Goal: Task Accomplishment & Management: Use online tool/utility

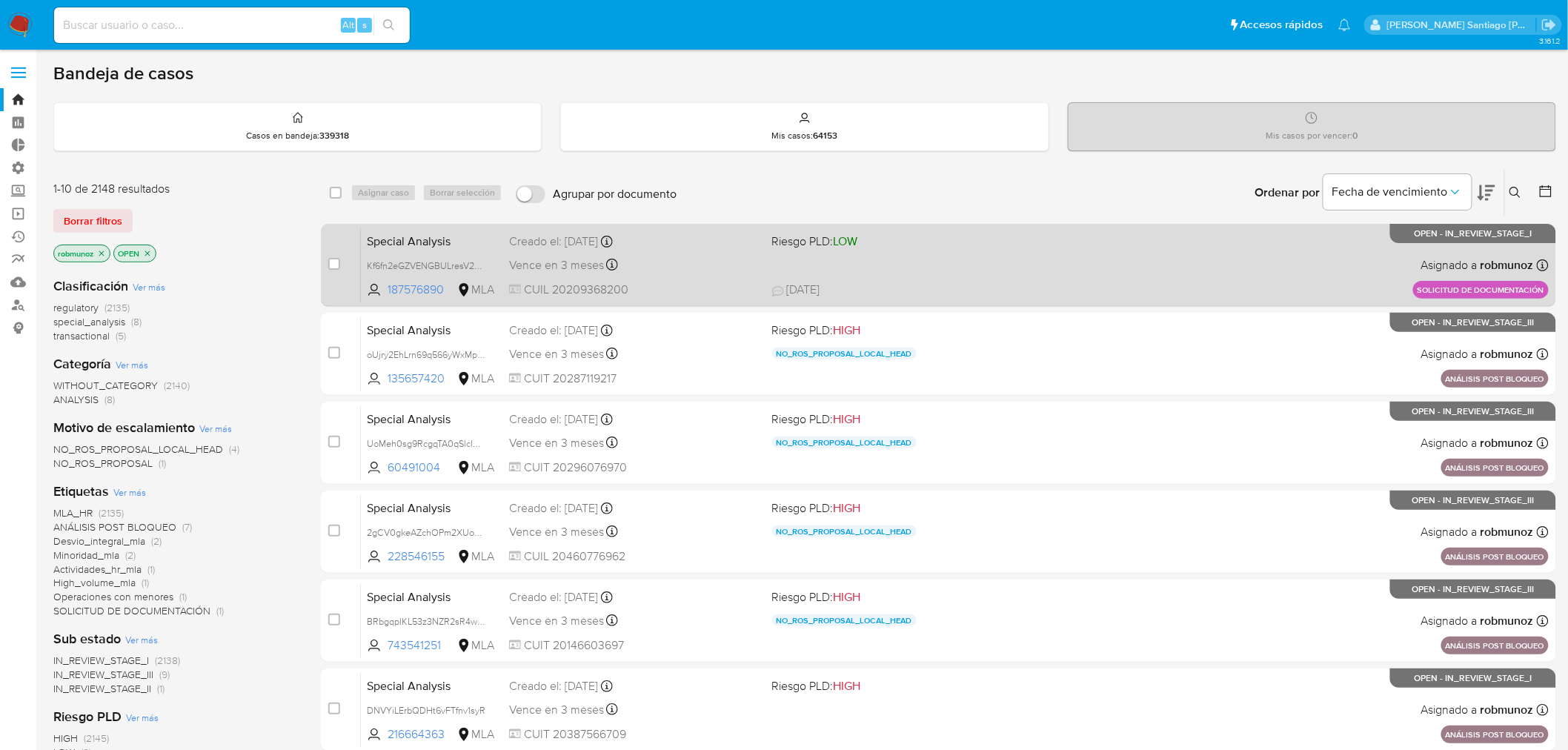
click at [955, 274] on div "Special Analysis Kf6fn2eGZVENGBULresV2pAF 187576890 MLA Riesgo PLD: LOW Creado …" at bounding box center [954, 264] width 1188 height 75
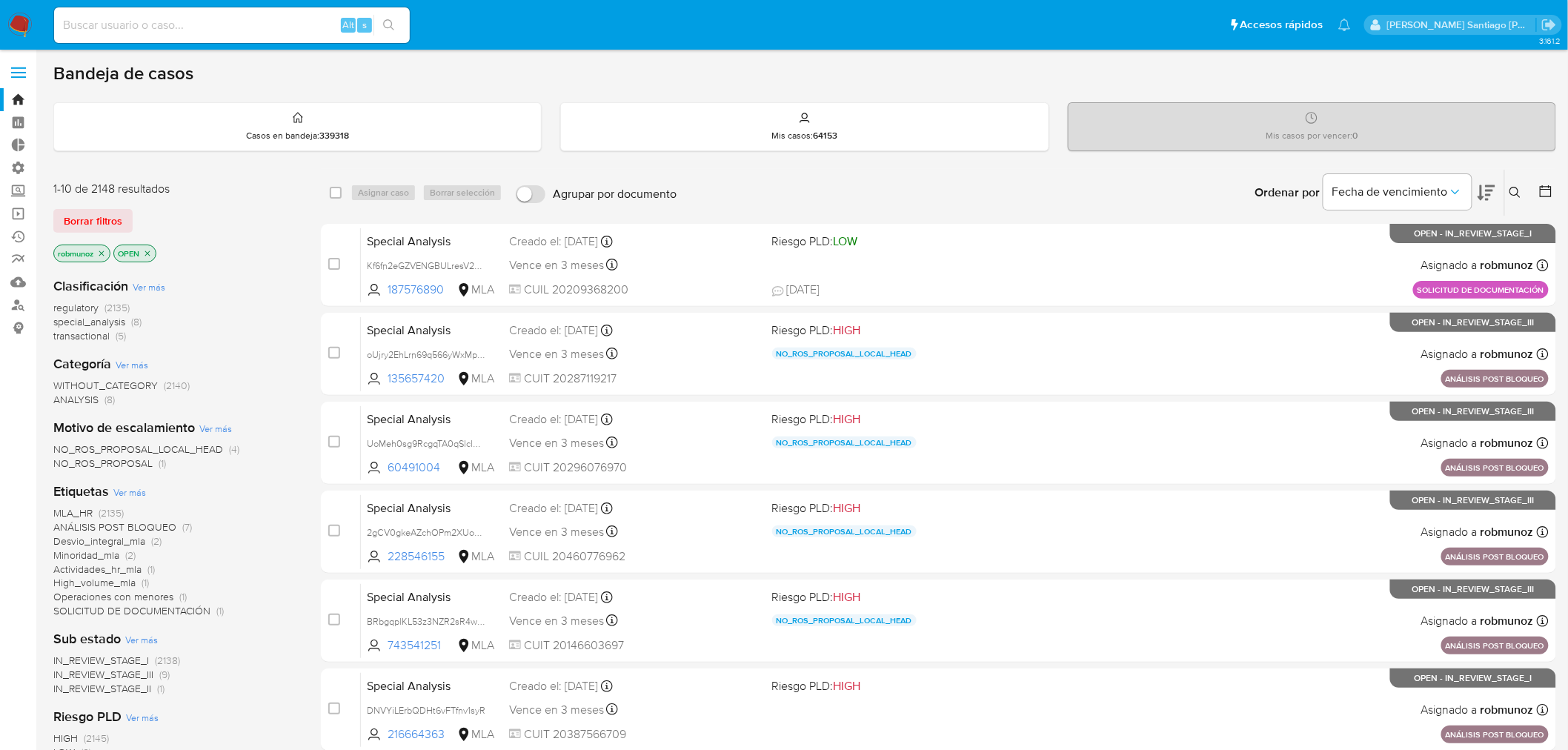
click at [210, 27] on input at bounding box center [232, 25] width 356 height 19
paste input "lksayczebrzNfx5wTf5baVUH"
type input "lksayczebrzNfx5wTf5baVUH"
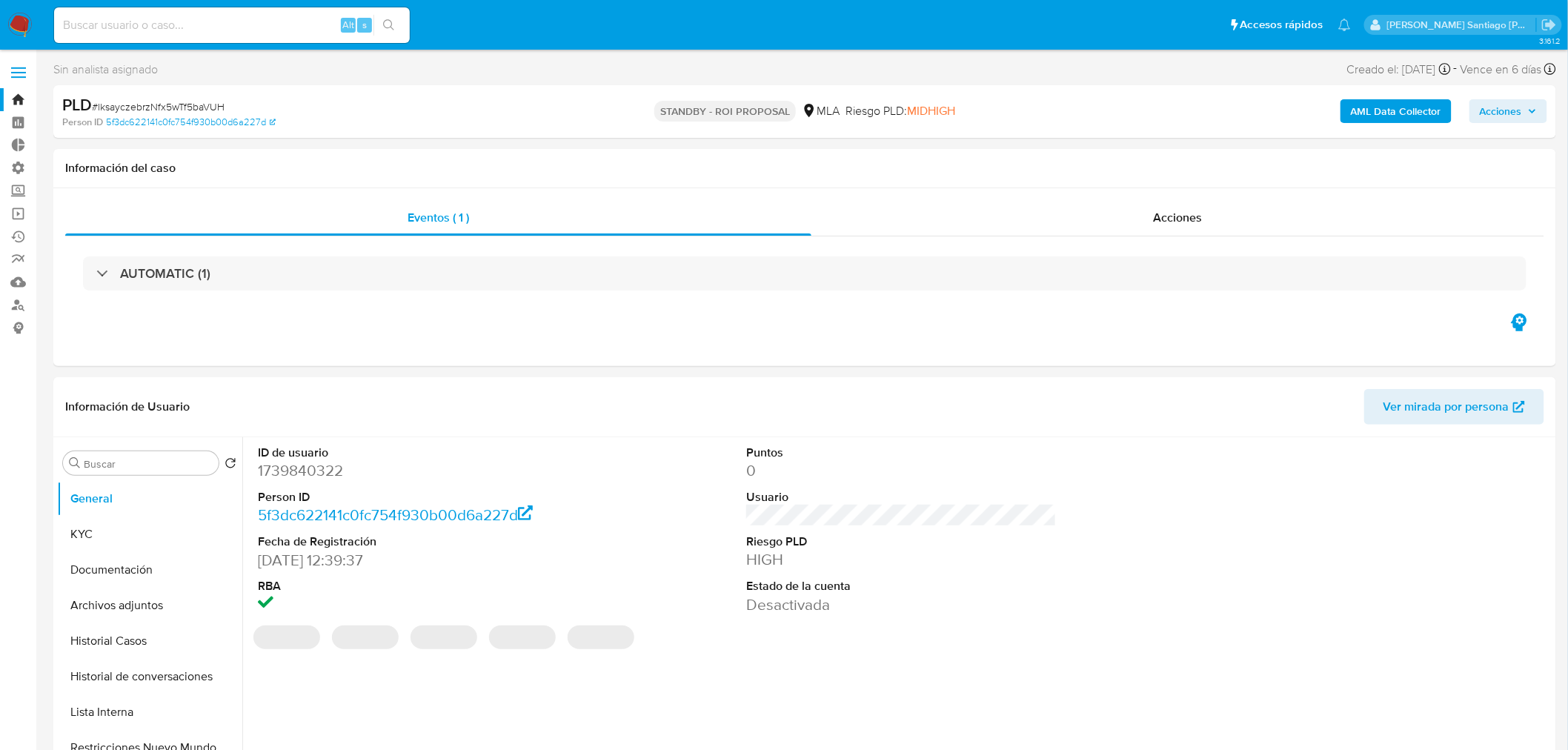
select select "10"
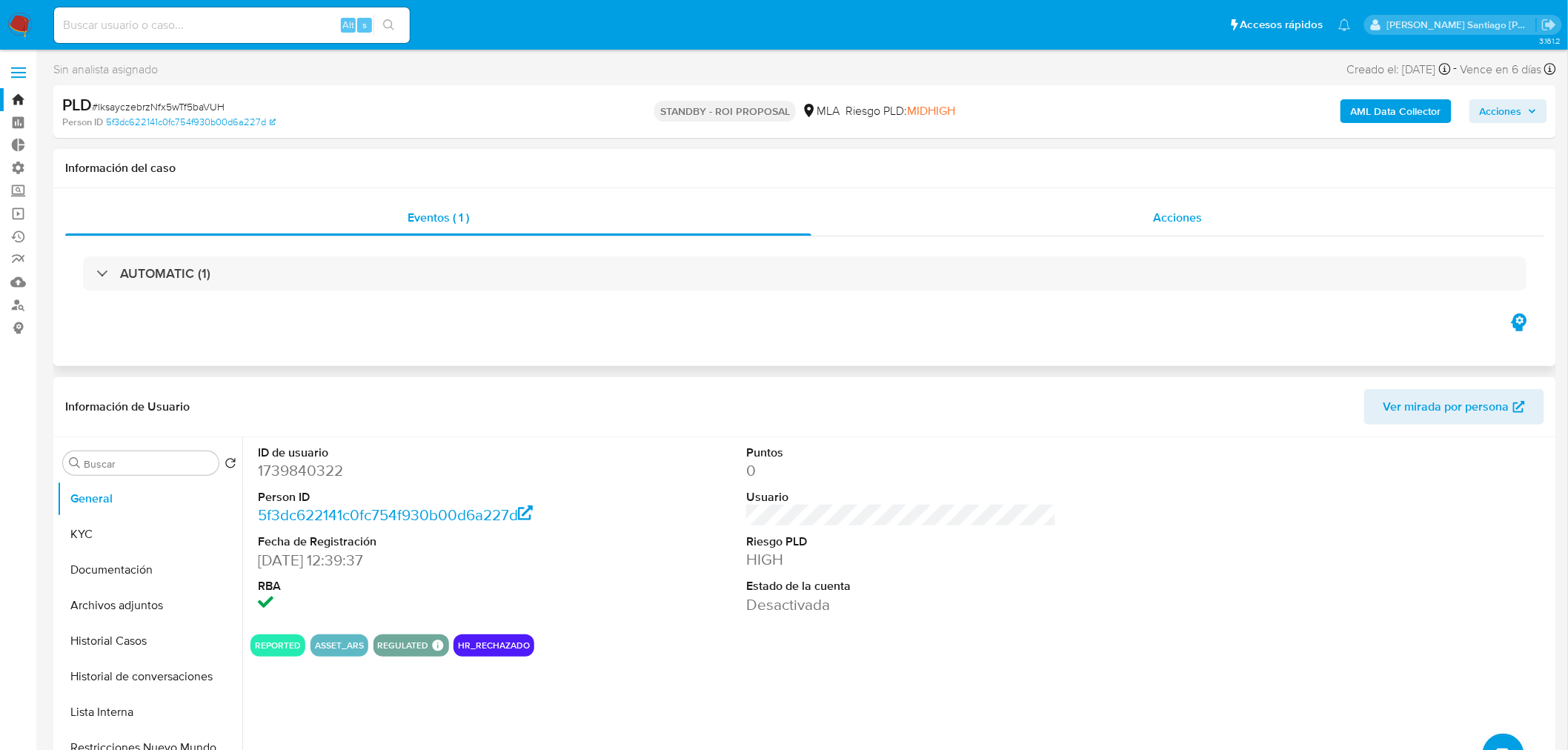
click at [1129, 218] on div "Acciones" at bounding box center [1178, 218] width 734 height 36
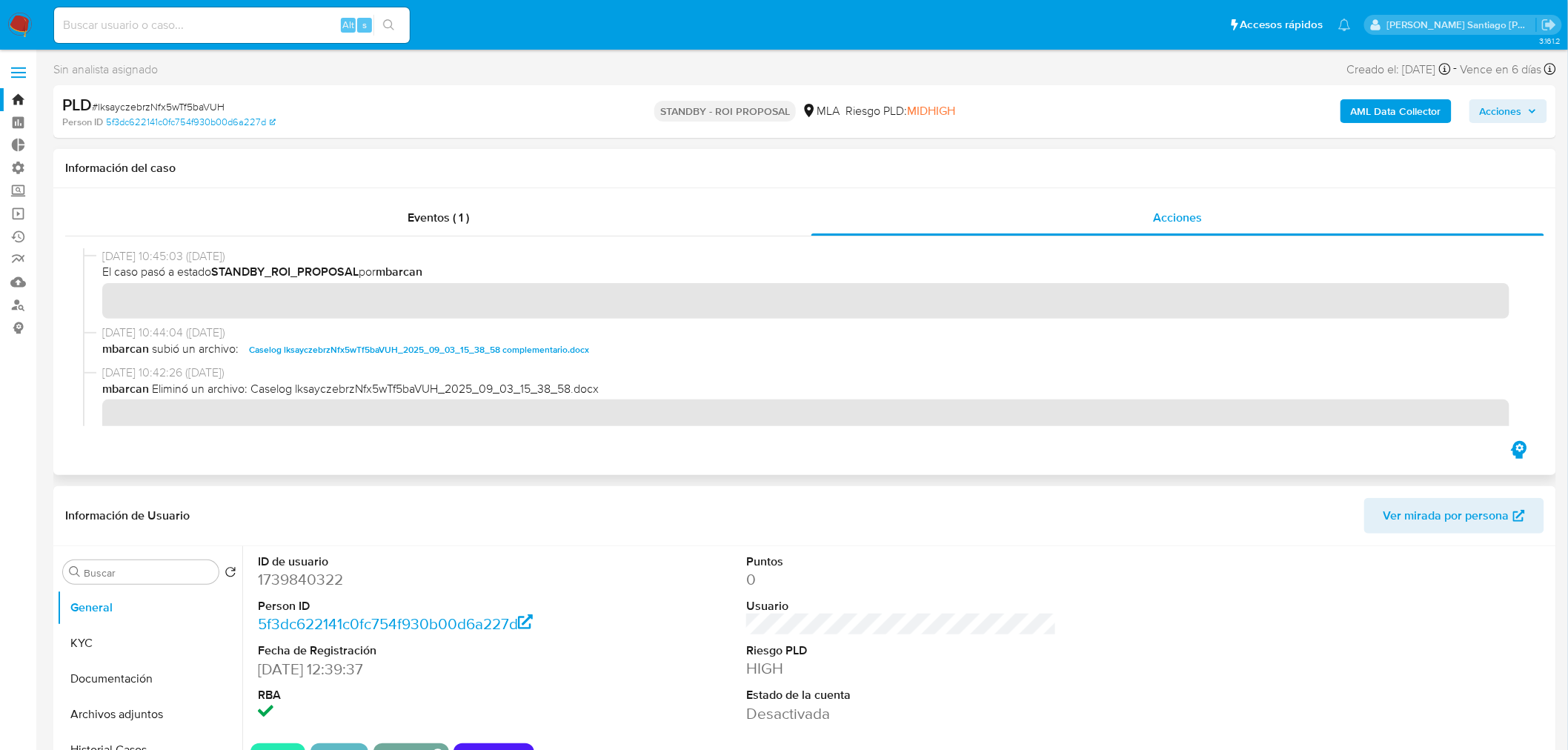
click at [549, 347] on span "Caselog lksayczebrzNfx5wTf5baVUH_2025_09_03_15_38_58 complementario.docx" at bounding box center [419, 350] width 340 height 18
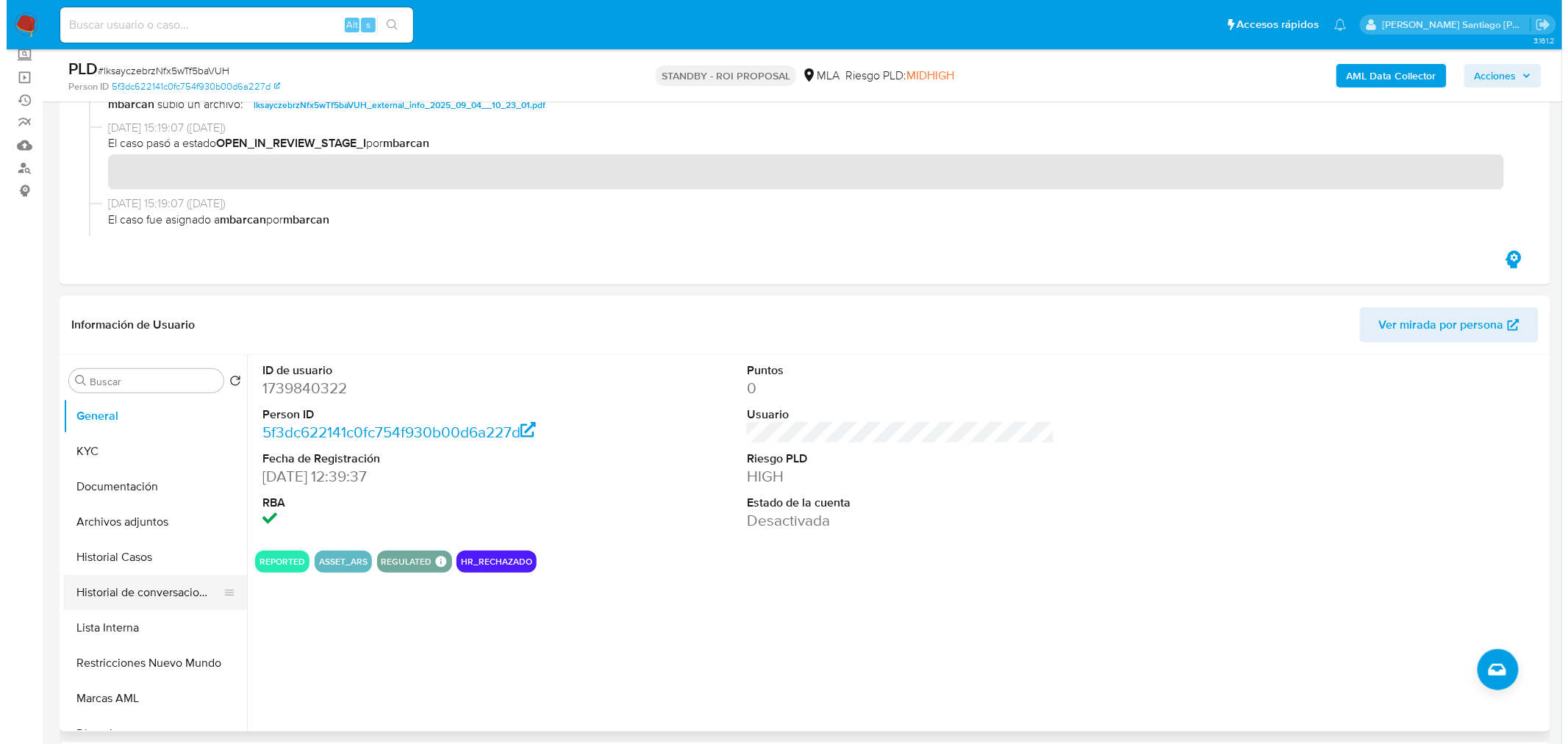
scroll to position [163, 0]
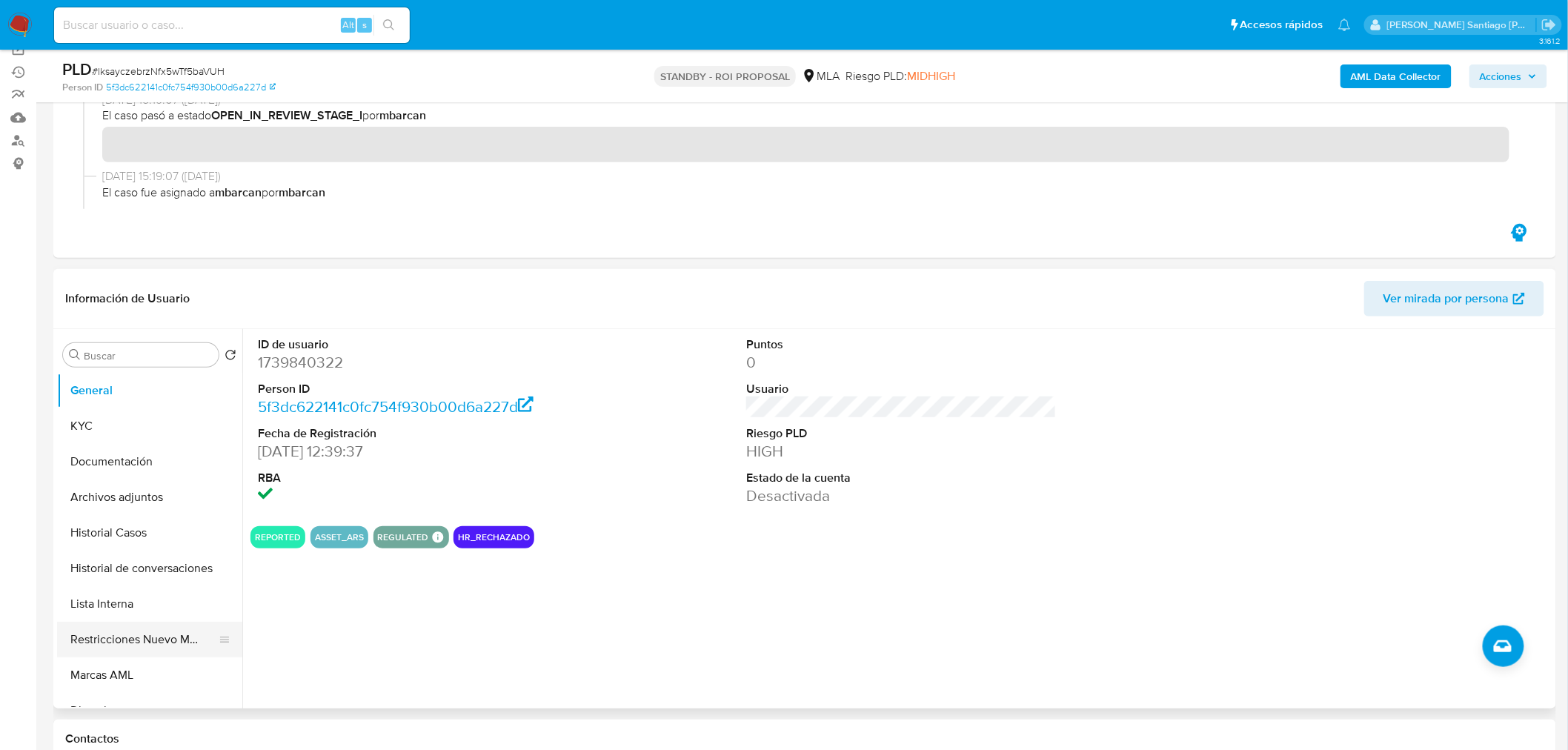
click at [178, 641] on button "Restricciones Nuevo Mundo" at bounding box center [144, 639] width 174 height 36
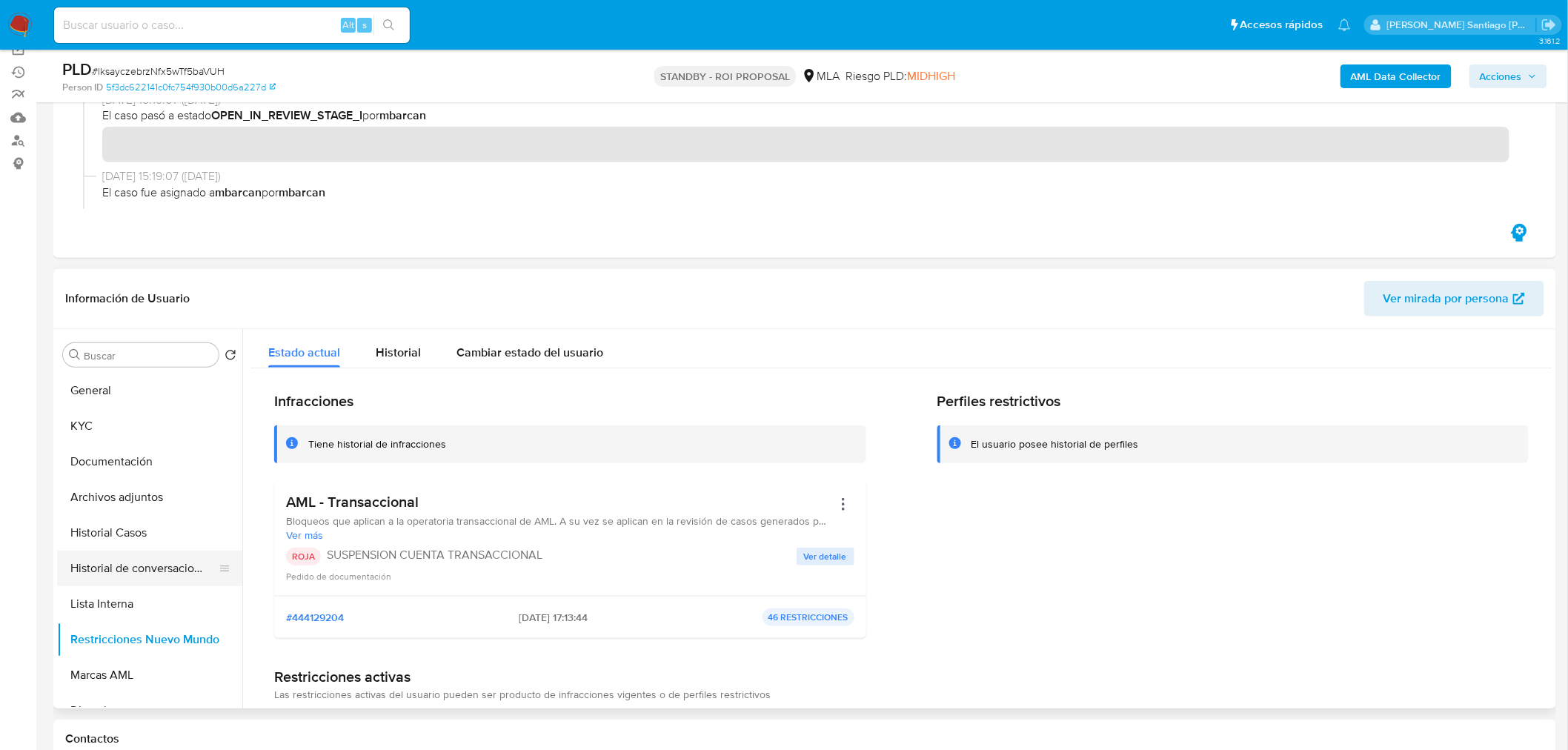
click at [85, 554] on button "Historial de conversaciones" at bounding box center [144, 568] width 174 height 36
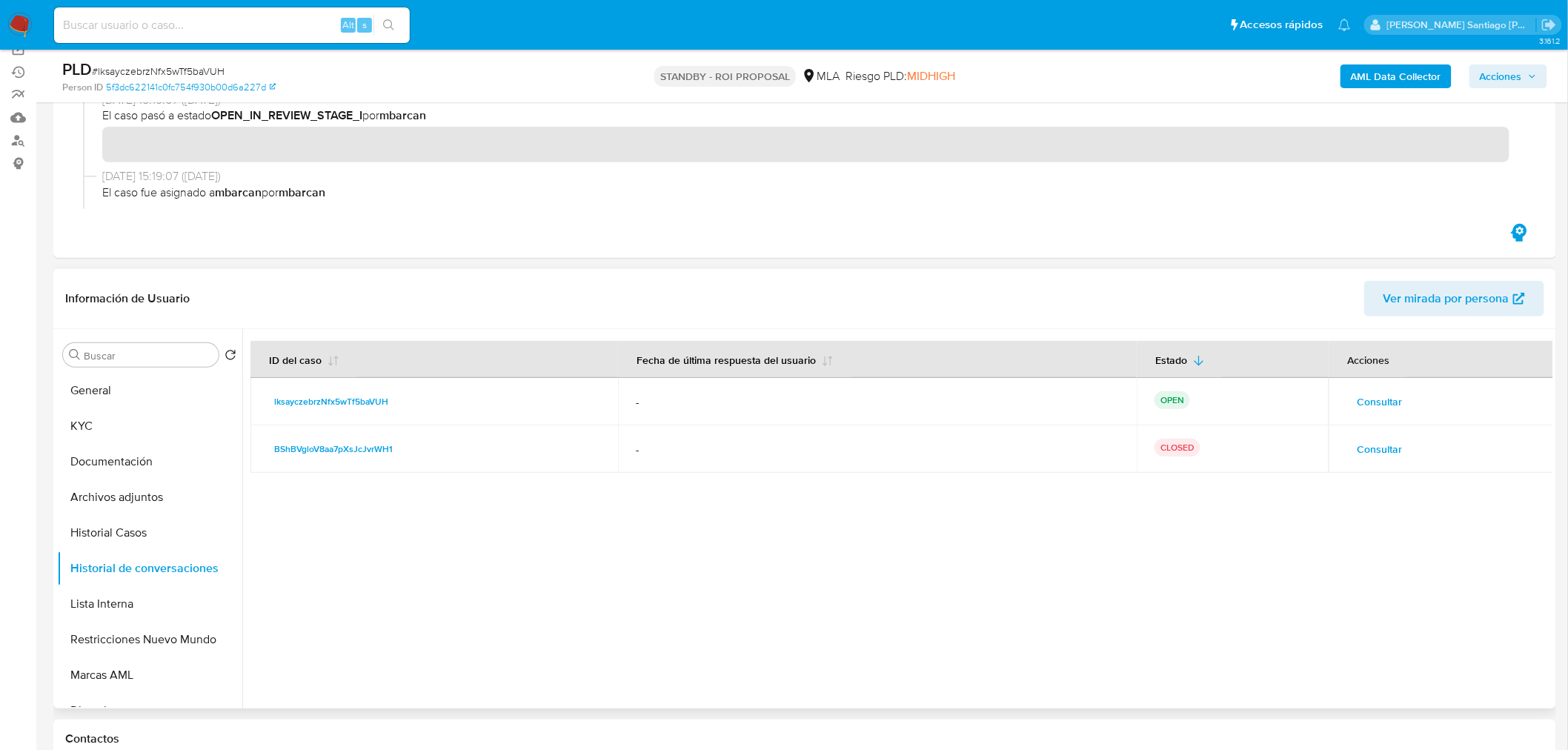
click at [1368, 398] on span "Consultar" at bounding box center [1379, 402] width 45 height 21
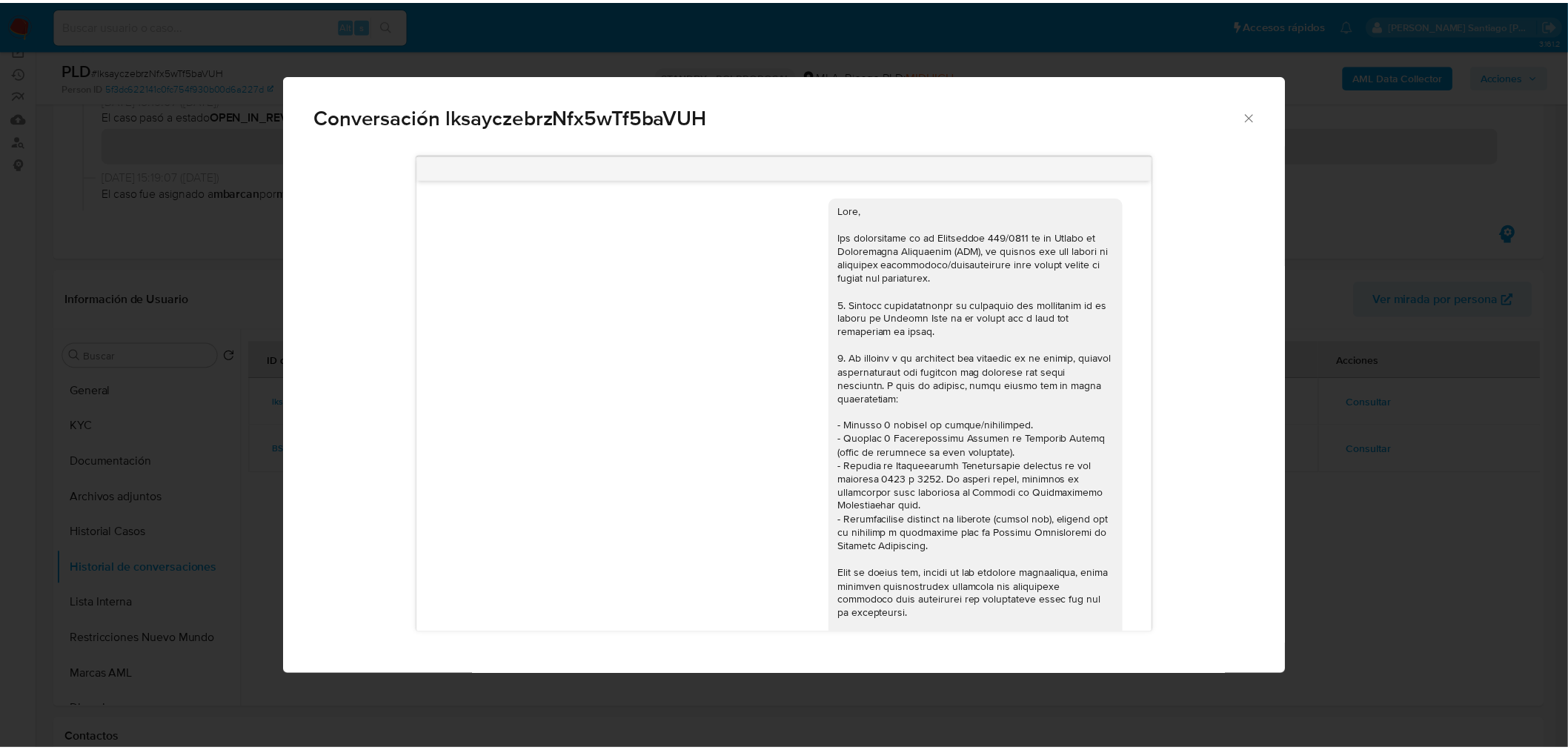
scroll to position [712, 0]
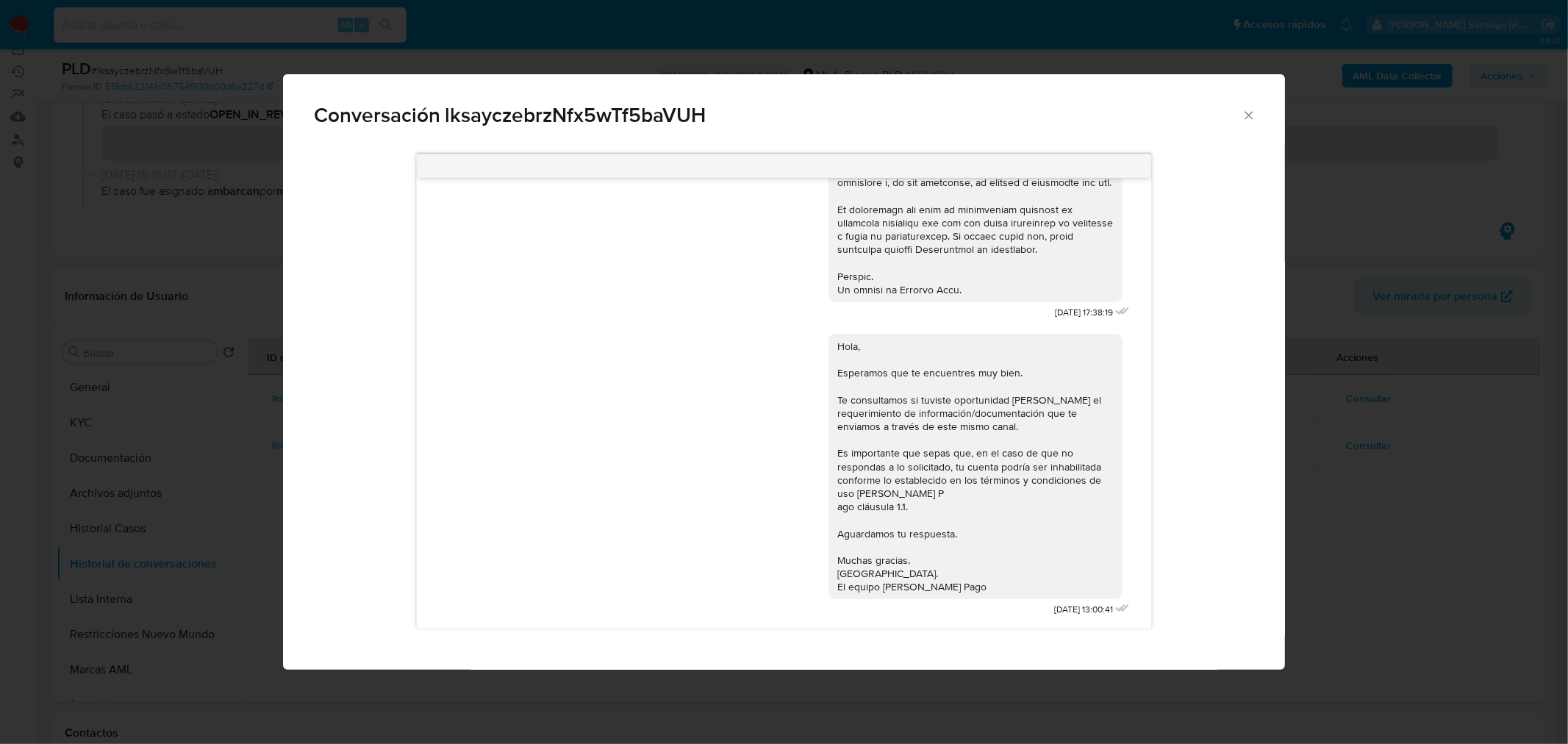
click at [1397, 540] on div "Conversación lksayczebrzNfx5wTf5baVUH 18/08/2025 17:38:19 Hola, Esperamos que t…" at bounding box center [784, 372] width 1568 height 744
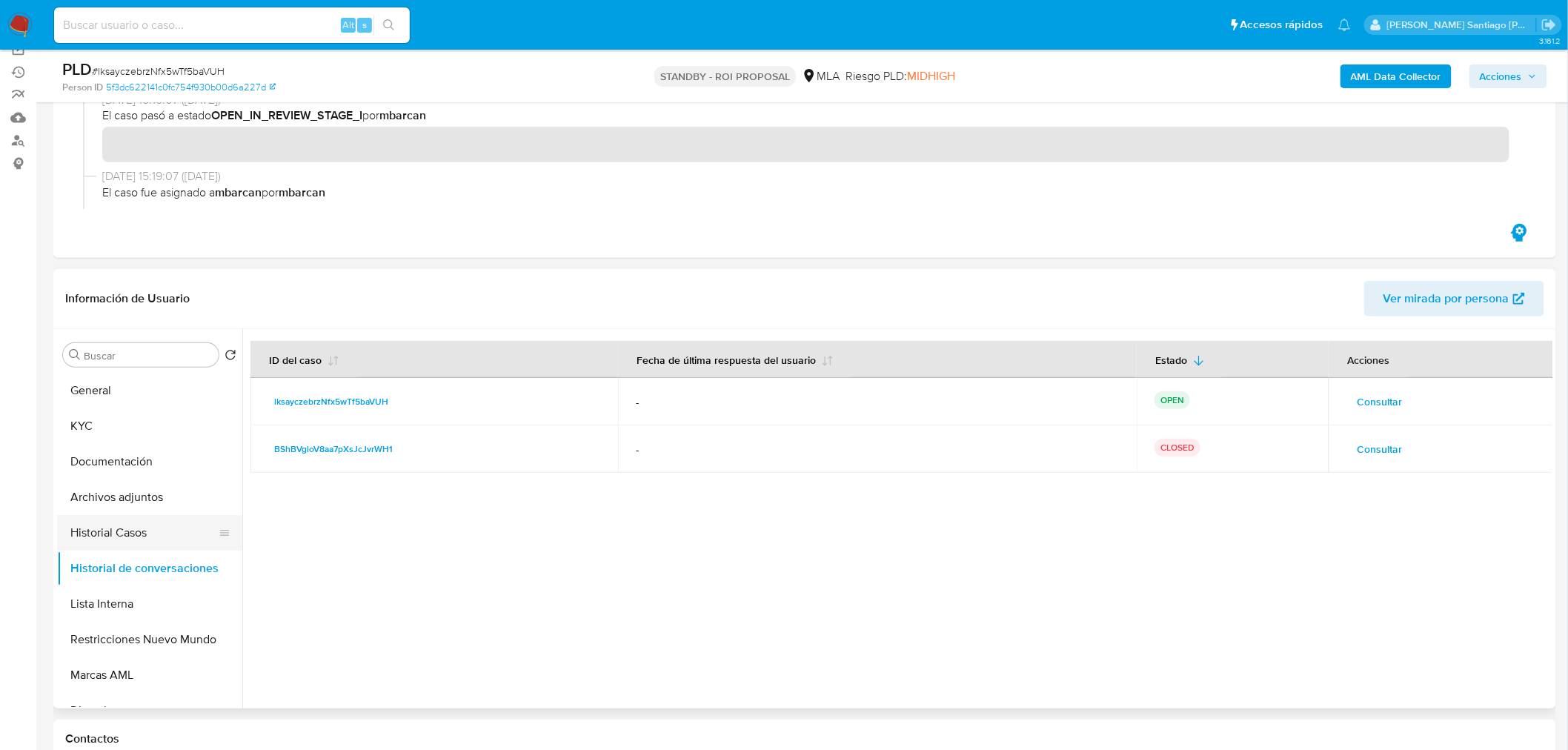
click at [155, 521] on button "Historial Casos" at bounding box center [144, 533] width 174 height 36
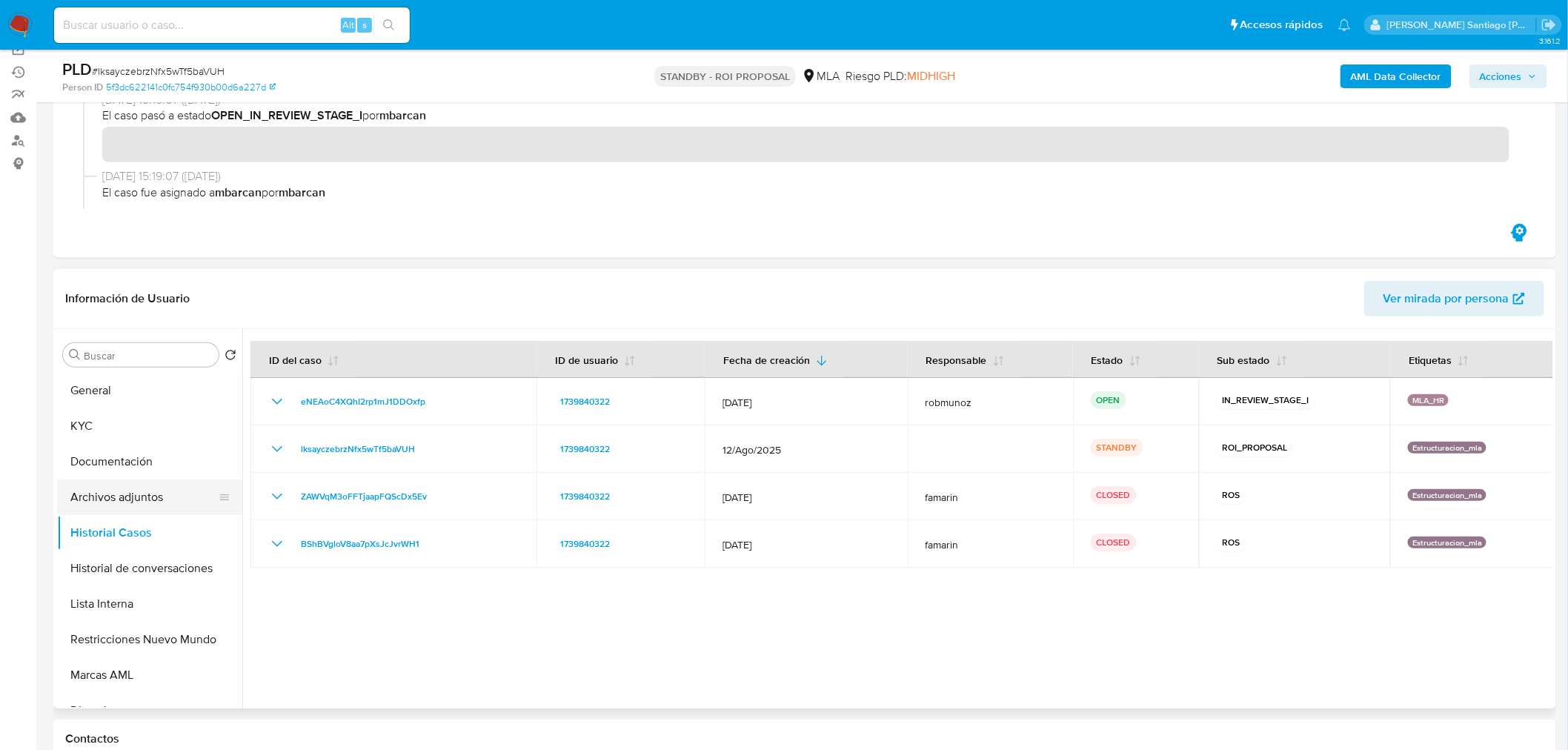
click at [153, 497] on button "Archivos adjuntos" at bounding box center [144, 497] width 174 height 36
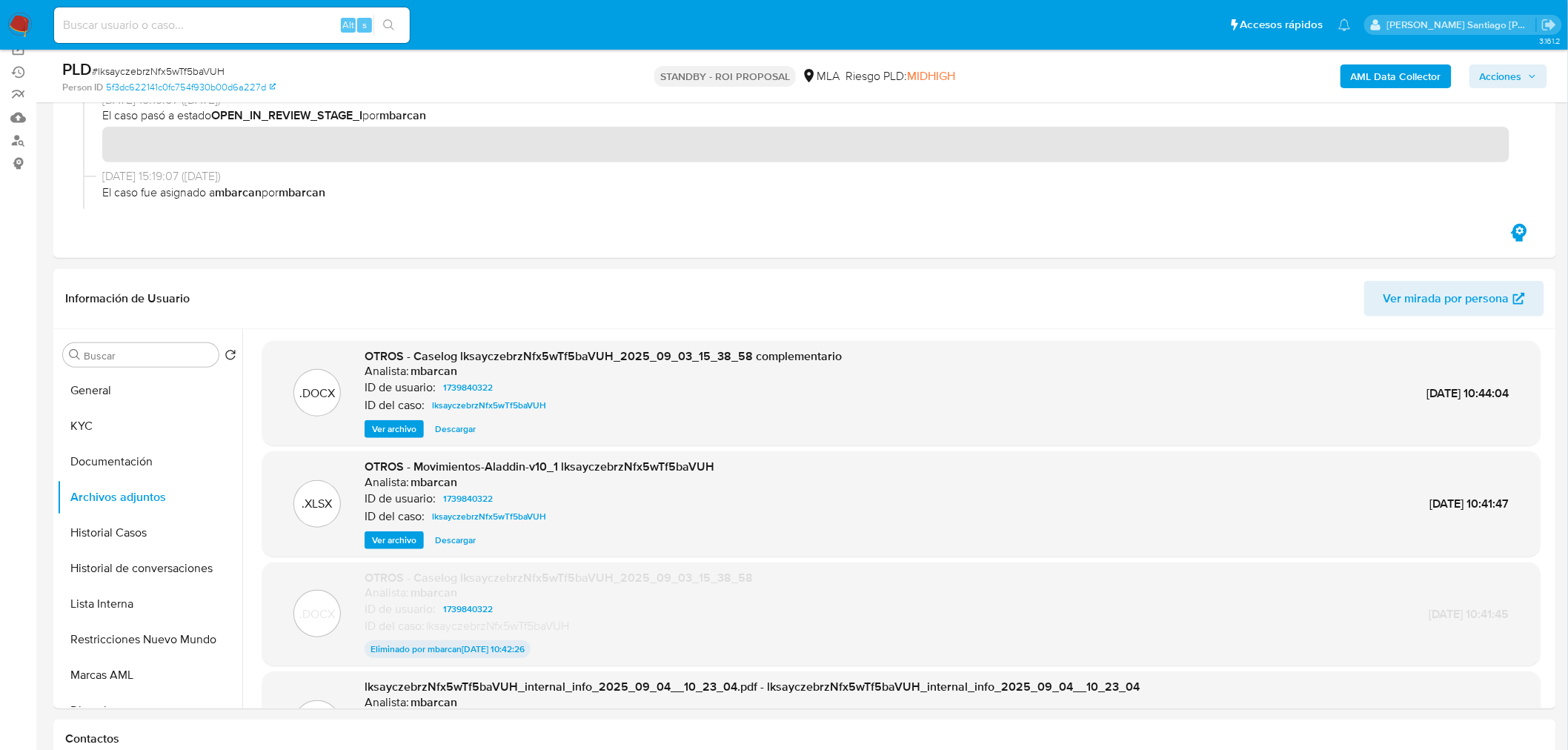
click at [15, 16] on img at bounding box center [20, 25] width 25 height 25
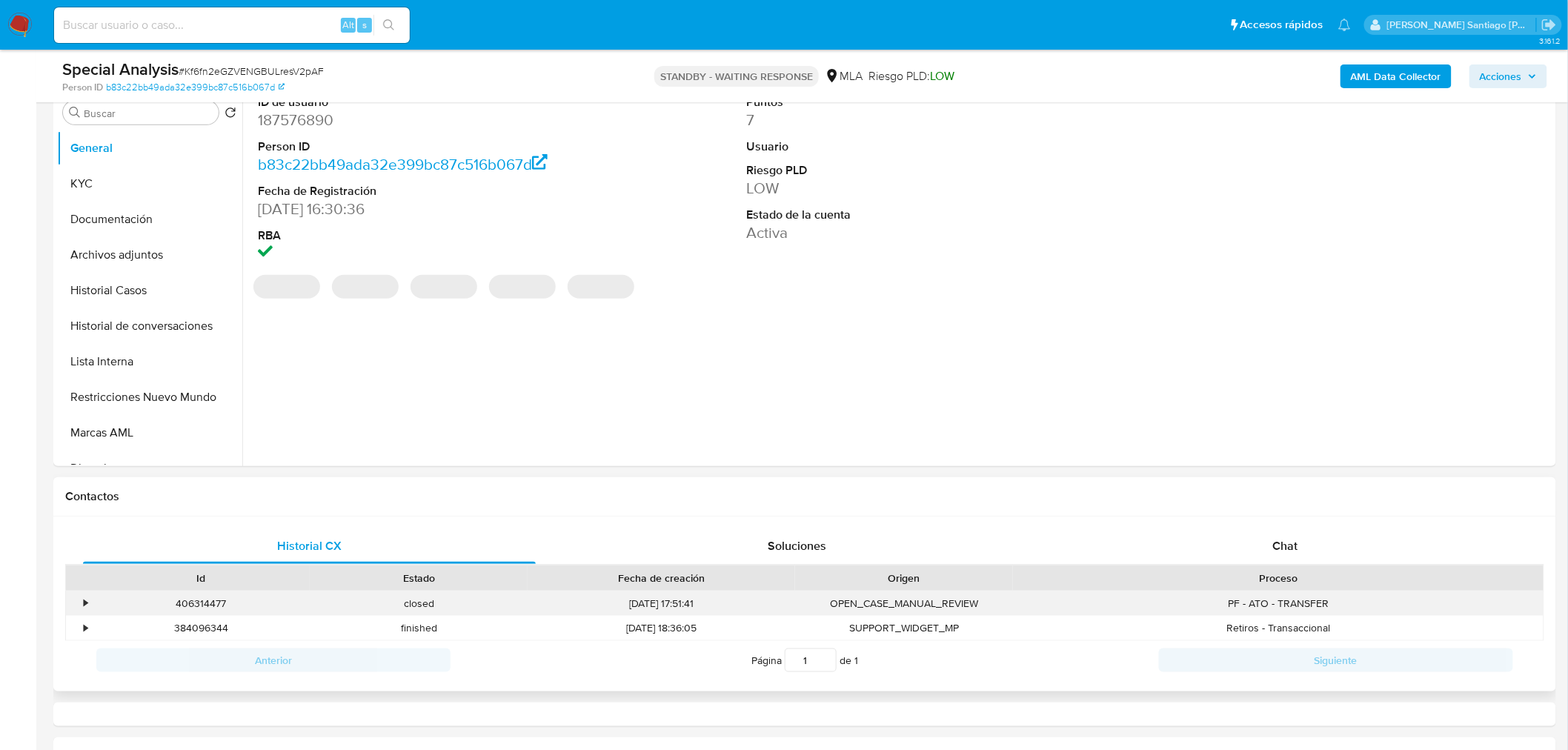
select select "10"
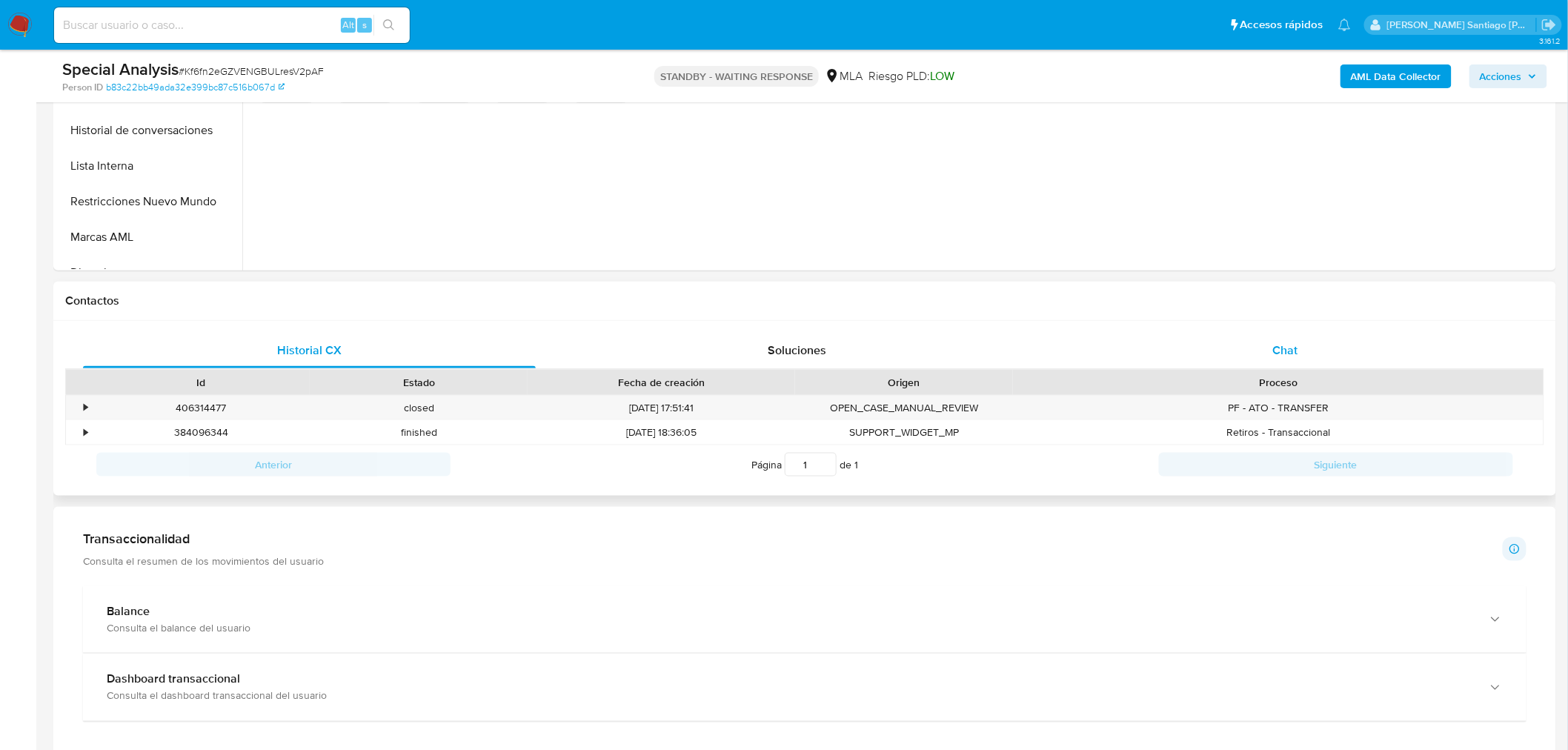
click at [1405, 347] on div "Chat" at bounding box center [1285, 351] width 453 height 36
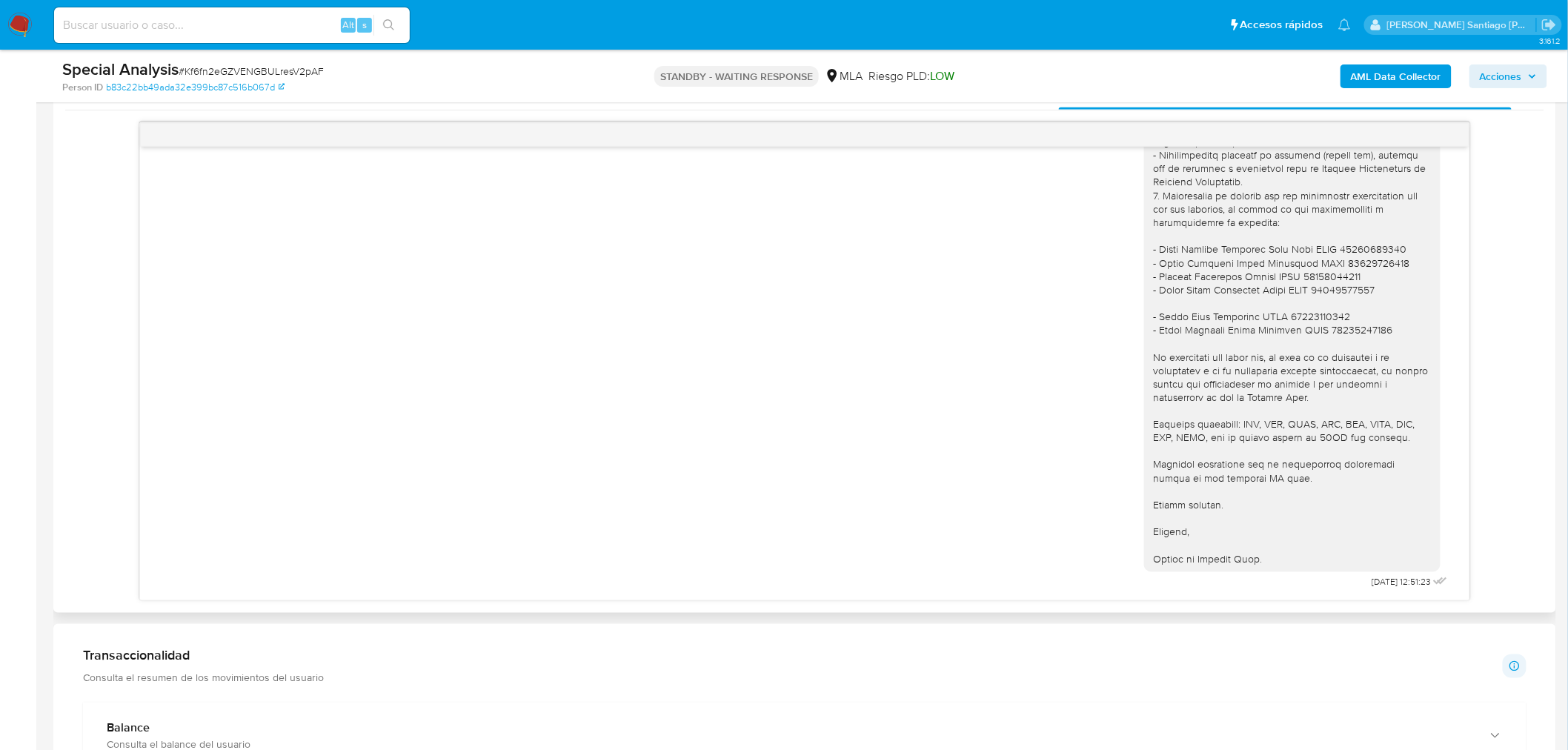
scroll to position [741, 0]
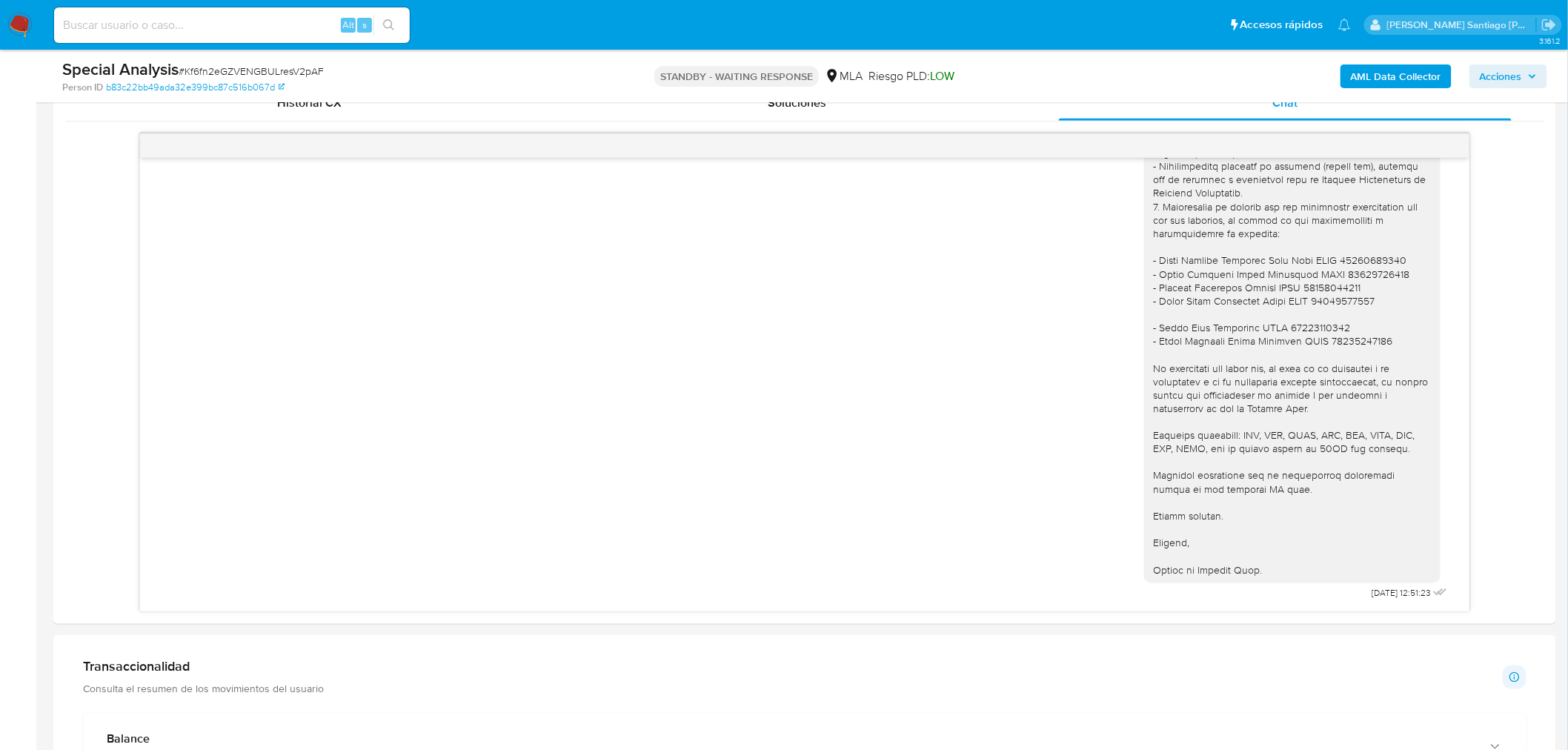
click at [27, 18] on img at bounding box center [20, 25] width 25 height 25
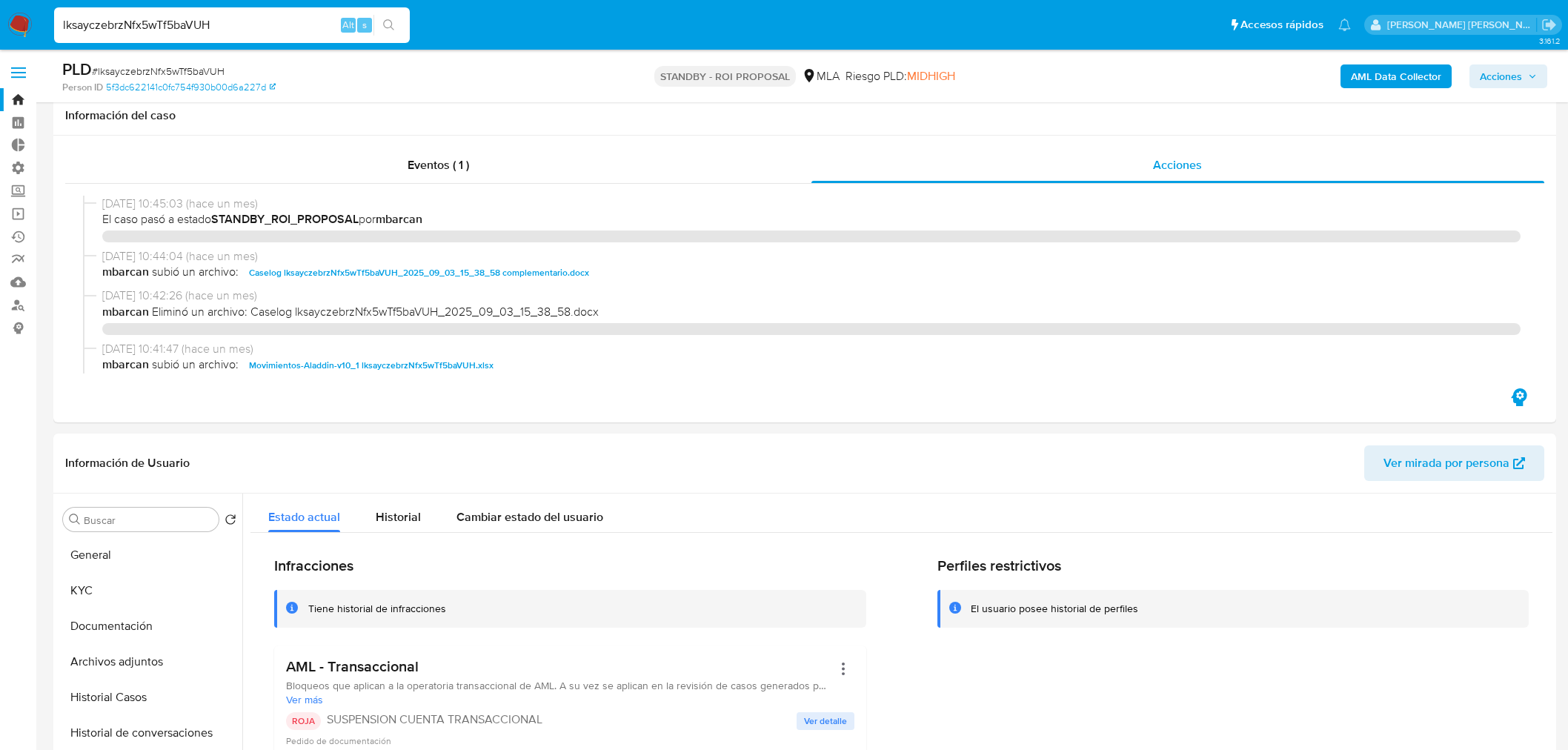
select select "10"
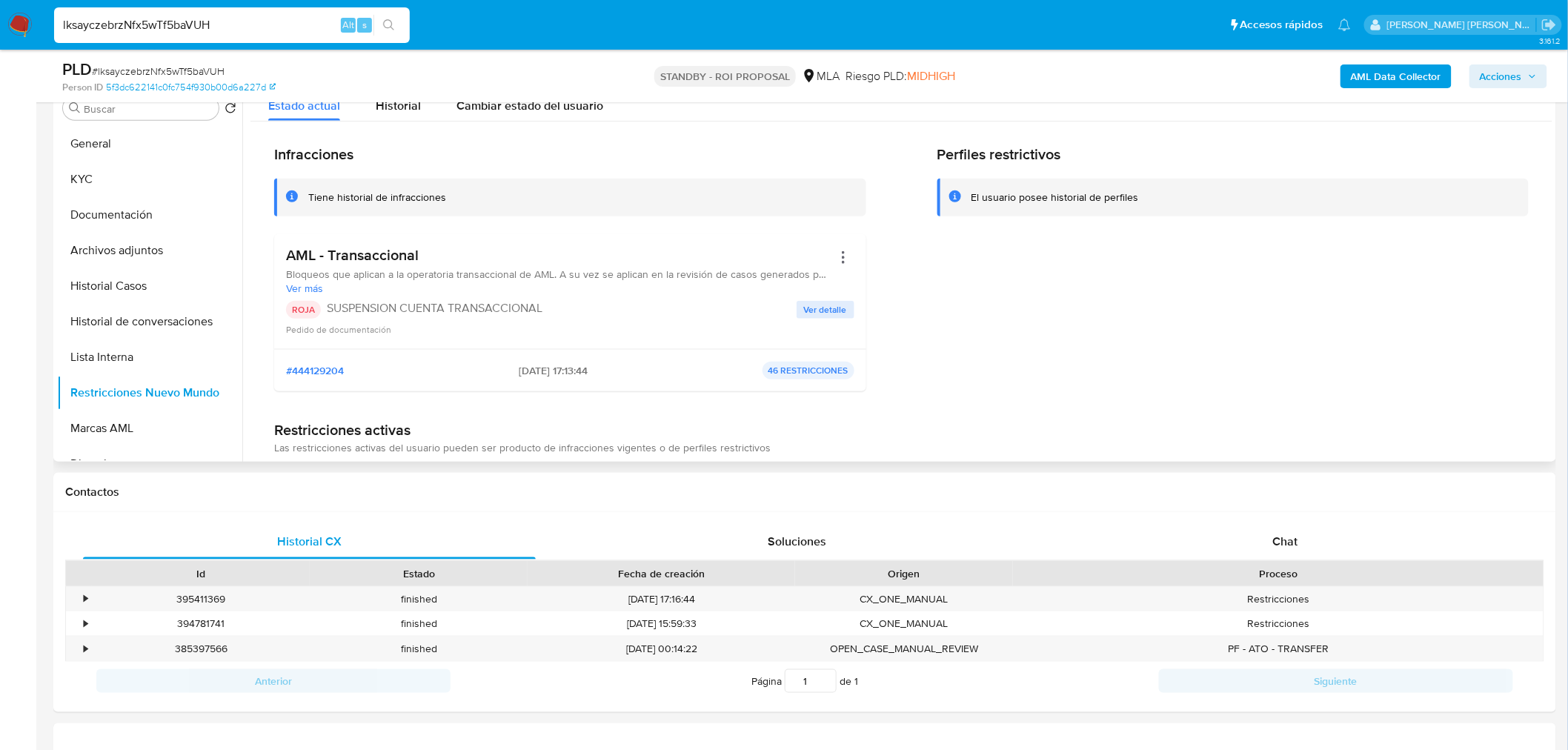
scroll to position [1471, 0]
click at [139, 253] on button "Archivos adjuntos" at bounding box center [144, 250] width 174 height 36
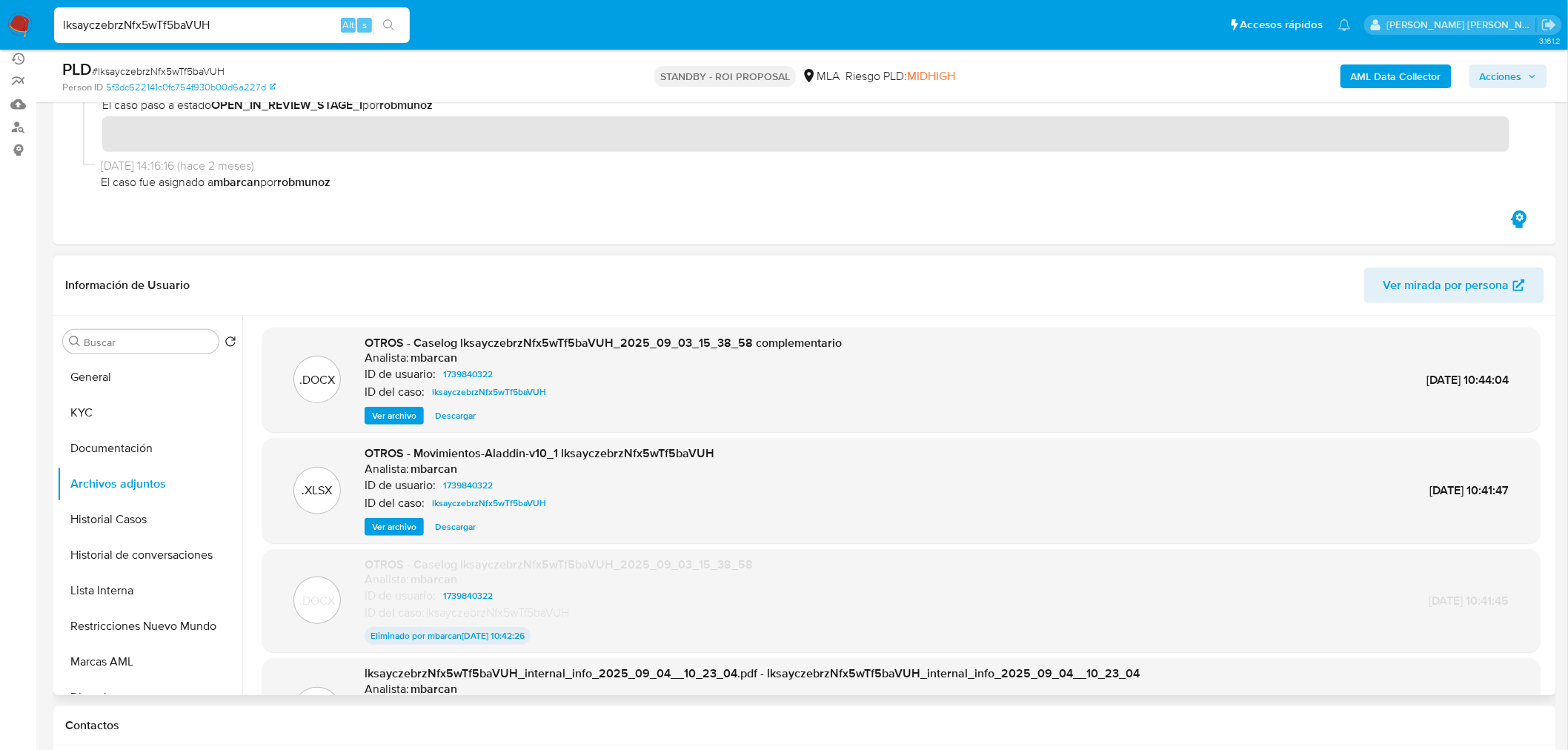
scroll to position [164, 0]
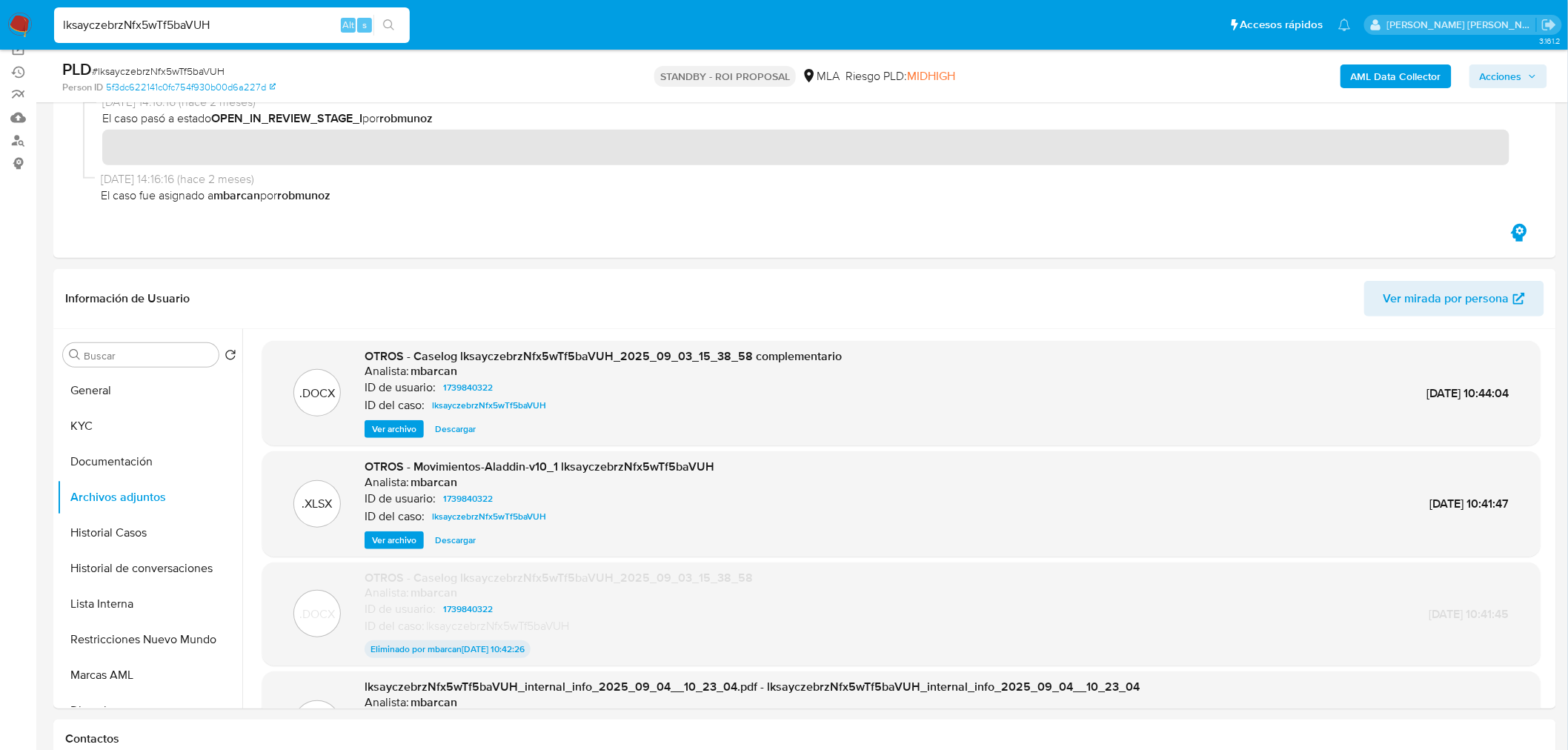
click at [184, 66] on span "# lksayczebrzNfx5wTf5baVUH" at bounding box center [158, 71] width 133 height 15
copy span "lksayczebrzNfx5wTf5baVUH"
click at [276, 24] on input "lksayczebrzNfx5wTf5baVUH" at bounding box center [232, 25] width 356 height 19
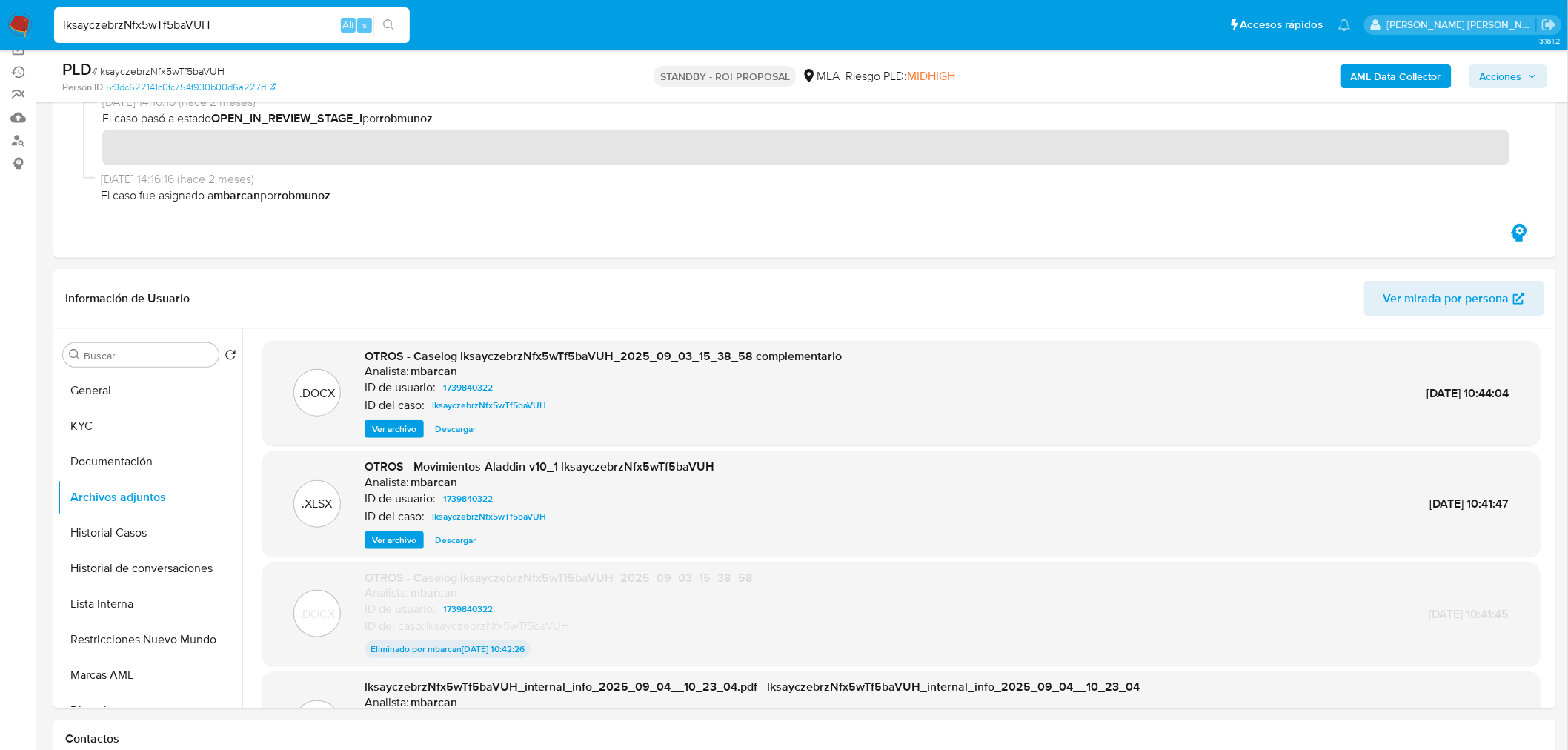
paste input "4YwAAjK1wyL1a2HU9mKv1Eb8"
type input "4YwAAjK1wyL1a2HU9mKv1Eb8"
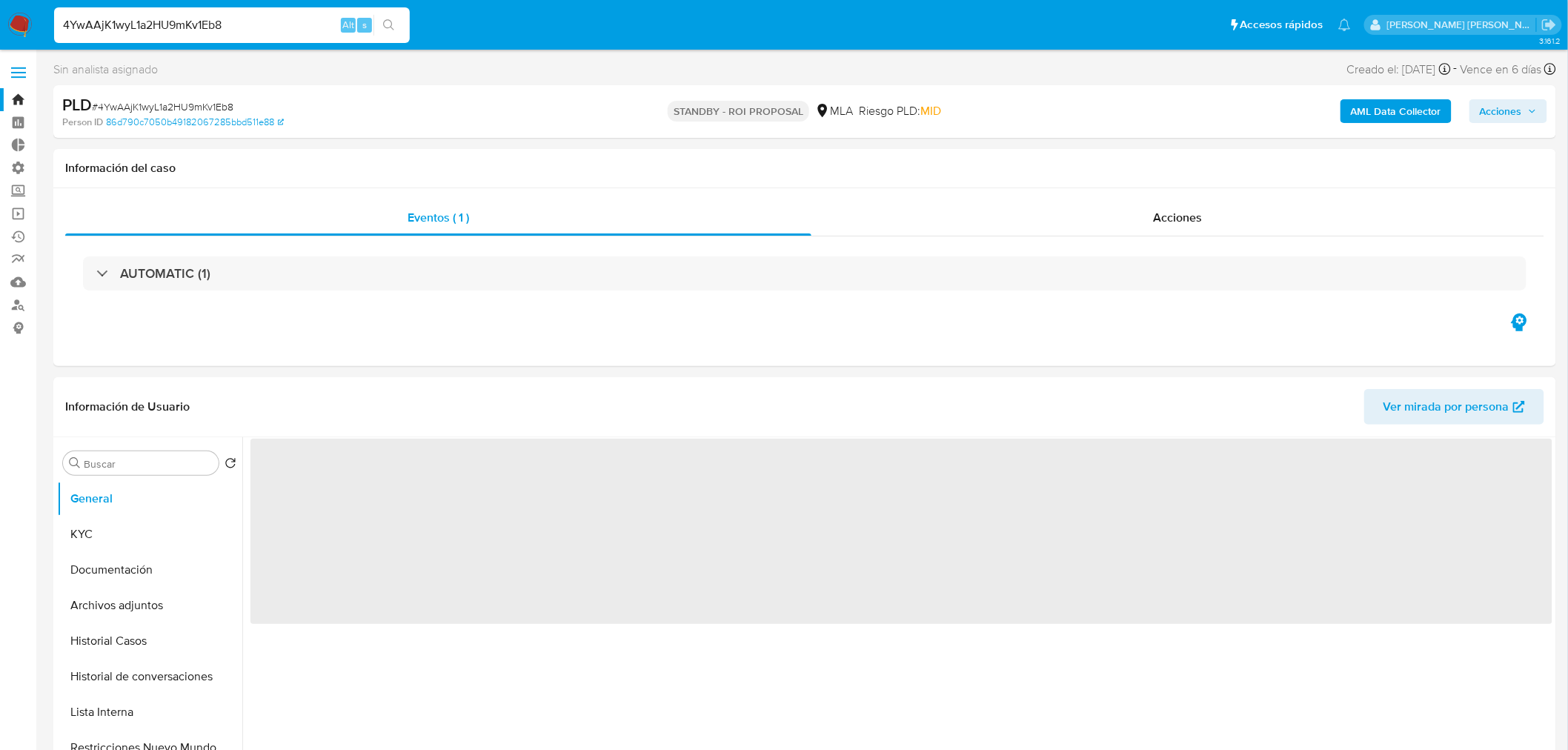
select select "10"
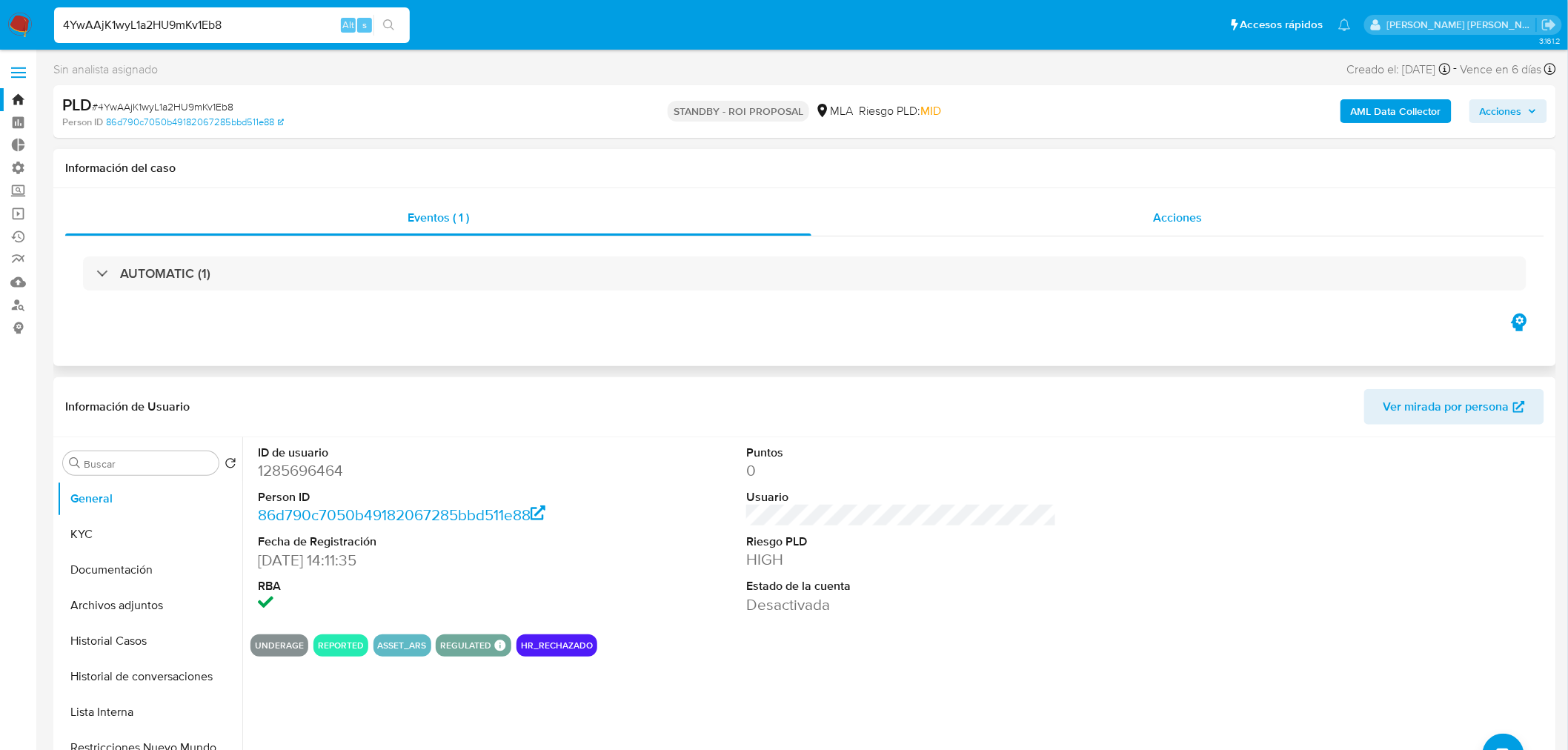
click at [1154, 223] on span "Acciones" at bounding box center [1177, 218] width 49 height 17
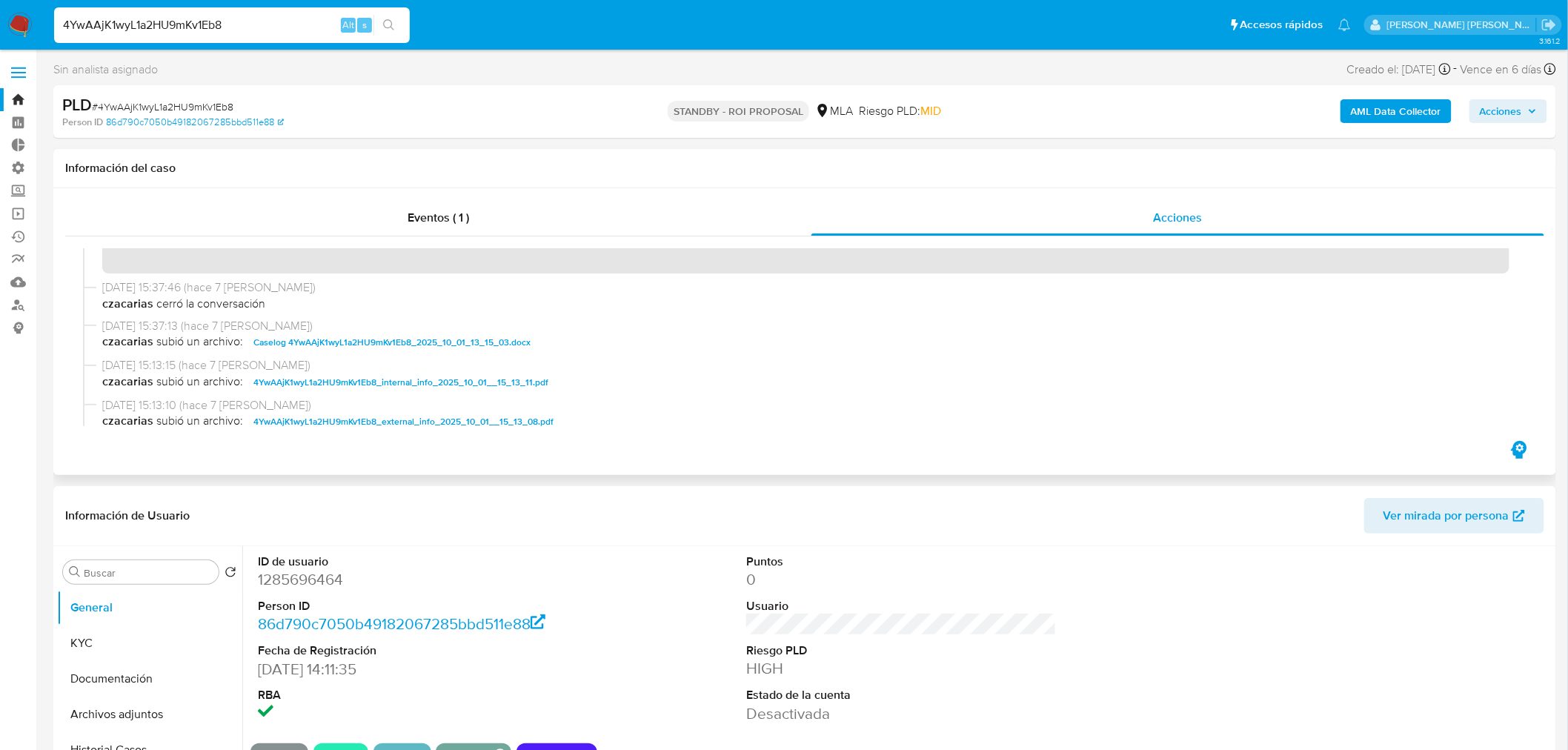
scroll to position [82, 0]
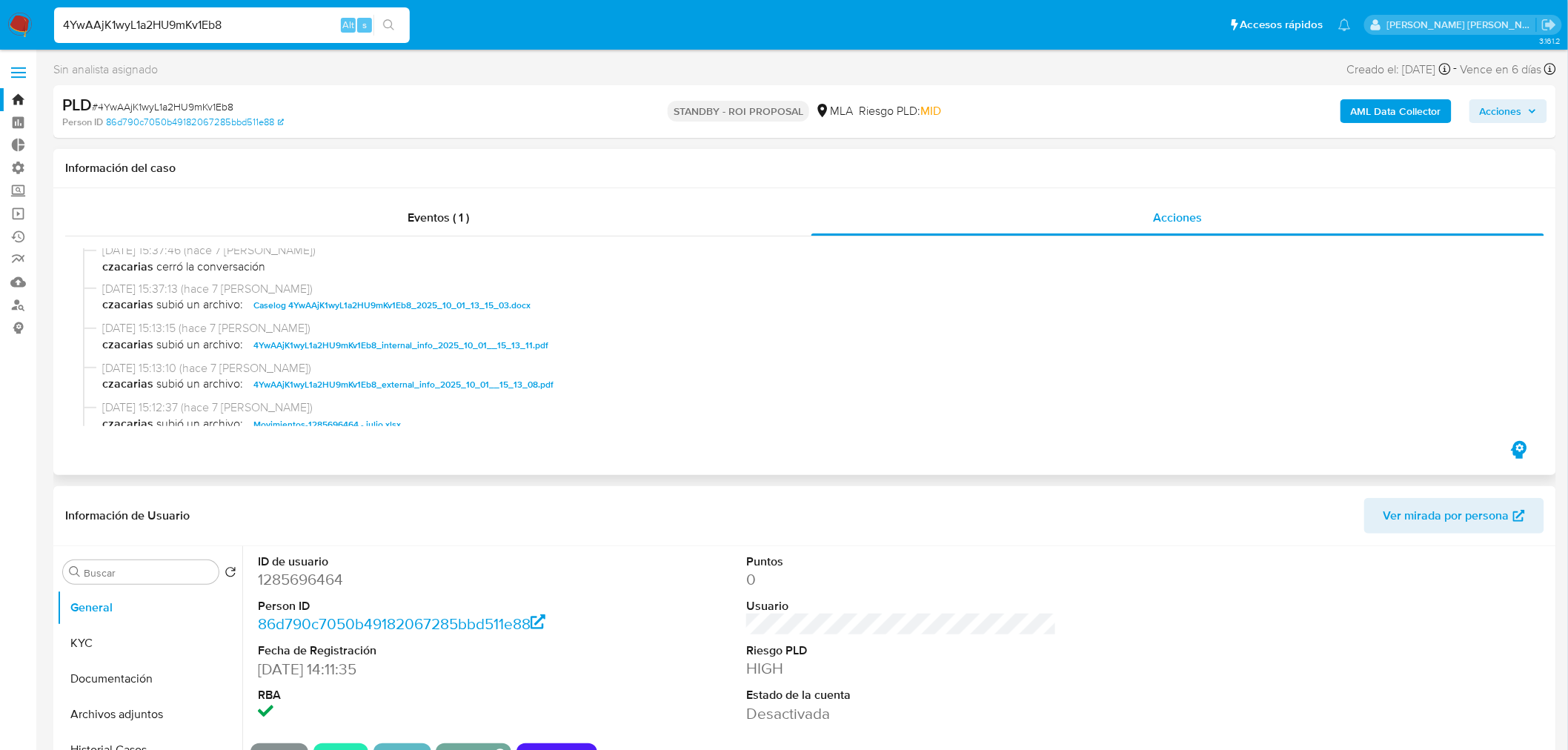
click at [508, 311] on span "Caselog 4YwAAjK1wyL1a2HU9mKv1Eb8_2025_10_01_13_15_03.docx" at bounding box center [391, 306] width 277 height 18
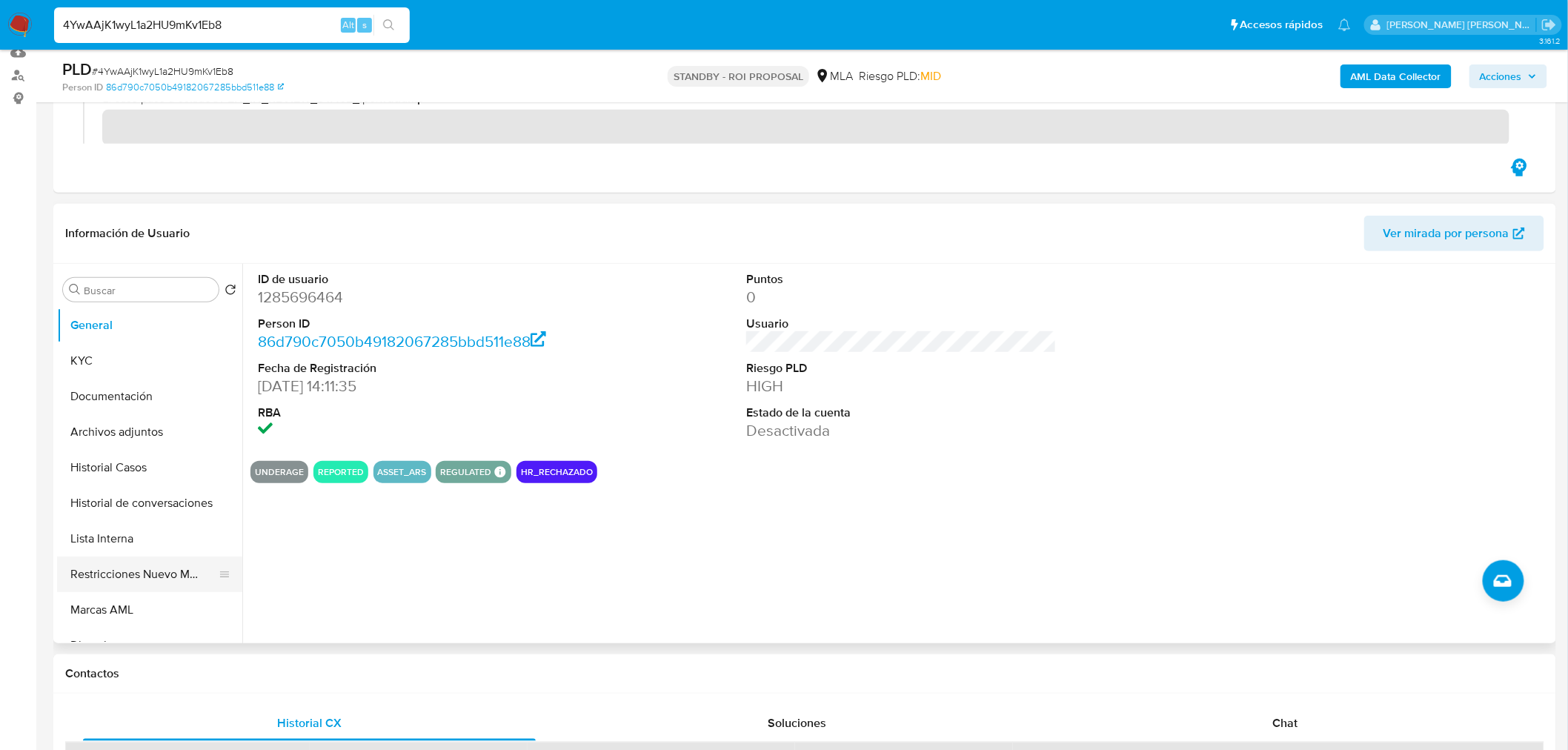
scroll to position [247, 0]
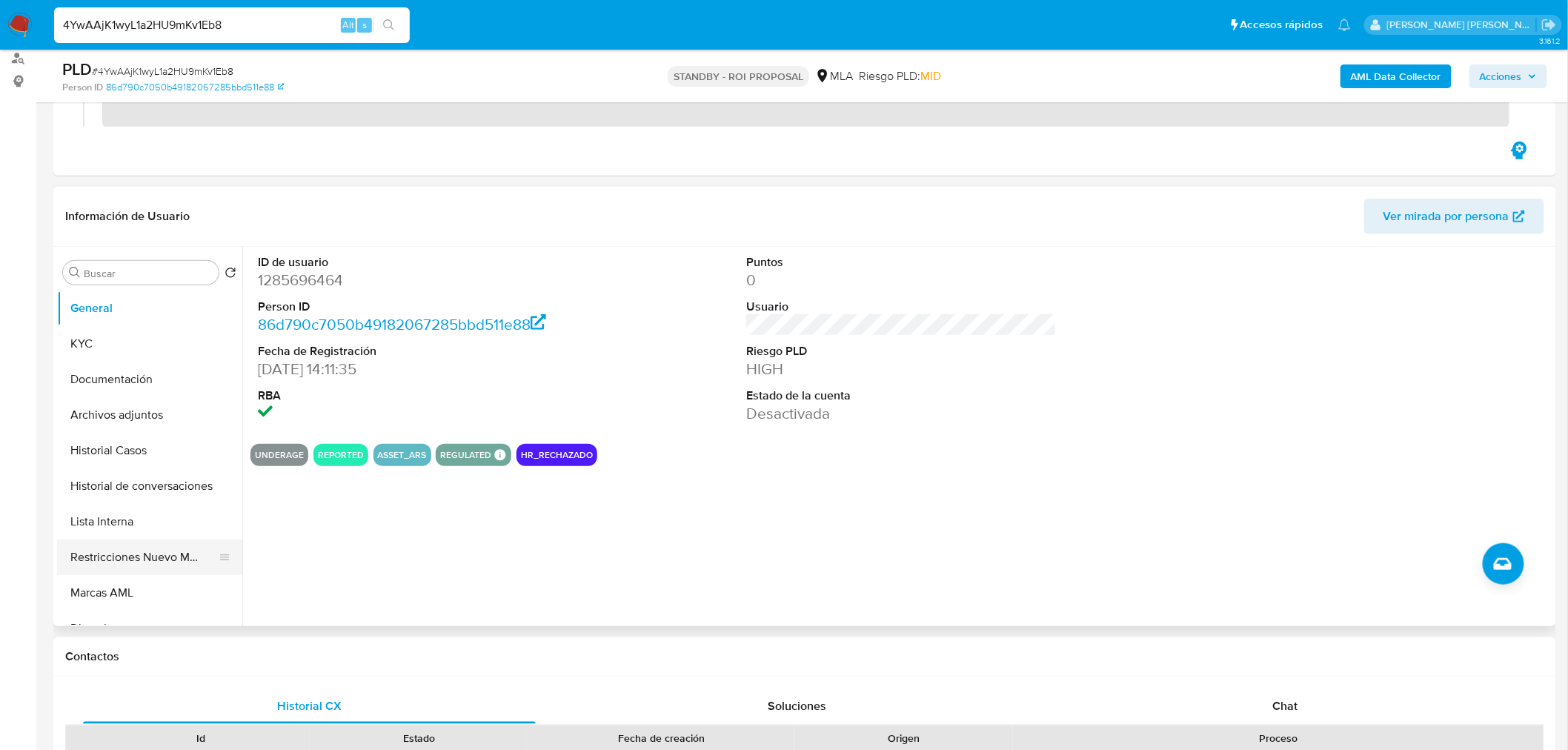
click at [95, 558] on button "Restricciones Nuevo Mundo" at bounding box center [144, 557] width 174 height 36
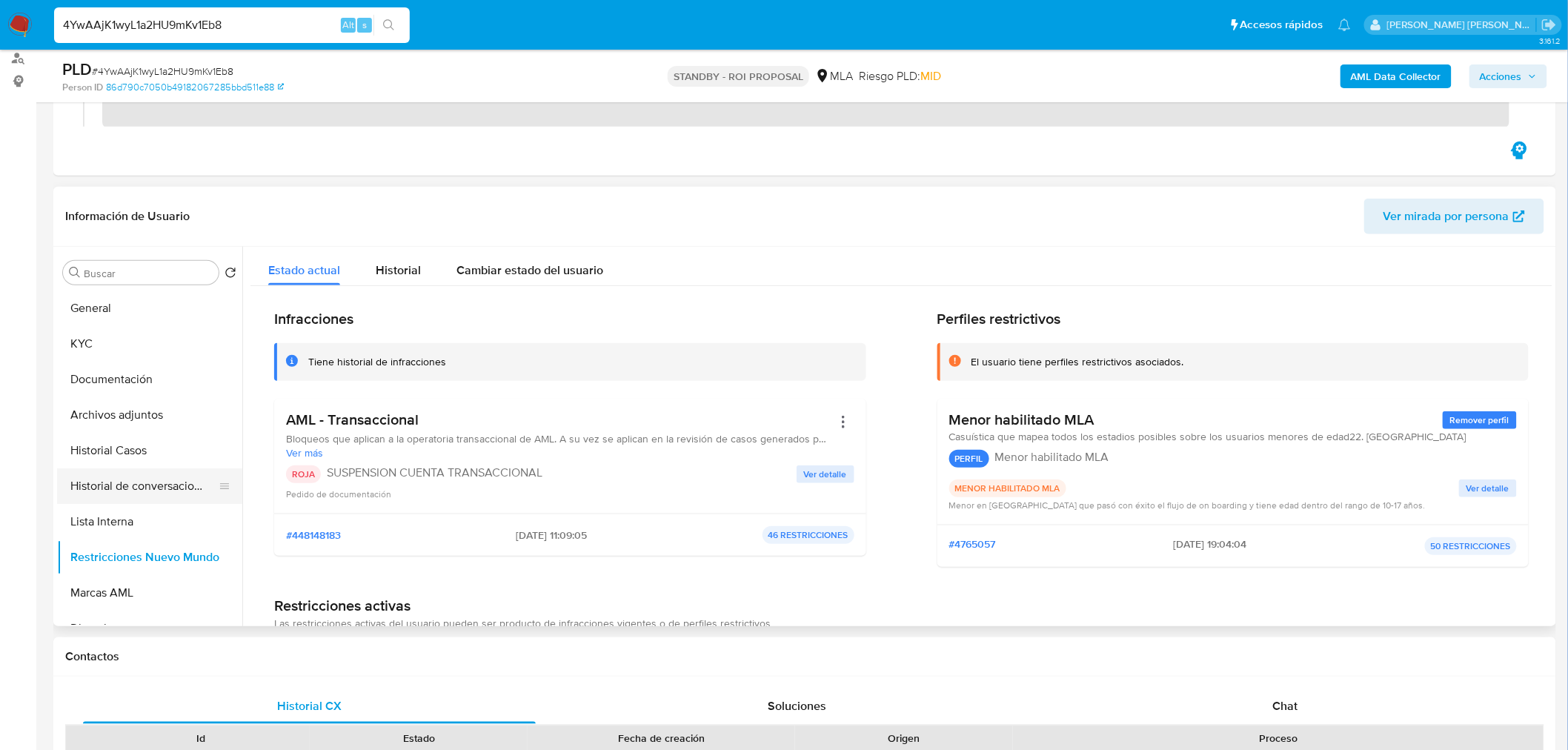
click at [168, 478] on button "Historial de conversaciones" at bounding box center [144, 486] width 174 height 36
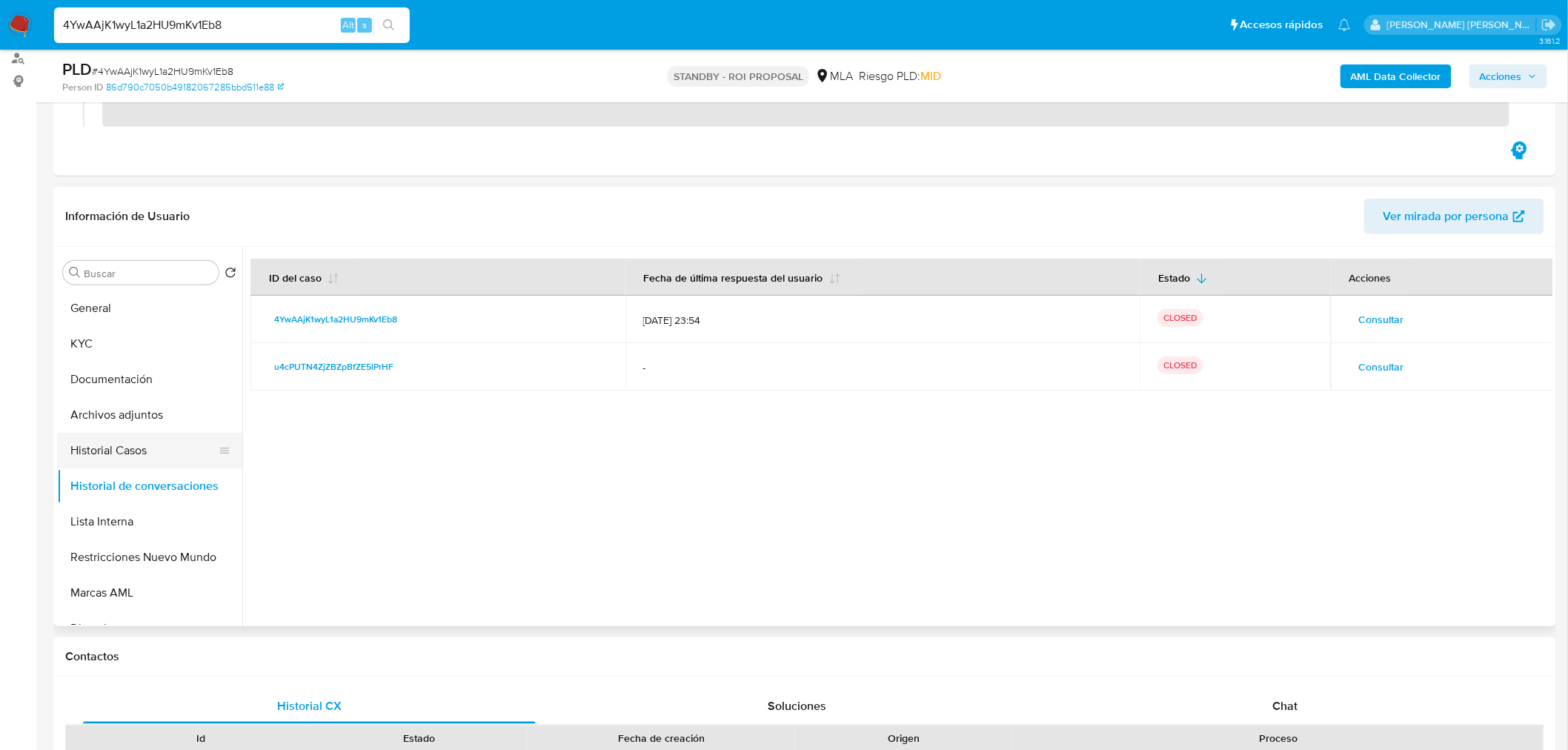
click at [140, 450] on button "Historial Casos" at bounding box center [144, 450] width 174 height 36
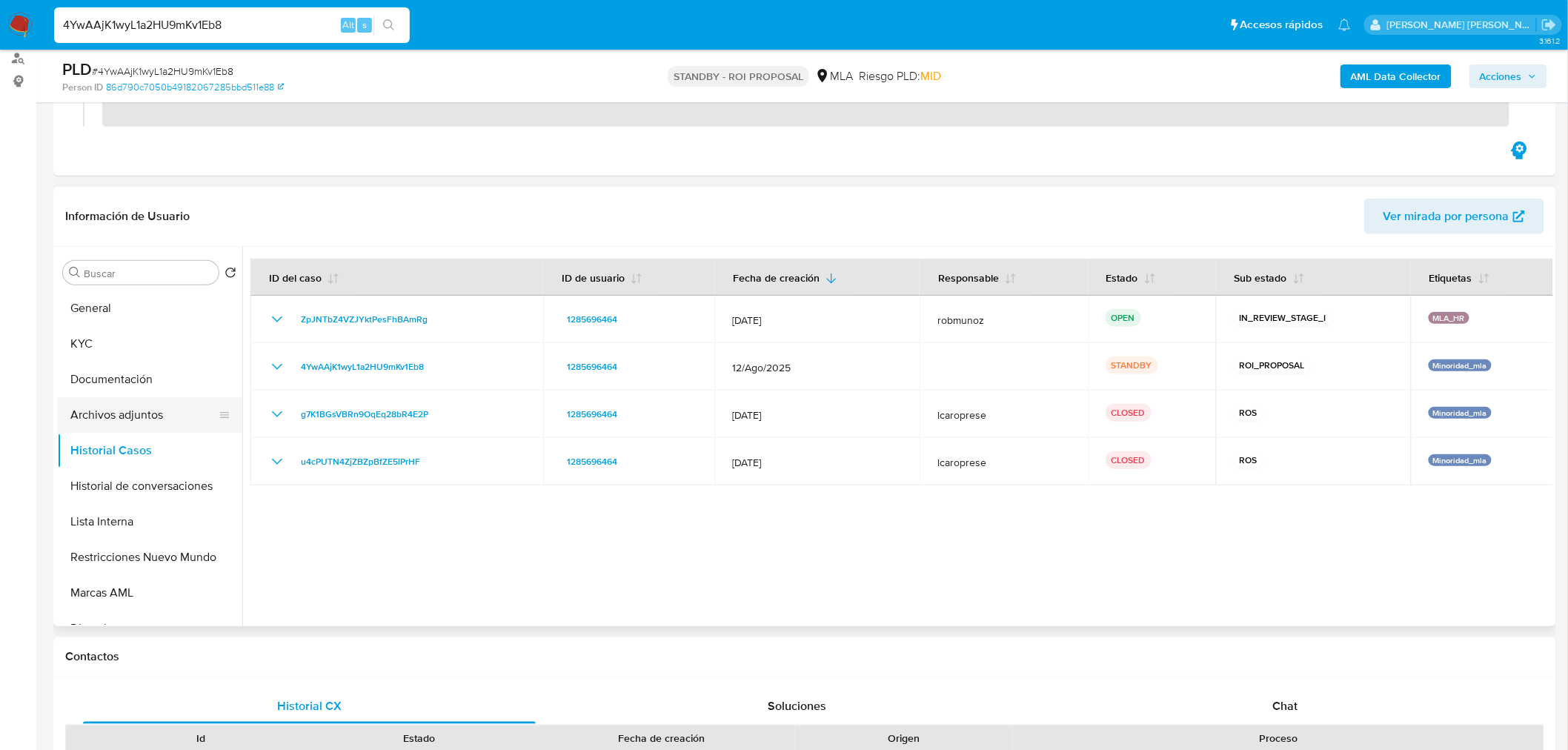
click at [130, 425] on button "Archivos adjuntos" at bounding box center [144, 414] width 174 height 36
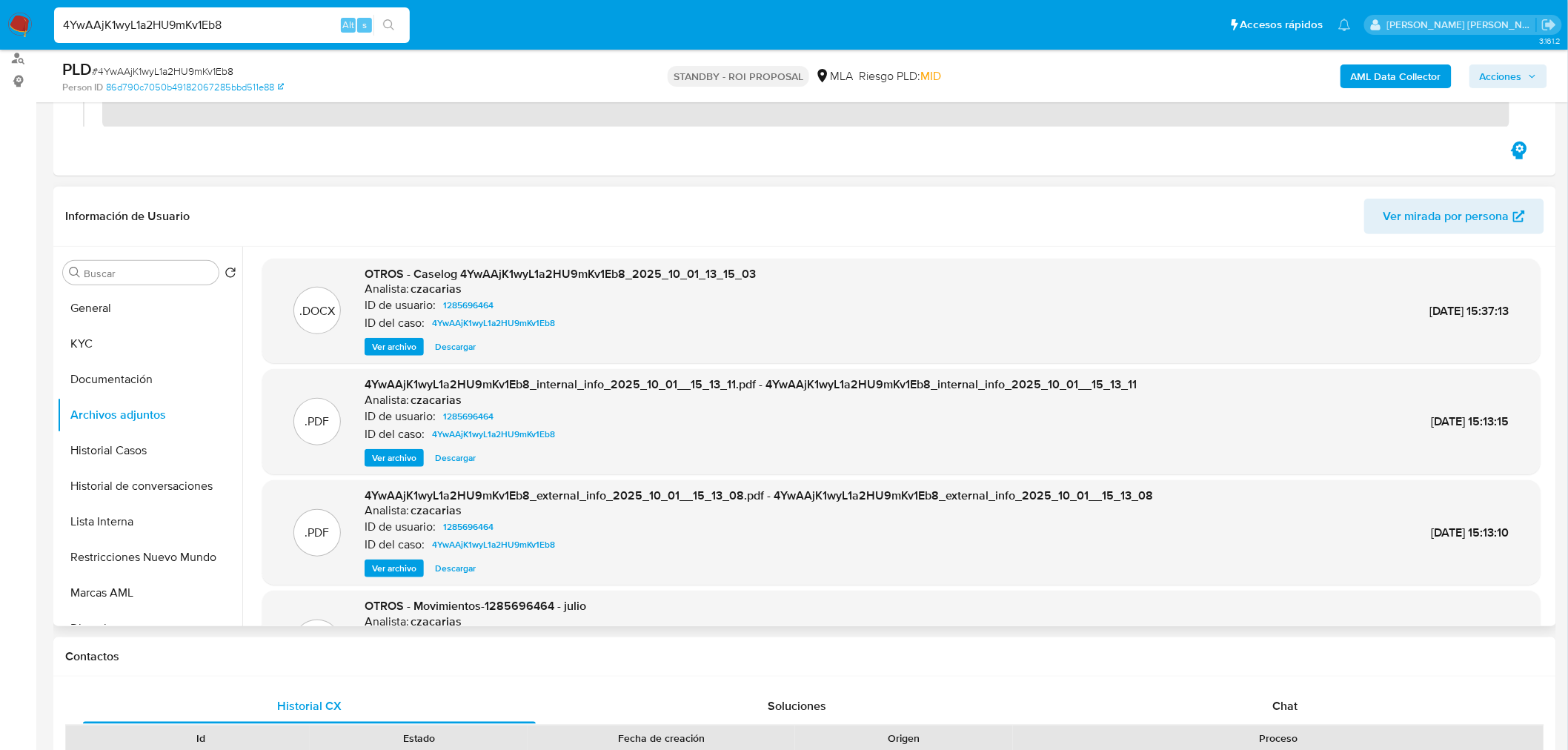
click at [858, 239] on div "Información de Usuario Ver mirada por persona" at bounding box center [805, 217] width 1503 height 60
click at [446, 348] on span "Descargar" at bounding box center [455, 347] width 41 height 15
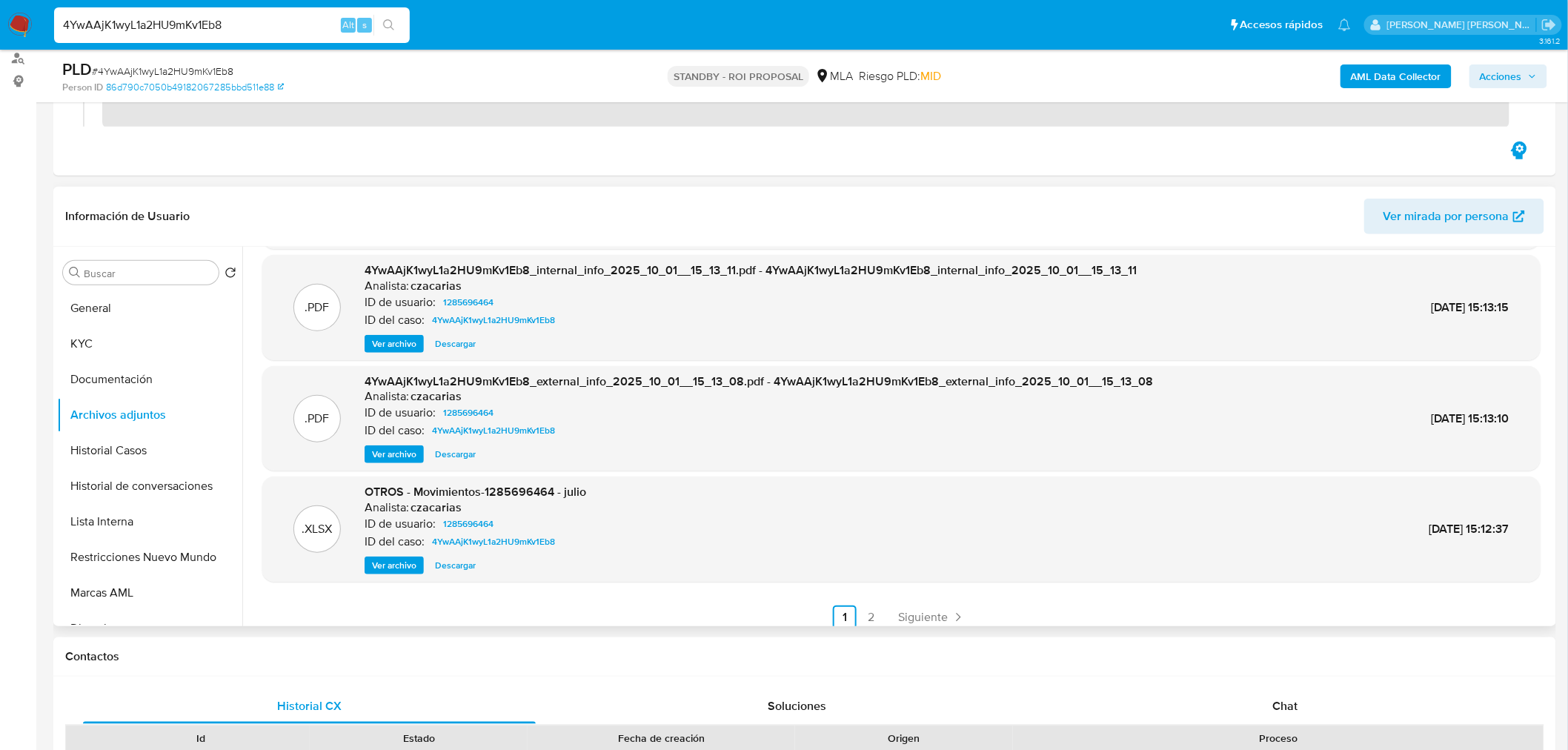
scroll to position [124, 0]
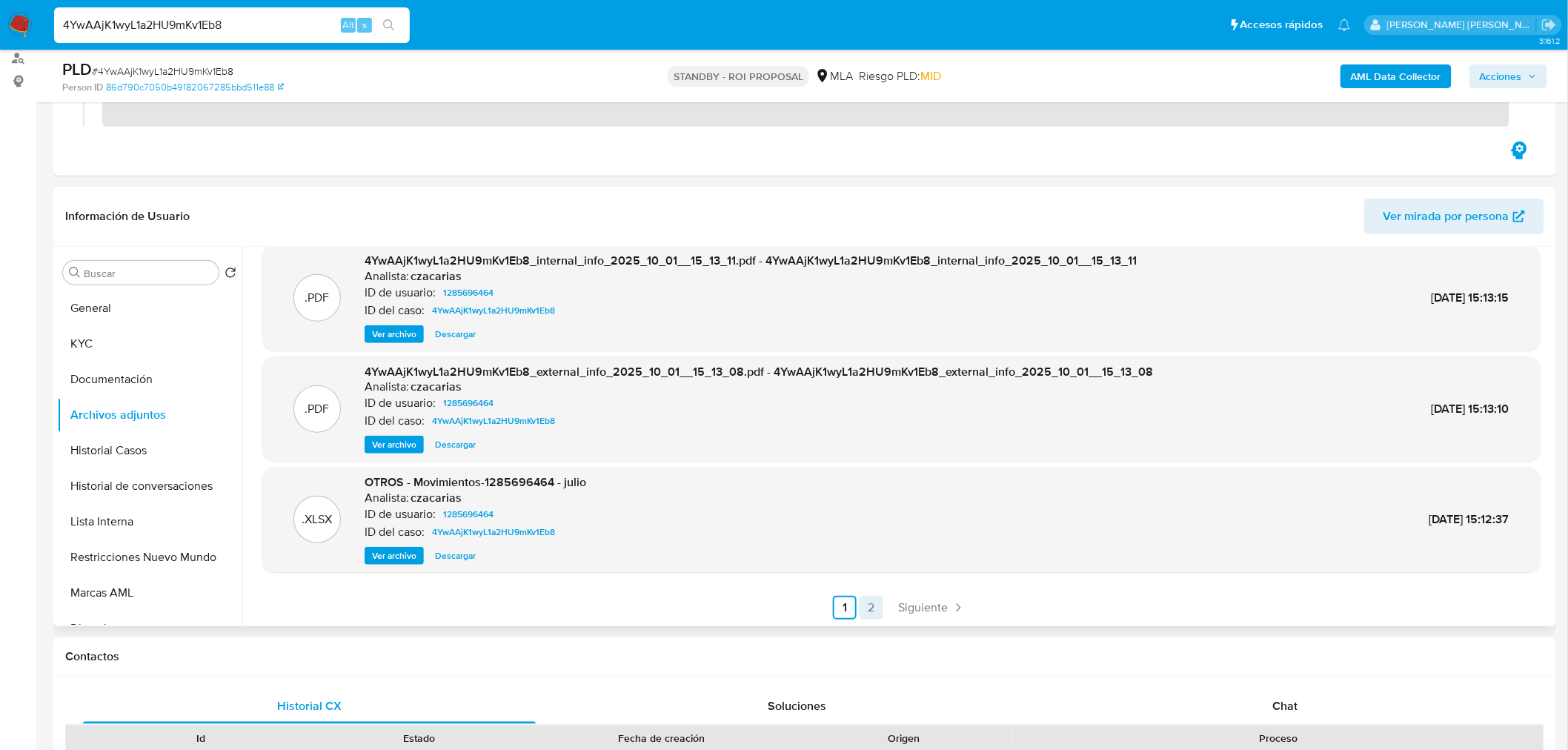
click at [872, 613] on link "2" at bounding box center [871, 608] width 24 height 24
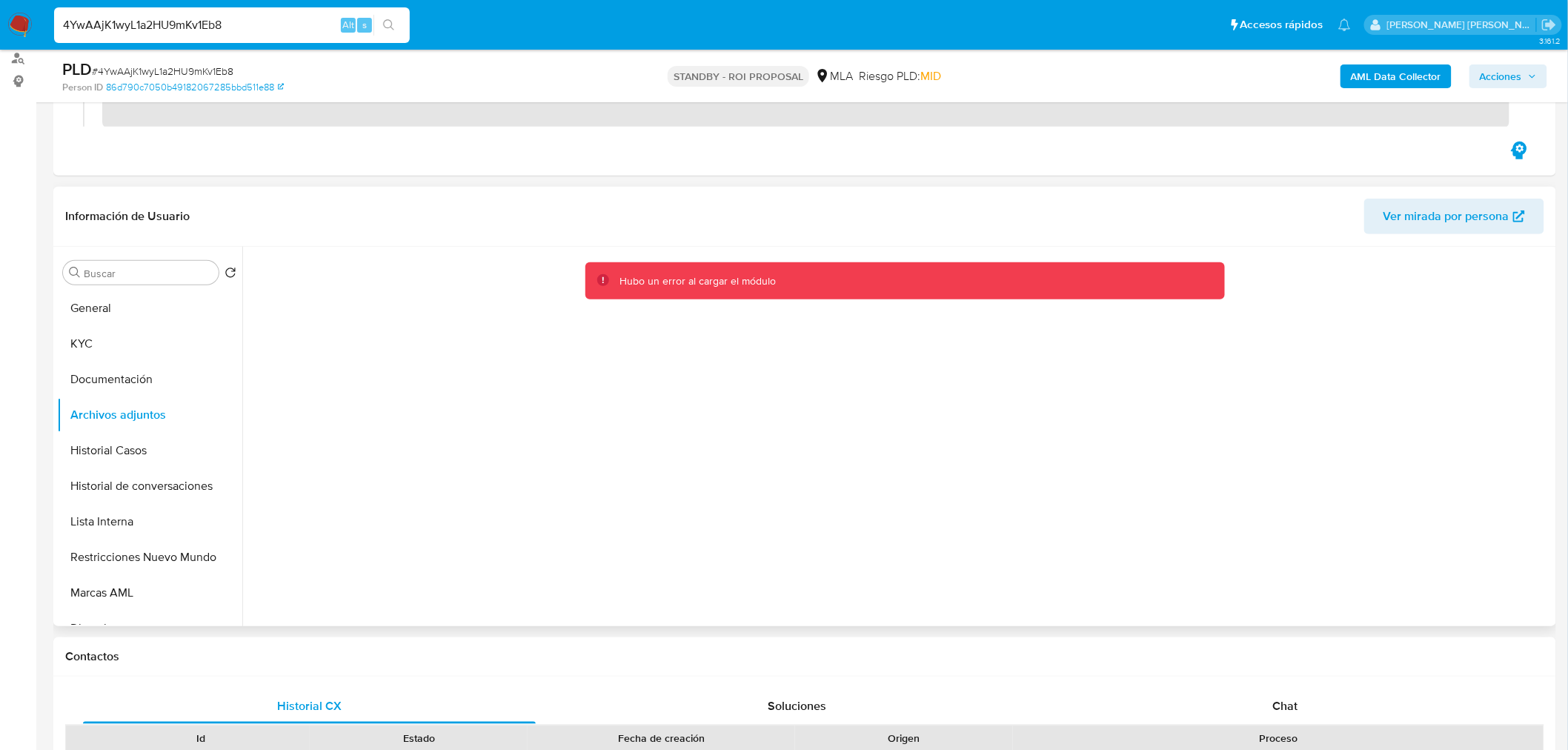
click at [942, 283] on div "Hubo un error al cargar el módulo" at bounding box center [916, 281] width 593 height 14
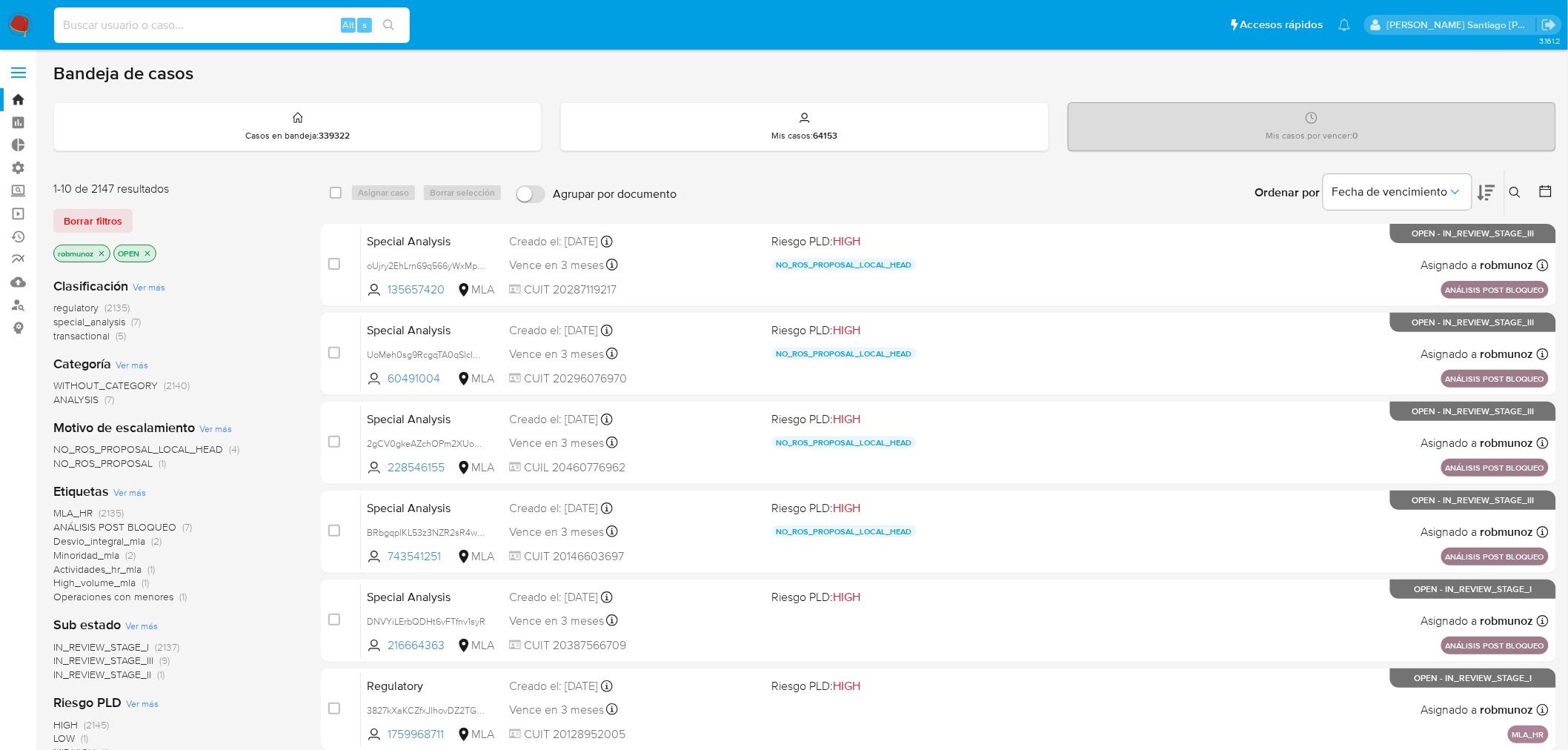
click at [225, 18] on input at bounding box center [232, 25] width 356 height 19
type input "r"
click at [1514, 182] on div "Ingrese ID de usuario o caso Buscar Borrar filtros" at bounding box center [1517, 193] width 25 height 46
click at [1517, 193] on icon at bounding box center [1515, 193] width 11 height 11
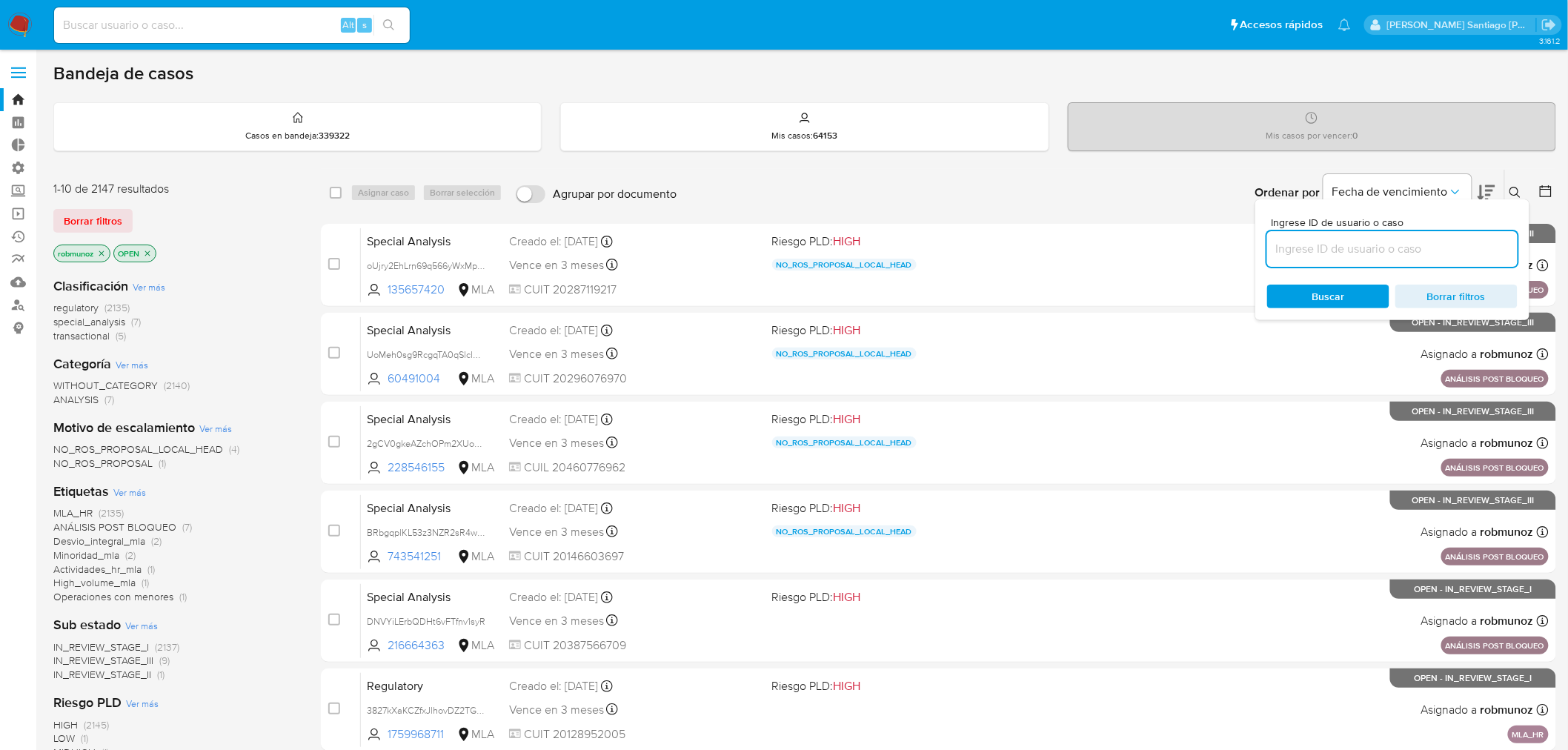
click at [1446, 256] on input at bounding box center [1392, 249] width 250 height 19
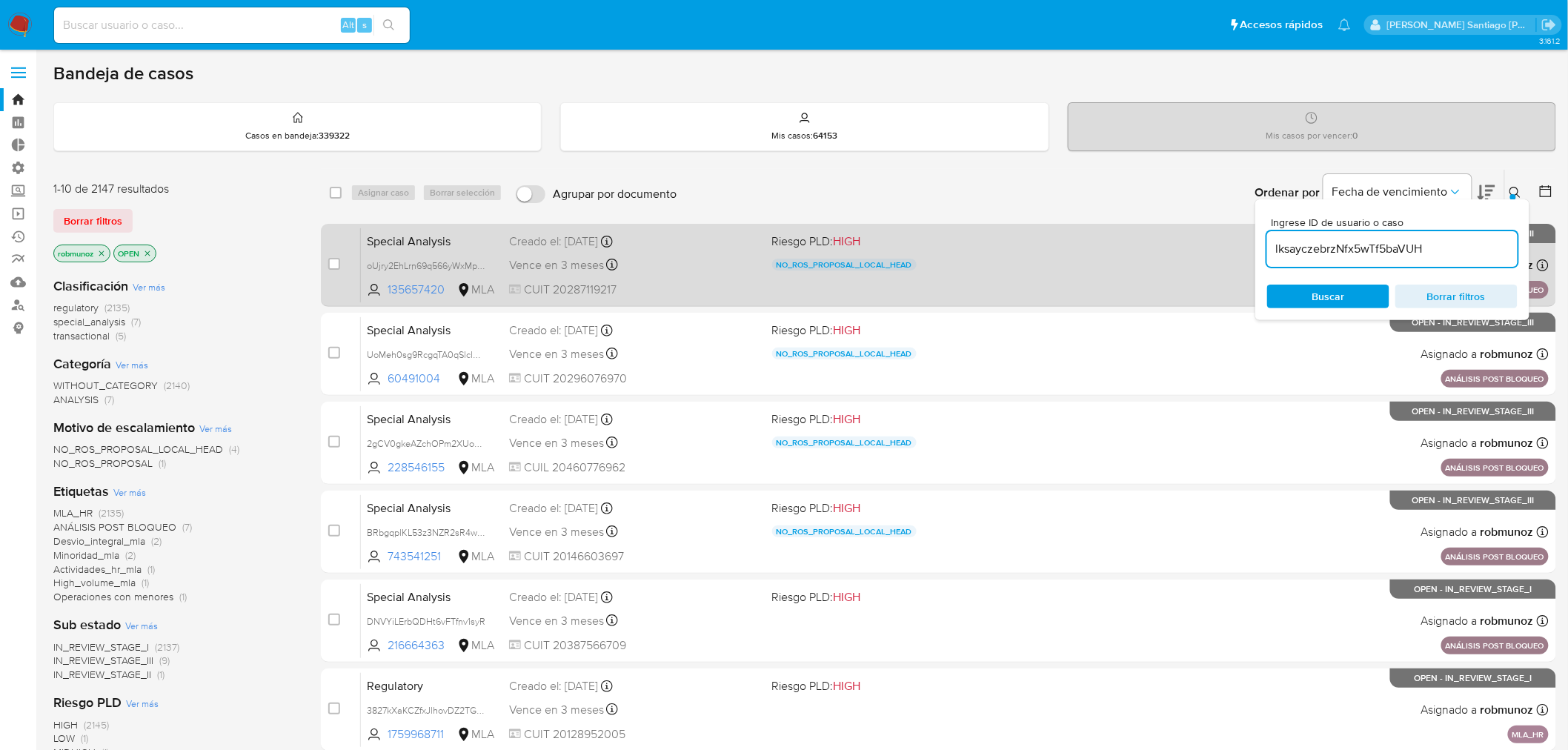
type input "lksayczebrzNfx5wTf5baVUH"
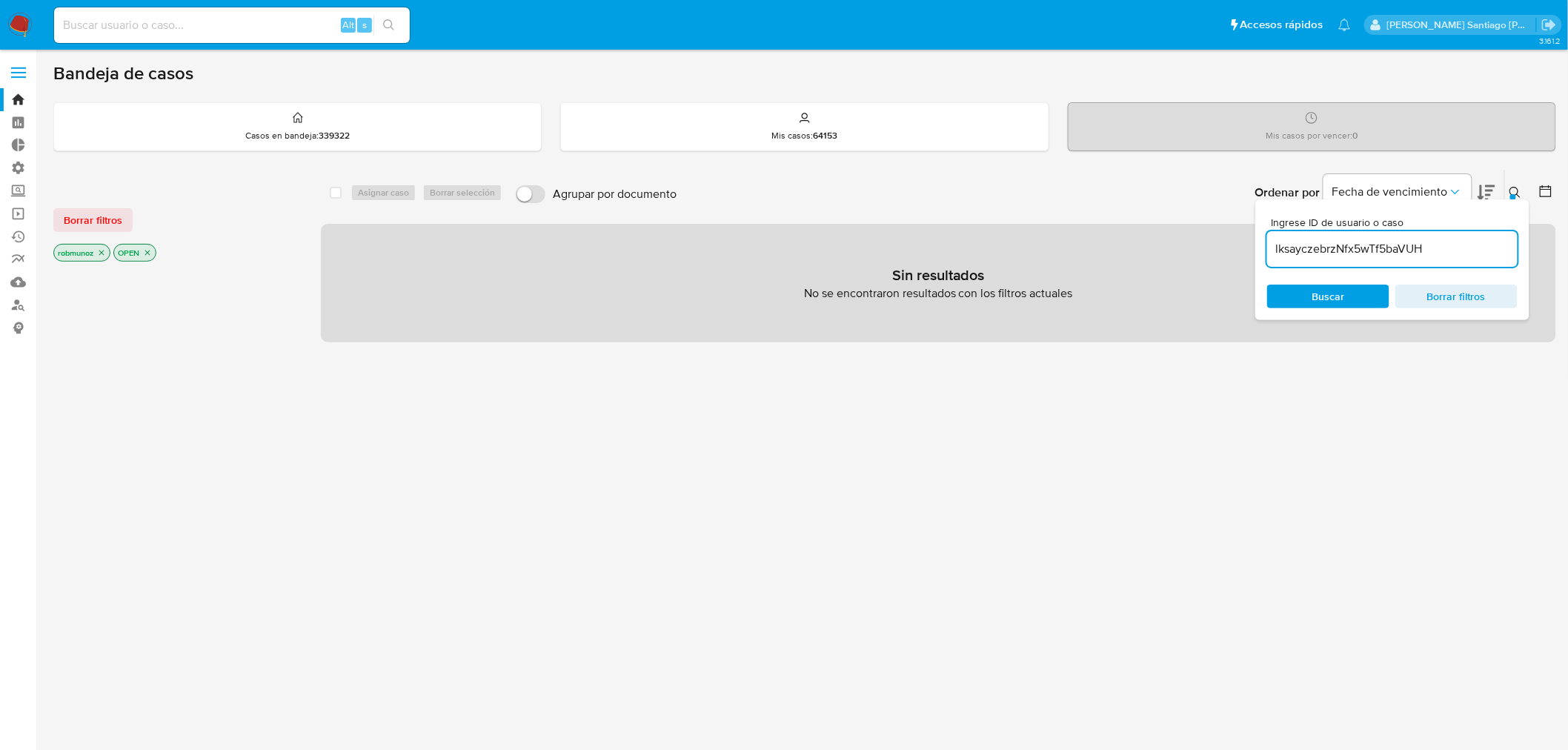
click at [134, 219] on div "Borrar filtros" at bounding box center [172, 220] width 238 height 24
click at [113, 215] on span "Borrar filtros" at bounding box center [93, 220] width 58 height 21
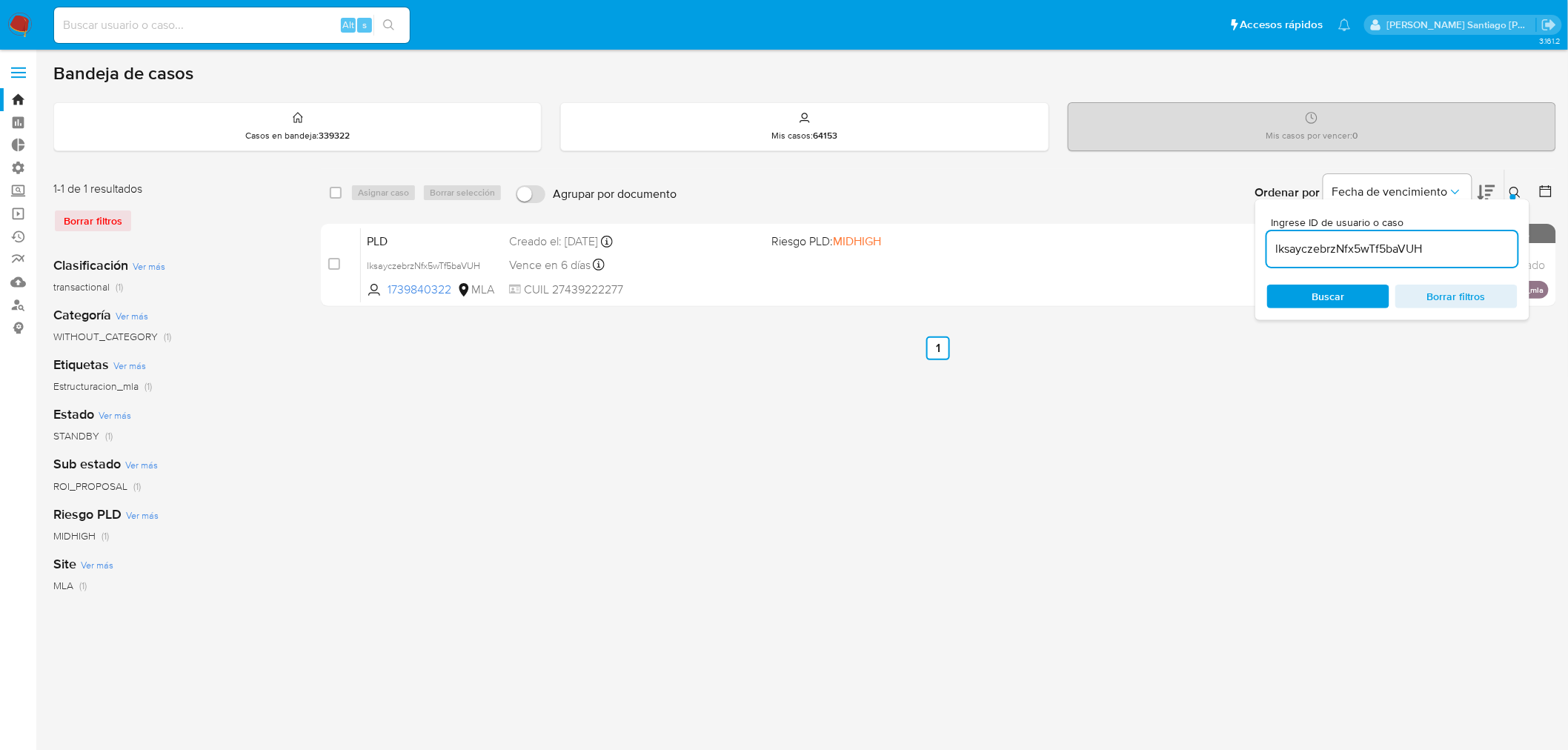
click at [1515, 189] on icon at bounding box center [1515, 193] width 12 height 12
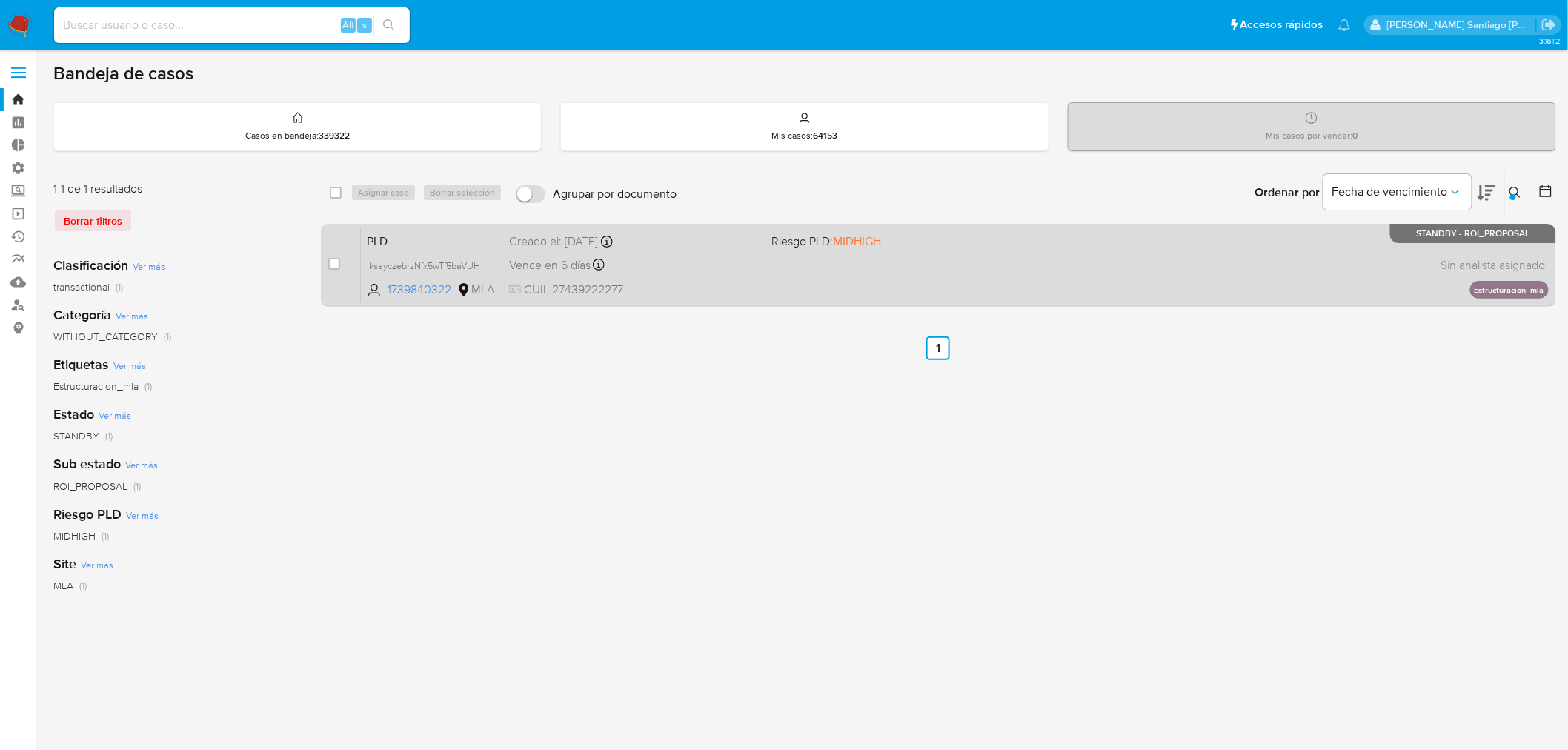
click at [338, 272] on div "case-item-checkbox" at bounding box center [334, 265] width 12 height 18
click at [338, 270] on div "case-item-checkbox" at bounding box center [334, 265] width 12 height 18
click at [338, 269] on div "case-item-checkbox" at bounding box center [334, 264] width 12 height 15
click at [335, 267] on input "checkbox" at bounding box center [334, 264] width 12 height 12
checkbox input "true"
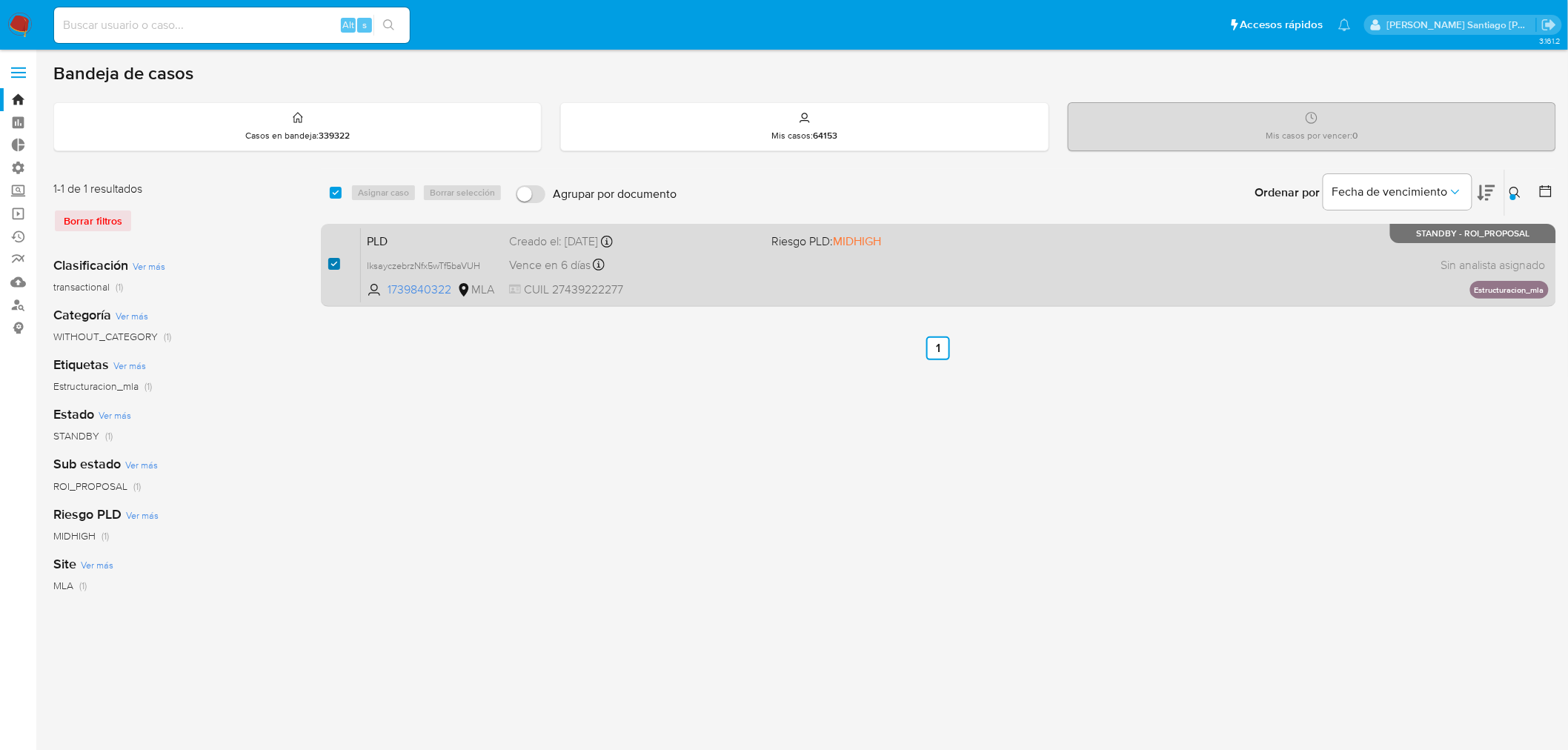
checkbox input "true"
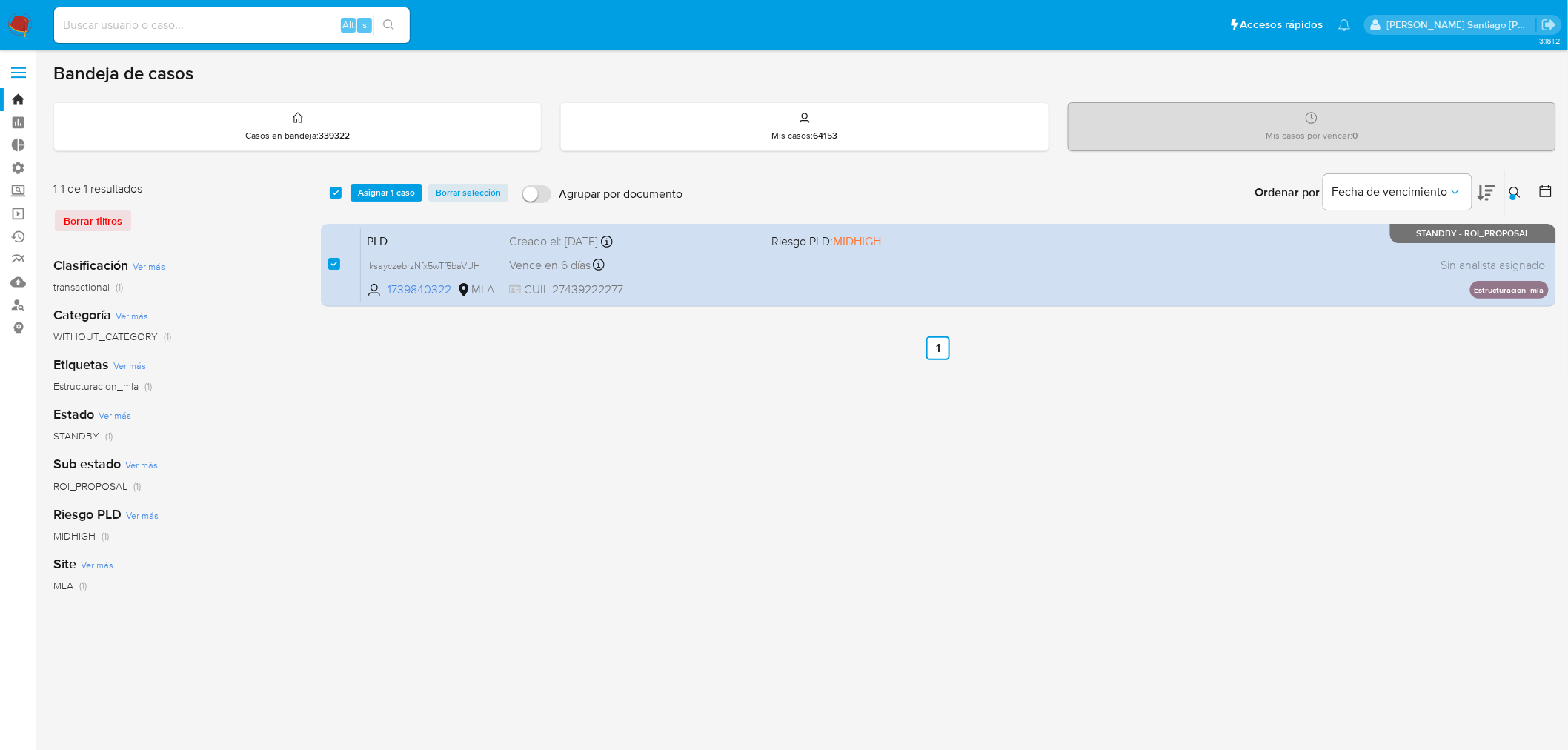
click at [395, 181] on div "select-all-cases-checkbox Asignar 1 caso Borrar selección Agrupar por documento…" at bounding box center [938, 193] width 1235 height 46
click at [395, 186] on span "Asignar 1 caso" at bounding box center [387, 193] width 57 height 15
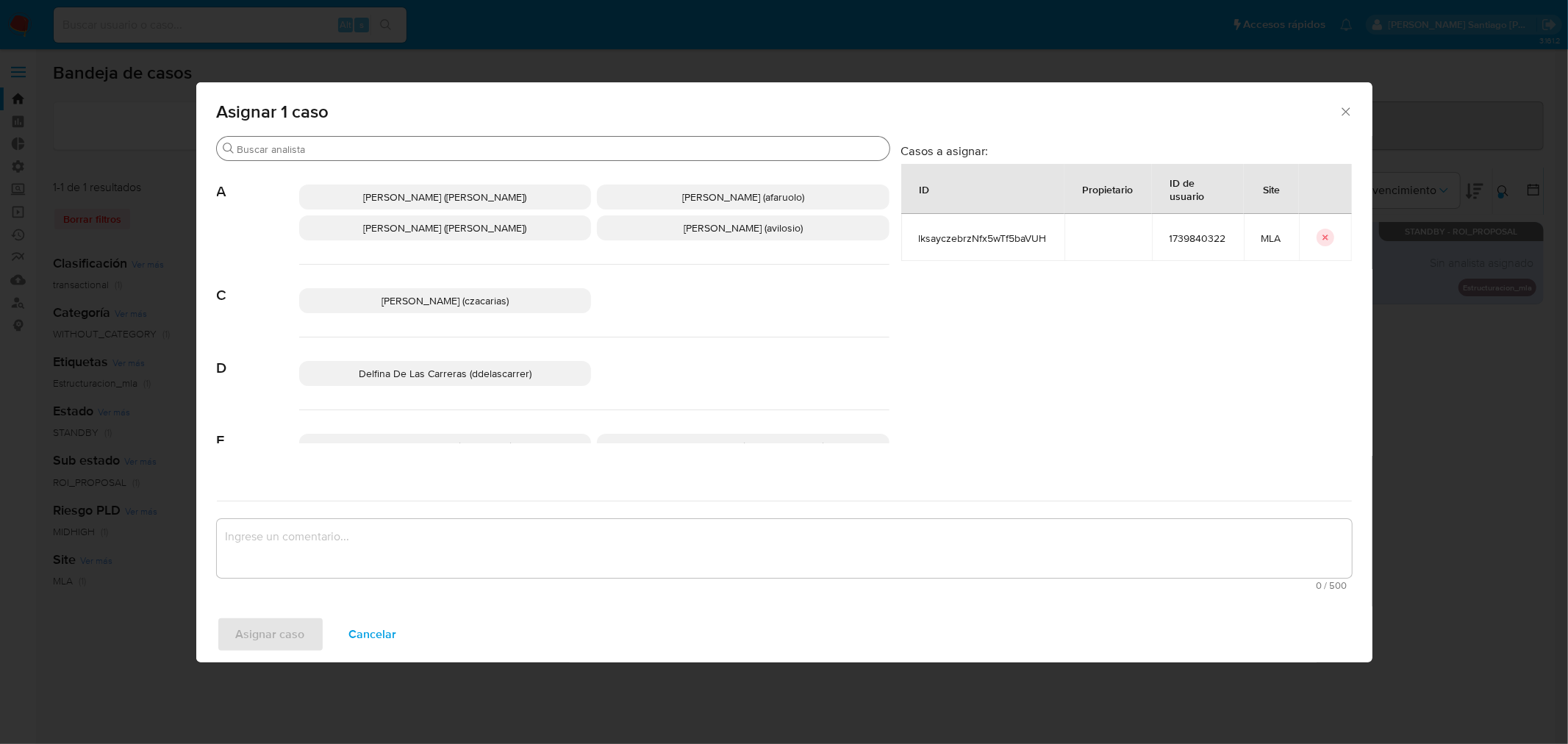
click at [518, 150] on input "Buscar" at bounding box center [560, 149] width 646 height 13
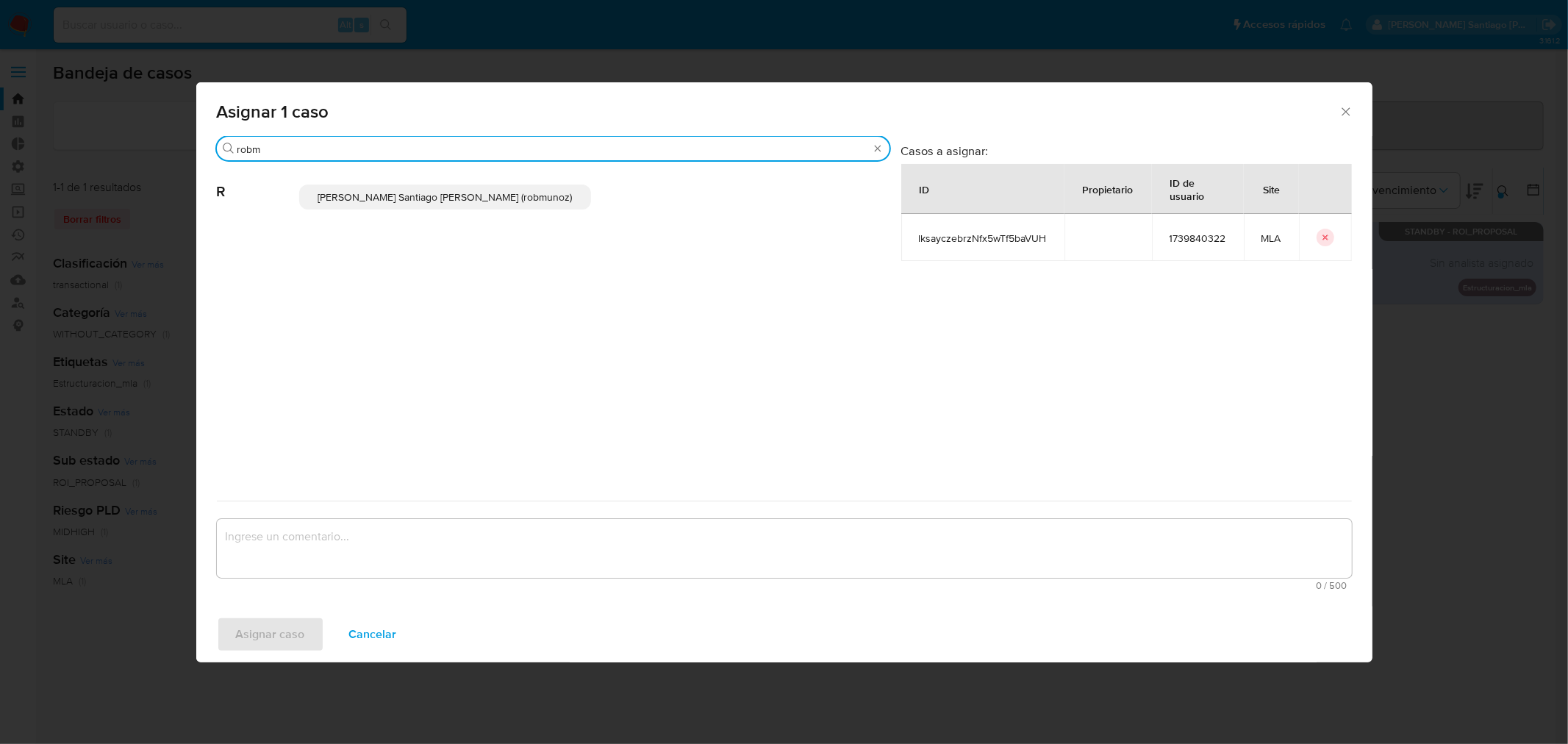
type input "robm"
click at [535, 201] on p "Roberto Santiago Munoz (robmunoz)" at bounding box center [445, 197] width 293 height 25
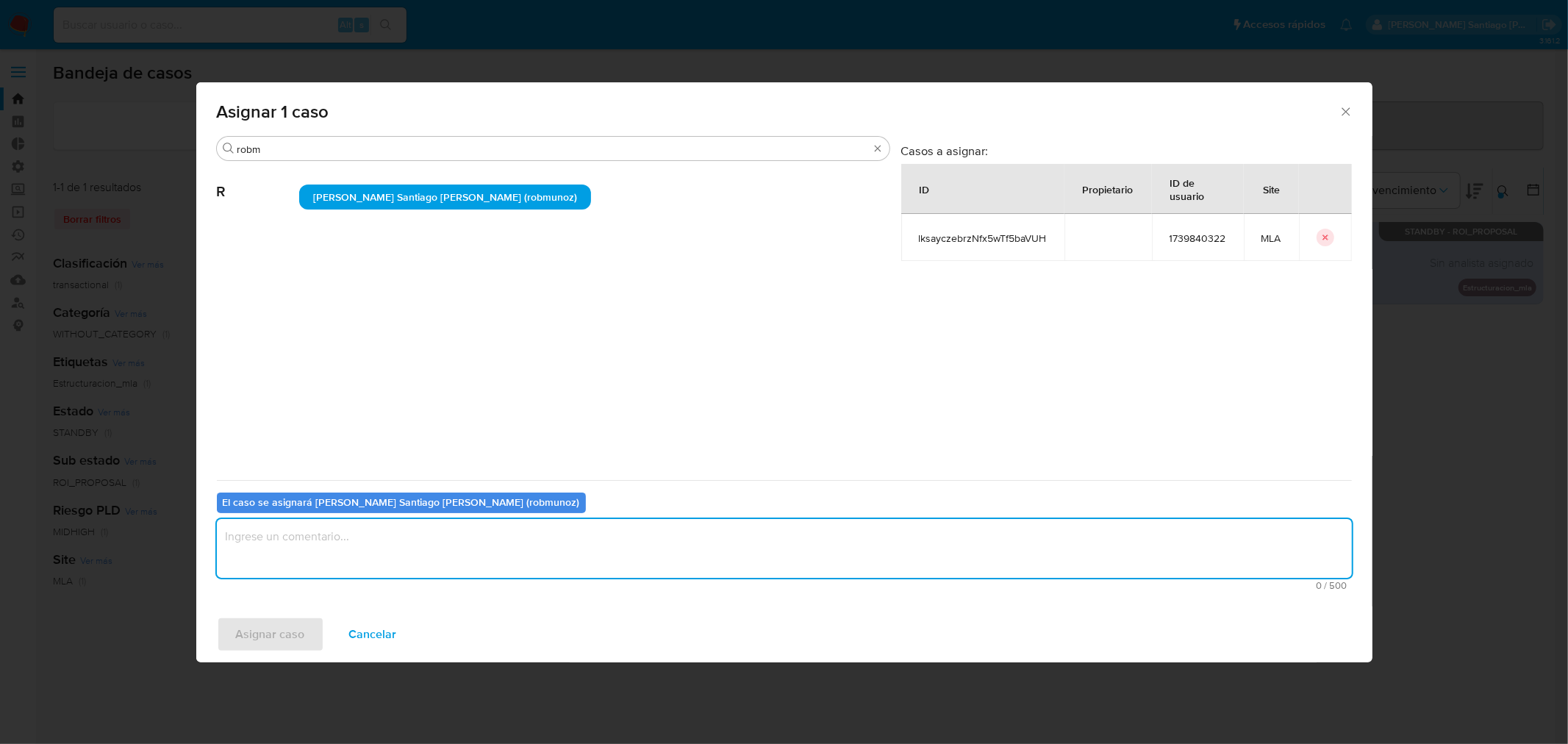
click at [437, 554] on textarea "assign-modal" at bounding box center [784, 548] width 1135 height 59
click at [263, 631] on span "Asignar caso" at bounding box center [270, 634] width 69 height 32
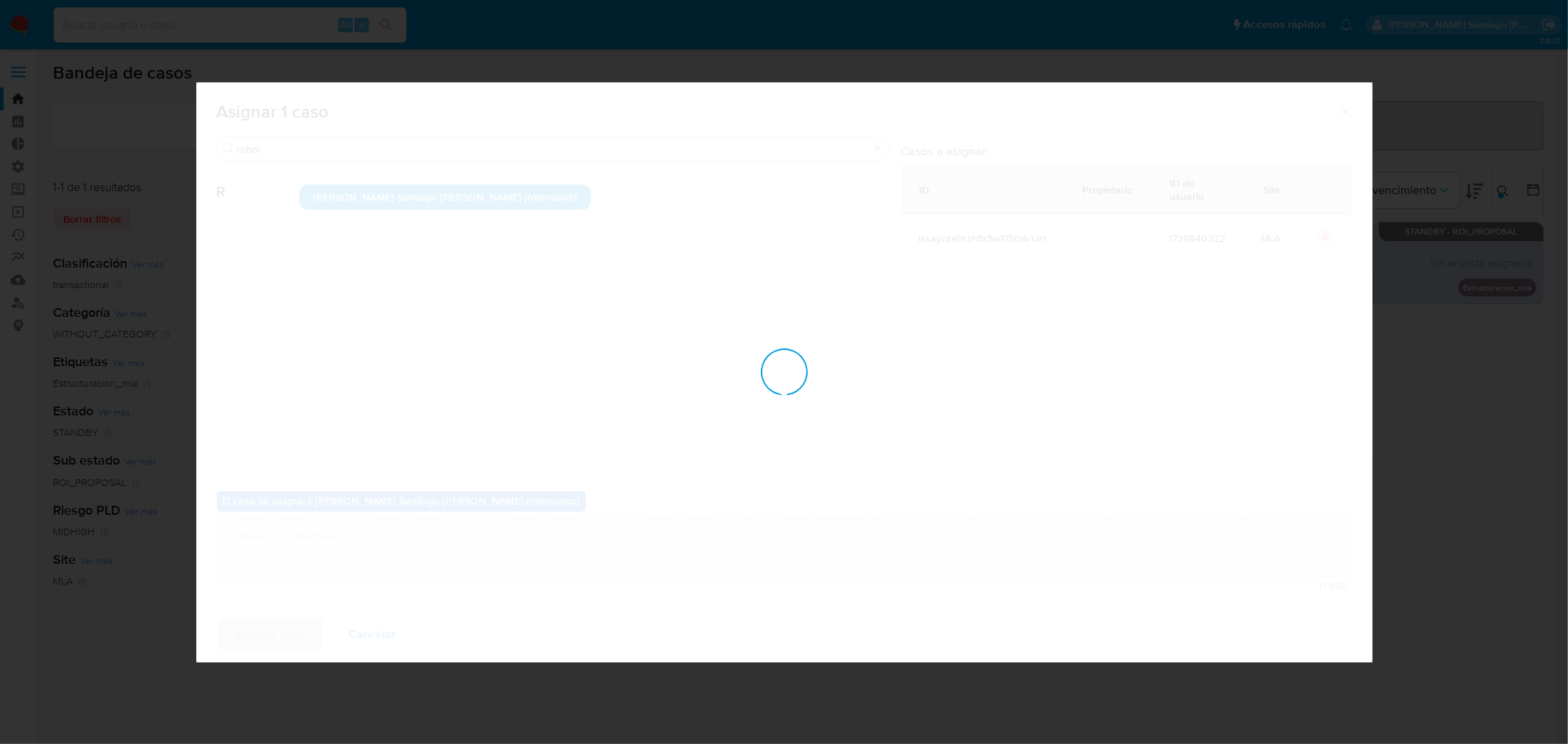
checkbox input "false"
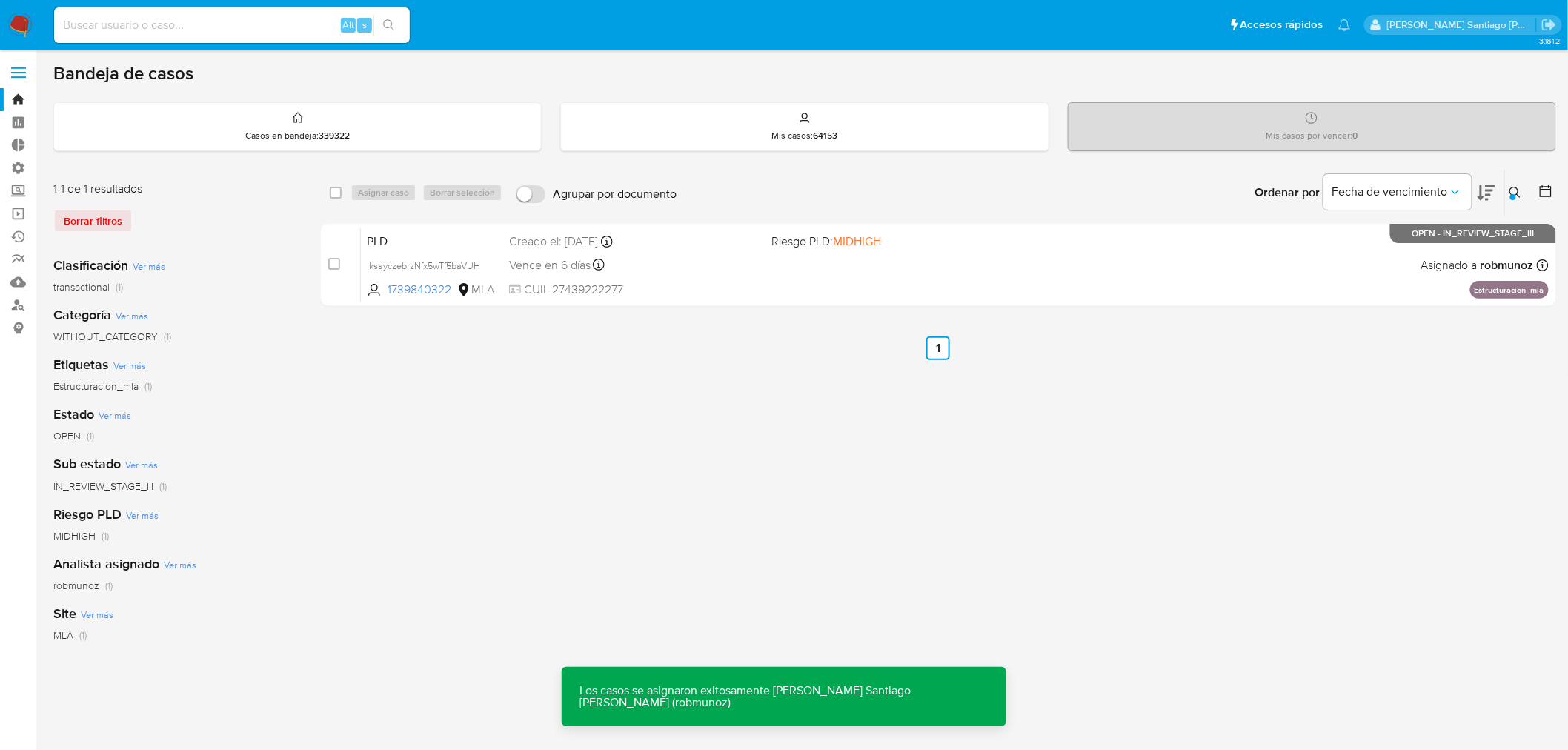
click at [1076, 273] on div "PLD lksayczebrzNfx5wTf5baVUH 1739840322 MLA Riesgo PLD: MIDHIGH Creado el: 12/0…" at bounding box center [954, 264] width 1188 height 75
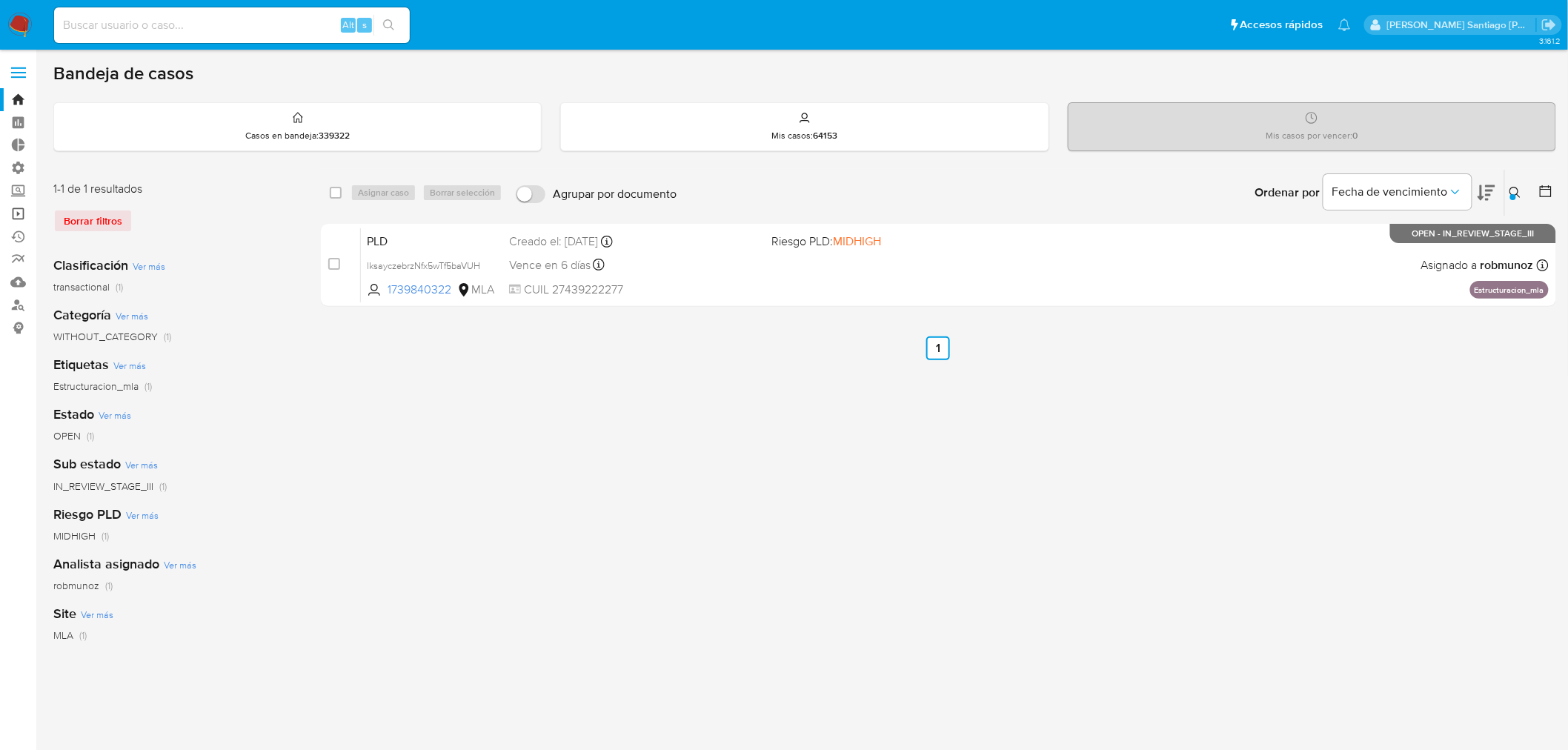
click at [23, 215] on link "Operaciones masivas" at bounding box center [88, 213] width 176 height 23
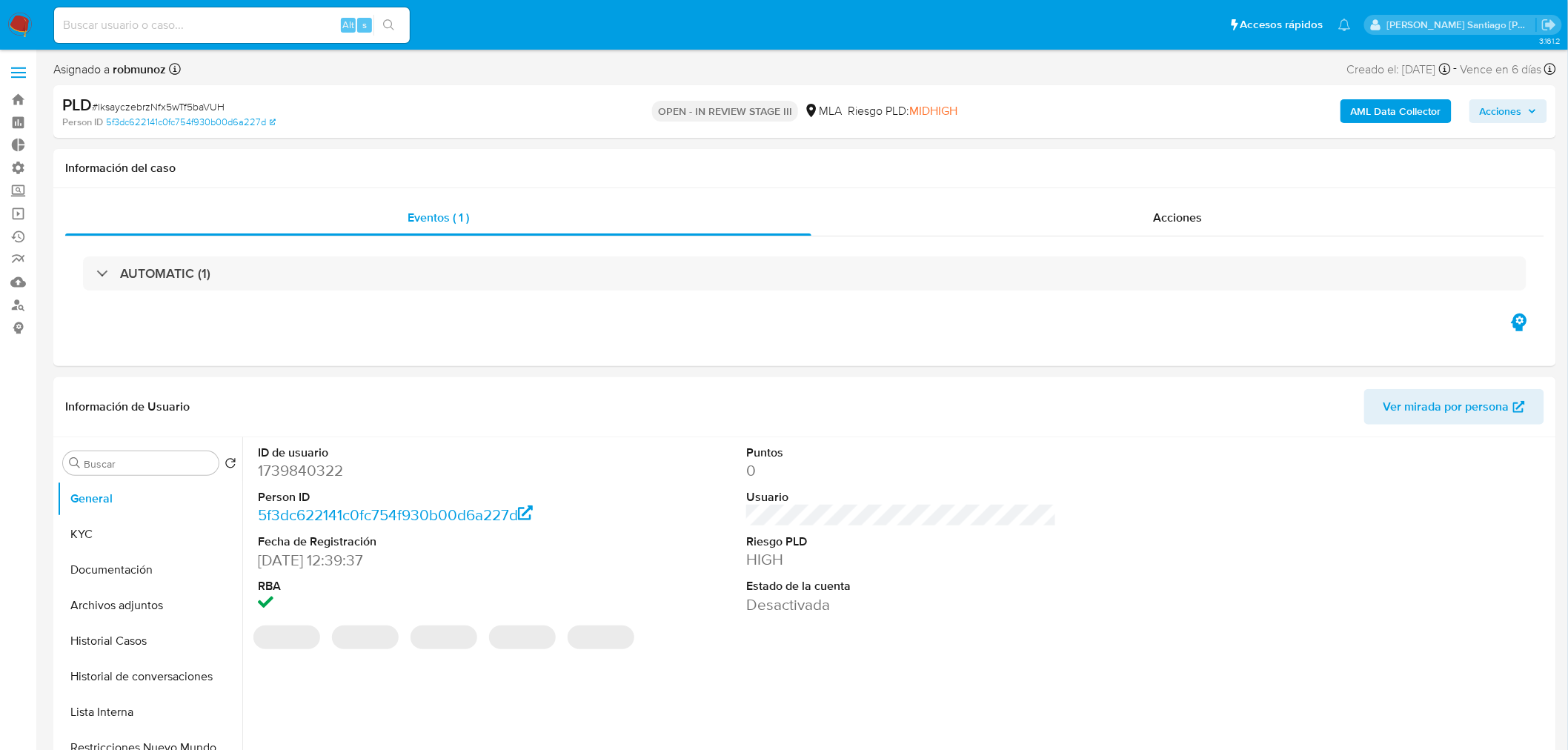
select select "10"
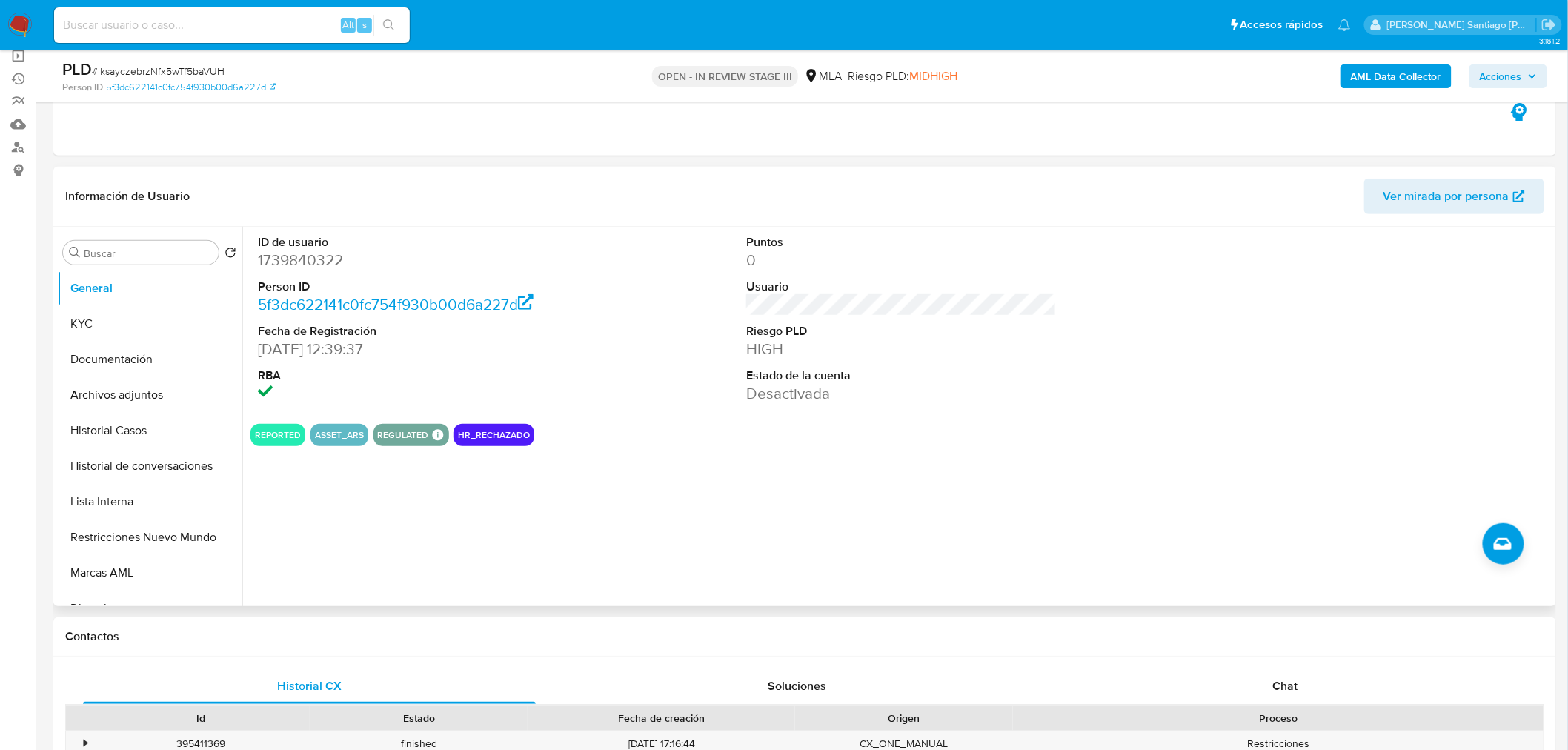
scroll to position [164, 0]
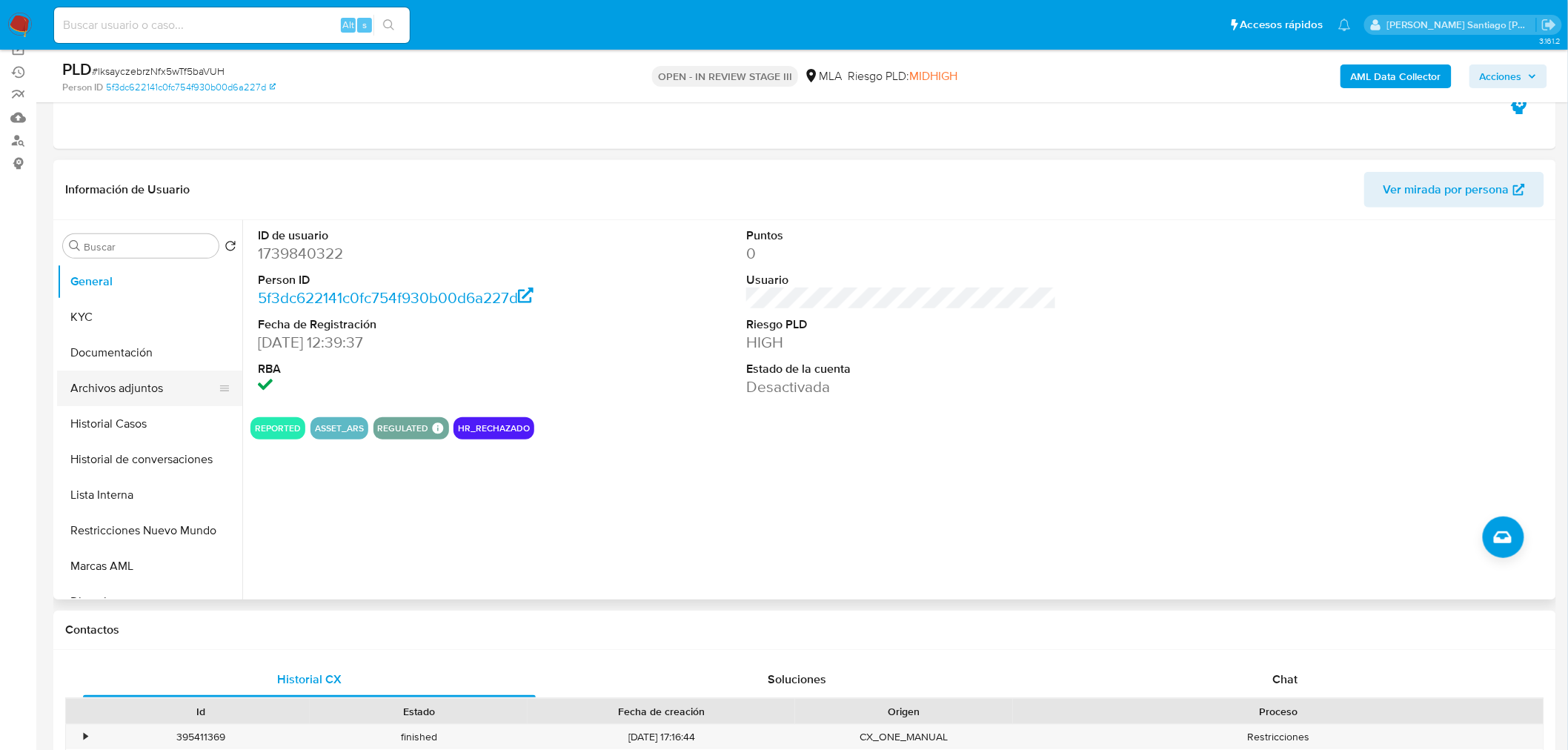
click at [170, 388] on button "Archivos adjuntos" at bounding box center [144, 388] width 174 height 36
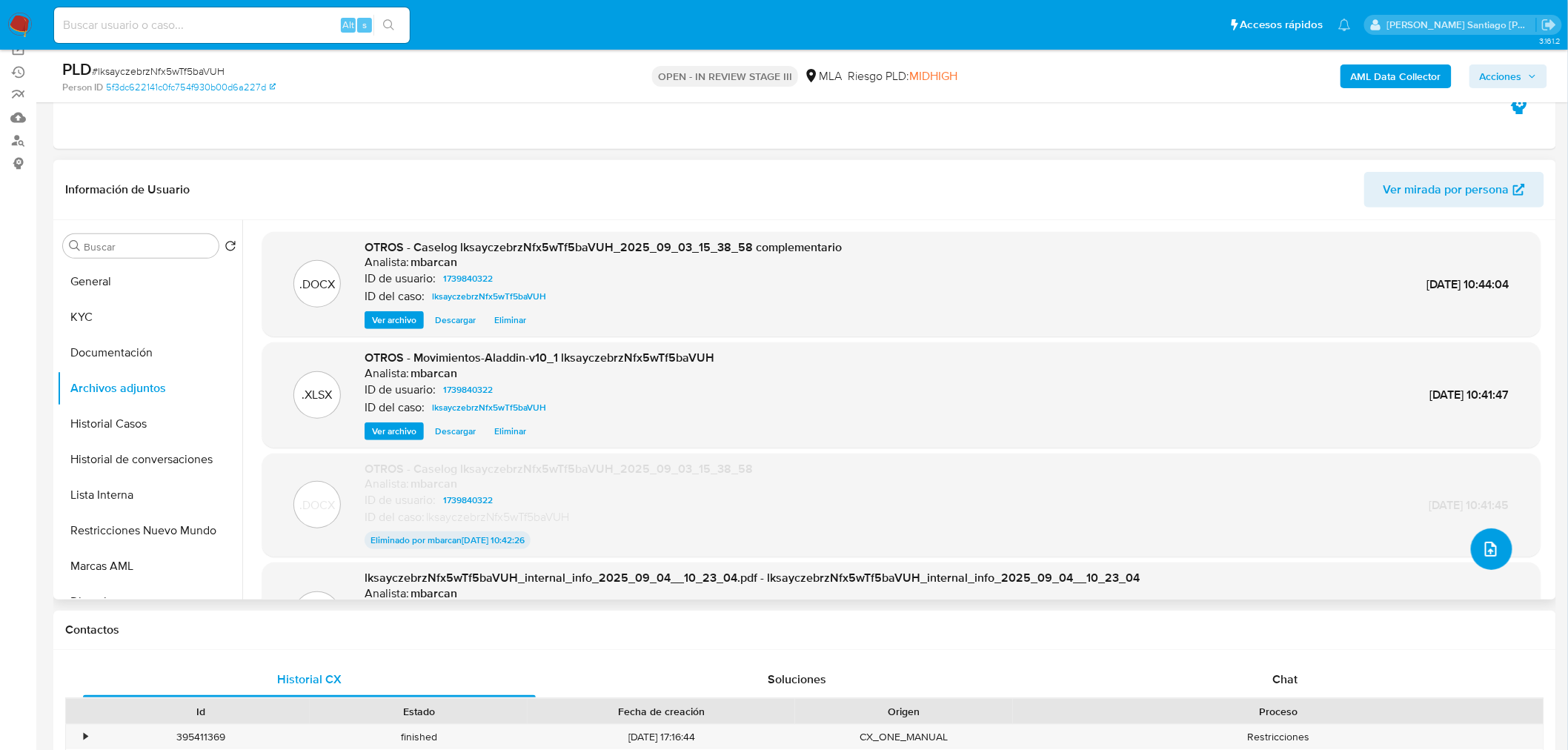
click at [1482, 542] on icon "upload-file" at bounding box center [1491, 549] width 18 height 18
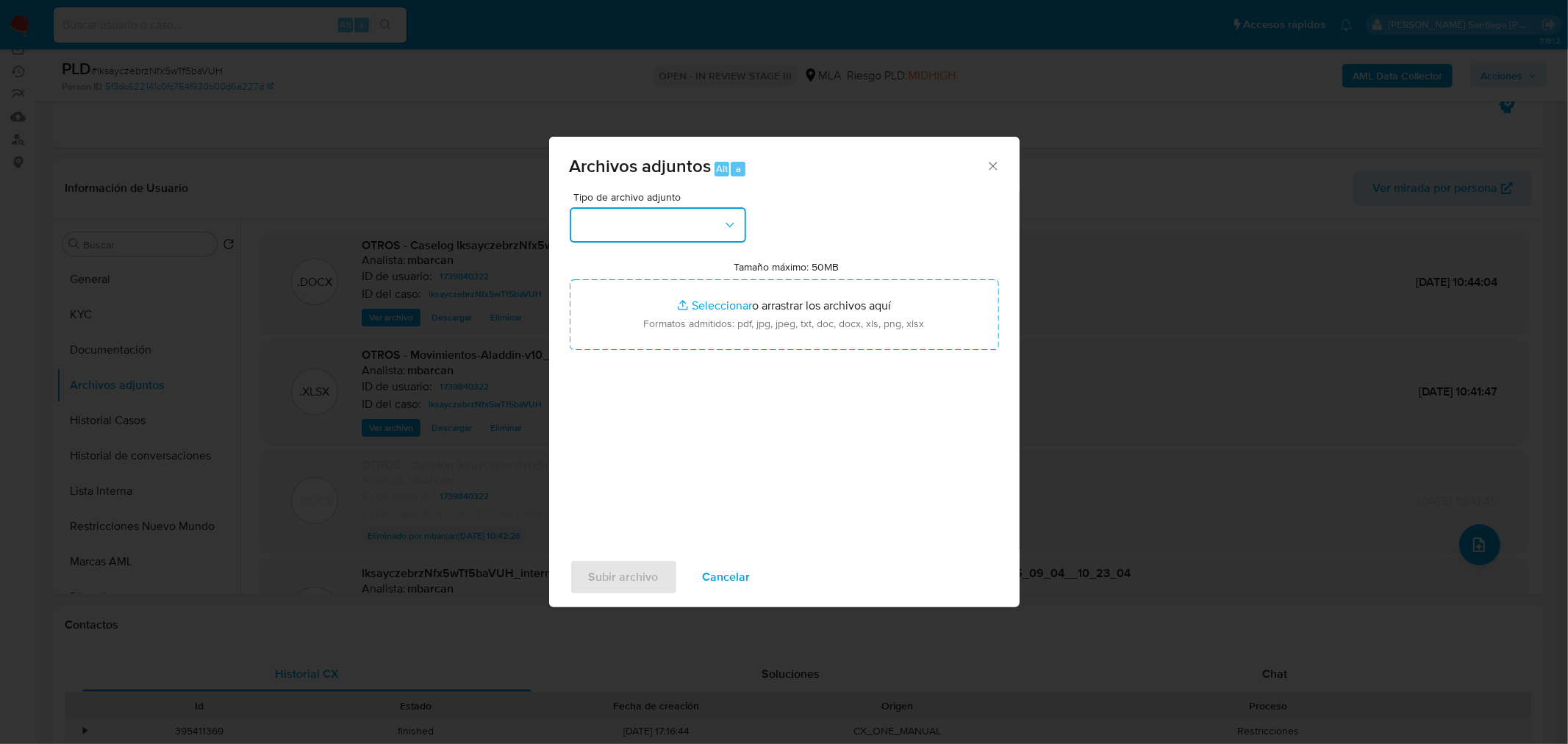
click at [728, 218] on icon "button" at bounding box center [730, 225] width 15 height 15
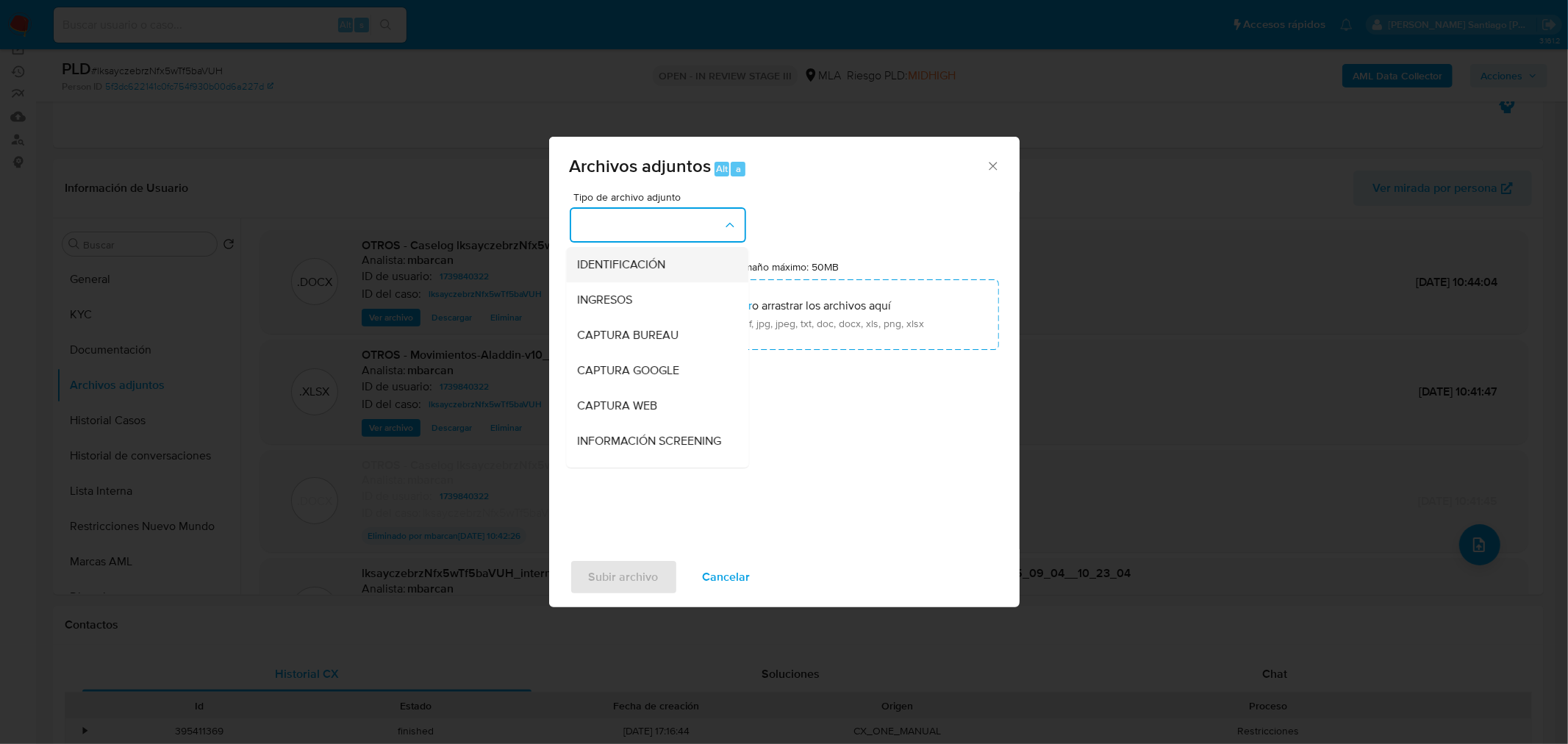
click at [700, 254] on div "IDENTIFICACIÓN" at bounding box center [653, 264] width 150 height 35
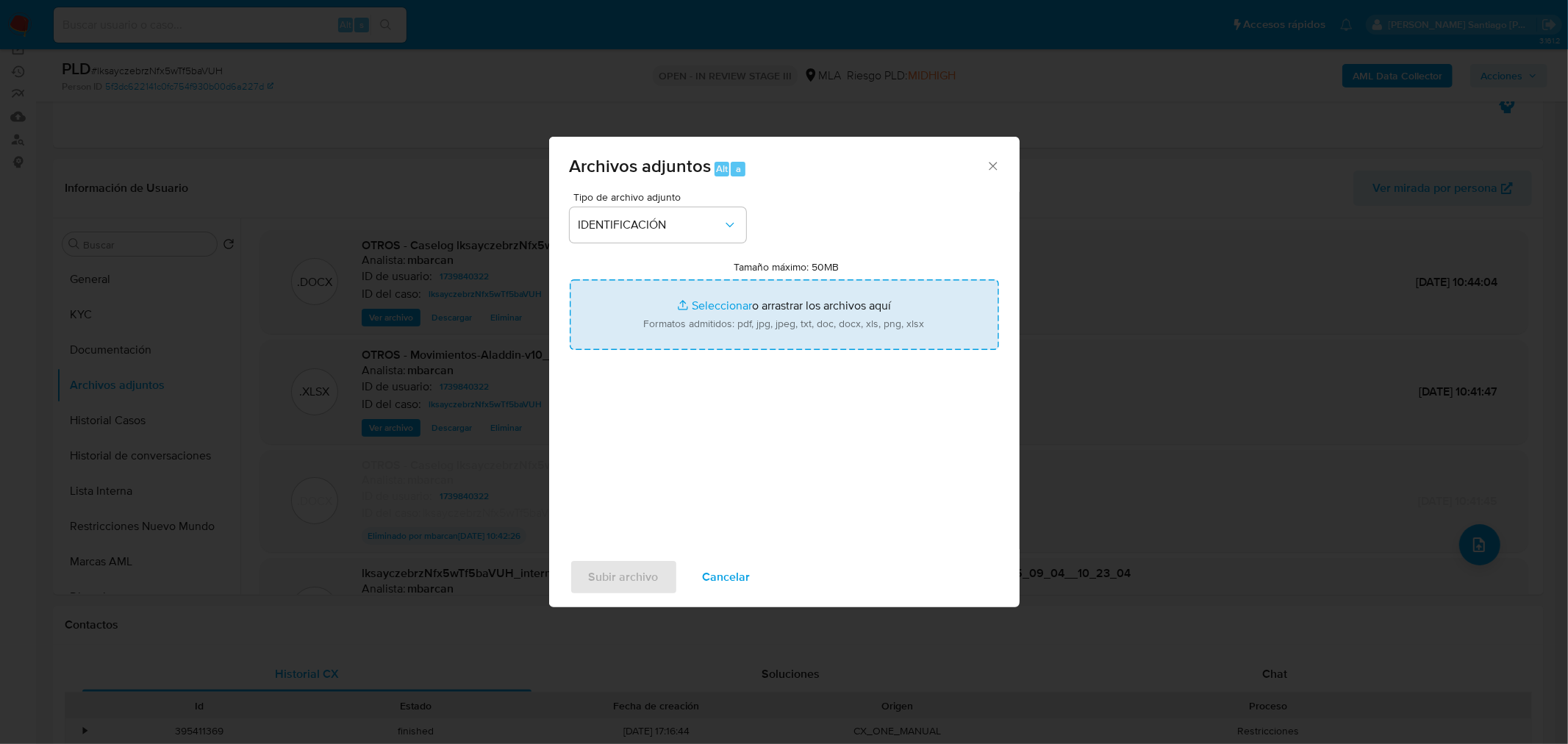
click at [748, 321] on input "Tamaño máximo: 50MB Seleccionar archivos" at bounding box center [784, 315] width 429 height 70
type input "C:\fakepath\Caselog lksayczebrzNfx5wTf5baVUH_VII.docx"
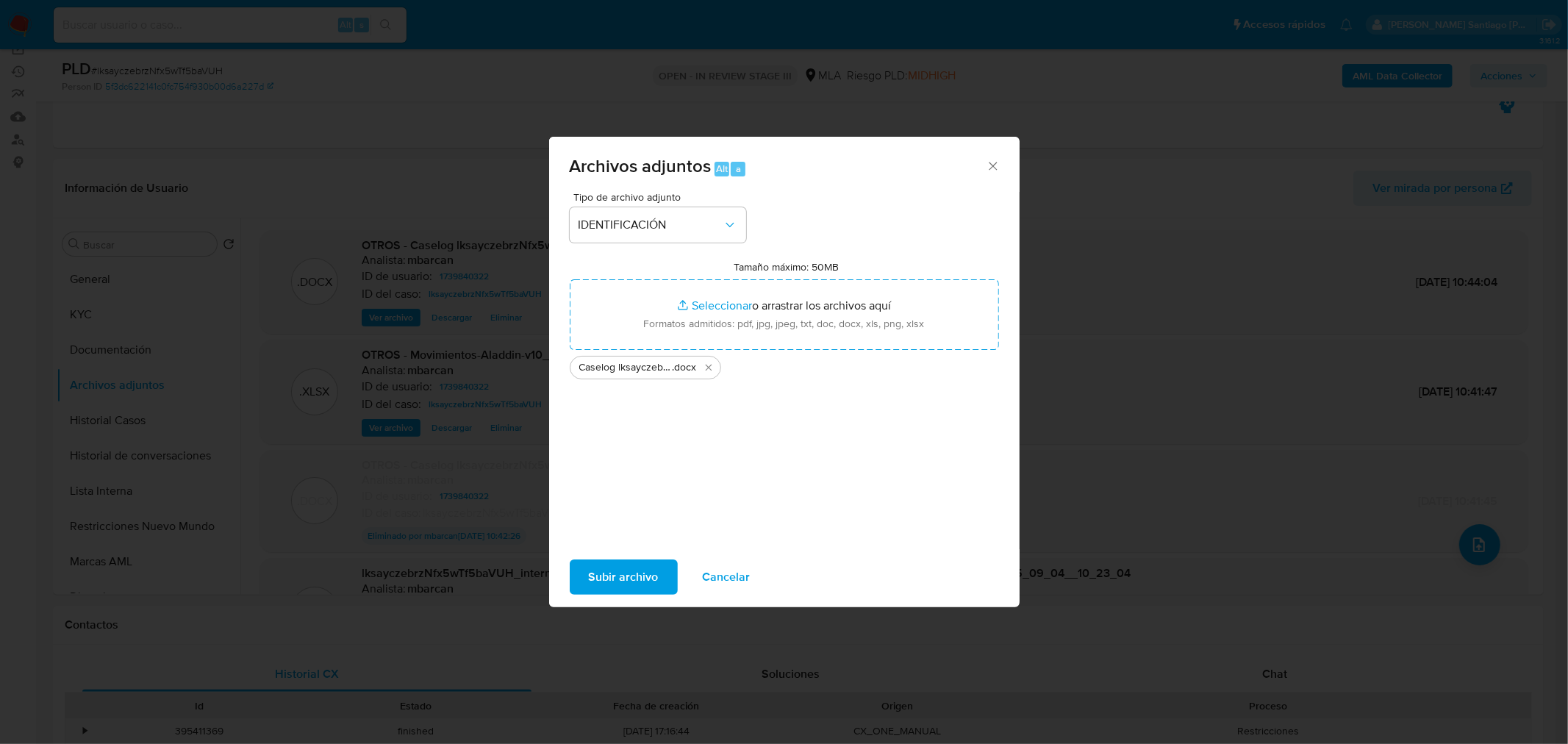
click at [647, 566] on span "Subir archivo" at bounding box center [623, 577] width 70 height 32
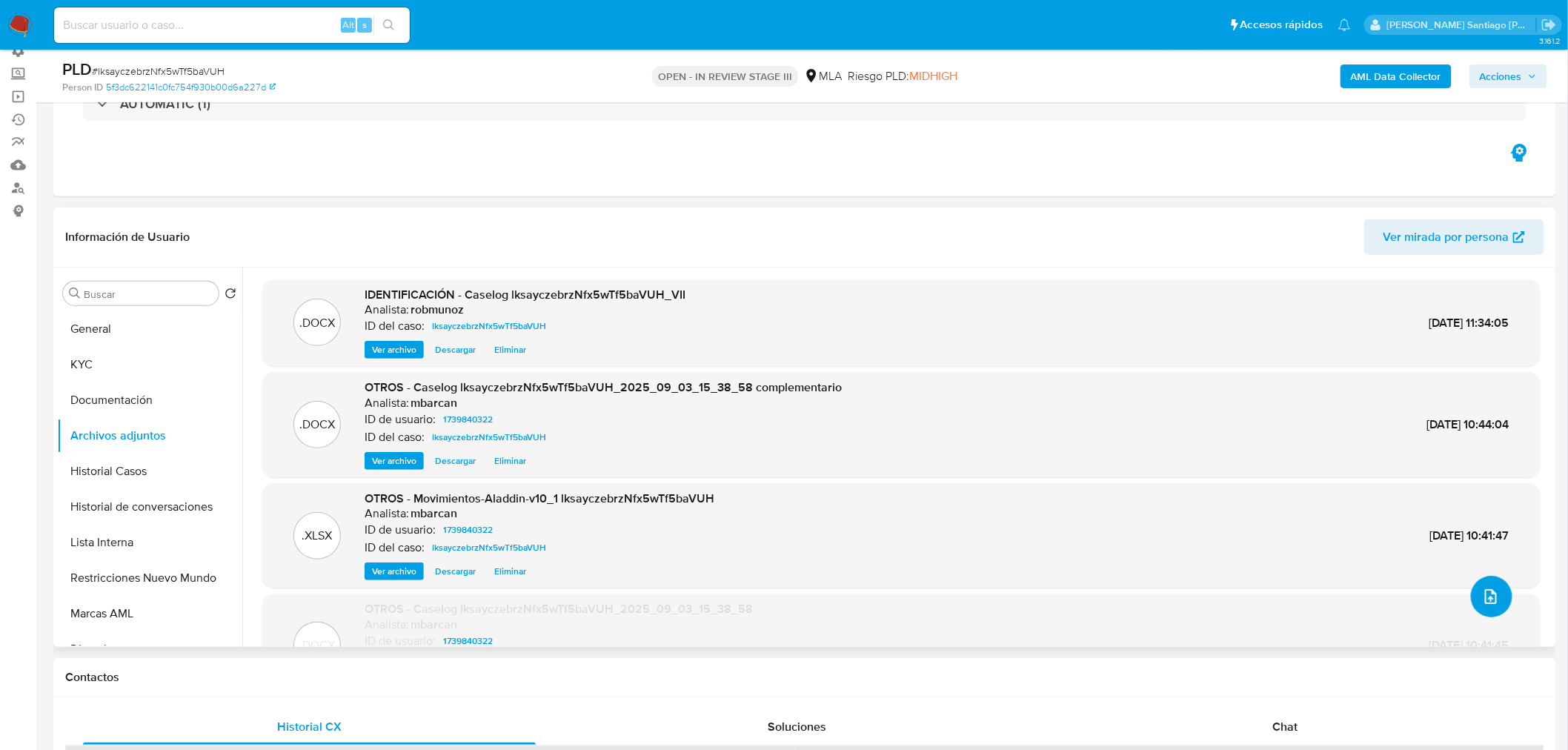
scroll to position [82, 0]
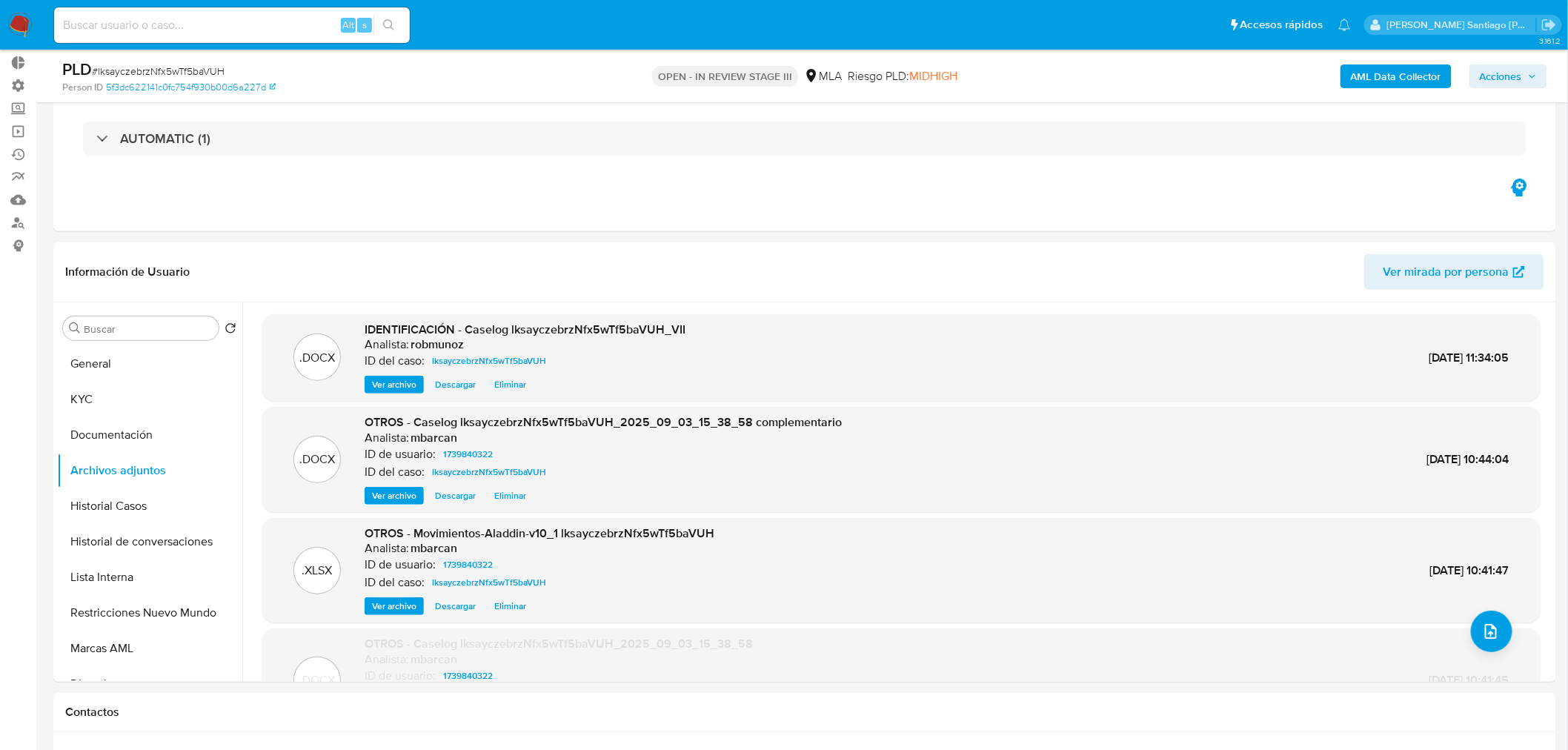
drag, startPoint x: 255, startPoint y: 32, endPoint x: 290, endPoint y: 21, distance: 36.7
click at [255, 31] on input at bounding box center [232, 25] width 356 height 19
paste input "XcLs3hWs3FNLyWj08C7Cl6aA"
type input "XcLs3hWs3FNLyWj08C7Cl6aA"
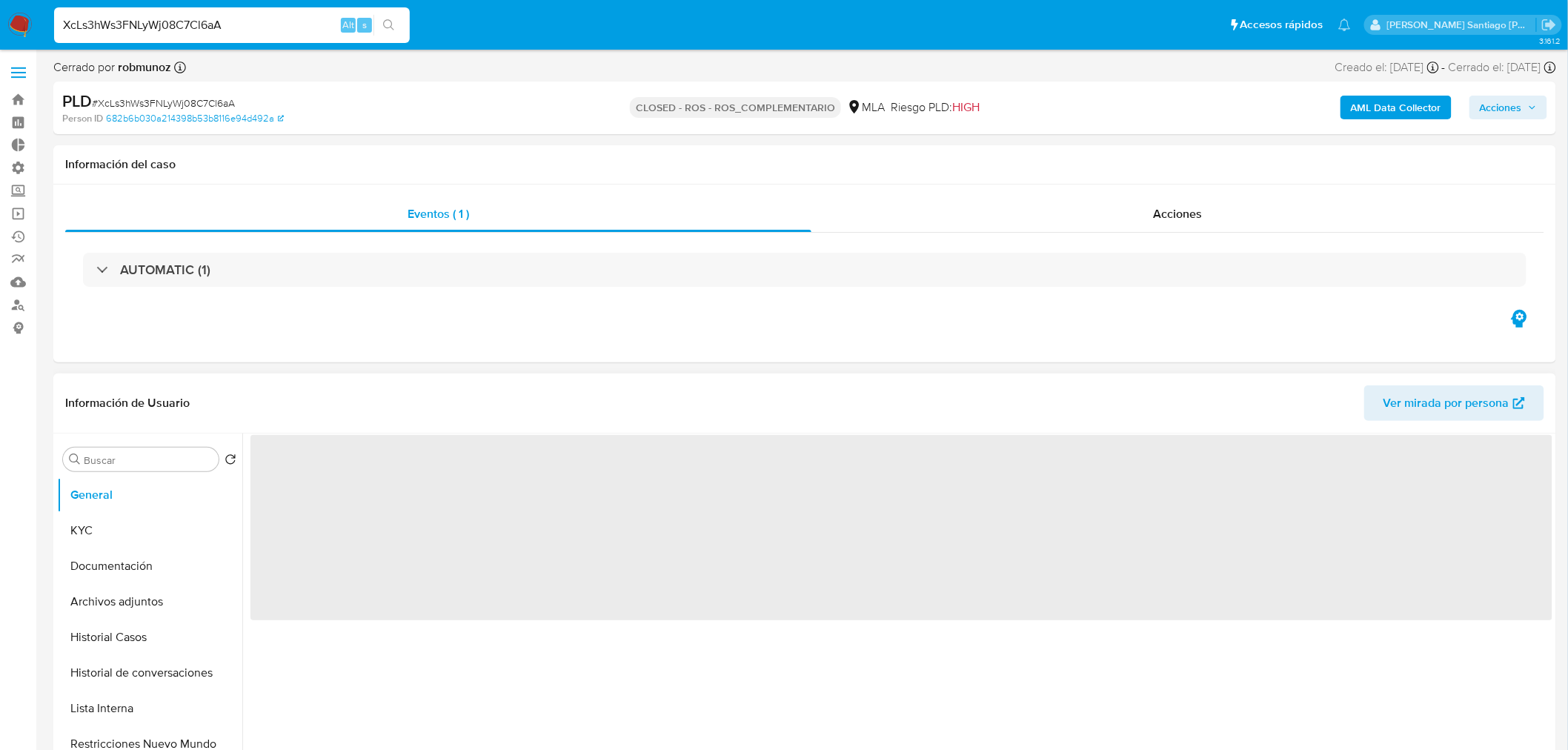
select select "10"
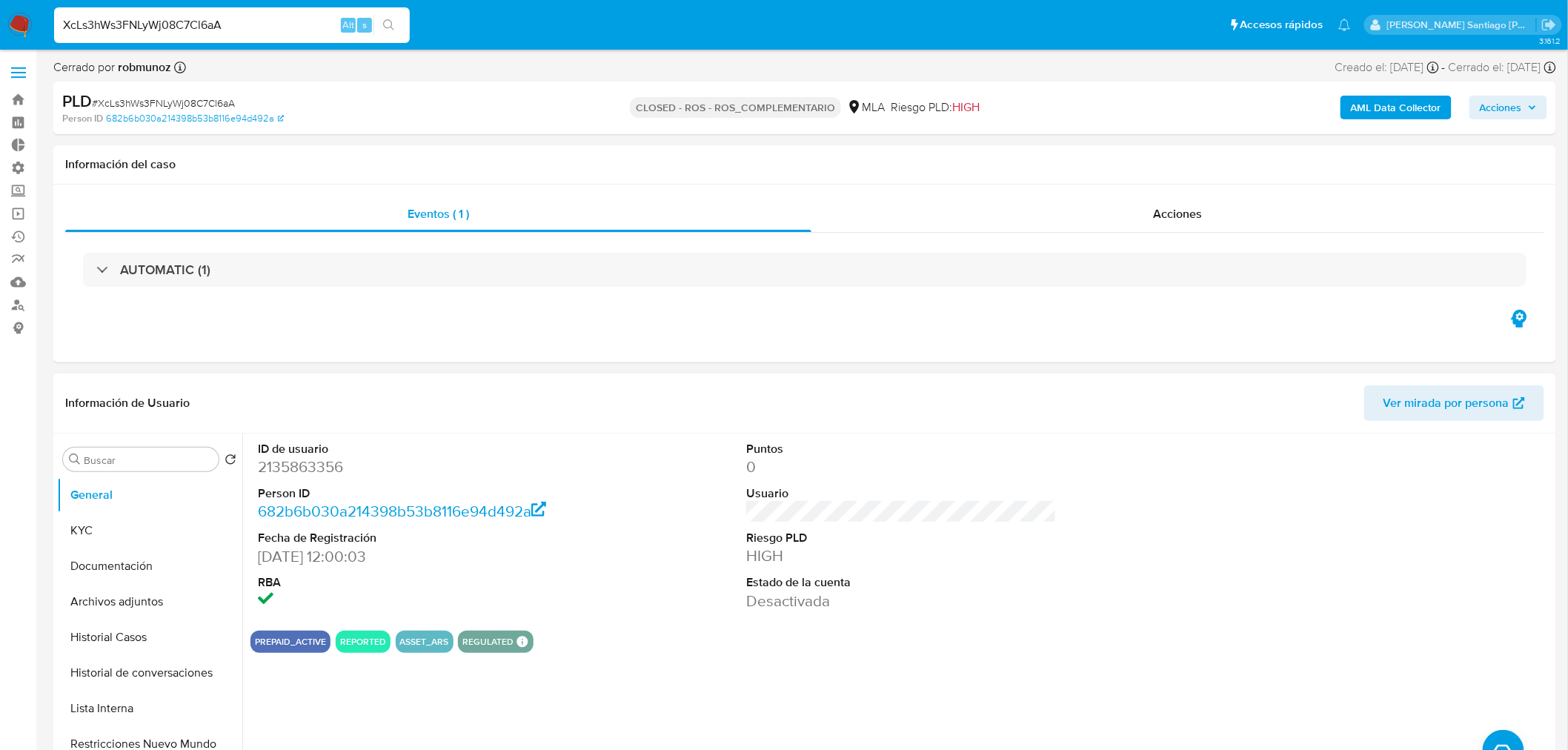
click at [234, 17] on input "XcLs3hWs3FNLyWj08C7Cl6aA" at bounding box center [232, 25] width 356 height 19
click at [234, 16] on input "XcLs3hWs3FNLyWj08C7Cl6aA" at bounding box center [232, 25] width 356 height 19
paste input "RPuPTuZl6YyZaIgKzm5VSbi8"
type input "RPuPTuZl6YyZaIgKzm5VSbi8"
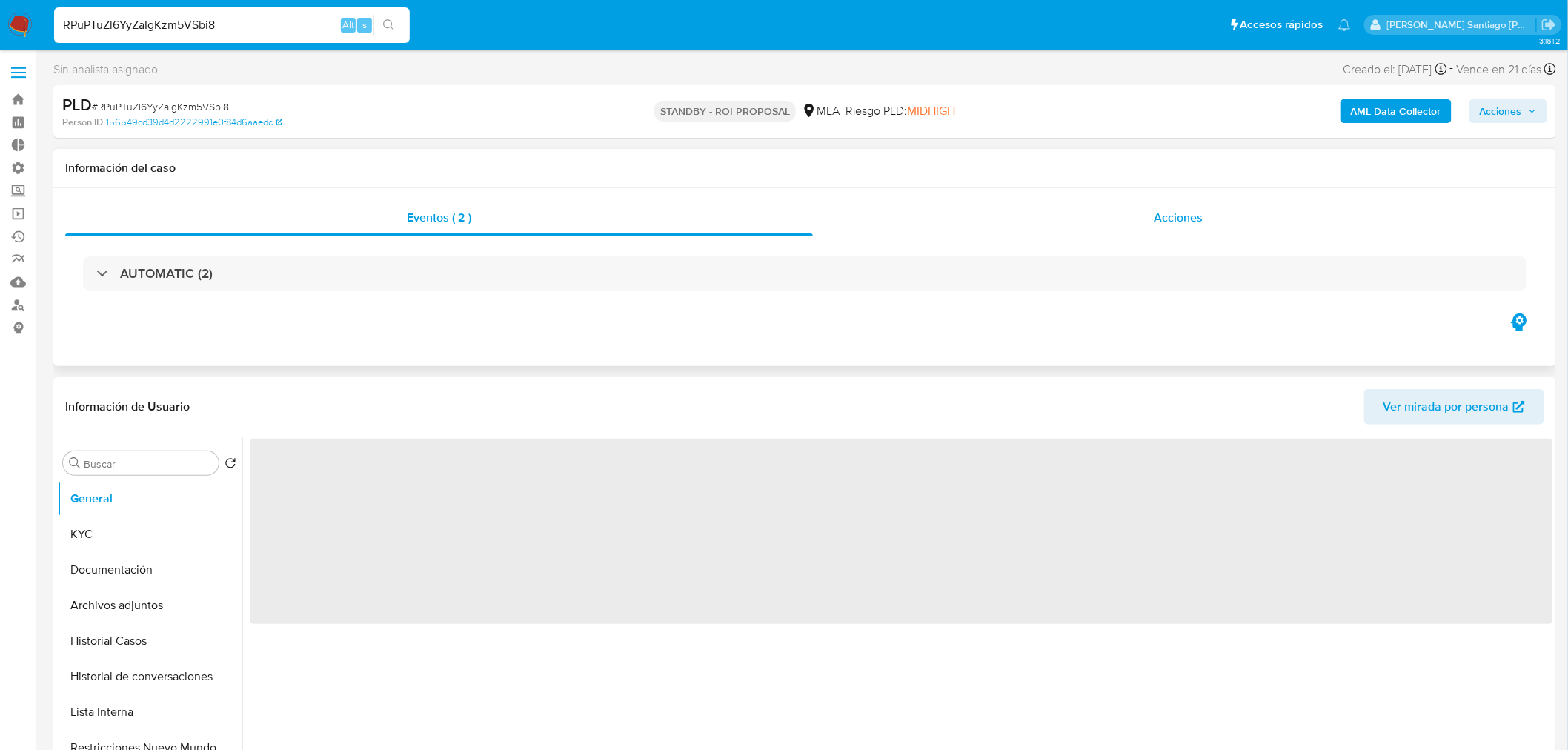
click at [1159, 224] on span "Acciones" at bounding box center [1178, 218] width 49 height 17
select select "10"
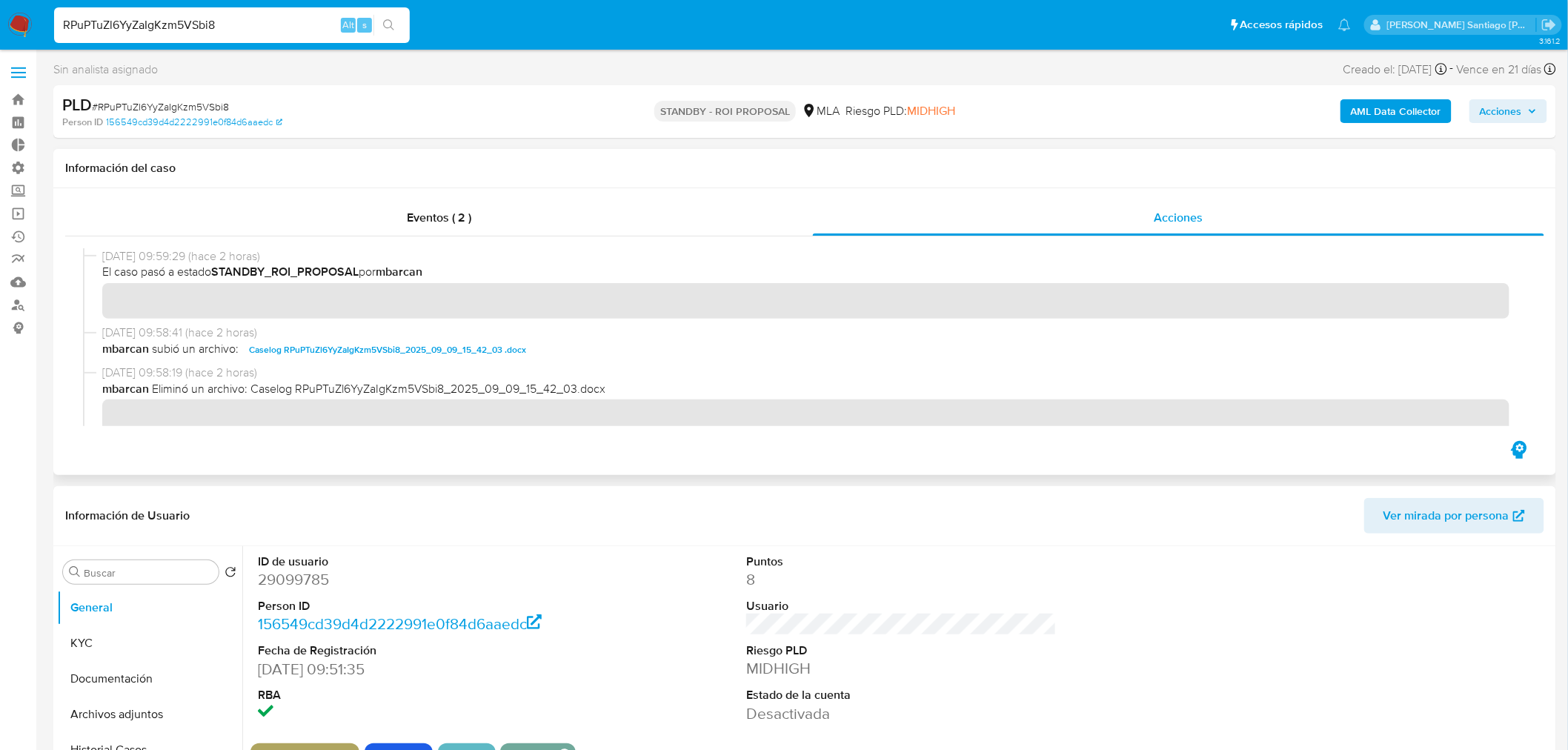
click at [402, 356] on span "Caselog RPuPTuZl6YyZaIgKzm5VSbi8_2025_09_09_15_42_03 .docx" at bounding box center [387, 350] width 277 height 18
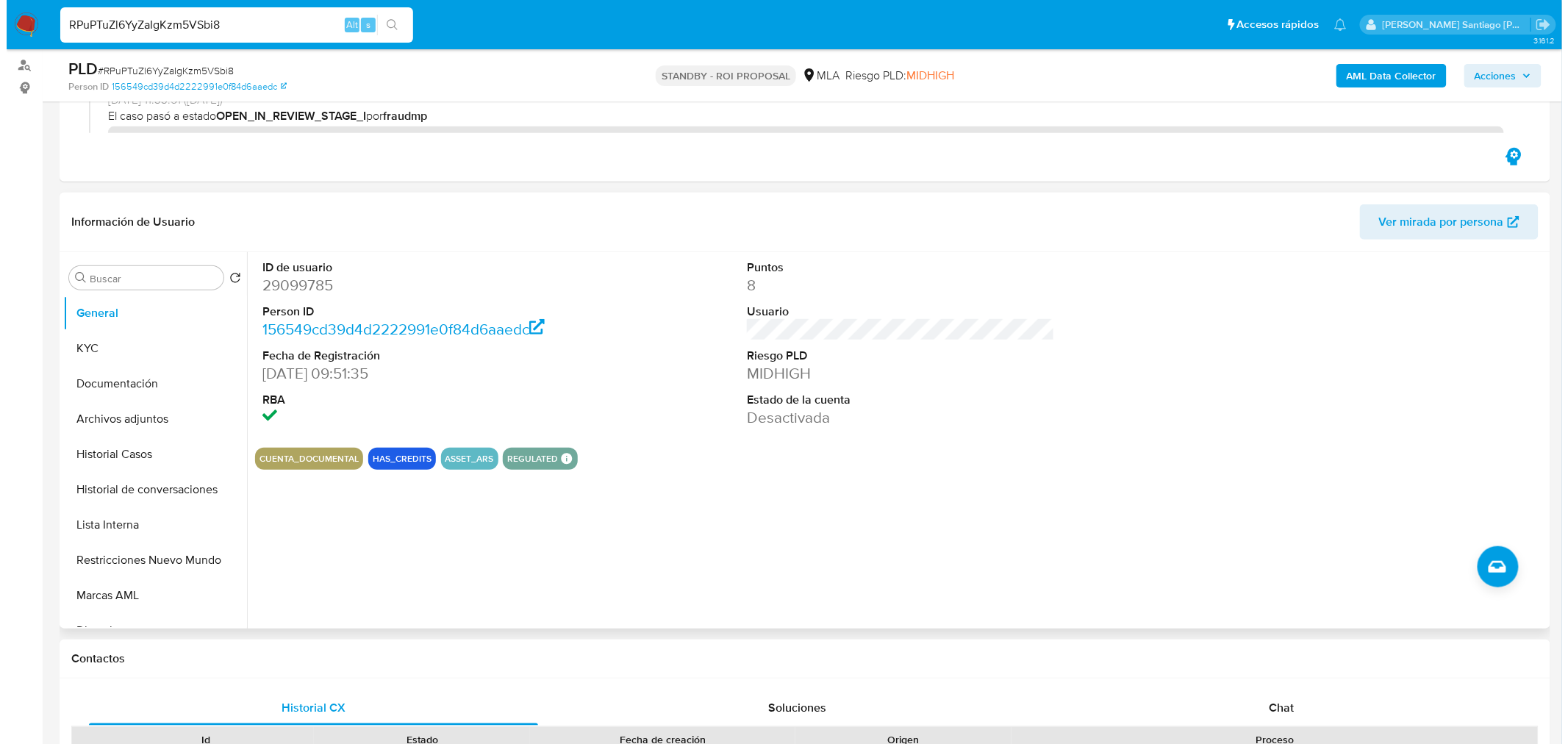
scroll to position [245, 0]
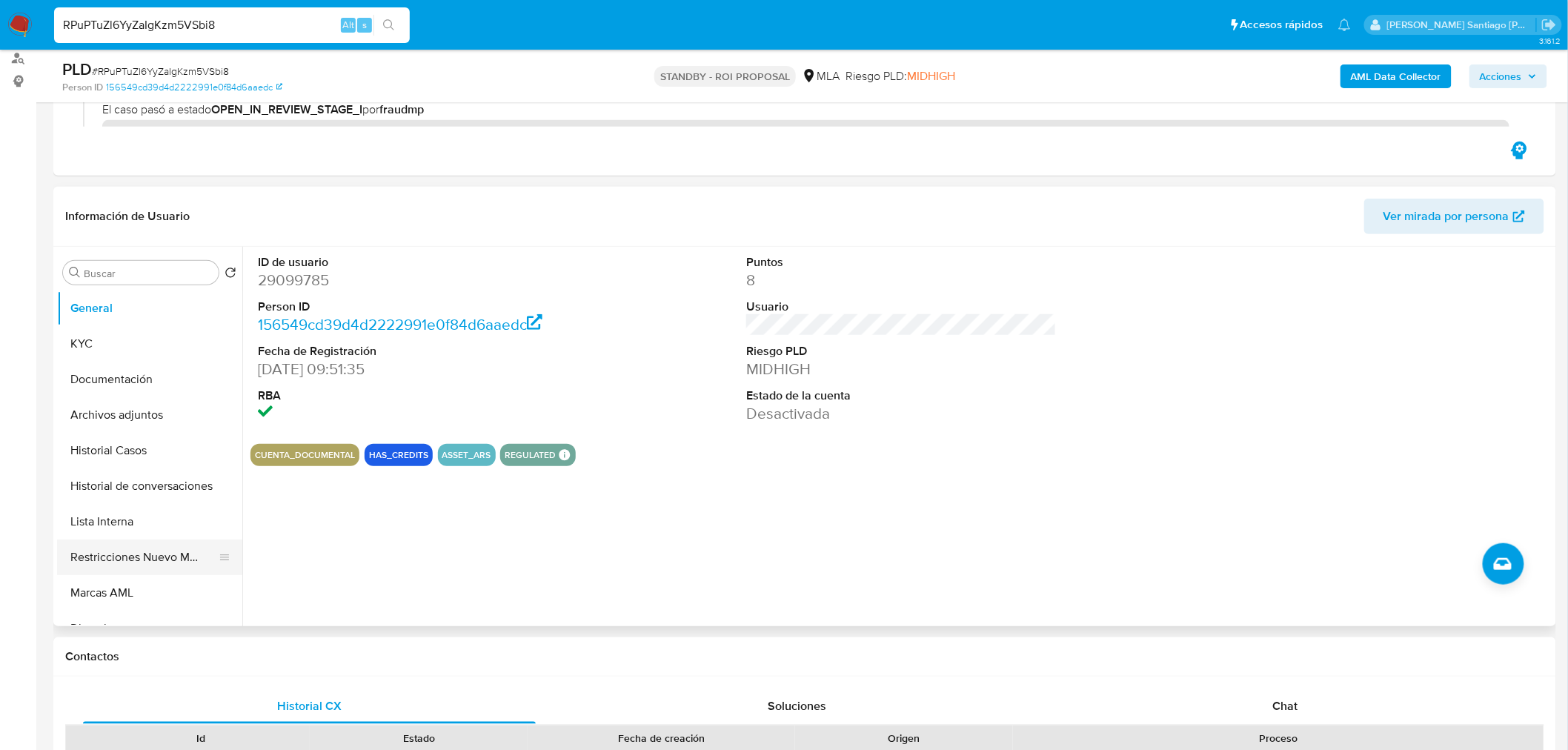
click at [181, 562] on button "Restricciones Nuevo Mundo" at bounding box center [144, 557] width 174 height 36
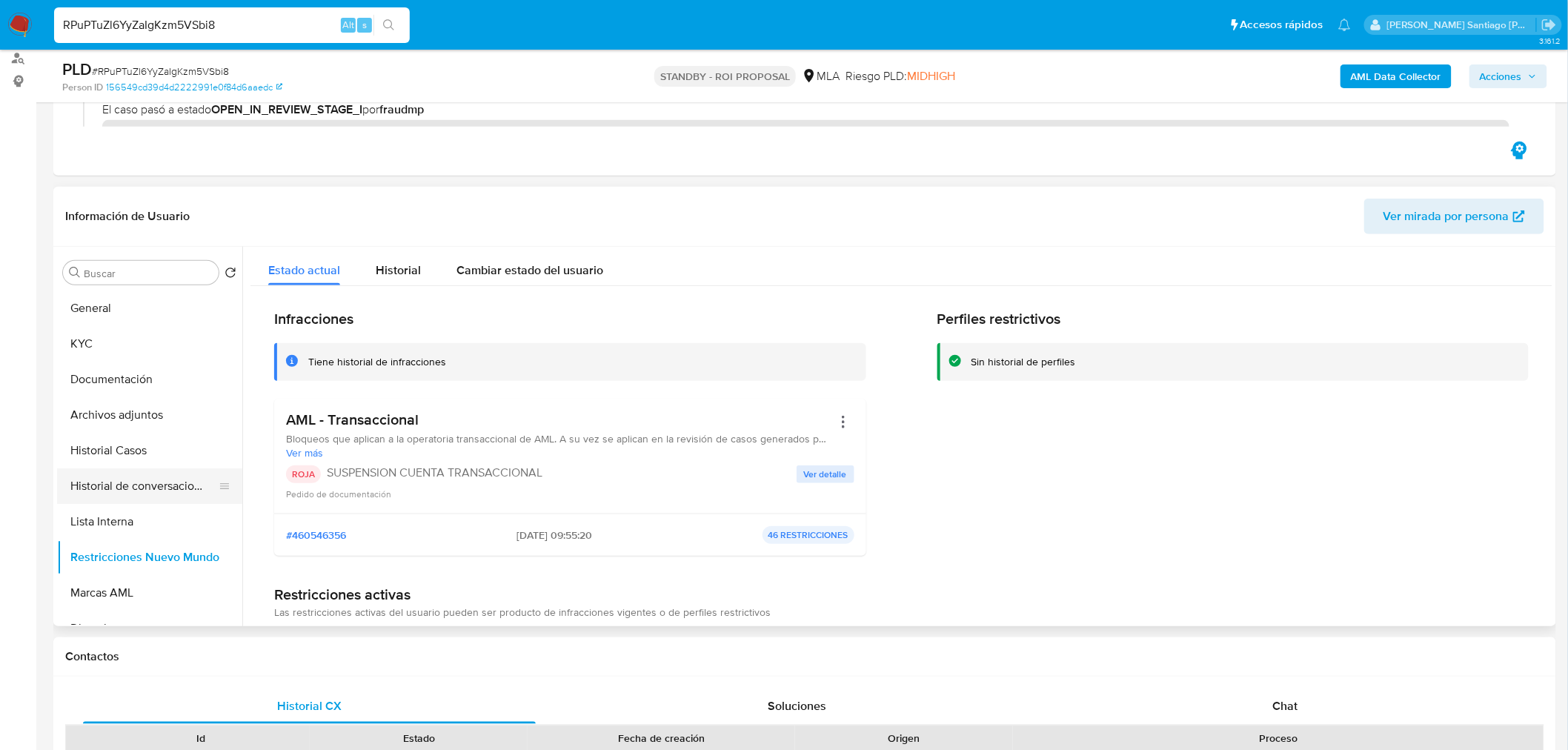
click at [97, 473] on button "Historial de conversaciones" at bounding box center [144, 486] width 174 height 36
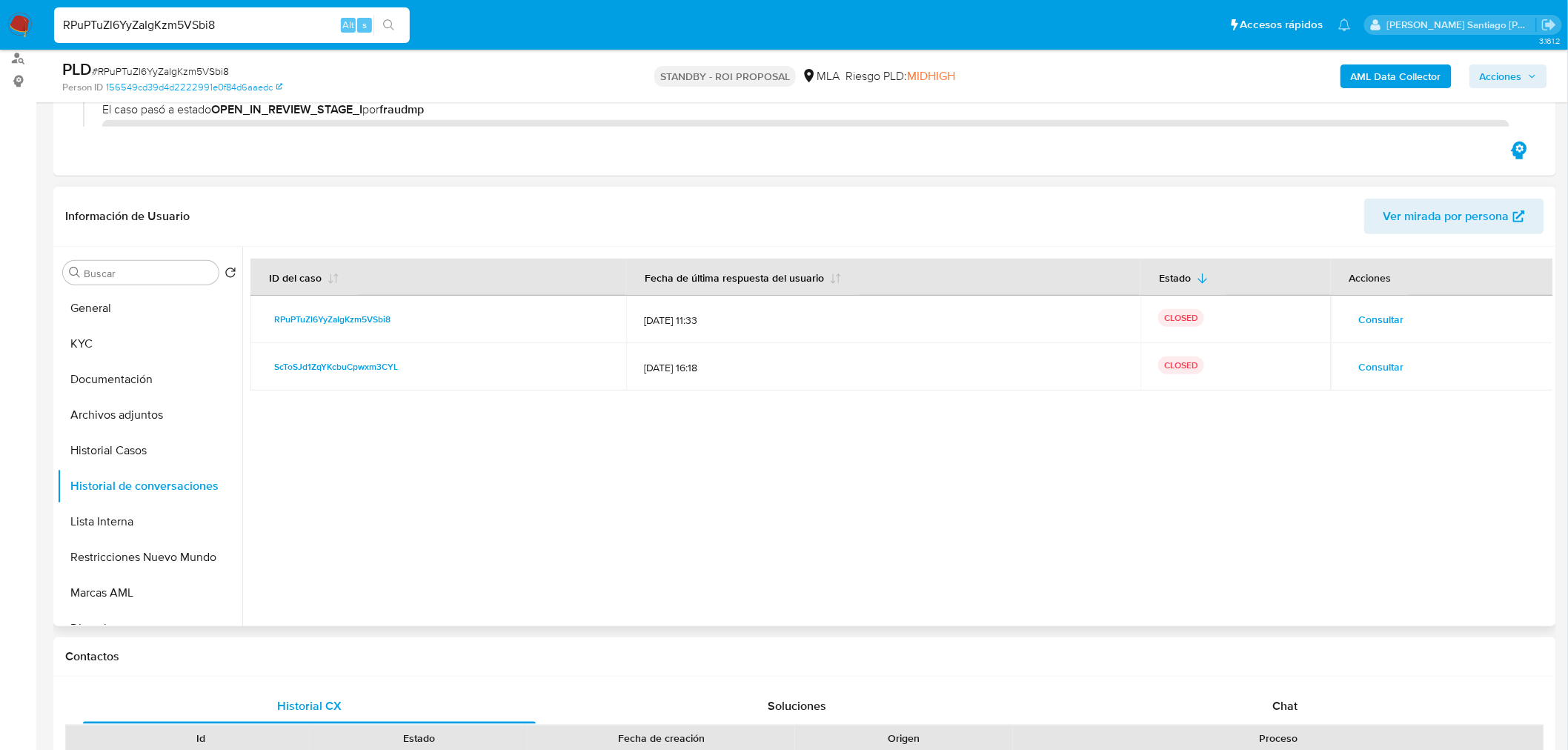
click at [1398, 313] on span "Consultar" at bounding box center [1381, 320] width 45 height 21
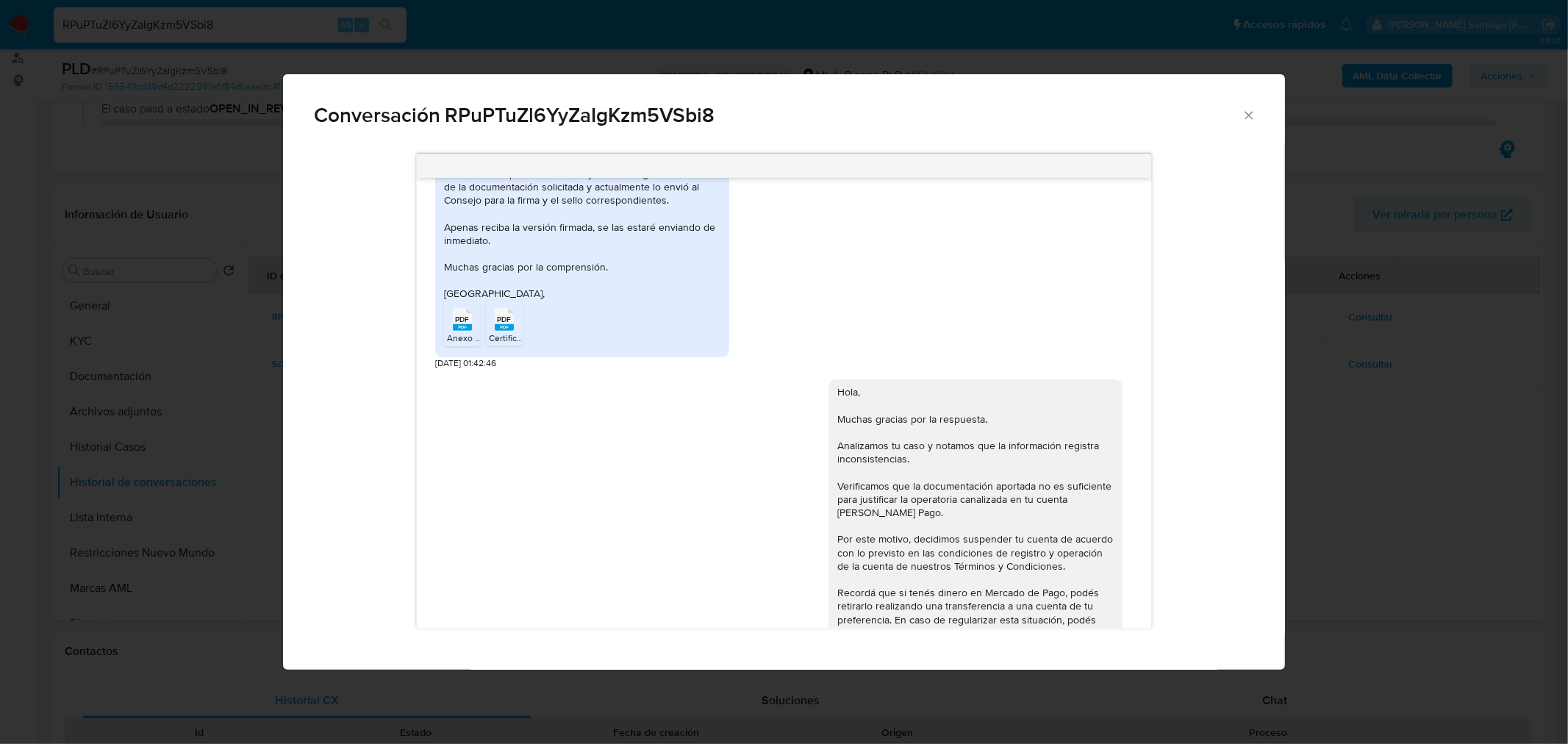
scroll to position [1087, 0]
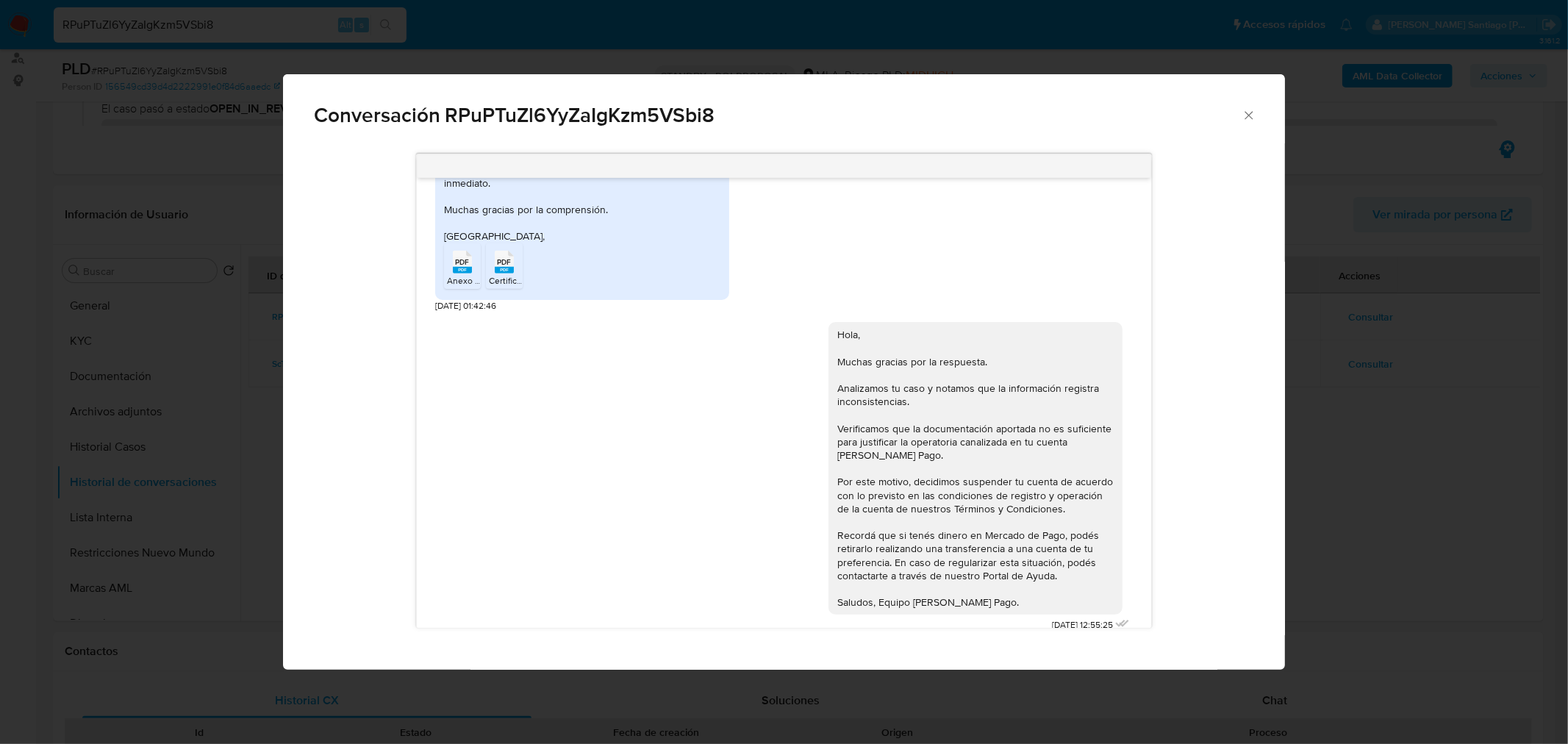
click at [1351, 480] on div "Conversación RPuPTuZl6YyZaIgKzm5VSbi8 Buenos dias , perfecto ahora le entrego l…" at bounding box center [784, 372] width 1568 height 744
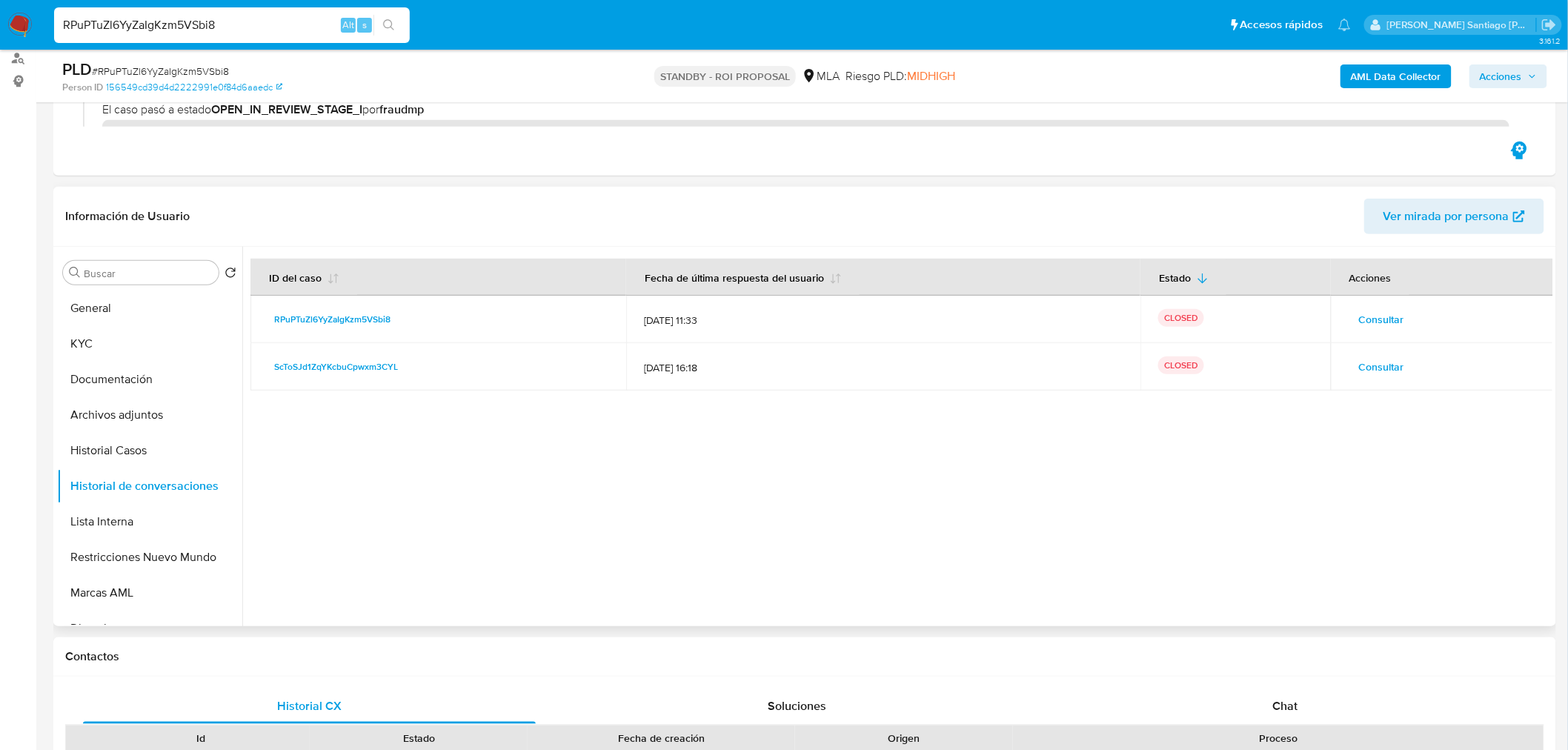
click at [1367, 373] on span "Consultar" at bounding box center [1381, 367] width 45 height 21
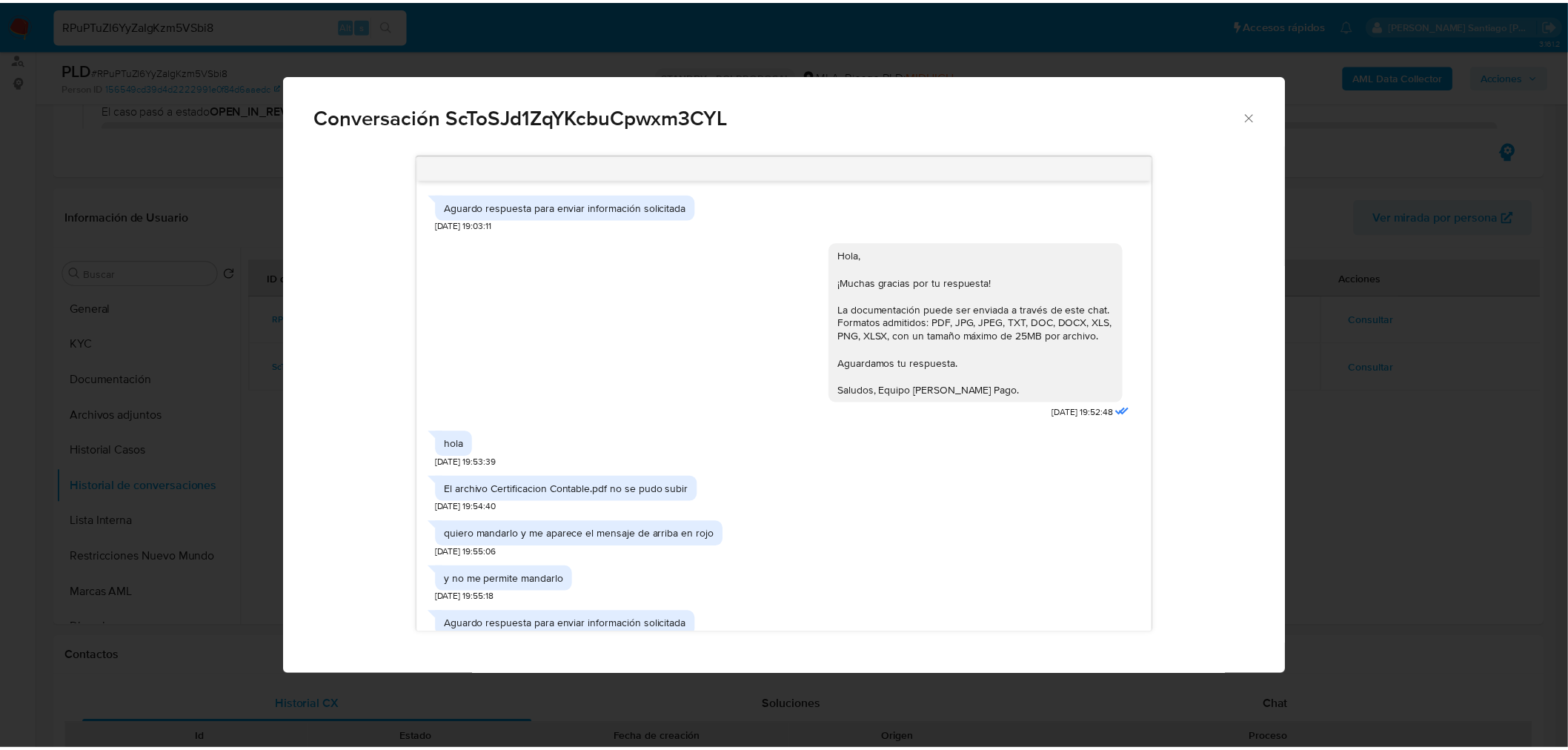
scroll to position [560, 0]
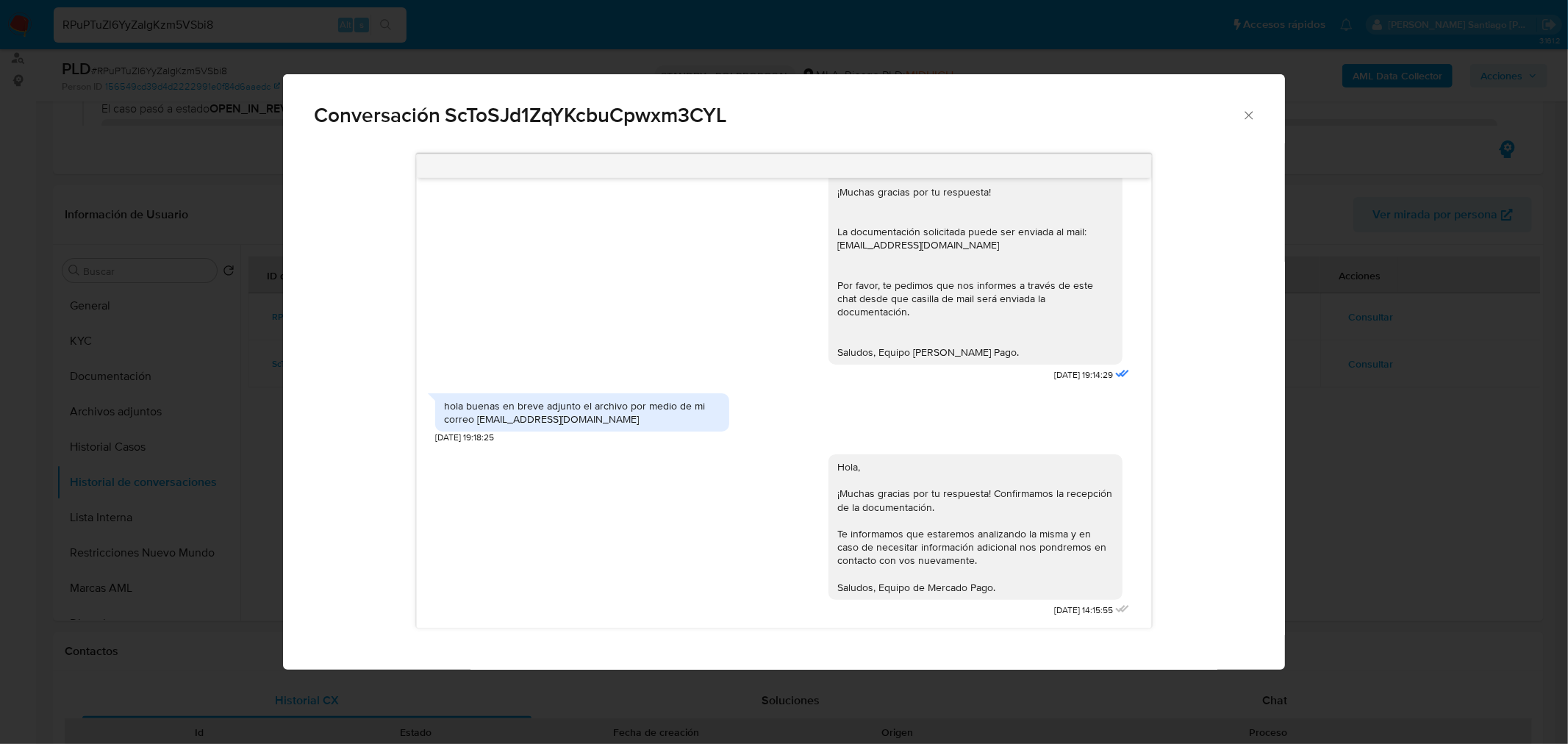
click at [700, 399] on div "hola buenas en breve adjunto el archivo por medio de mi correo jorgeaazcu@gmail…" at bounding box center [582, 413] width 276 height 27
click at [1350, 410] on div "Conversación ScToSJd1ZqYKcbuCpwxm3CYL Aguardo respuesta para enviar información…" at bounding box center [784, 372] width 1568 height 744
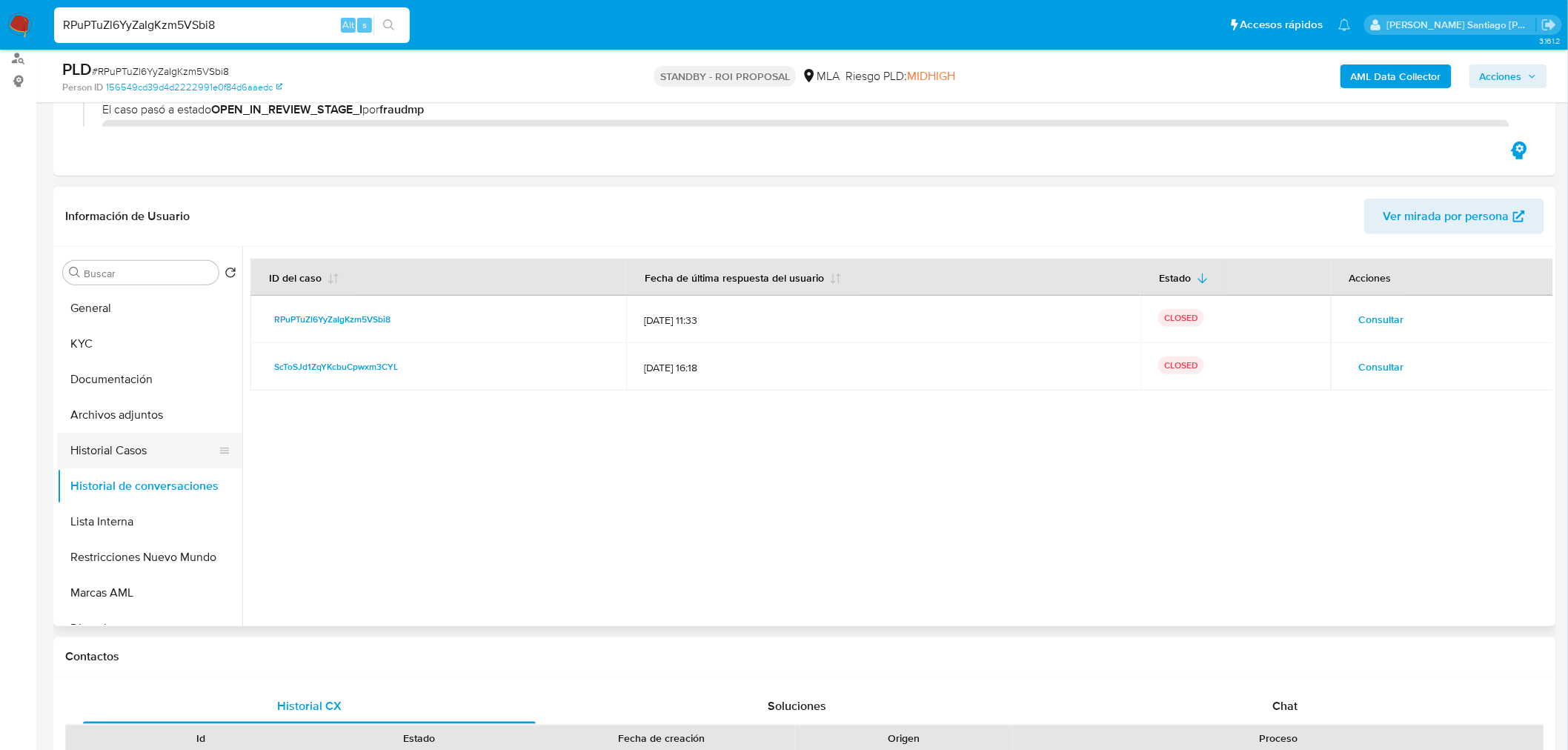
click at [110, 456] on button "Historial Casos" at bounding box center [144, 450] width 174 height 36
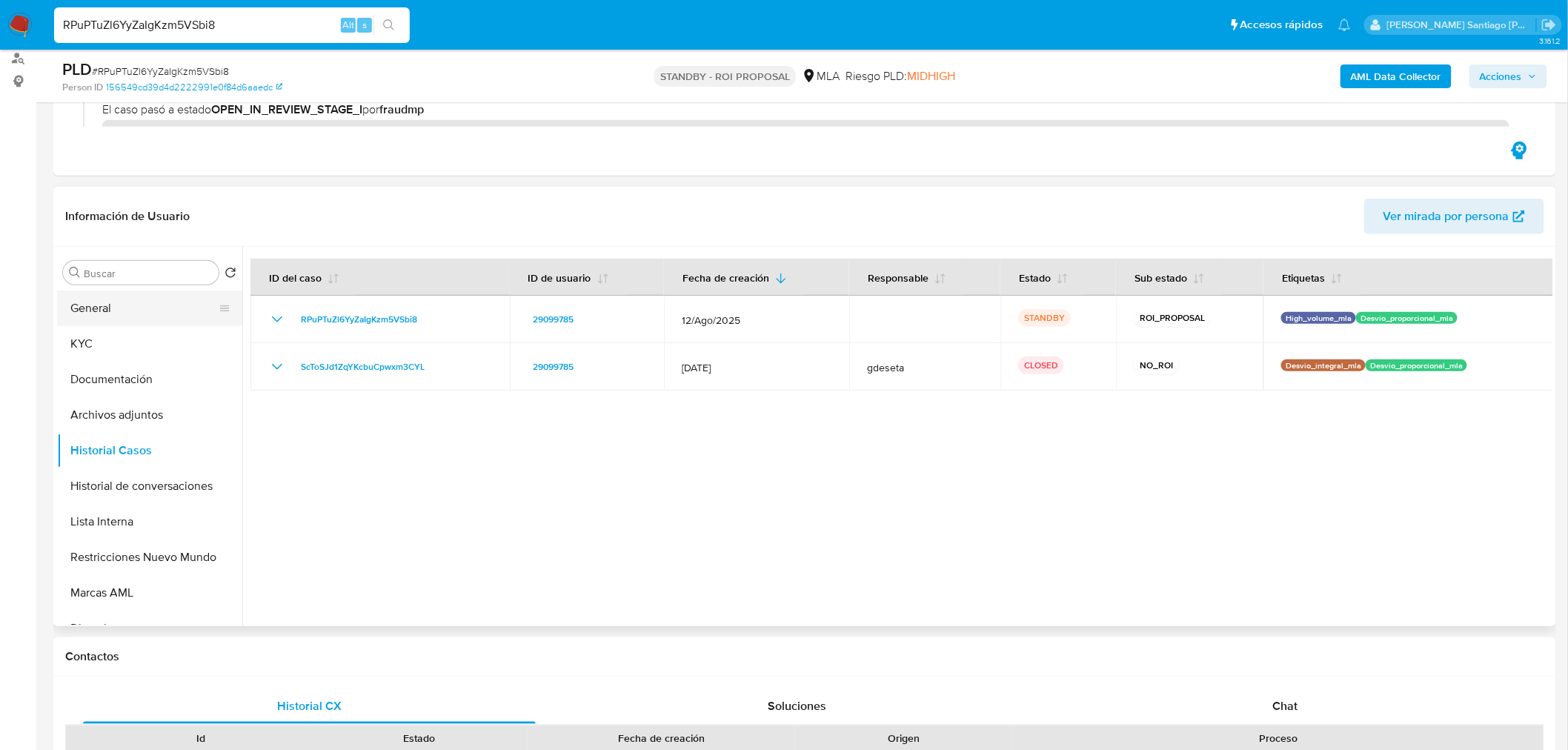
click at [103, 317] on button "General" at bounding box center [144, 308] width 174 height 36
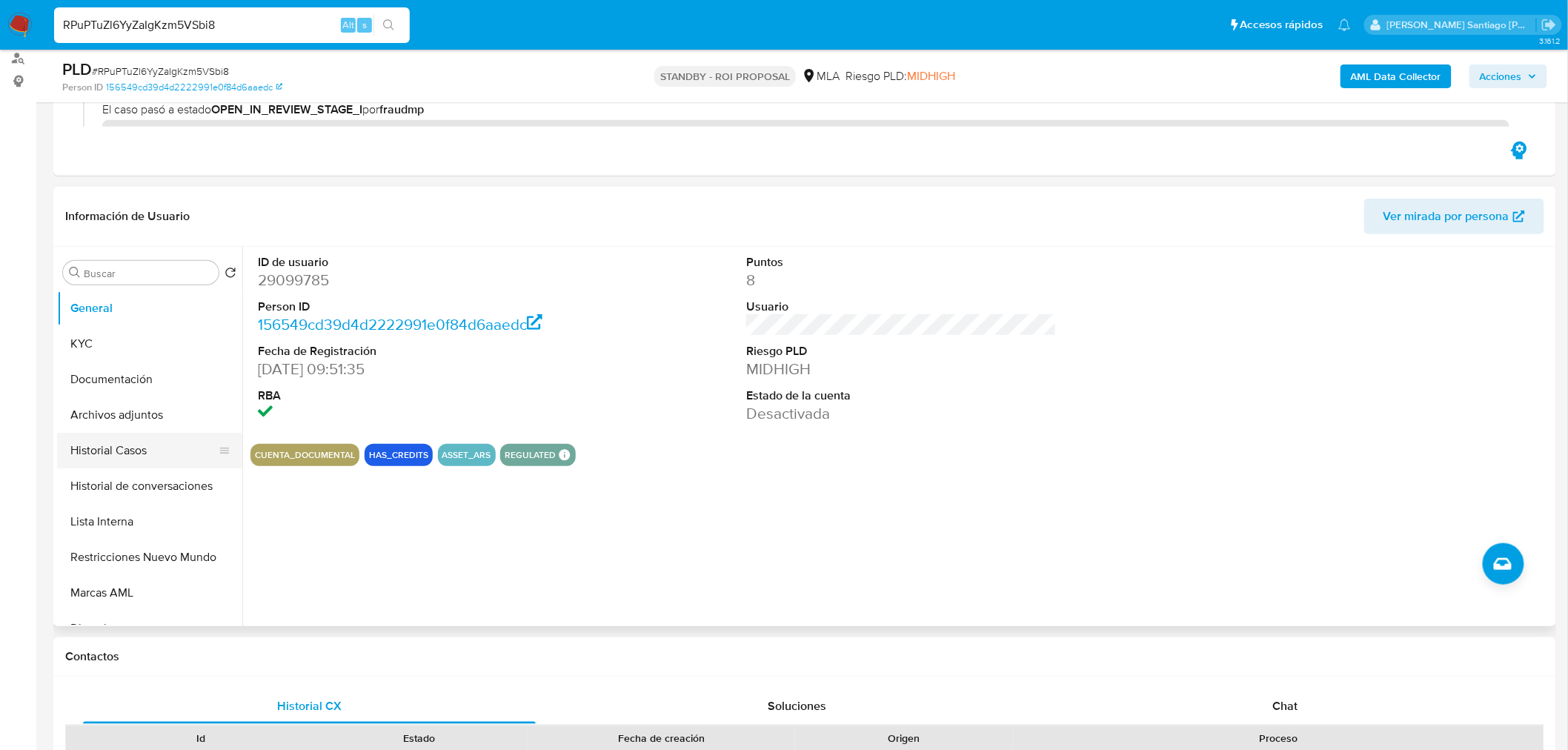
click at [150, 459] on button "Historial Casos" at bounding box center [144, 450] width 174 height 36
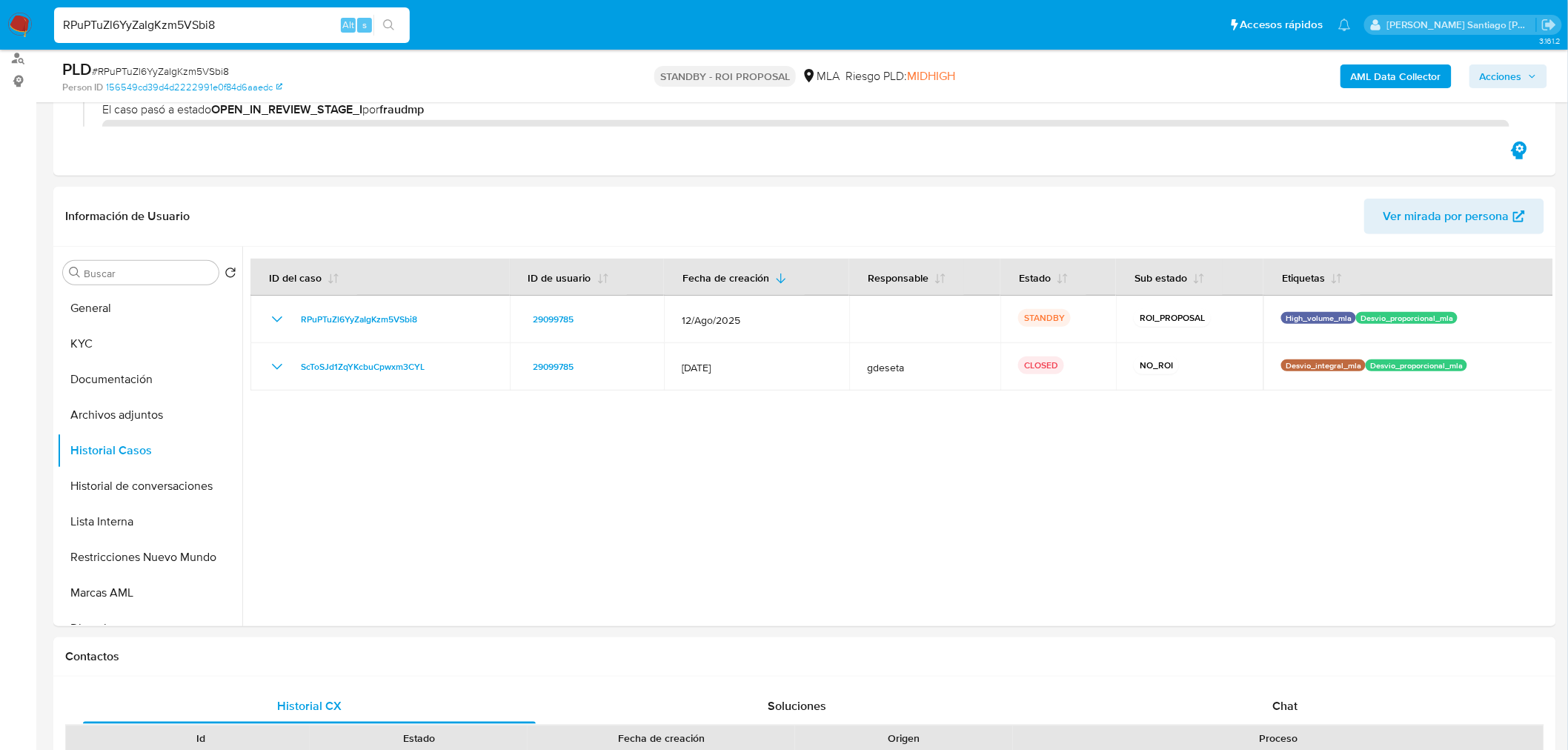
click at [292, 20] on input "RPuPTuZl6YyZaIgKzm5VSbi8" at bounding box center [232, 25] width 356 height 19
paste input "lAQqwgmQlabyhG1thdPRQ4ZS"
type input "lAQqwgmQlabyhG1thdPRQ4ZS"
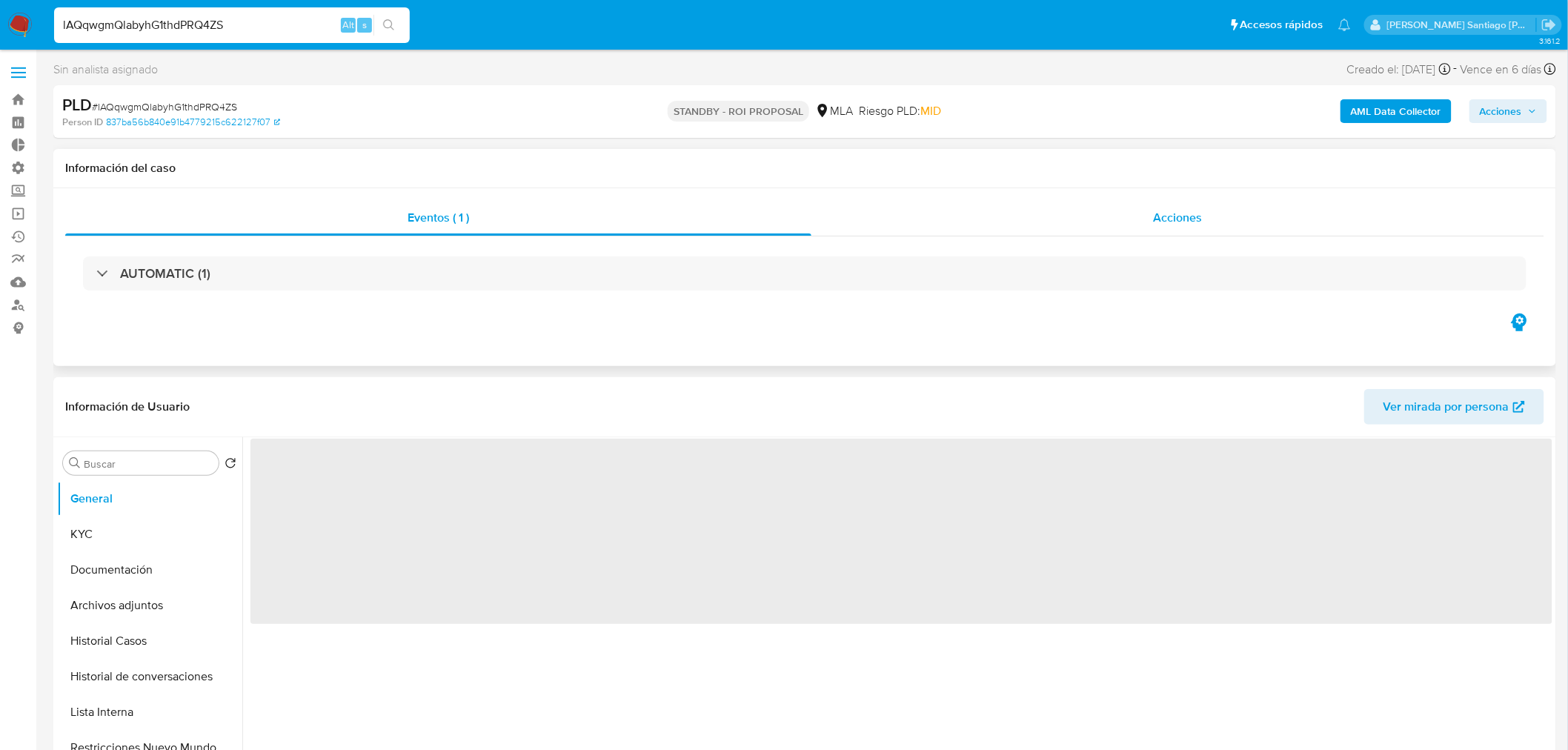
click at [1219, 225] on div "Acciones" at bounding box center [1178, 218] width 734 height 36
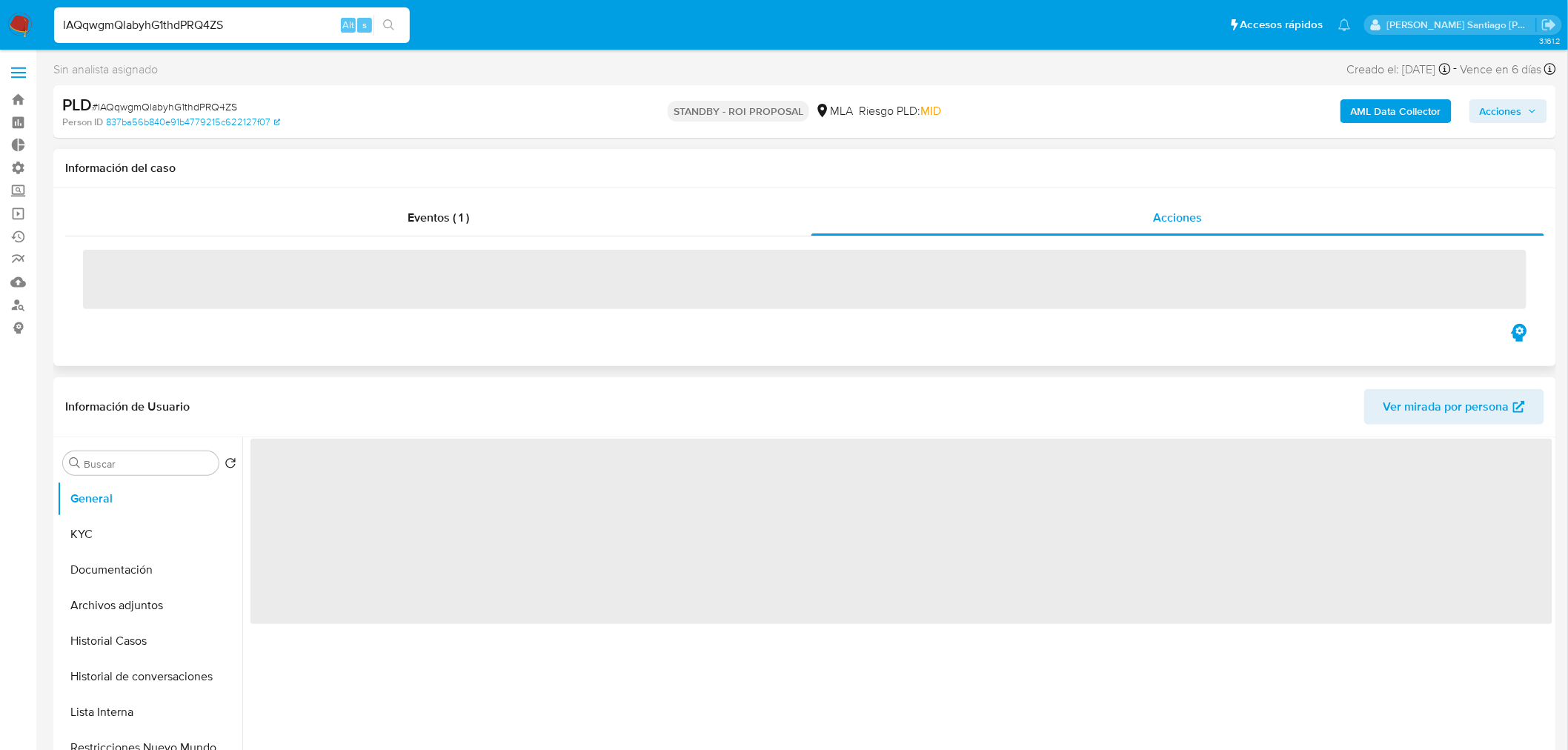
select select "10"
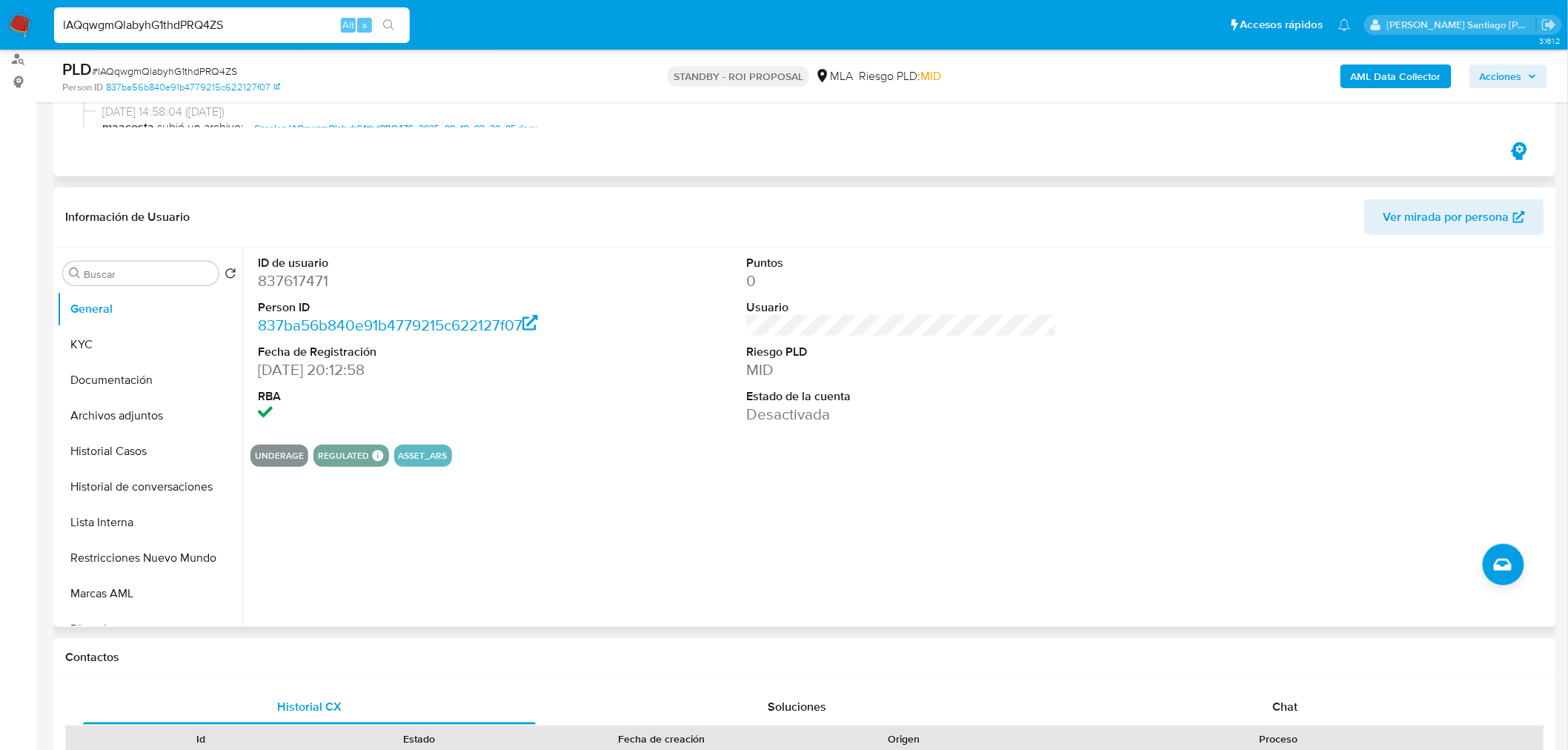
scroll to position [247, 0]
click at [141, 513] on button "Lista Interna" at bounding box center [144, 522] width 174 height 36
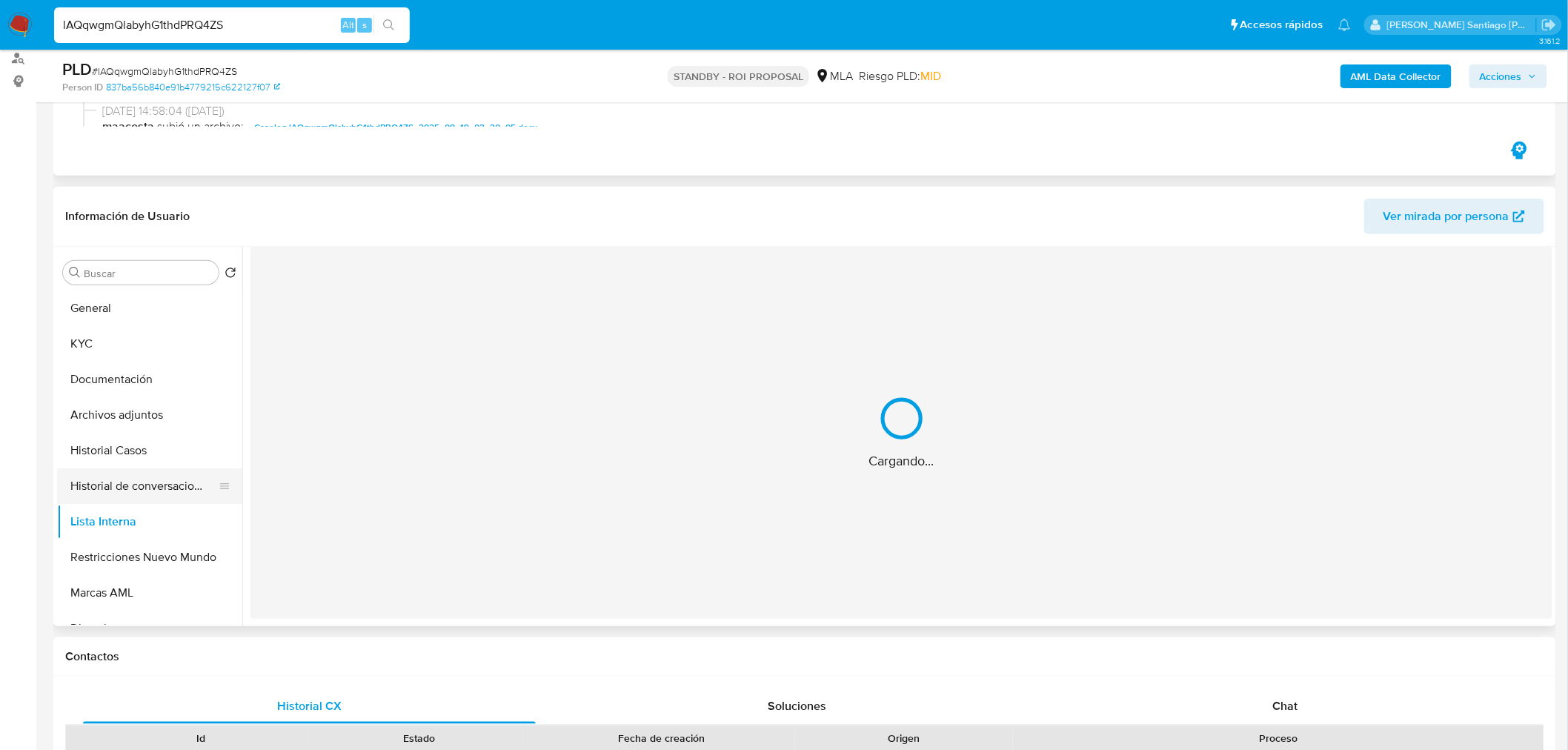
click at [151, 484] on button "Historial de conversaciones" at bounding box center [144, 486] width 174 height 36
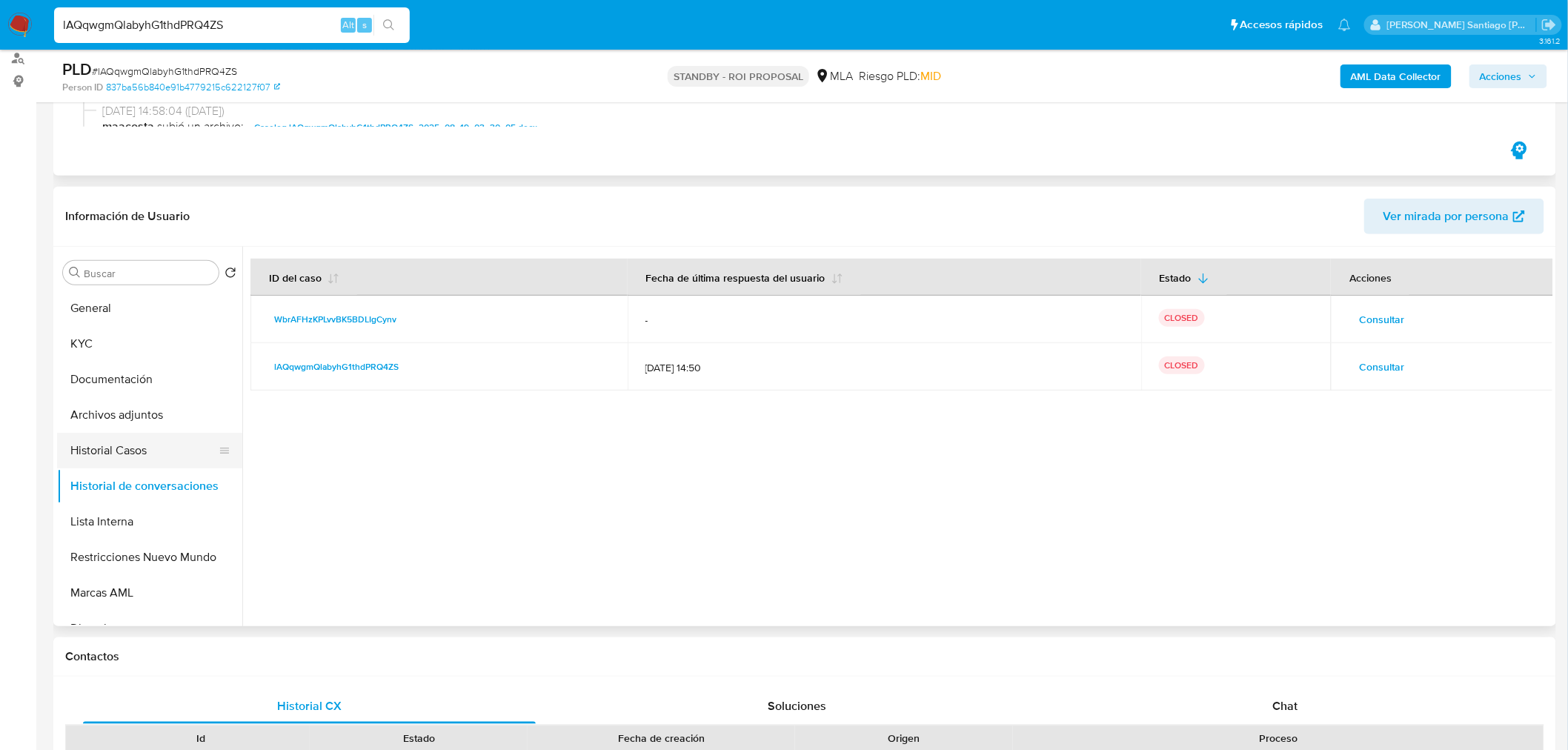
drag, startPoint x: 131, startPoint y: 460, endPoint x: 139, endPoint y: 436, distance: 25.3
click at [131, 459] on button "Historial Casos" at bounding box center [144, 450] width 174 height 36
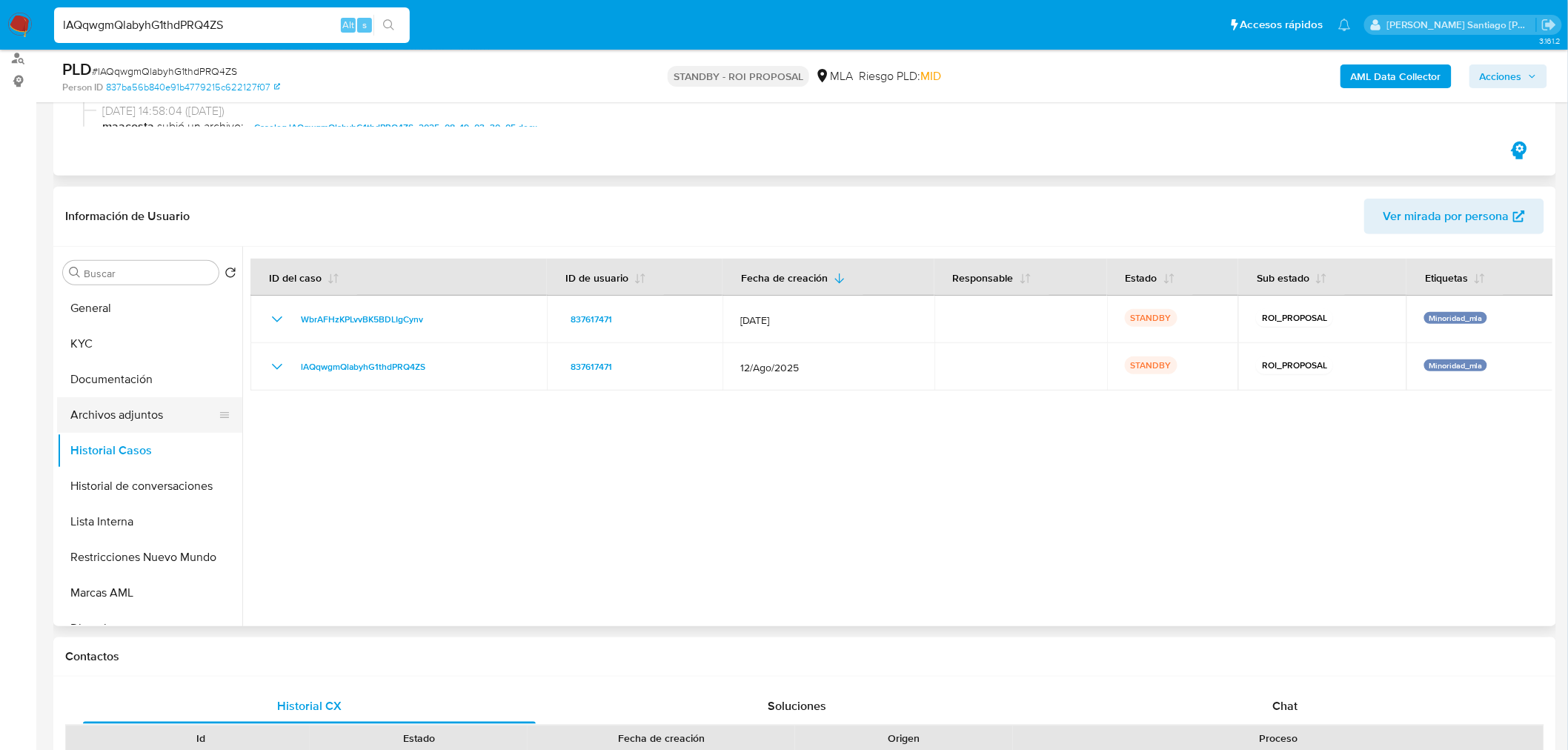
click at [151, 418] on button "Archivos adjuntos" at bounding box center [144, 414] width 174 height 36
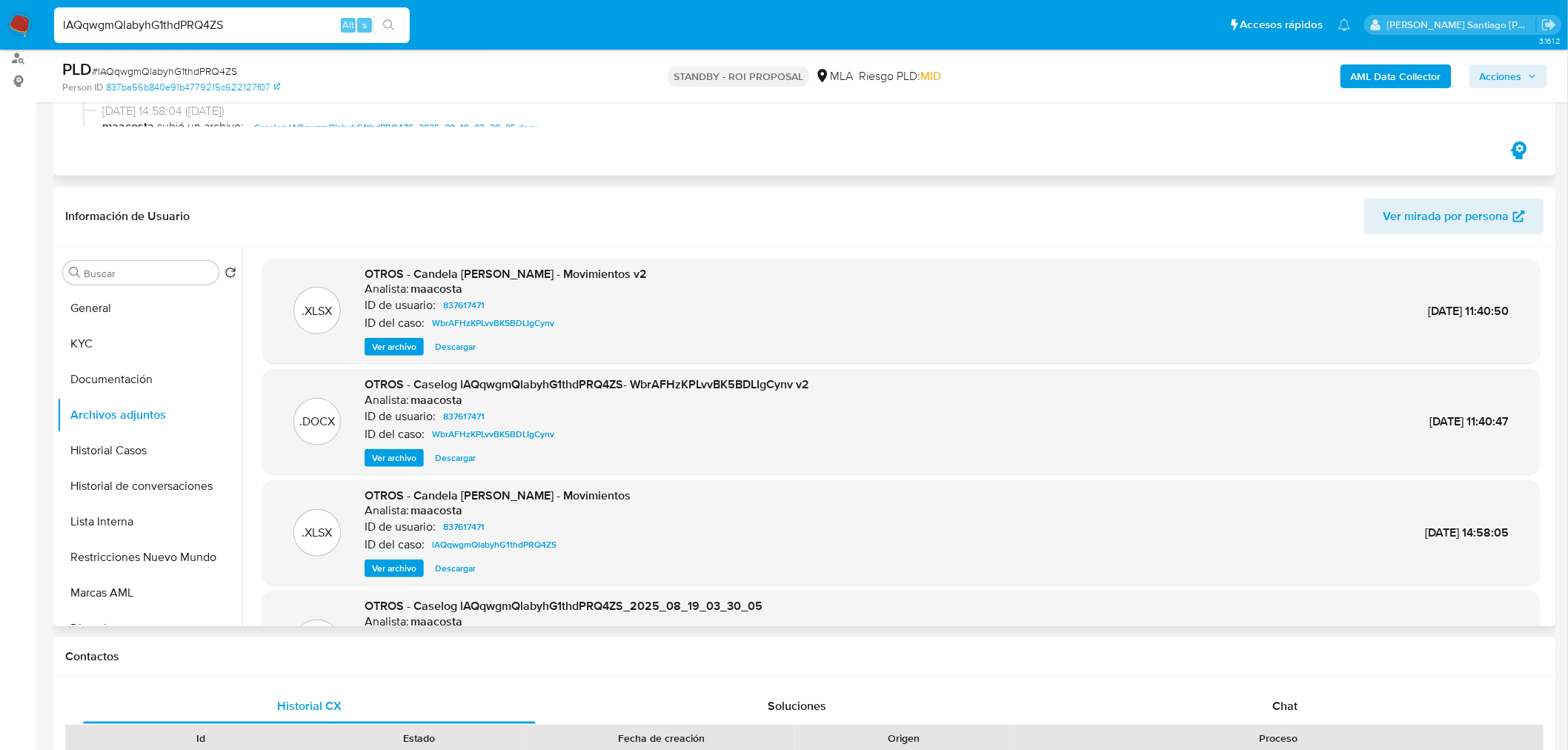
click at [449, 463] on span "Descargar" at bounding box center [455, 458] width 41 height 15
click at [317, 19] on input "lAQqwgmQlabyhG1thdPRQ4ZS" at bounding box center [232, 25] width 356 height 19
click at [316, 18] on input "lAQqwgmQlabyhG1thdPRQ4ZS" at bounding box center [232, 25] width 356 height 19
paste input "Da686iOBFUaJo1X7hpu9O1C"
type input "Da686iOBFUaJo1X7hpu9O1CS"
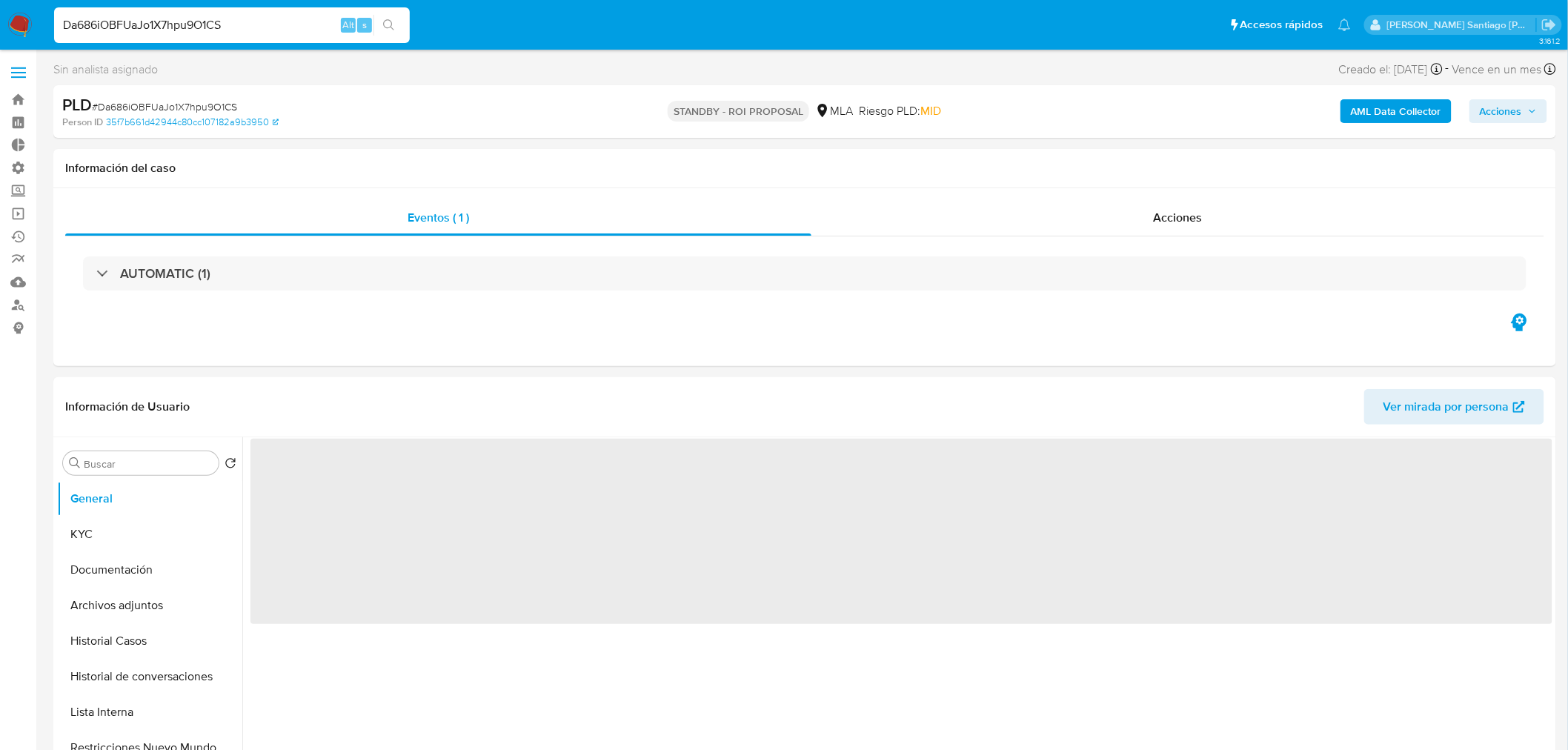
select select "10"
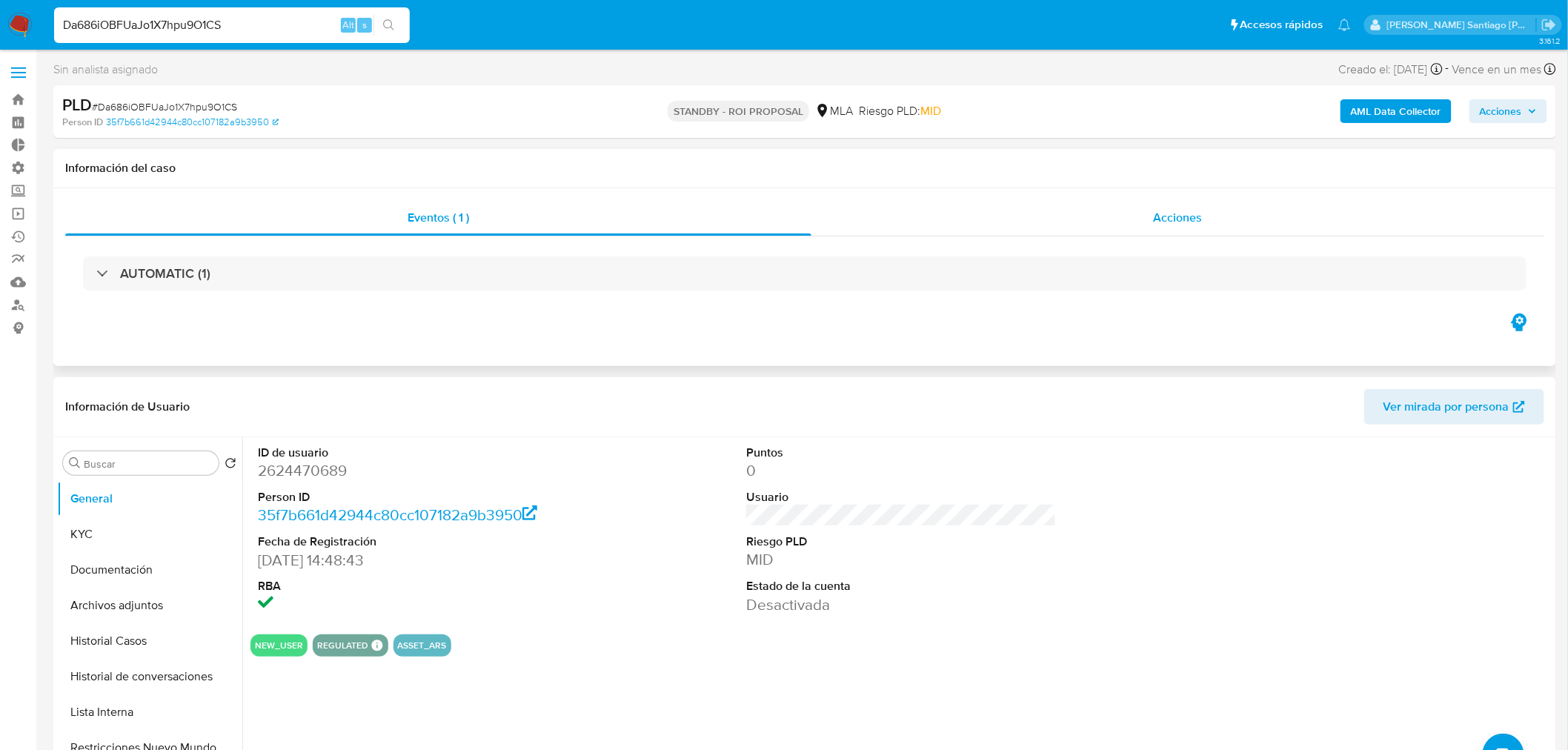
click at [1251, 215] on div "Acciones" at bounding box center [1178, 218] width 734 height 36
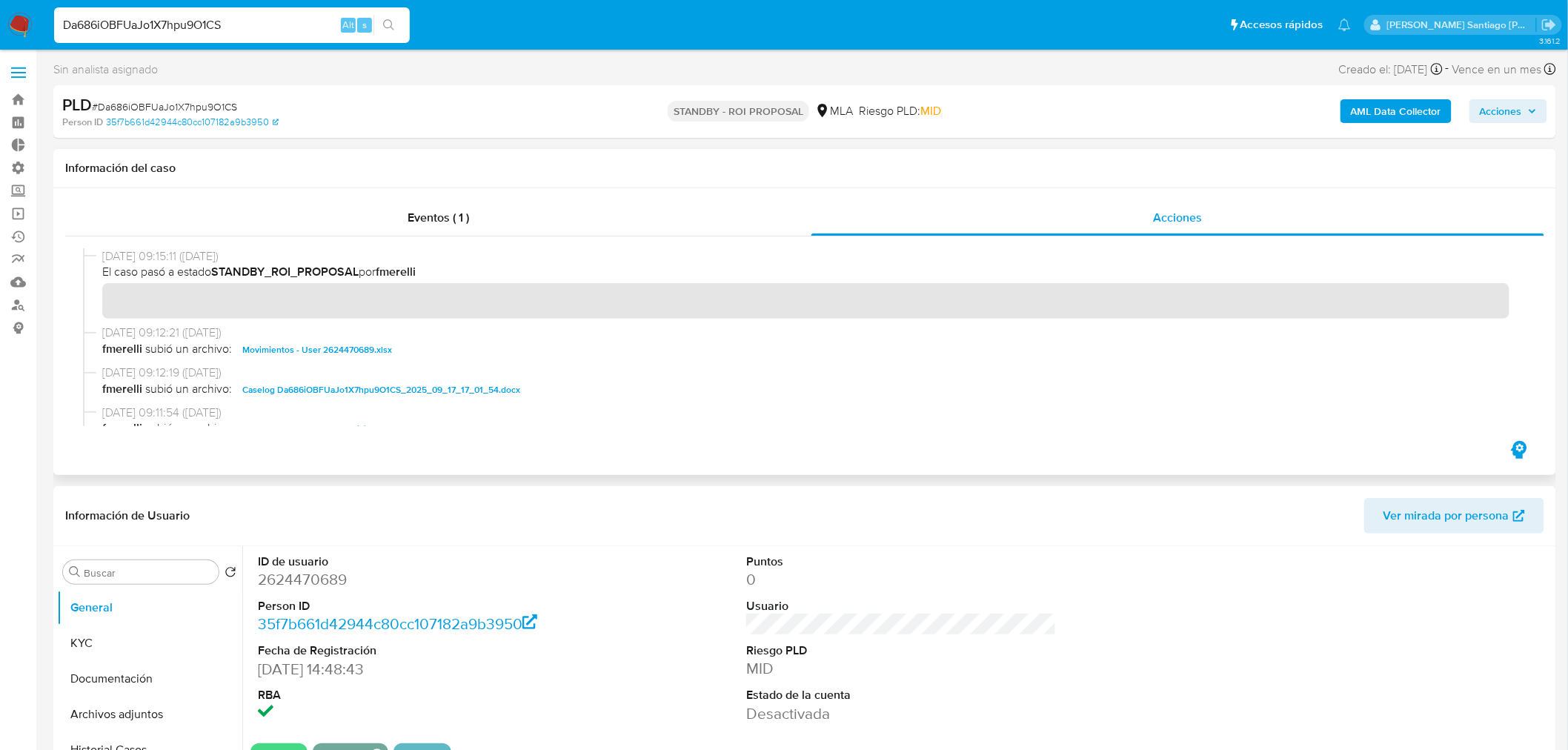
scroll to position [82, 0]
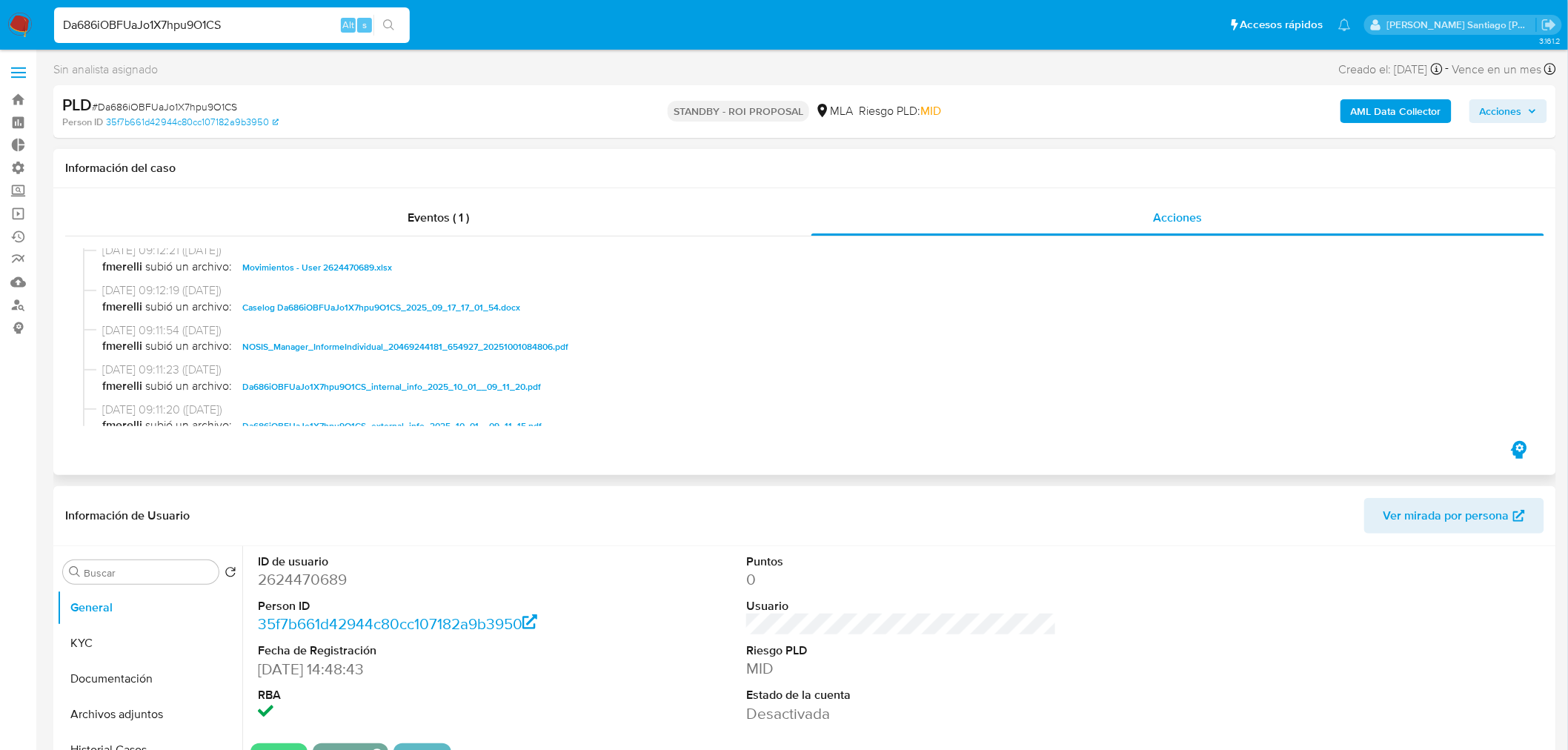
drag, startPoint x: 510, startPoint y: 308, endPoint x: 519, endPoint y: 308, distance: 9.0
click at [509, 307] on span "Caselog Da686iOBFUaJo1X7hpu9O1CS_2025_09_17_17_01_54.docx" at bounding box center [381, 307] width 278 height 18
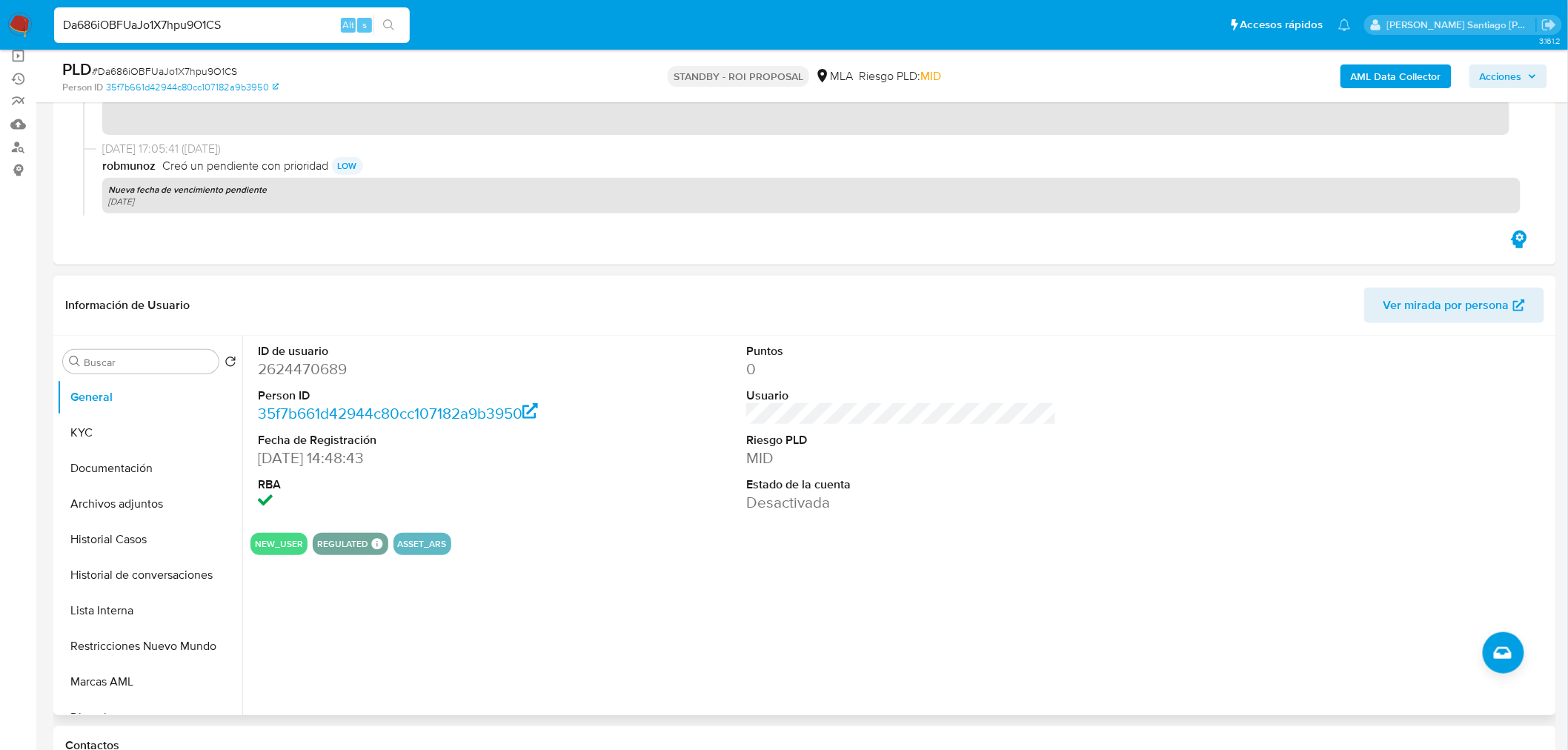
scroll to position [164, 0]
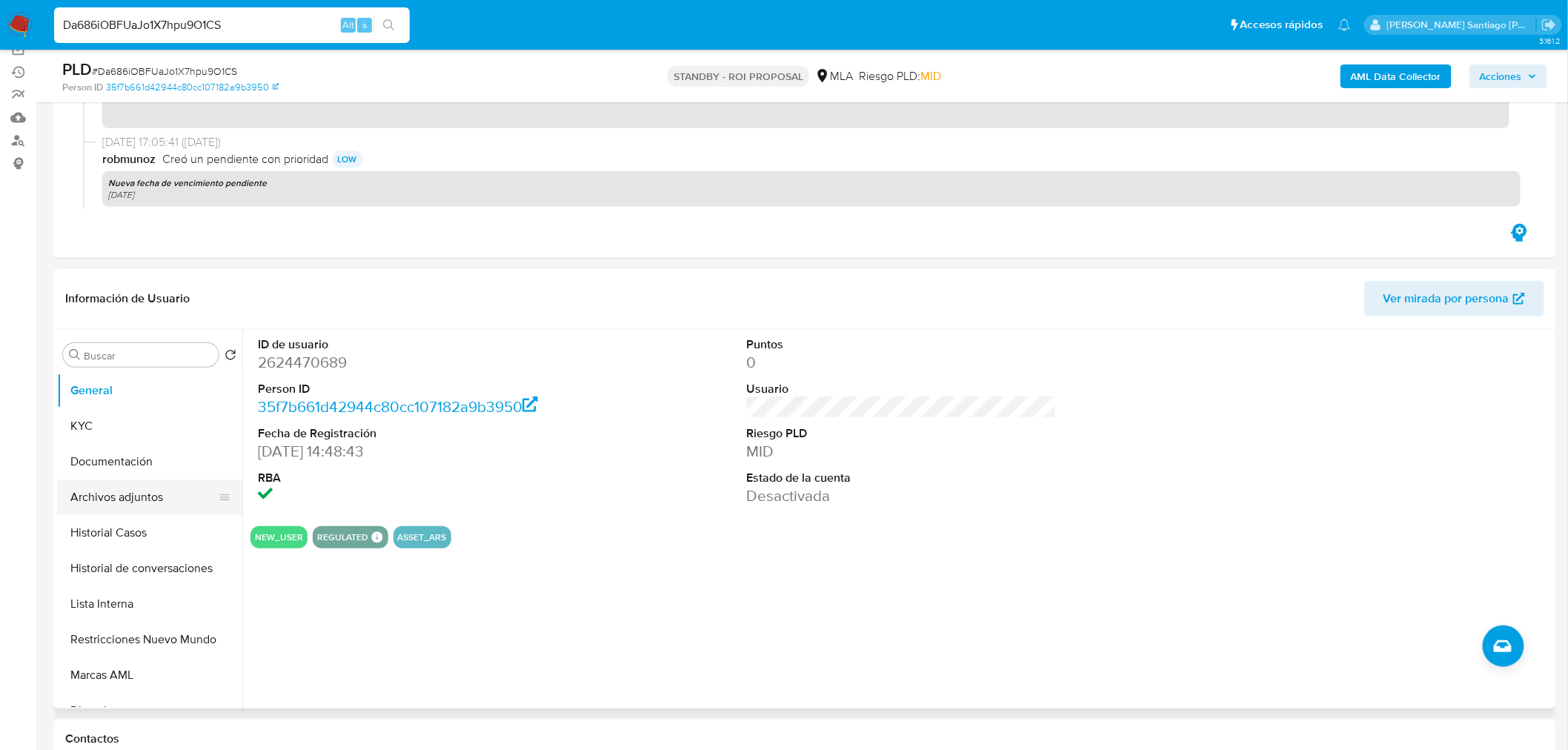
click at [158, 495] on button "Archivos adjuntos" at bounding box center [144, 497] width 174 height 36
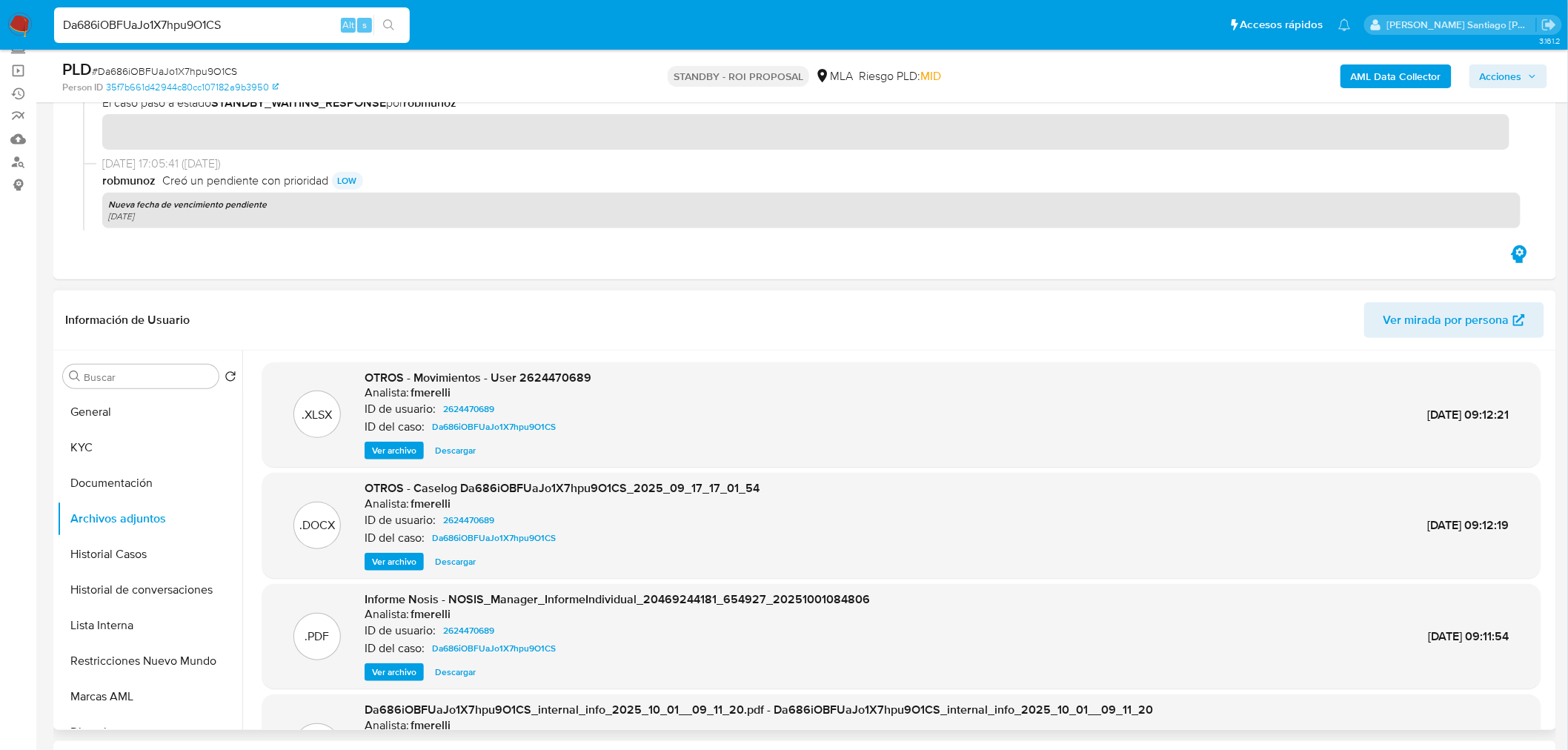
scroll to position [82, 0]
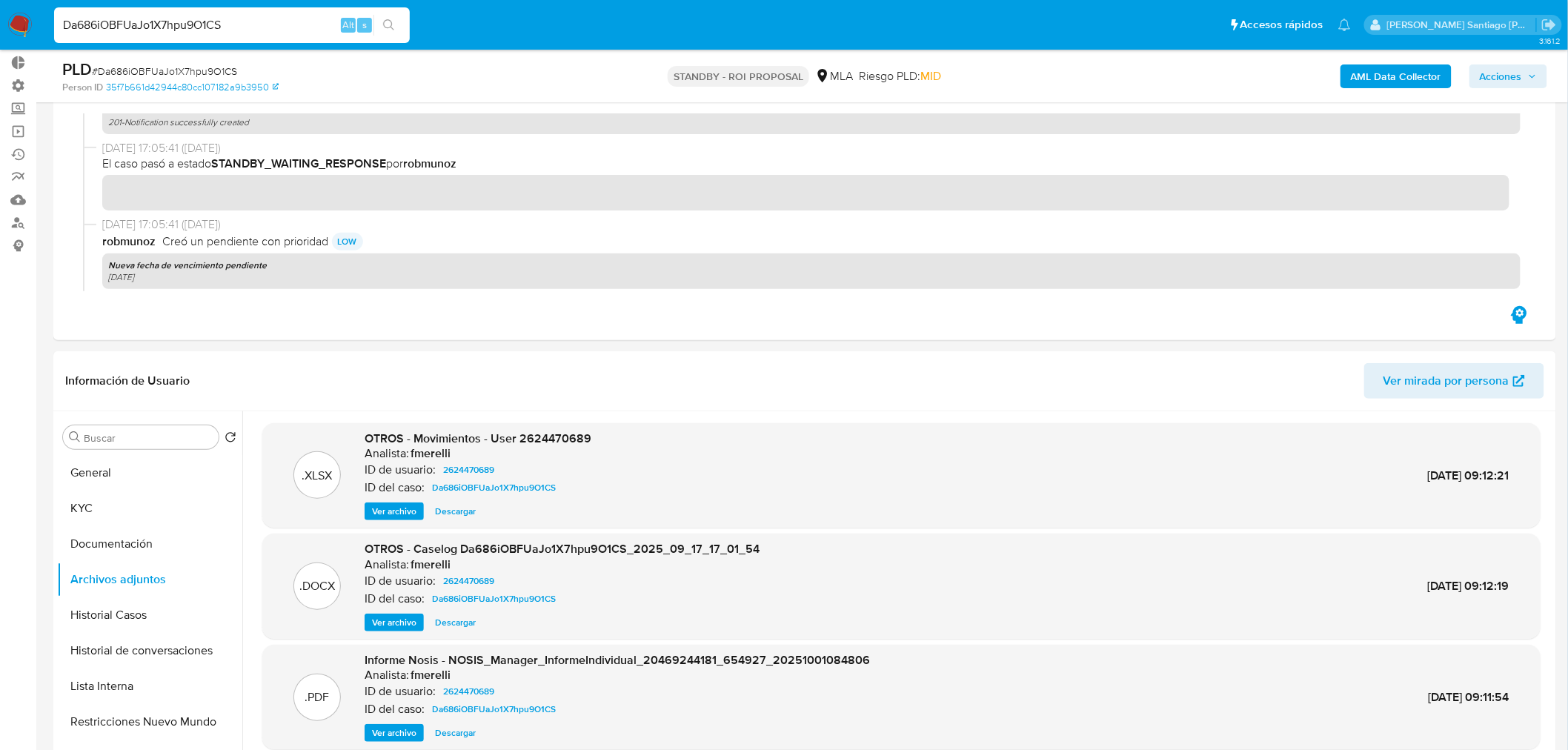
click at [264, 24] on input "Da686iOBFUaJo1X7hpu9O1CS" at bounding box center [232, 25] width 356 height 19
click at [264, 23] on input "Da686iOBFUaJo1X7hpu9O1CS" at bounding box center [232, 25] width 356 height 19
paste input "VR2lMM1FO9mFHIRHy8s1ScEg"
type input "VR2lMM1FO9mFHIRHy8s1ScEg"
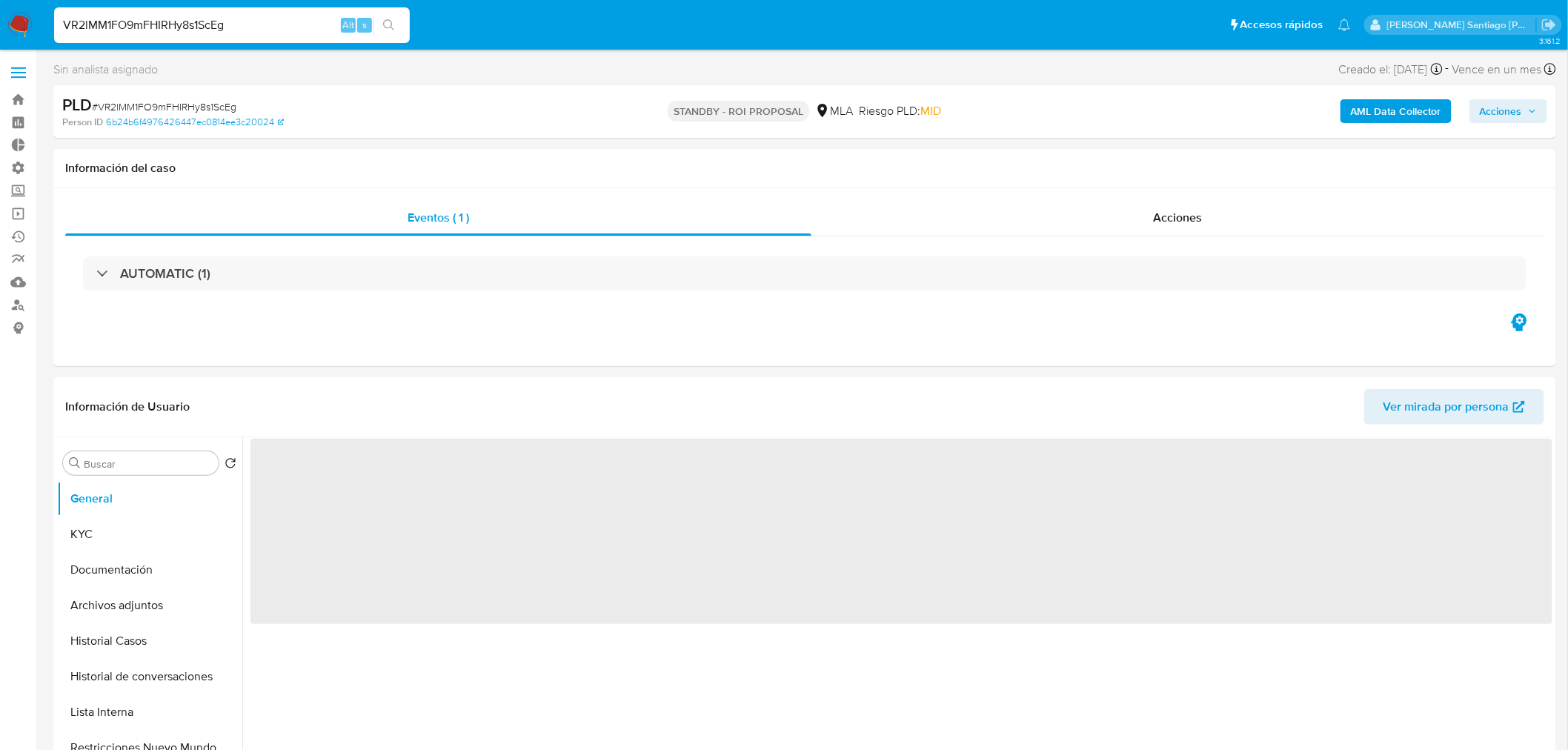
select select "10"
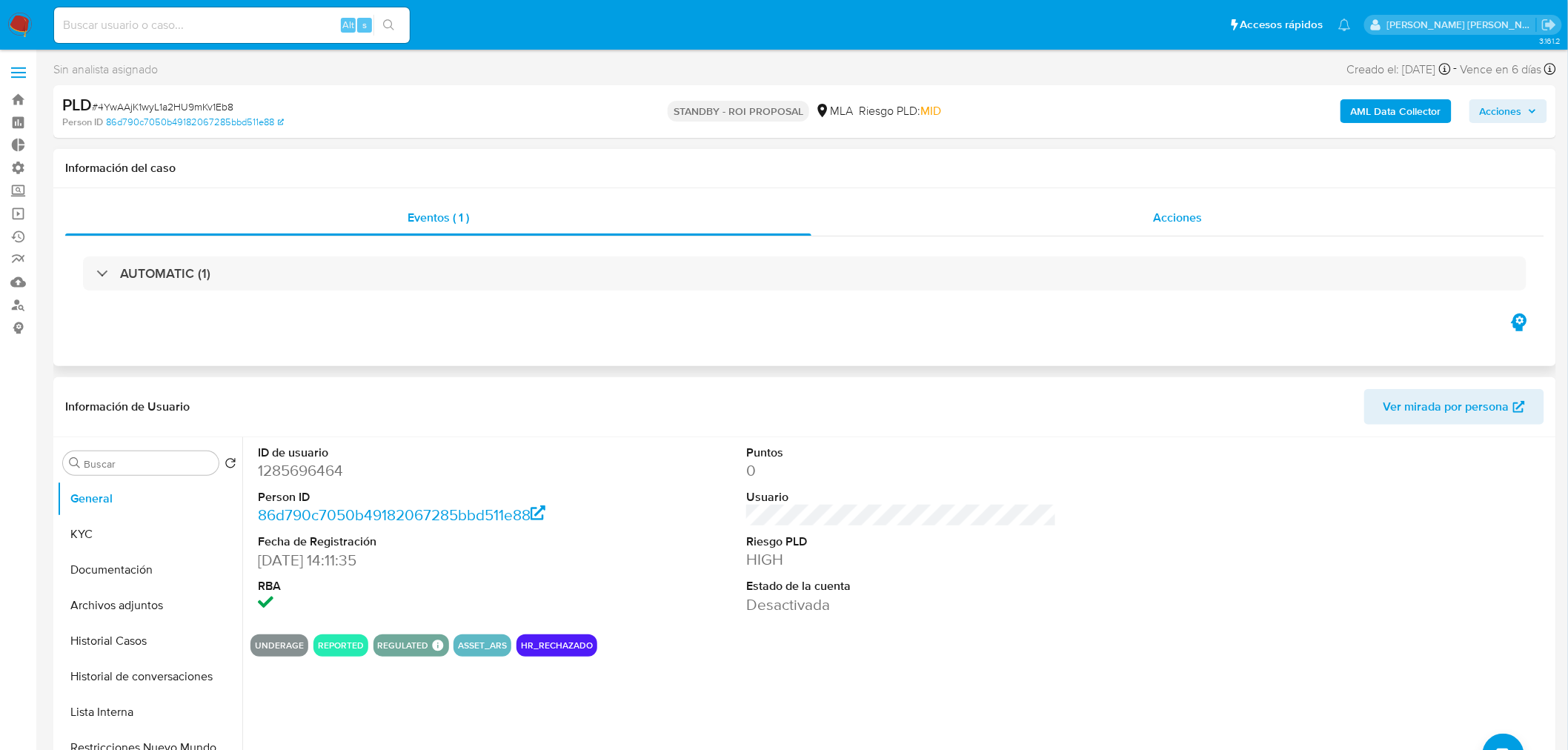
click at [1186, 219] on span "Acciones" at bounding box center [1177, 218] width 49 height 17
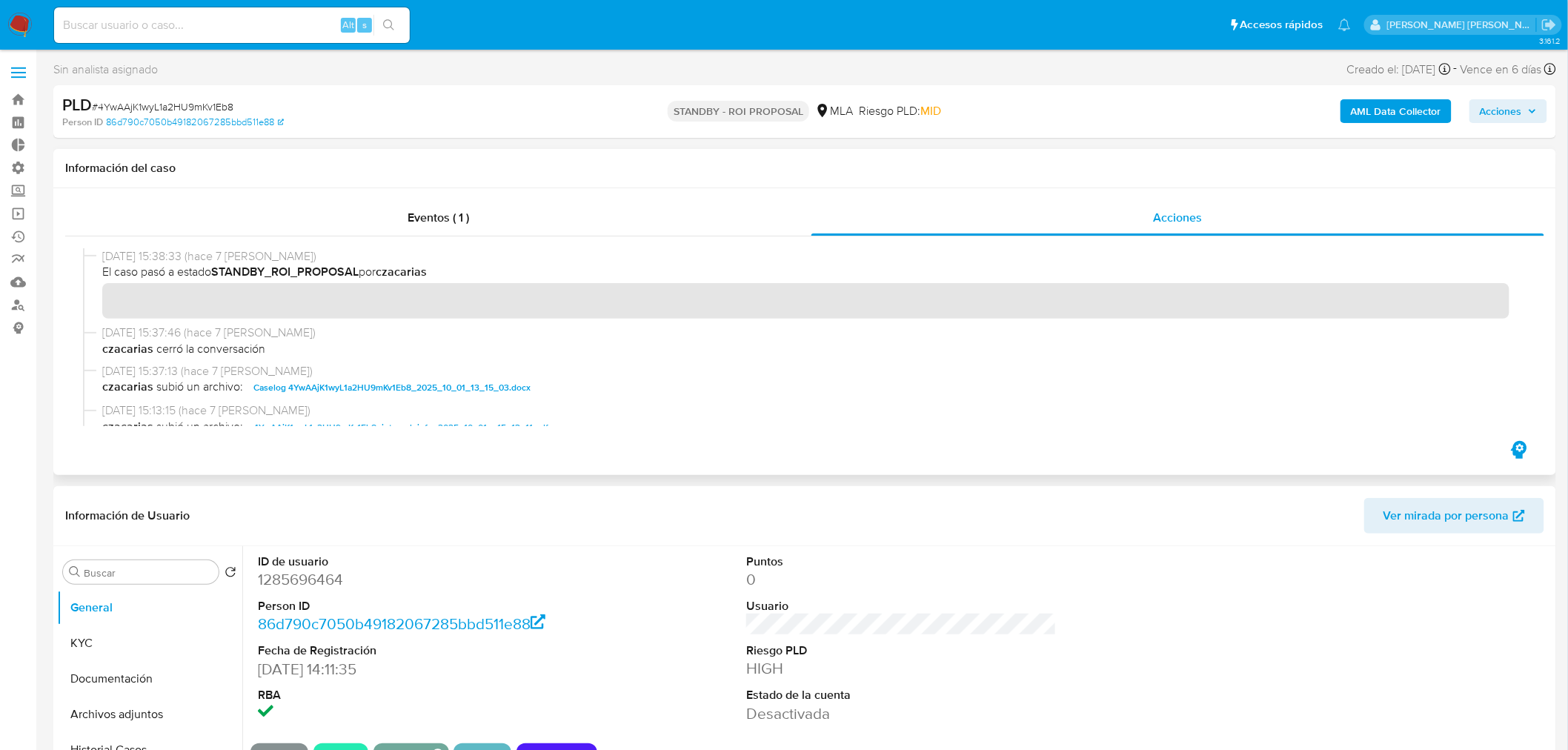
scroll to position [82, 0]
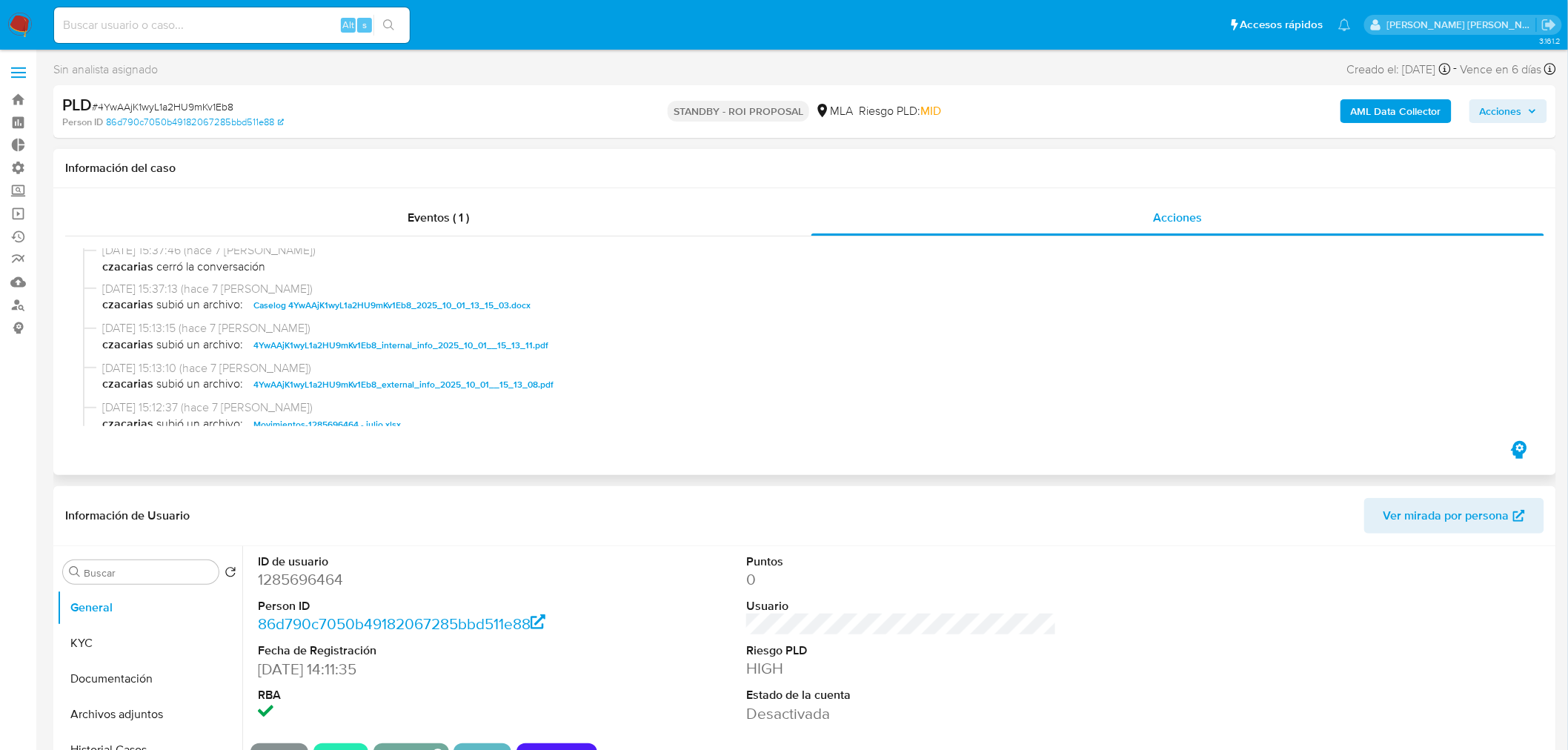
click at [500, 315] on div "01/10/2025 15:37:13 (hace 7 días) czacarias subió un archivo: Caselog 4YwAAjK1w…" at bounding box center [804, 301] width 1443 height 40
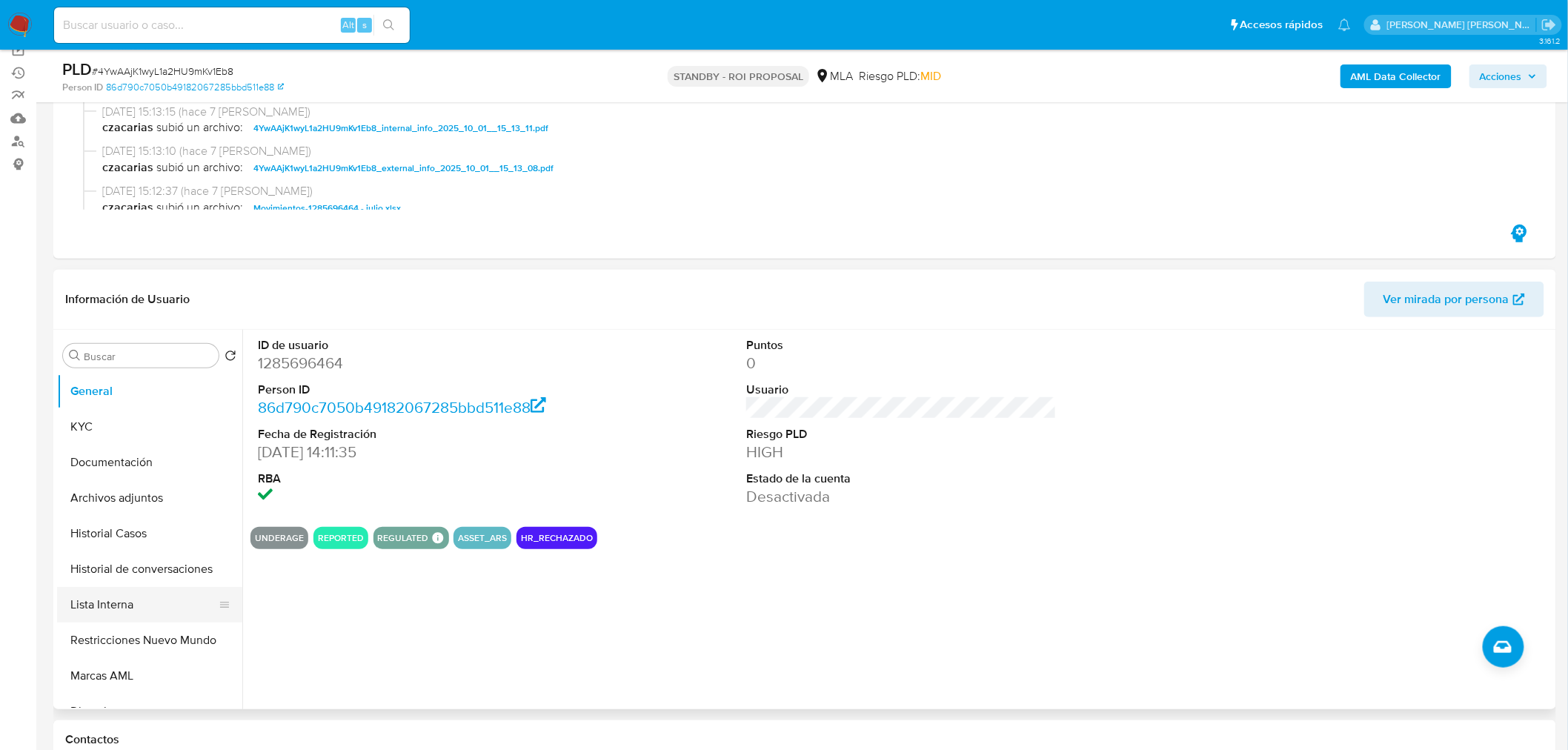
scroll to position [164, 0]
click at [140, 545] on button "Historial Casos" at bounding box center [144, 533] width 174 height 36
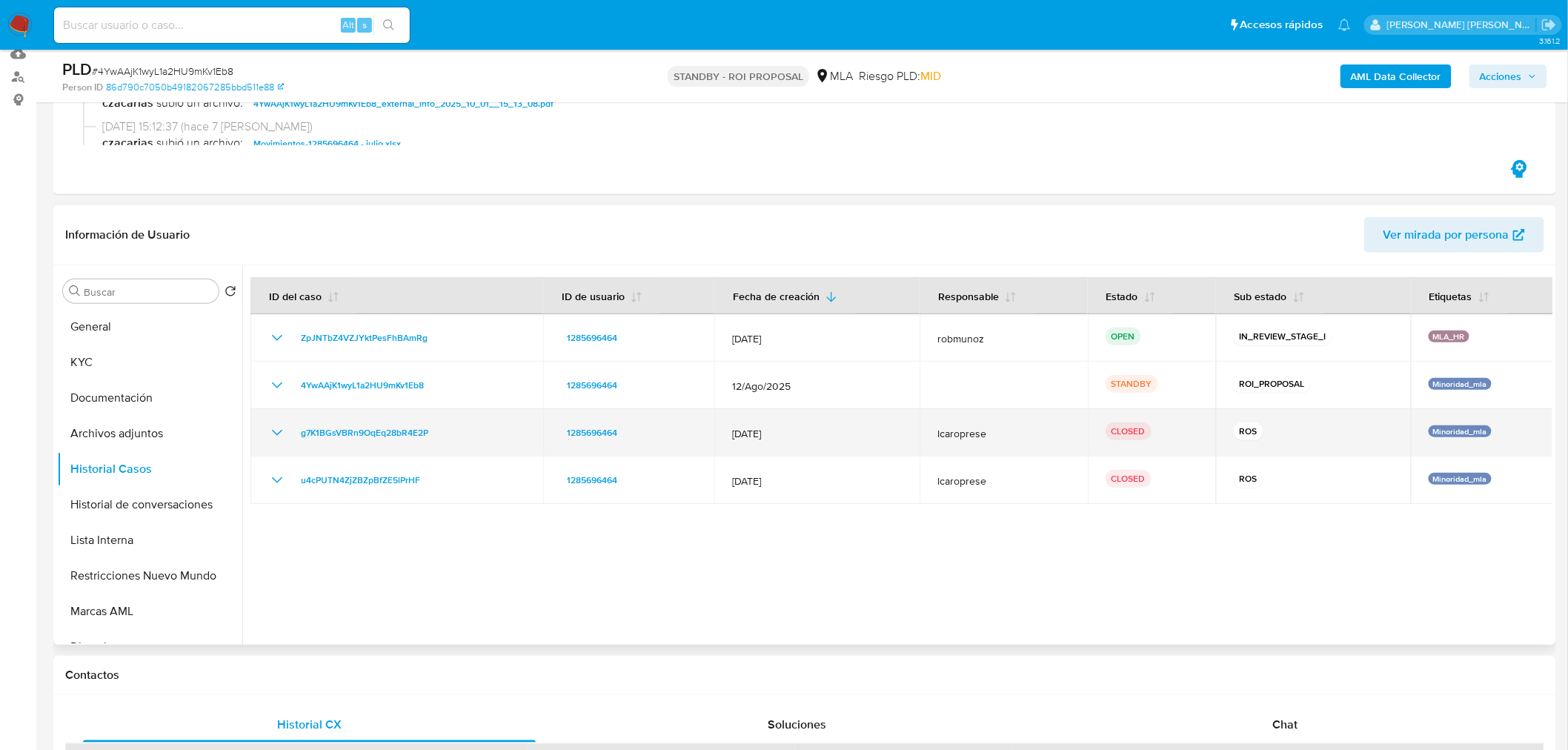
scroll to position [329, 0]
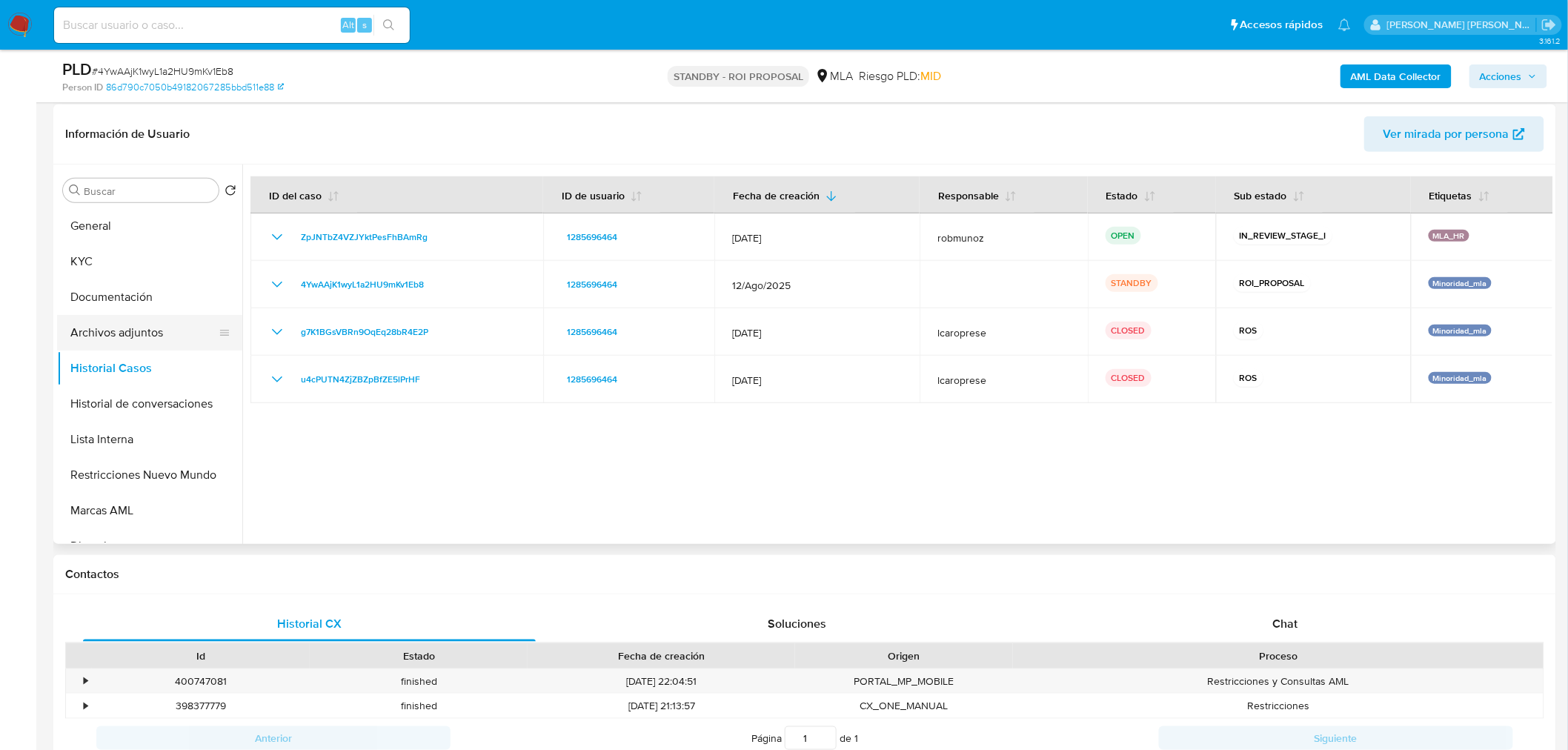
click at [145, 337] on button "Archivos adjuntos" at bounding box center [144, 332] width 174 height 36
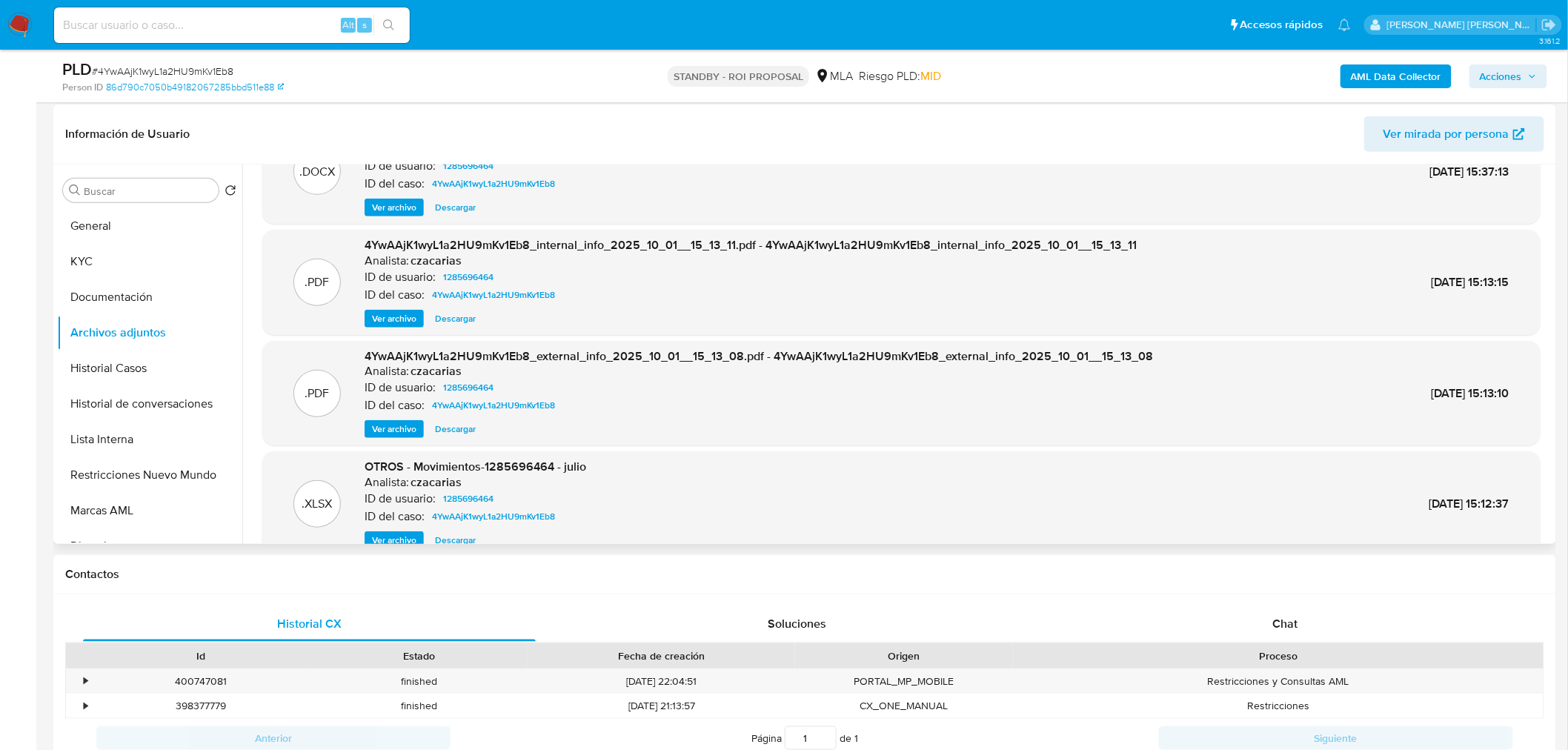
scroll to position [124, 0]
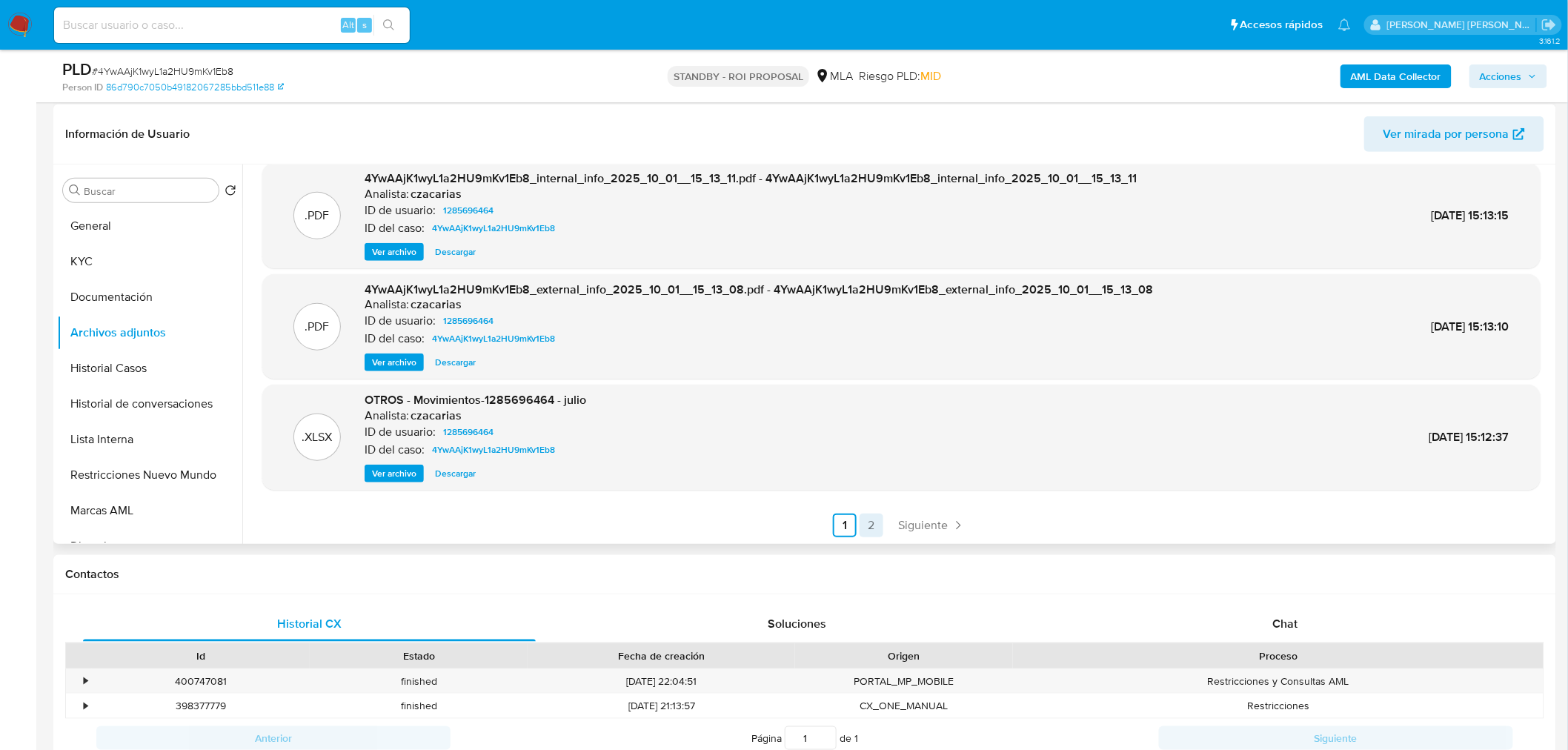
click at [873, 520] on link "2" at bounding box center [871, 526] width 24 height 24
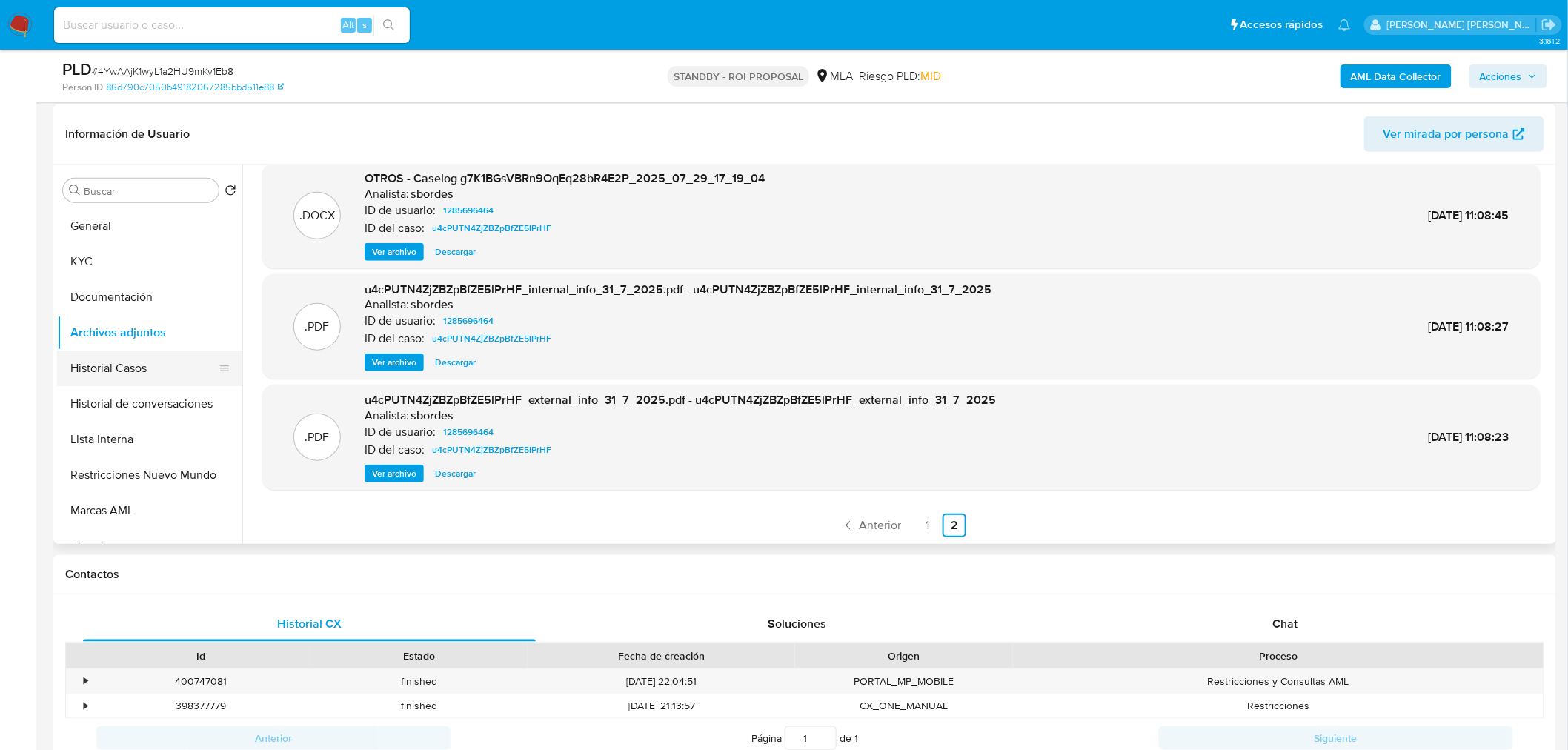
click at [88, 369] on button "Historial Casos" at bounding box center [144, 368] width 174 height 36
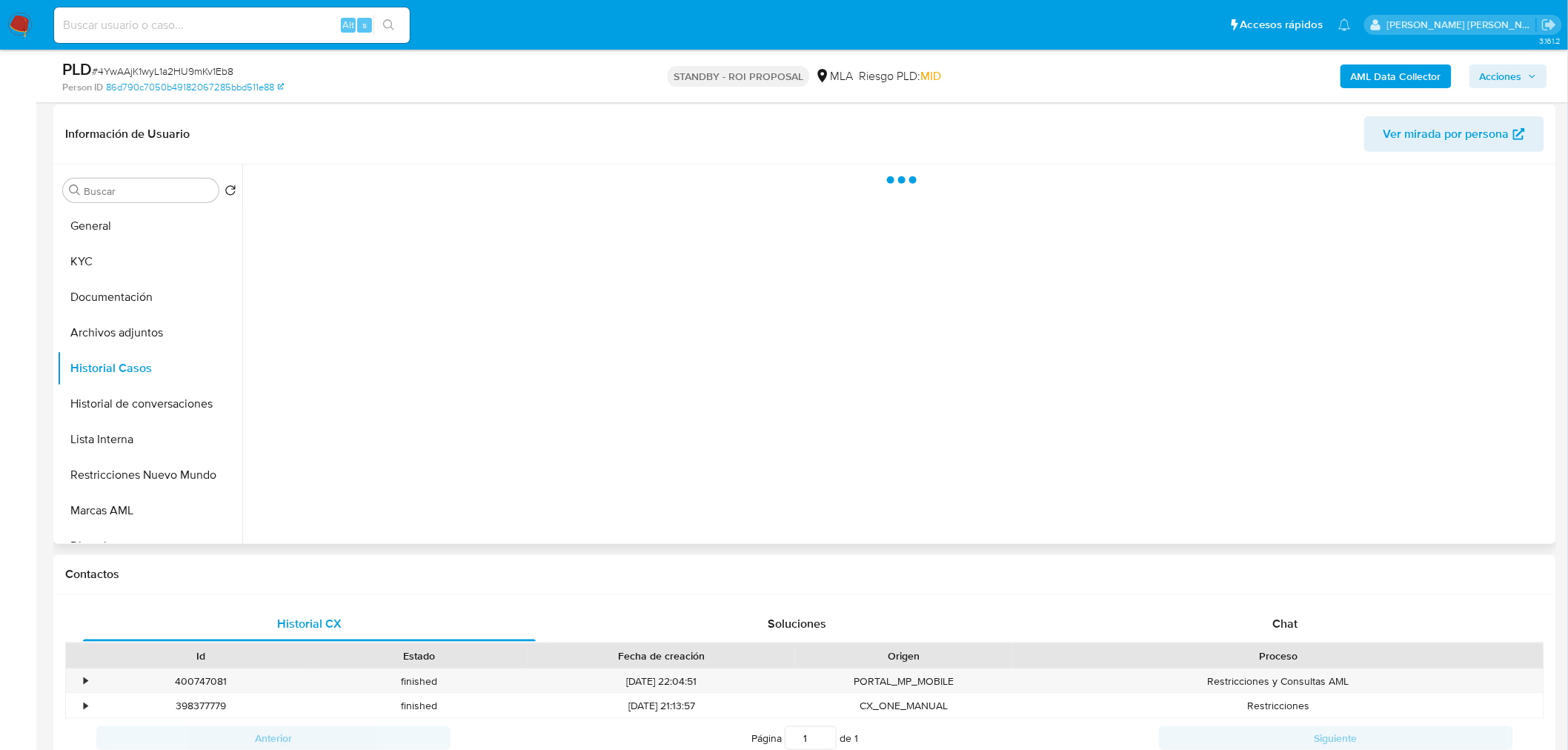
scroll to position [0, 0]
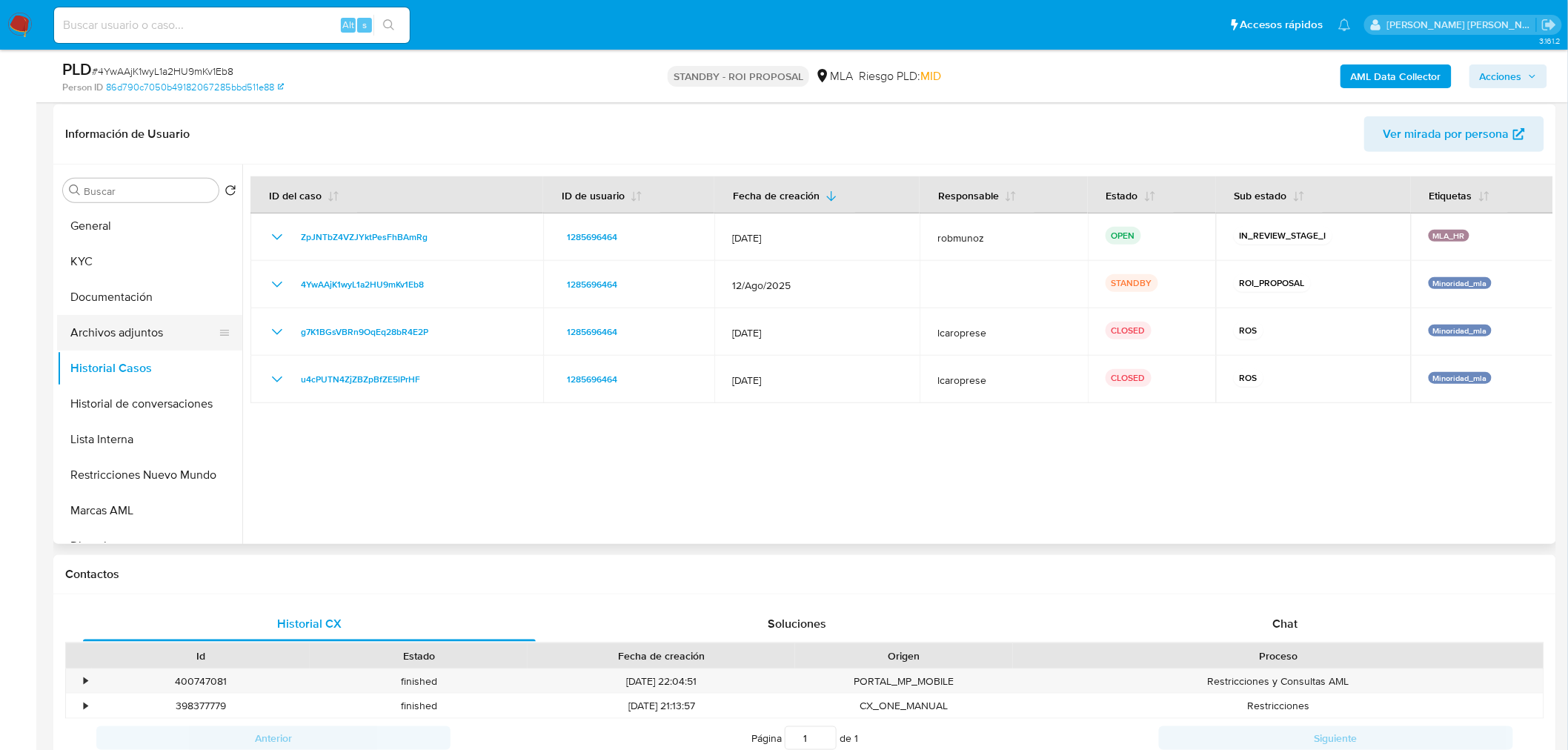
click at [125, 331] on button "Archivos adjuntos" at bounding box center [144, 332] width 174 height 36
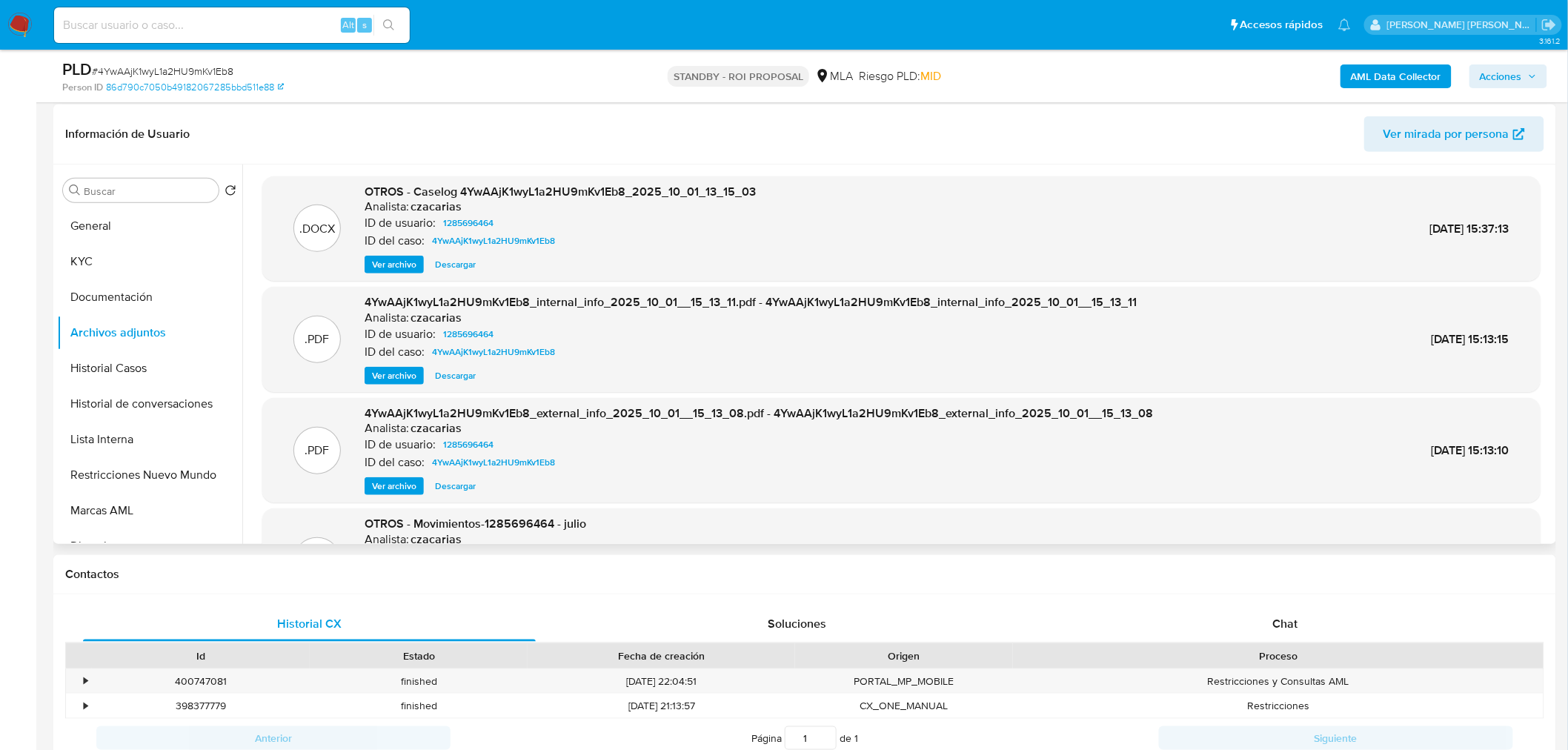
click at [466, 261] on span "Descargar" at bounding box center [455, 264] width 41 height 15
click at [101, 377] on button "Historial Casos" at bounding box center [144, 368] width 174 height 36
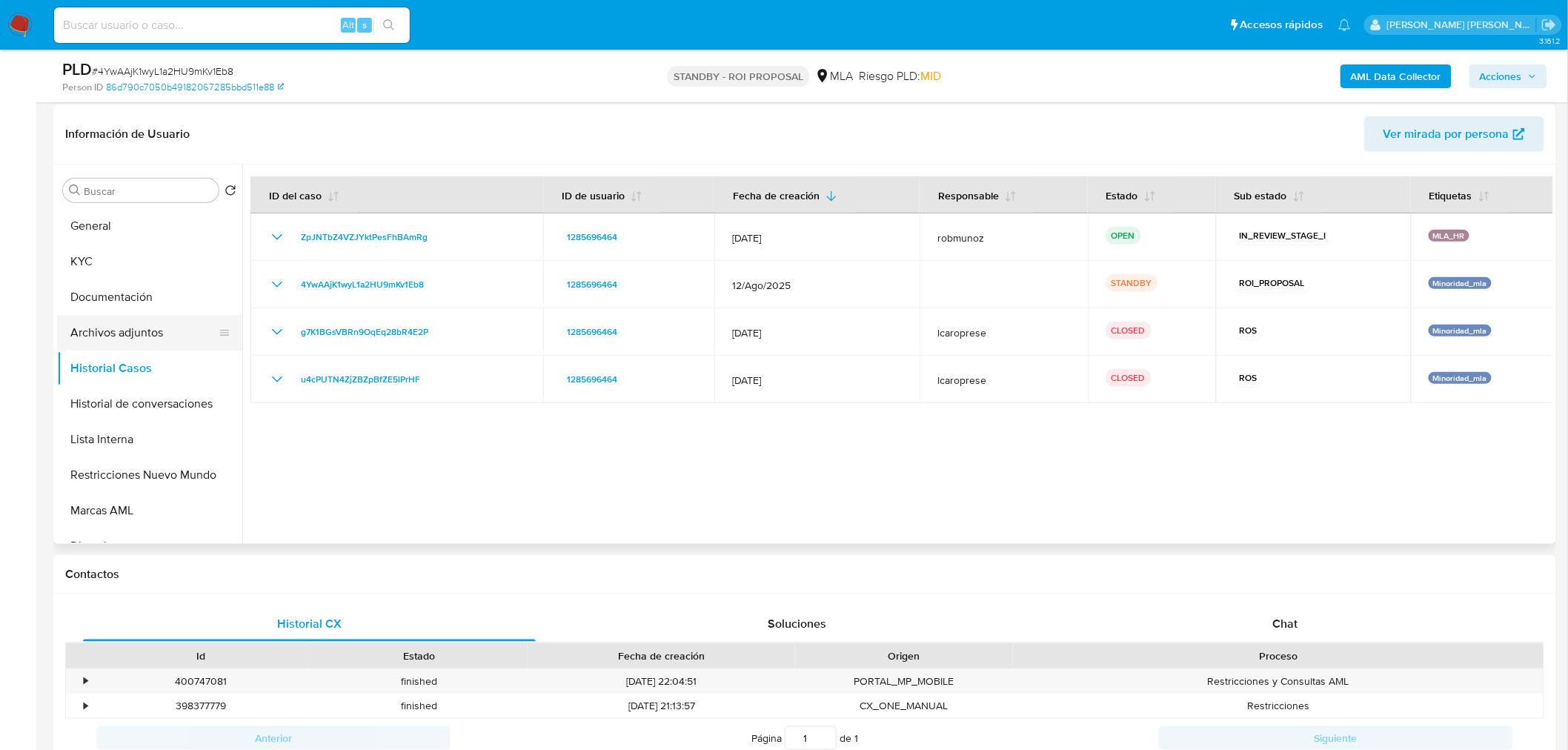
click at [108, 347] on button "Archivos adjuntos" at bounding box center [144, 332] width 174 height 36
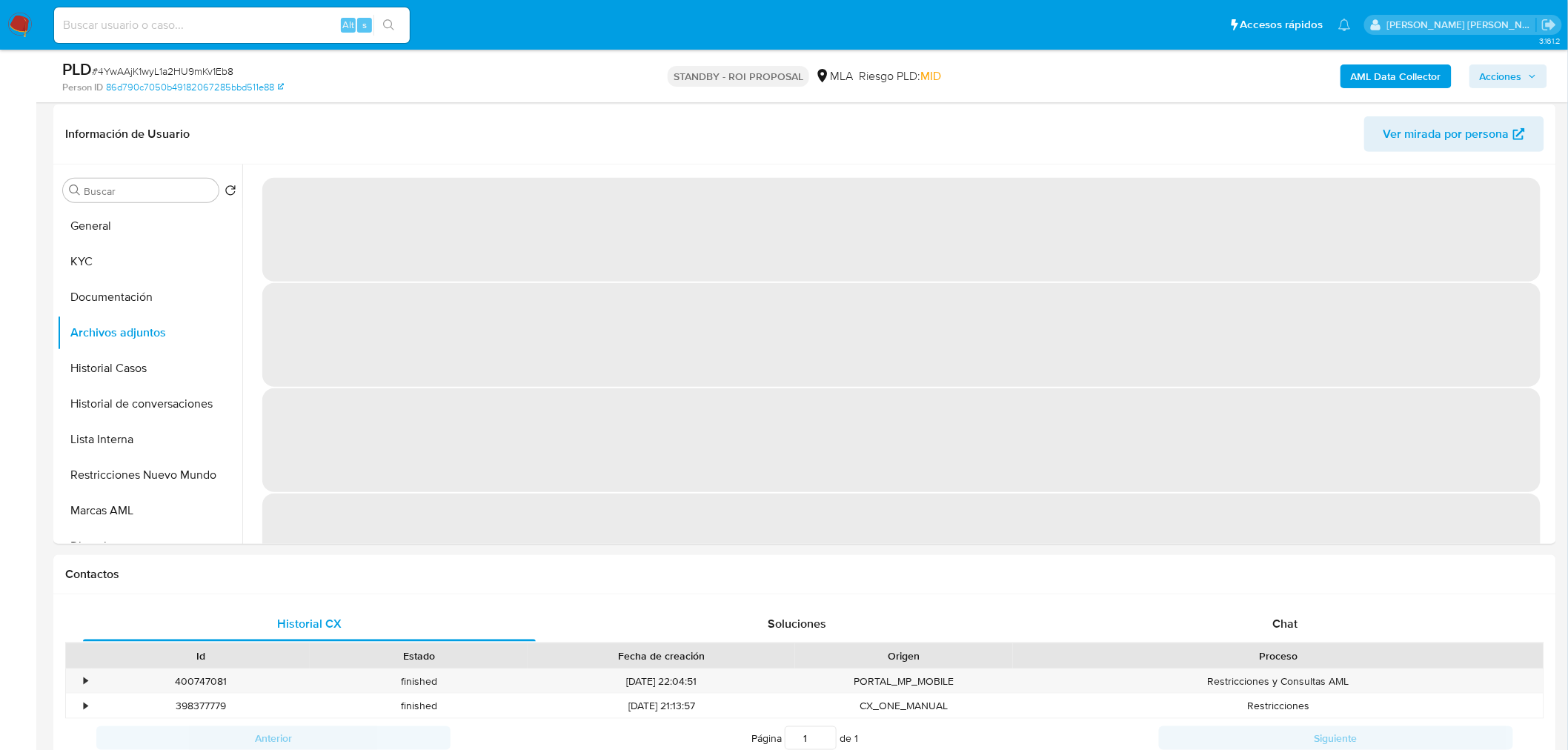
click at [219, 65] on span "# 4YwAAjK1wyL1a2HU9mKv1Eb8" at bounding box center [162, 71] width 141 height 15
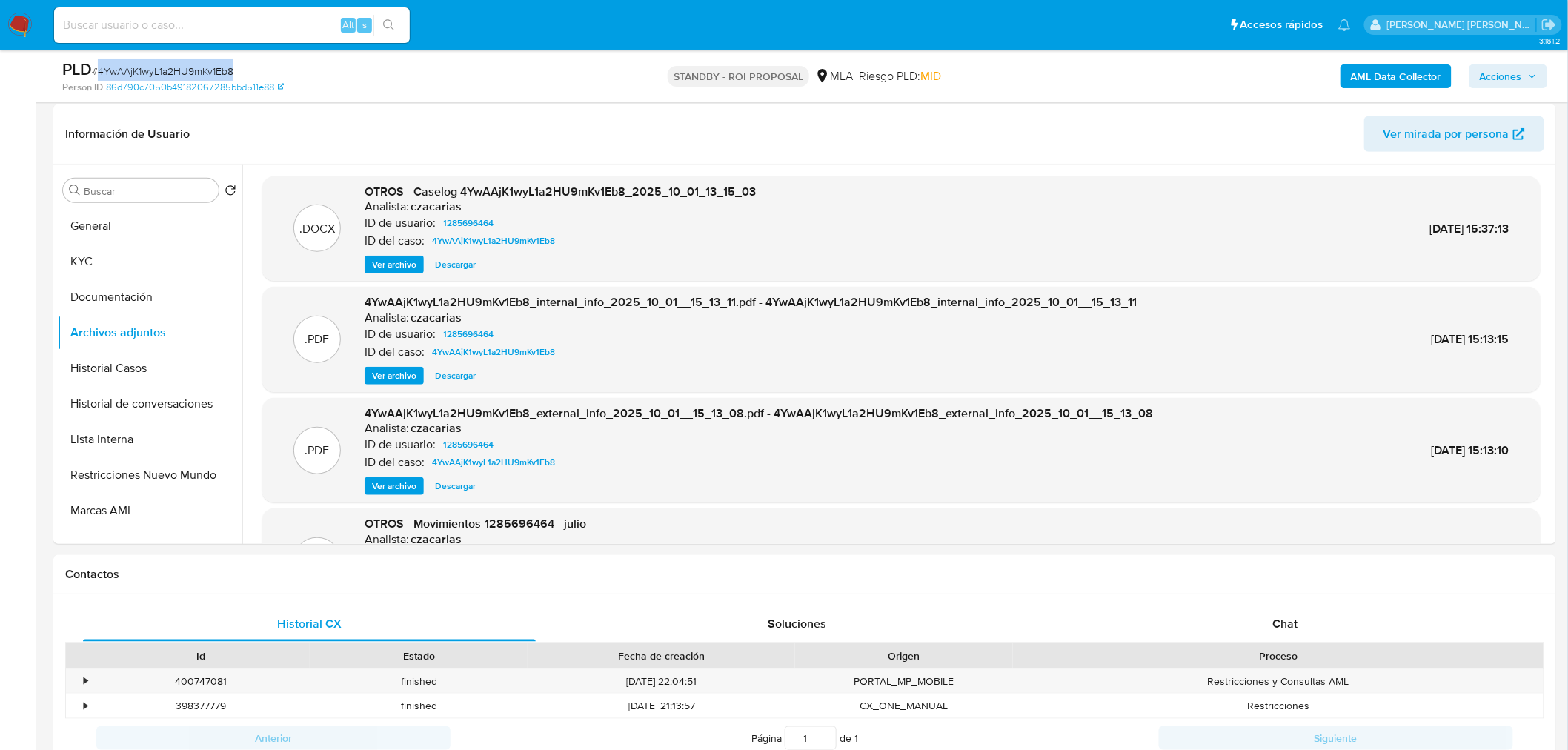
copy span "4YwAAjK1wyL1a2HU9mKv1Eb8"
click at [19, 19] on img at bounding box center [20, 25] width 25 height 25
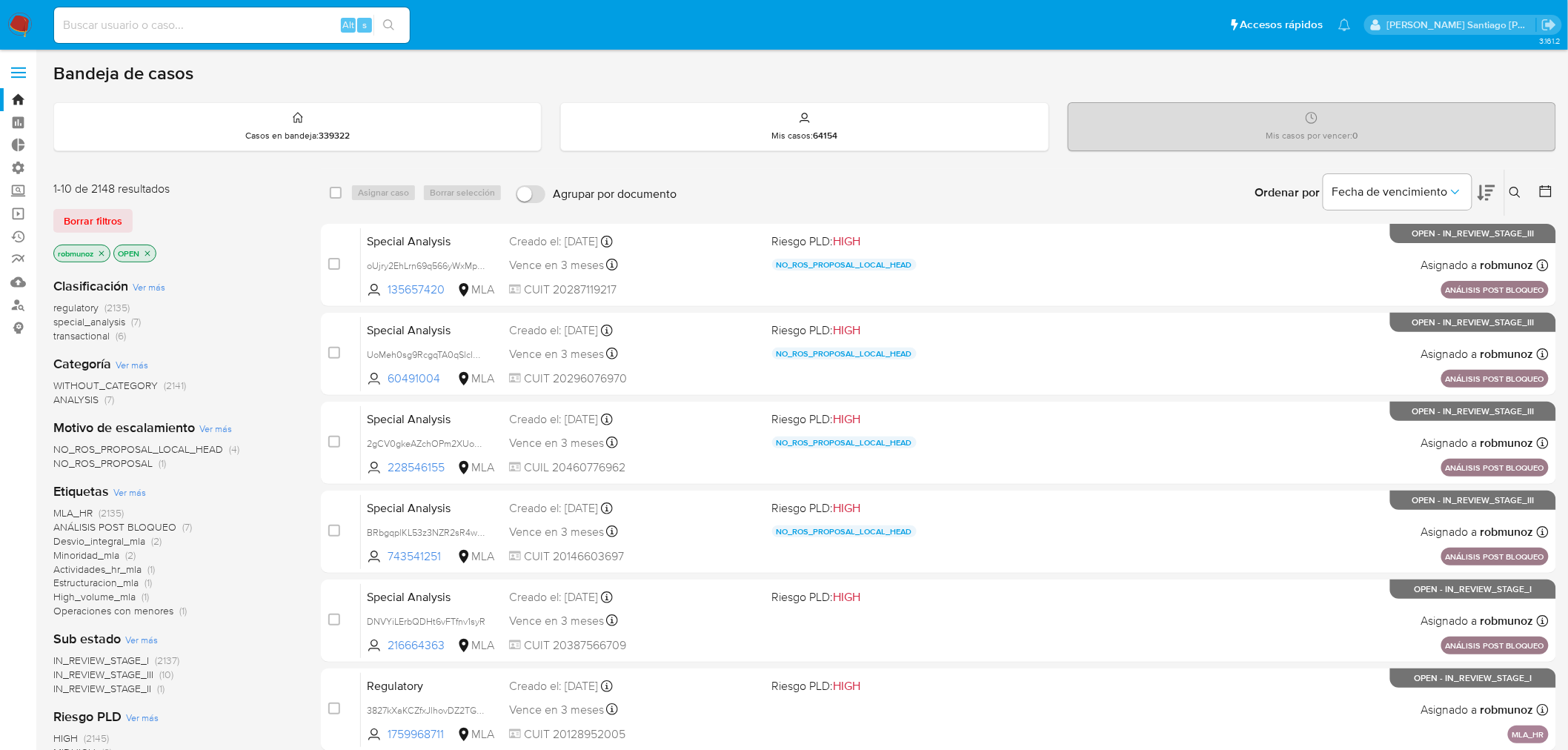
click at [1517, 202] on div "Ingrese ID de usuario o caso Buscar Borrar filtros" at bounding box center [1517, 193] width 25 height 46
click at [1516, 195] on icon at bounding box center [1515, 193] width 12 height 12
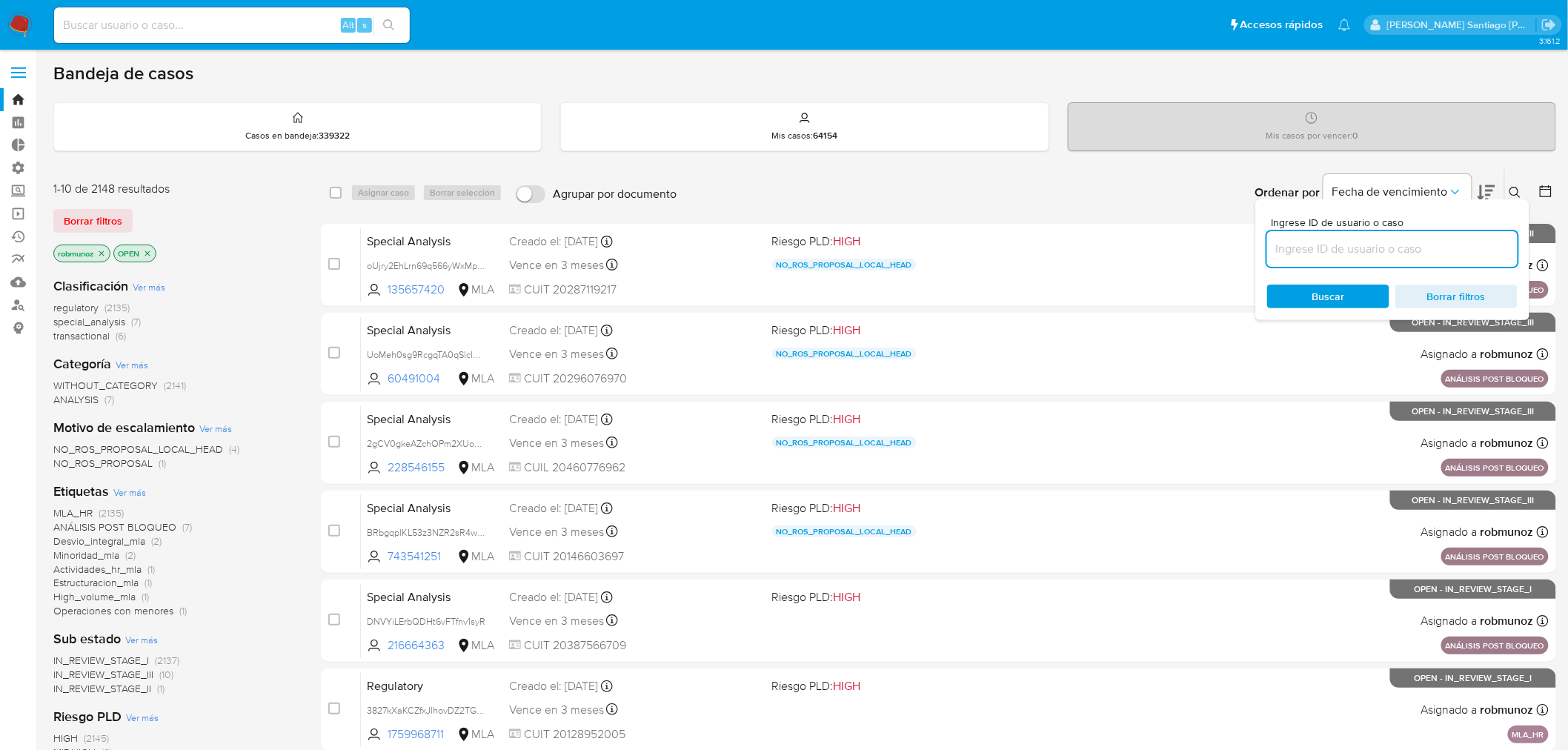
click at [1435, 249] on input at bounding box center [1392, 249] width 250 height 19
type input "4YwAAjK1wyL1a2HU9mKv1Eb8"
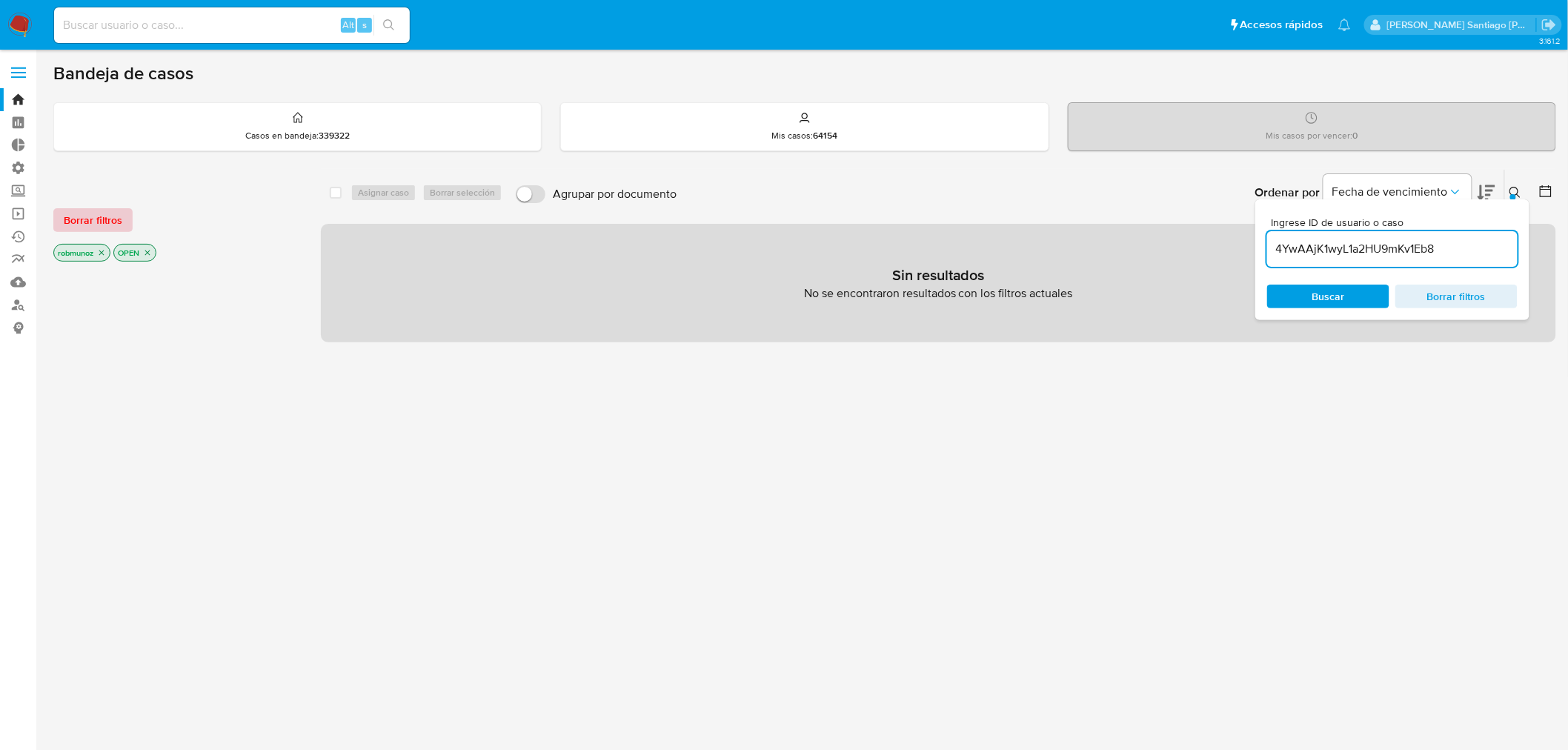
click at [86, 212] on span "Borrar filtros" at bounding box center [93, 220] width 58 height 21
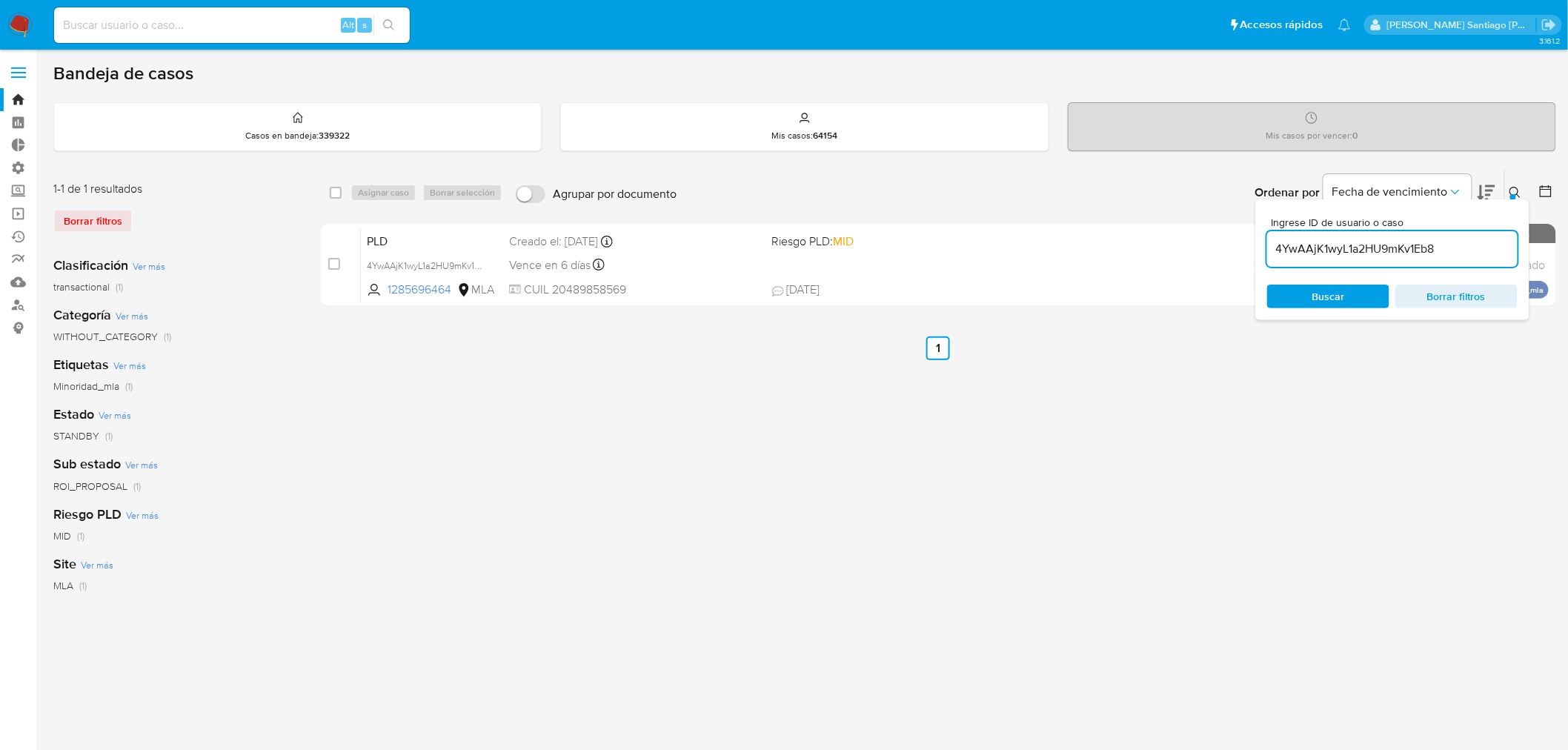
click at [1512, 184] on button at bounding box center [1517, 193] width 24 height 18
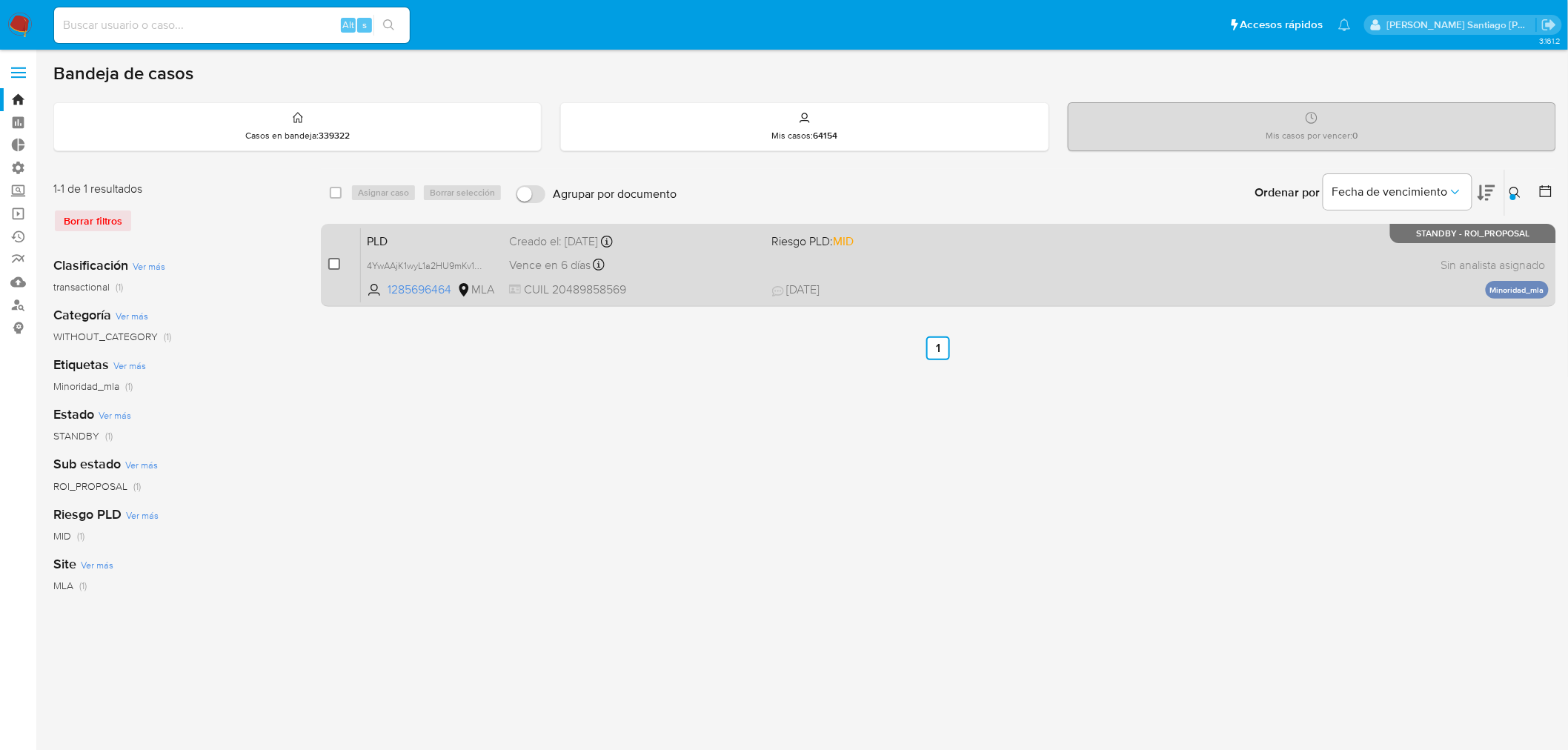
click at [331, 264] on input "checkbox" at bounding box center [334, 264] width 12 height 12
checkbox input "true"
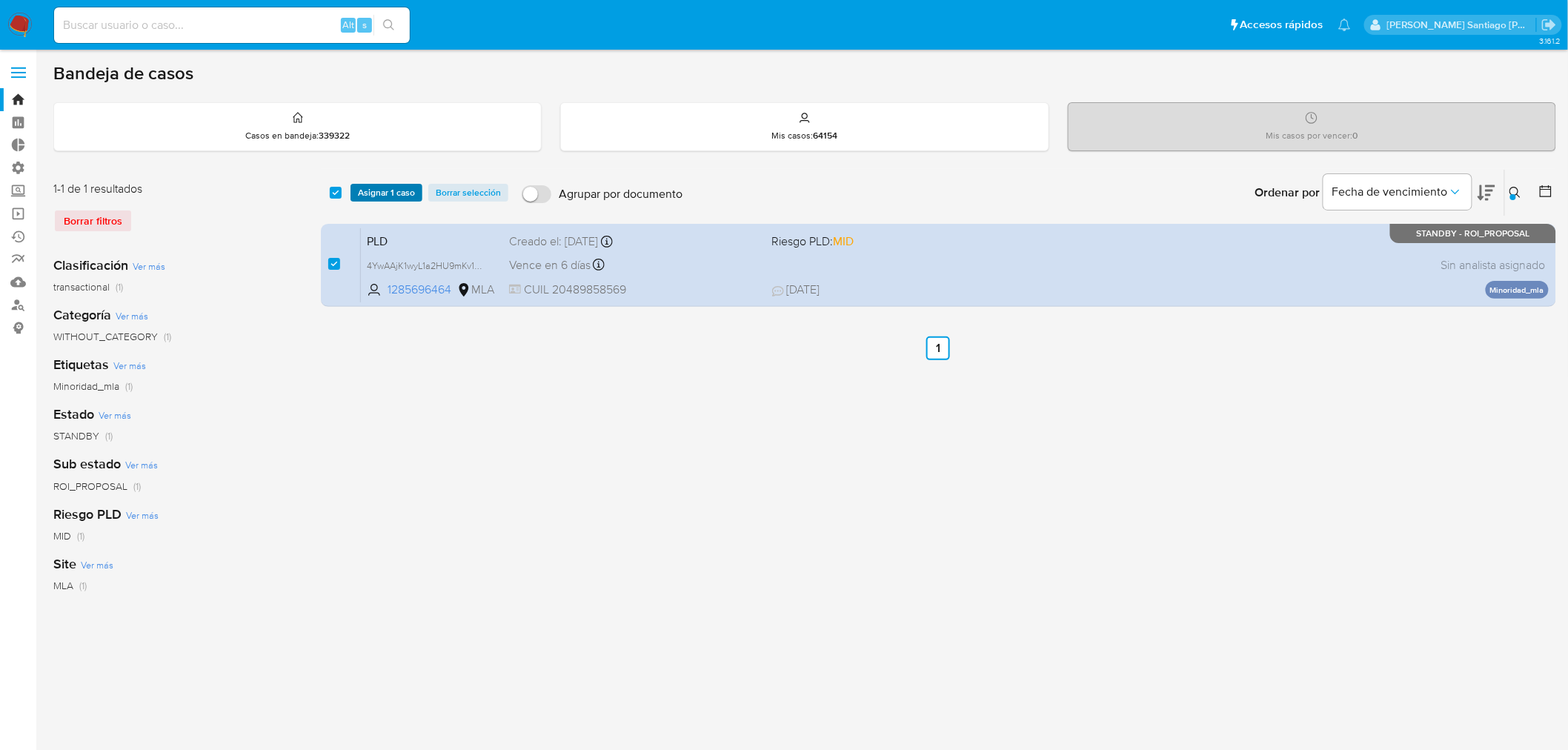
click at [389, 195] on span "Asignar 1 caso" at bounding box center [387, 193] width 57 height 15
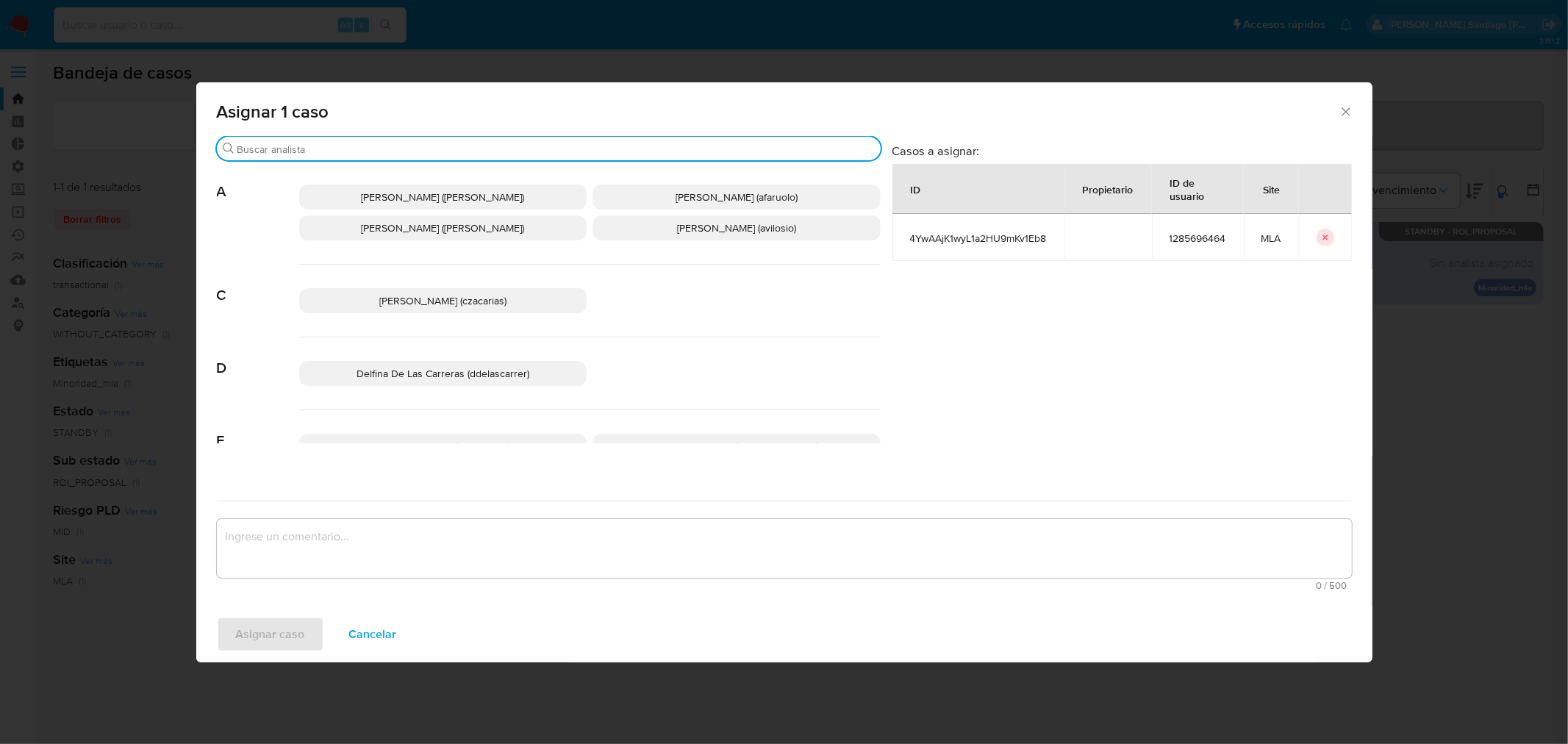
click at [467, 150] on input "Buscar" at bounding box center [556, 149] width 637 height 13
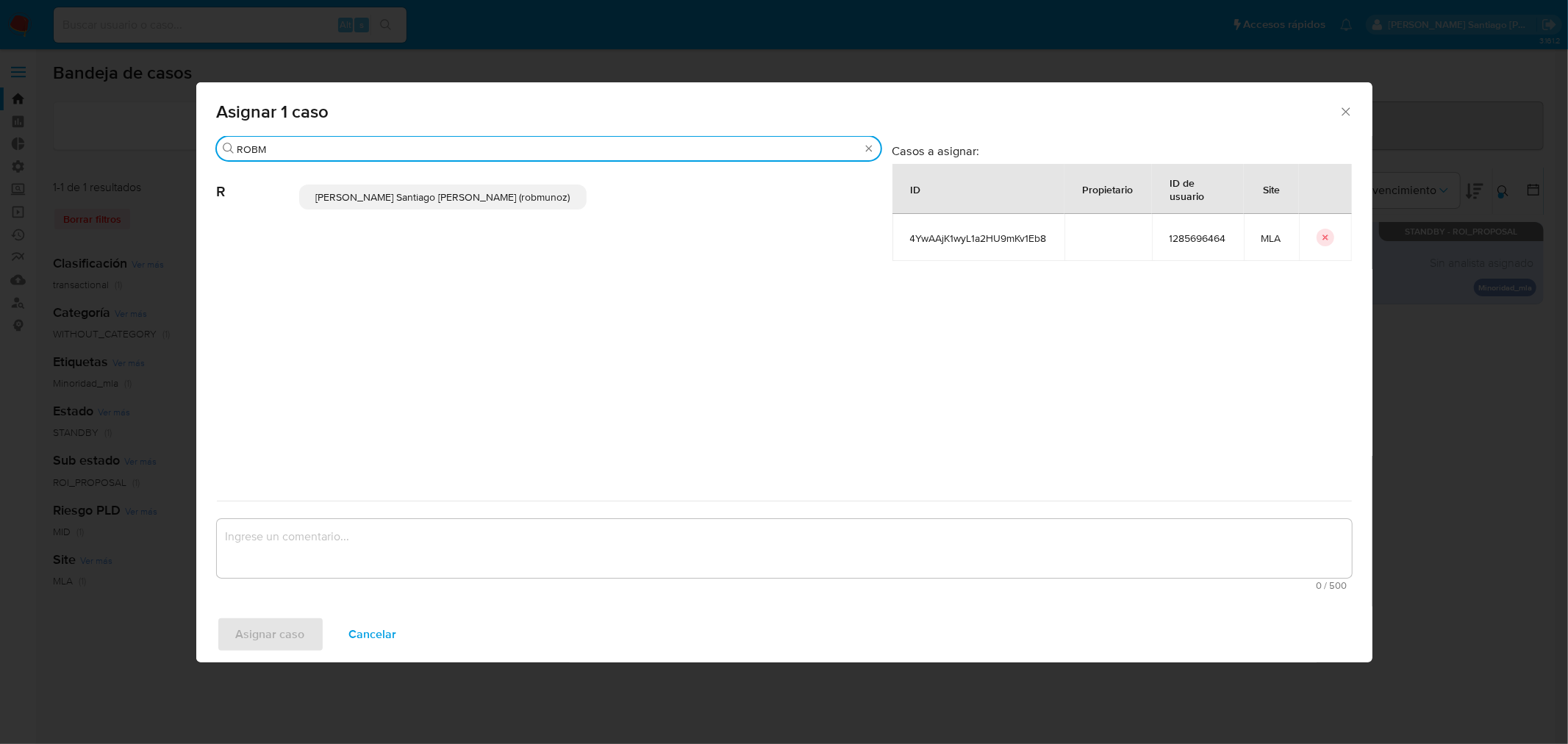
type input "ROBM"
click at [439, 204] on p "Roberto Santiago Munoz (robmunoz)" at bounding box center [443, 197] width 288 height 25
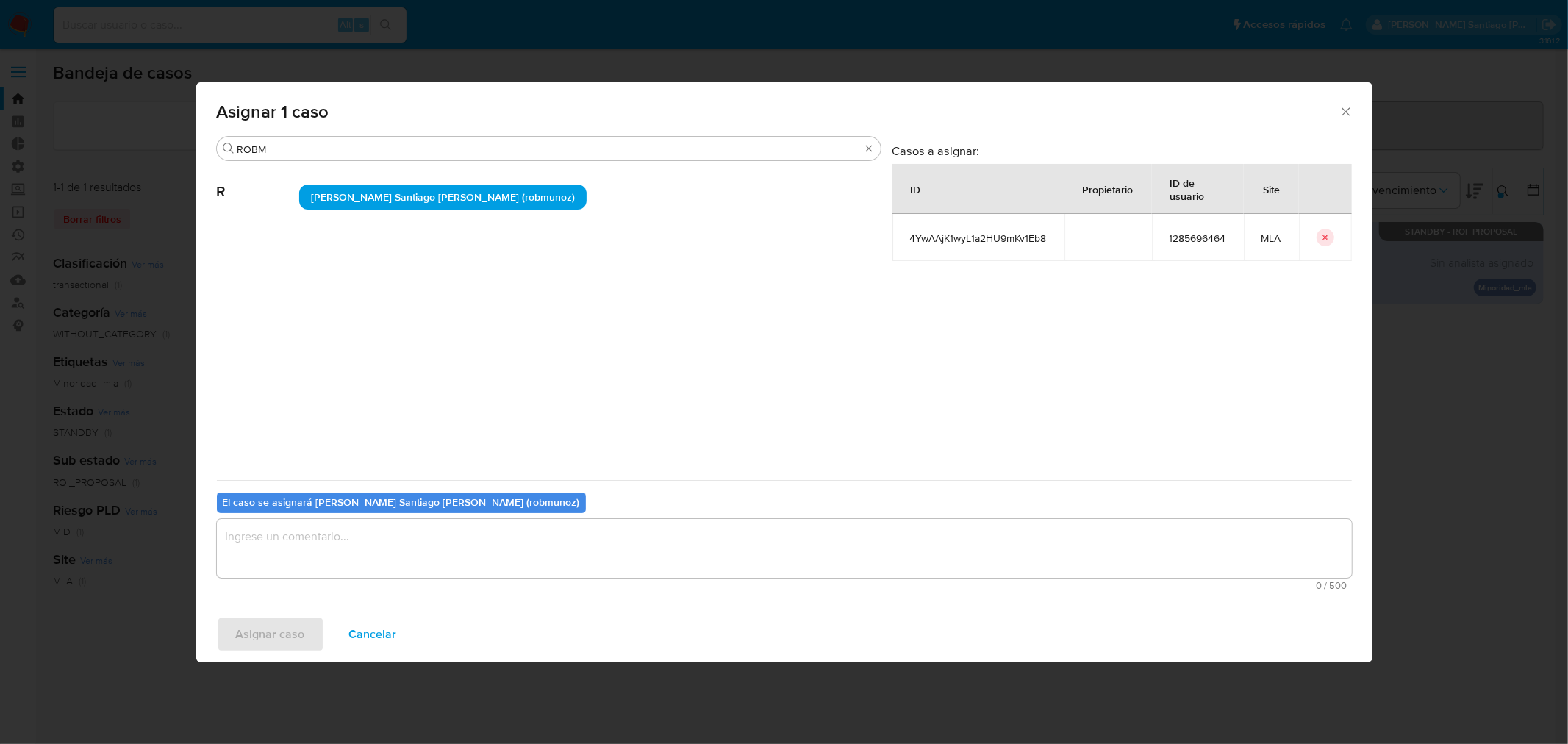
click at [395, 557] on textarea "assign-modal" at bounding box center [784, 548] width 1135 height 59
click at [270, 638] on span "Asignar caso" at bounding box center [270, 634] width 69 height 32
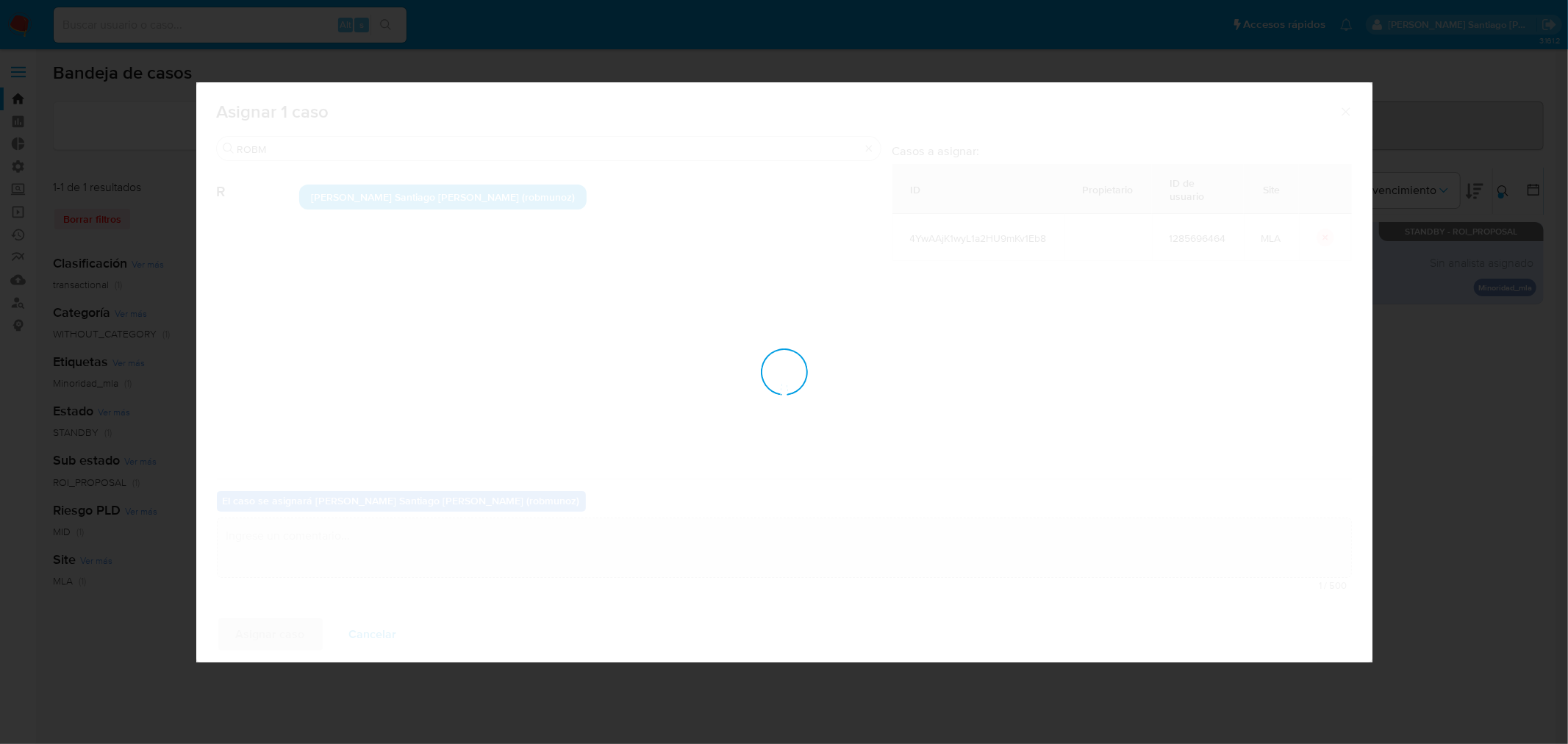
checkbox input "false"
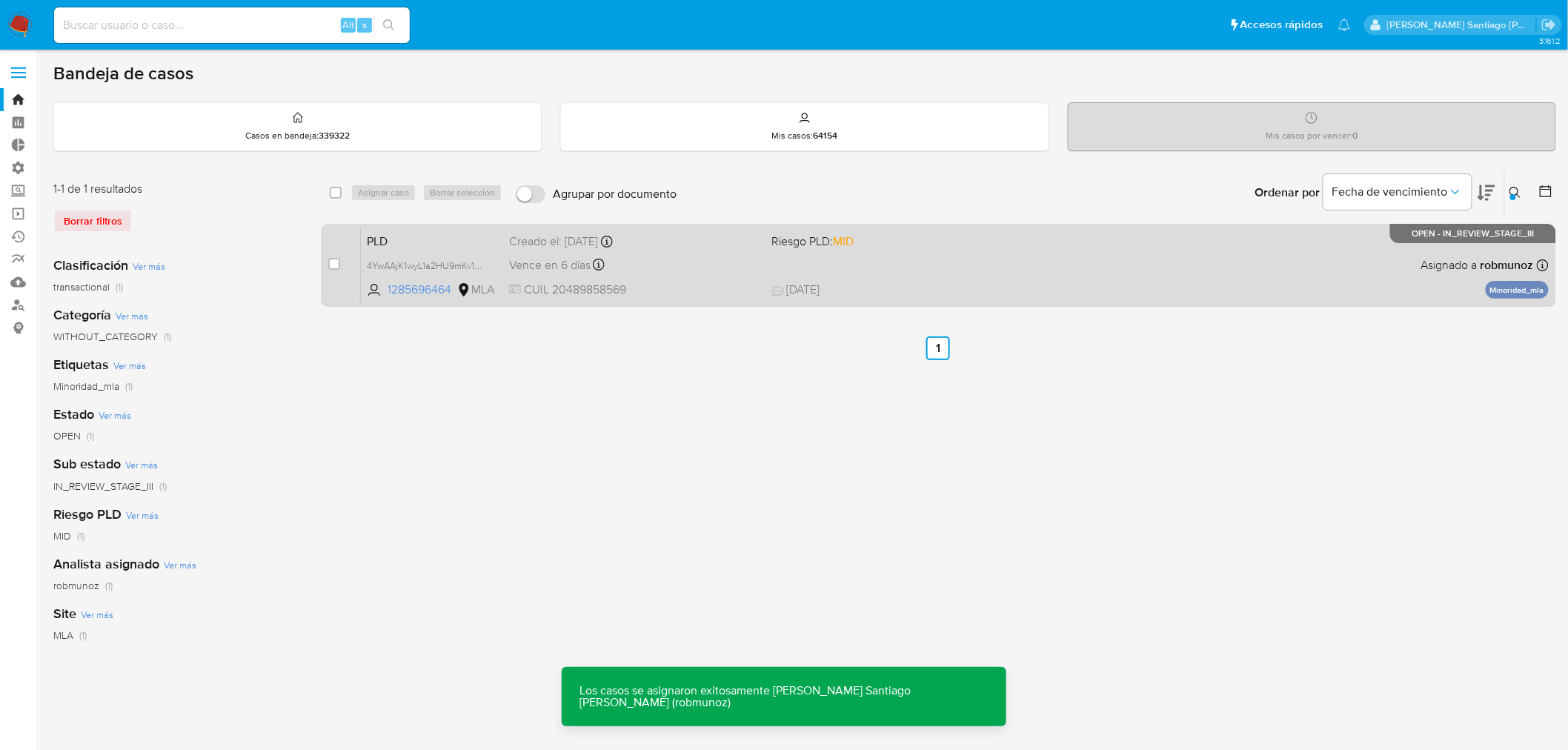
click at [1211, 253] on div "PLD 4YwAAjK1wyL1a2HU9mKv1Eb8 1285696464 MLA Riesgo PLD: MID Creado el: 12/08/20…" at bounding box center [954, 264] width 1188 height 75
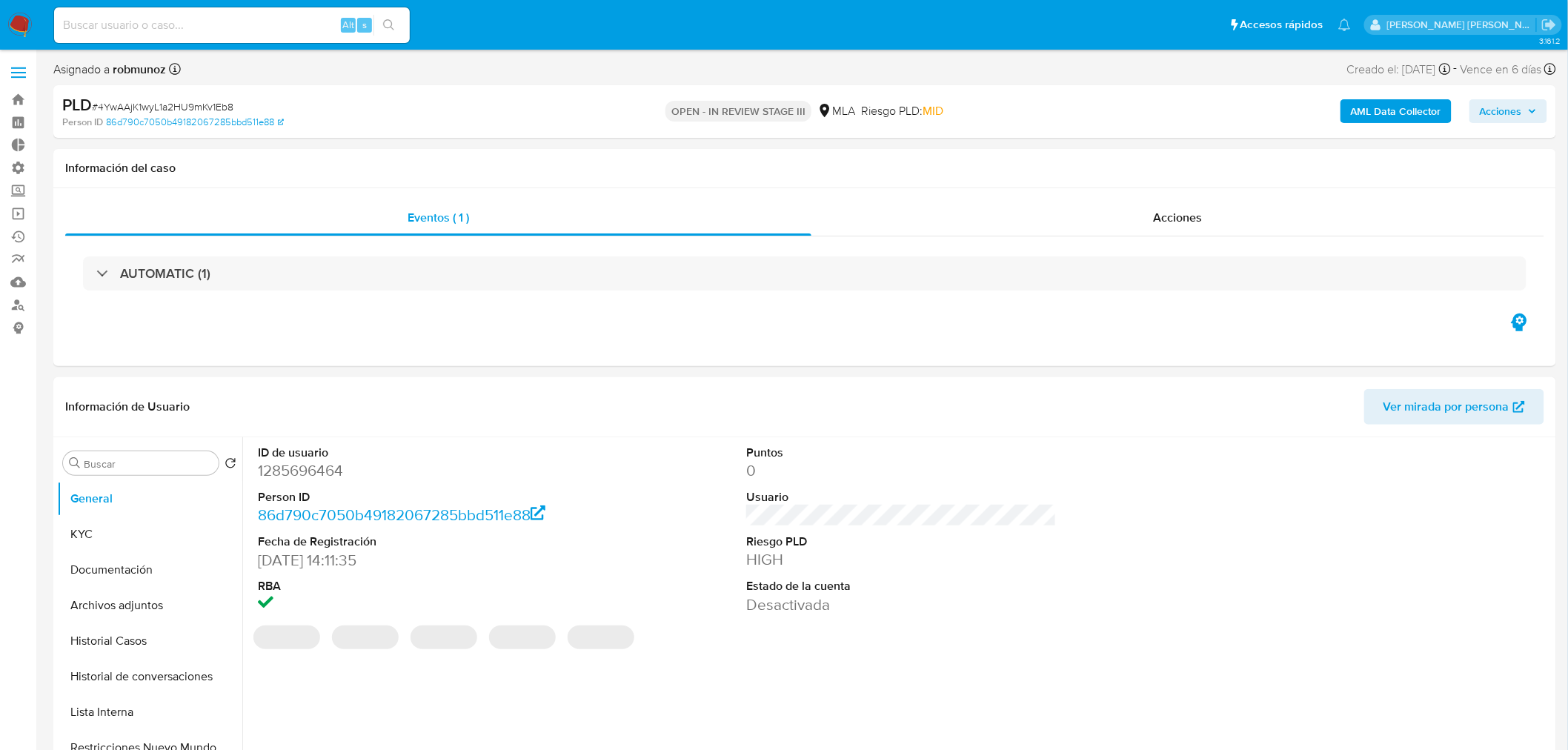
select select "10"
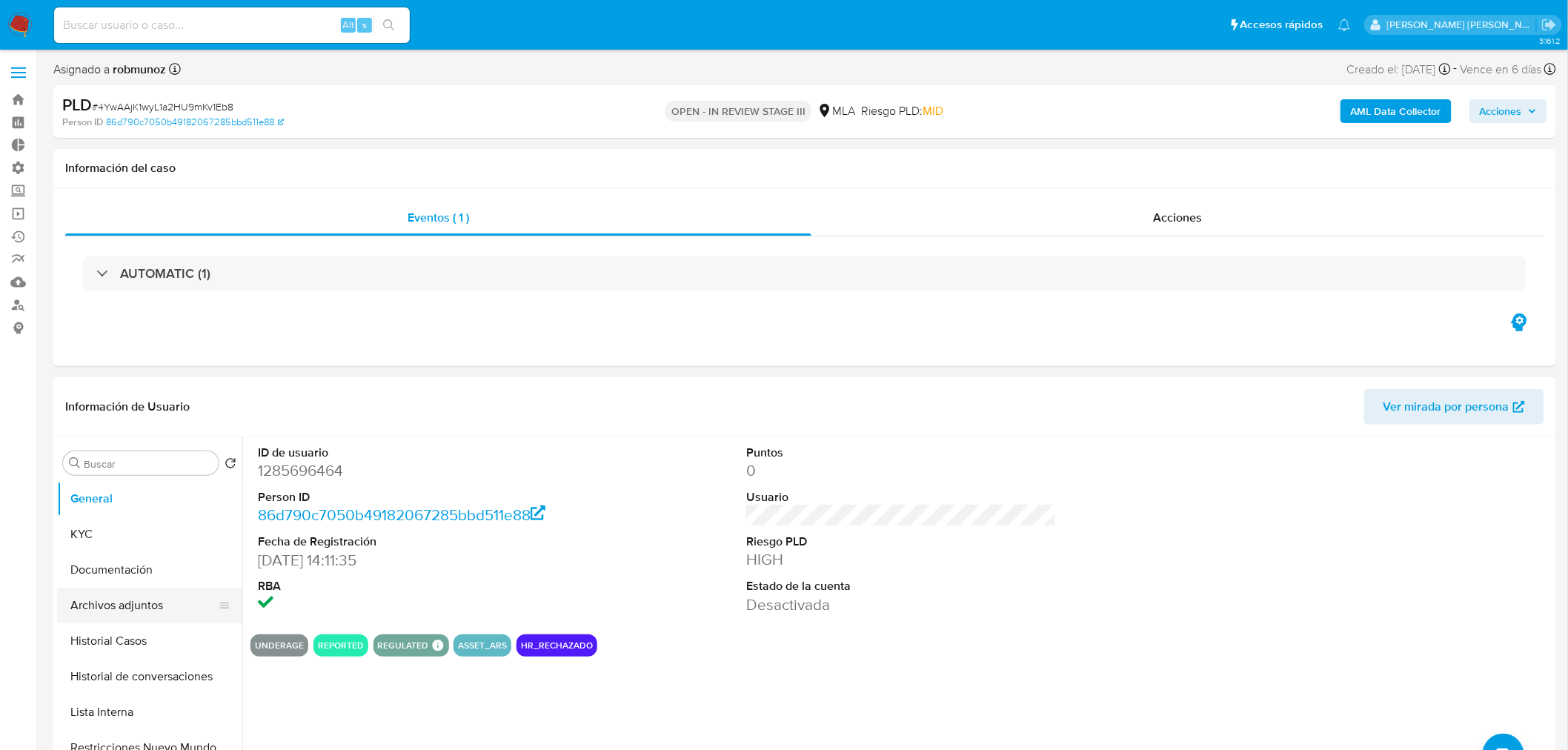
click at [108, 609] on button "Archivos adjuntos" at bounding box center [144, 606] width 174 height 36
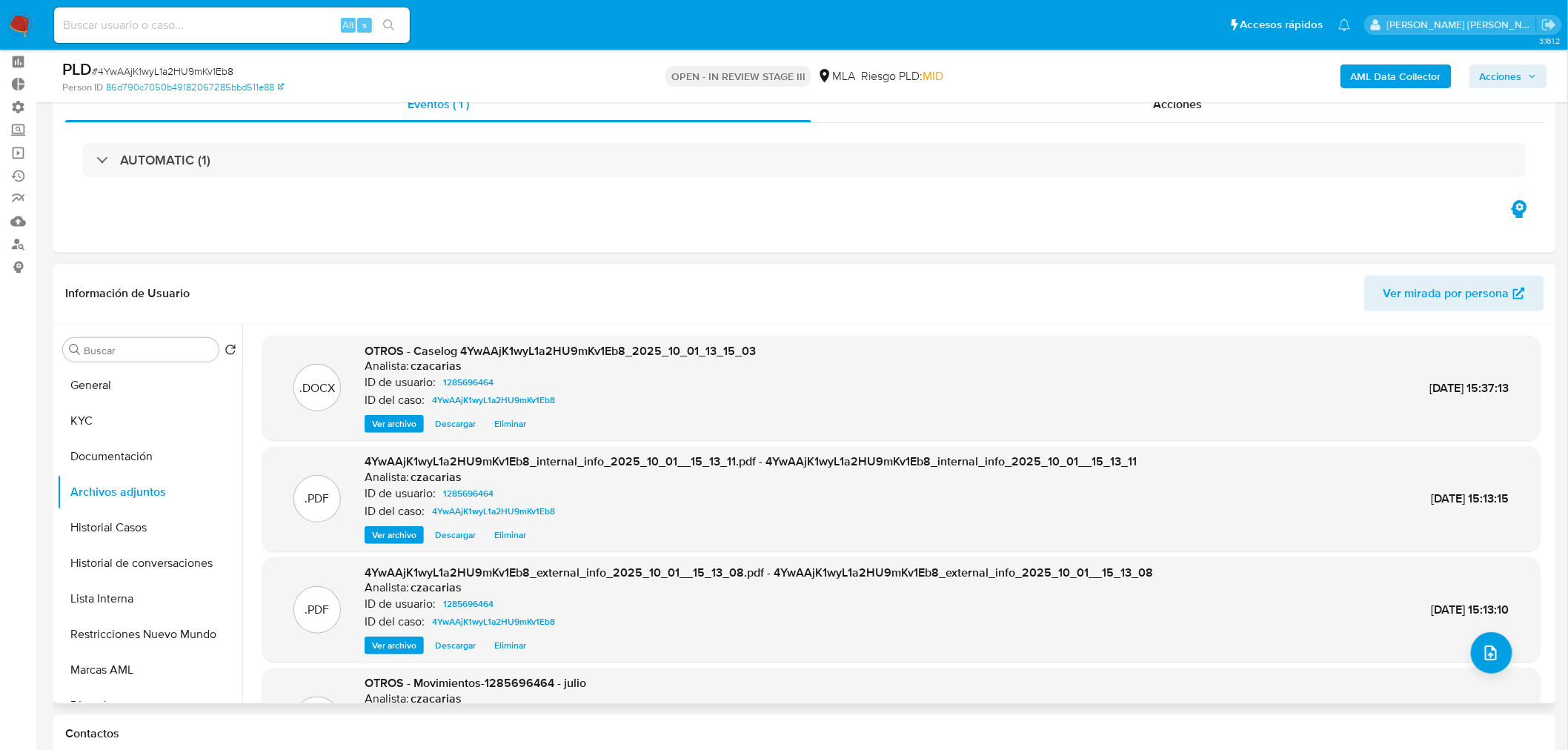
scroll to position [164, 0]
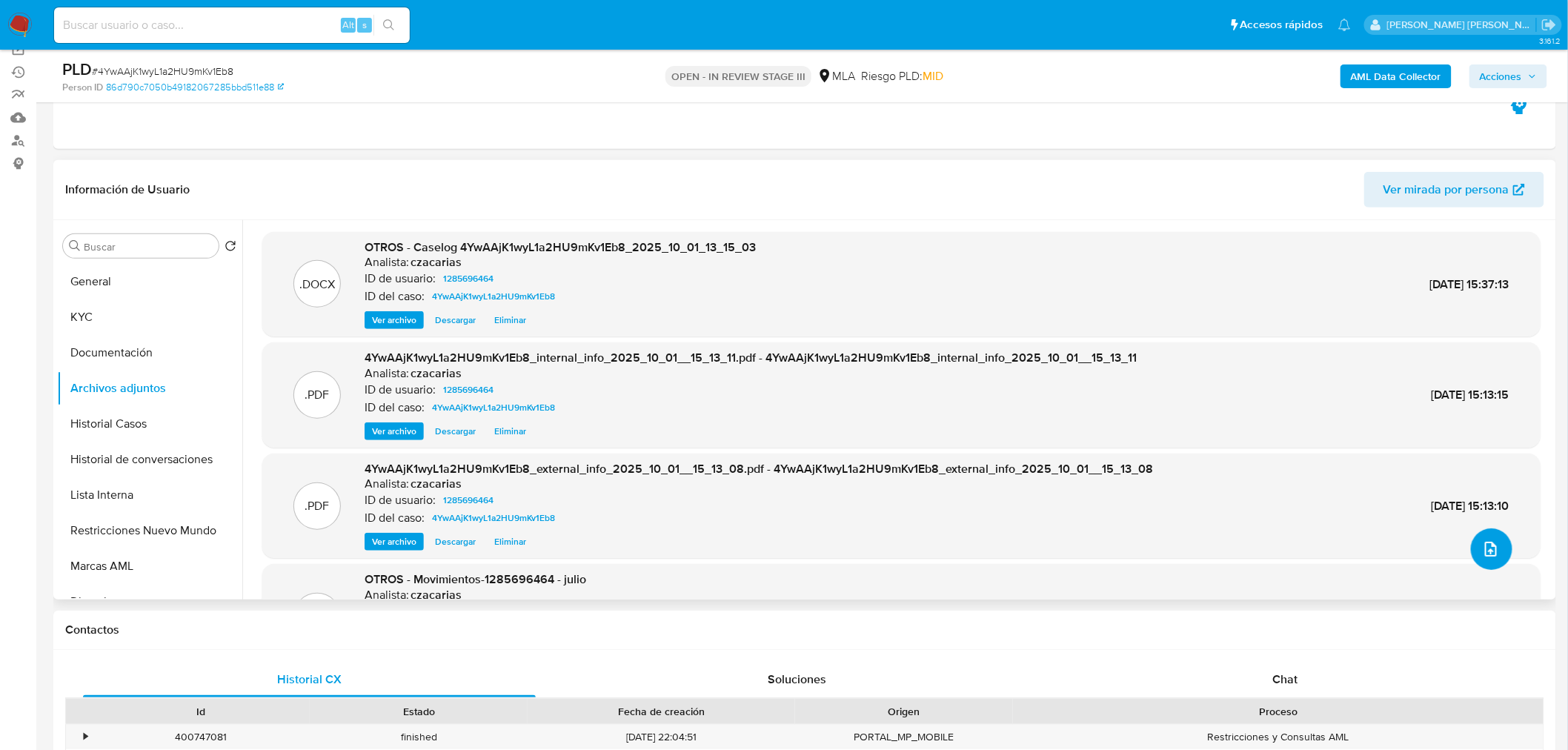
click at [1490, 549] on icon "upload-file" at bounding box center [1491, 549] width 18 height 18
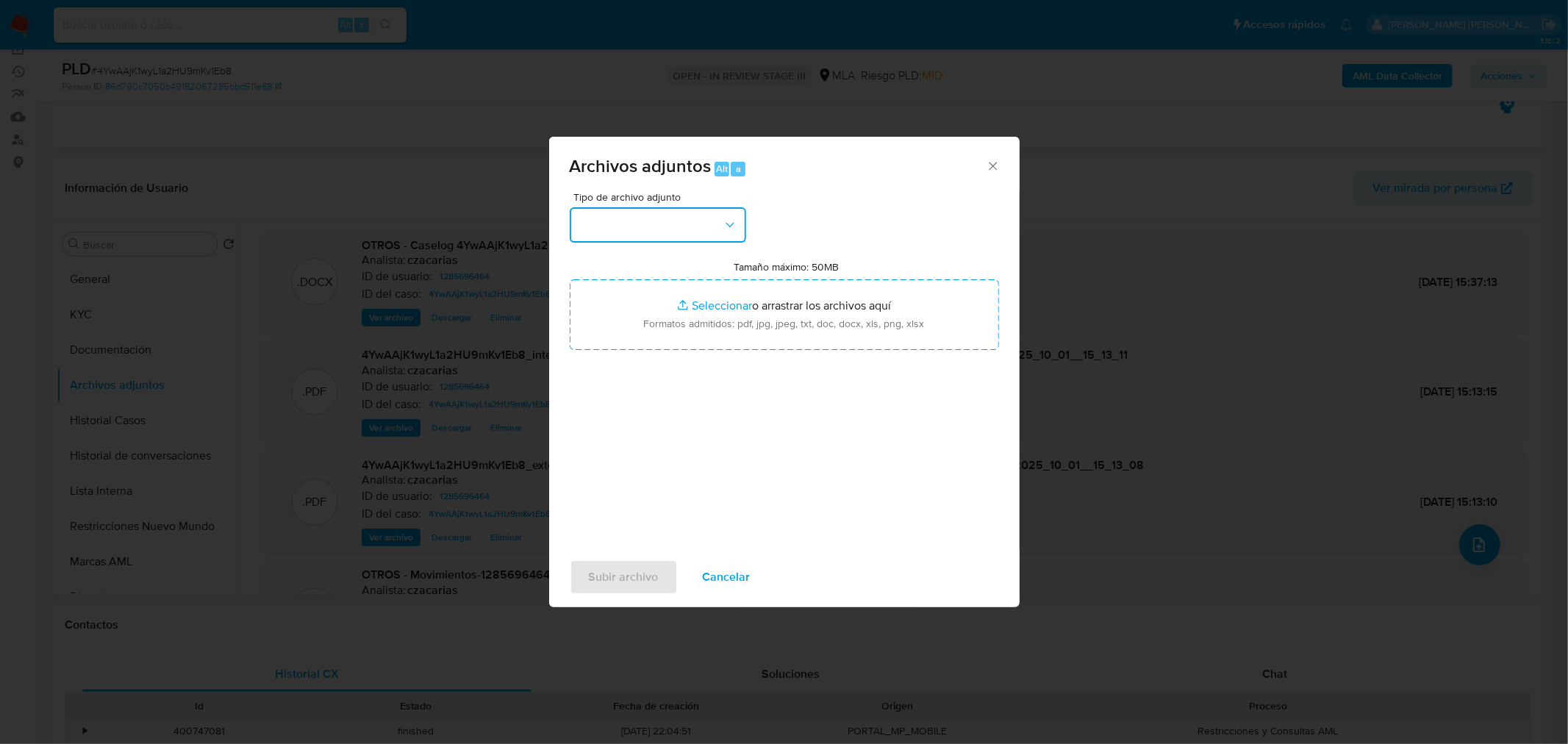
click at [692, 228] on button "button" at bounding box center [658, 225] width 176 height 35
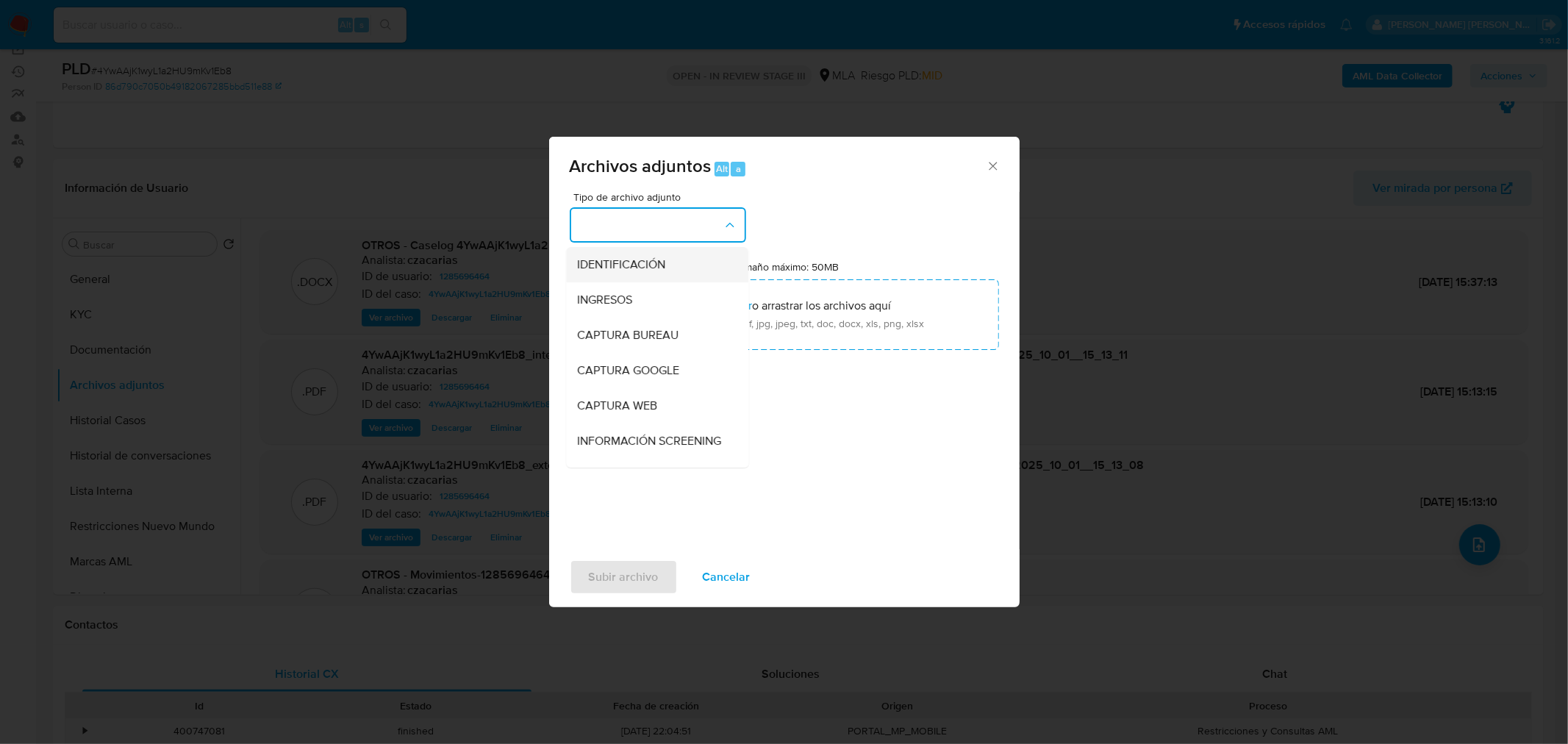
click at [680, 268] on div "IDENTIFICACIÓN" at bounding box center [653, 264] width 150 height 35
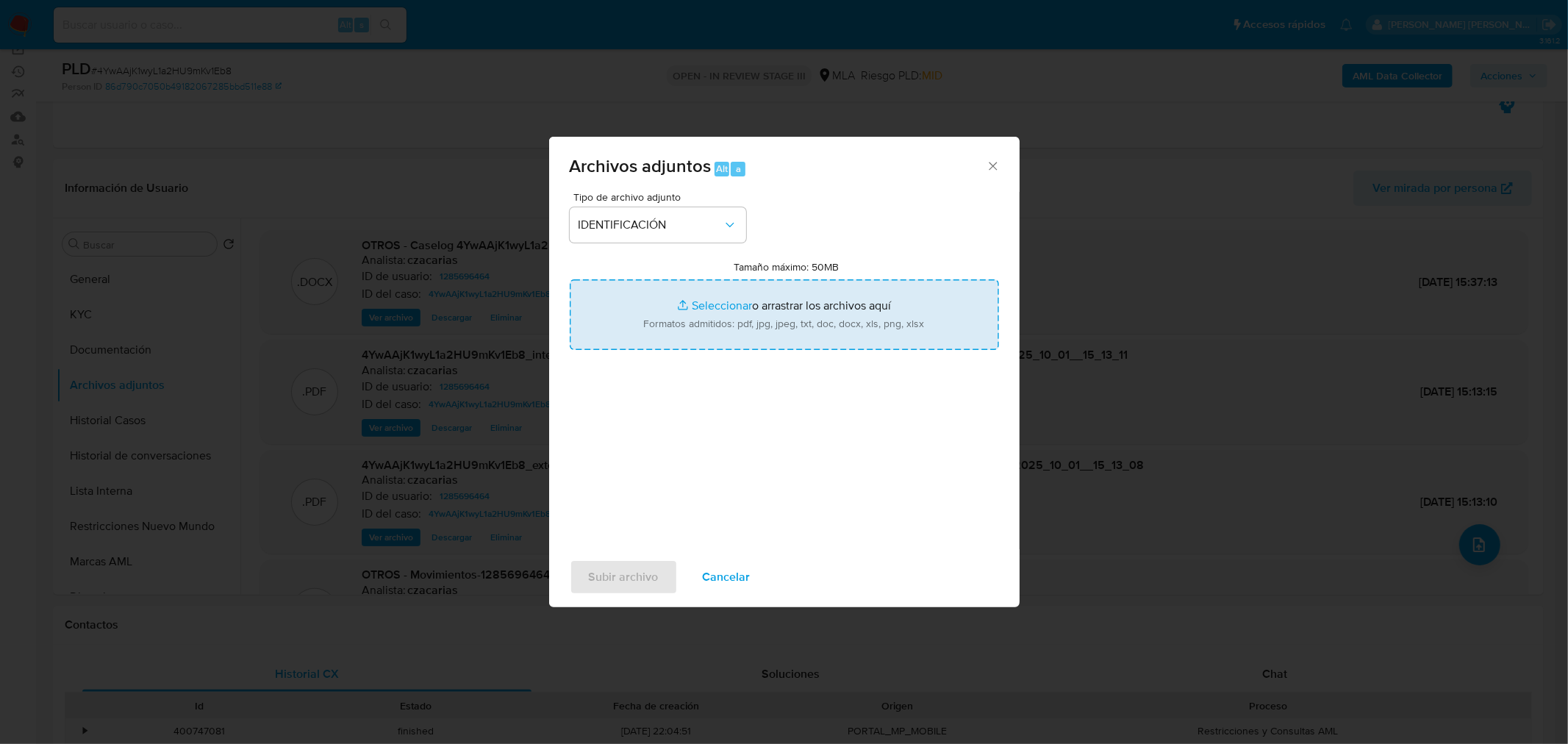
click at [754, 322] on input "Tamaño máximo: 50MB Seleccionar archivos" at bounding box center [784, 315] width 429 height 70
type input "C:\fakepath\Caselog 4YwAAjK1wyL1a2HU9mKv1Eb8 VII.docx"
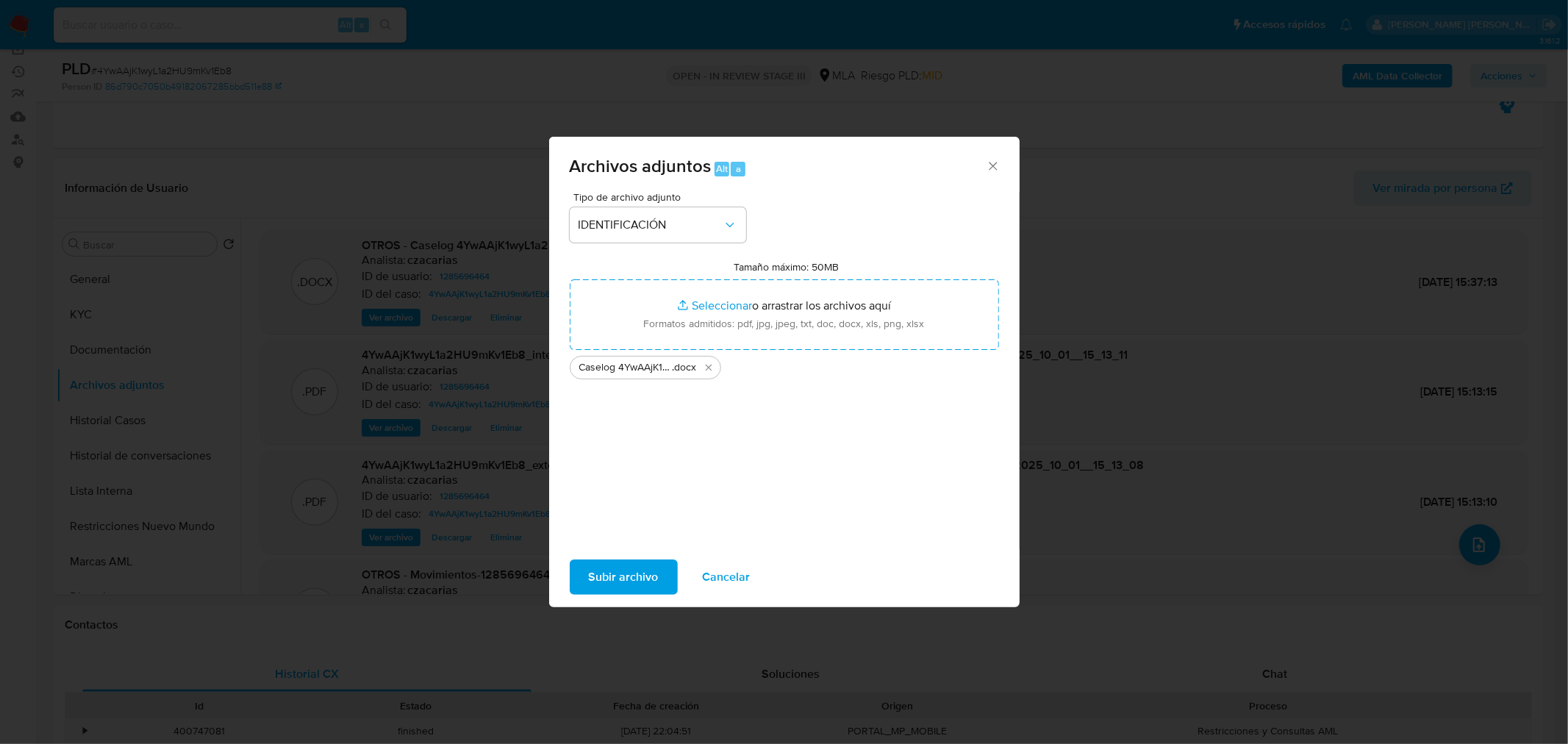
click at [609, 580] on span "Subir archivo" at bounding box center [623, 577] width 70 height 32
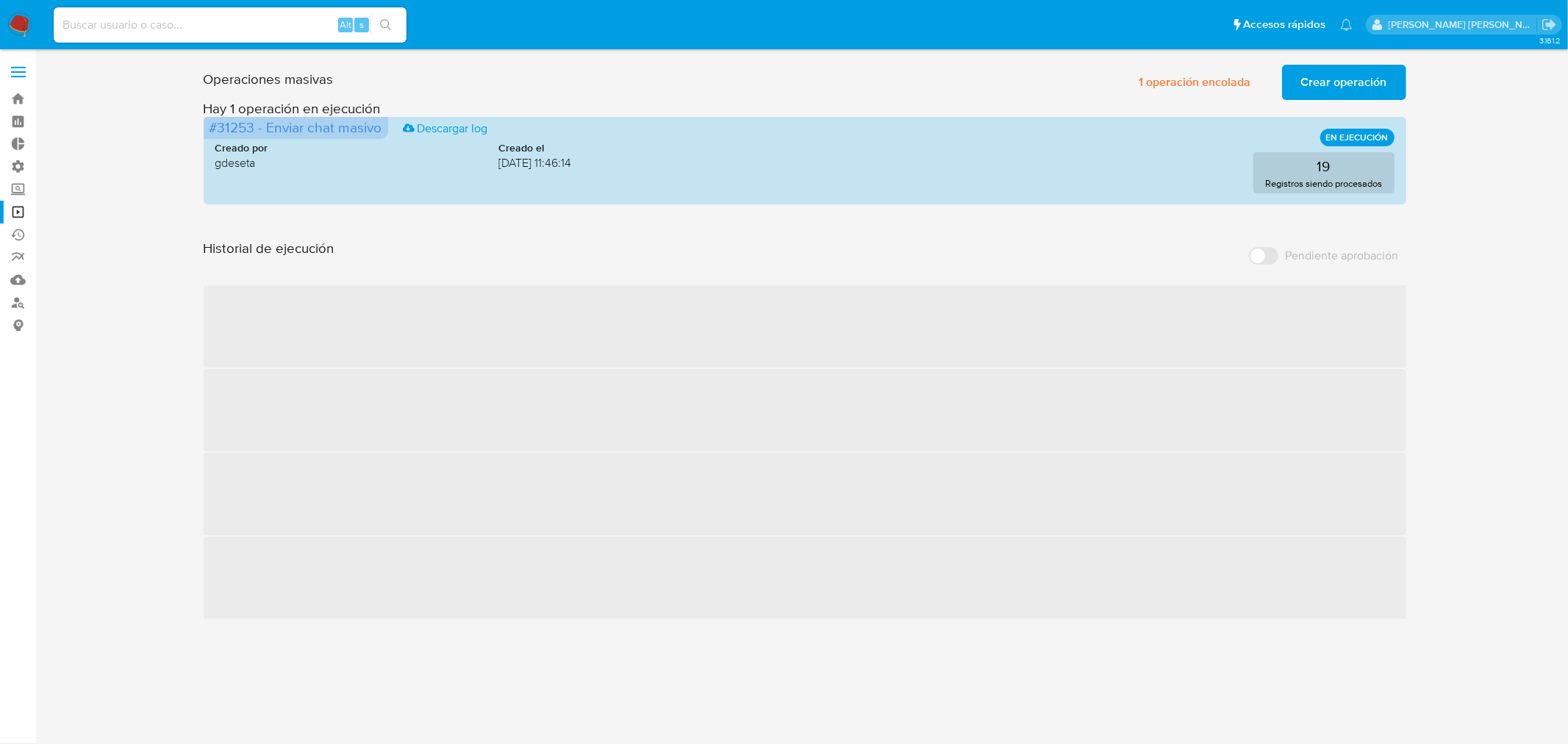
click at [1325, 71] on span "Crear operación" at bounding box center [1344, 82] width 86 height 32
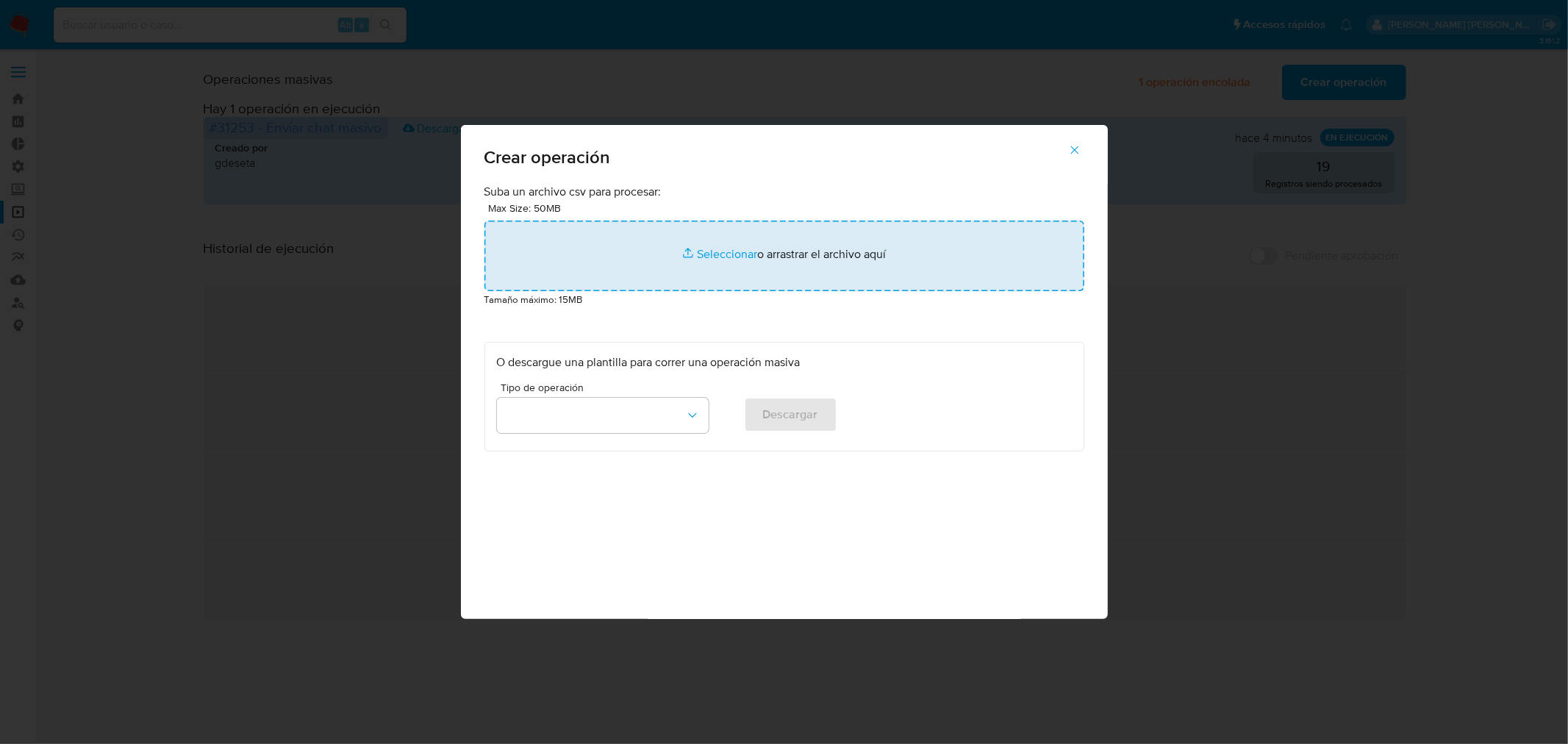
click at [791, 253] on input "file" at bounding box center [784, 256] width 600 height 70
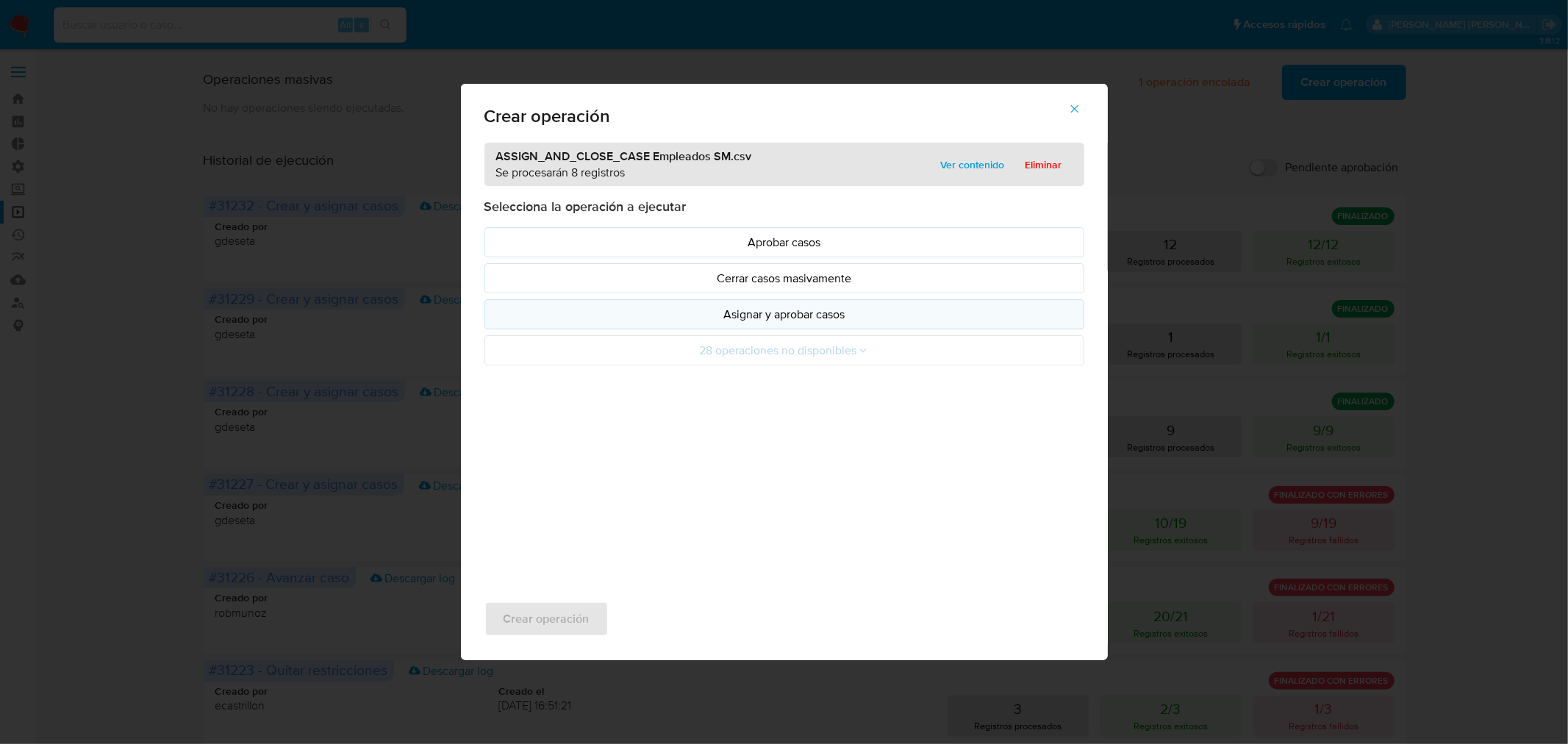
click at [838, 309] on p "Asignar y aprobar casos" at bounding box center [784, 315] width 575 height 17
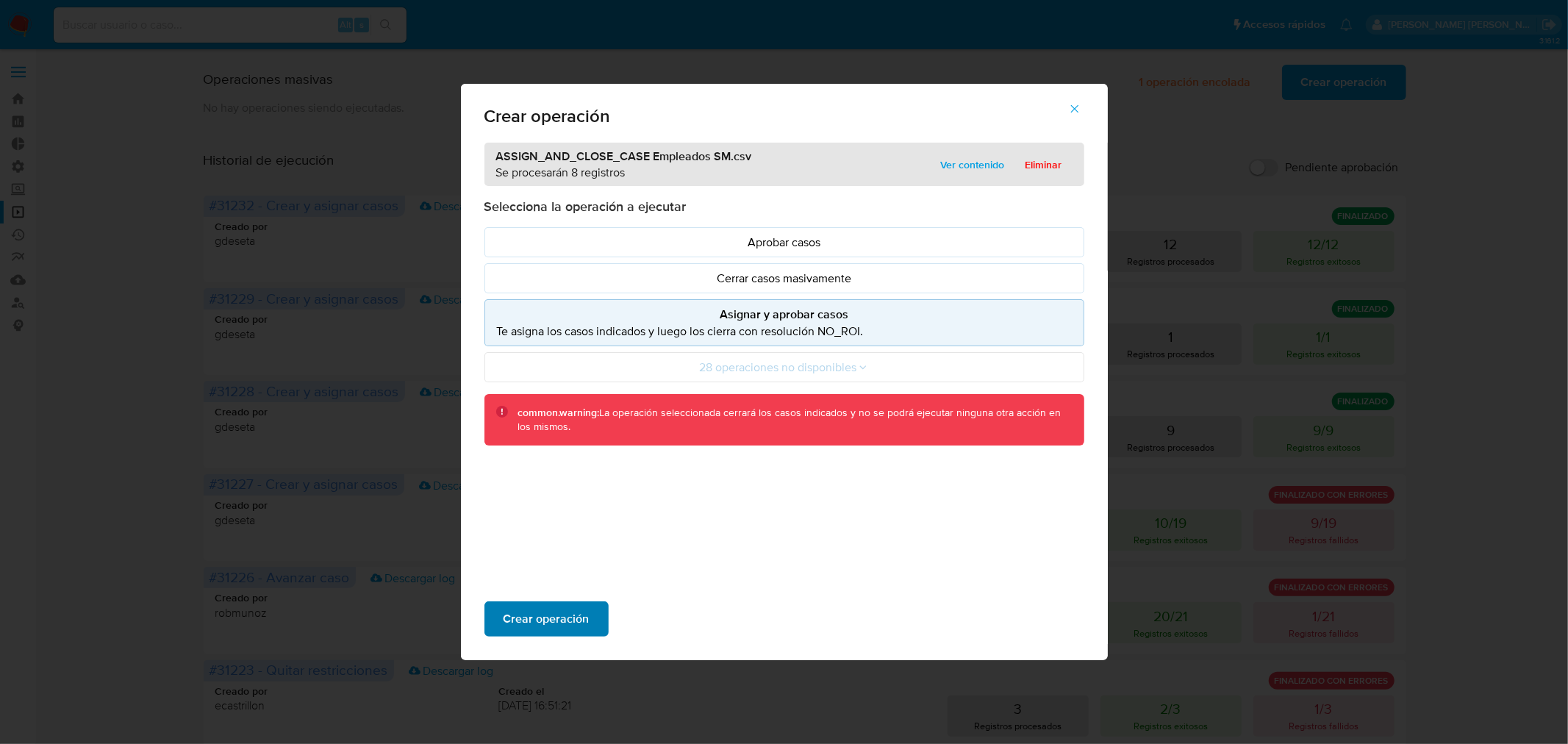
click at [581, 609] on span "Crear operación" at bounding box center [546, 619] width 86 height 32
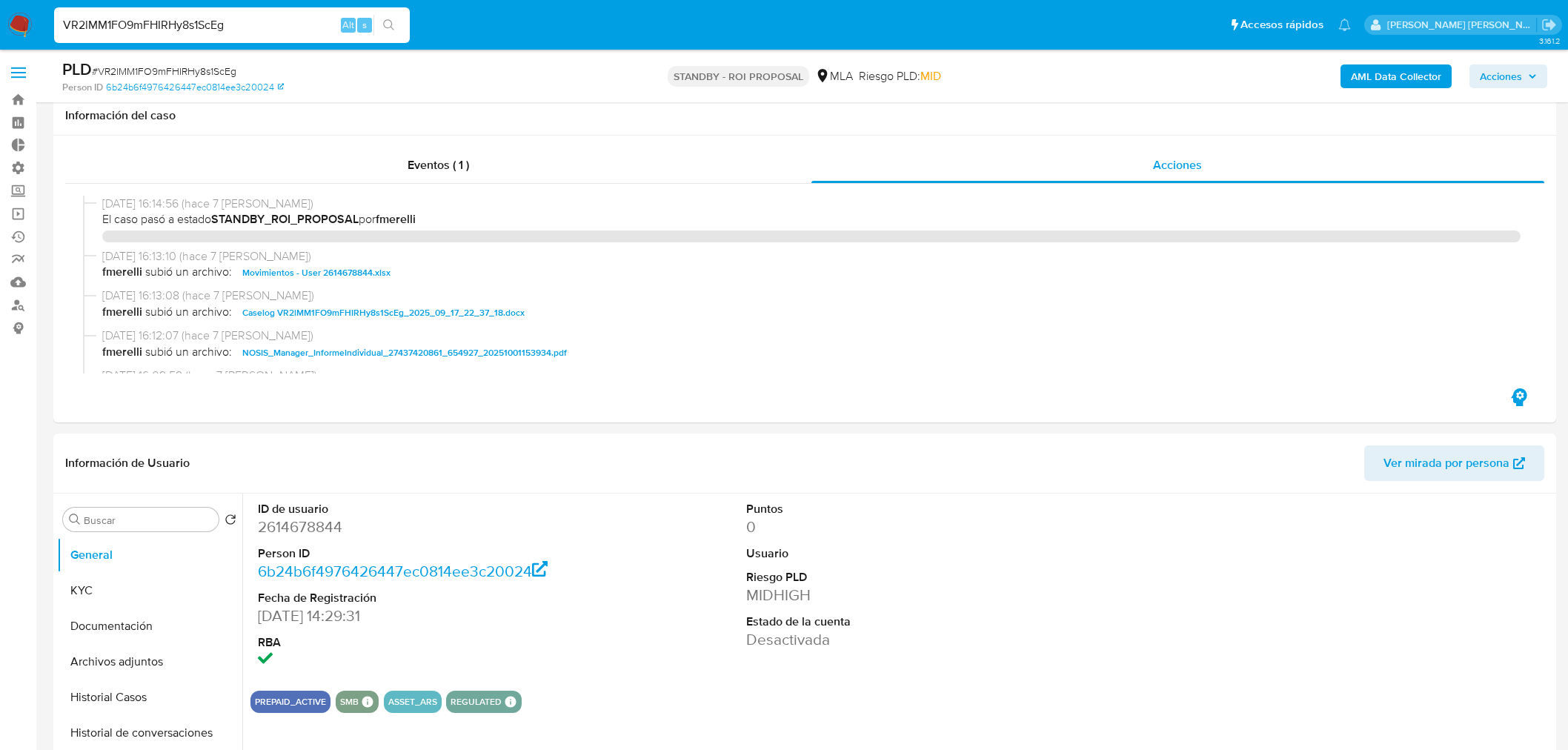
select select "10"
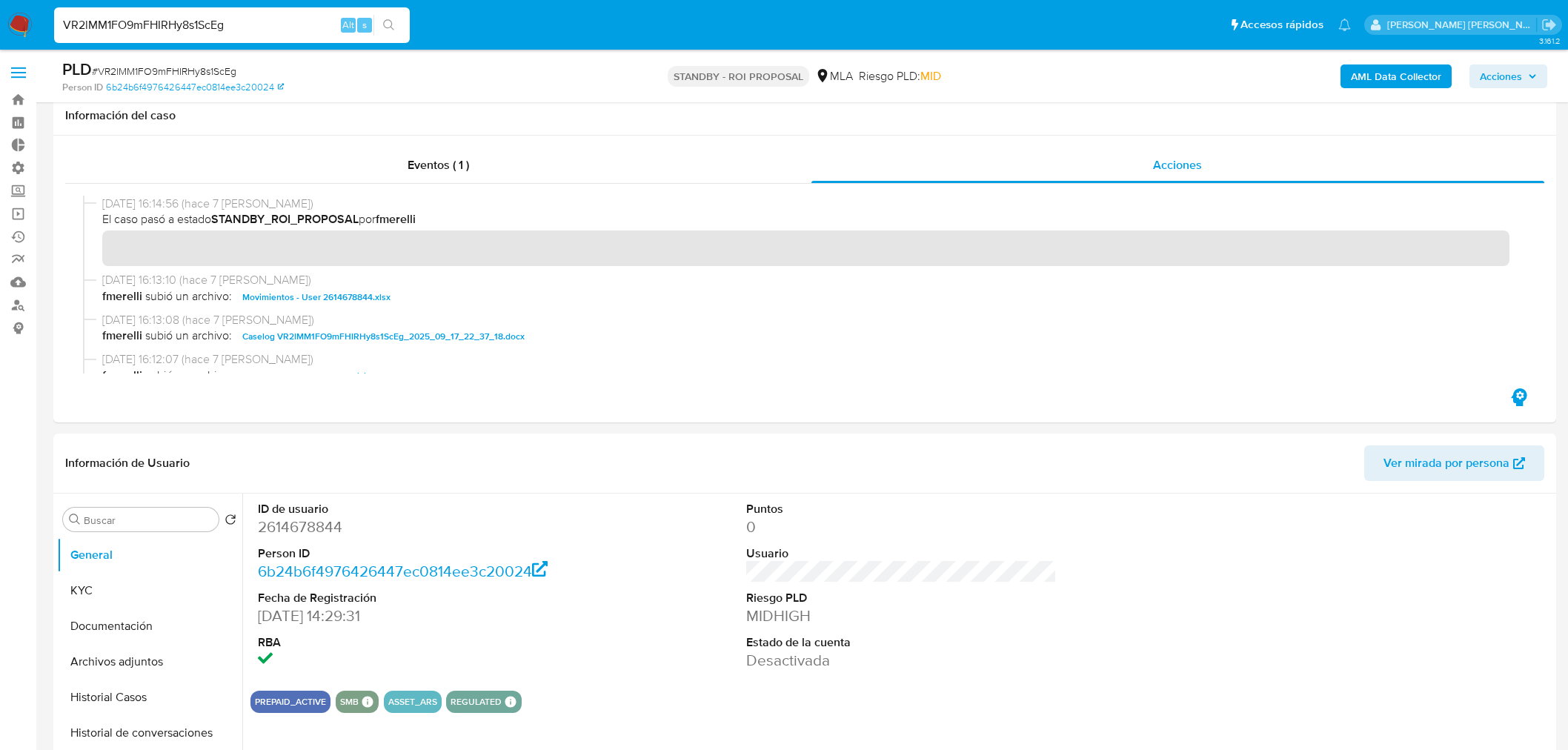
scroll to position [82, 0]
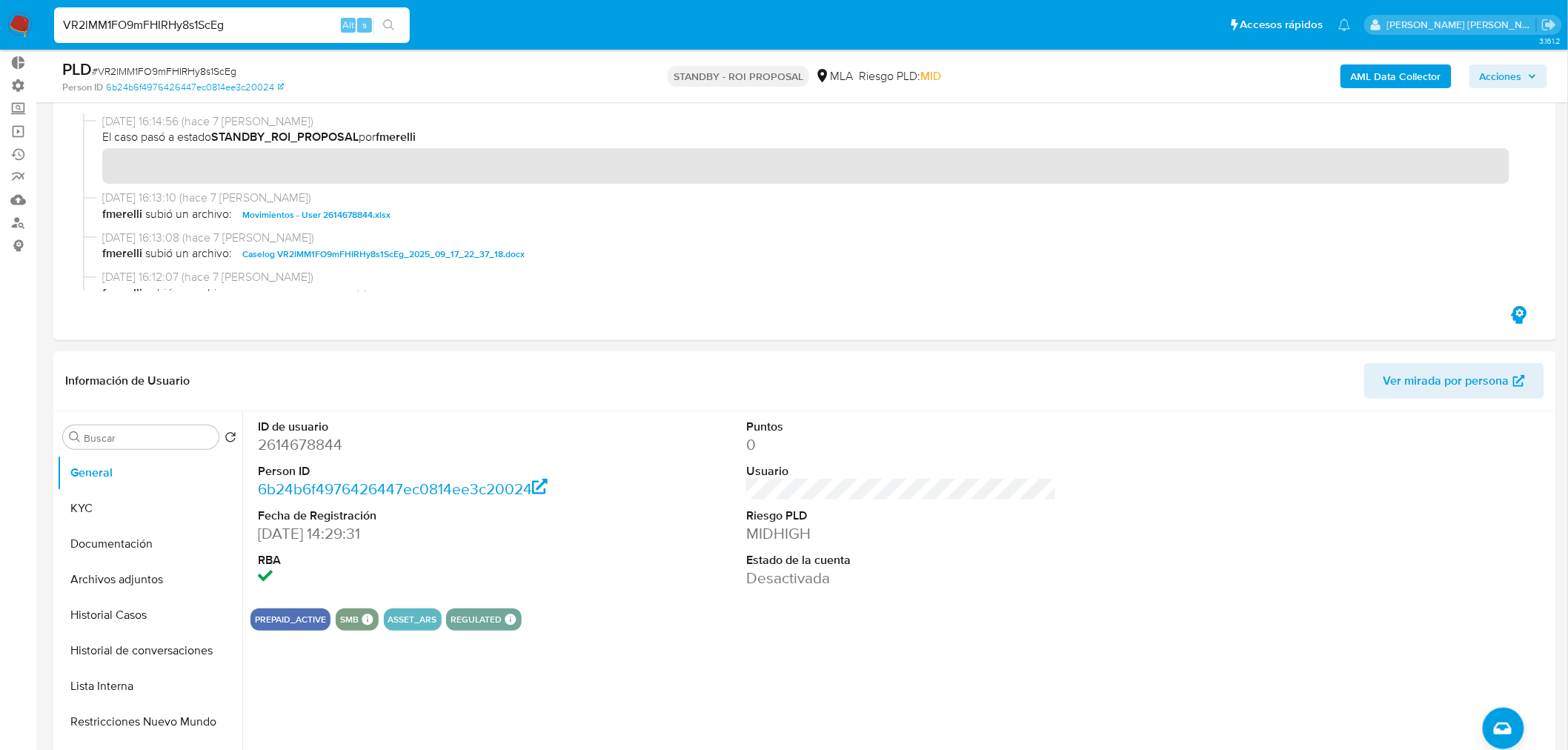
click at [170, 23] on input "VR2lMM1FO9mFHIRHy8s1ScEg" at bounding box center [232, 25] width 356 height 19
paste input "evj50pAdr4ulS4Gt7Tc8etd"
type input "evj50pAdr4ulS4Gt7Tc8etdg"
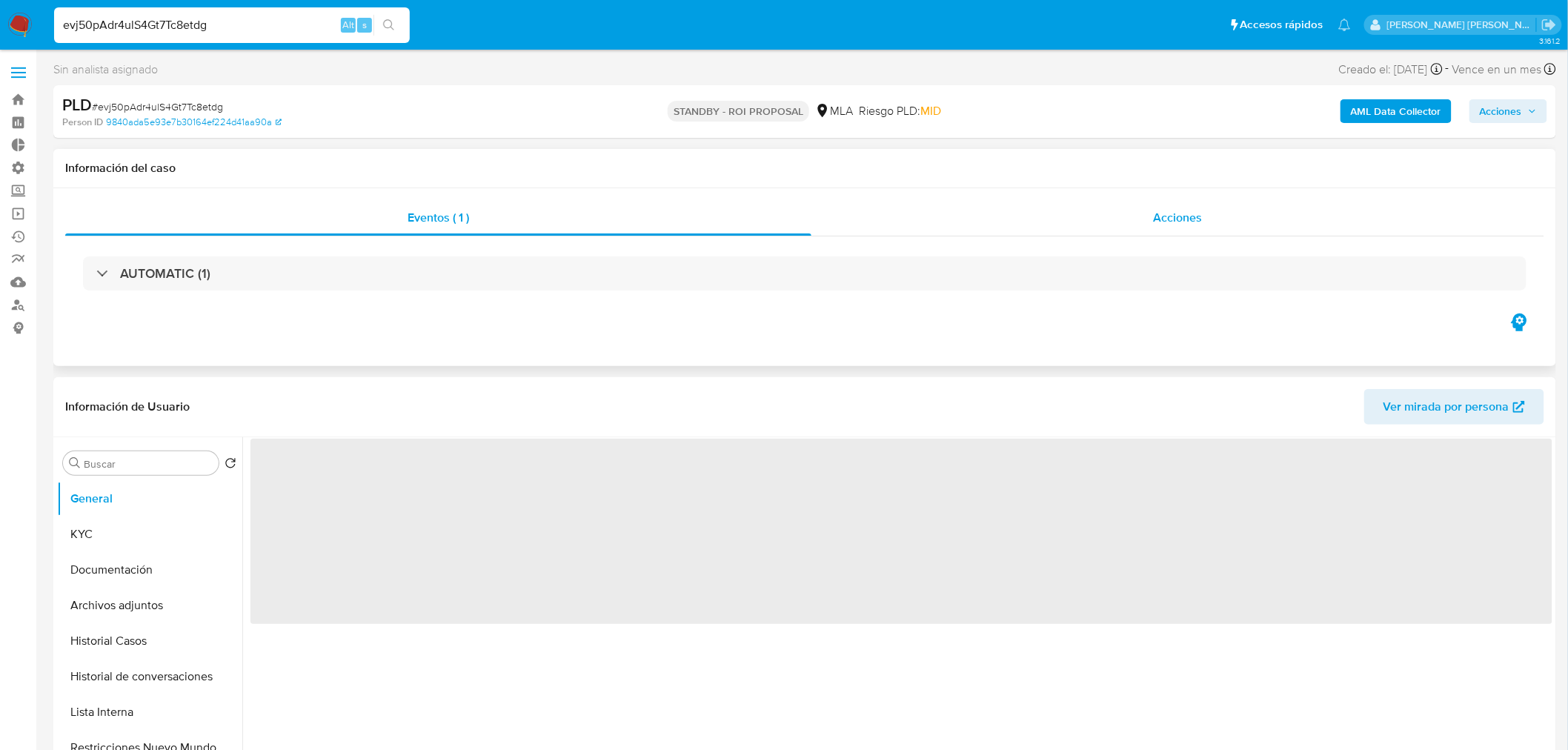
select select "10"
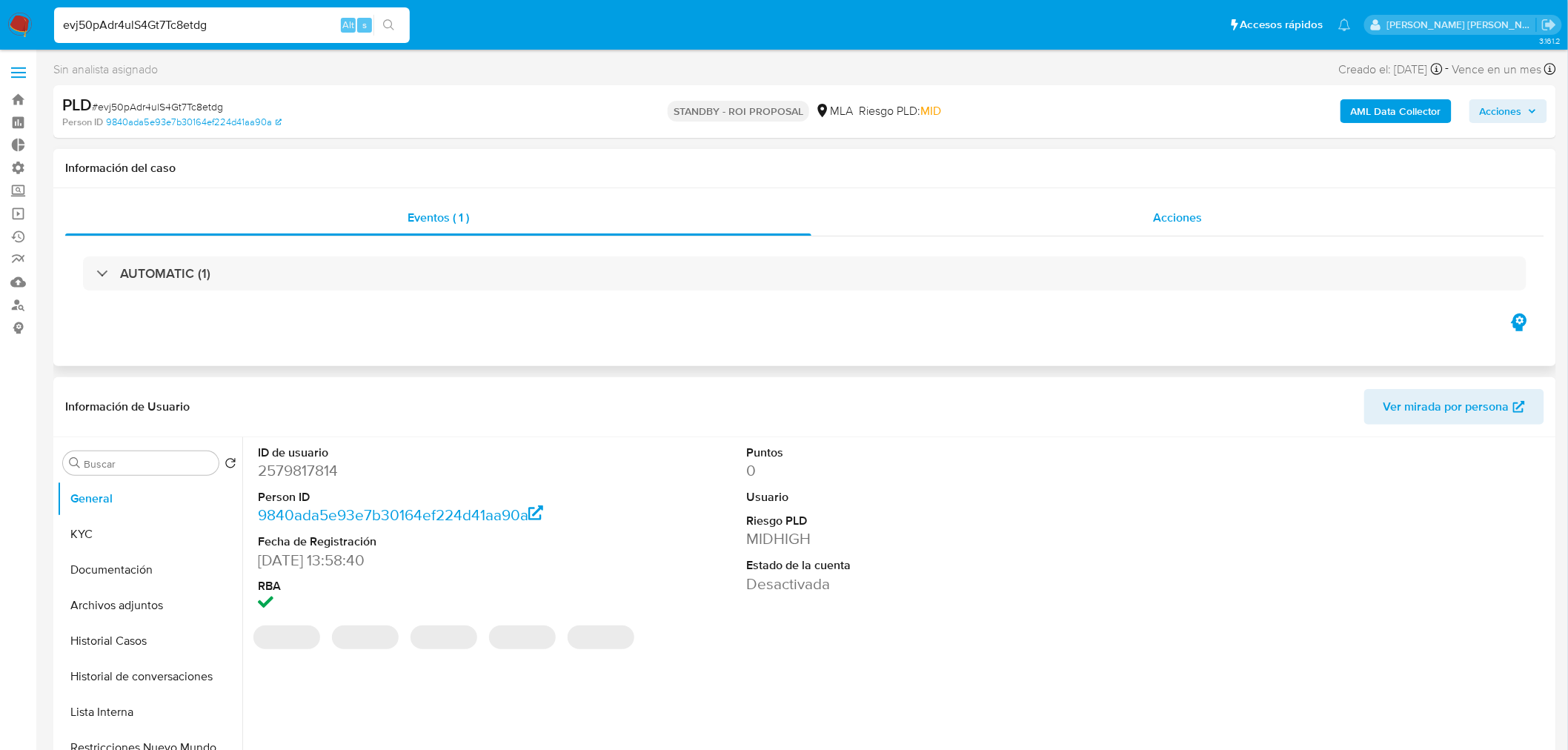
click at [1186, 216] on span "Acciones" at bounding box center [1177, 218] width 49 height 17
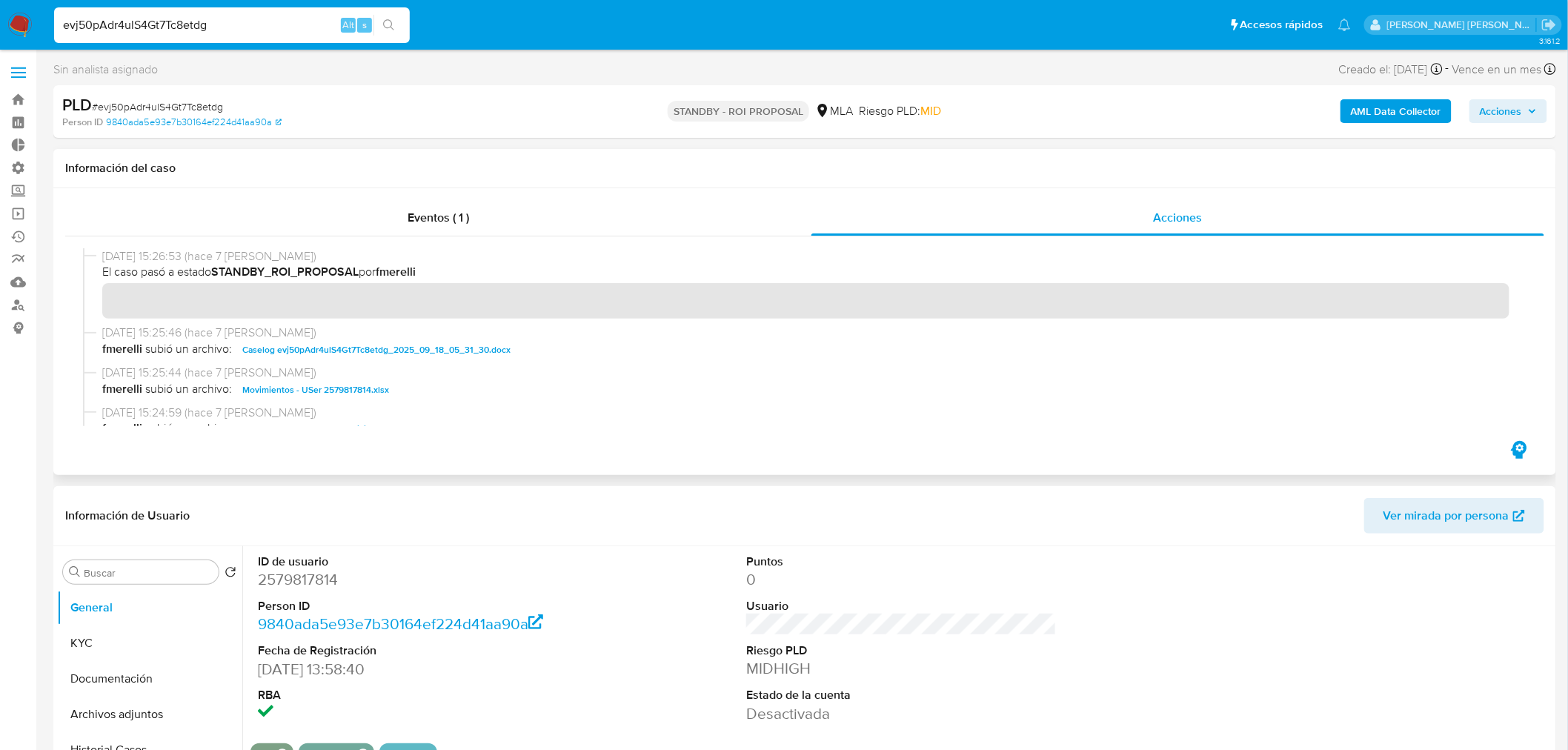
click at [496, 347] on span "Caselog evj50pAdr4ulS4Gt7Tc8etdg_2025_09_18_05_31_30.docx" at bounding box center [376, 350] width 268 height 18
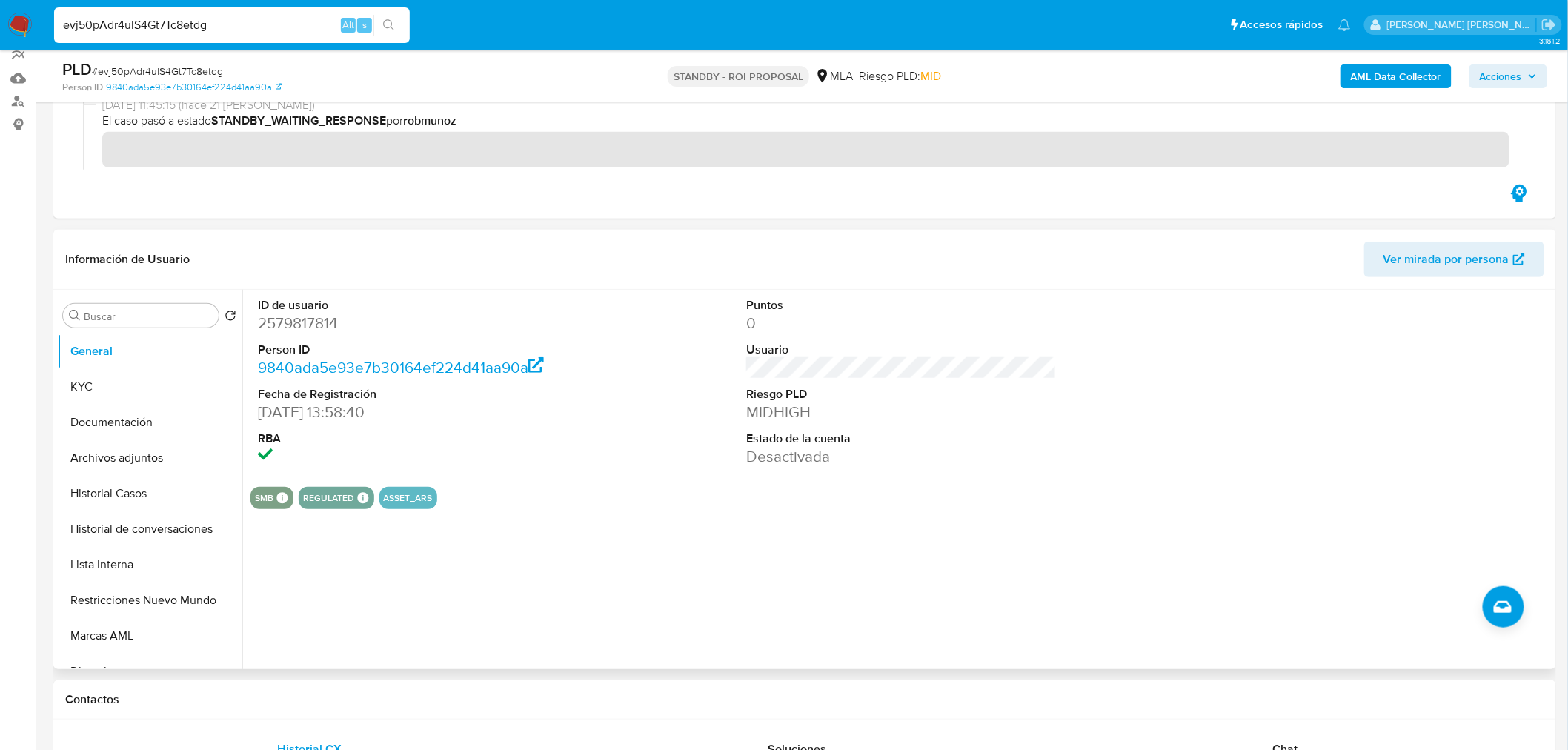
scroll to position [247, 0]
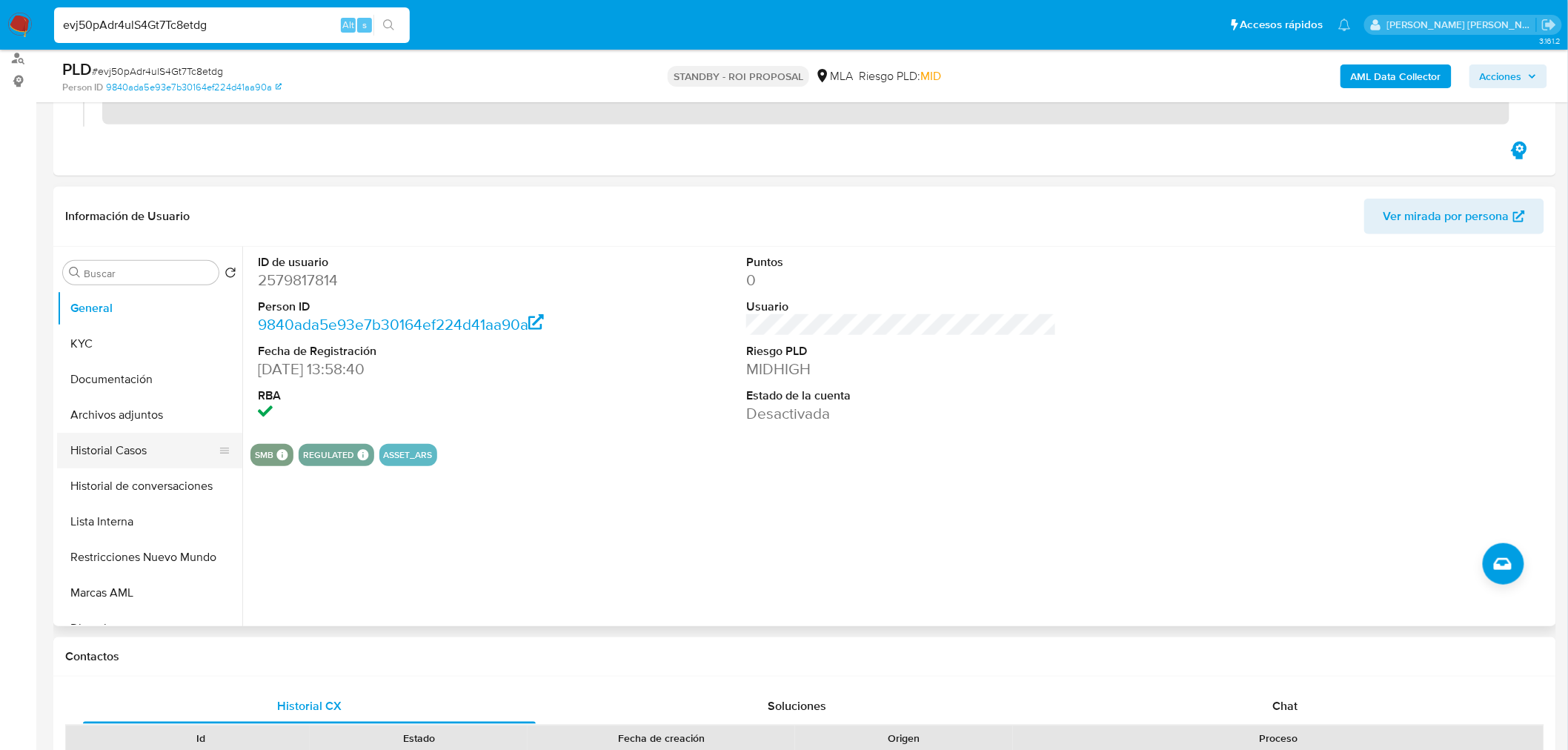
click at [141, 452] on button "Historial Casos" at bounding box center [144, 450] width 174 height 36
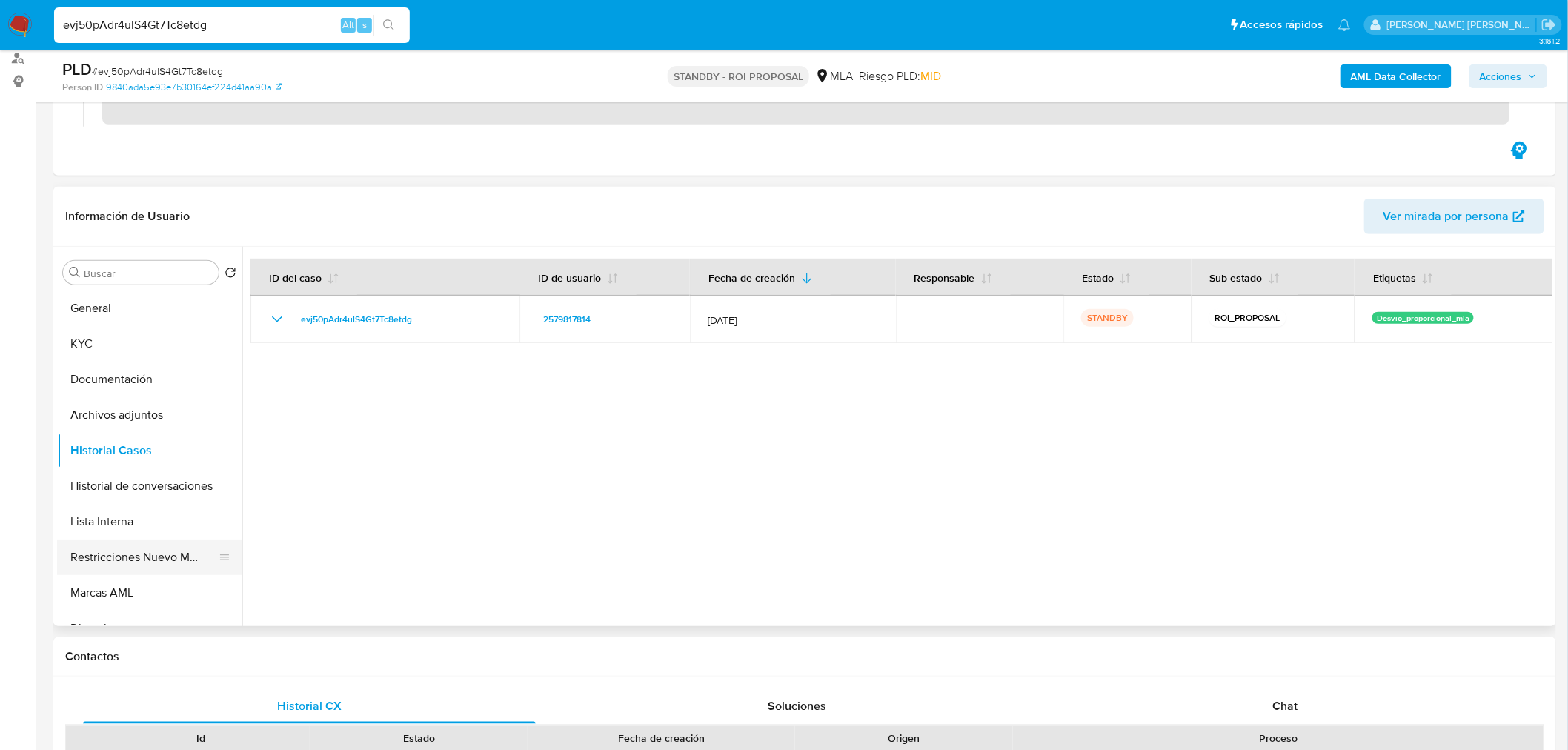
click at [185, 571] on button "Restricciones Nuevo Mundo" at bounding box center [144, 557] width 174 height 36
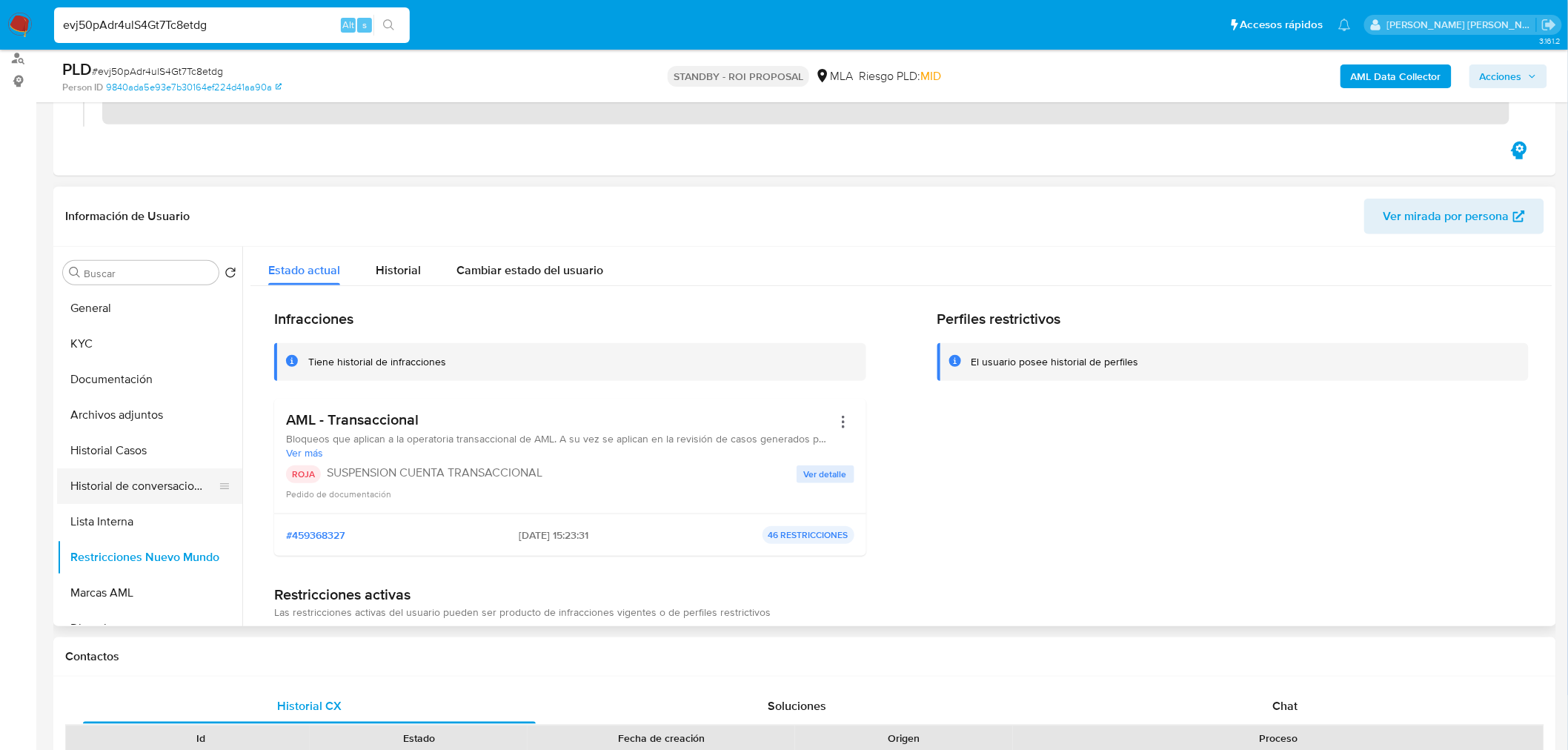
click at [169, 492] on button "Historial de conversaciones" at bounding box center [144, 486] width 174 height 36
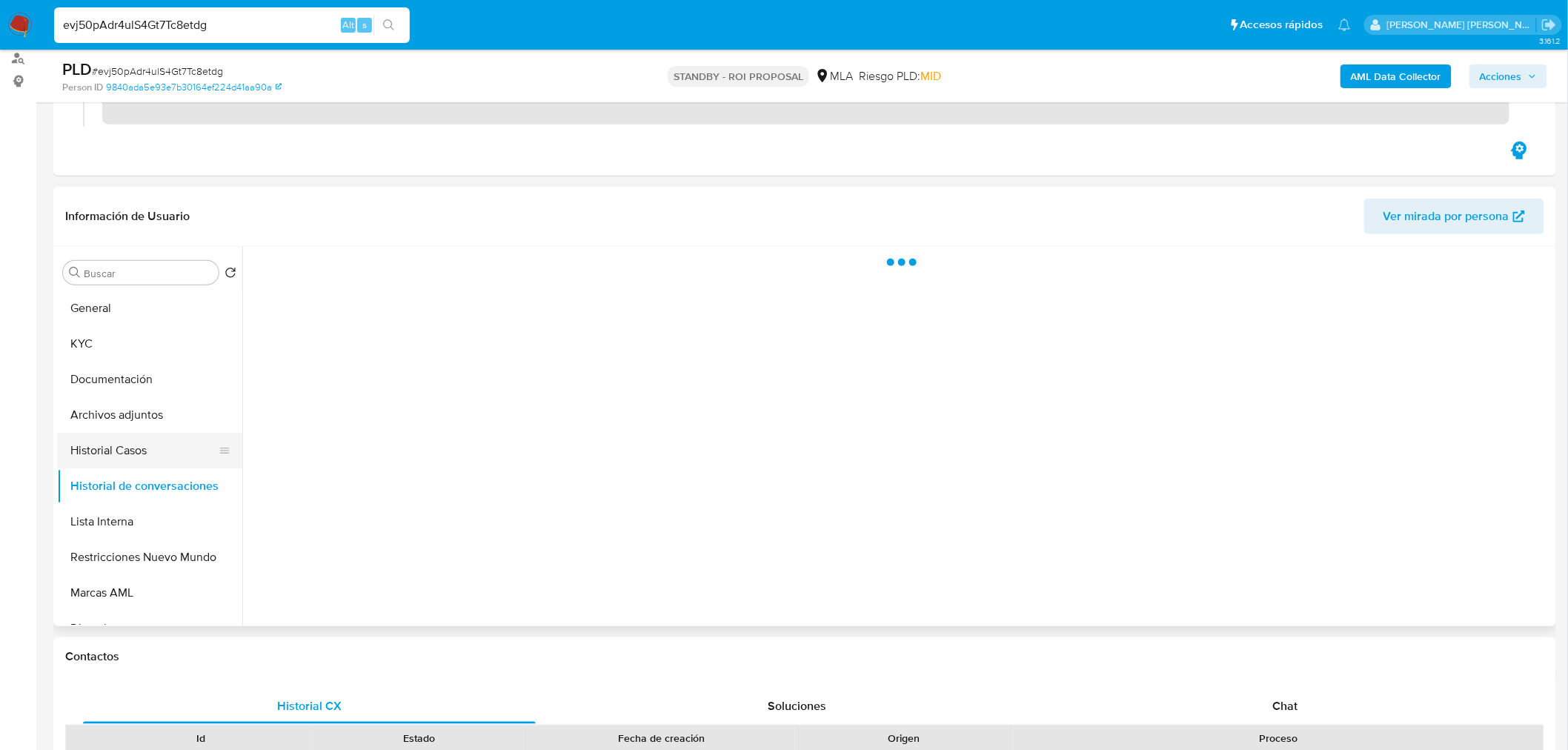
click at [186, 438] on button "Historial Casos" at bounding box center [144, 450] width 174 height 36
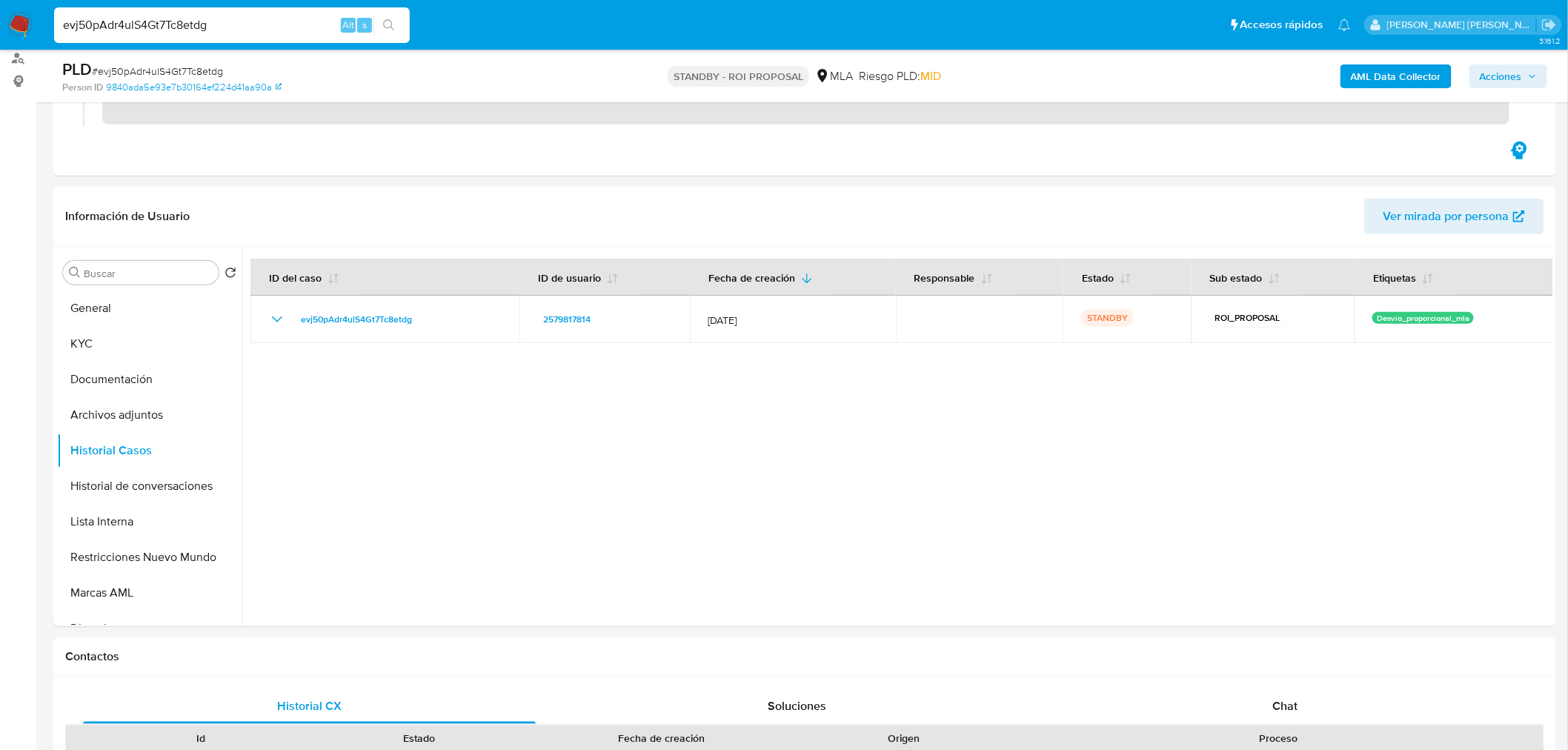
click at [211, 24] on input "evj50pAdr4ulS4Gt7Tc8etdg" at bounding box center [232, 25] width 356 height 19
paste input "pd1S0TgAl5r2lsmLUf1C8eqP"
type input "pd1S0TgAl5r2lsmLUf1C8eqP"
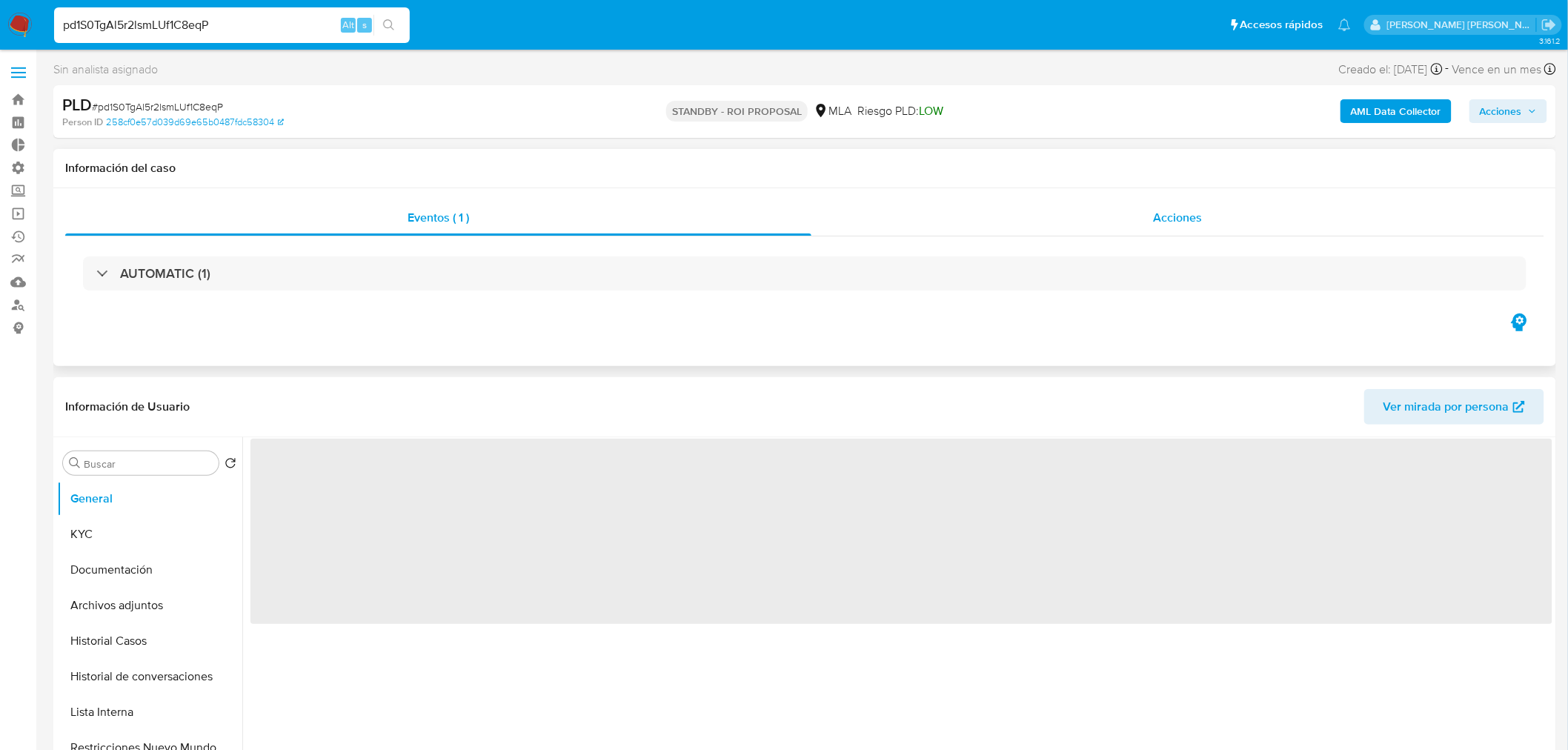
click at [1124, 205] on div "Acciones" at bounding box center [1178, 218] width 734 height 36
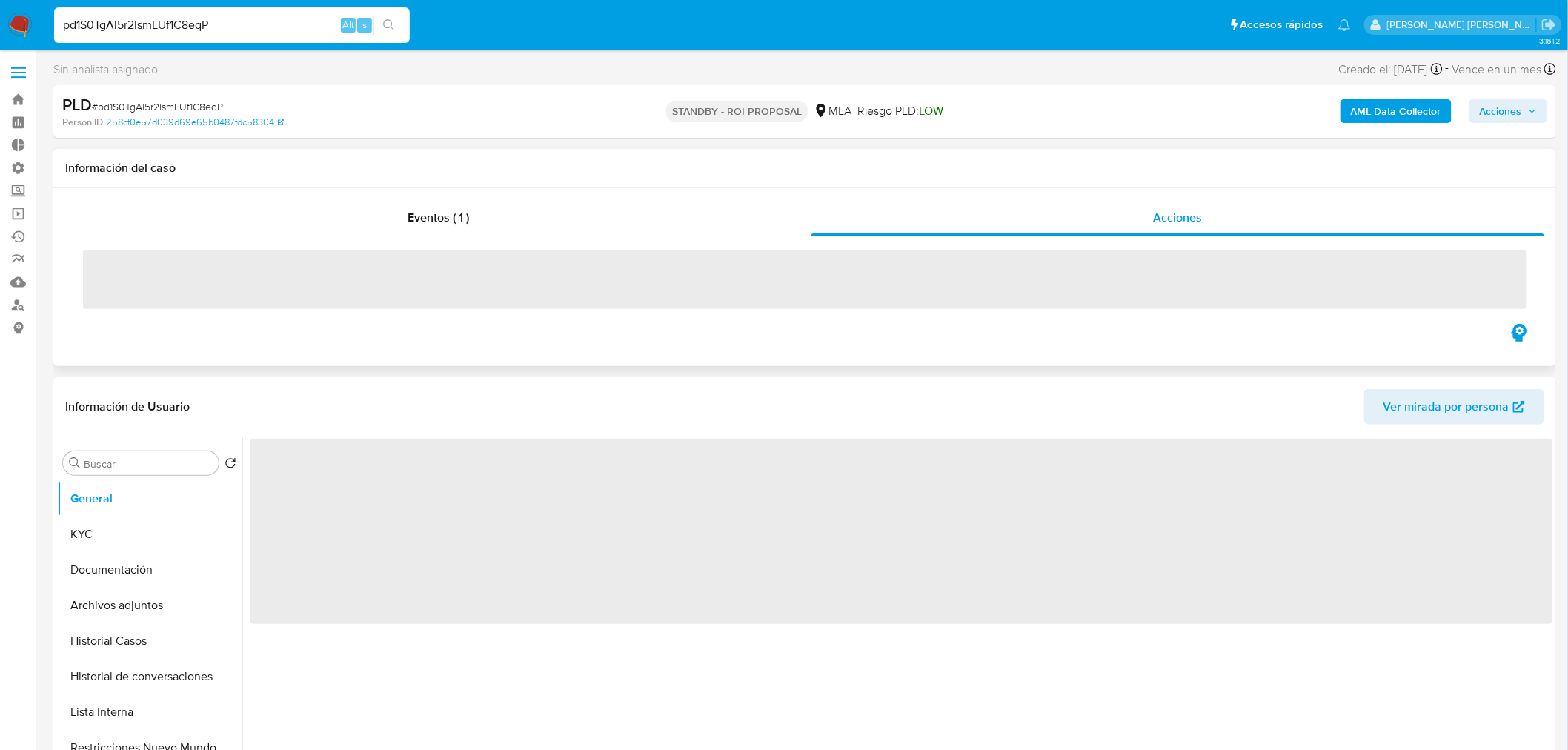
select select "10"
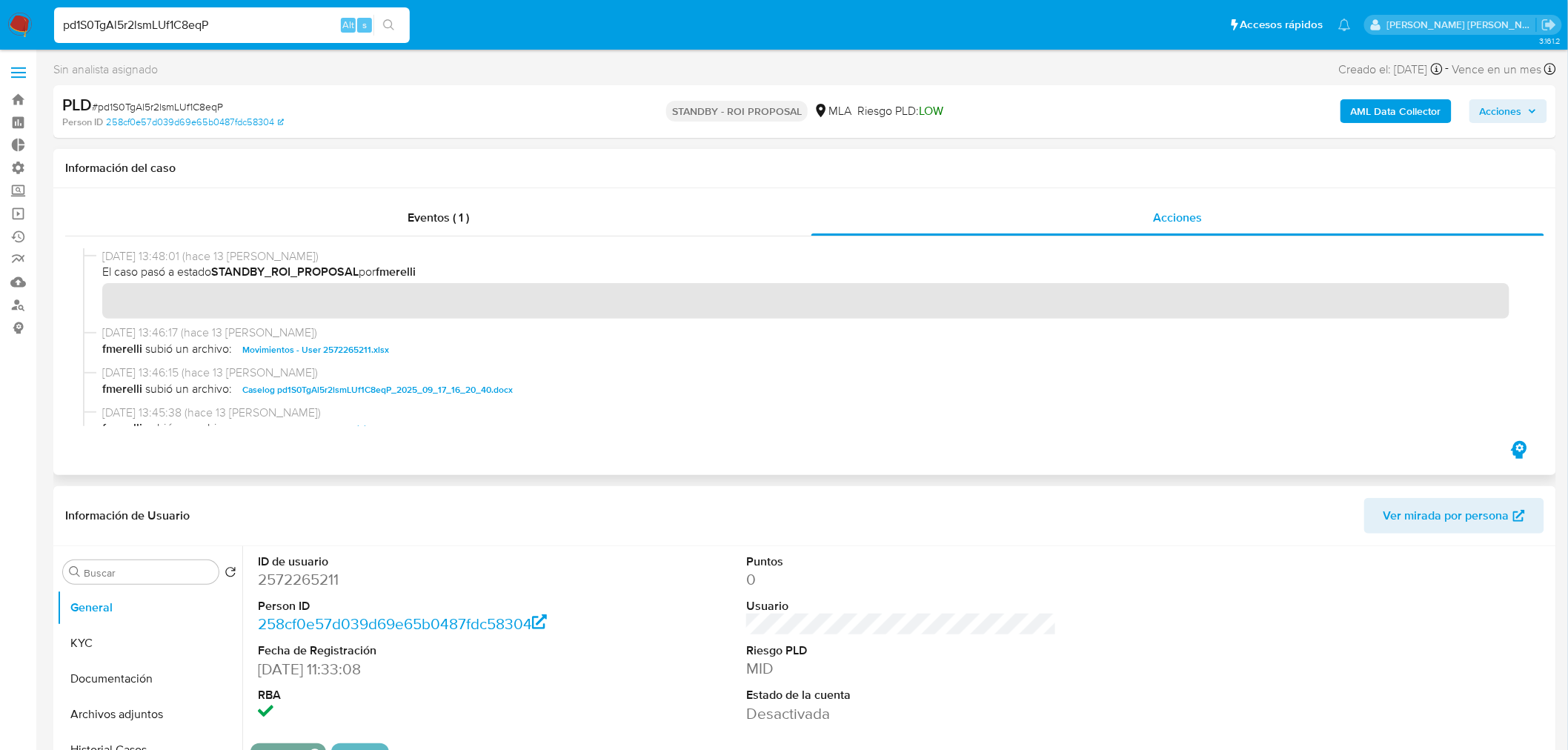
scroll to position [82, 0]
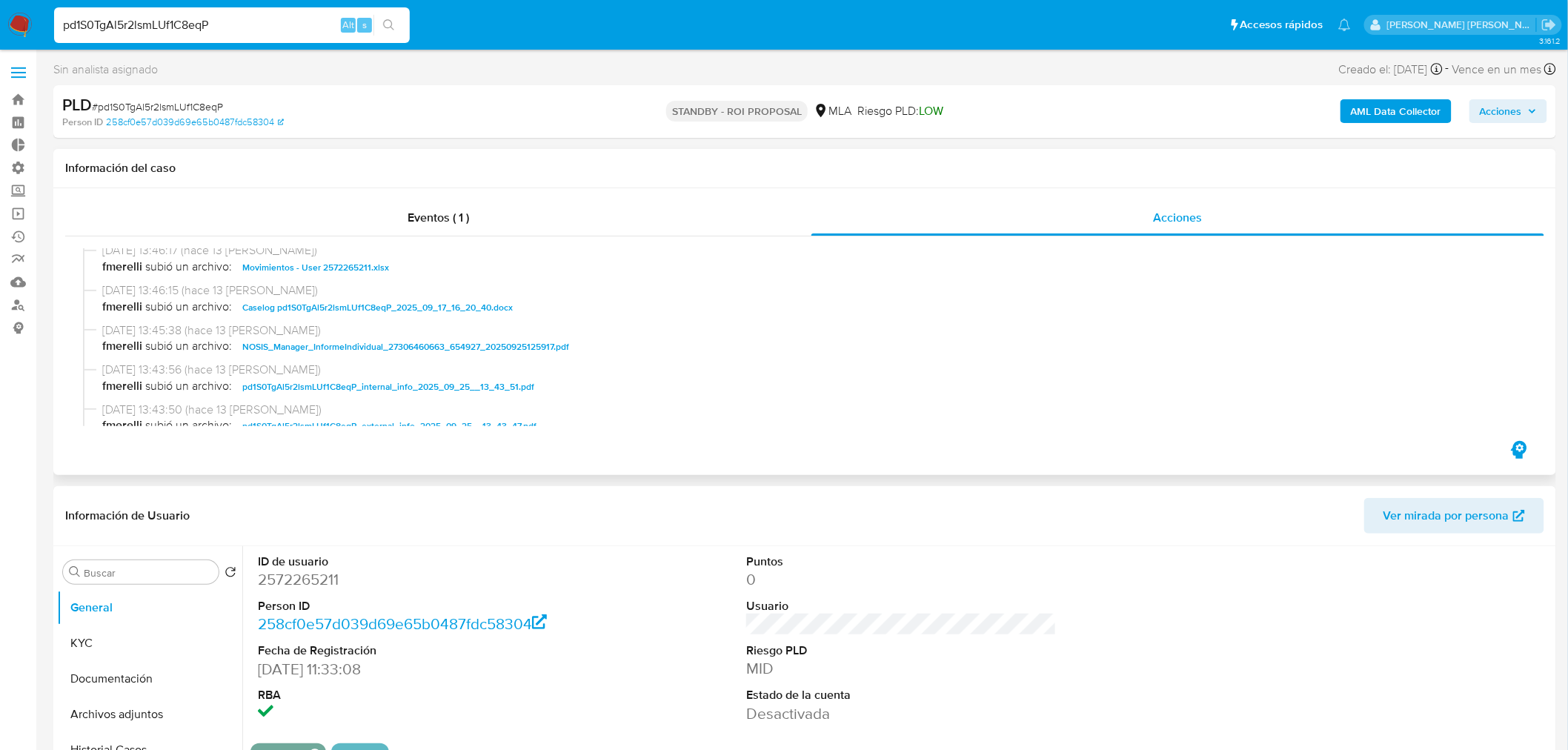
click at [497, 302] on span "Caselog pd1S0TgAl5r2lsmLUf1C8eqP_2025_09_17_16_20_40.docx" at bounding box center [377, 307] width 271 height 18
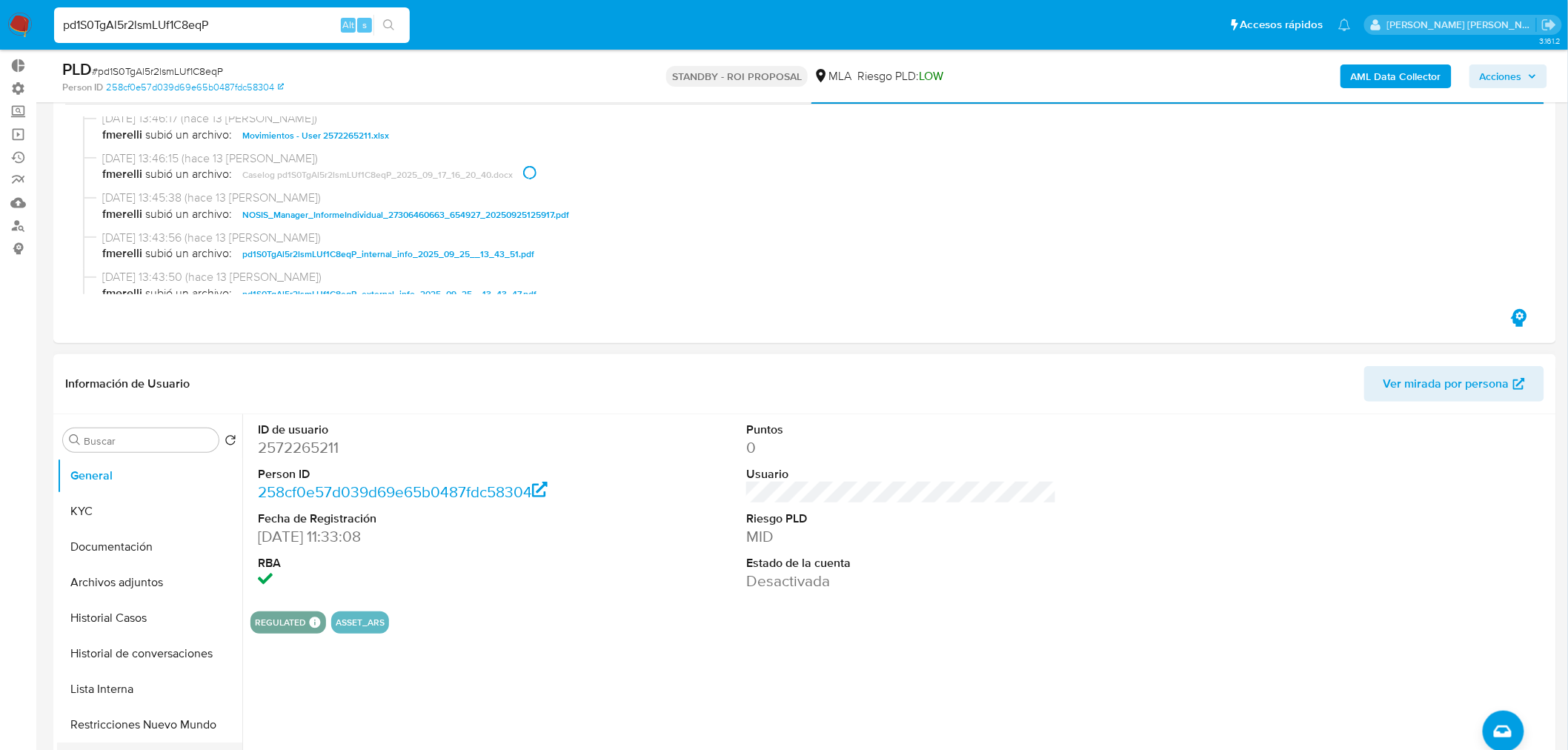
scroll to position [164, 0]
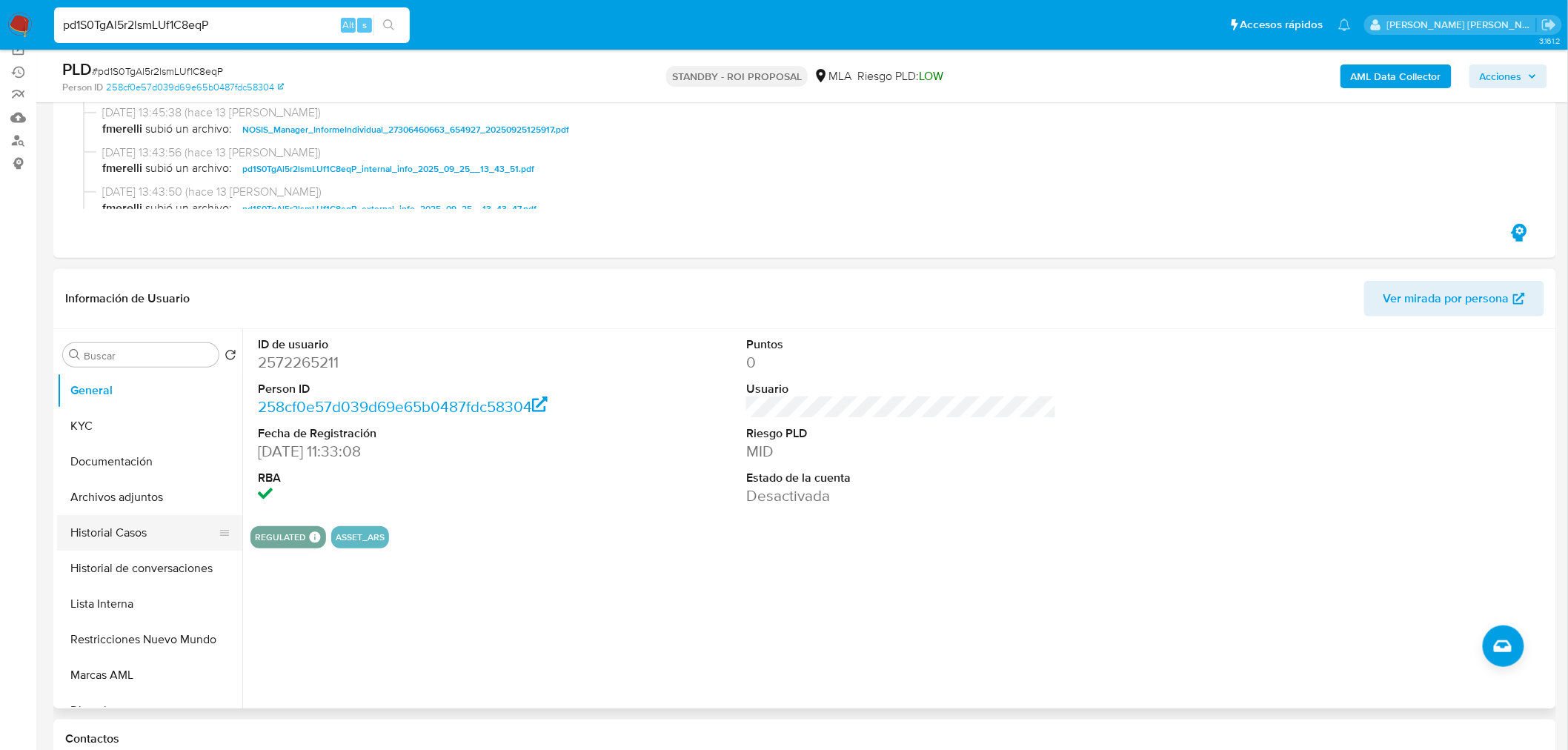
click at [128, 535] on button "Historial Casos" at bounding box center [144, 533] width 174 height 36
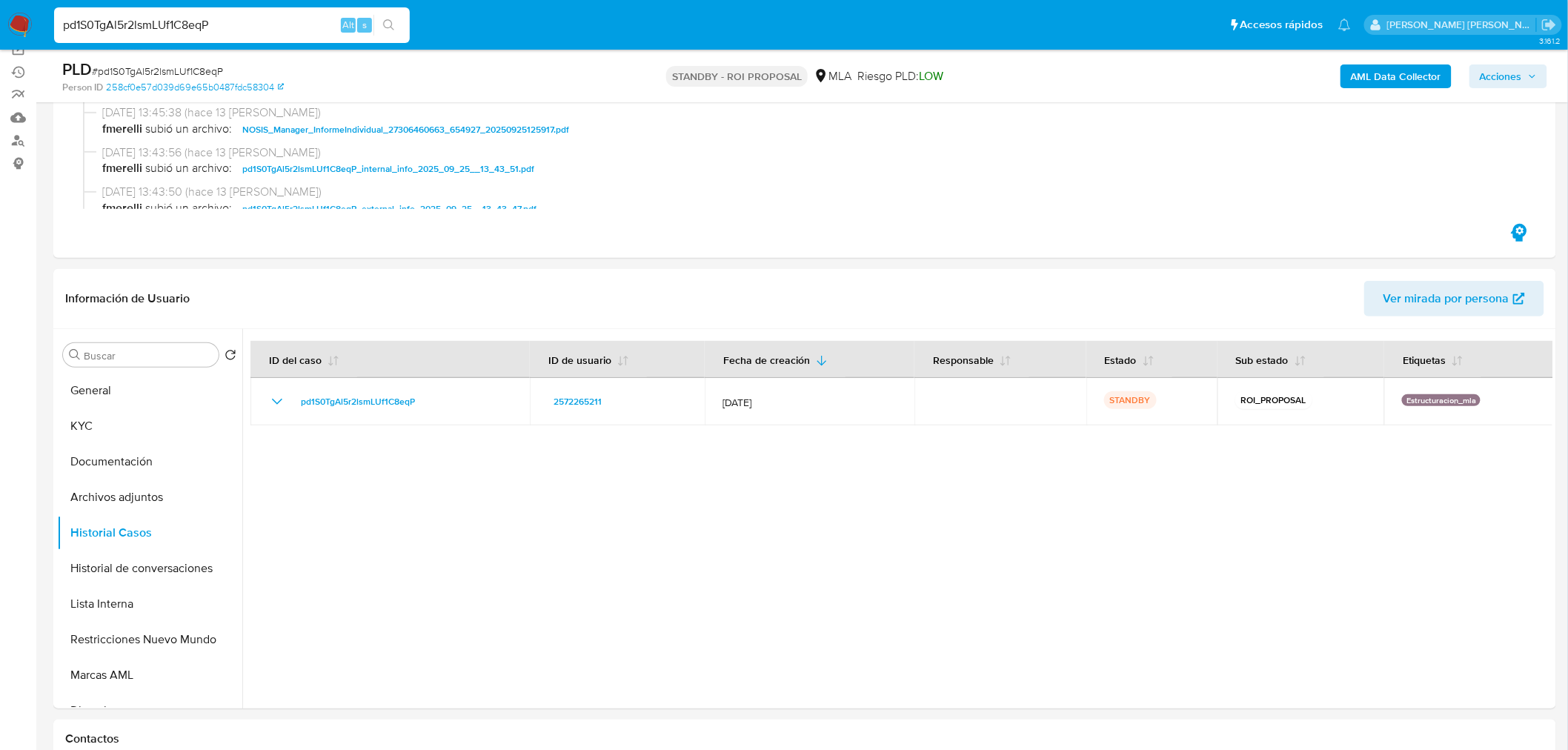
click at [254, 26] on input "pd1S0TgAl5r2lsmLUf1C8eqP" at bounding box center [232, 25] width 356 height 19
click at [254, 25] on input "pd1S0TgAl5r2lsmLUf1C8eqP" at bounding box center [232, 25] width 356 height 19
paste input "ah0z2Nvw9CveLrdwoVHxh2XS"
type input "ah0z2Nvw9CveLrdwoVHxh2XS"
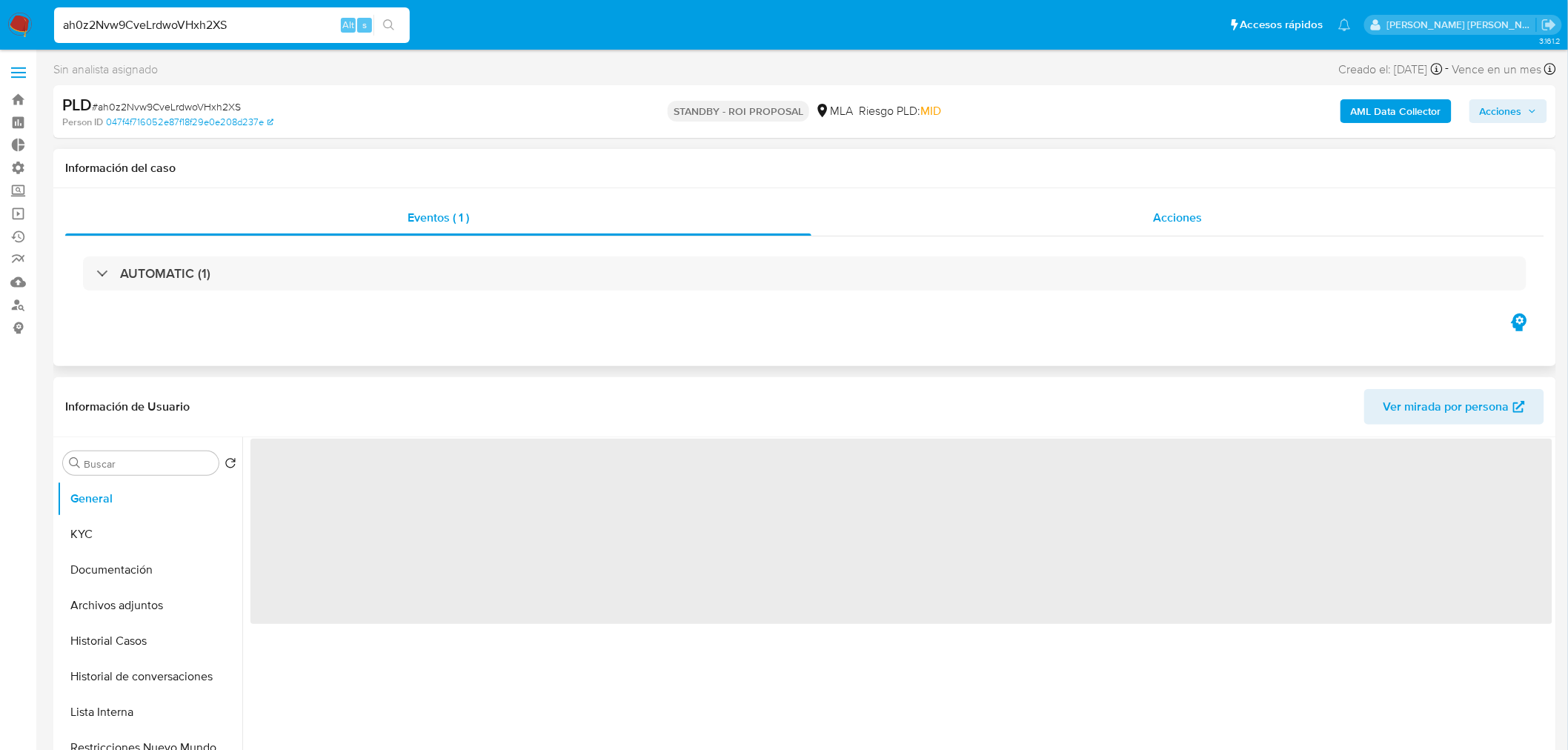
click at [1180, 224] on span "Acciones" at bounding box center [1177, 218] width 49 height 17
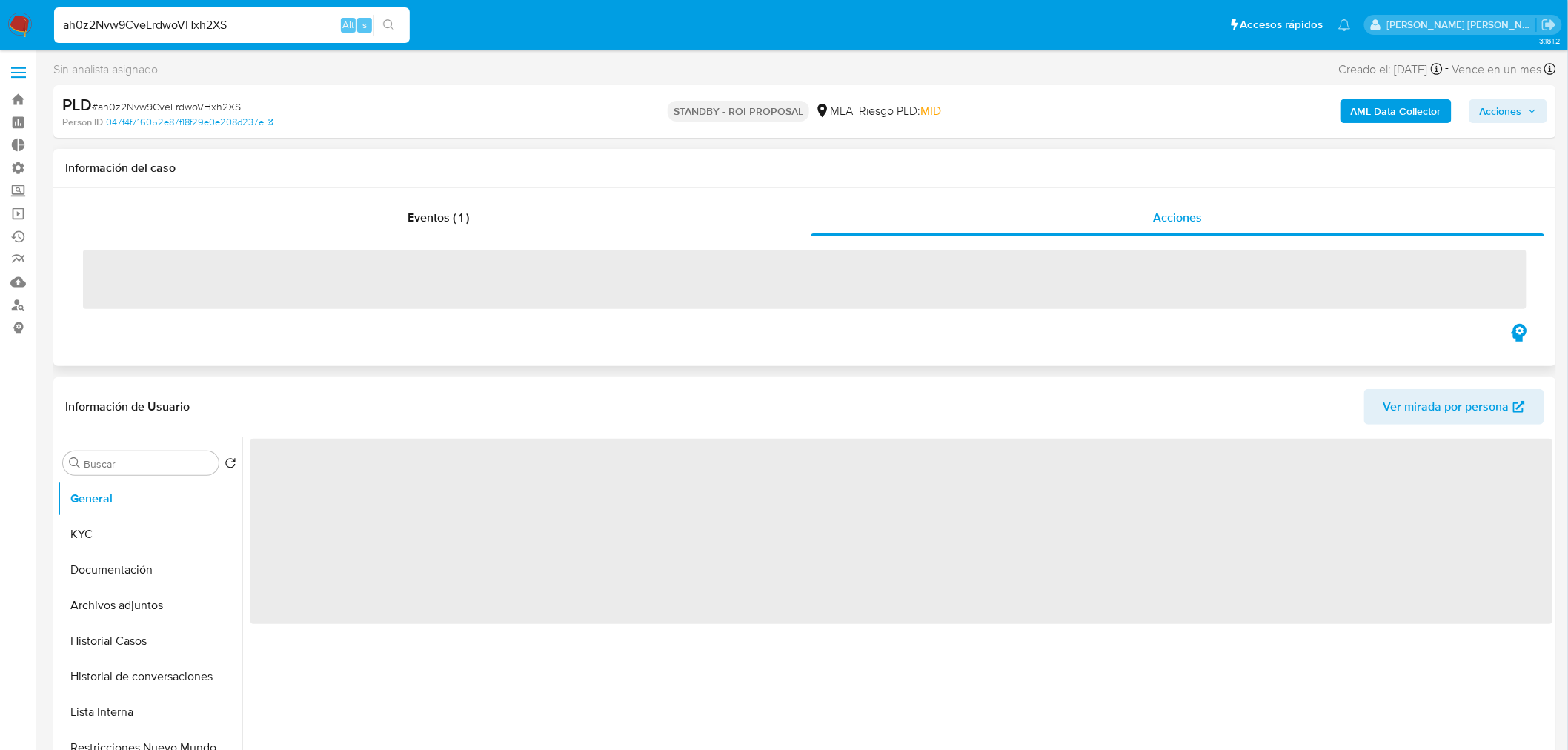
select select "10"
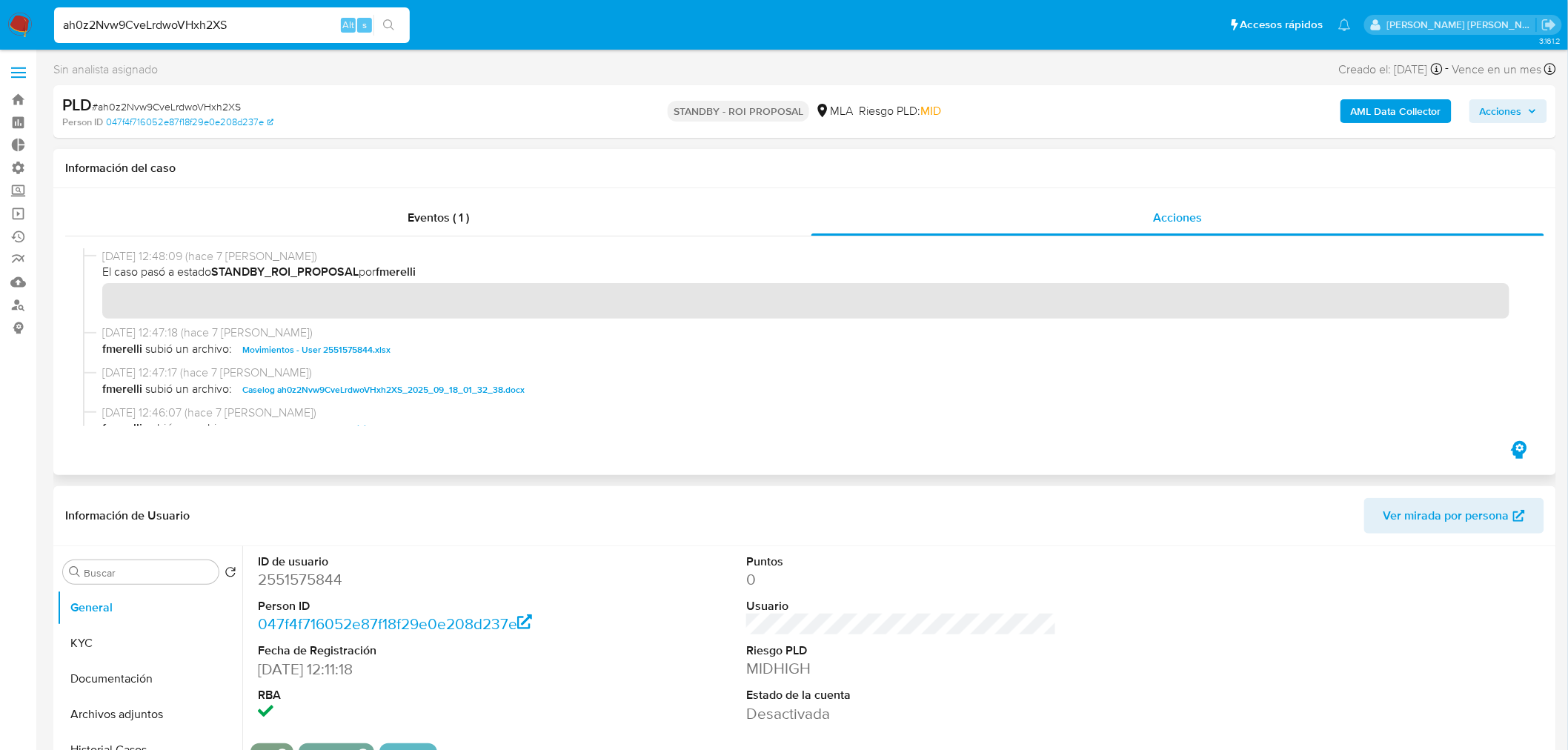
click at [473, 383] on span "Caselog ah0z2Nvw9CveLrdwoVHxh2XS_2025_09_18_01_32_38.docx" at bounding box center [384, 390] width 283 height 18
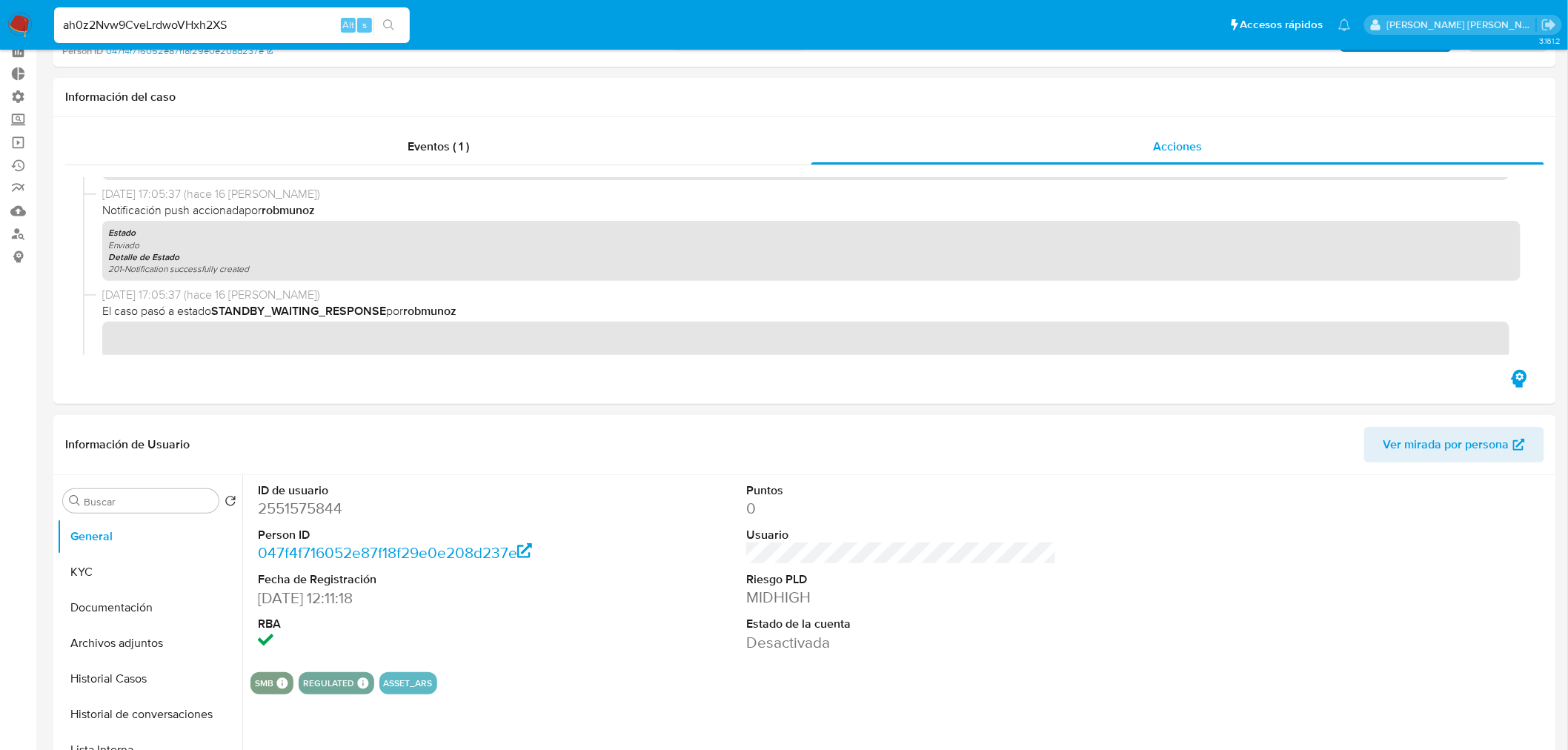
scroll to position [164, 0]
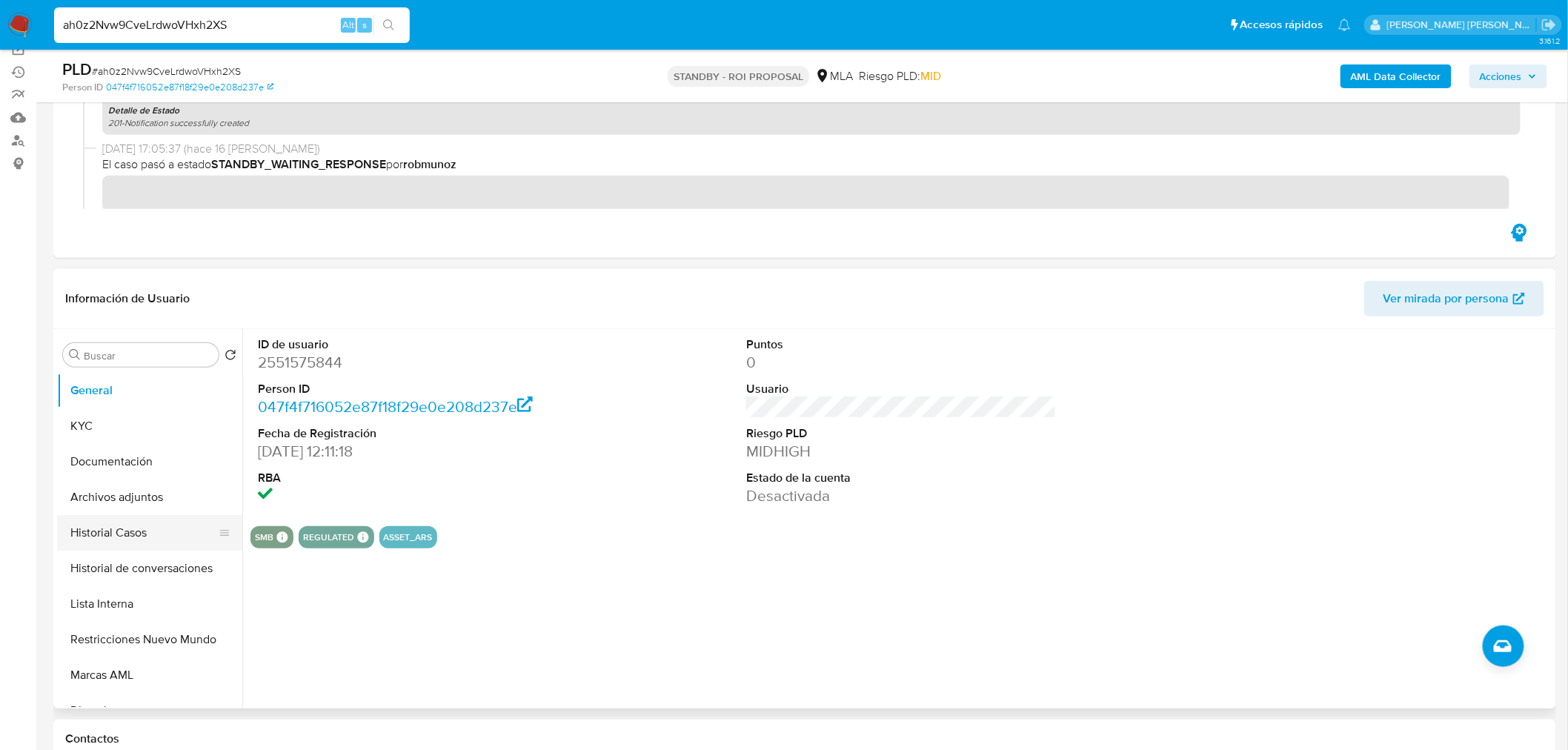
click at [164, 538] on button "Historial Casos" at bounding box center [144, 533] width 174 height 36
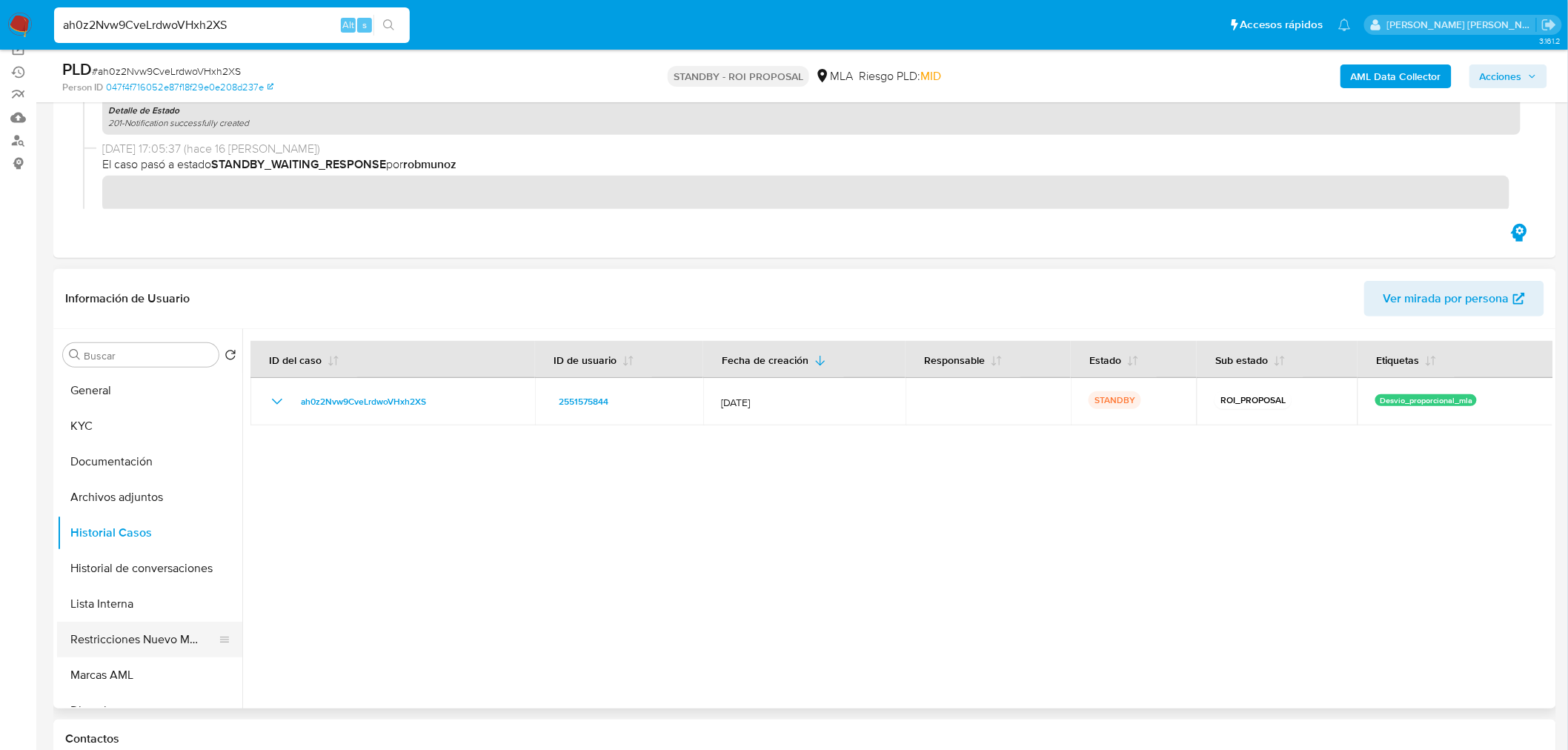
click at [159, 641] on button "Restricciones Nuevo Mundo" at bounding box center [144, 639] width 174 height 36
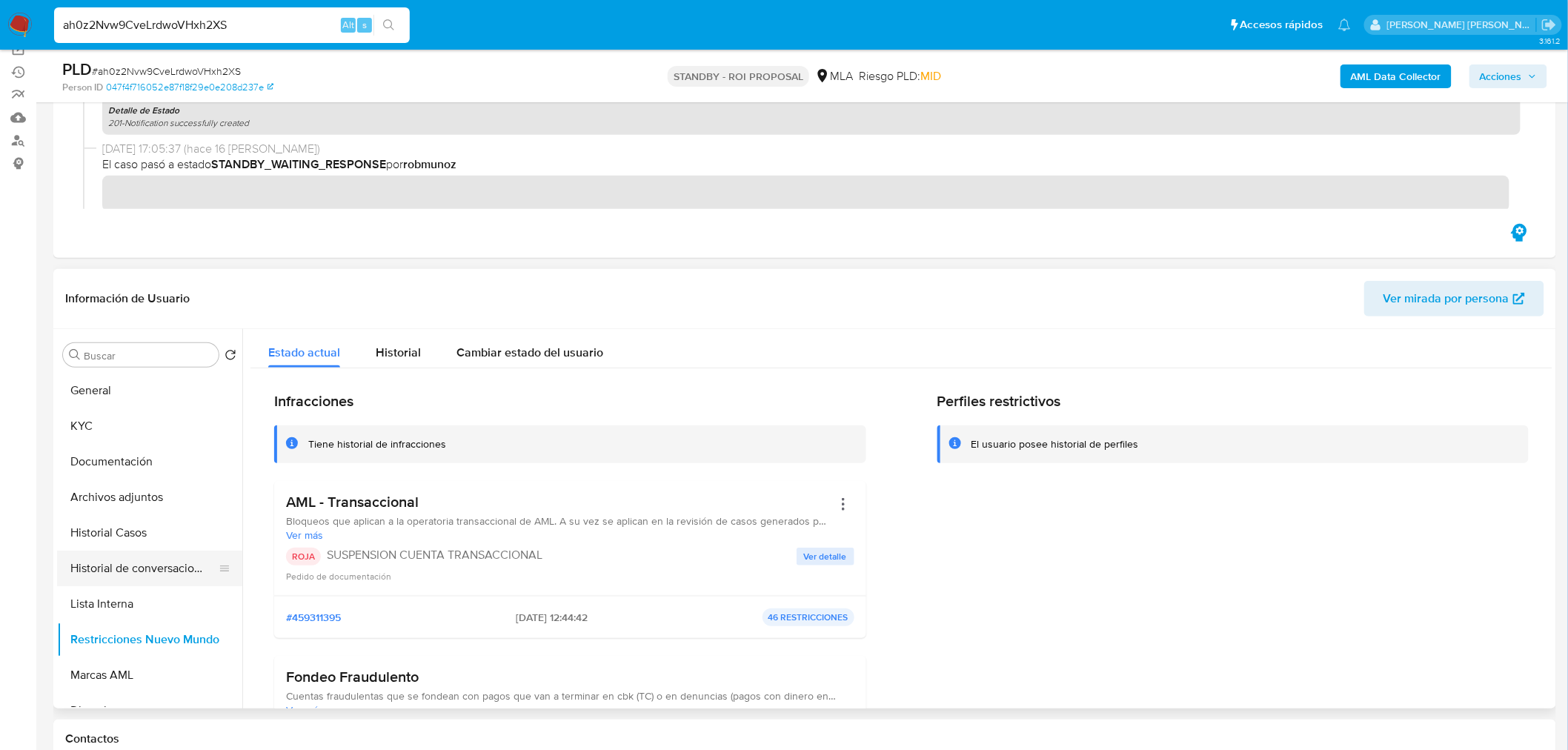
click at [189, 568] on button "Historial de conversaciones" at bounding box center [144, 568] width 174 height 36
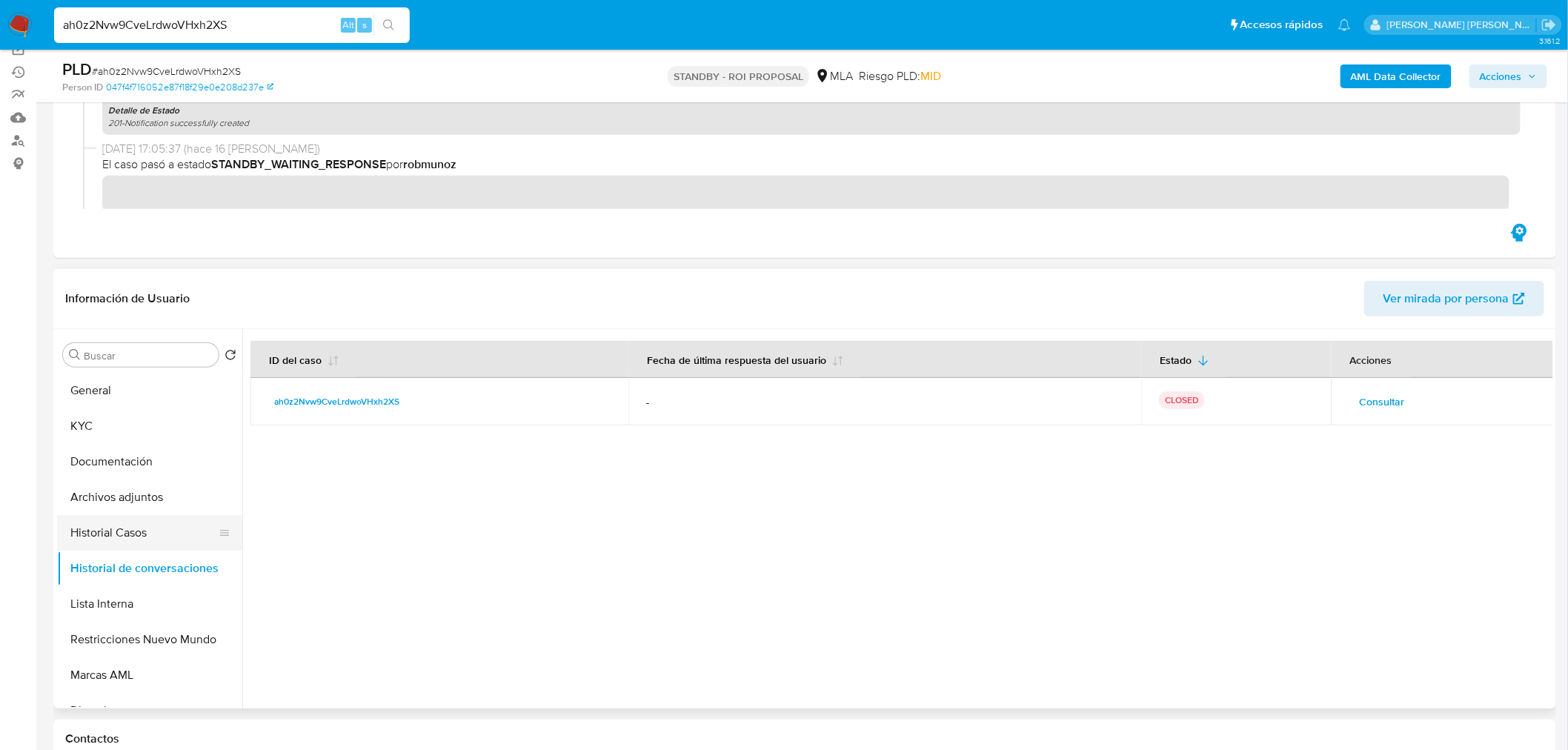
click at [174, 538] on button "Historial Casos" at bounding box center [144, 533] width 174 height 36
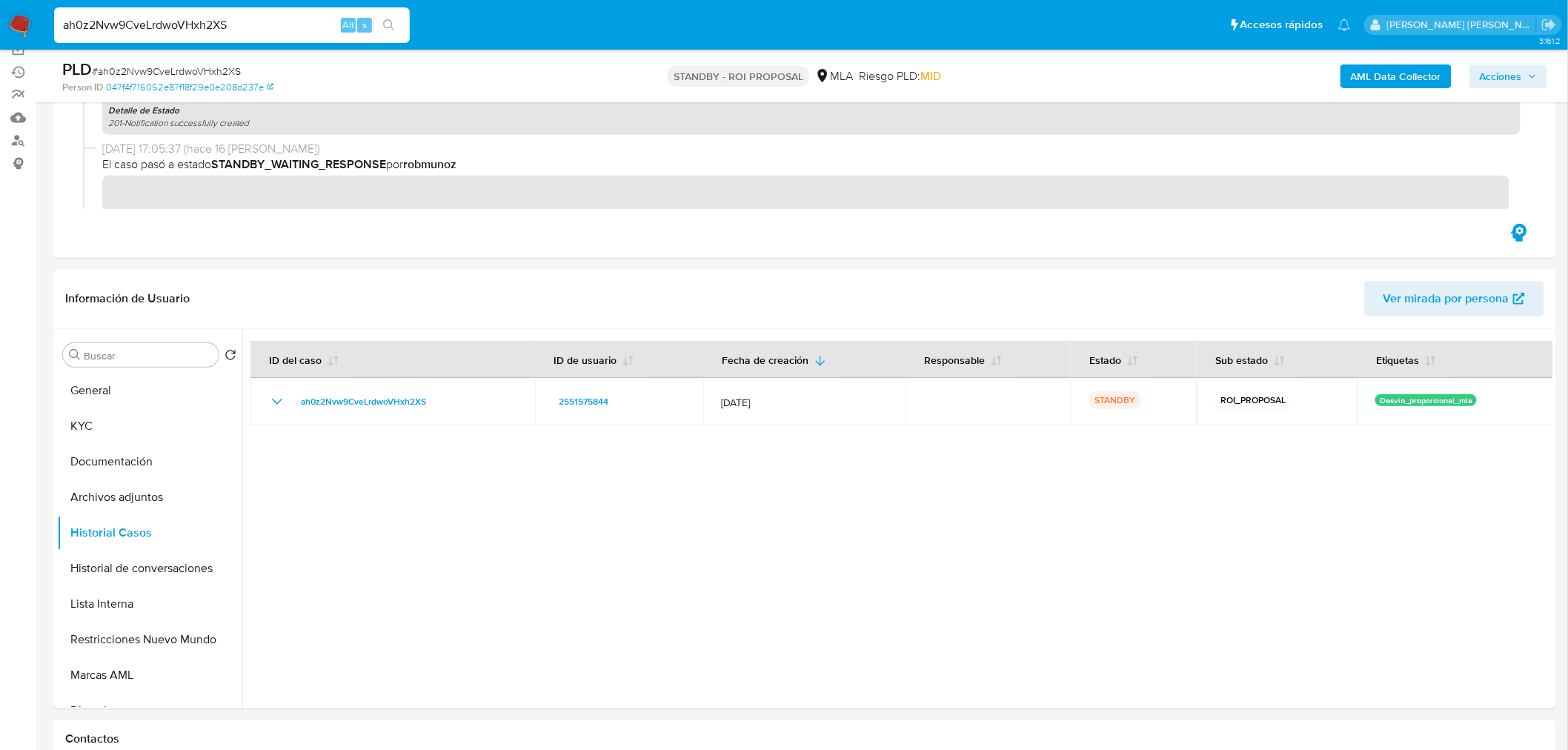
click at [273, 19] on input "ah0z2Nvw9CveLrdwoVHxh2XS" at bounding box center [232, 25] width 356 height 19
click at [273, 18] on input "ah0z2Nvw9CveLrdwoVHxh2XS" at bounding box center [232, 25] width 356 height 19
paste input "DE1EKJxDf67koSbJIVhoTjWX"
type input "DE1EKJxDf67koSbJIVhoTjWX"
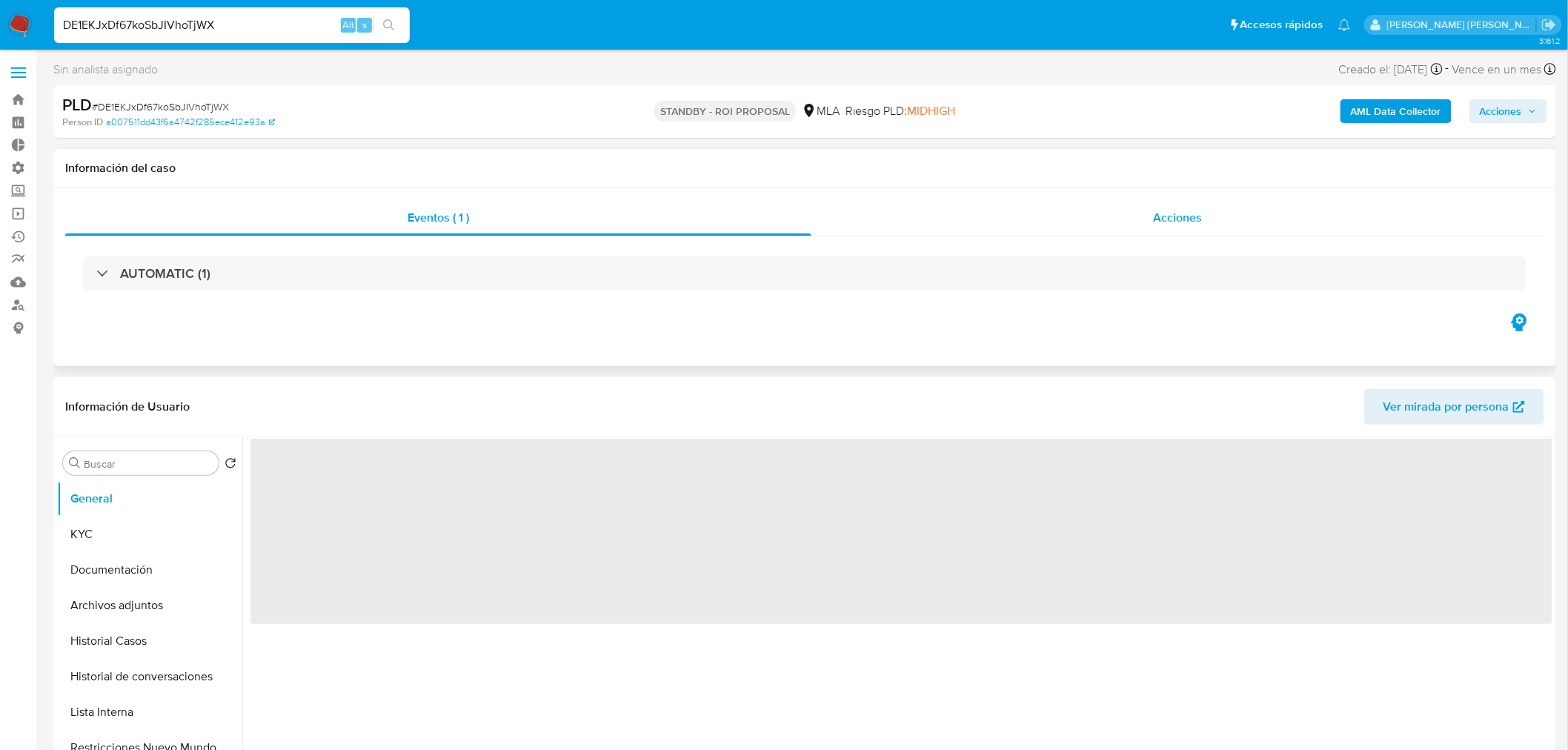
click at [1168, 213] on span "Acciones" at bounding box center [1177, 218] width 49 height 17
select select "10"
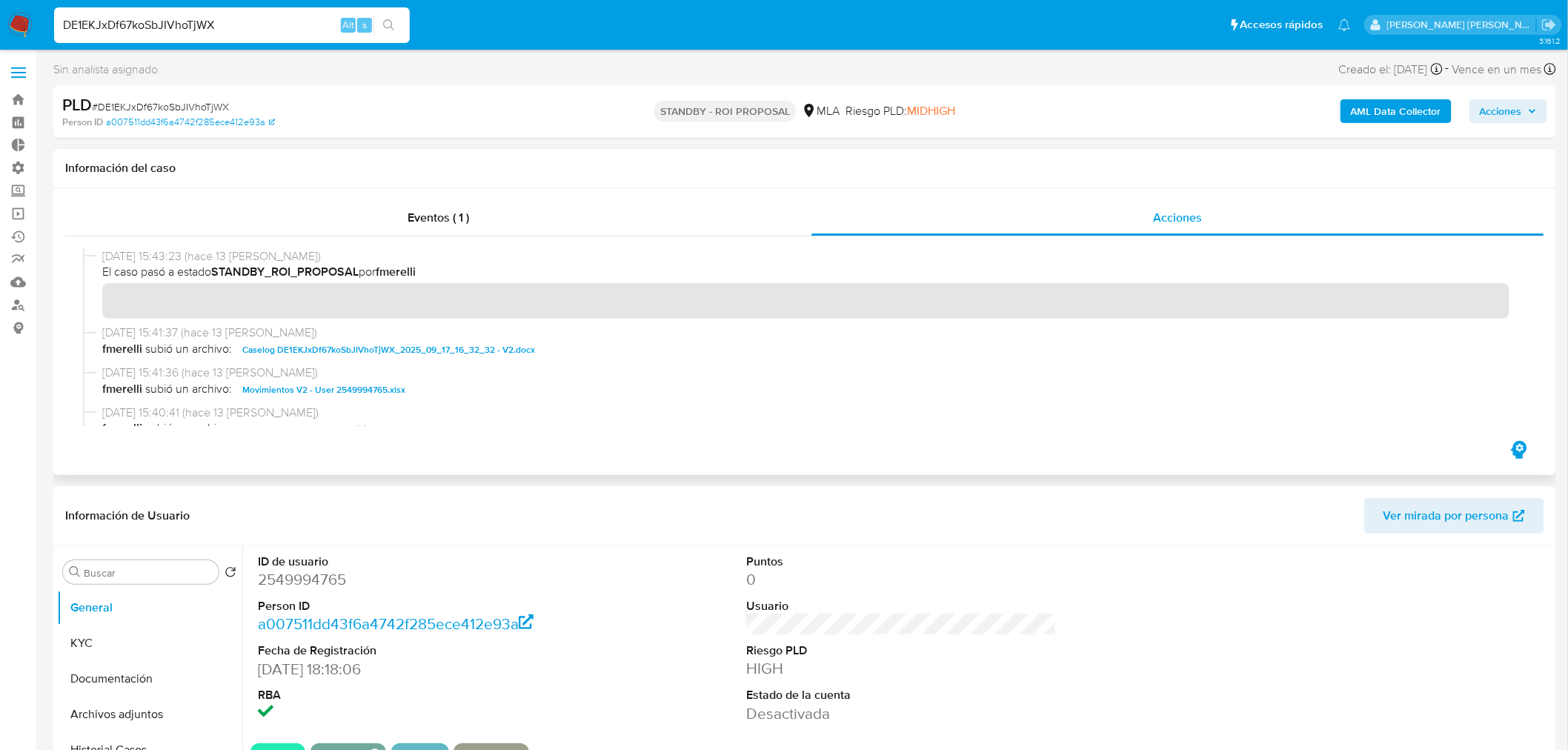
click at [440, 348] on span "Caselog DE1EKJxDf67koSbJIVhoTjWX_2025_09_17_16_32_32 - V2.docx" at bounding box center [388, 350] width 293 height 18
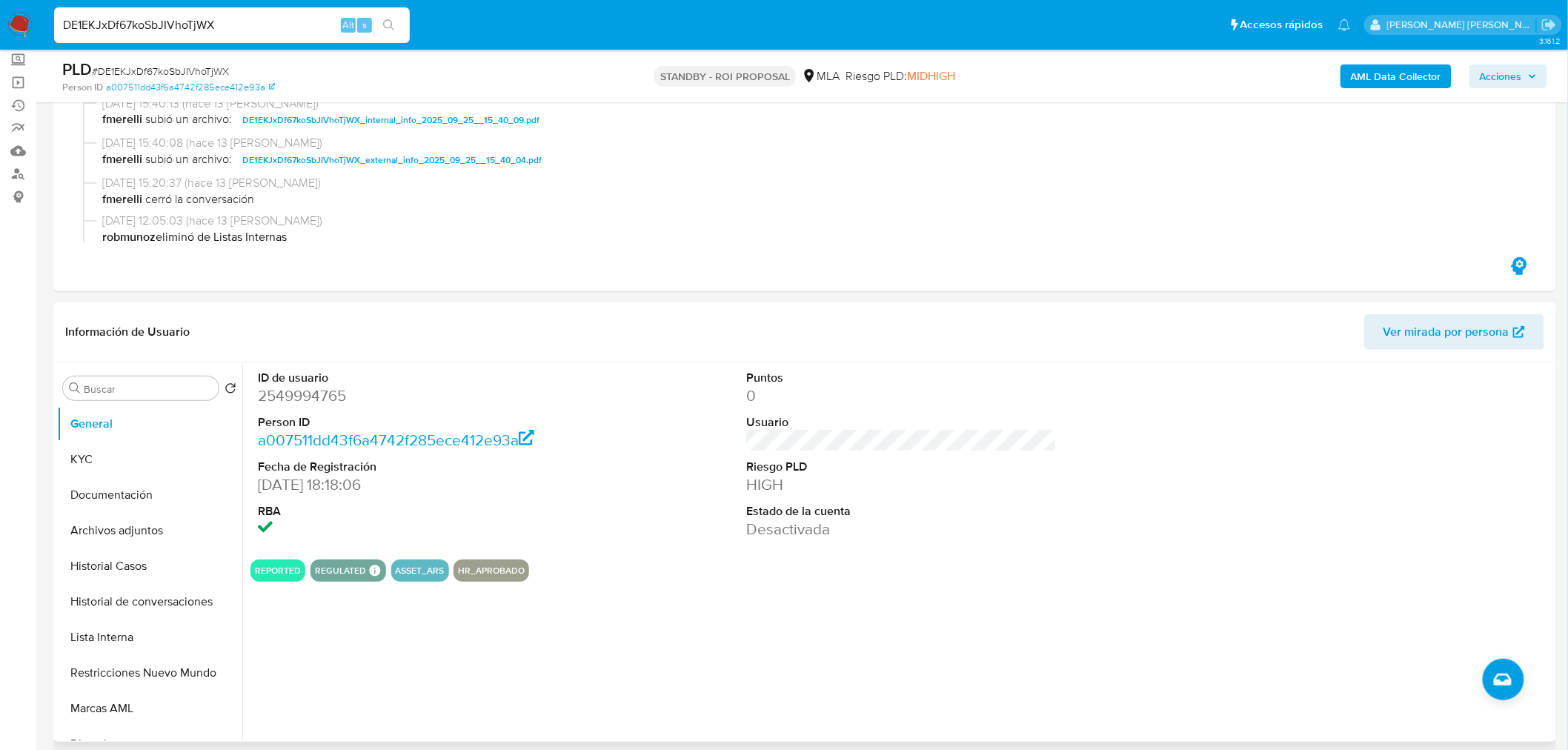
scroll to position [164, 0]
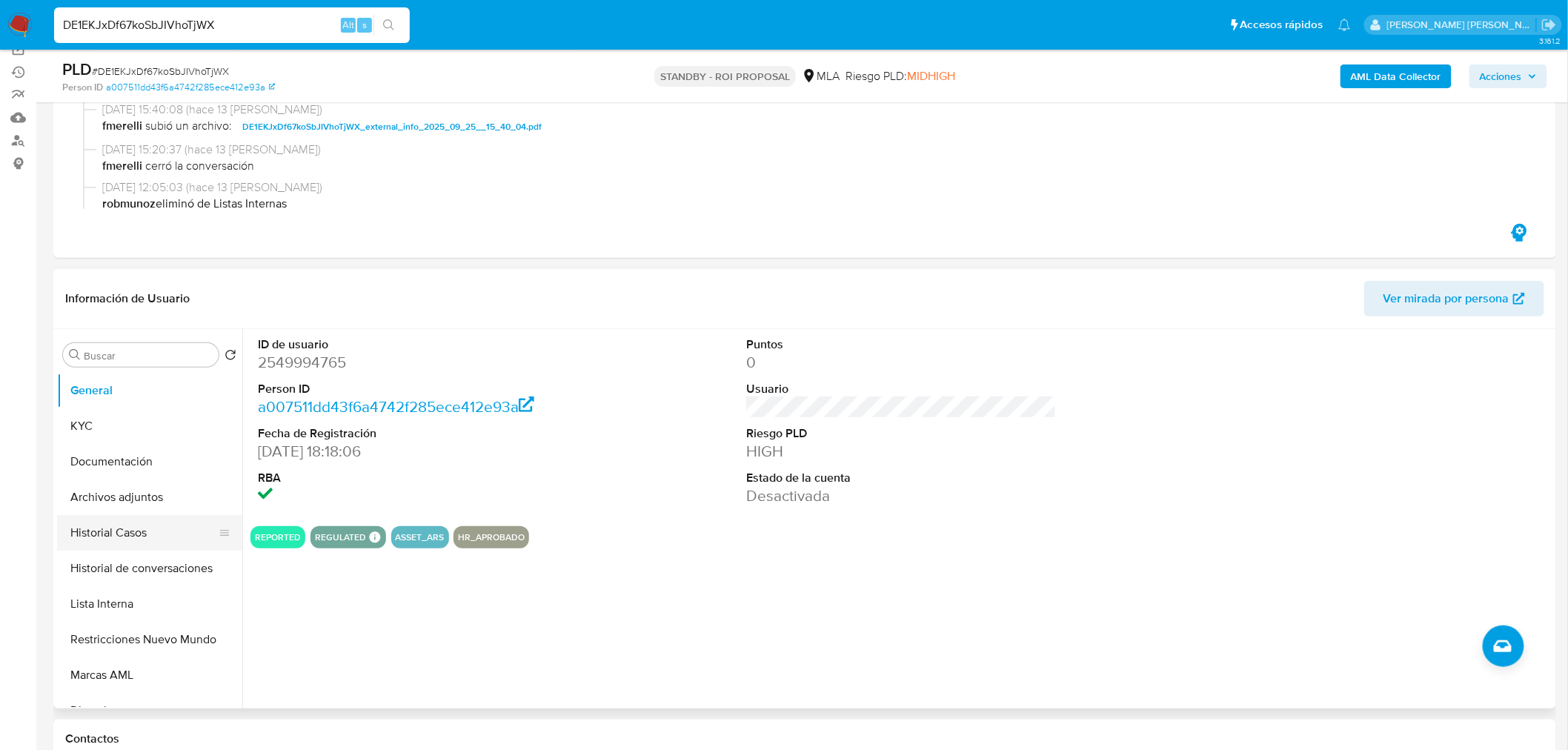
click at [187, 527] on button "Historial Casos" at bounding box center [144, 533] width 174 height 36
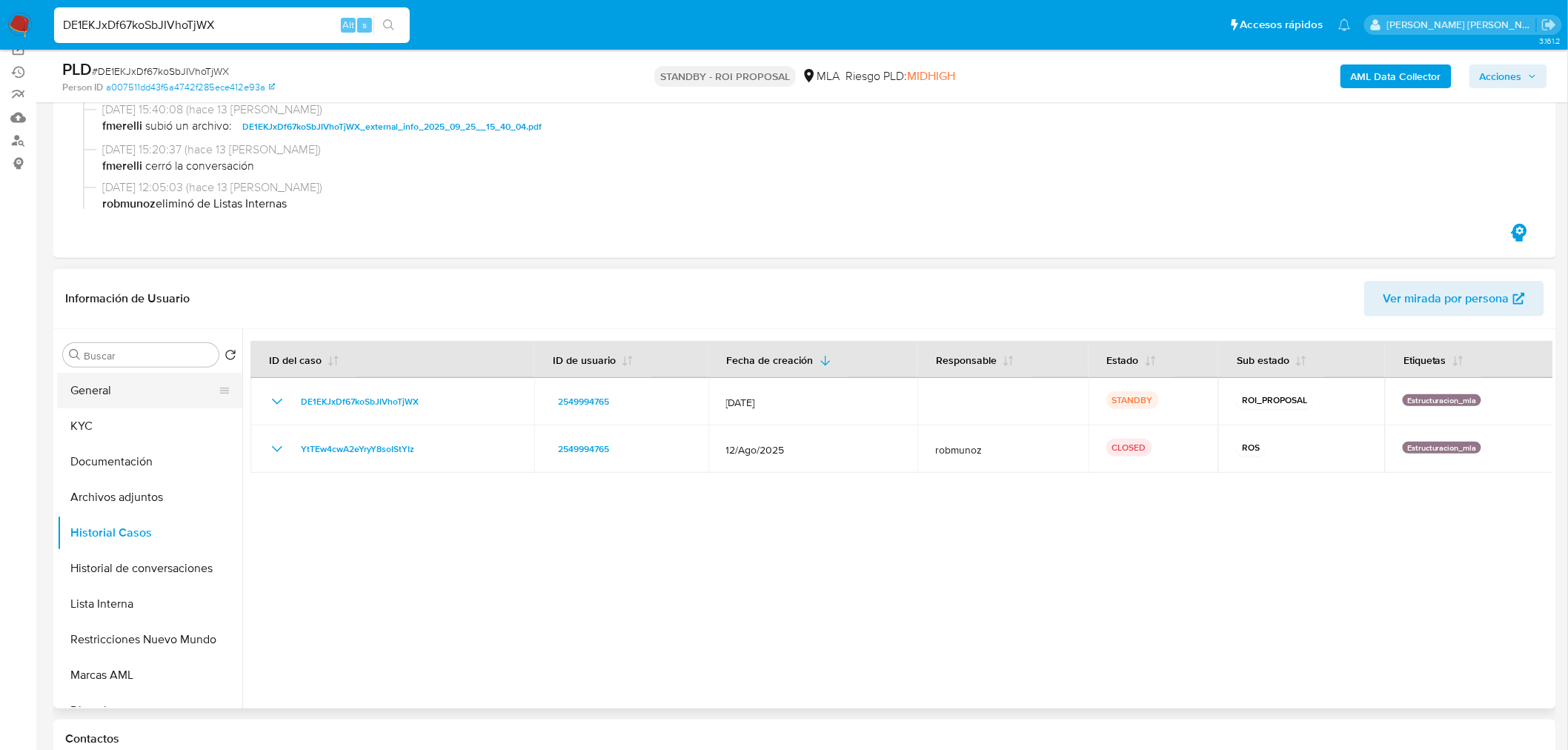
click at [122, 395] on button "General" at bounding box center [144, 390] width 174 height 36
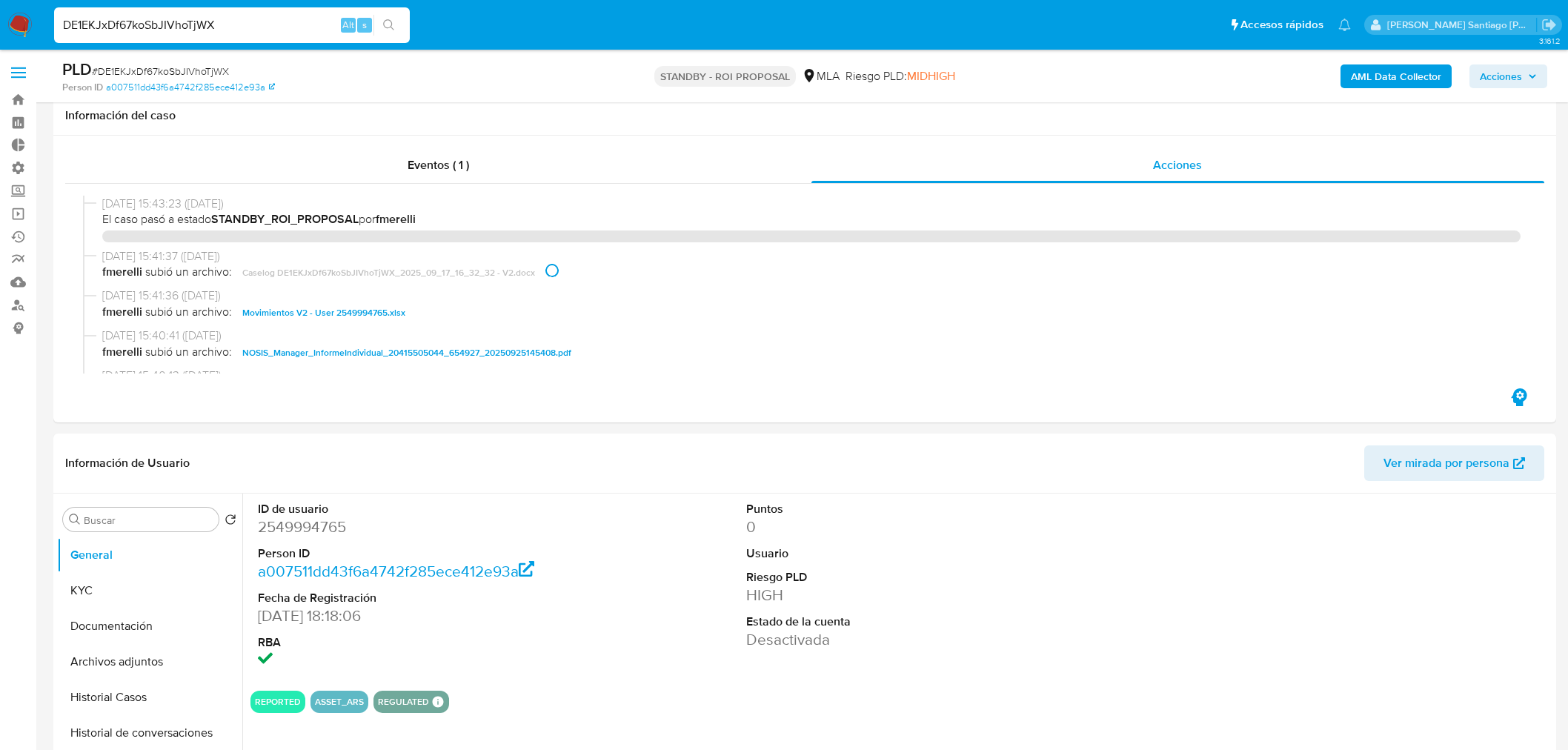
select select "10"
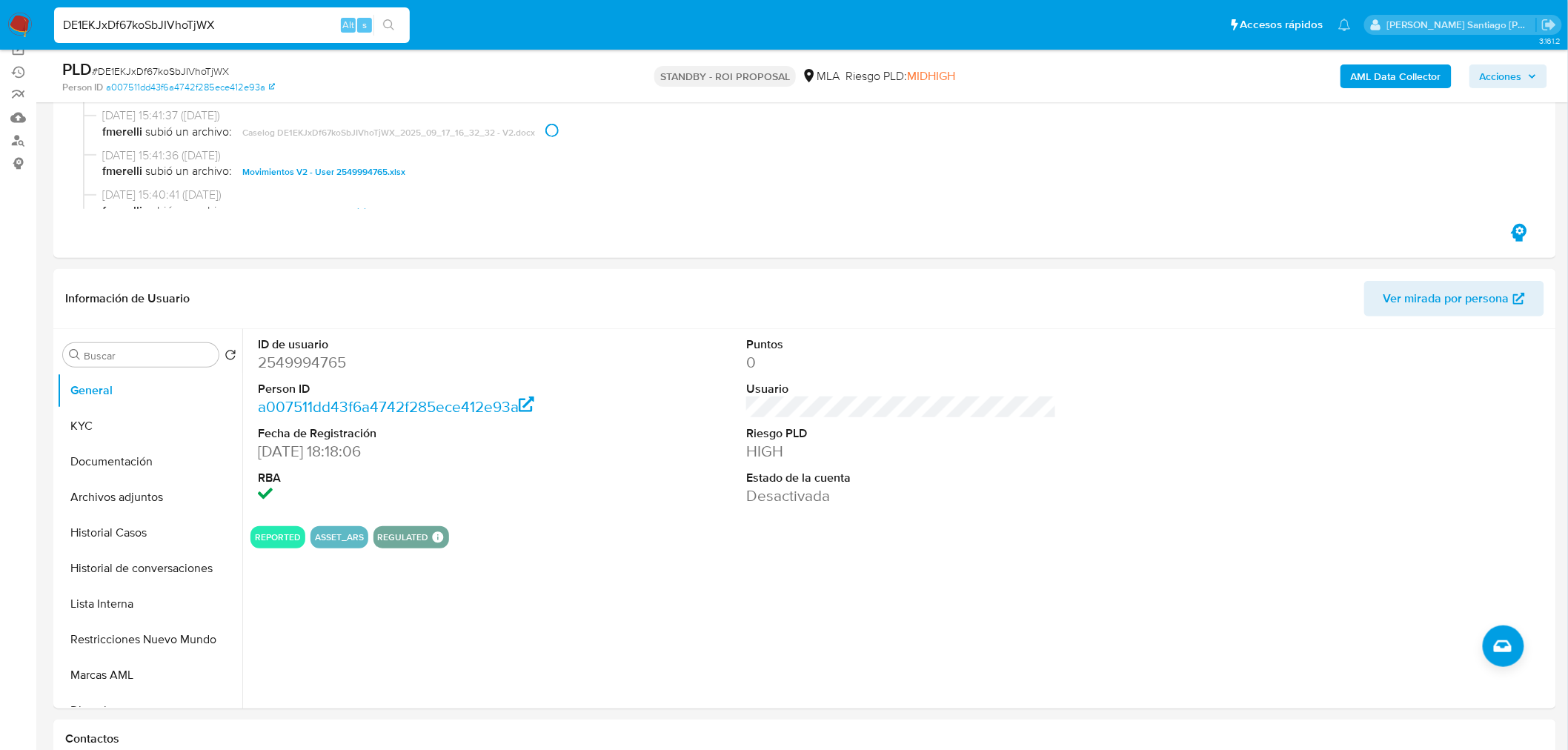
scroll to position [164, 0]
click at [270, 18] on input "DE1EKJxDf67koSbJIVhoTjWX" at bounding box center [232, 25] width 356 height 19
paste input "xBIZyn3TToOS4zq0dTkJcgPq"
type input "xBIZyn3TToOS4zq0dTkJcgPq"
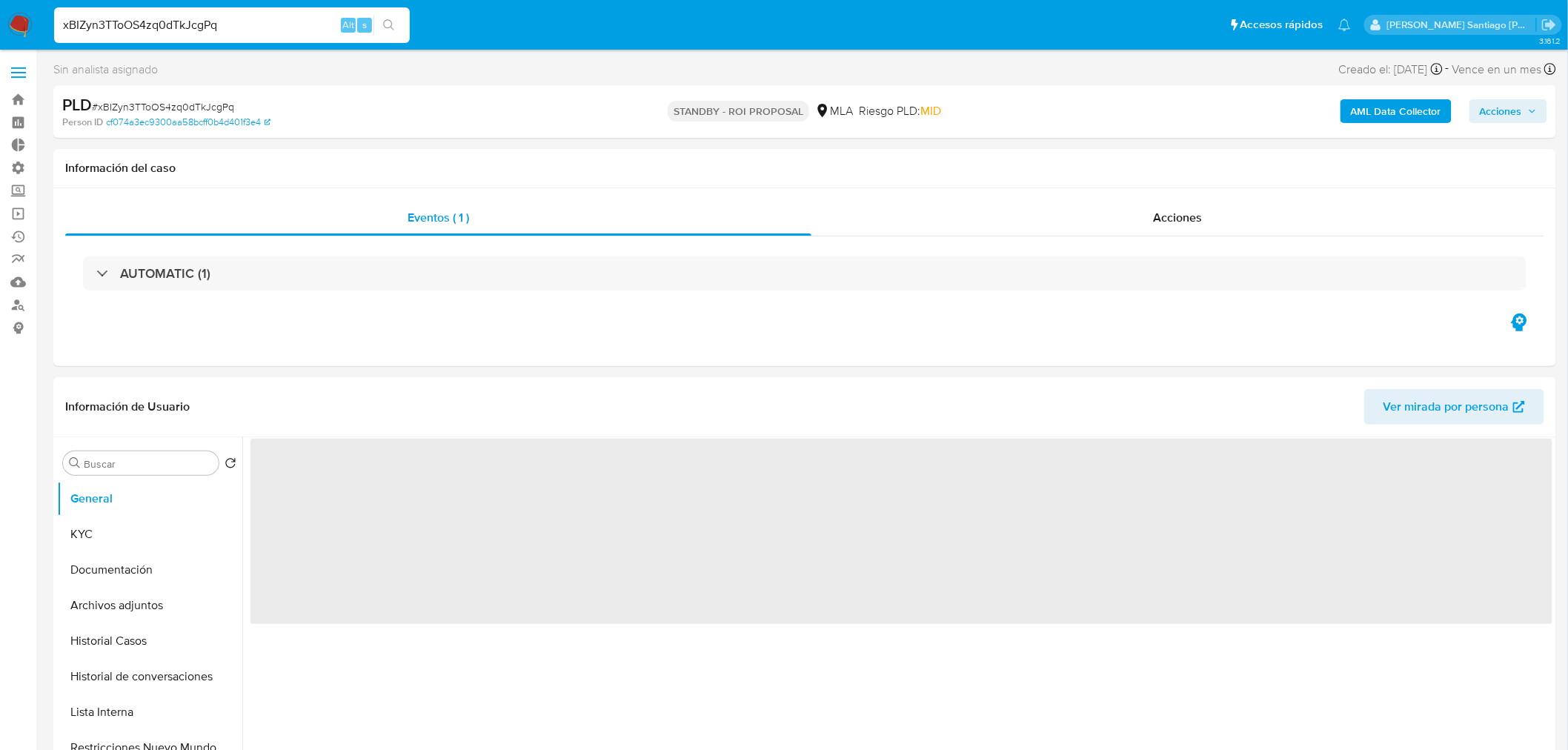
select select "10"
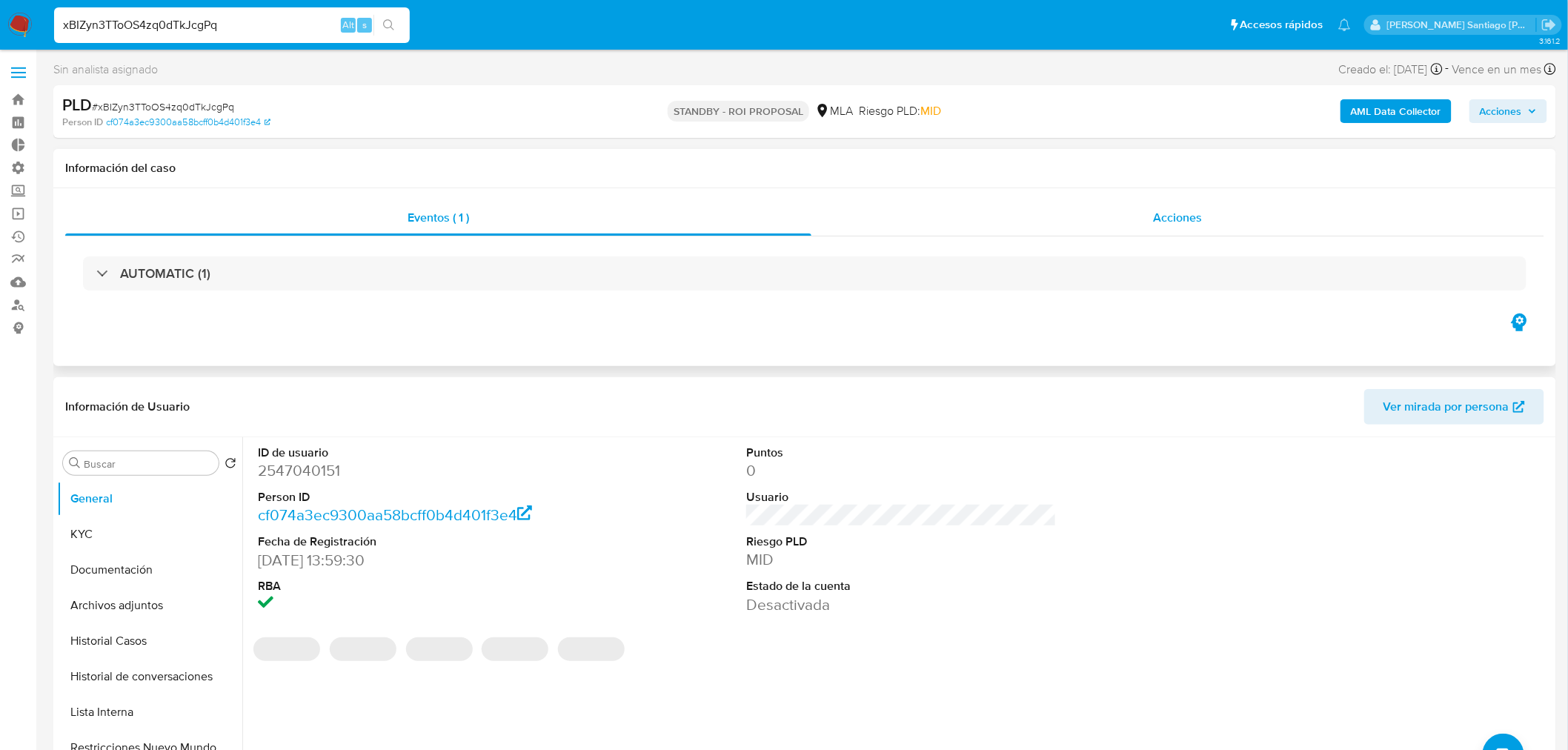
click at [1187, 225] on span "Acciones" at bounding box center [1177, 218] width 49 height 17
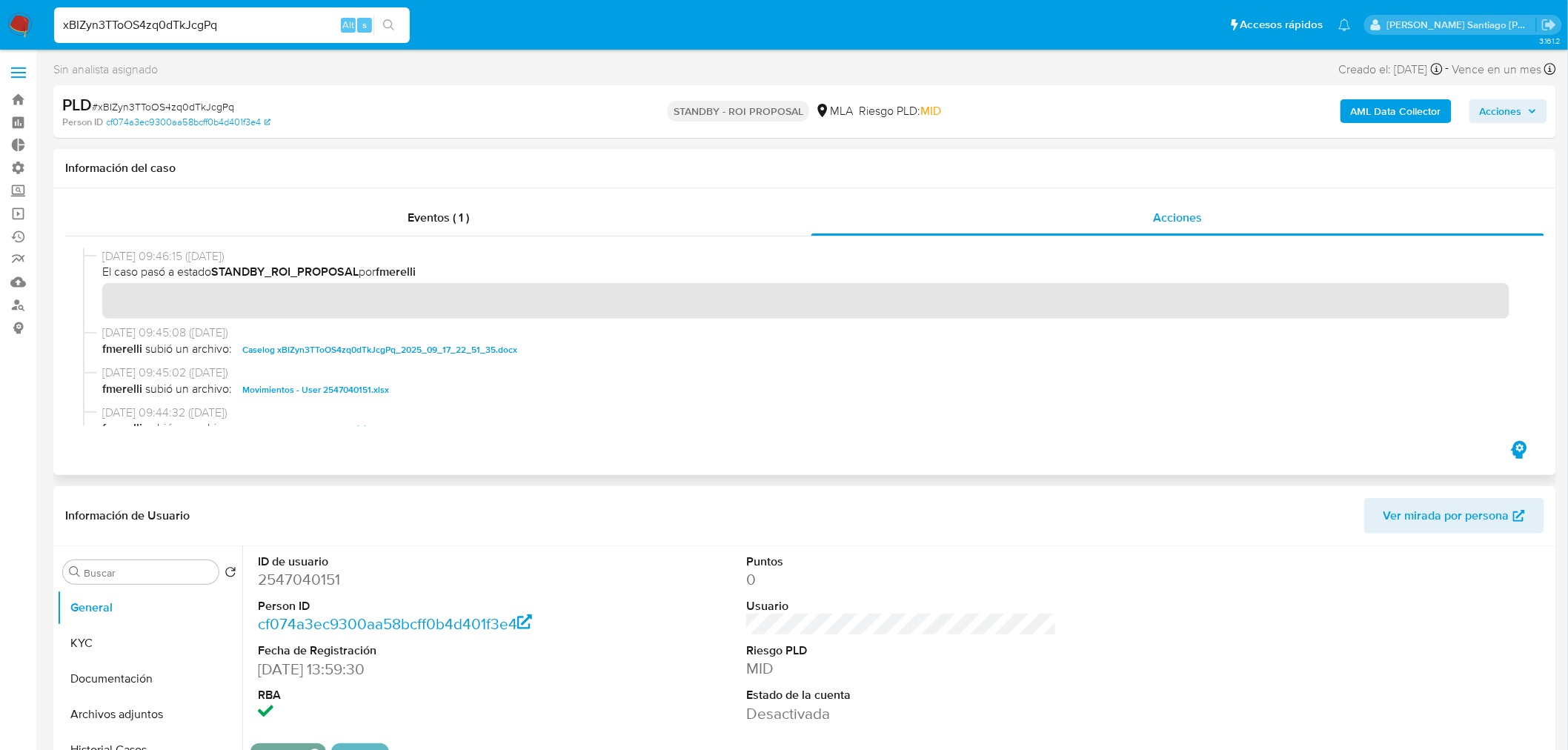
click at [467, 352] on span "Caselog xBIZyn3TToOS4zq0dTkJcgPq_2025_09_17_22_51_35.docx" at bounding box center [380, 350] width 275 height 18
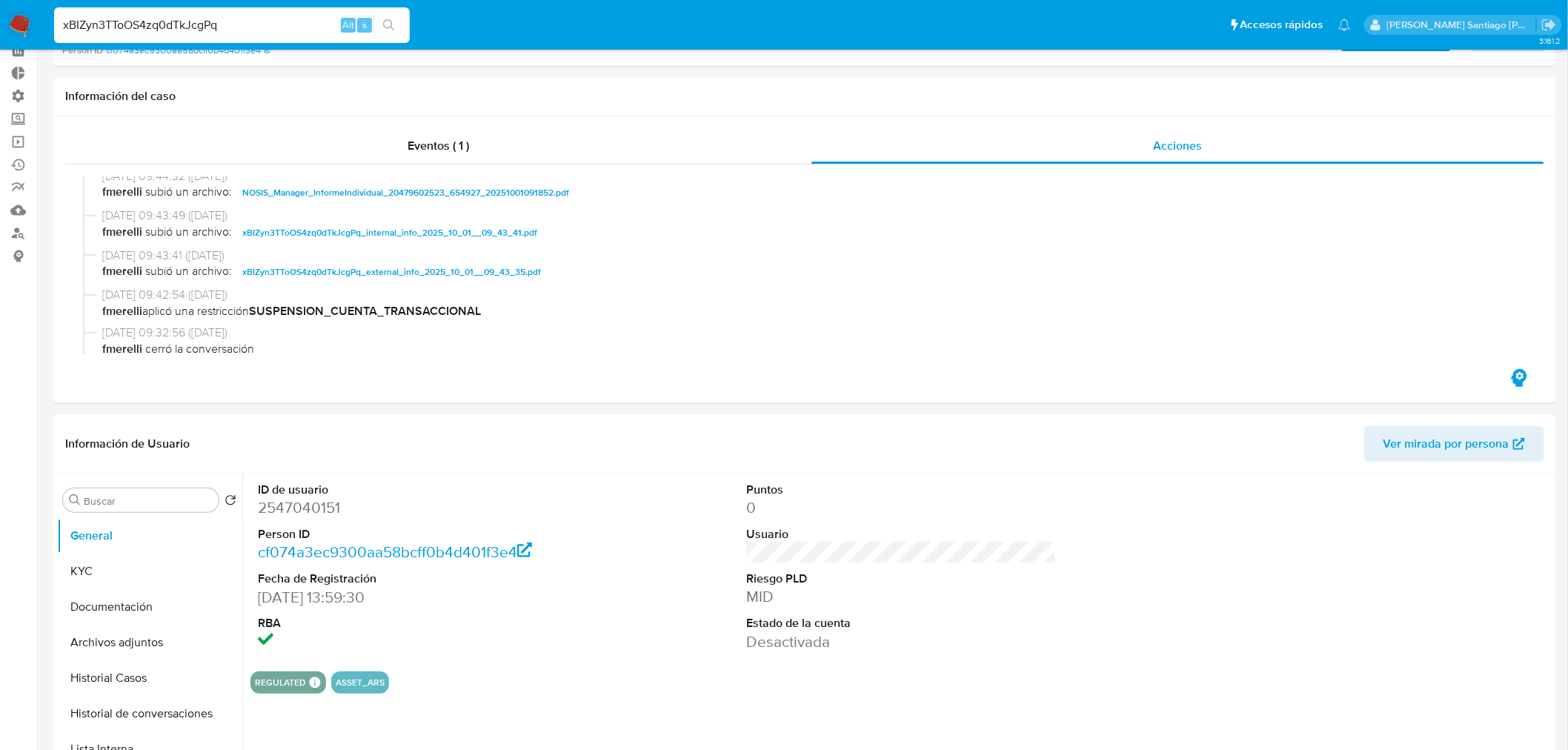
scroll to position [164, 0]
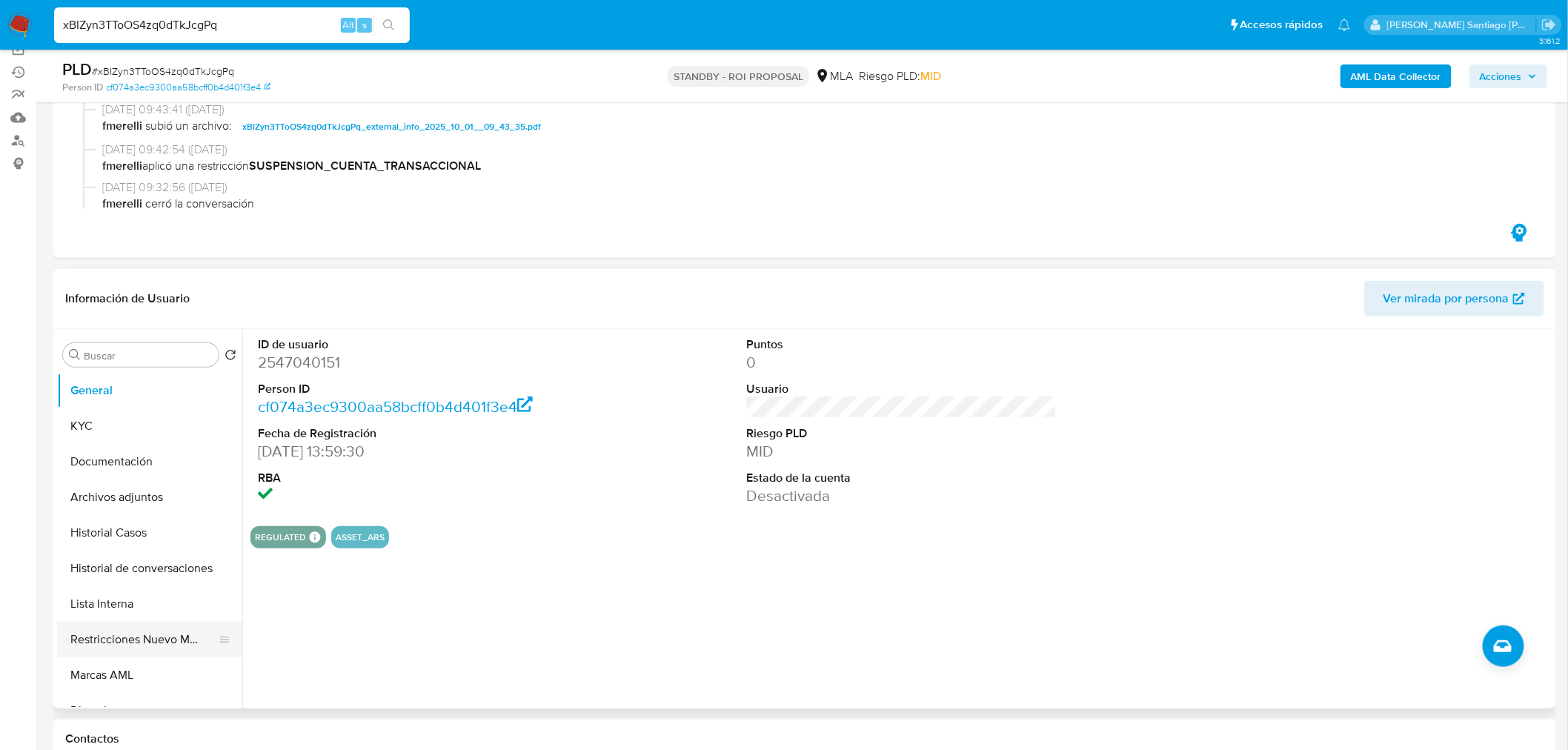
click at [181, 643] on button "Restricciones Nuevo Mundo" at bounding box center [144, 639] width 174 height 36
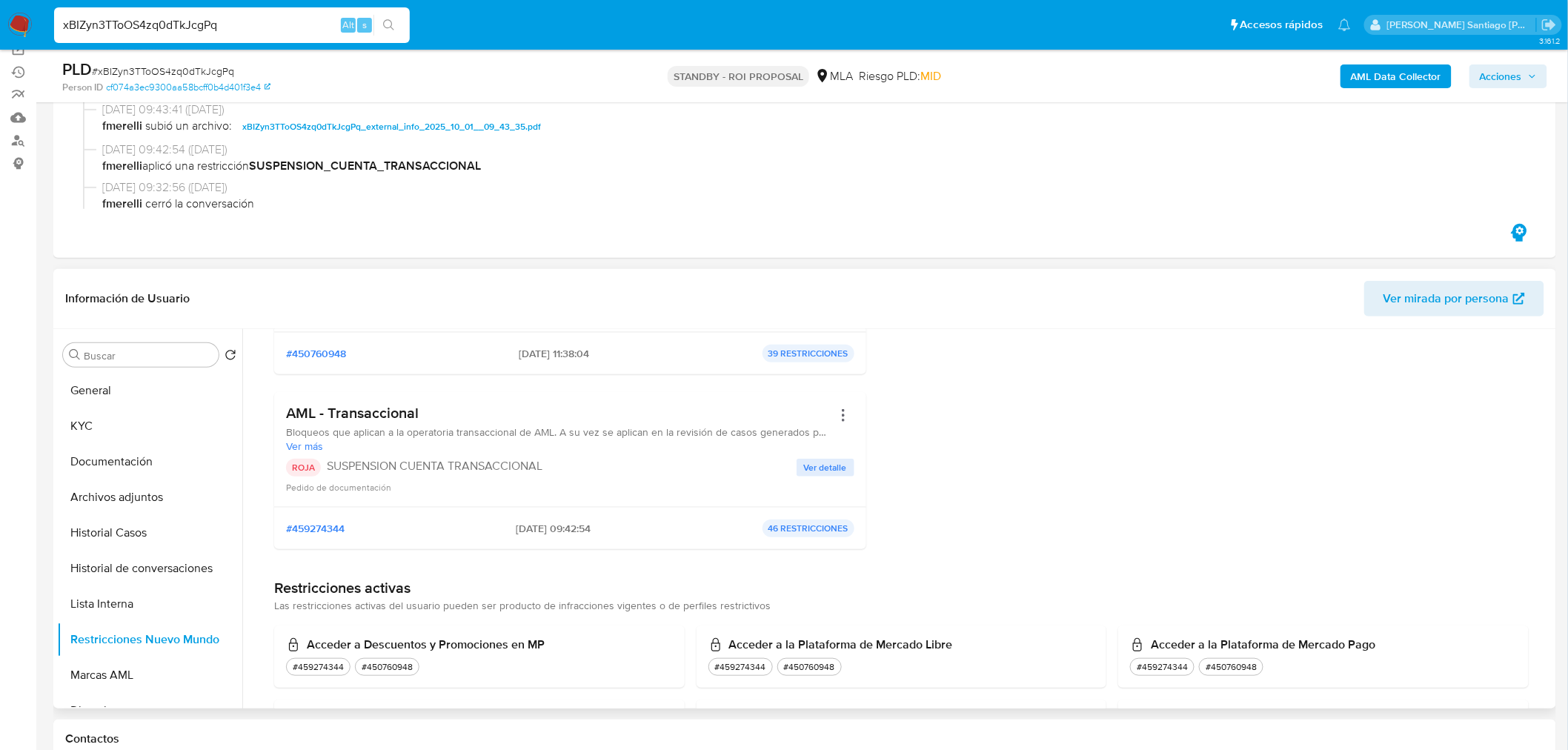
scroll to position [329, 0]
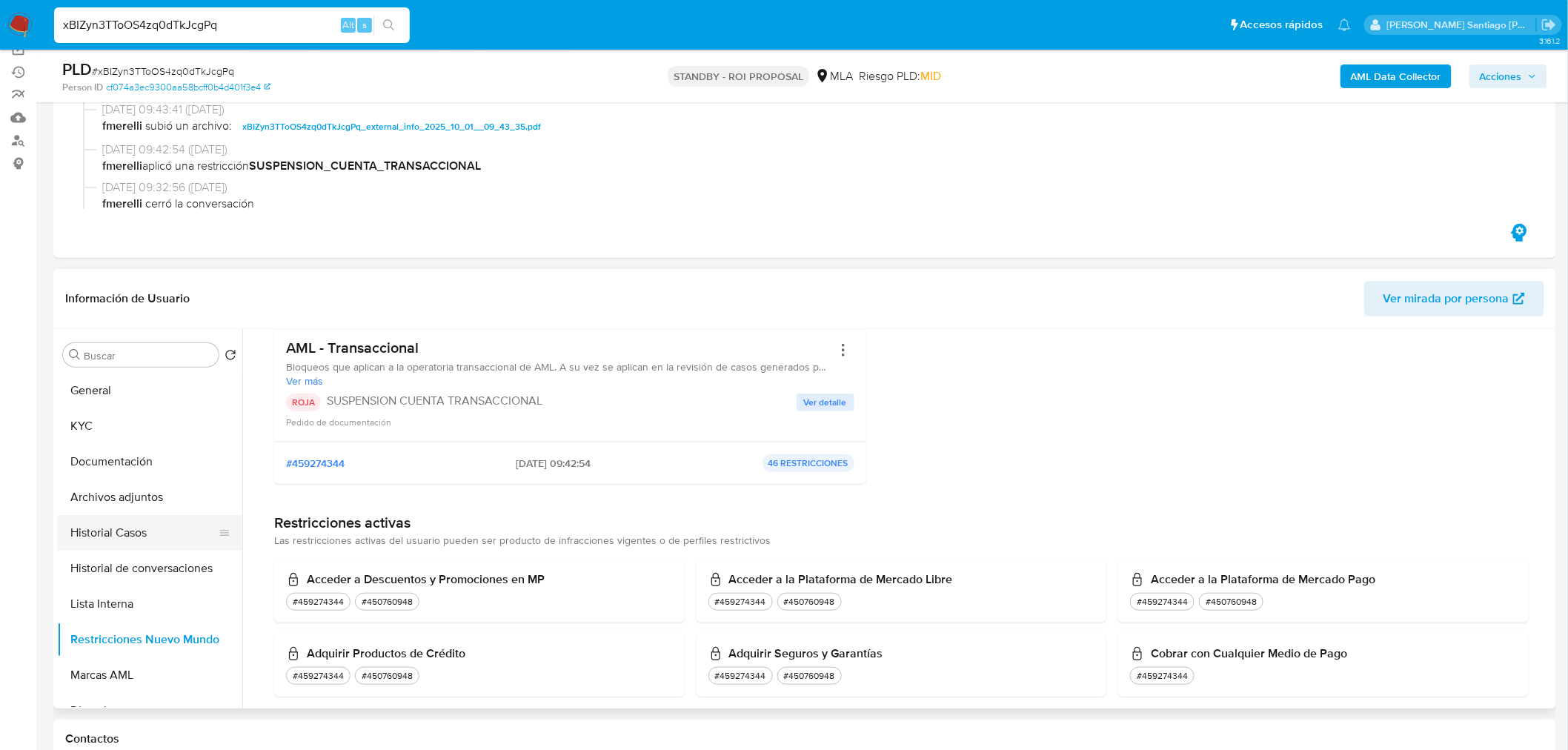
click at [136, 538] on button "Historial Casos" at bounding box center [144, 533] width 174 height 36
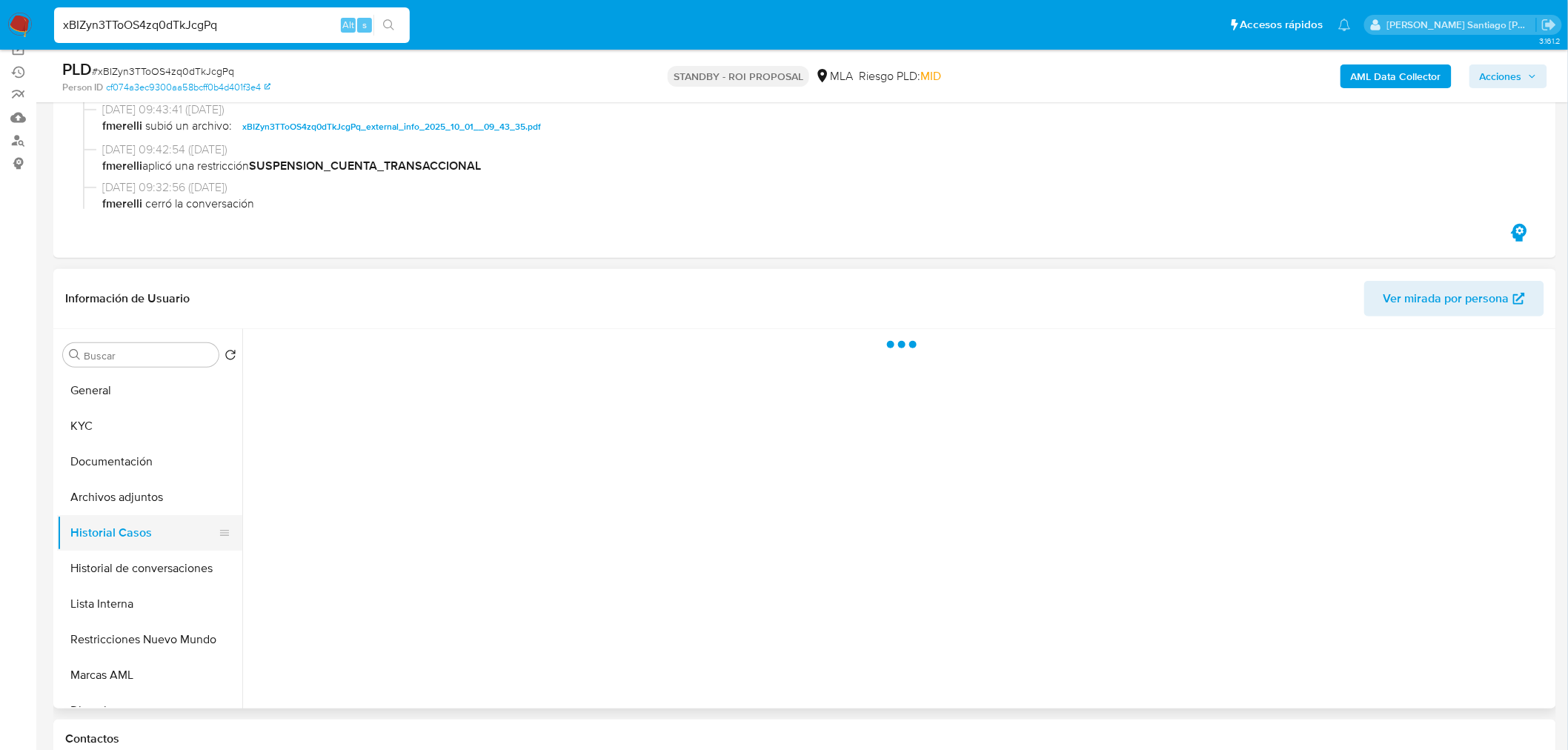
scroll to position [0, 0]
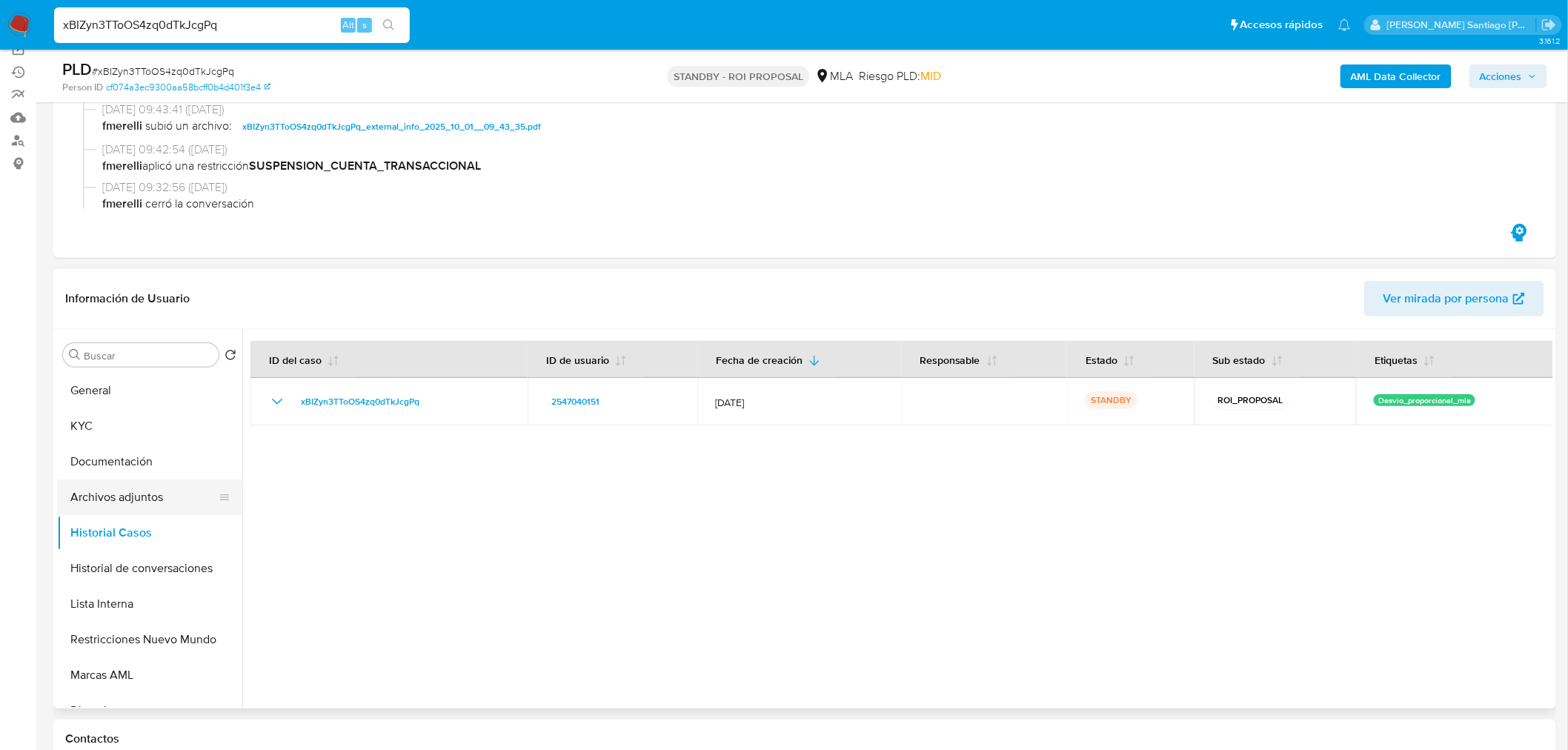
click at [157, 507] on button "Archivos adjuntos" at bounding box center [144, 497] width 174 height 36
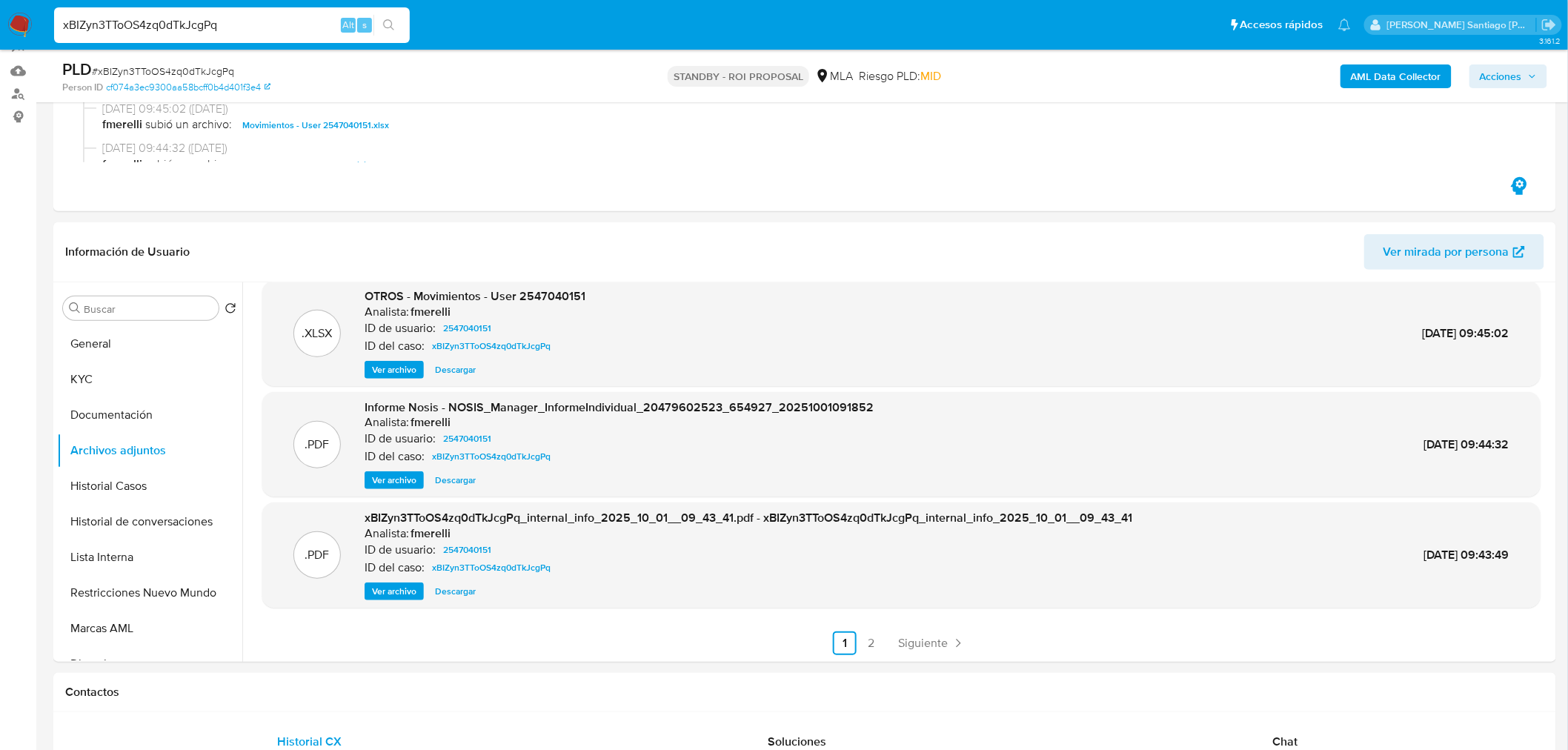
scroll to position [247, 0]
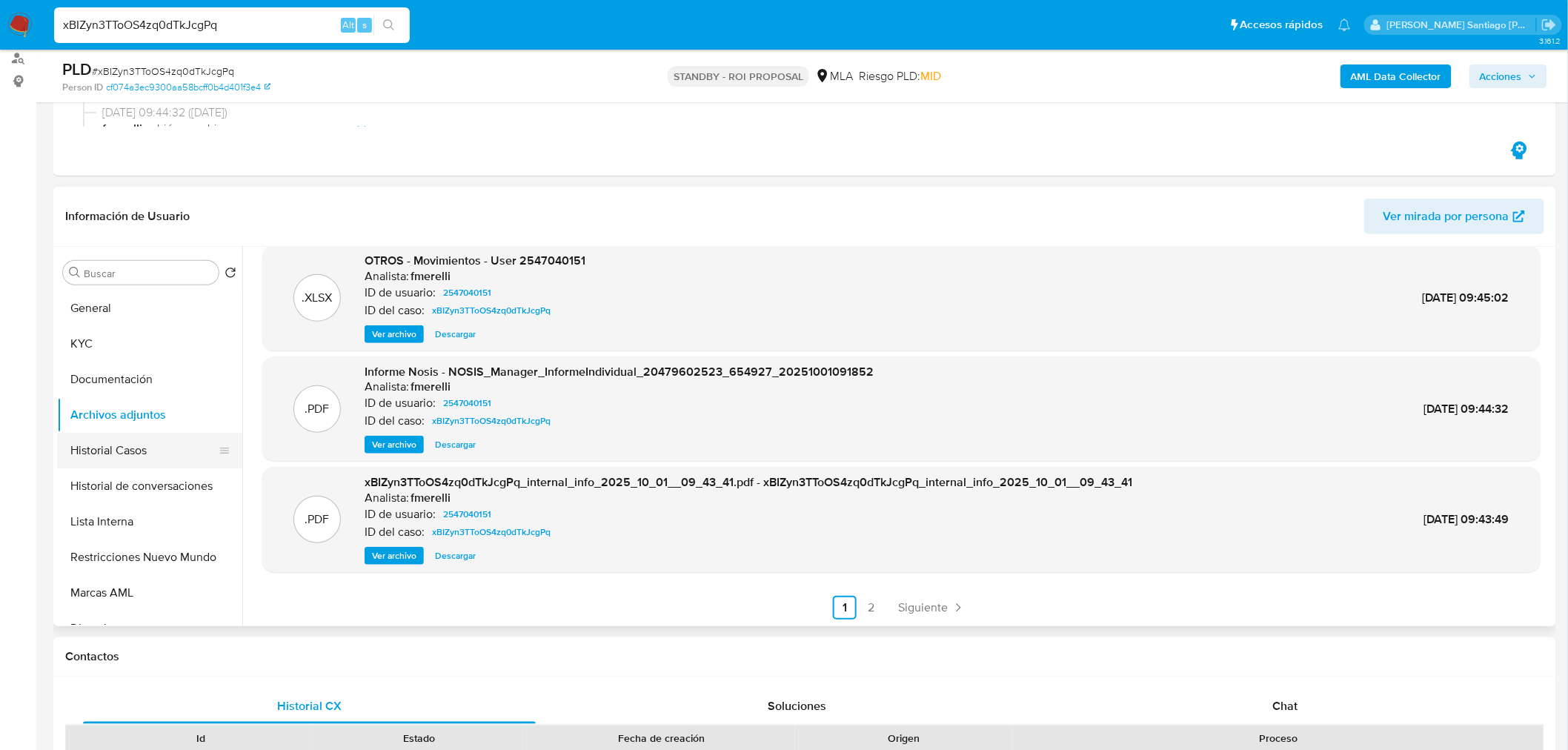
click at [129, 446] on button "Historial Casos" at bounding box center [144, 450] width 174 height 36
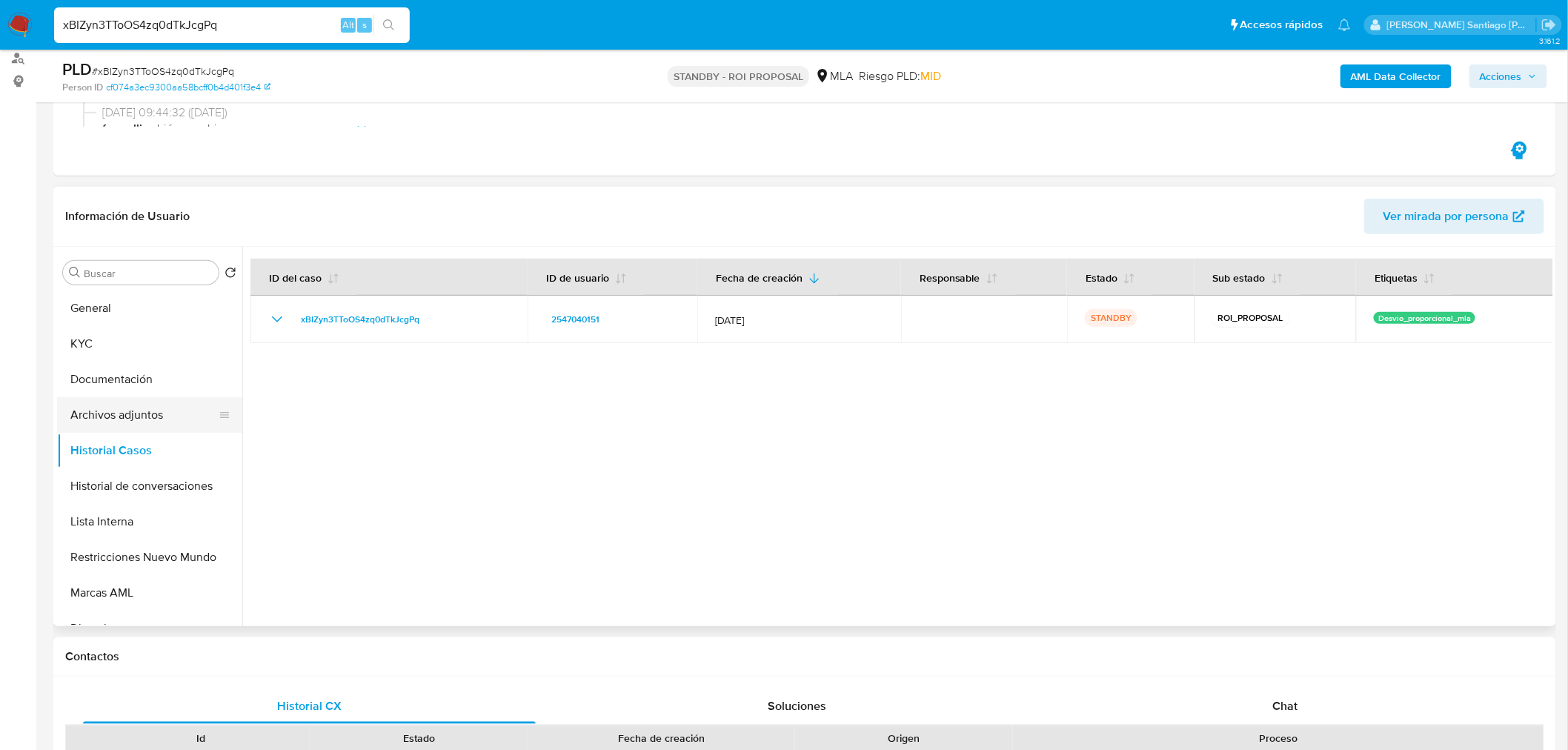
click at [160, 405] on button "Archivos adjuntos" at bounding box center [144, 414] width 174 height 36
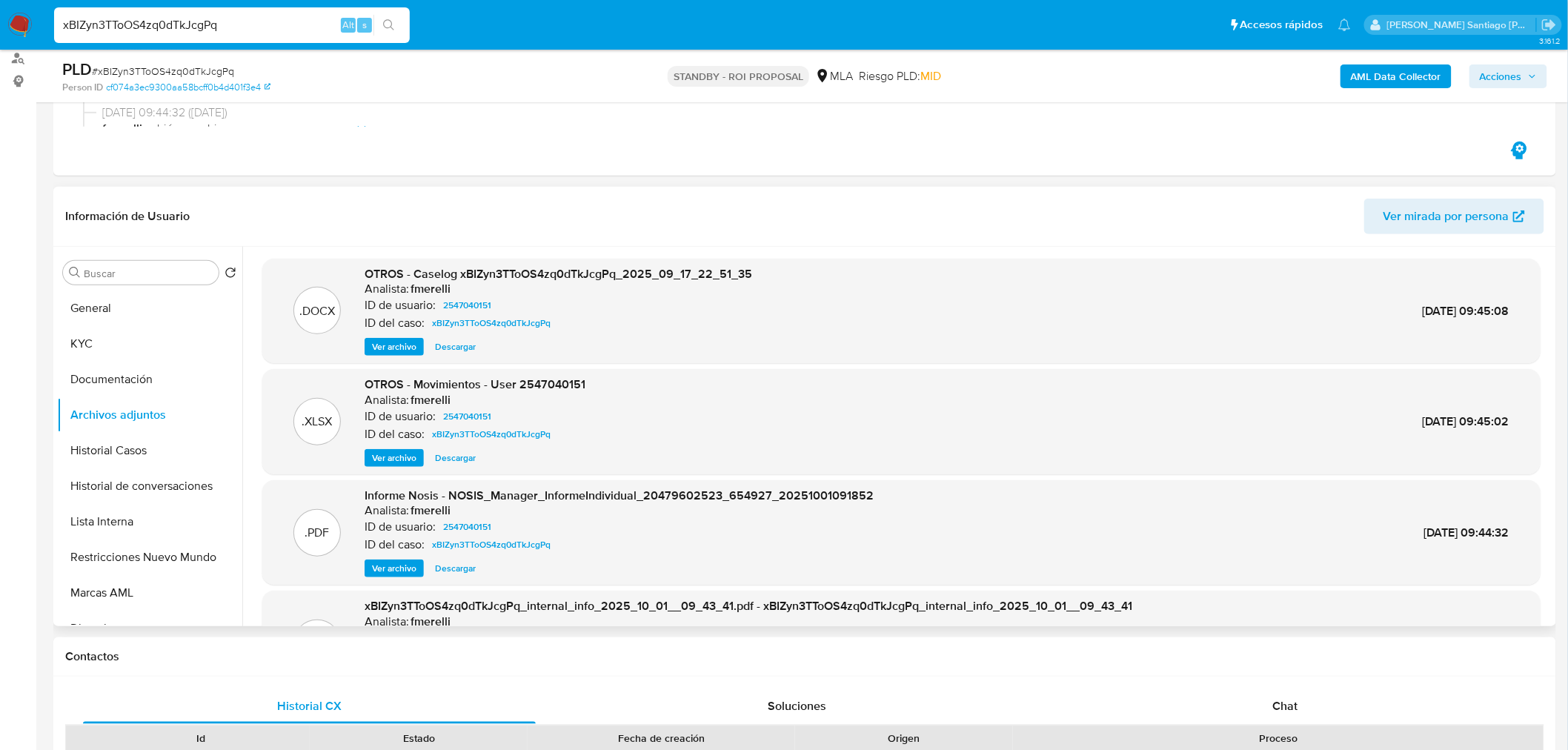
click at [445, 343] on span "Descargar" at bounding box center [455, 347] width 41 height 15
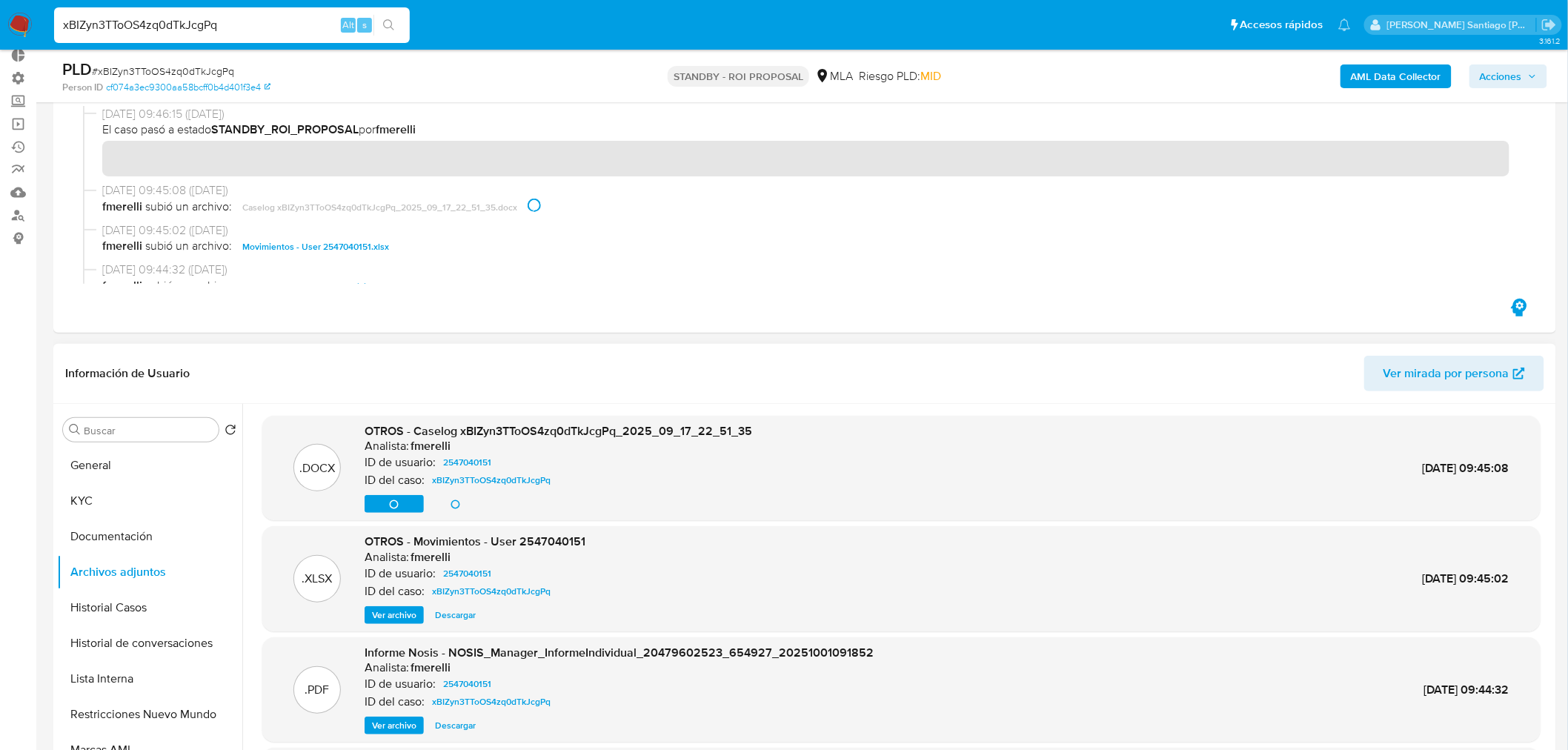
scroll to position [82, 0]
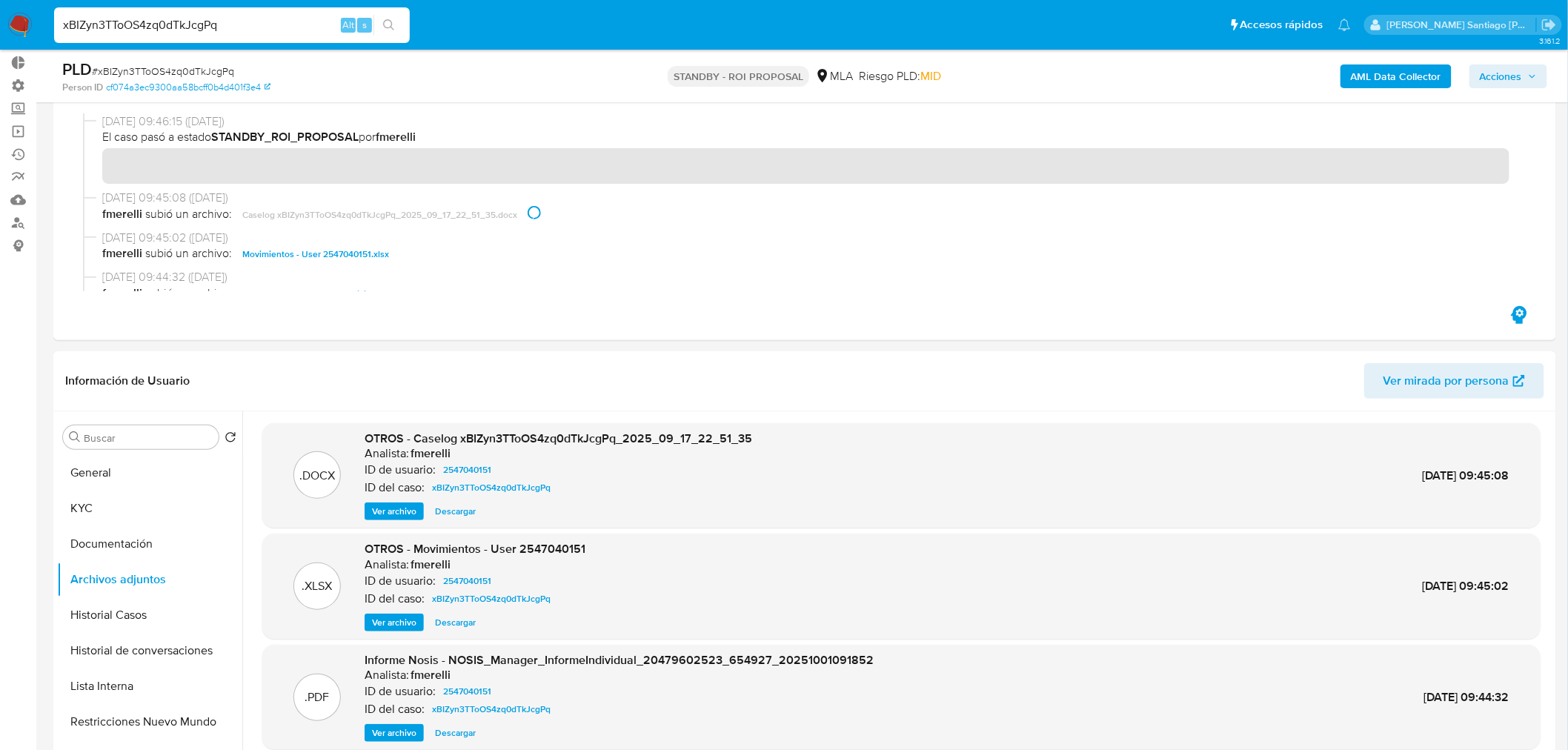
click at [245, 27] on input "xBIZyn3TToOS4zq0dTkJcgPq" at bounding box center [232, 25] width 356 height 19
click at [245, 26] on input "xBIZyn3TToOS4zq0dTkJcgPq" at bounding box center [232, 25] width 356 height 19
paste input "j4uaI3WW8aogbDhP09pJbeGw"
type input "j4uaI3WW8aogbDhP09pJbeGw"
click at [400, 24] on button "search-icon" at bounding box center [388, 25] width 31 height 21
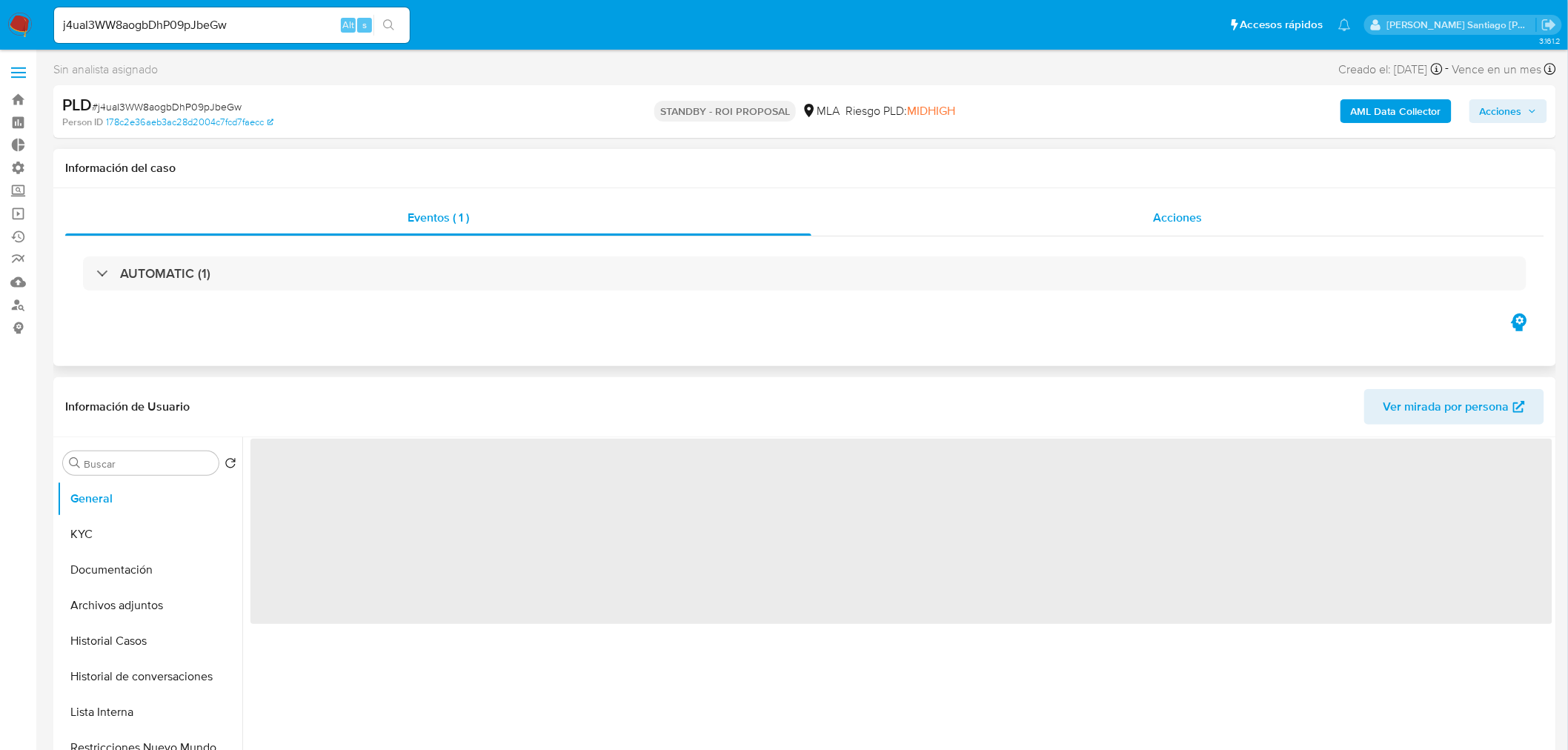
select select "10"
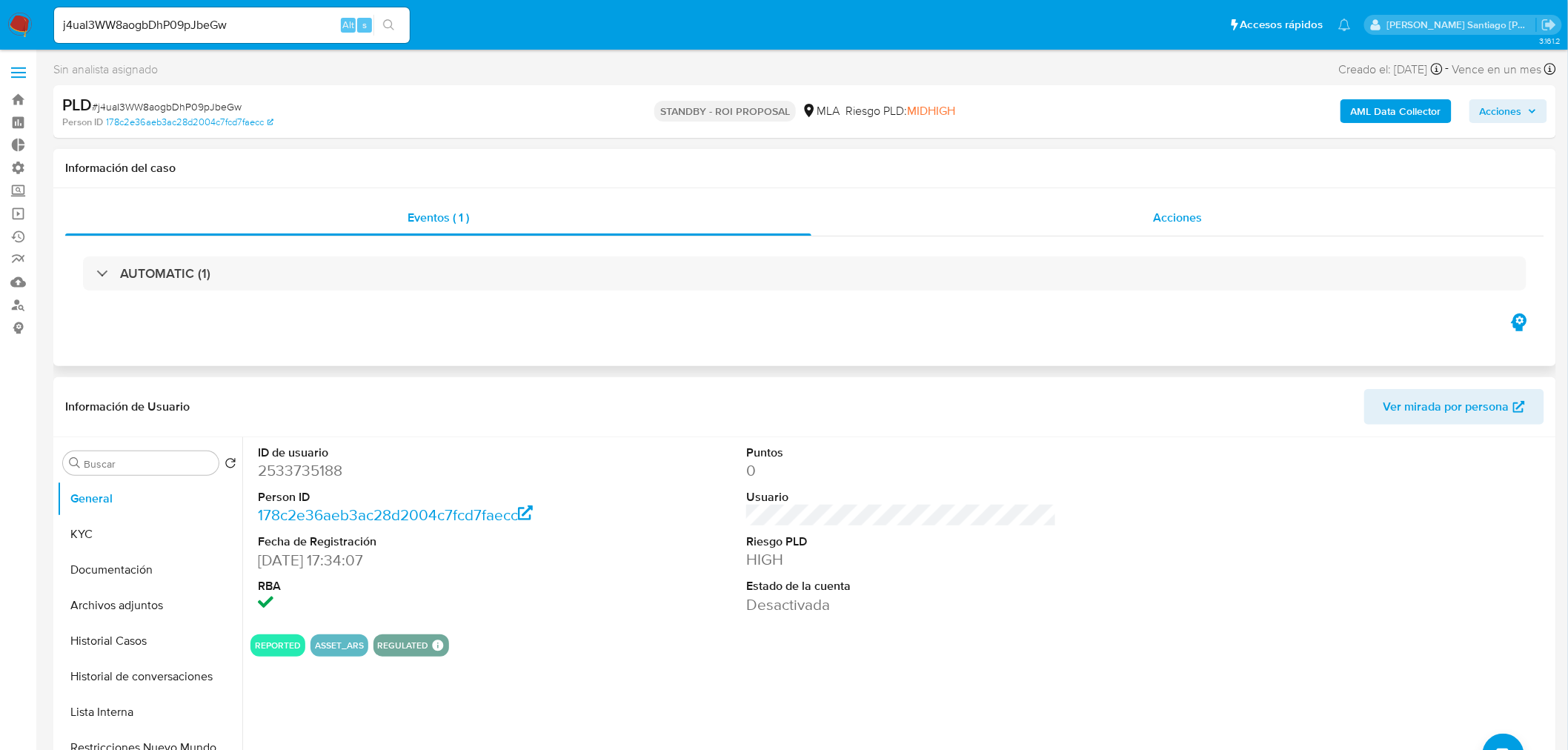
click at [1168, 220] on span "Acciones" at bounding box center [1177, 218] width 49 height 17
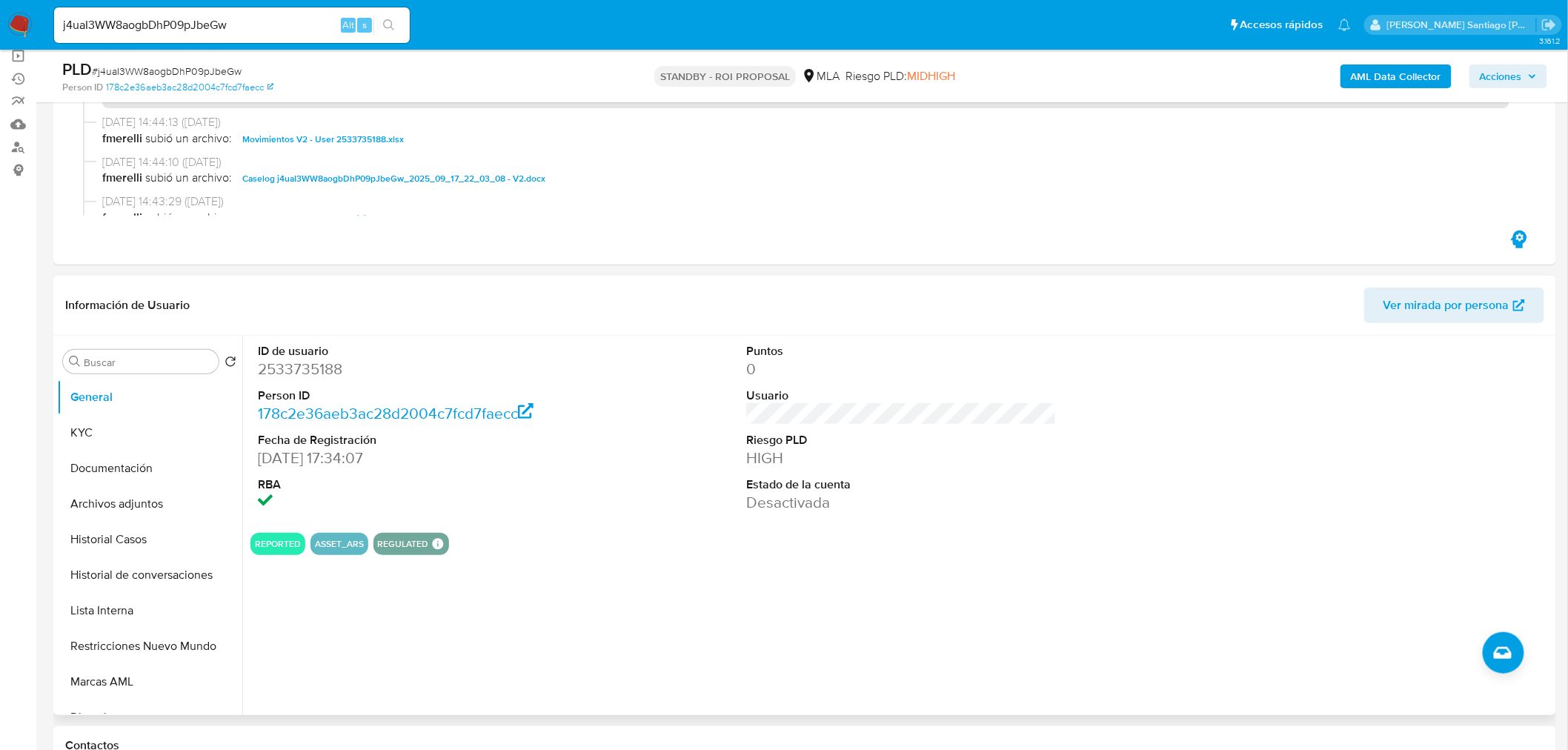
scroll to position [164, 0]
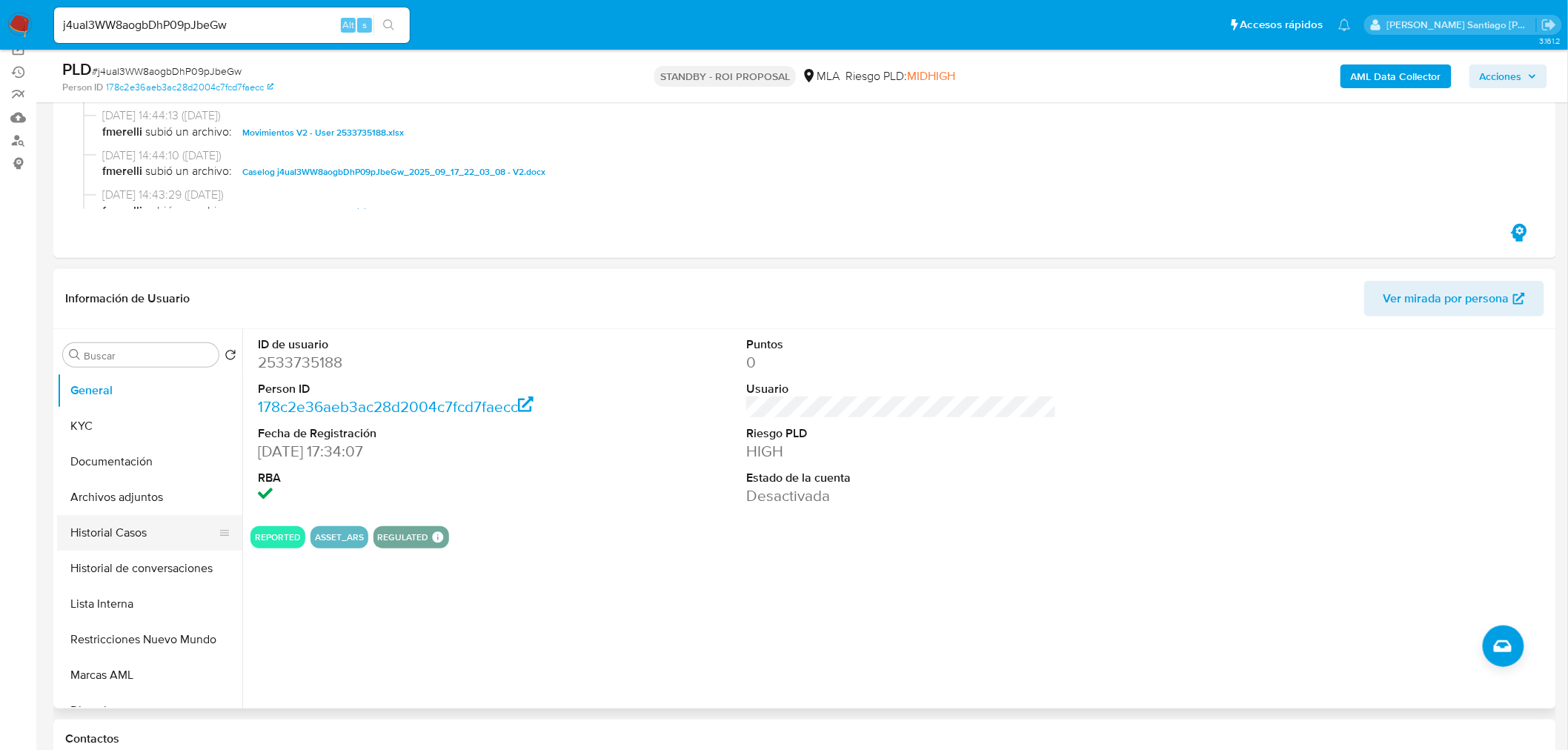
click at [159, 538] on button "Historial Casos" at bounding box center [144, 533] width 174 height 36
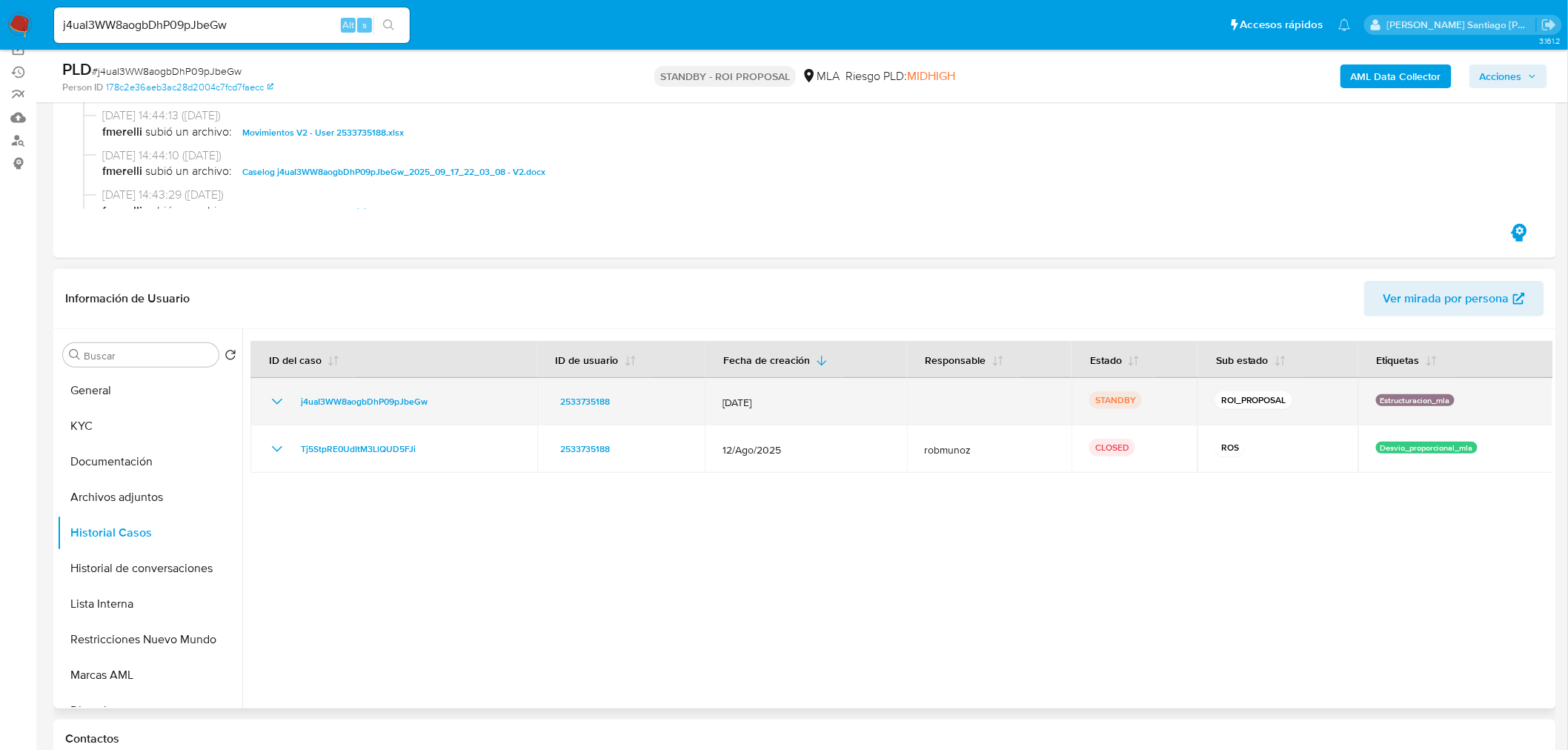
drag, startPoint x: 850, startPoint y: 403, endPoint x: 713, endPoint y: 409, distance: 137.1
click at [713, 409] on td "[DATE]" at bounding box center [805, 402] width 201 height 47
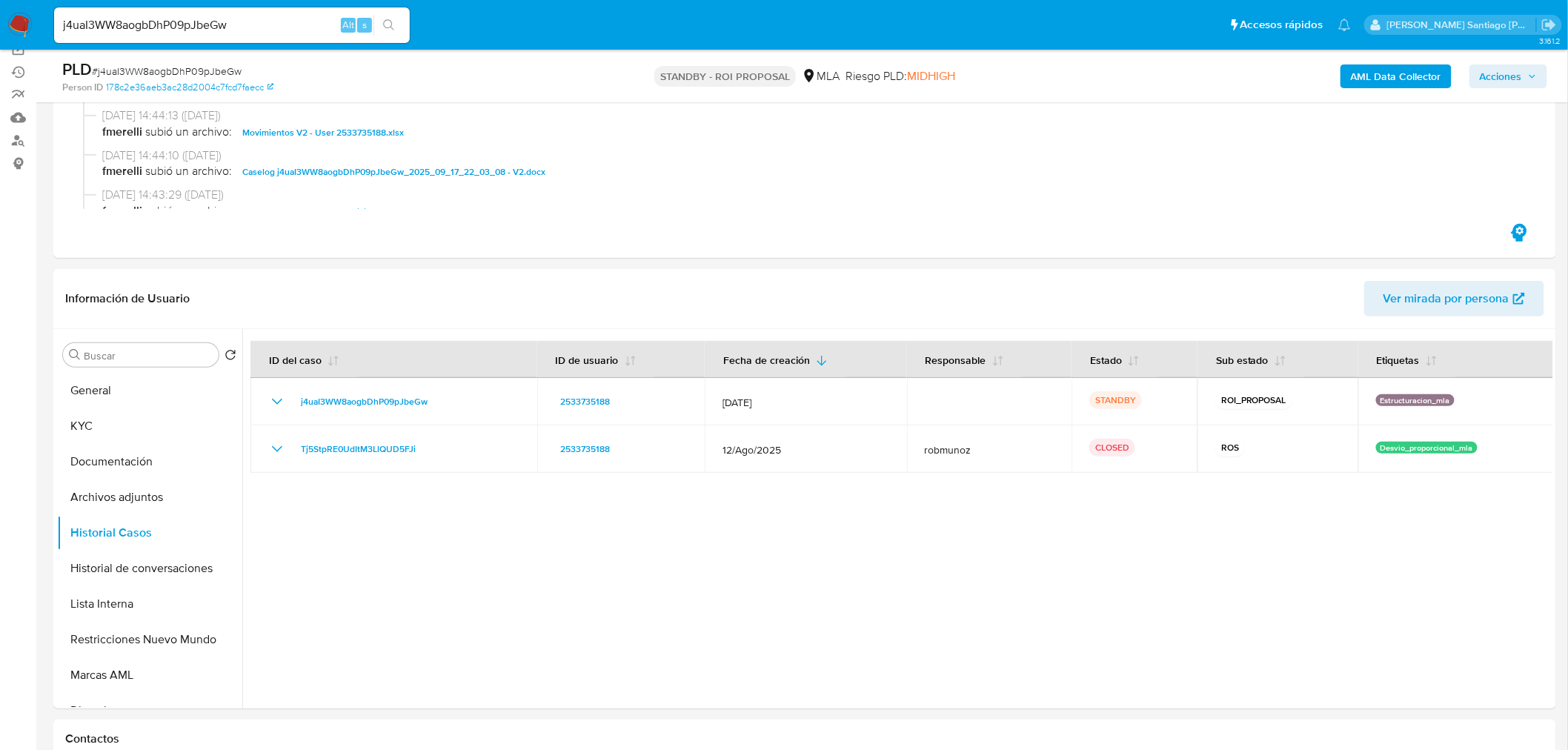
click at [304, 23] on input "j4uaI3WW8aogbDhP09pJbeGw" at bounding box center [232, 25] width 356 height 19
click at [302, 22] on input "j4uaI3WW8aogbDhP09pJbeGw" at bounding box center [232, 25] width 356 height 19
paste input "O0WnuQUPiORsYRL8f2SxOiEa"
click at [403, 22] on div "O0WnuQUPiORsYRL8f2SxOiEa Alt s" at bounding box center [232, 25] width 356 height 42
type input "O0WnuQUPiORsYRL8f2SxOiEa"
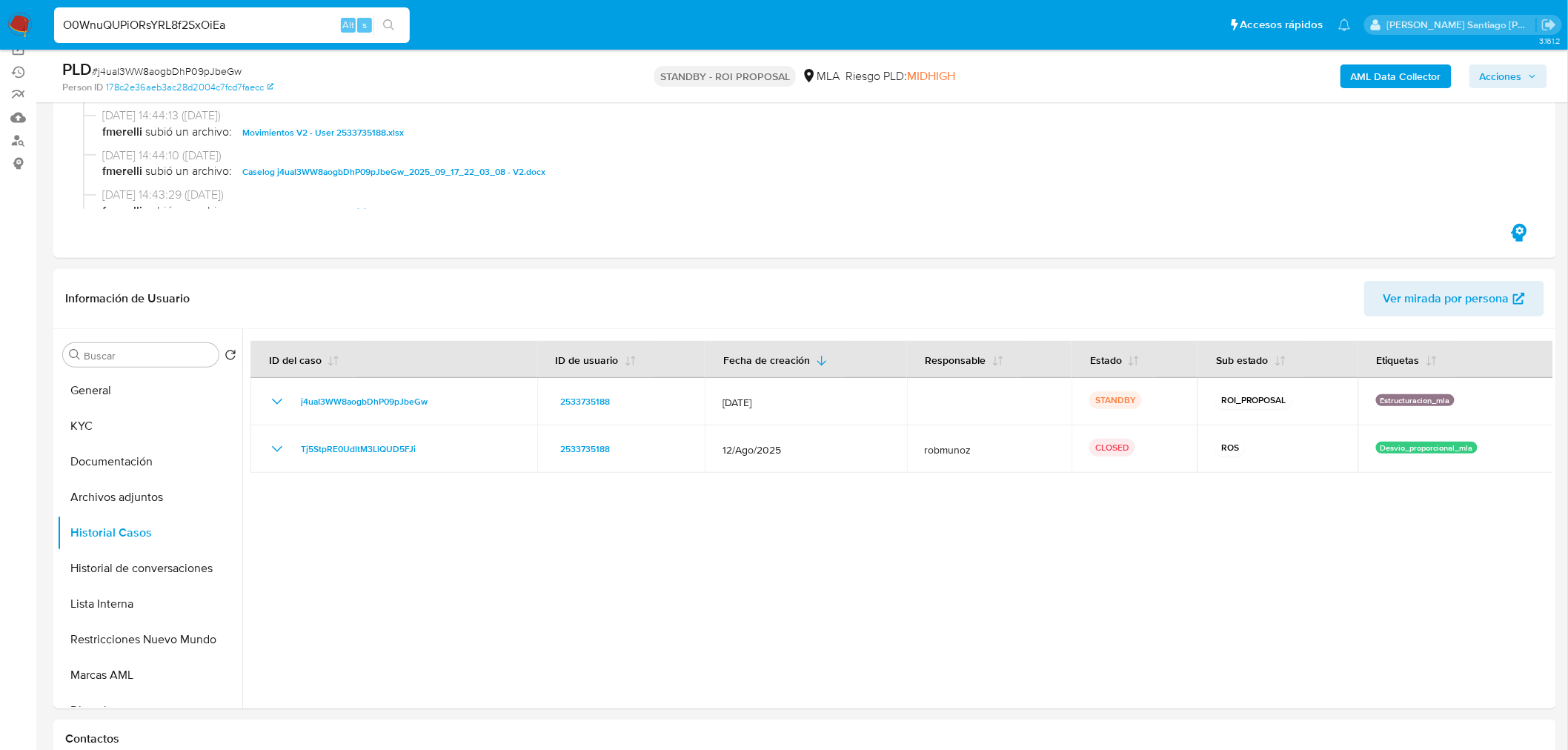
click at [394, 20] on button "search-icon" at bounding box center [388, 25] width 31 height 21
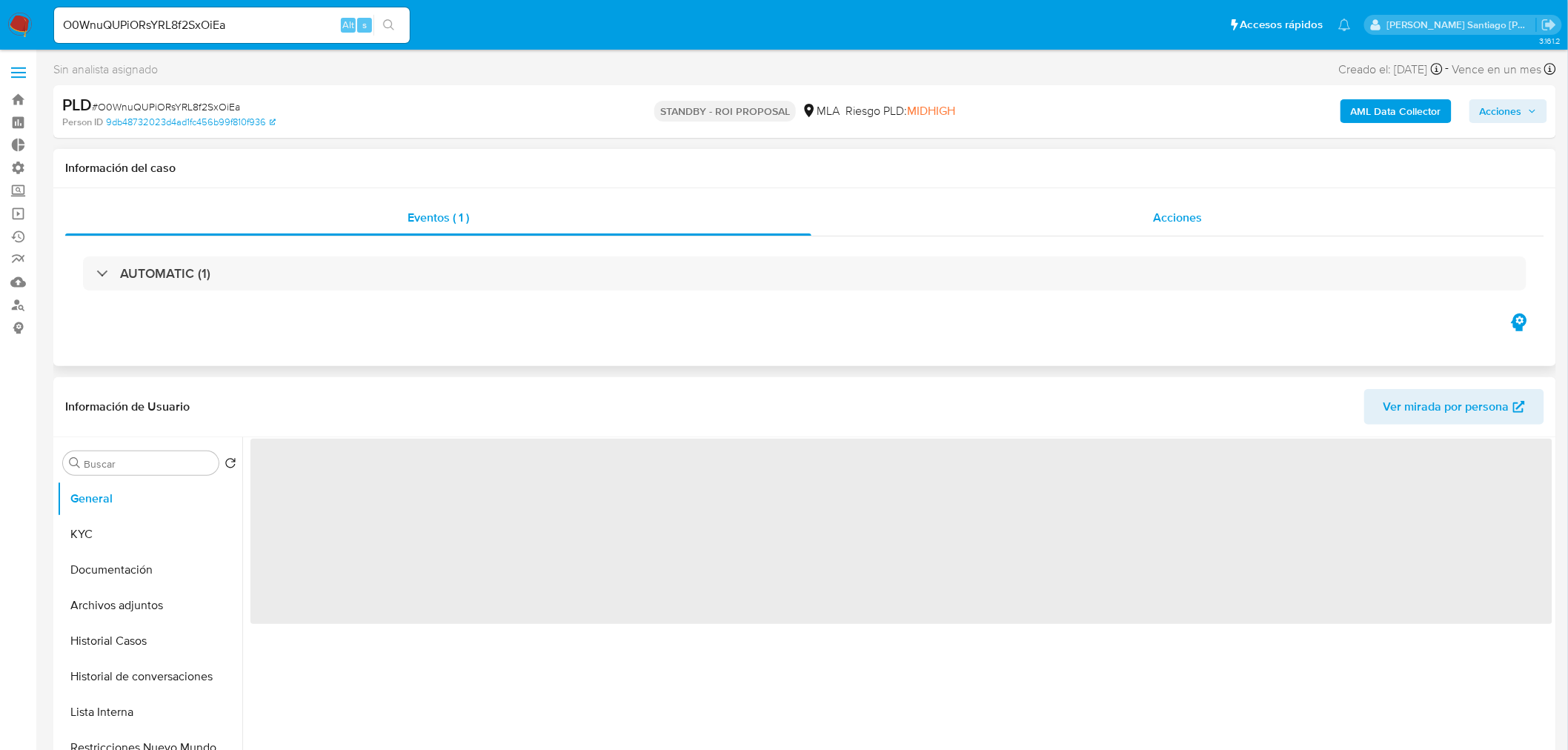
select select "10"
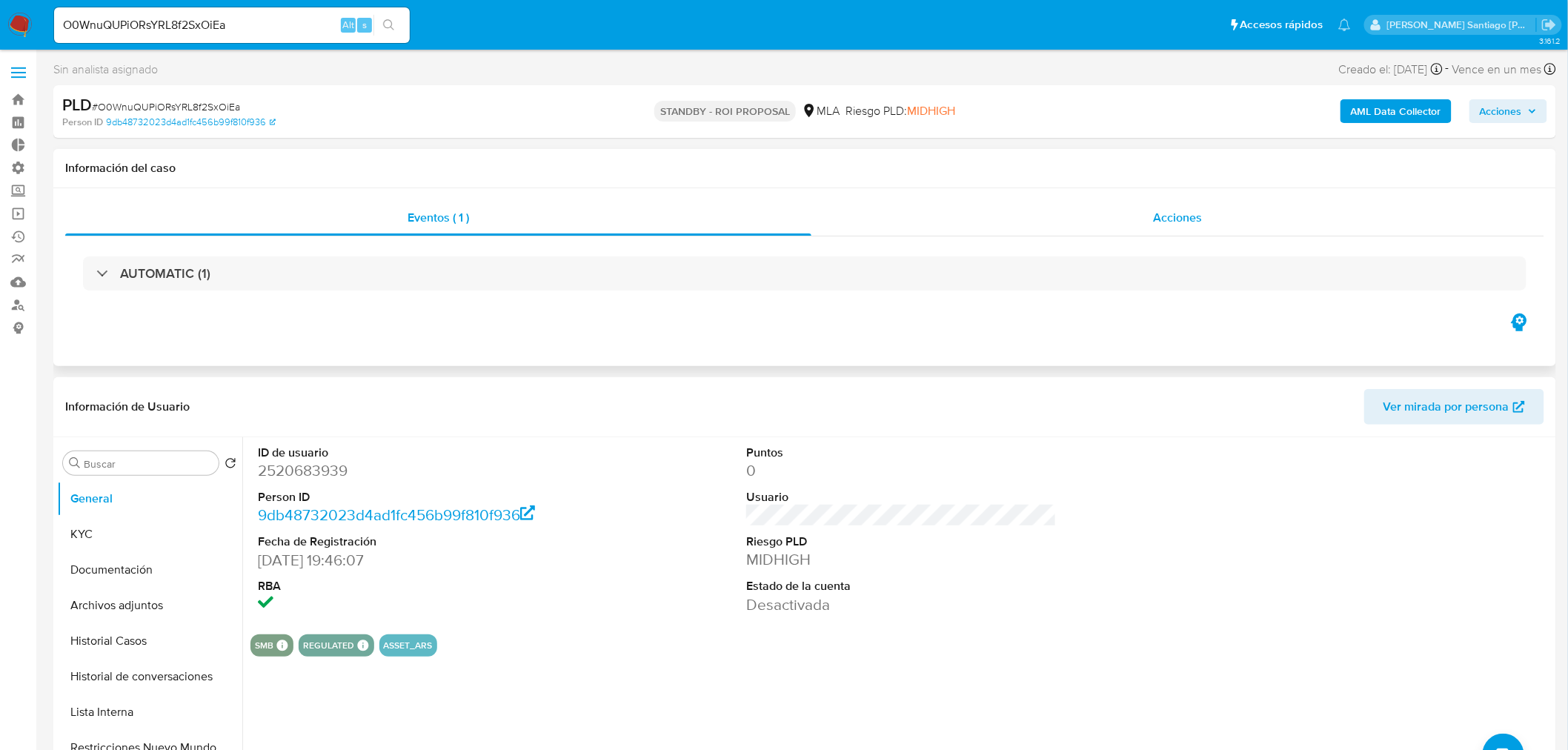
click at [1186, 234] on div "Acciones" at bounding box center [1178, 218] width 734 height 36
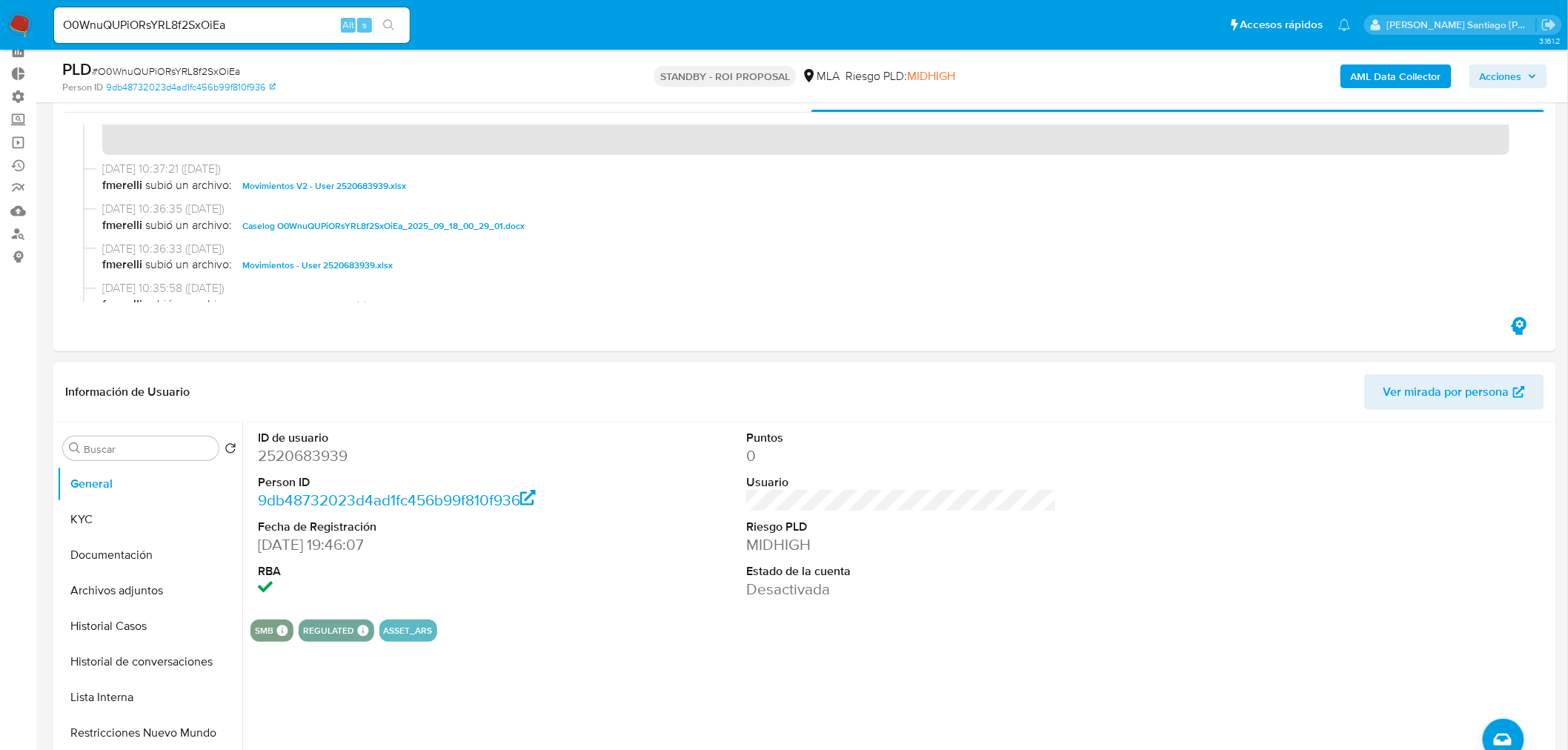
scroll to position [164, 0]
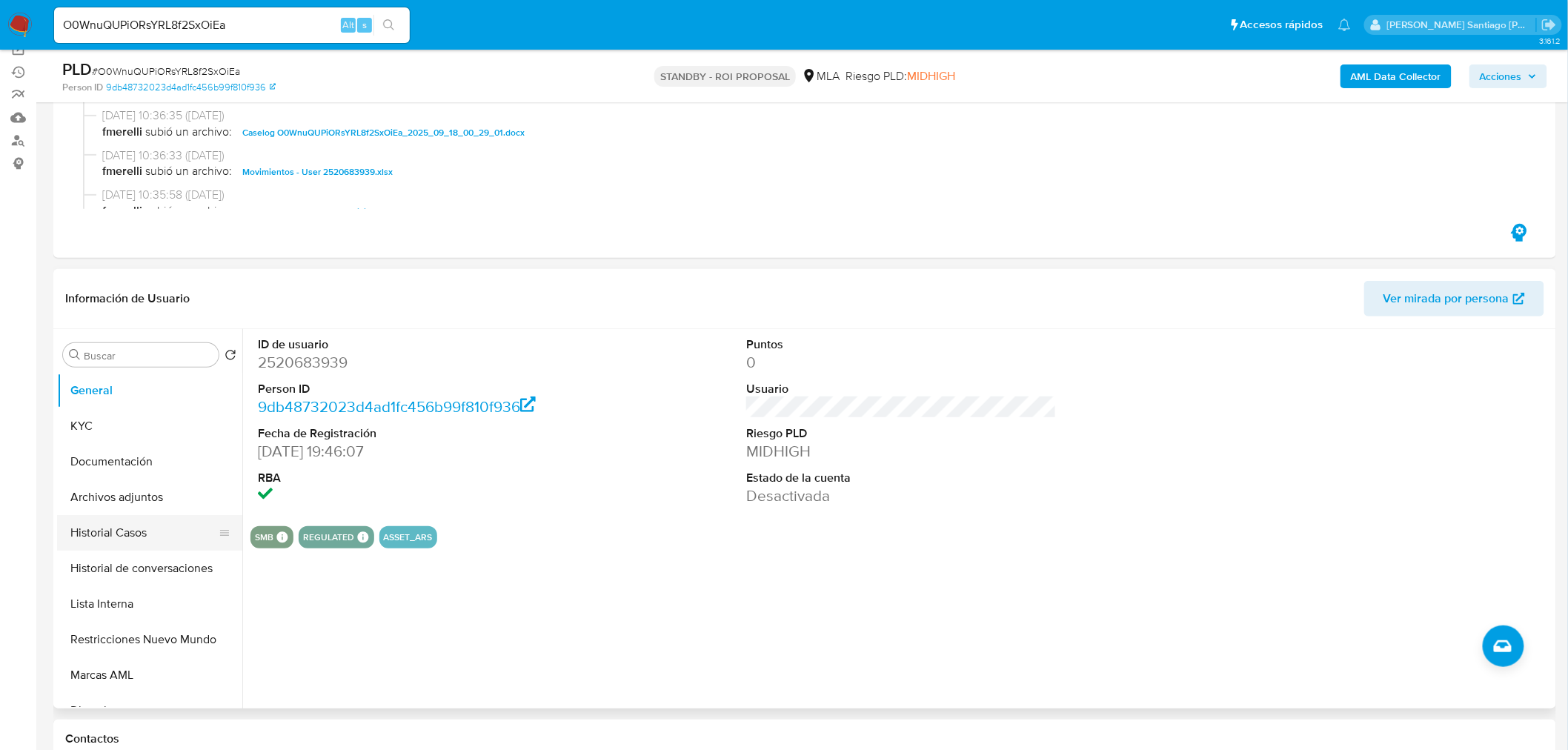
click at [150, 519] on button "Historial Casos" at bounding box center [144, 533] width 174 height 36
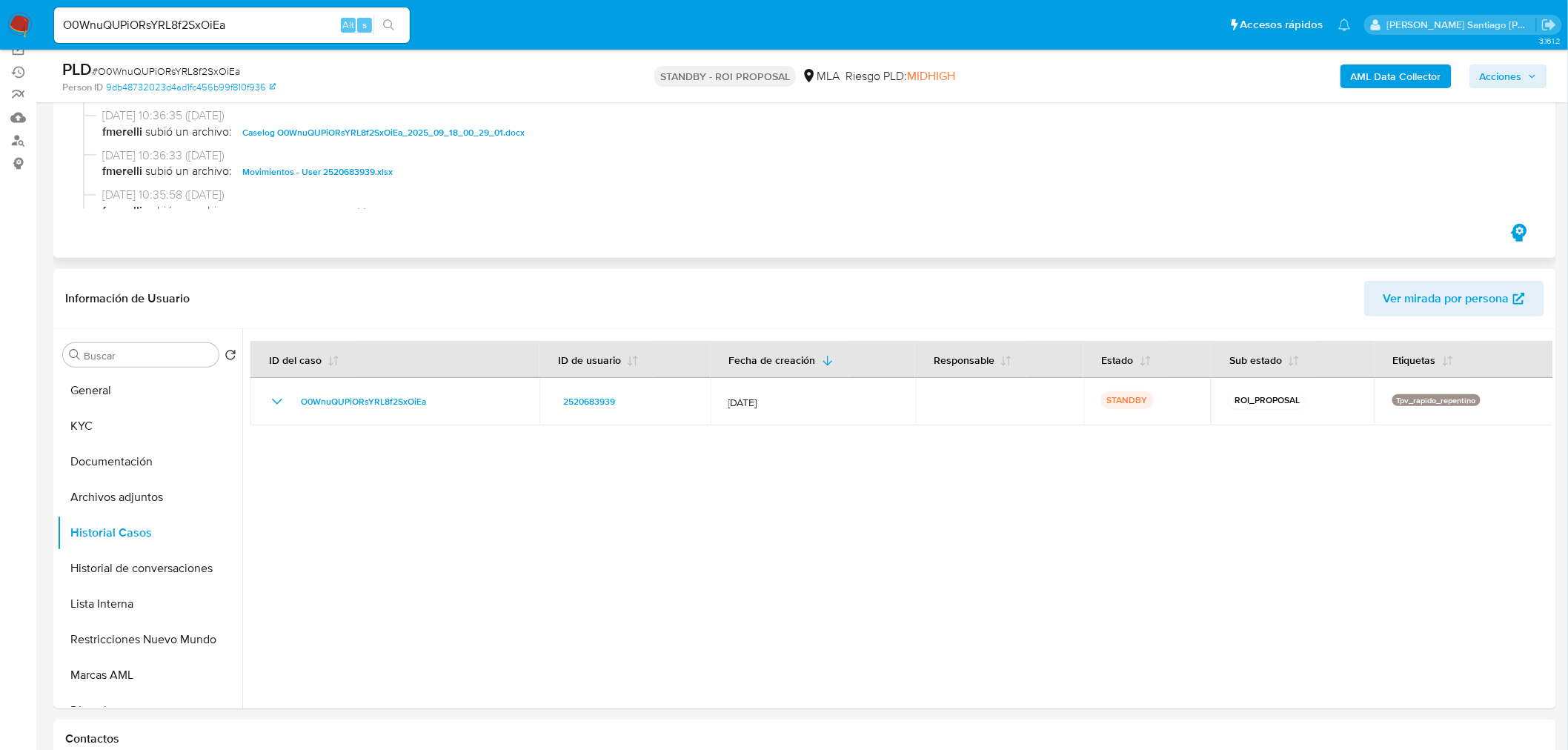
click at [449, 137] on span "Caselog O0WnuQUPiORsYRL8f2SxOiEa_2025_09_18_00_29_01.docx" at bounding box center [384, 133] width 283 height 18
click at [279, 28] on input "O0WnuQUPiORsYRL8f2SxOiEa" at bounding box center [232, 25] width 356 height 19
click at [278, 27] on input "O0WnuQUPiORsYRL8f2SxOiEa" at bounding box center [232, 25] width 356 height 19
paste input "T7IbhP4ambSEXLd6OquZkXLv"
type input "T7IbhP4ambSEXLd6OquZkXLv"
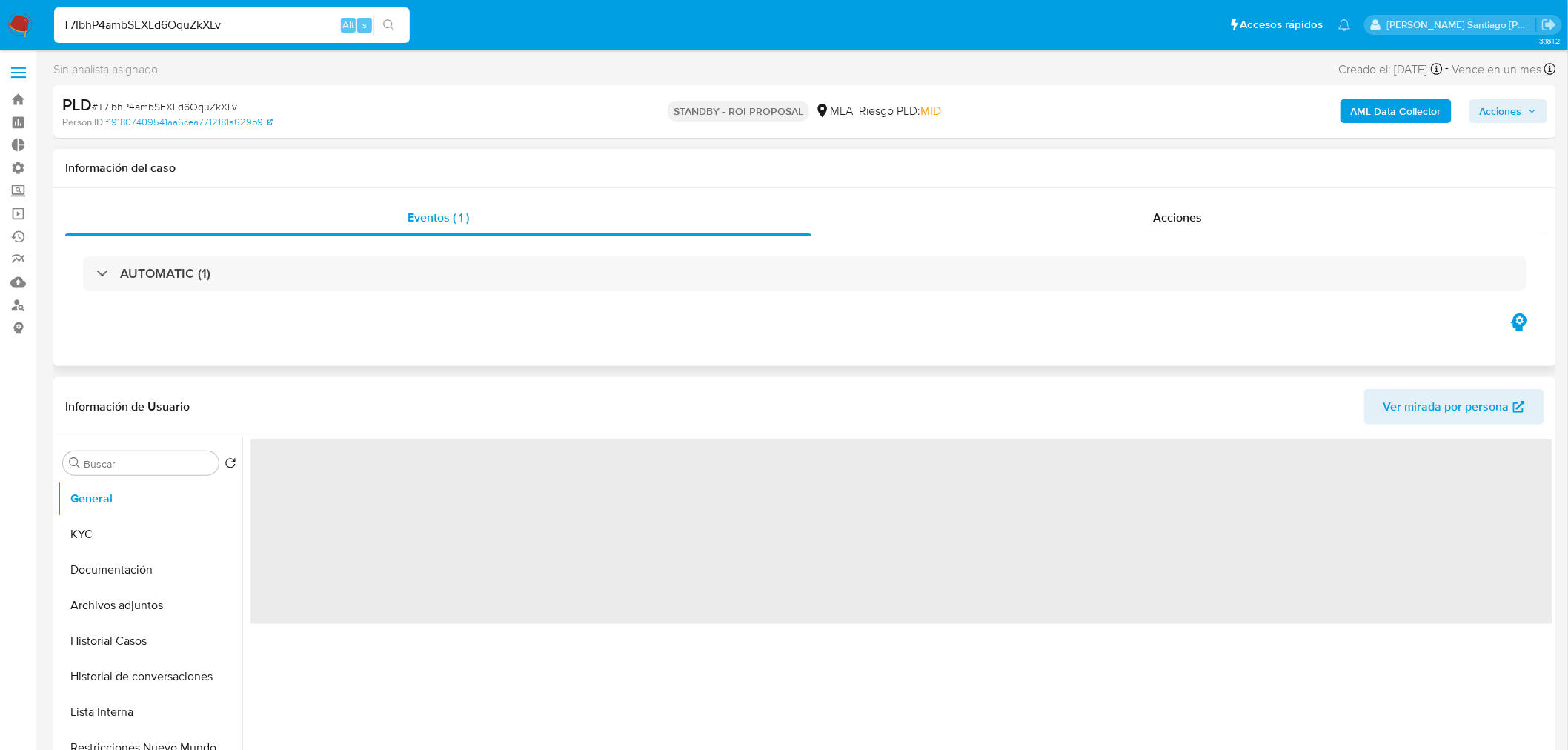
select select "10"
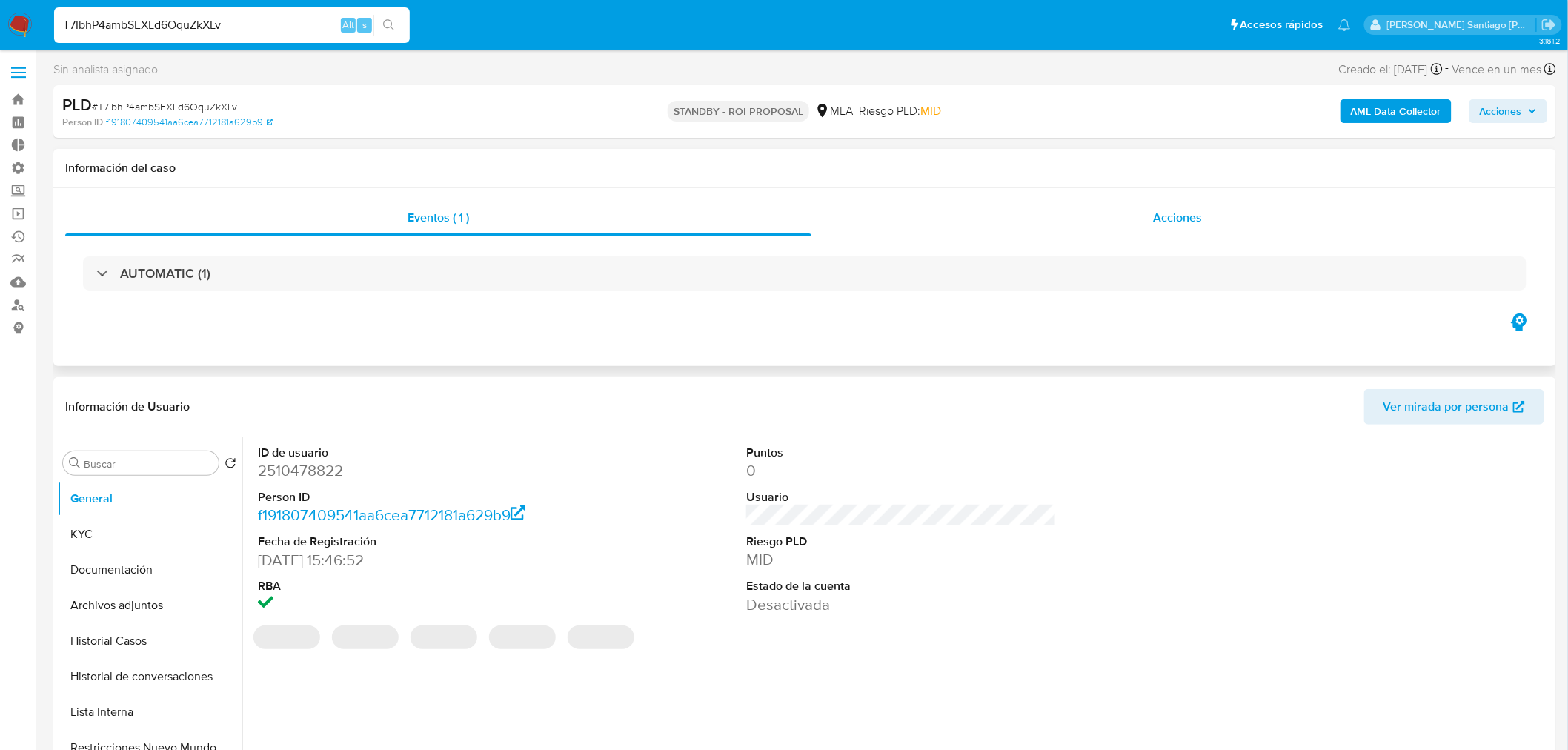
click at [1231, 212] on div "Acciones" at bounding box center [1178, 218] width 734 height 36
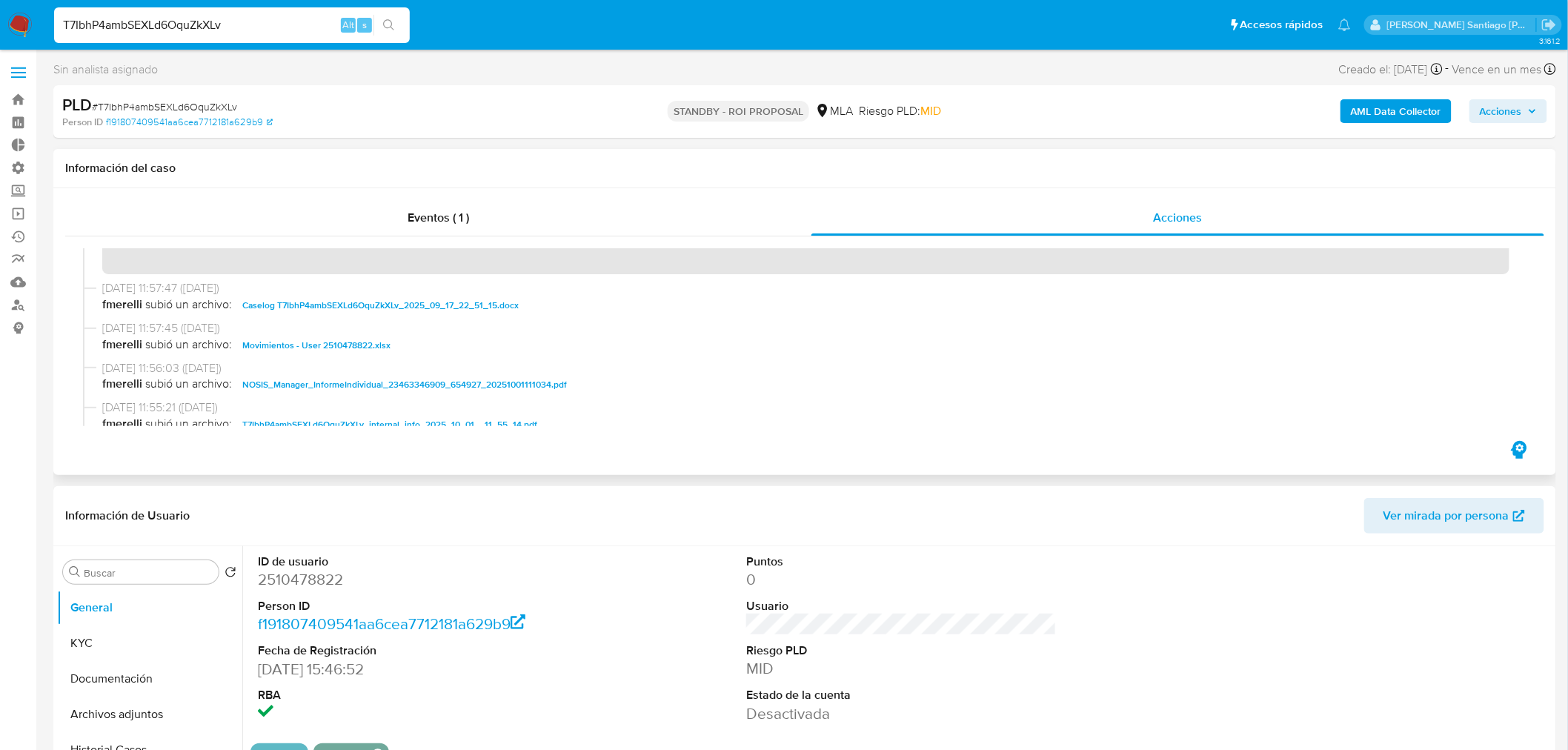
scroll to position [82, 0]
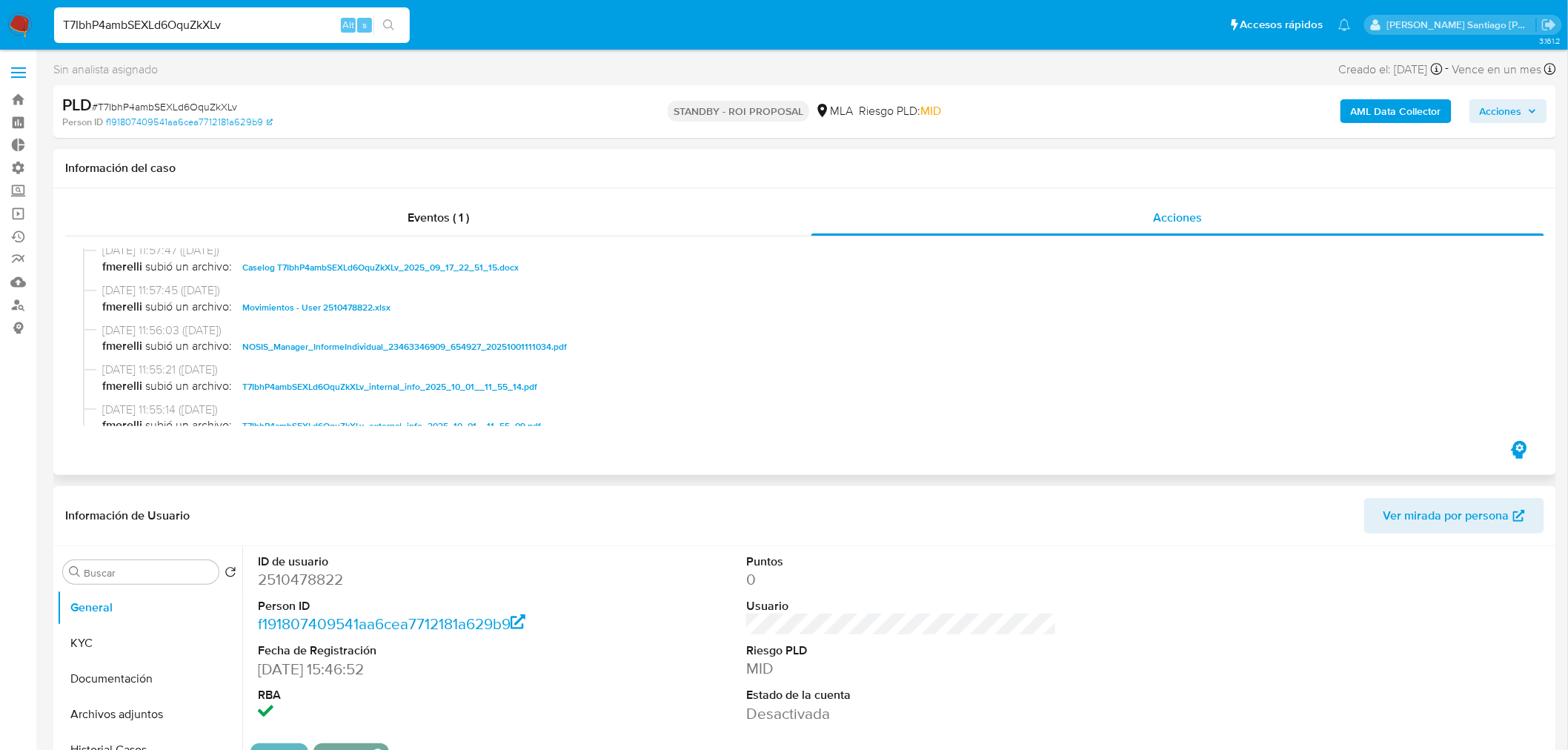
click at [461, 263] on span "Caselog T7IbhP4ambSEXLd6OquZkXLv_2025_09_17_22_51_15.docx" at bounding box center [380, 268] width 276 height 18
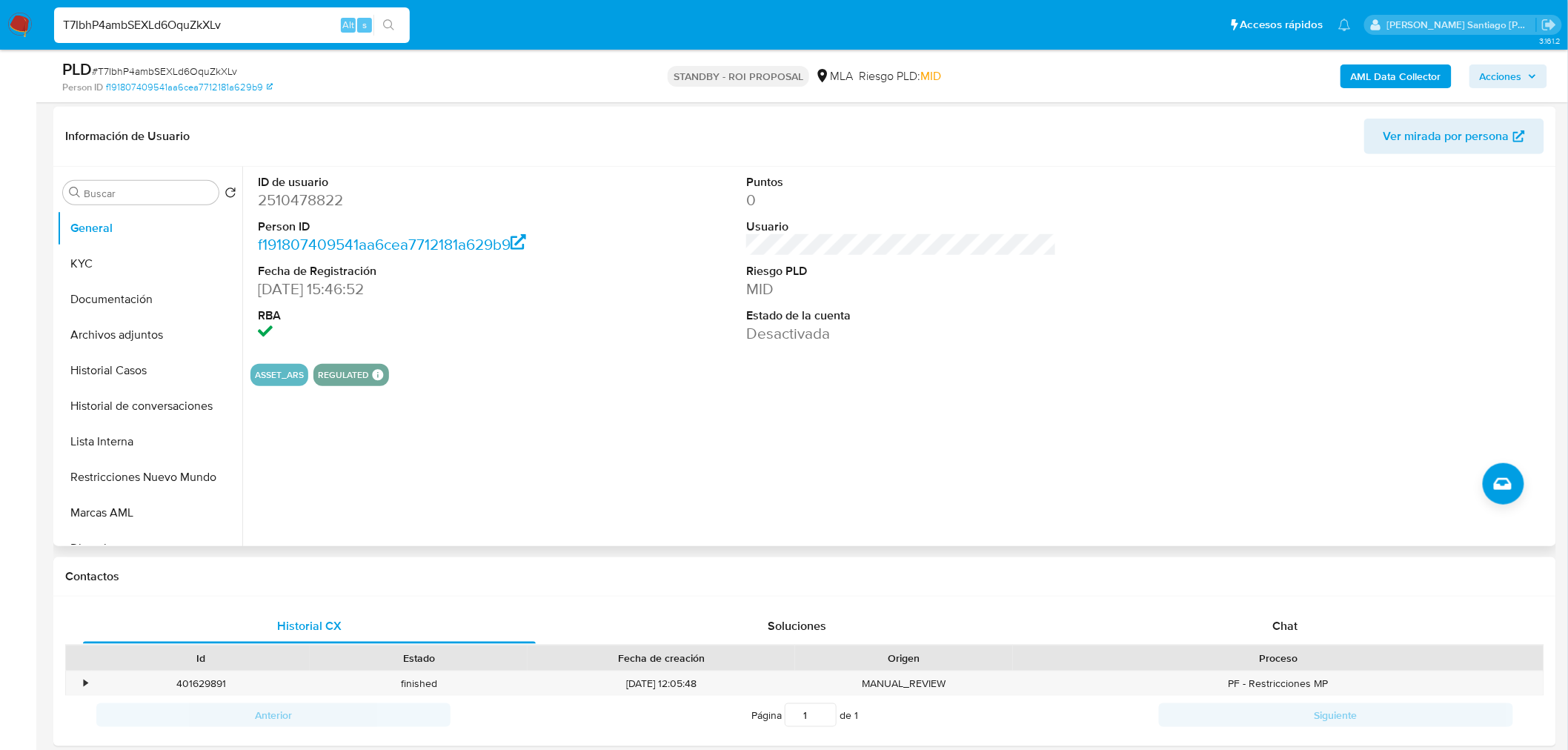
scroll to position [329, 0]
click at [86, 359] on button "Historial Casos" at bounding box center [144, 368] width 174 height 36
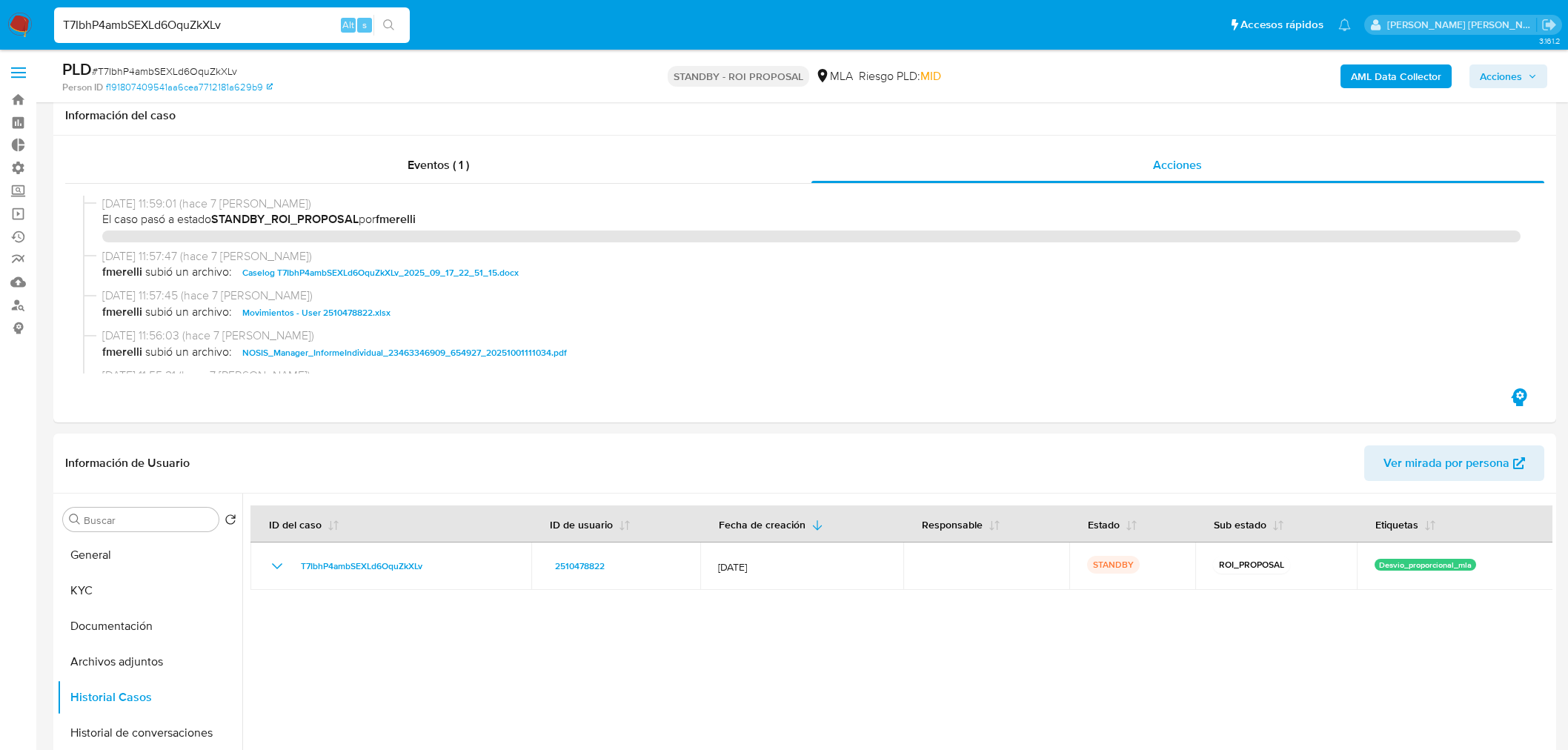
select select "10"
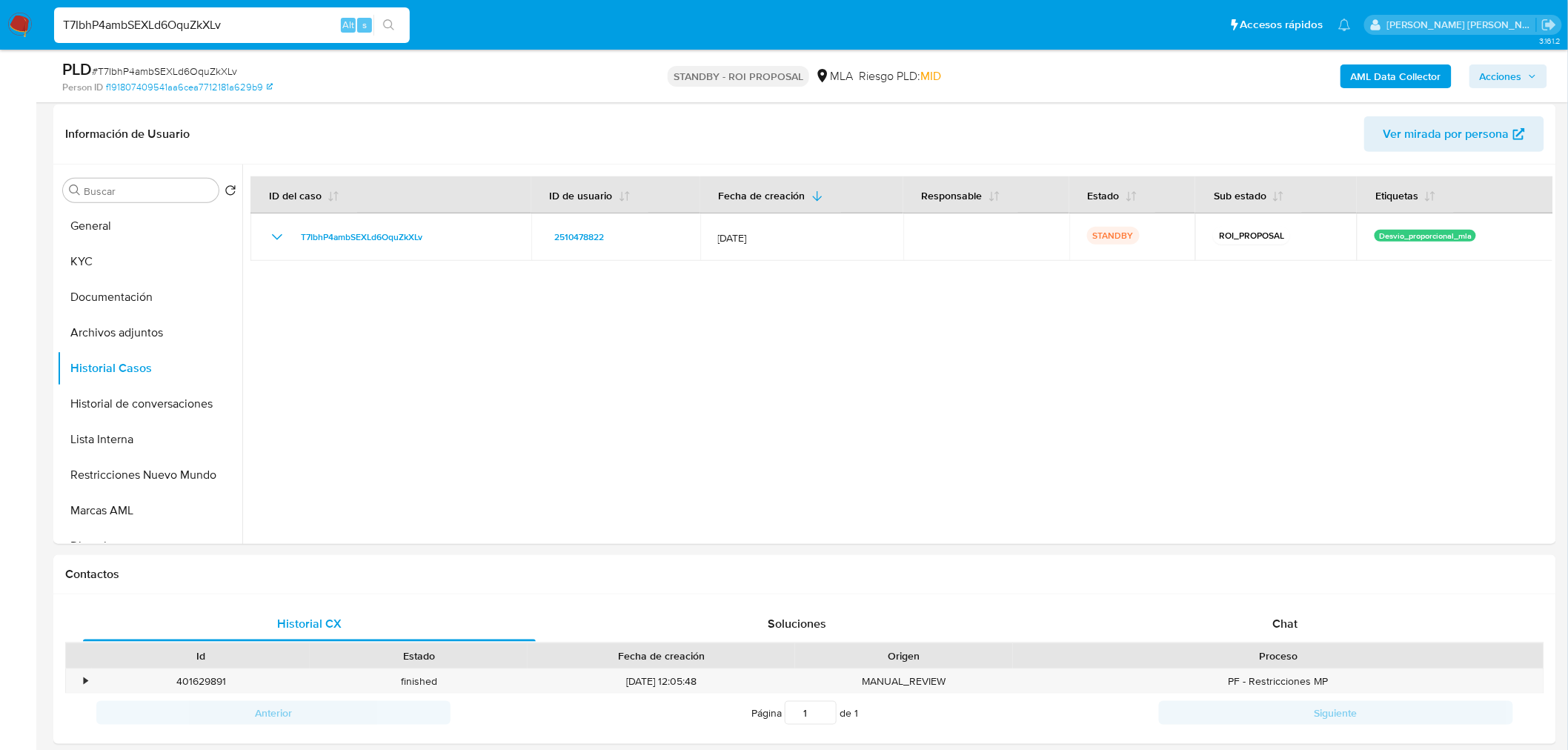
scroll to position [82, 0]
click at [272, 9] on div "T7IbhP4ambSEXLd6OquZkXLv Alt s" at bounding box center [232, 24] width 356 height 36
click at [265, 21] on input "T7IbhP4ambSEXLd6OquZkXLv" at bounding box center [232, 25] width 356 height 19
click at [264, 21] on input "T7IbhP4ambSEXLd6OquZkXLv" at bounding box center [232, 25] width 356 height 19
paste input "MRnydBTEq4UmRurSevwYWCOB"
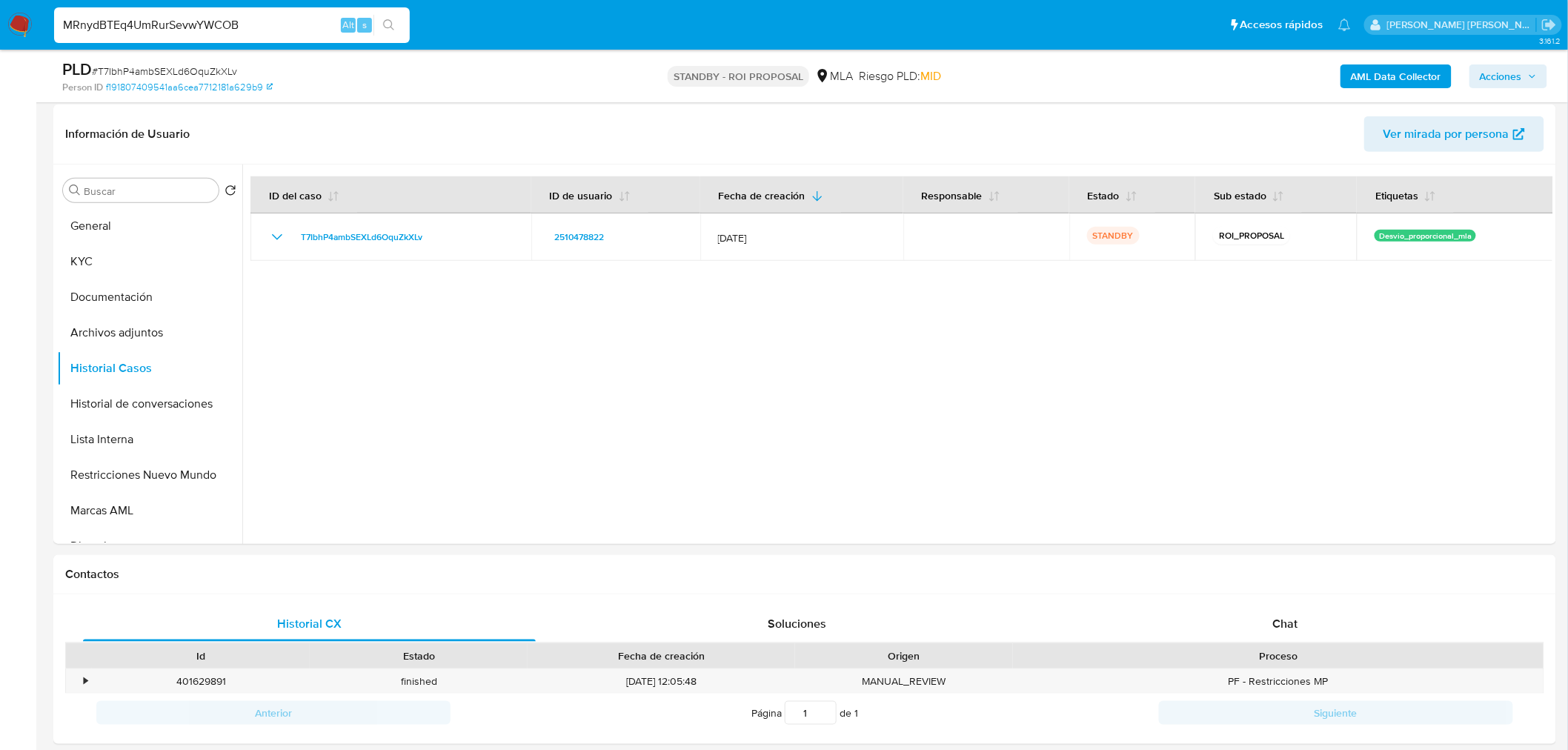
type input "MRnydBTEq4UmRurSevwYWCOB"
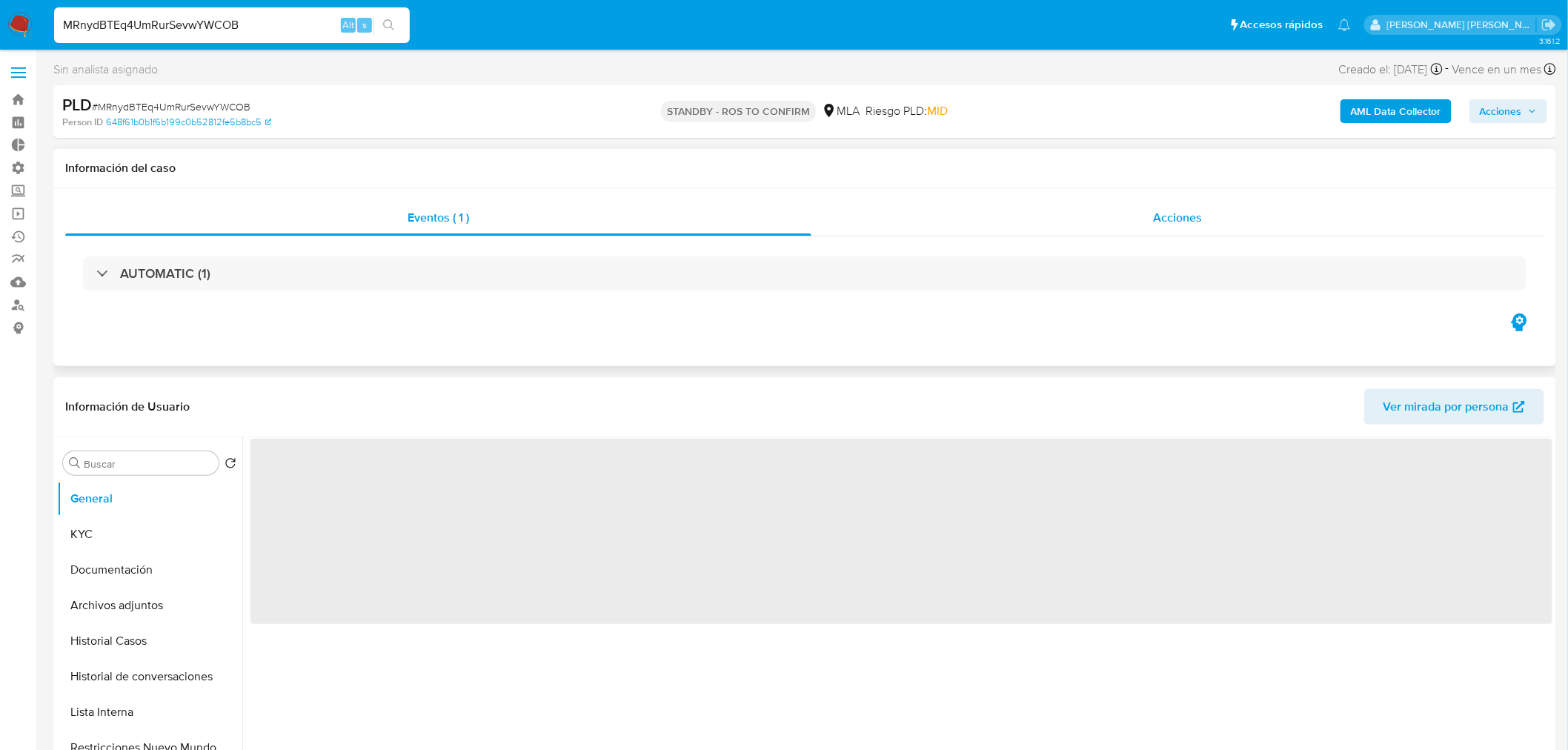
click at [1145, 225] on div "Acciones" at bounding box center [1178, 218] width 734 height 36
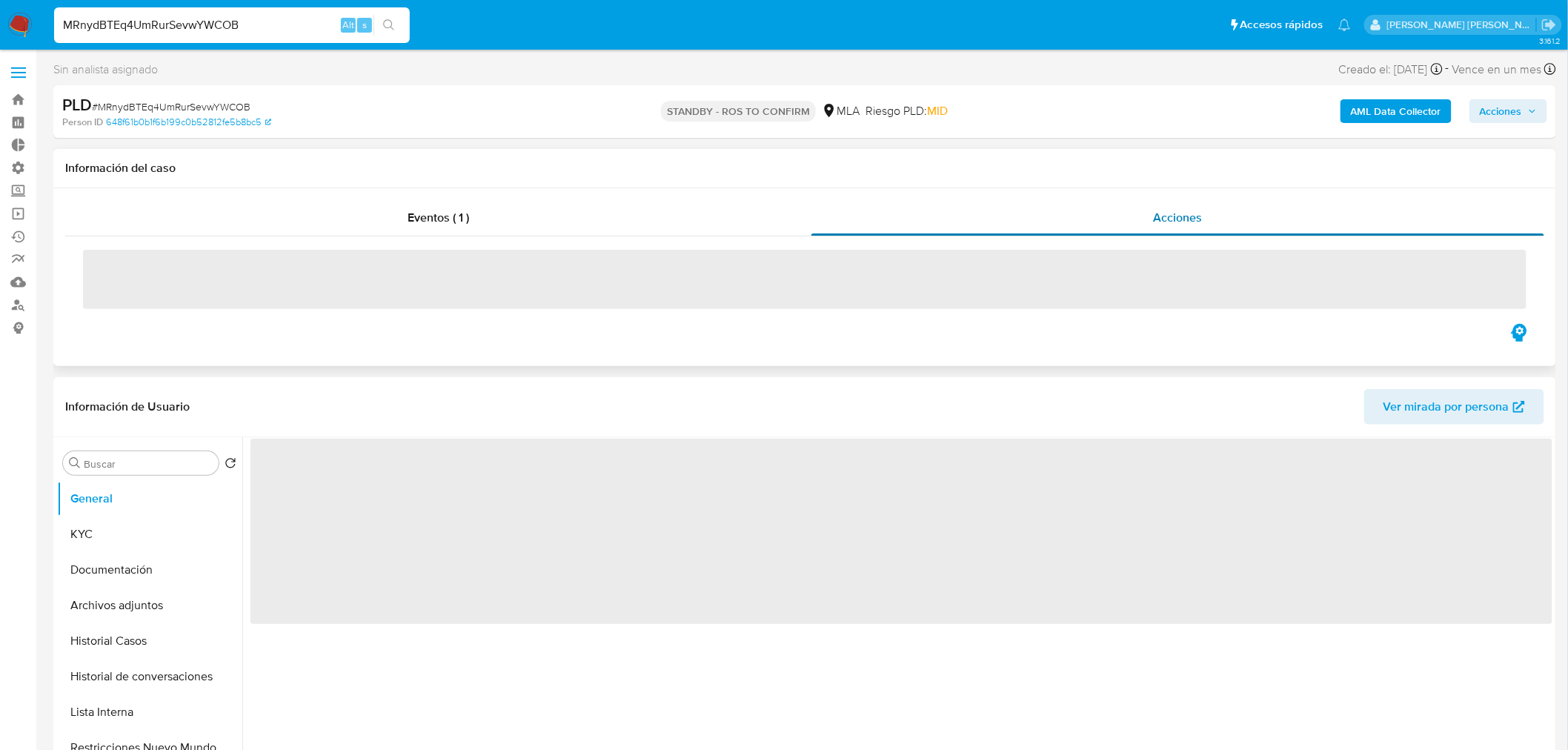
select select "10"
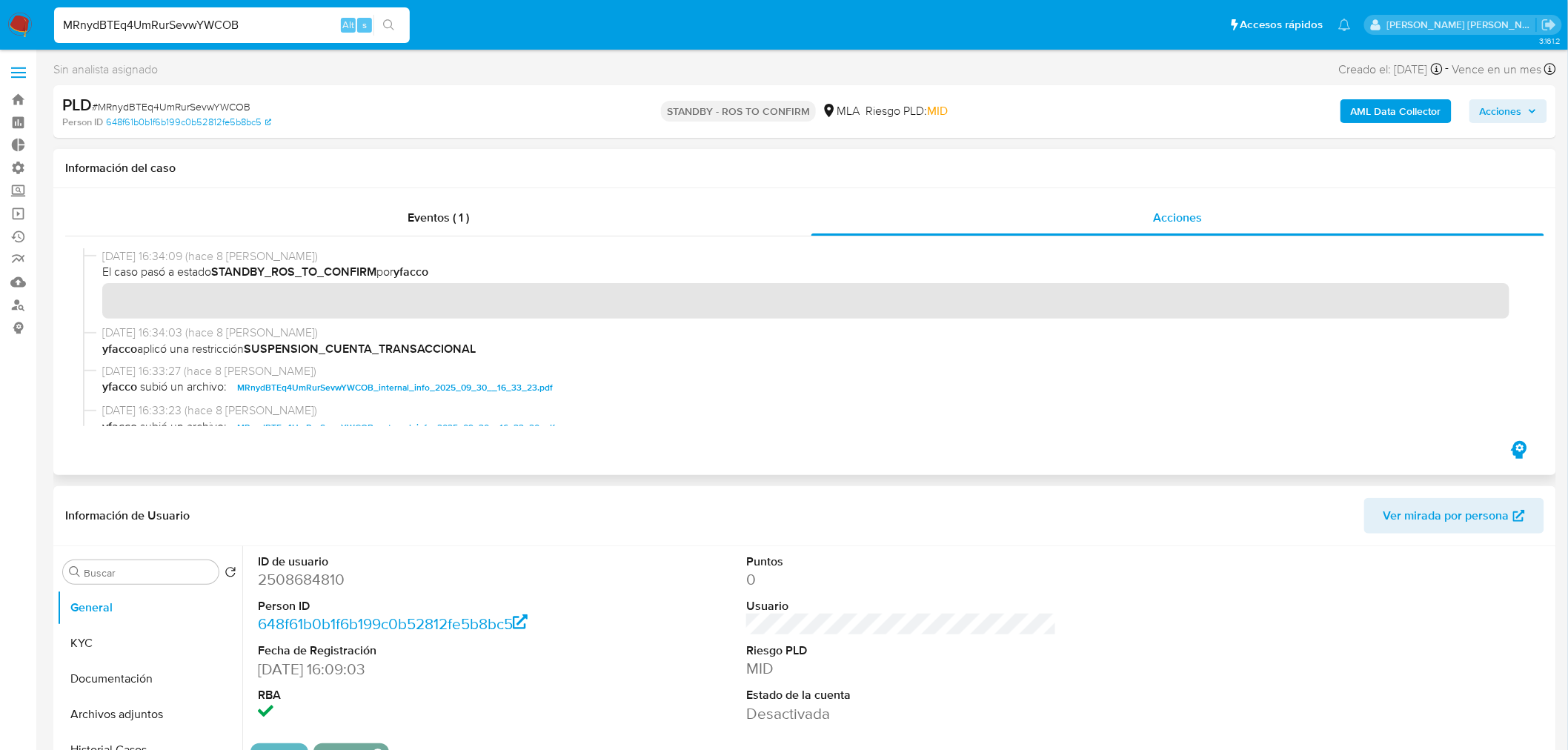
scroll to position [82, 0]
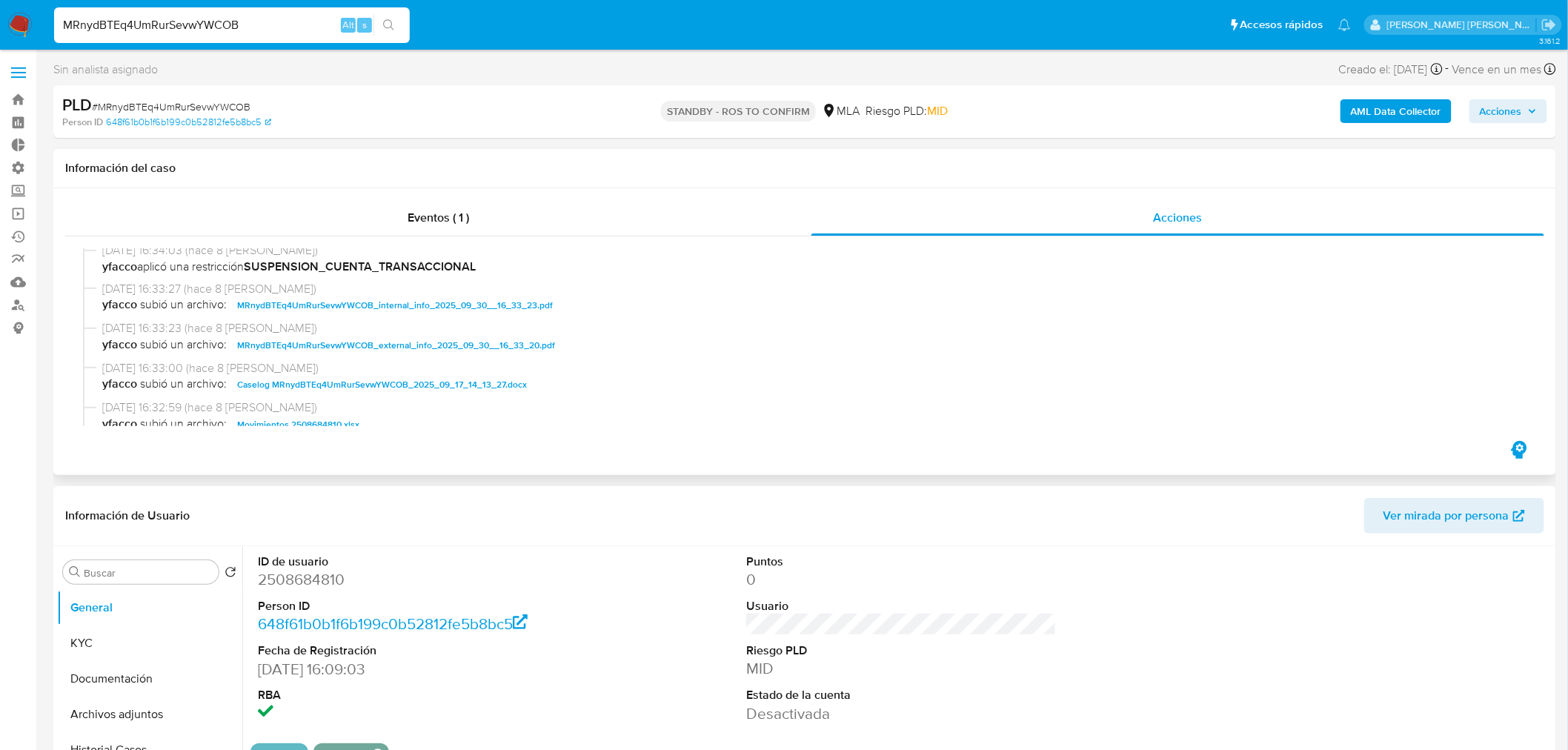
drag, startPoint x: 438, startPoint y: 383, endPoint x: 484, endPoint y: 376, distance: 46.5
click at [437, 383] on span "Caselog MRnydBTEq4UmRurSevwYWCOB_2025_09_17_14_13_27.docx" at bounding box center [382, 384] width 290 height 18
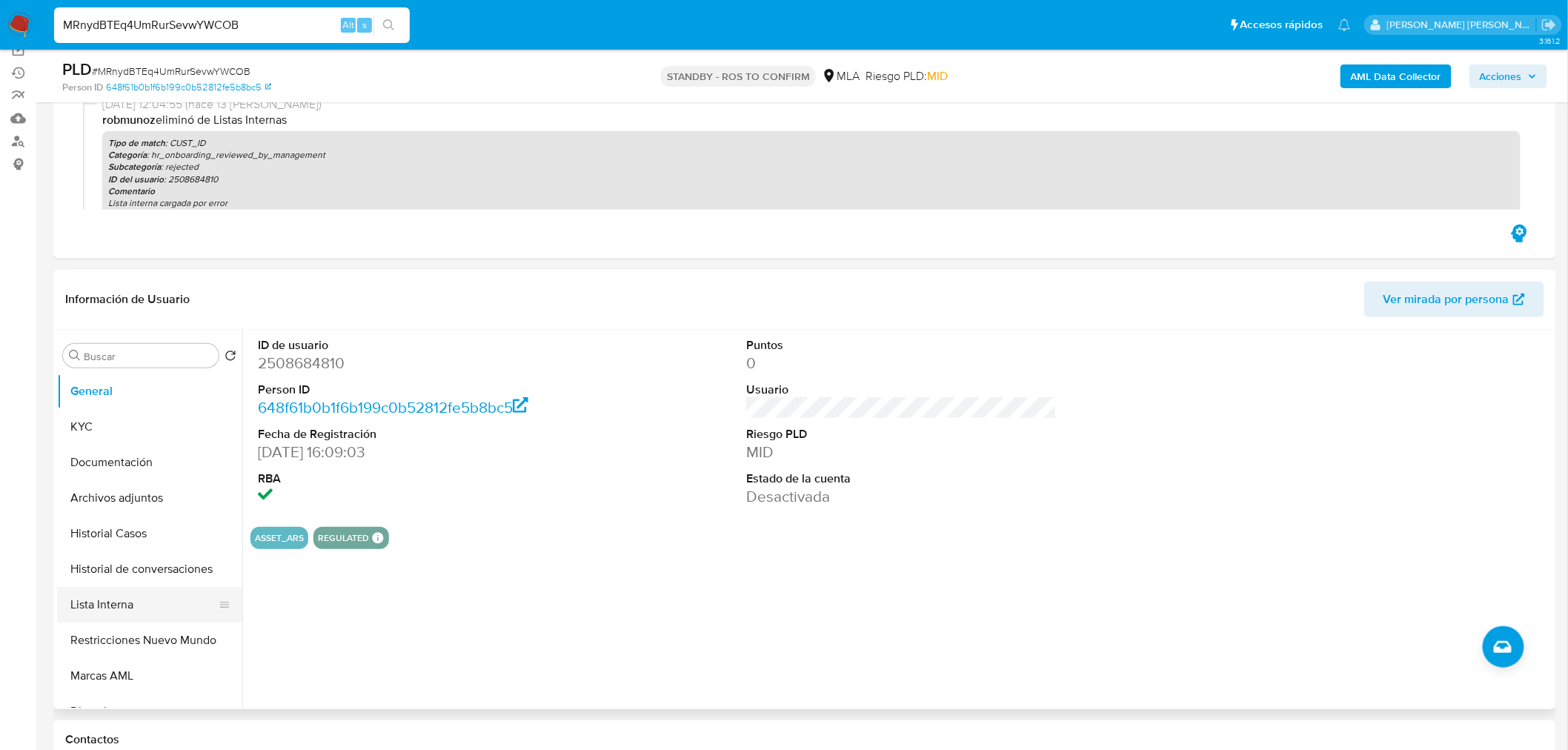
scroll to position [164, 0]
click at [107, 627] on button "Restricciones Nuevo Mundo" at bounding box center [144, 639] width 174 height 36
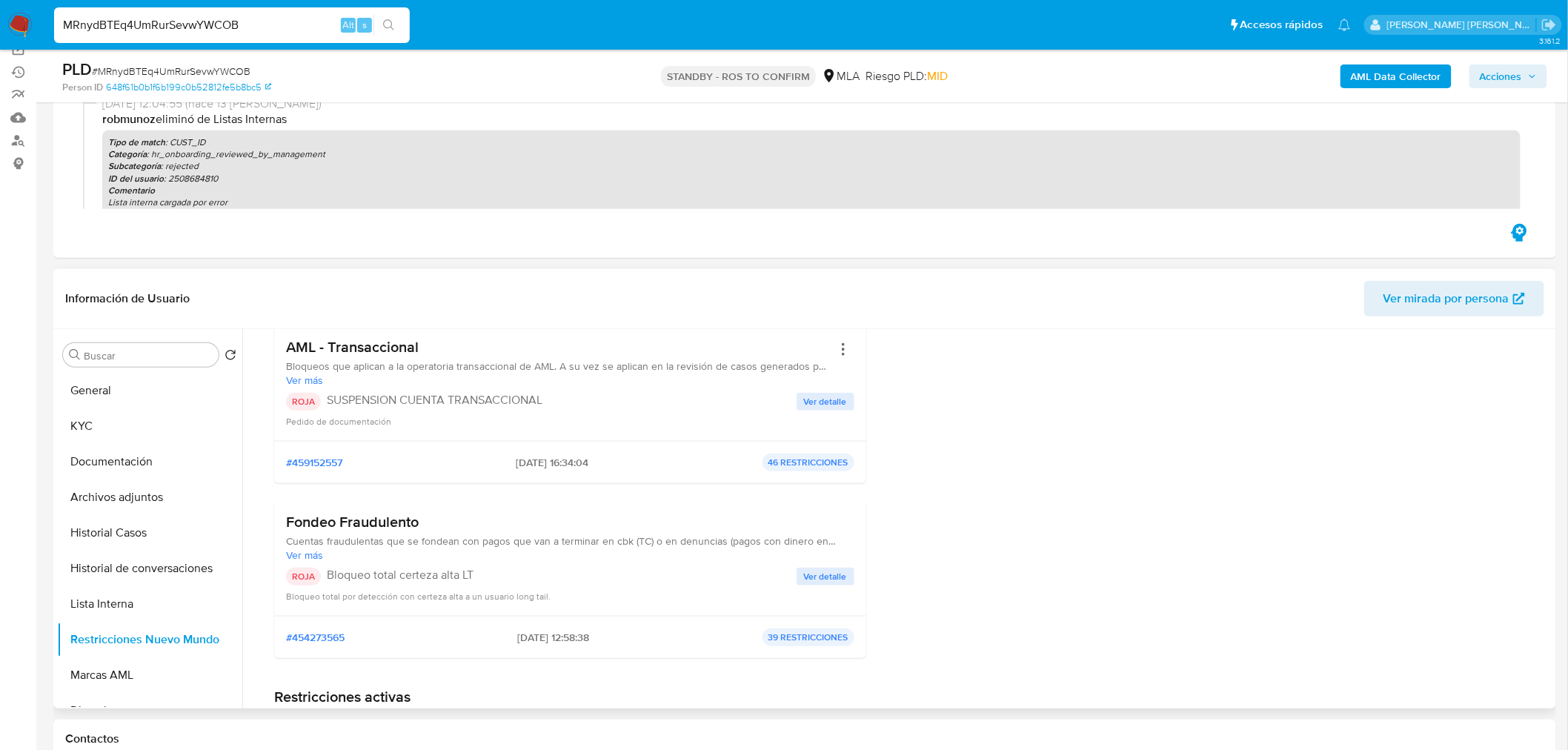
scroll to position [411, 0]
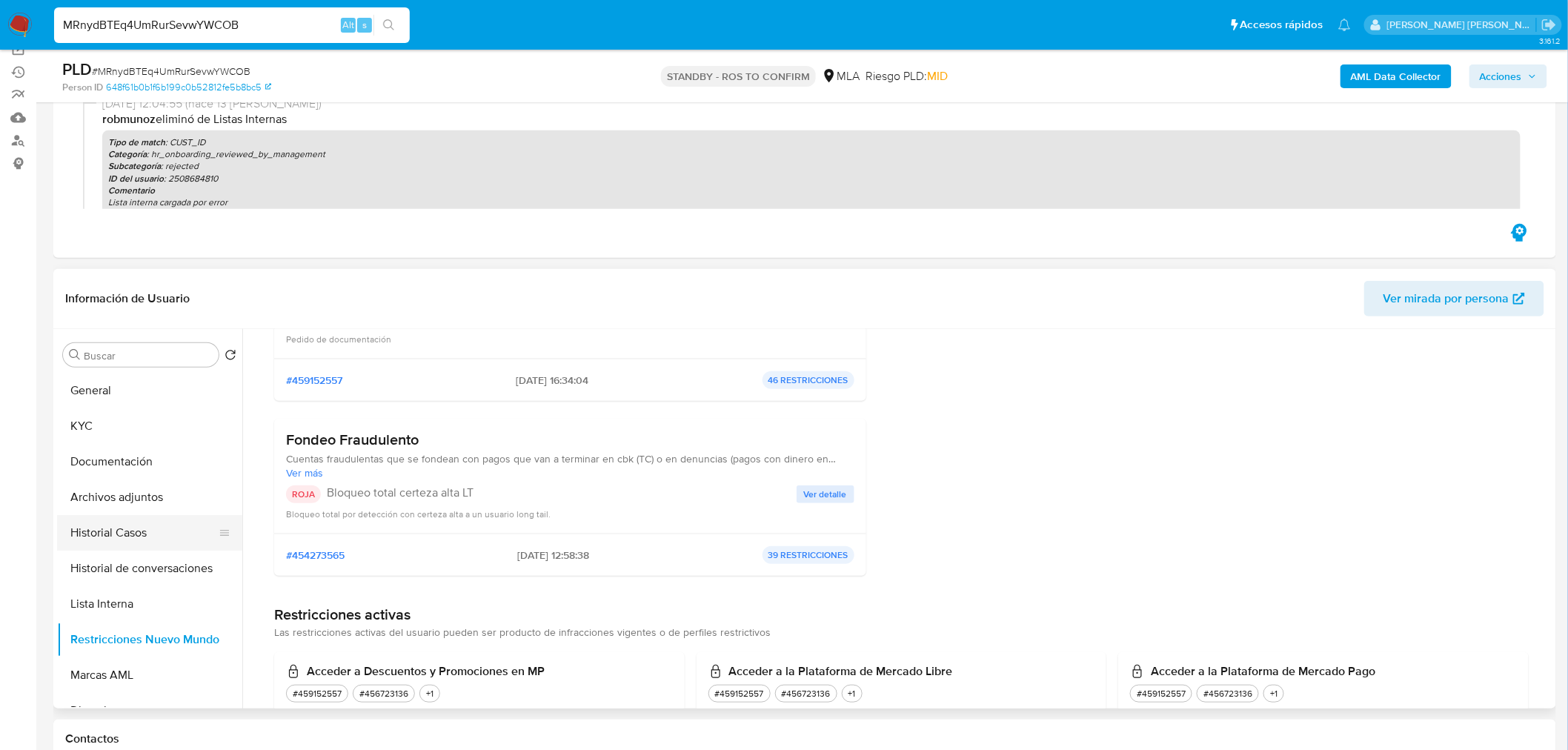
click at [120, 537] on button "Historial Casos" at bounding box center [144, 533] width 174 height 36
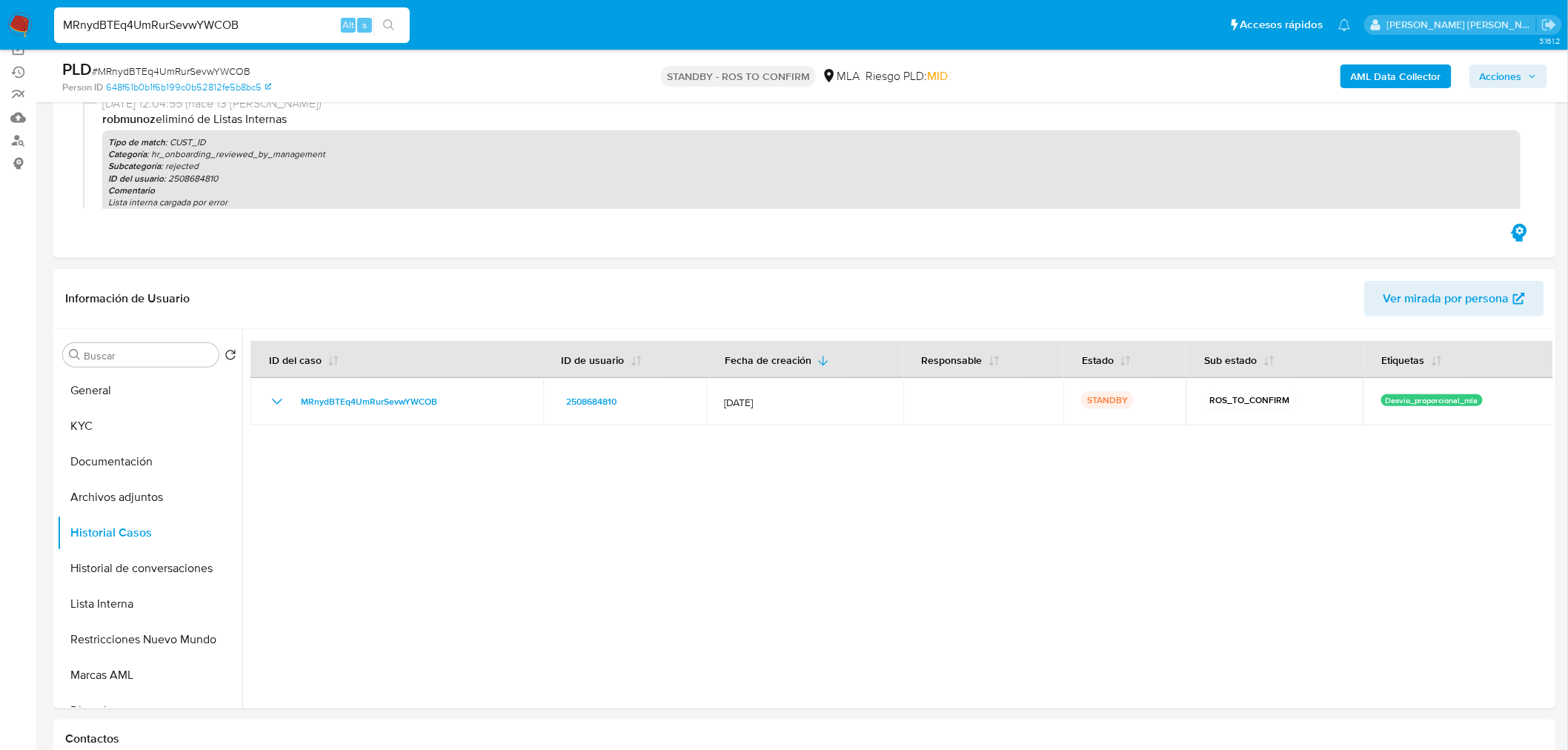
click at [204, 21] on input "MRnydBTEq4UmRurSevwYWCOB" at bounding box center [232, 25] width 356 height 19
paste input "as1dffe894XtwA3j4CaN6NSX"
type input "as1dffe894XtwA3j4CaN6NSX"
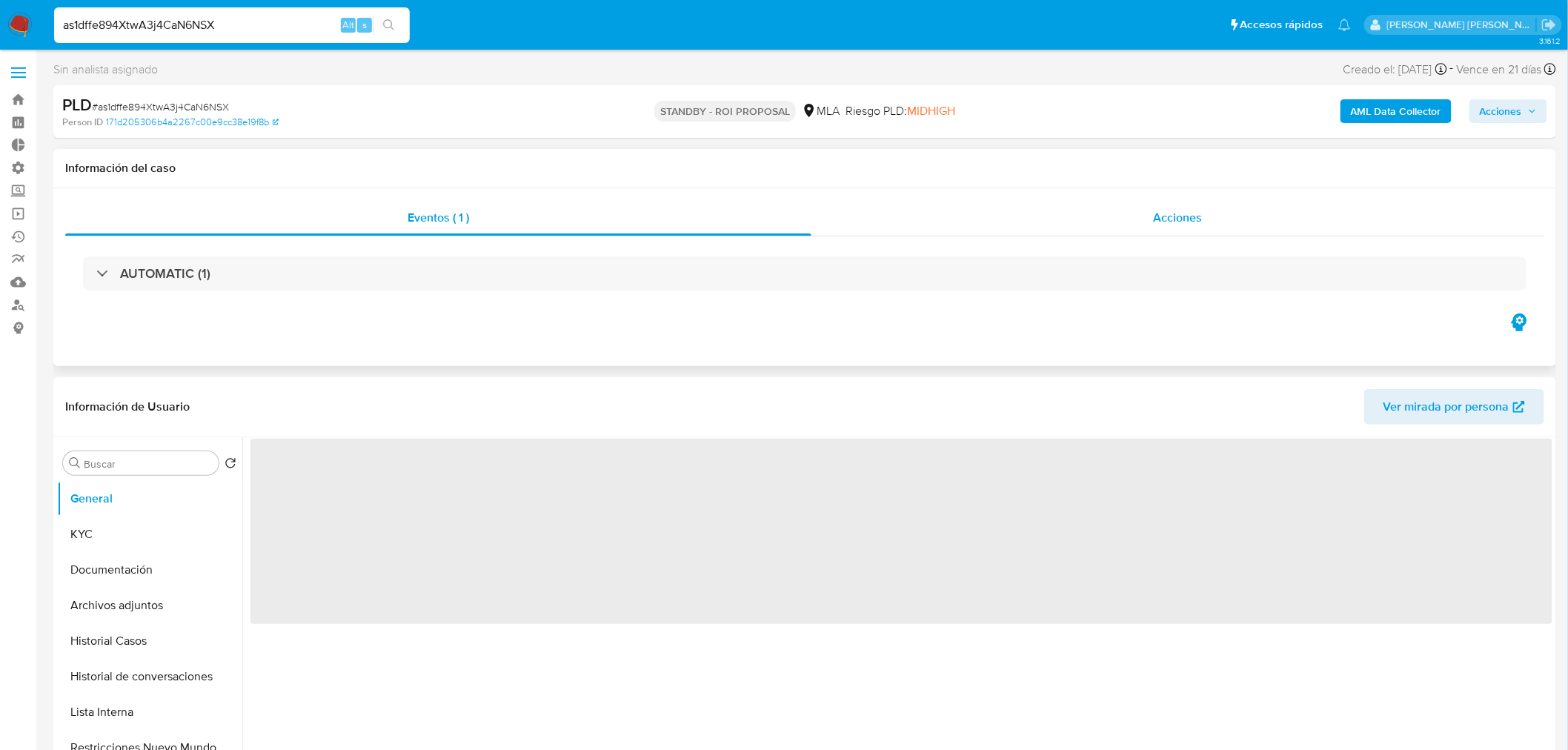
click at [1166, 224] on span "Acciones" at bounding box center [1177, 218] width 49 height 17
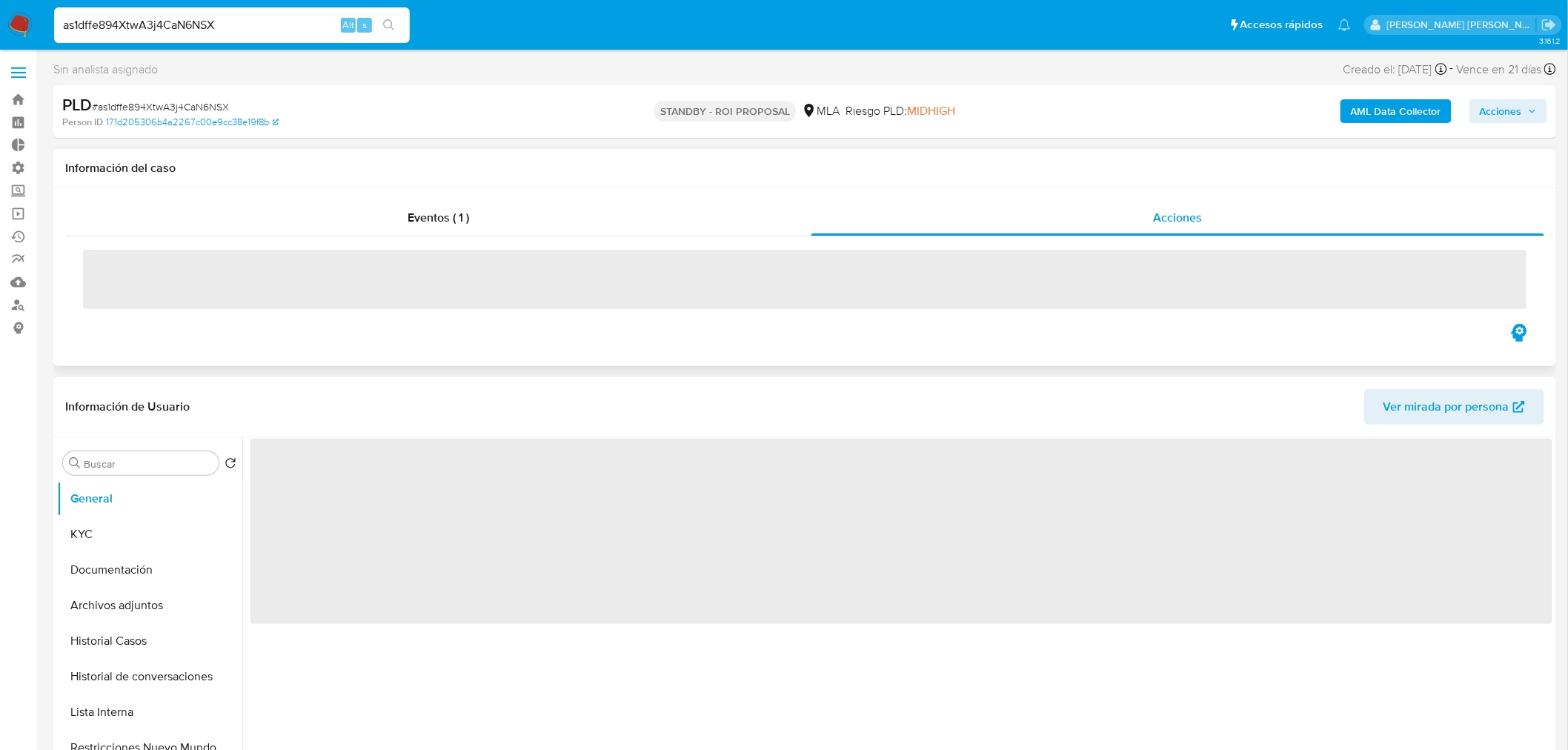
select select "10"
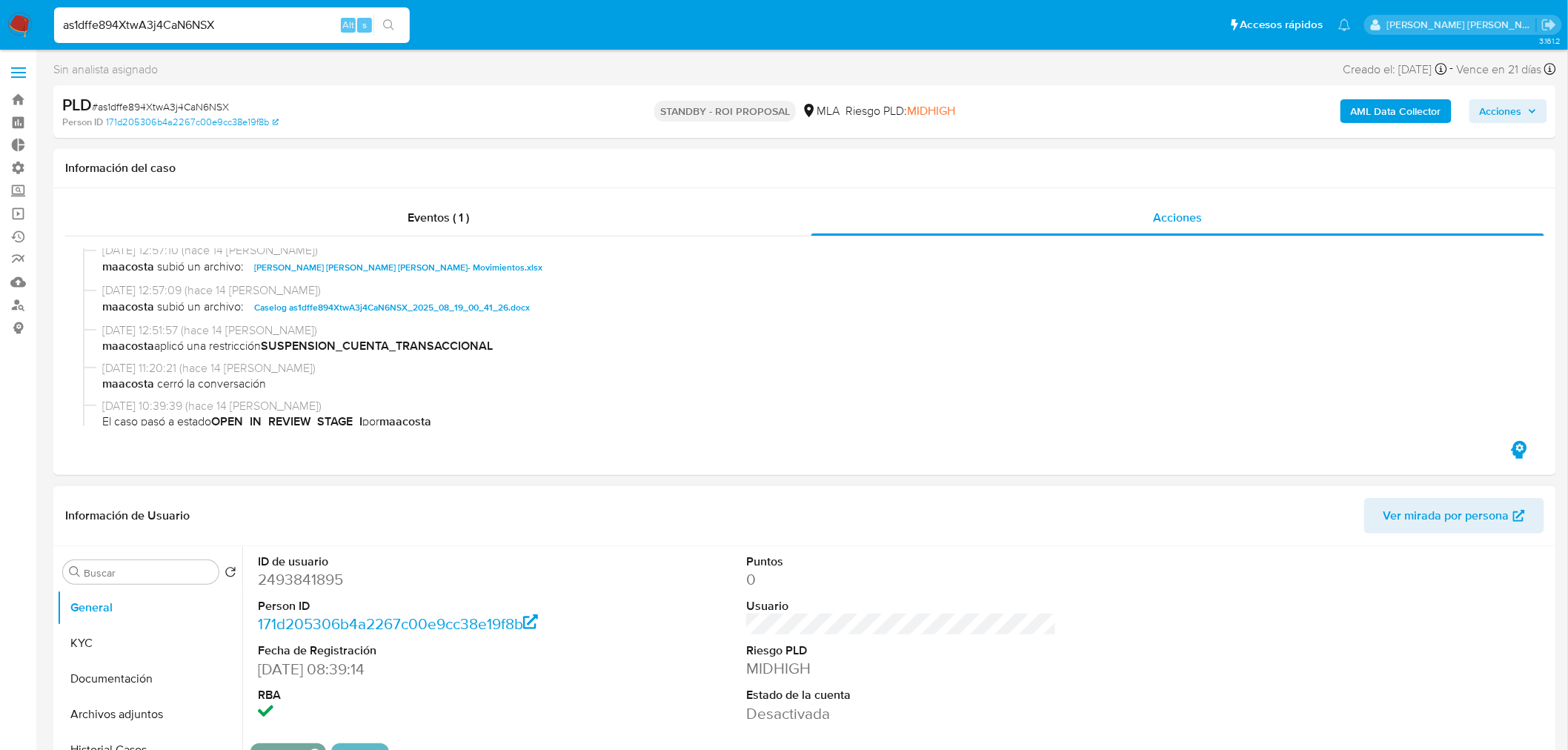
scroll to position [82, 0]
drag, startPoint x: 118, startPoint y: 673, endPoint x: 323, endPoint y: 477, distance: 283.6
click at [116, 672] on button "Historial Casos" at bounding box center [149, 668] width 185 height 36
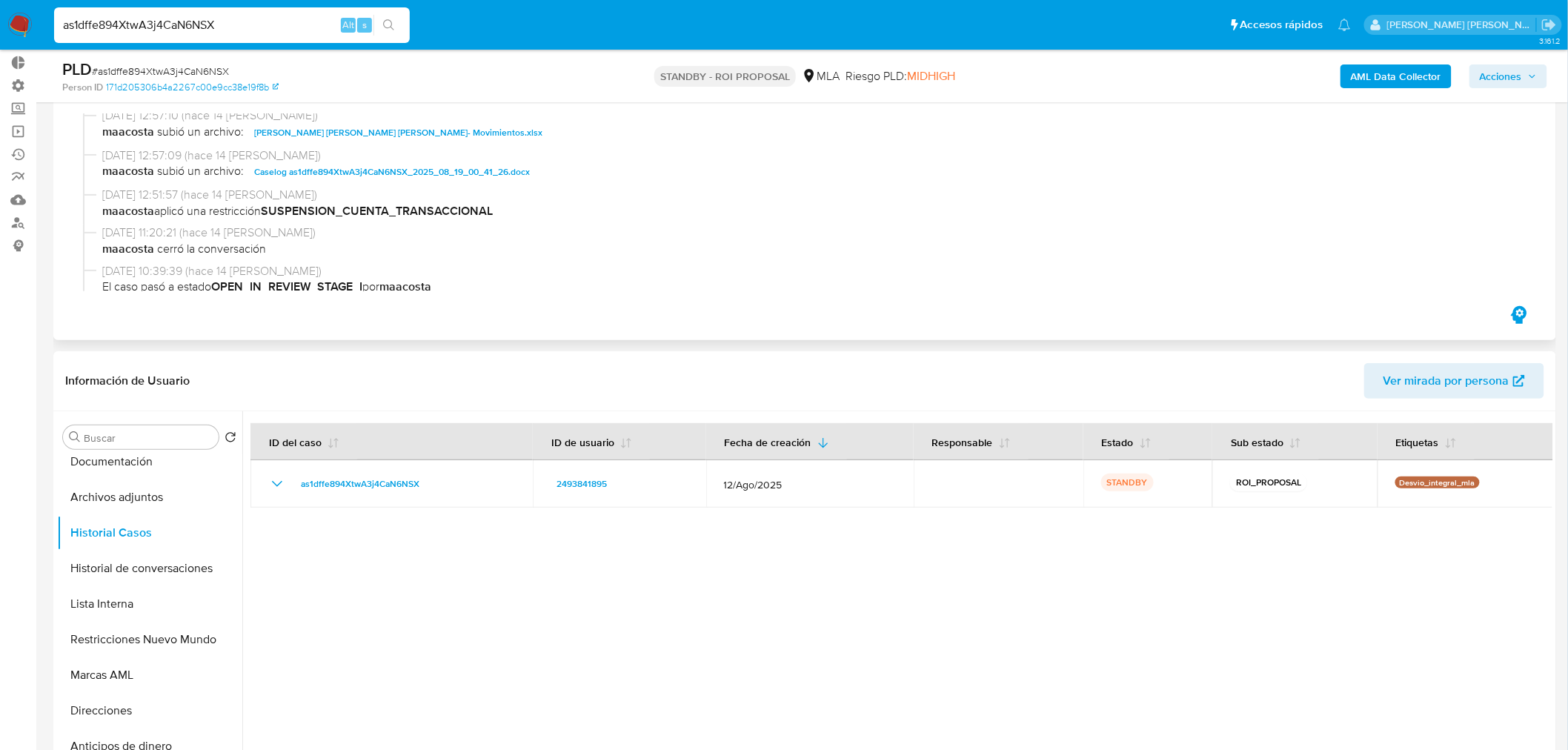
click at [446, 172] on span "Caselog as1dffe894XtwA3j4CaN6NSX_2025_08_19_00_41_26.docx" at bounding box center [391, 172] width 275 height 18
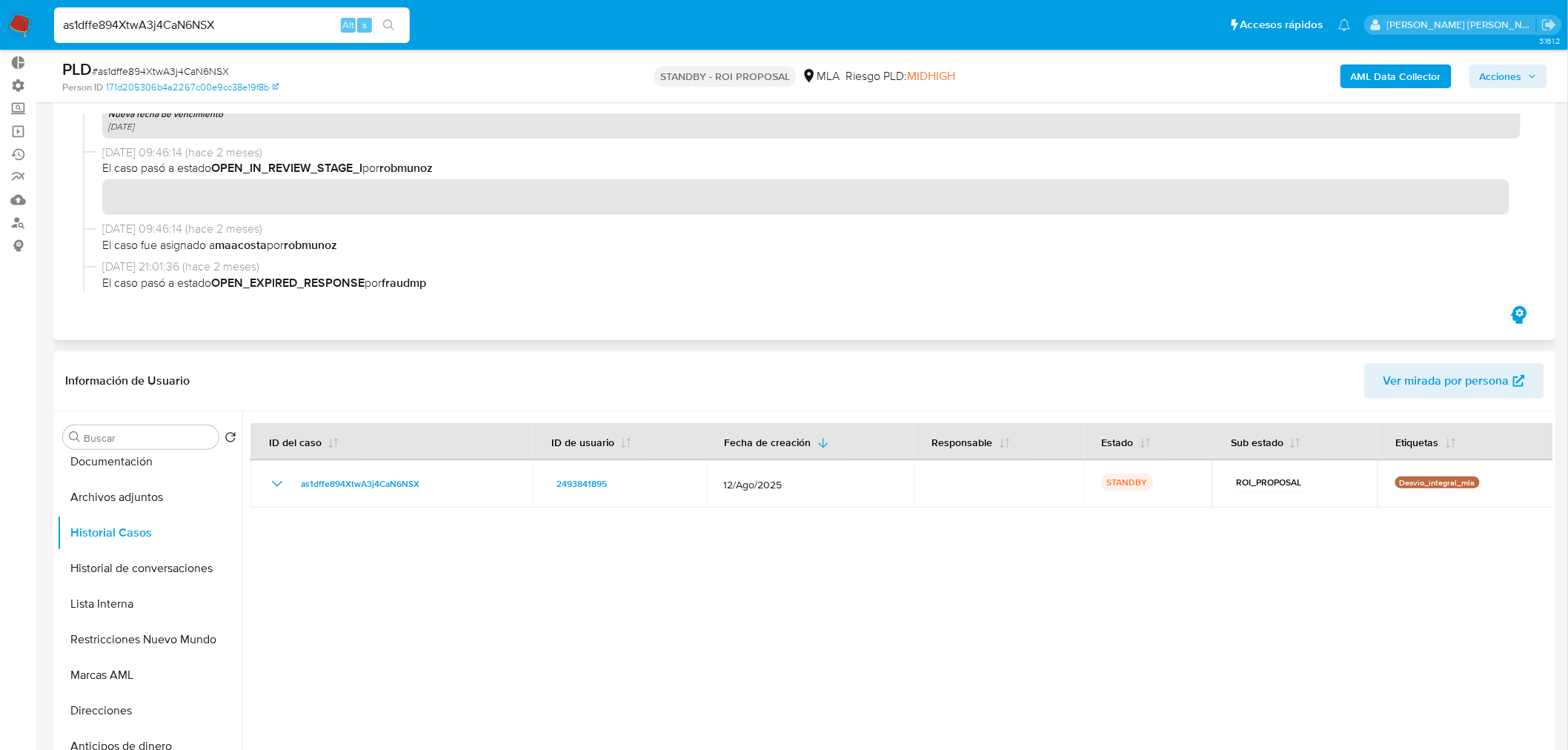
scroll to position [906, 0]
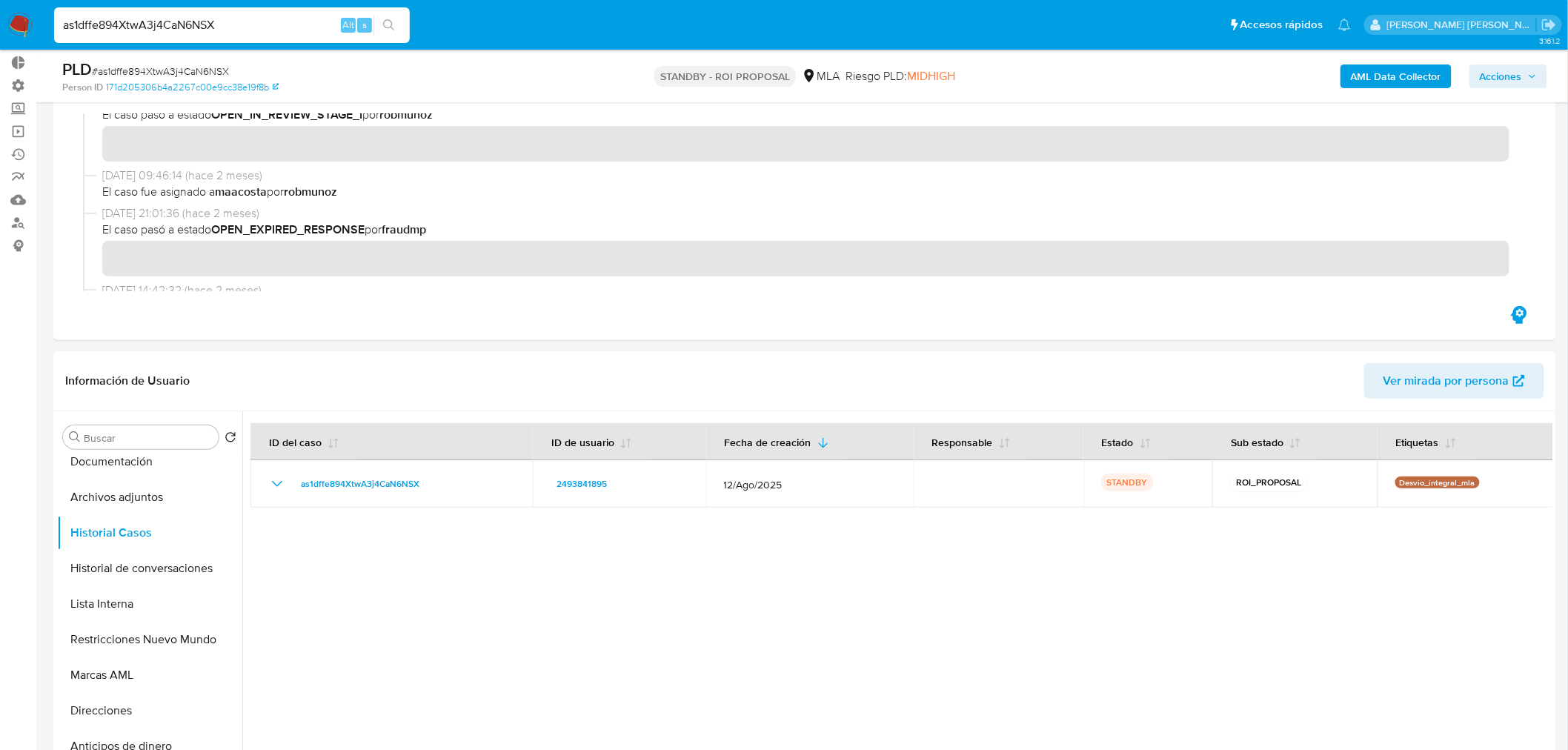
click at [173, 26] on input "as1dffe894XtwA3j4CaN6NSX" at bounding box center [232, 25] width 356 height 19
click at [172, 25] on input "as1dffe894XtwA3j4CaN6NSX" at bounding box center [232, 25] width 356 height 19
paste input "nnFF0ZjoItPXg822c5jignRM"
type input "nnFF0ZjoItPXg822c5jignRM"
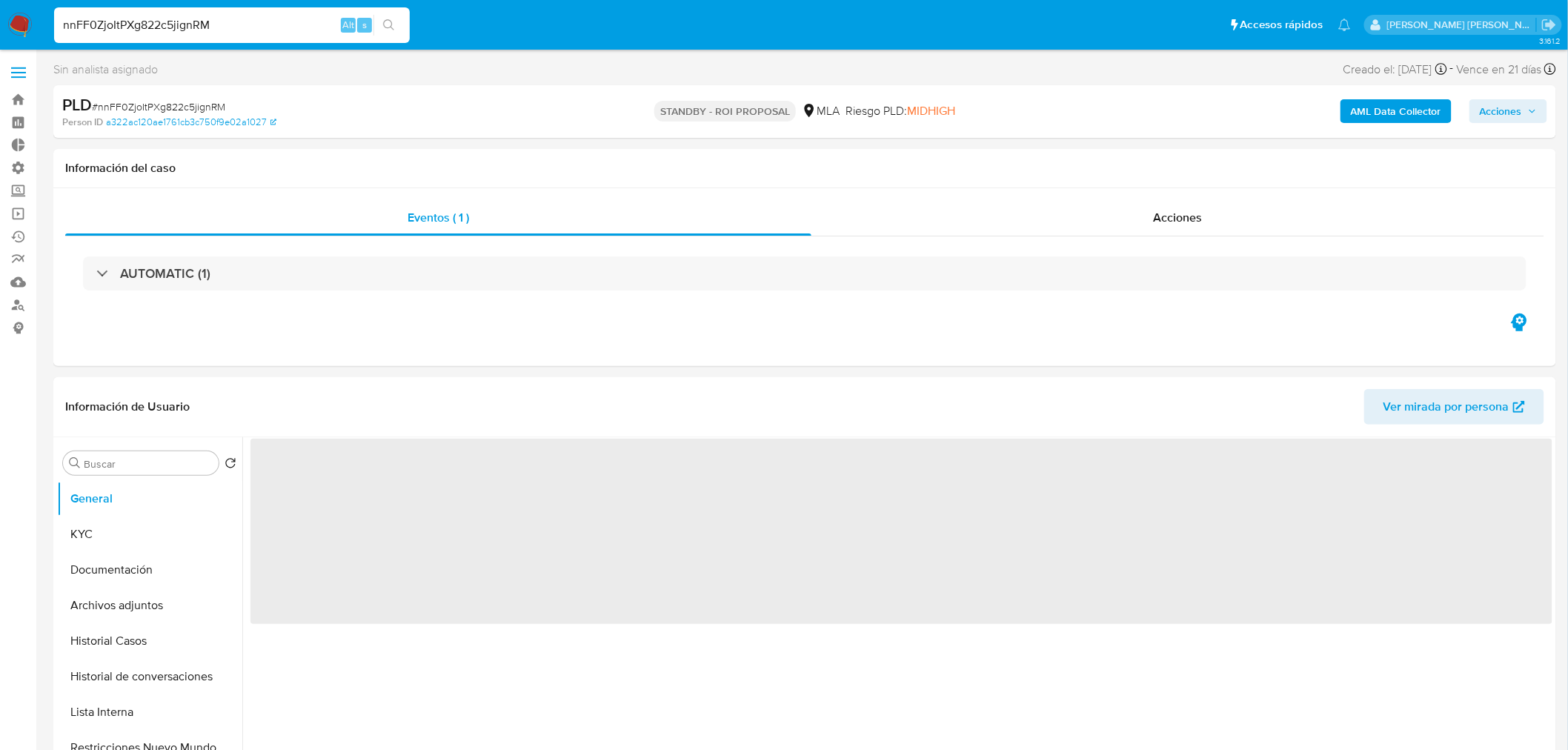
select select "10"
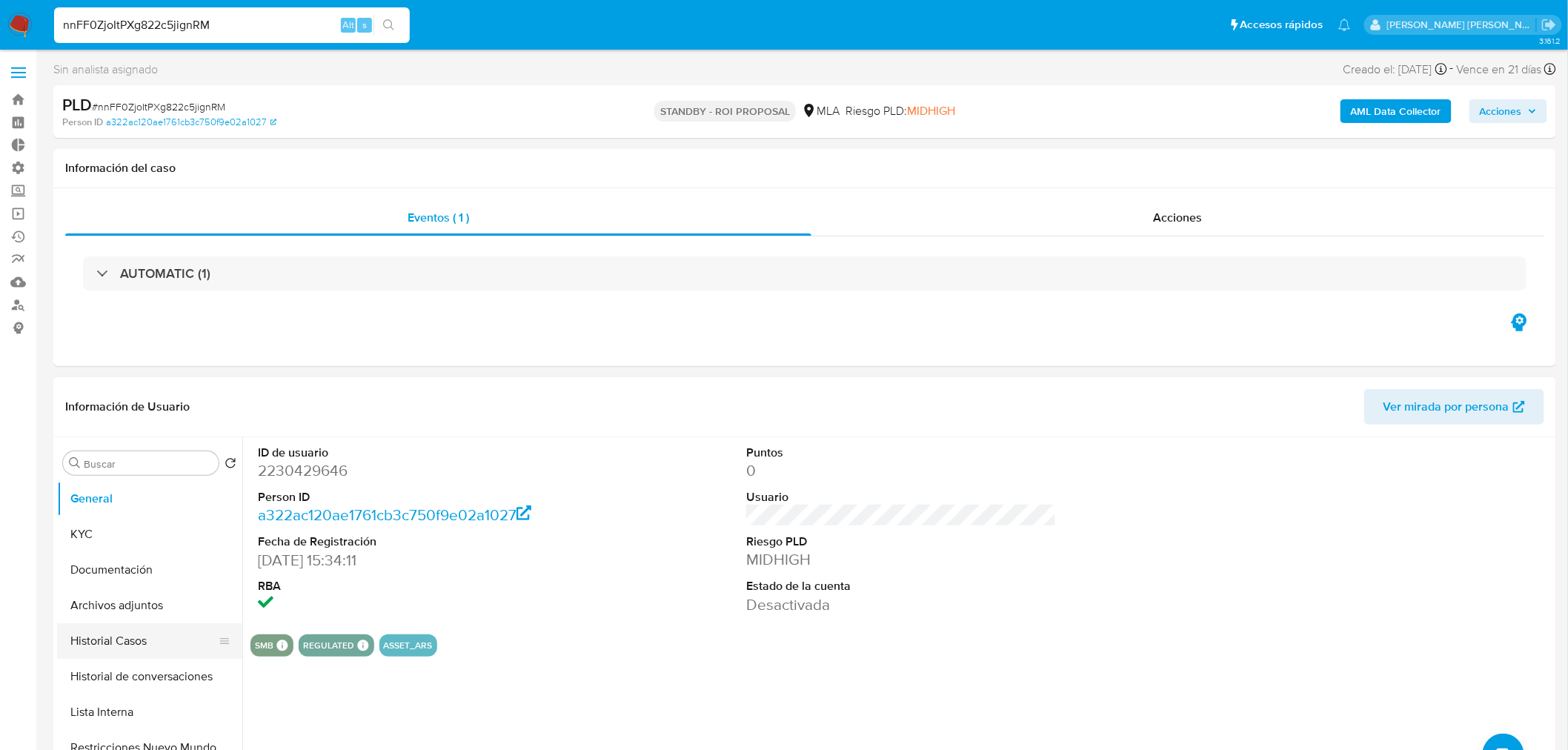
click at [163, 639] on button "Historial Casos" at bounding box center [144, 641] width 174 height 36
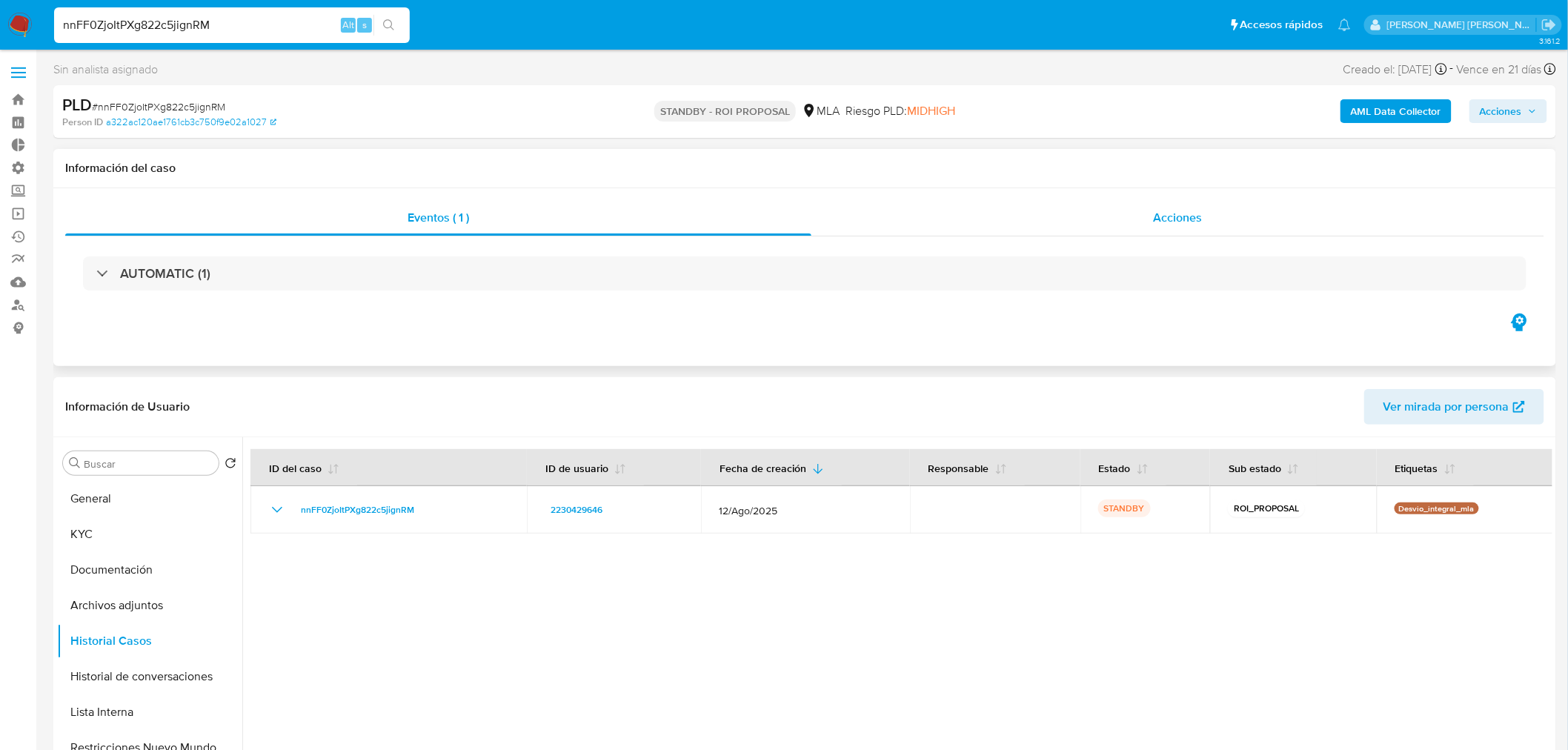
click at [1149, 219] on div "Acciones" at bounding box center [1178, 218] width 734 height 36
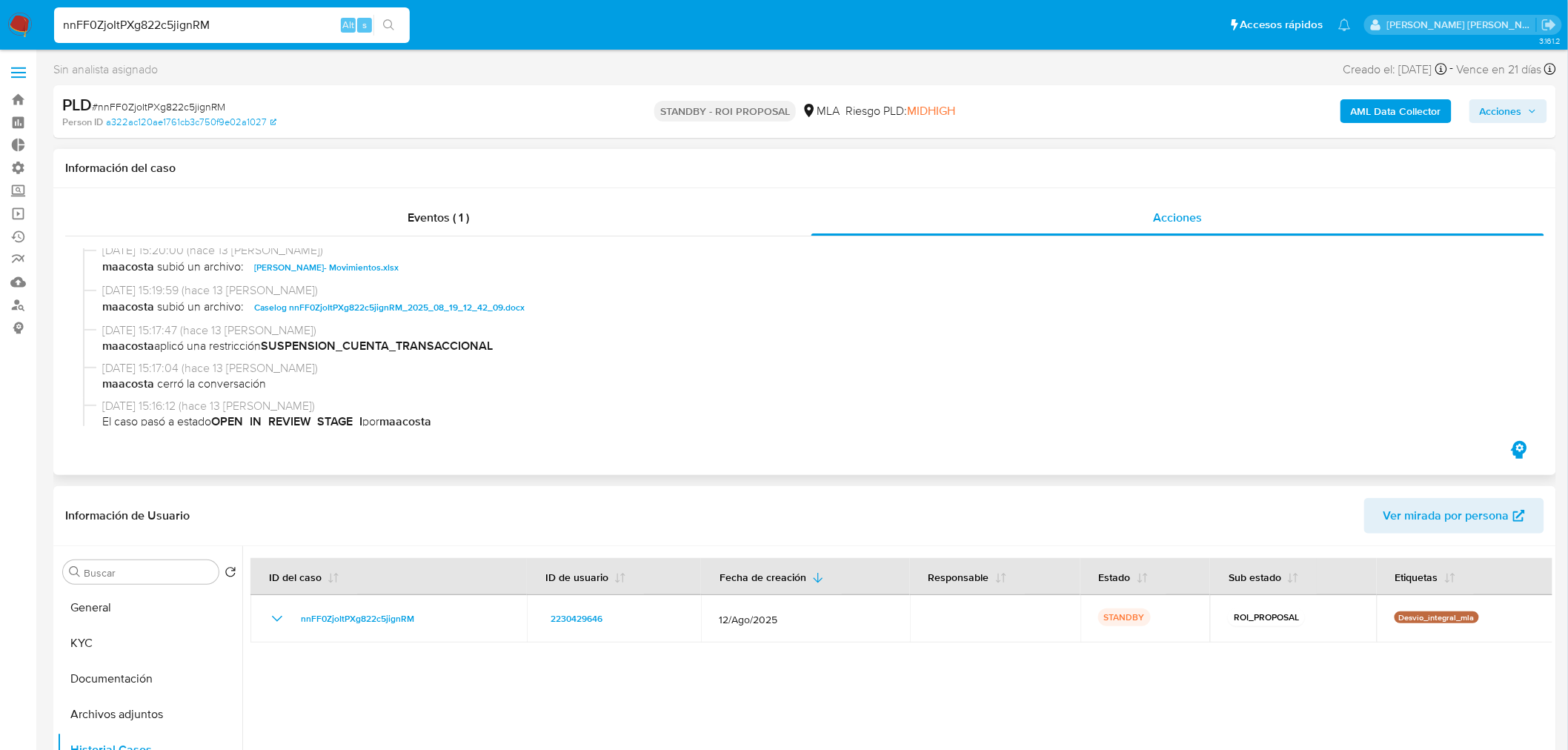
click at [496, 313] on span "Caselog nnFF0ZjoItPXg822c5jignRM_2025_08_19_12_42_09.docx" at bounding box center [389, 307] width 271 height 18
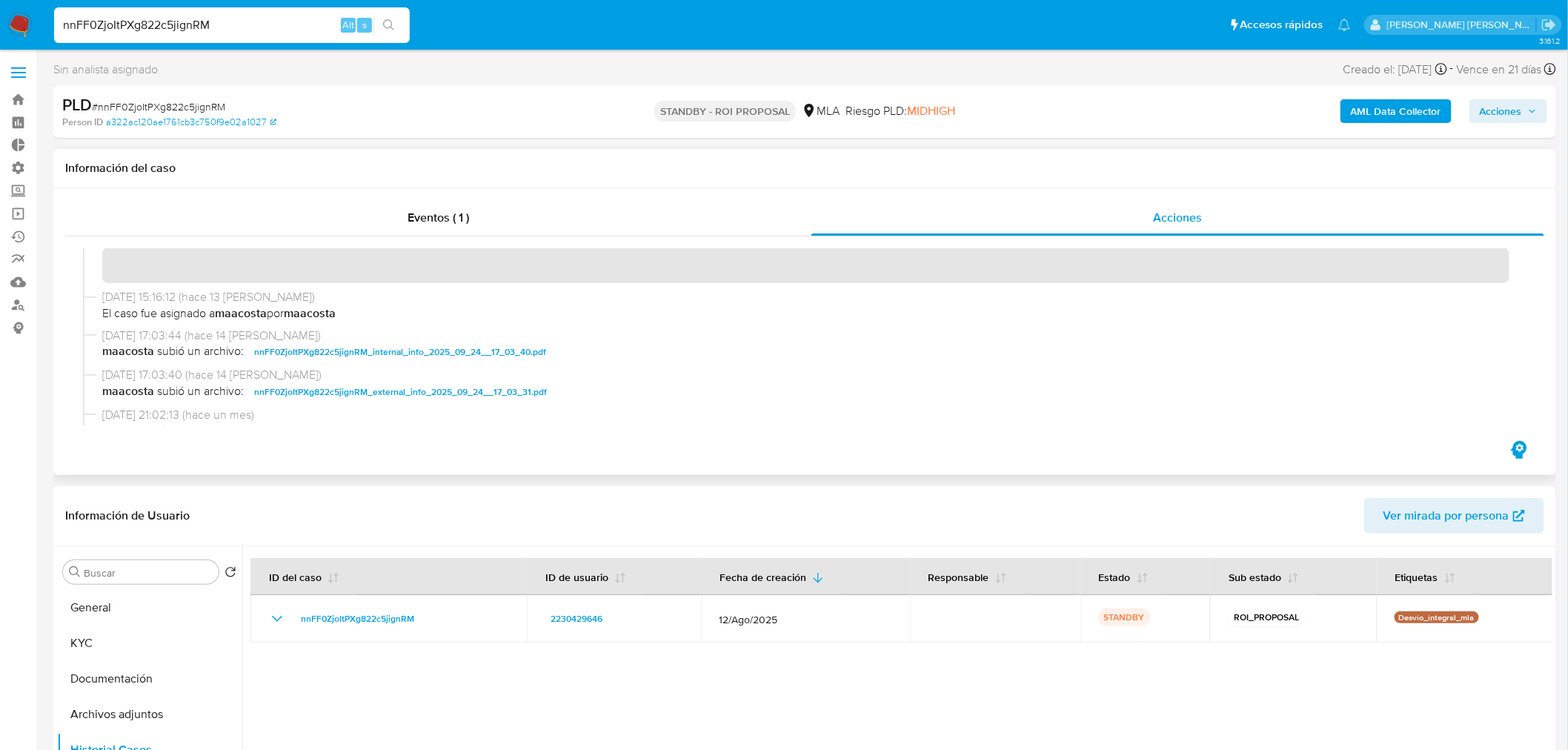
scroll to position [329, 0]
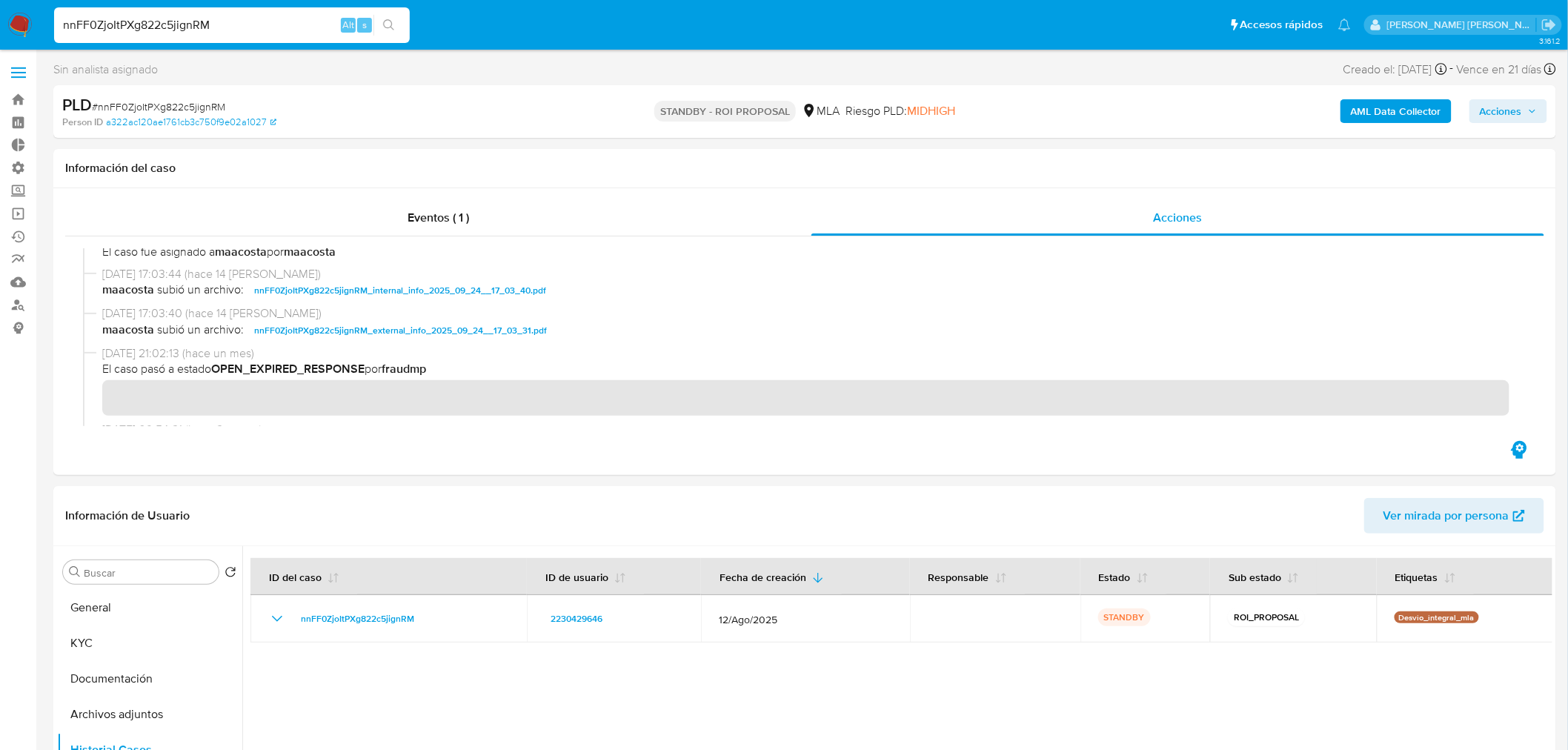
click at [327, 23] on input "nnFF0ZjoItPXg822c5jignRM" at bounding box center [232, 25] width 356 height 19
paste input "WmyXFgsHalXC89kTYBbhwzyE"
type input "WmyXFgsHalXC89kTYBbhwzyE"
click at [399, 19] on button "search-icon" at bounding box center [388, 25] width 31 height 21
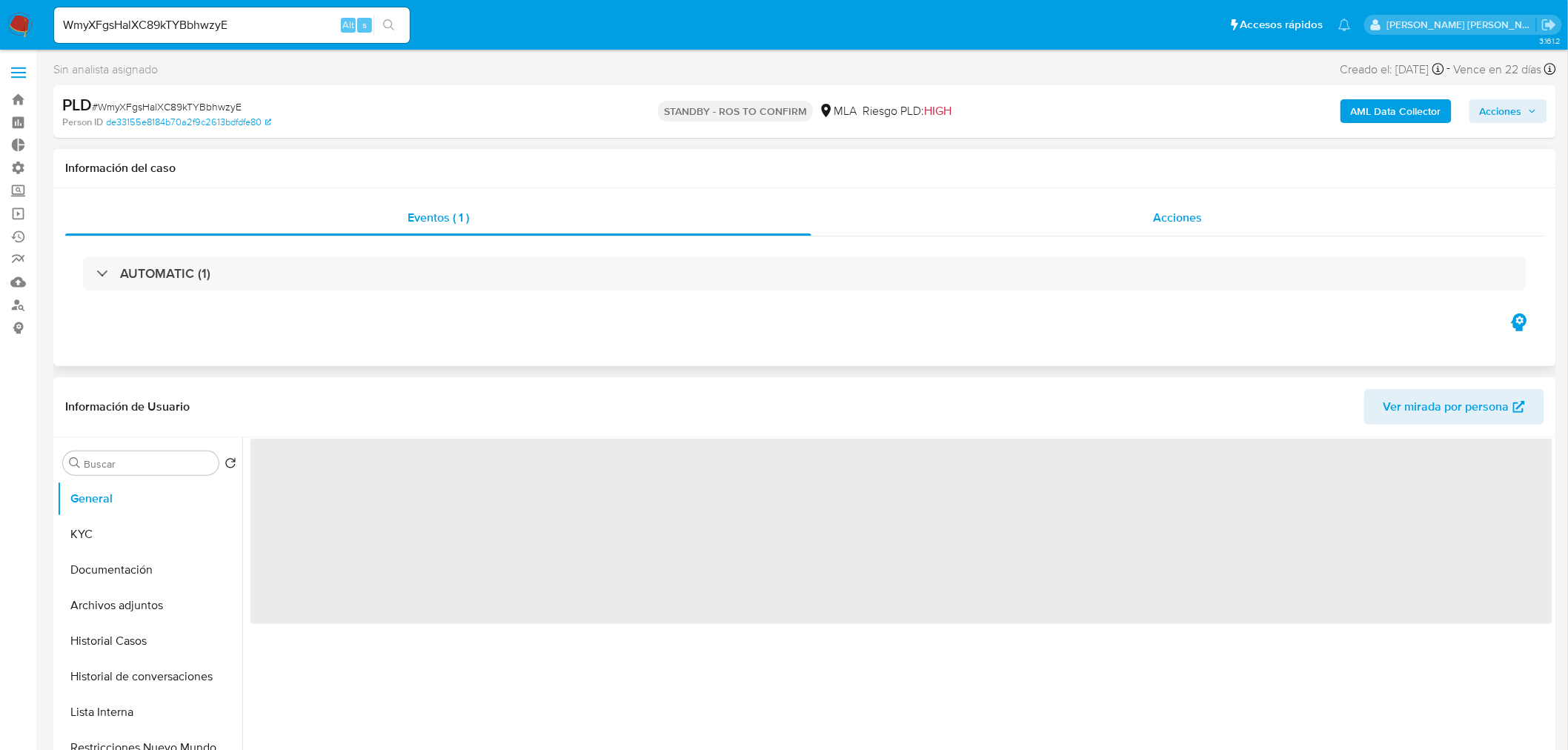
click at [1260, 231] on div "Acciones" at bounding box center [1178, 218] width 734 height 36
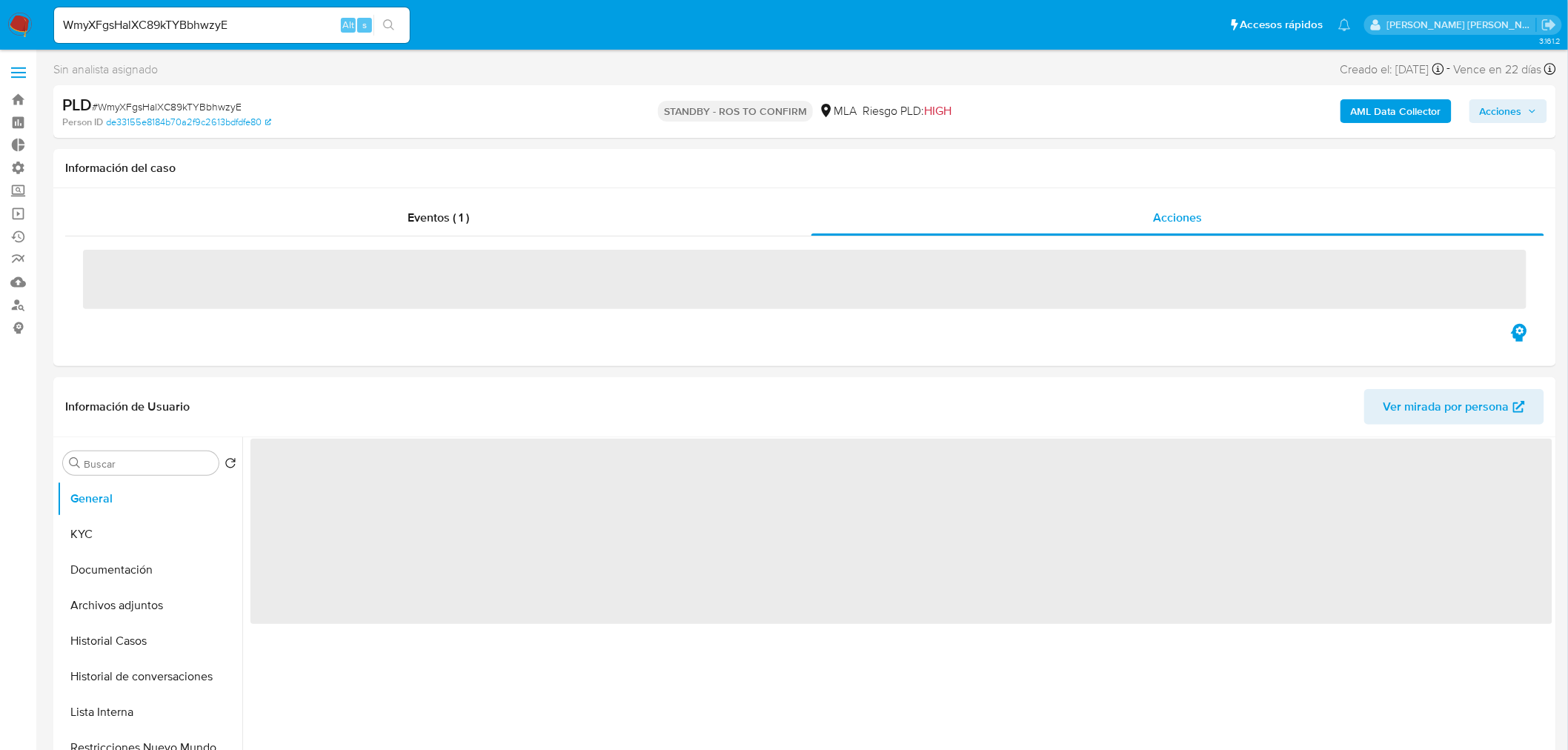
select select "10"
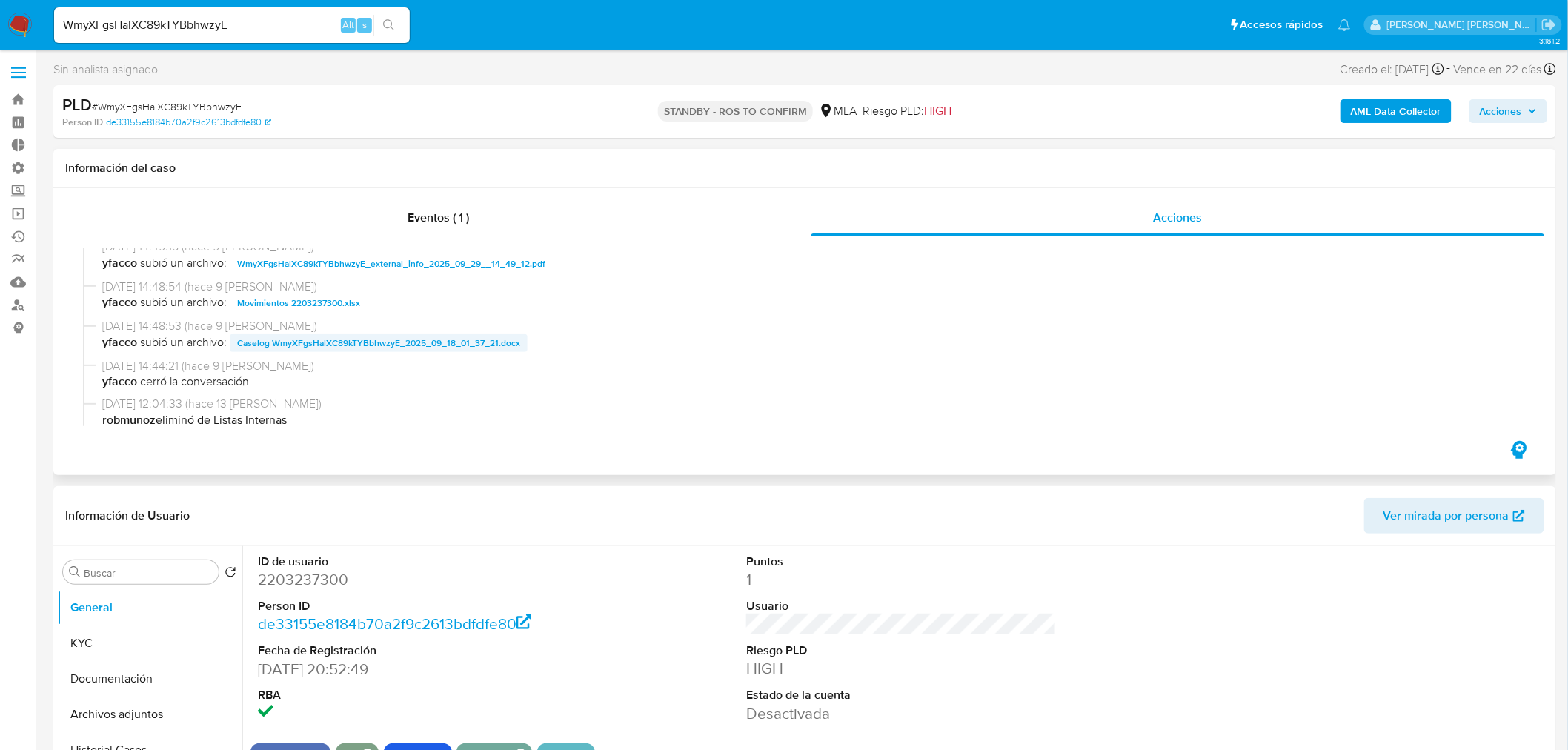
scroll to position [164, 0]
click at [483, 339] on span "Caselog WmyXFgsHalXC89kTYBbhwzyE_2025_09_18_01_37_21.docx" at bounding box center [379, 343] width 283 height 18
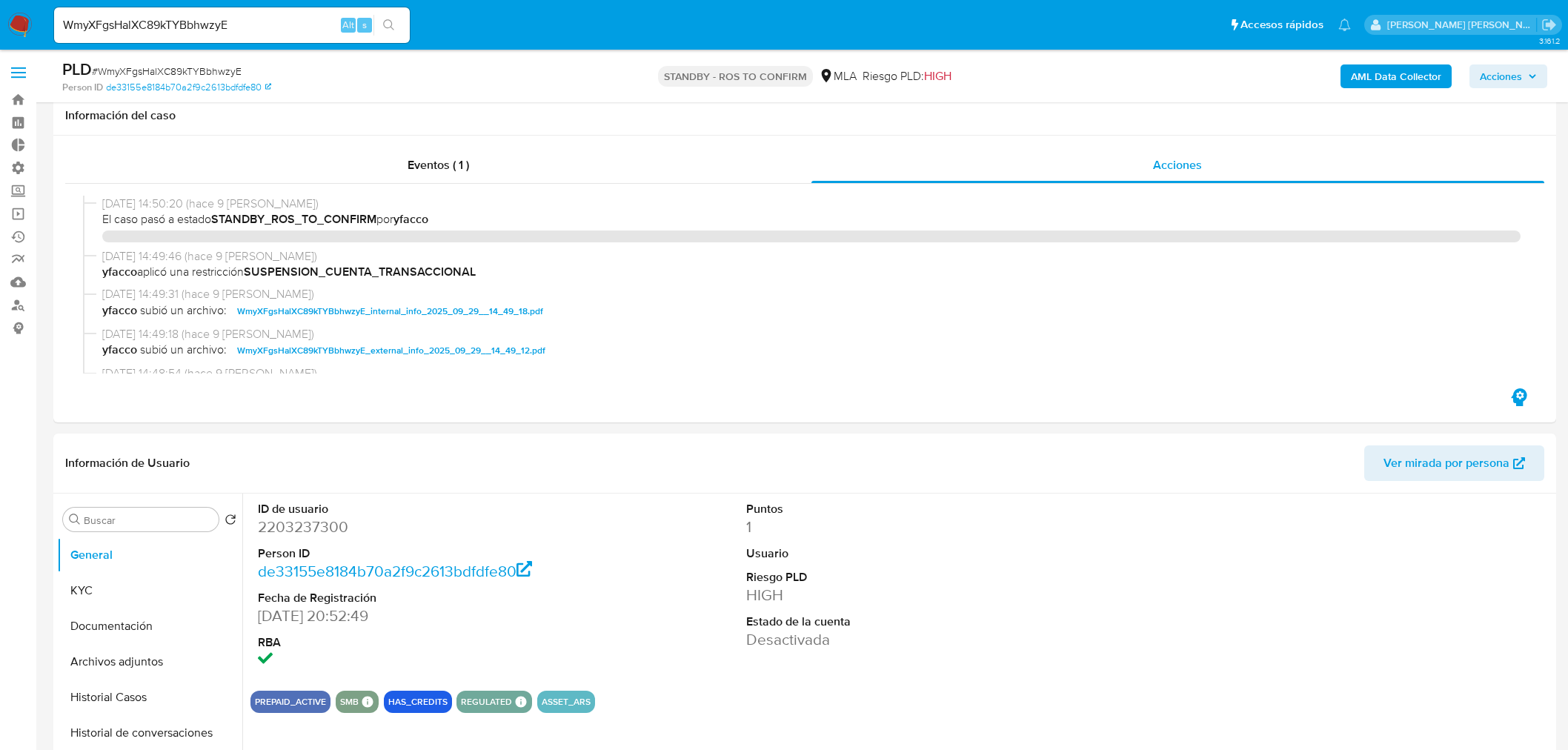
select select "10"
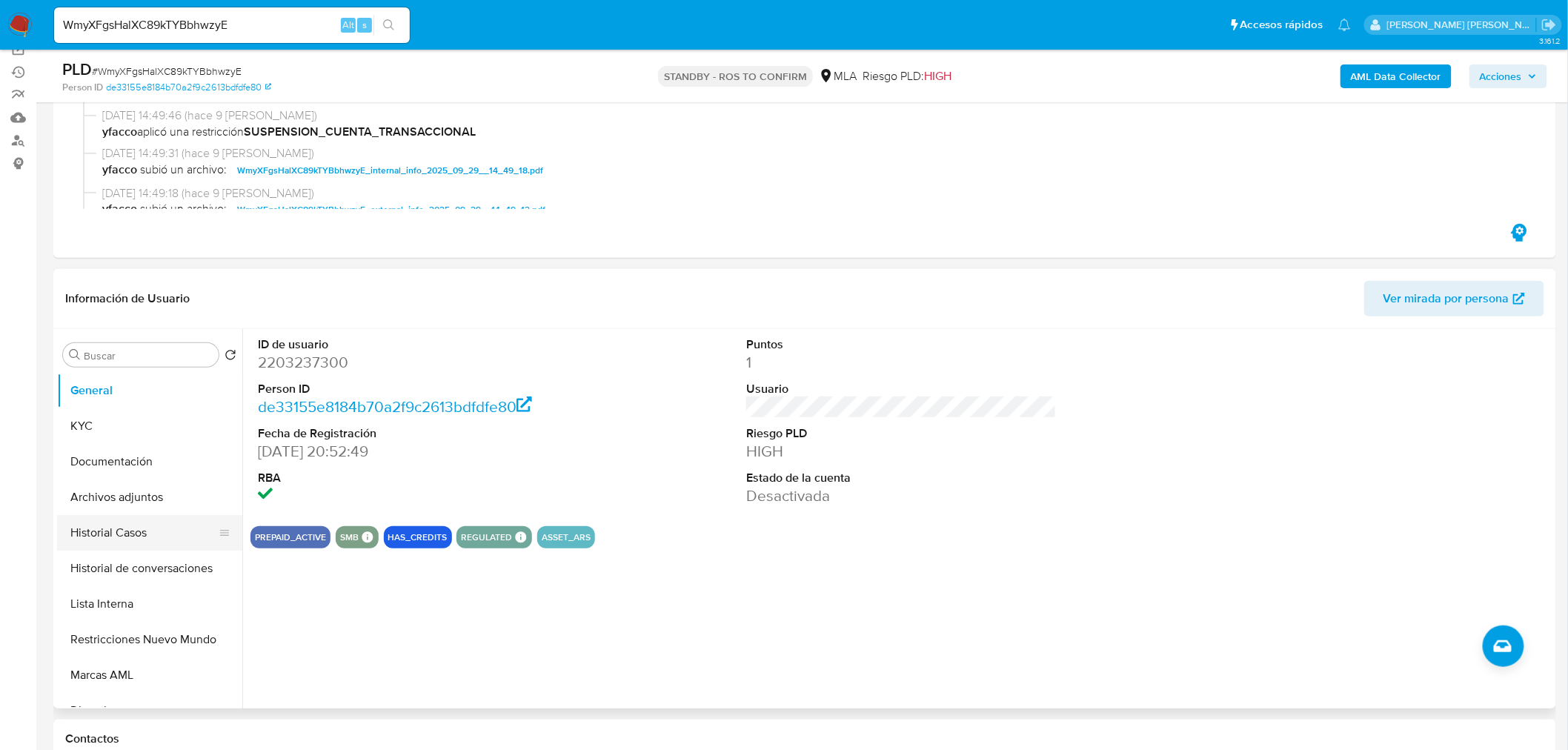
click at [147, 534] on button "Historial Casos" at bounding box center [144, 533] width 174 height 36
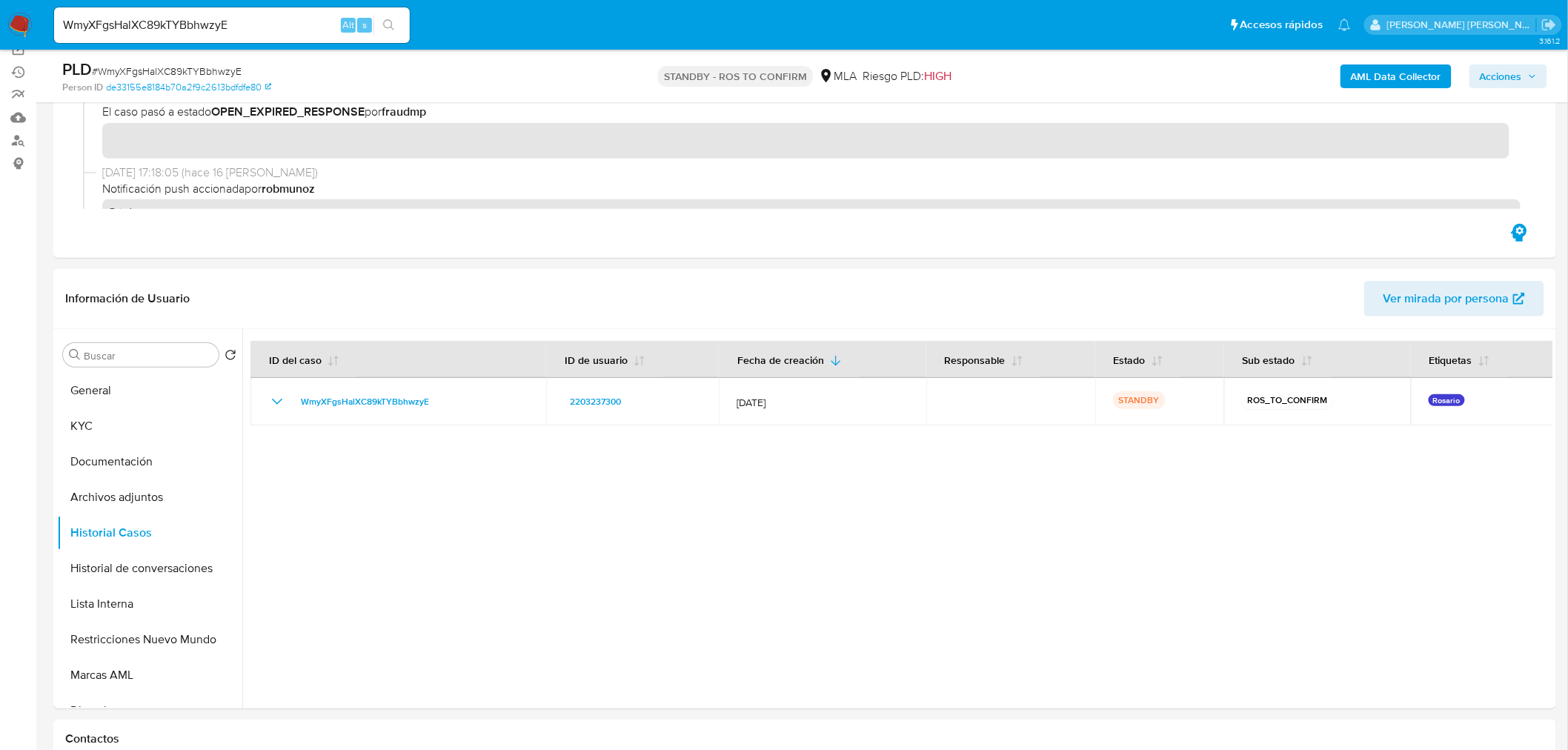
click at [140, 18] on input "WmyXFgsHalXC89kTYBbhwzyE" at bounding box center [232, 25] width 356 height 19
paste input "1qxjgx9Wic8l46IdNmG7k9RU"
type input "1qxjgx9Wic8l46IdNmG7k9RU"
click at [395, 20] on button "search-icon" at bounding box center [388, 25] width 31 height 21
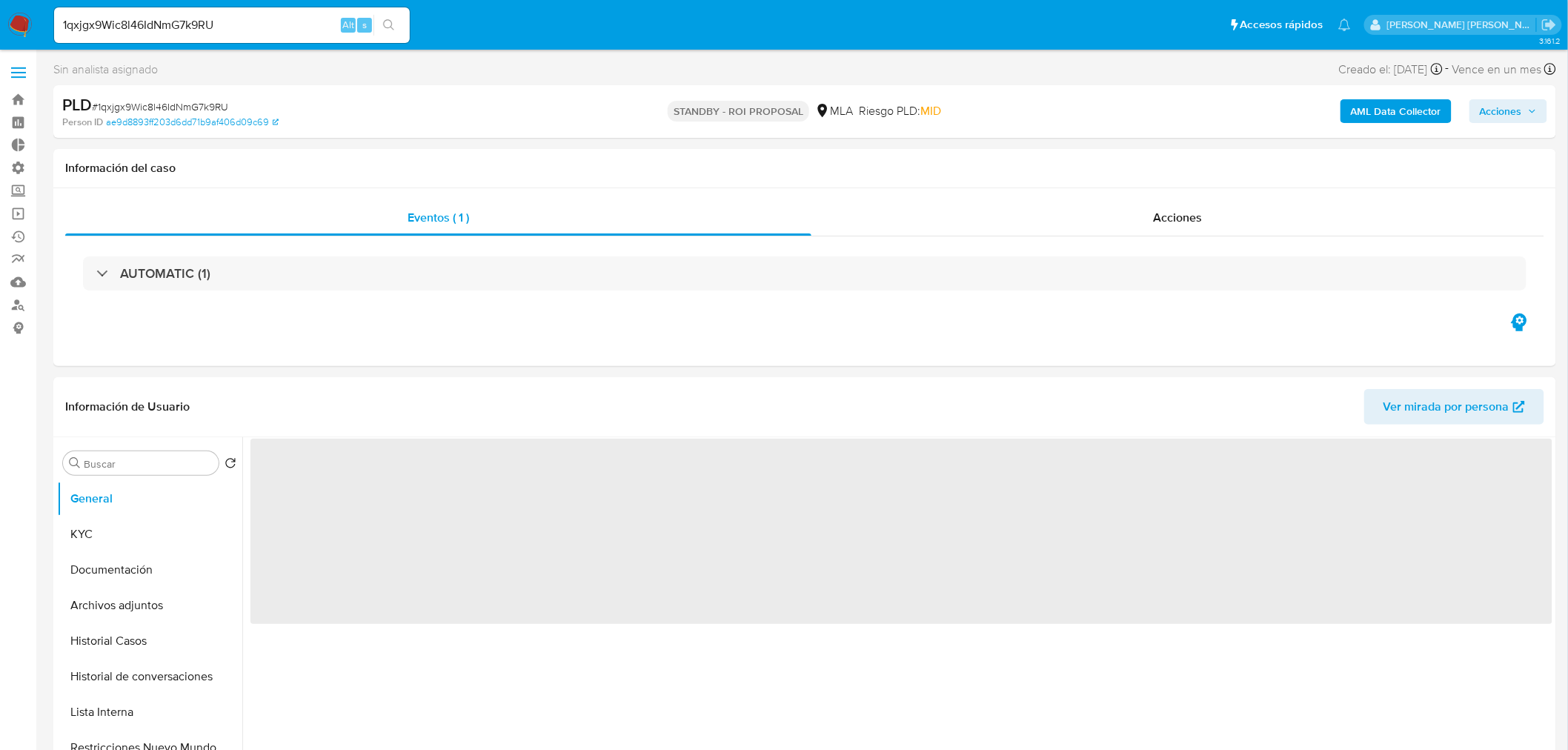
select select "10"
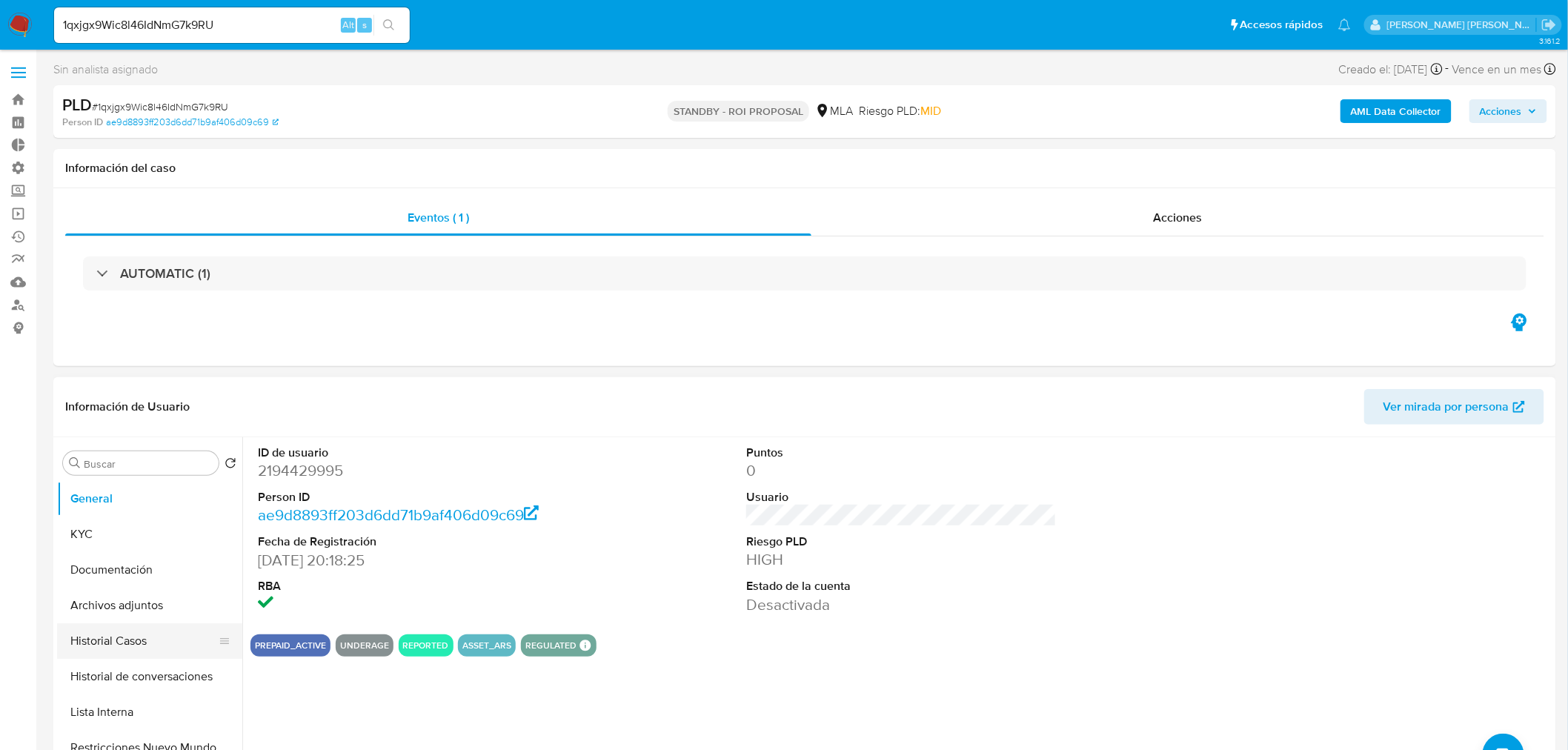
click at [94, 640] on button "Historial Casos" at bounding box center [144, 641] width 174 height 36
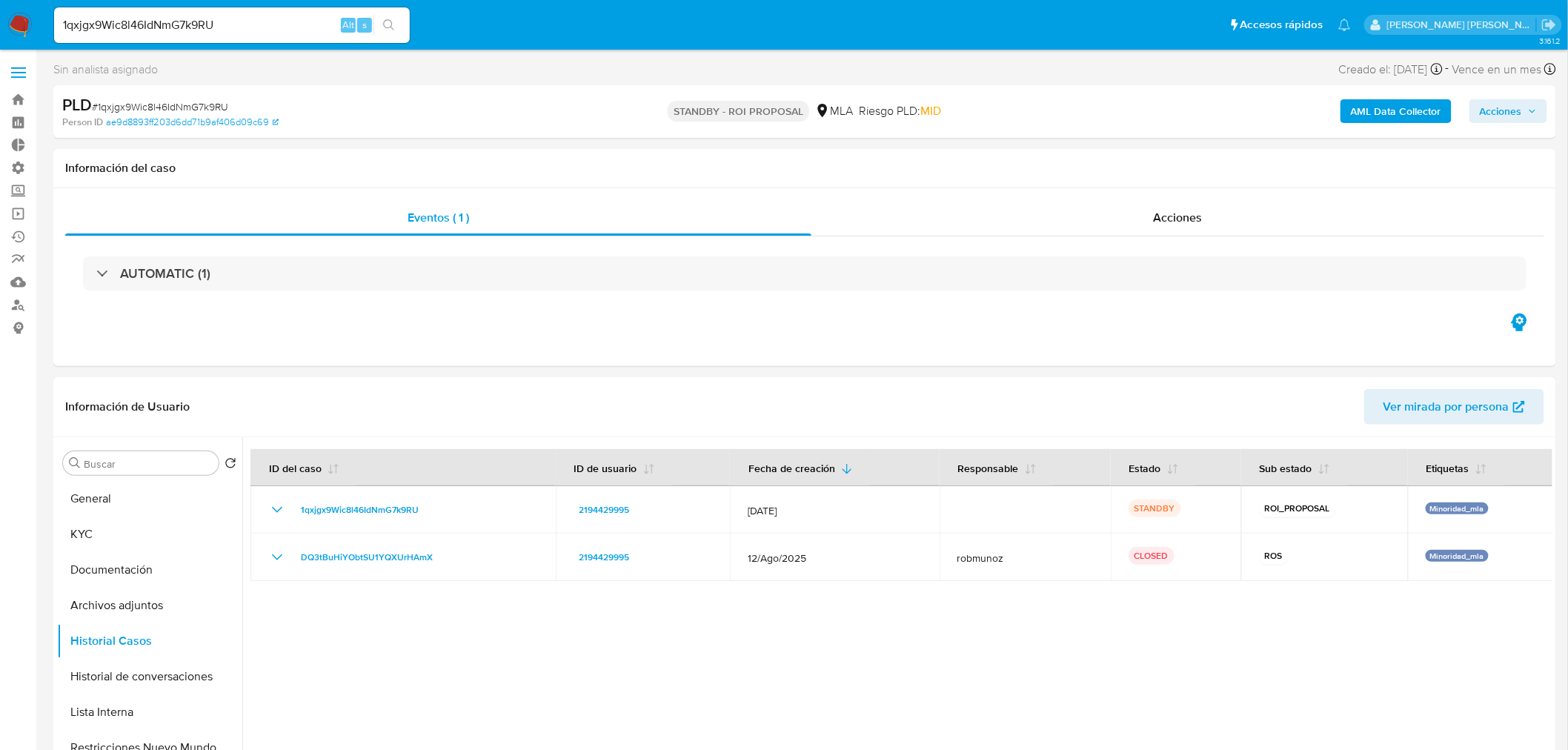
click at [190, 25] on input "1qxjgx9Wic8l46IdNmG7k9RU" at bounding box center [232, 25] width 356 height 19
paste input "98yWIuywZLkJWorSTxTkOLmi"
type input "98yWIuywZLkJWorSTxTkOLmi"
click at [389, 24] on icon "search-icon" at bounding box center [388, 24] width 12 height 12
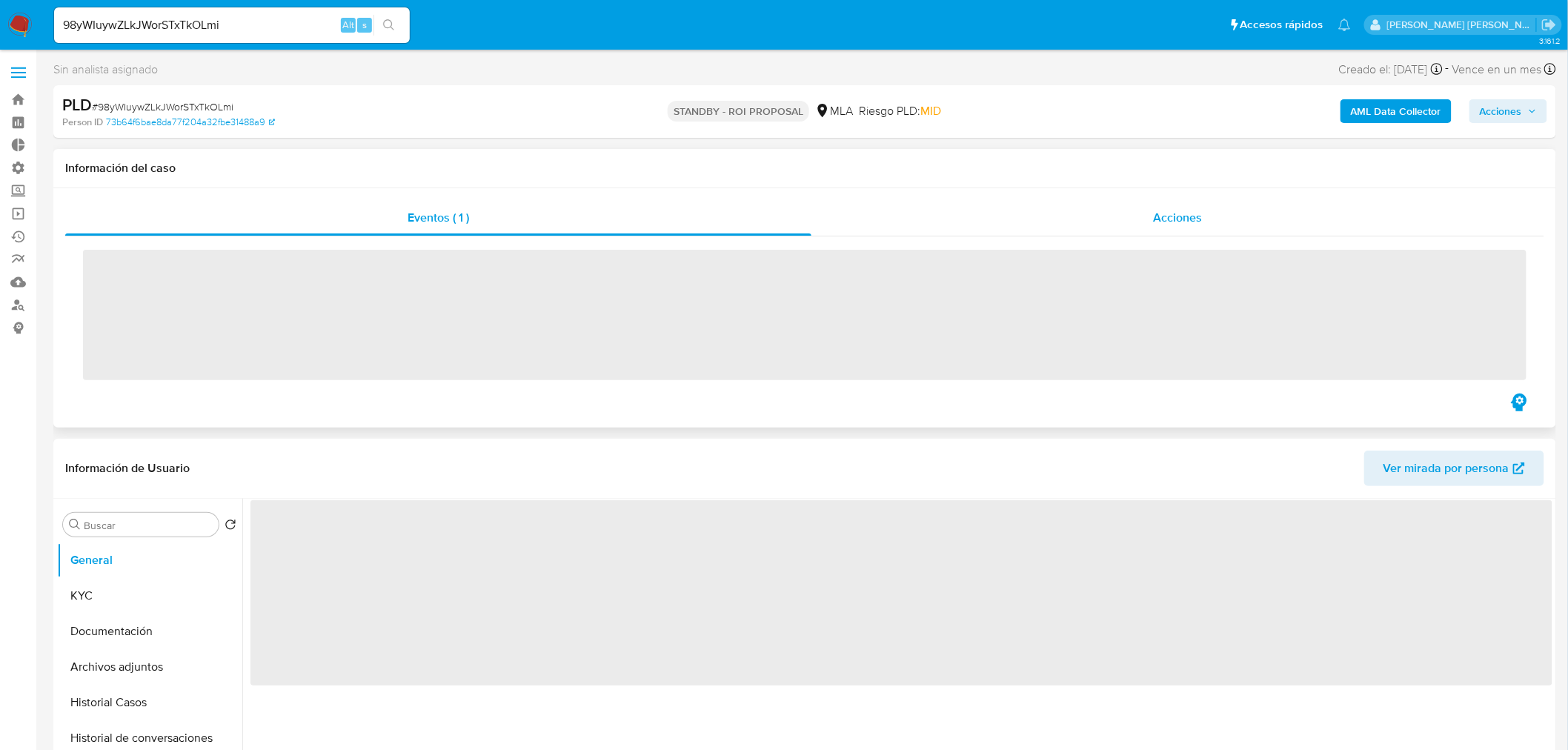
click at [1213, 228] on div "Acciones" at bounding box center [1178, 218] width 734 height 36
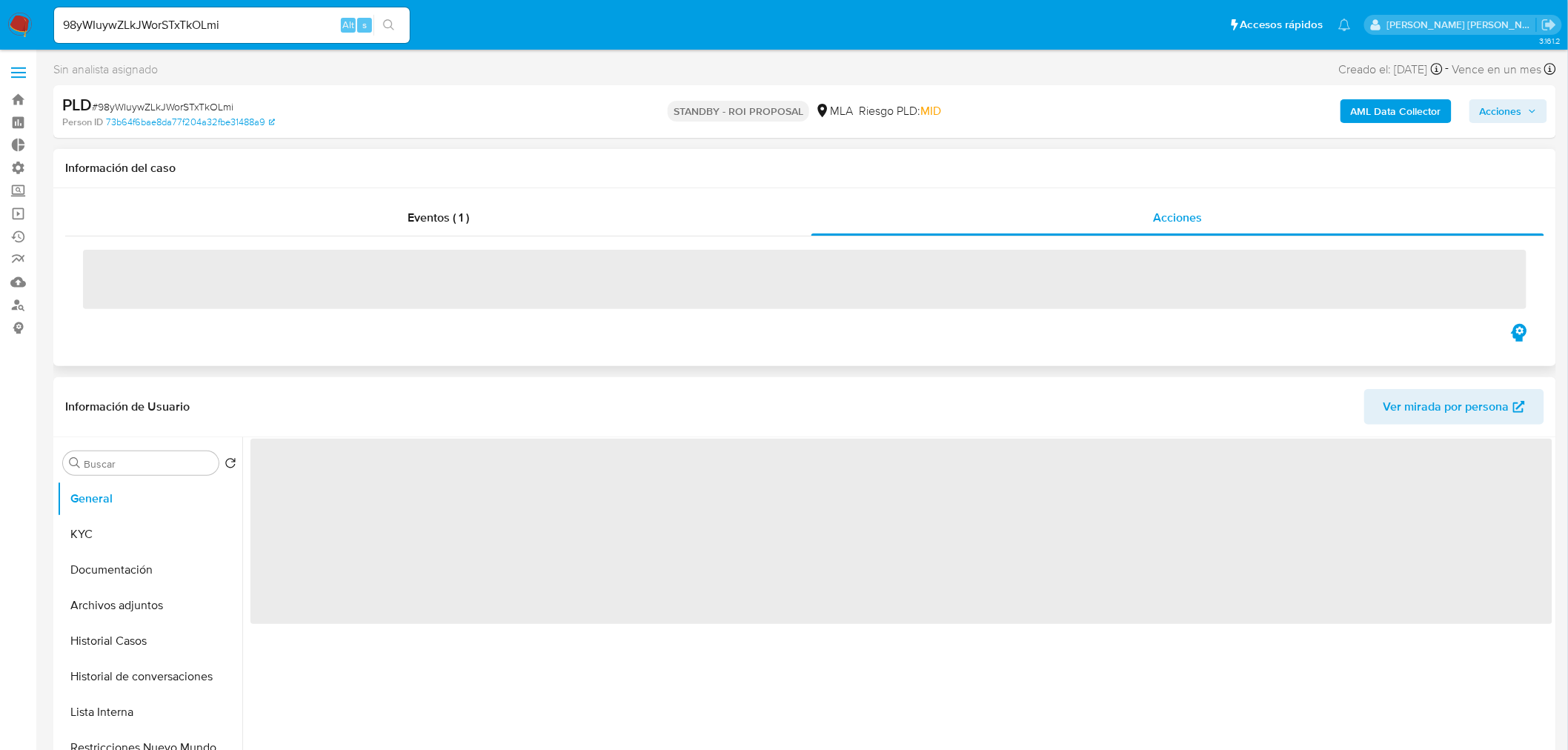
select select "10"
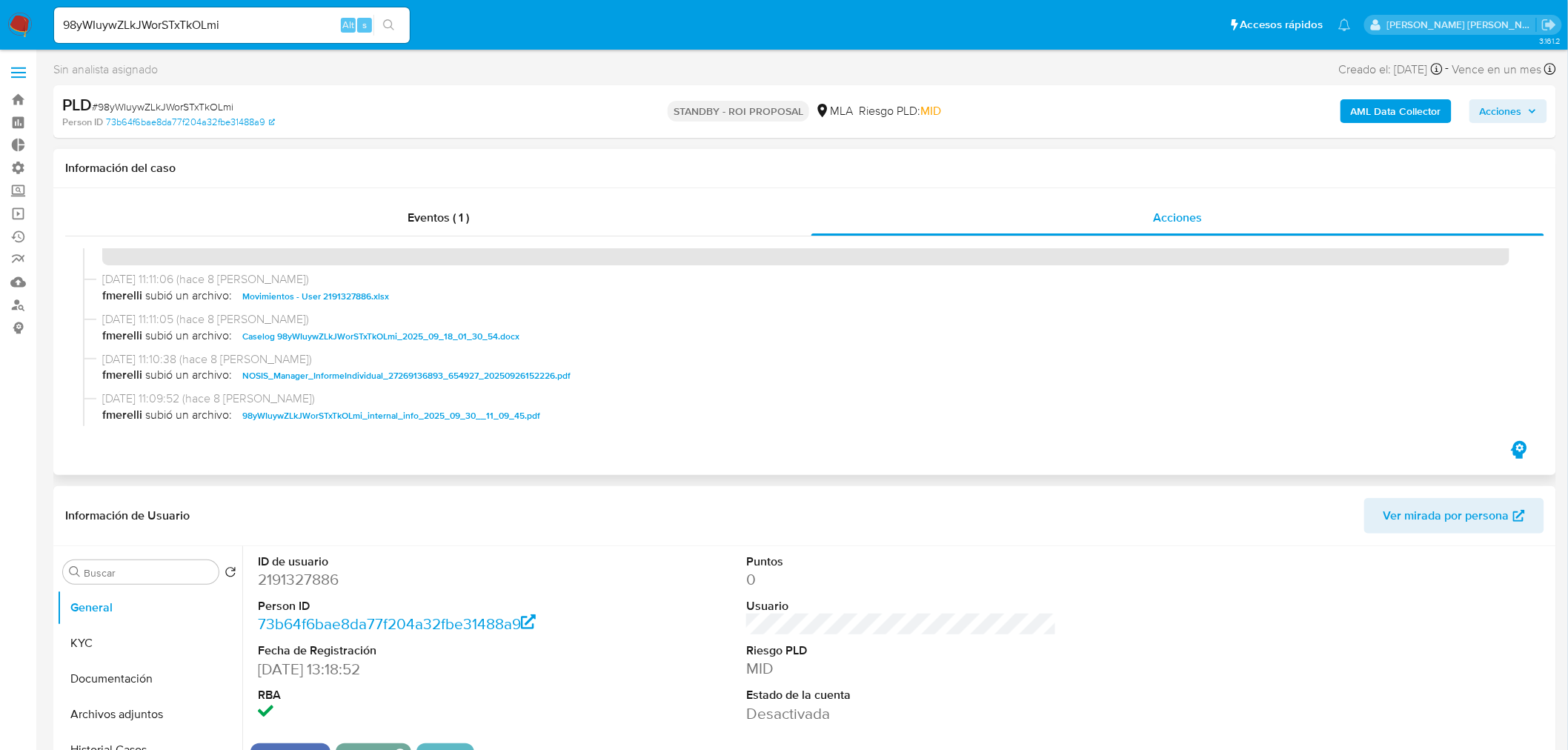
scroll to position [82, 0]
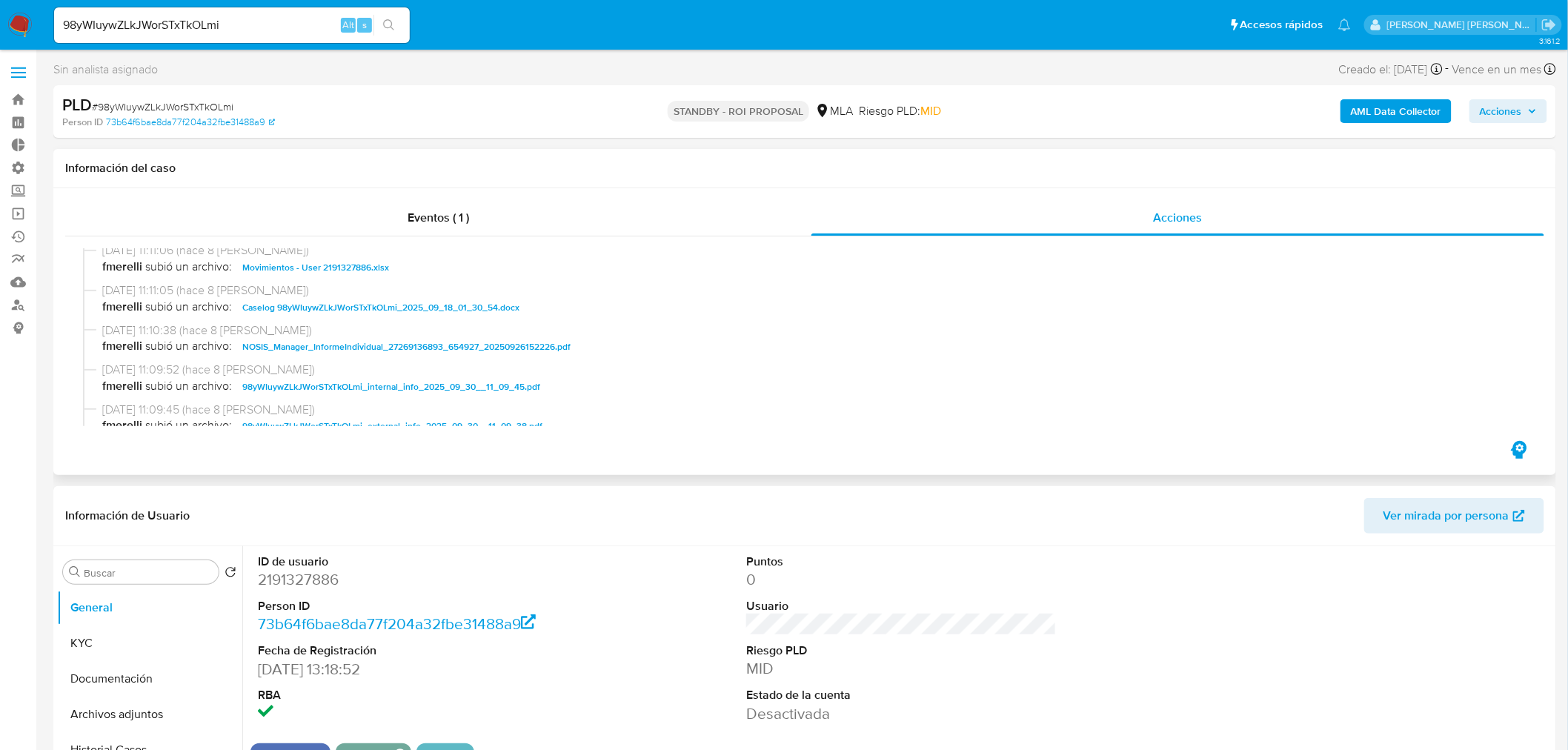
click at [453, 308] on span "Caselog 98yWIuywZLkJWorSTxTkOLmi_2025_09_18_01_30_54.docx" at bounding box center [380, 307] width 277 height 18
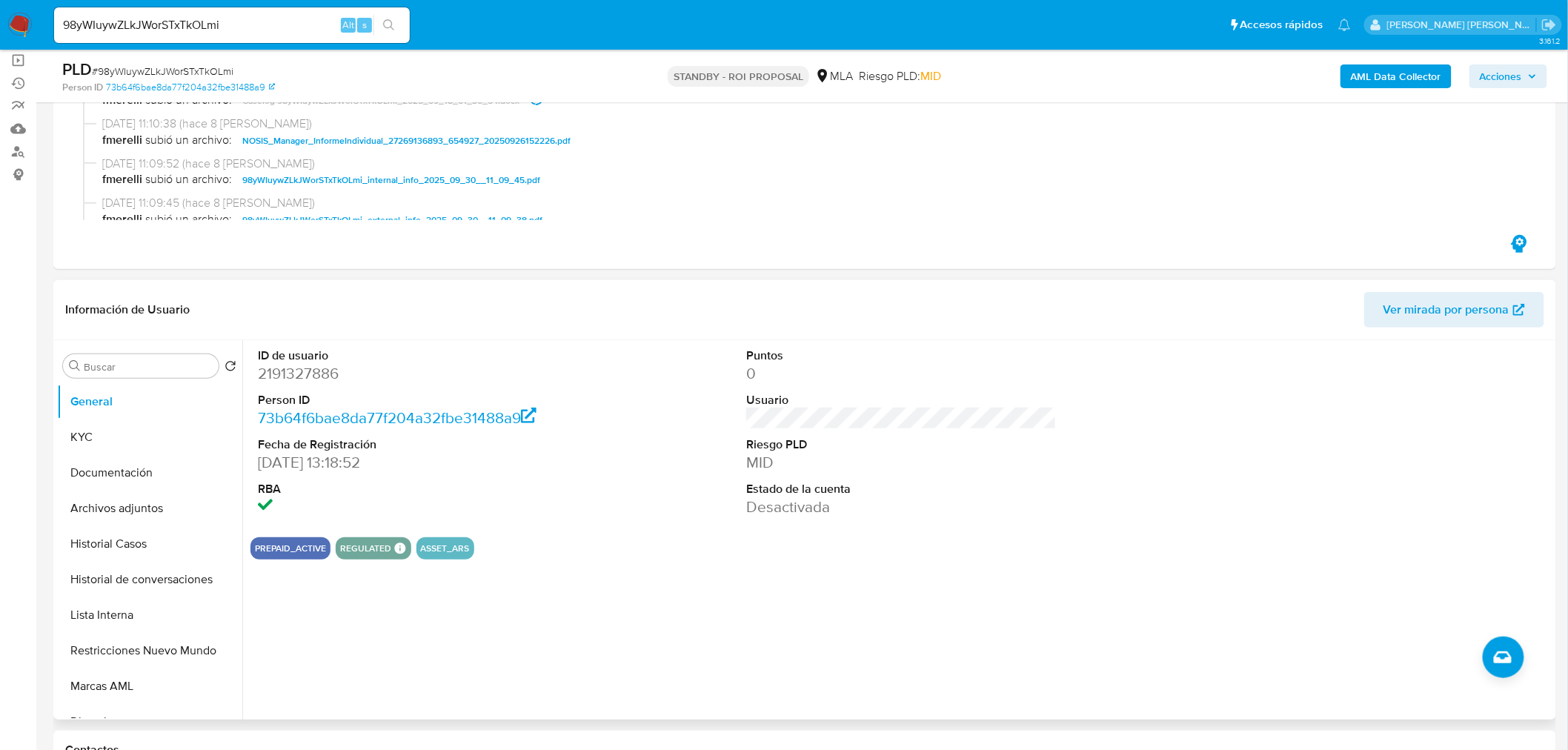
scroll to position [164, 0]
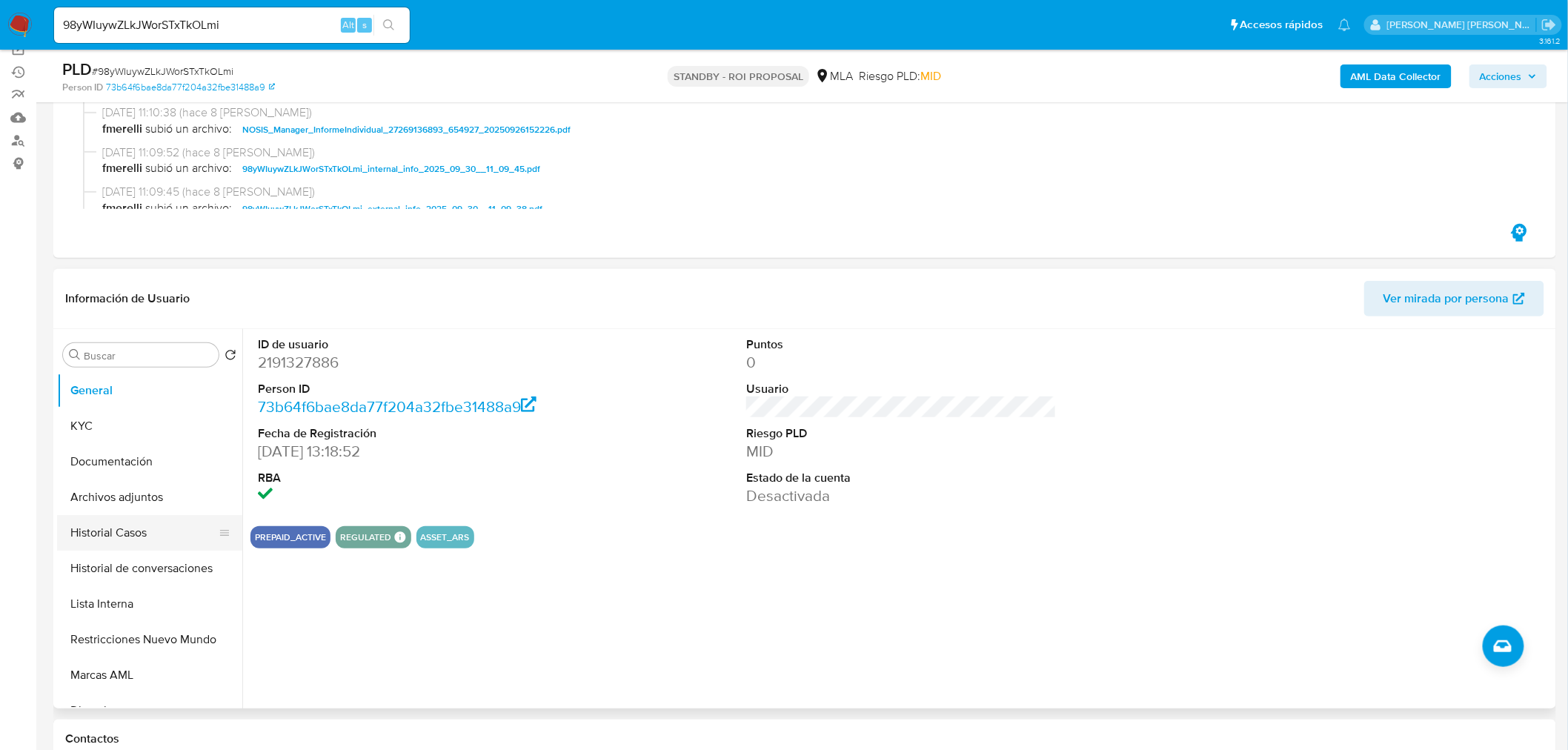
click at [85, 539] on button "Historial Casos" at bounding box center [144, 533] width 174 height 36
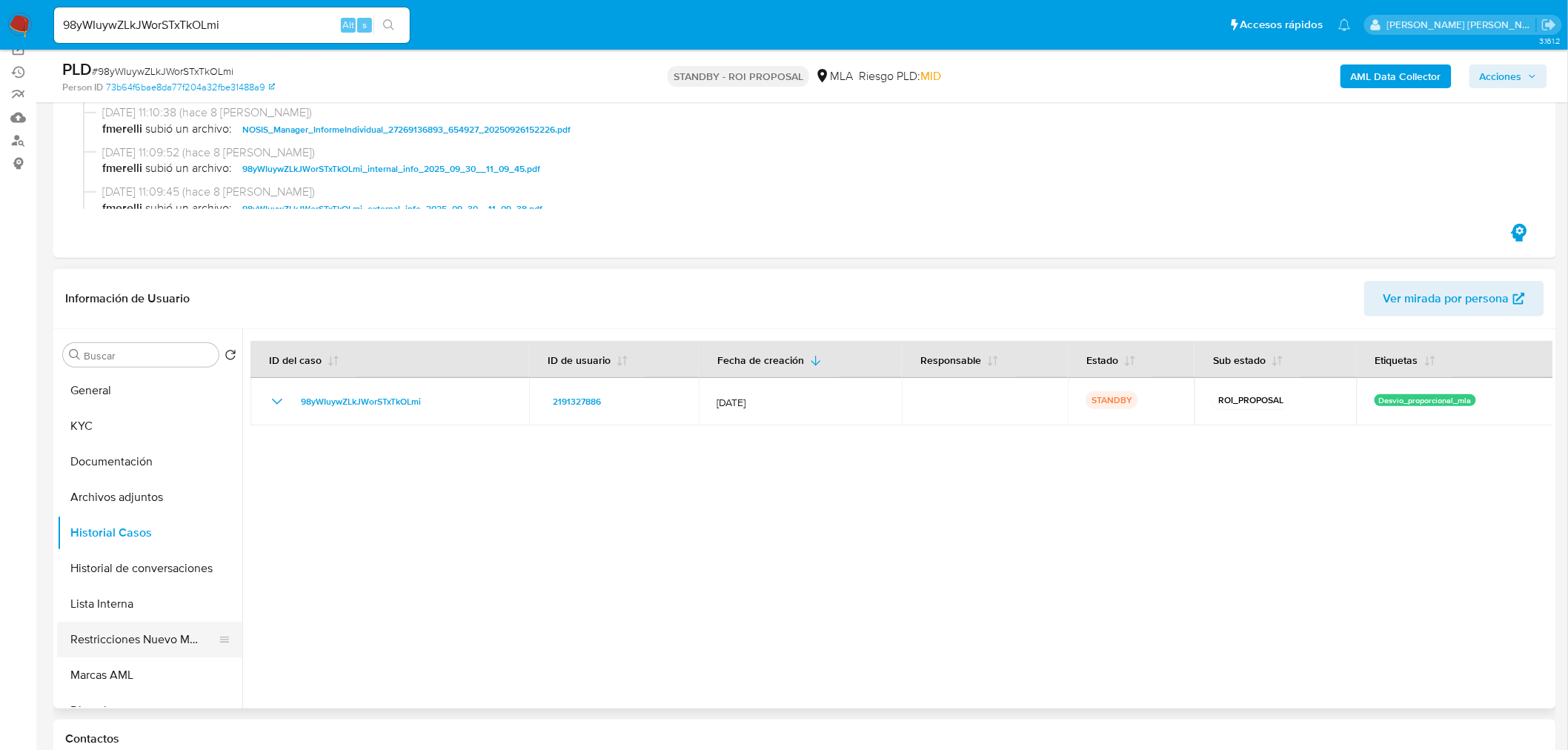
click at [152, 639] on button "Restricciones Nuevo Mundo" at bounding box center [144, 639] width 174 height 36
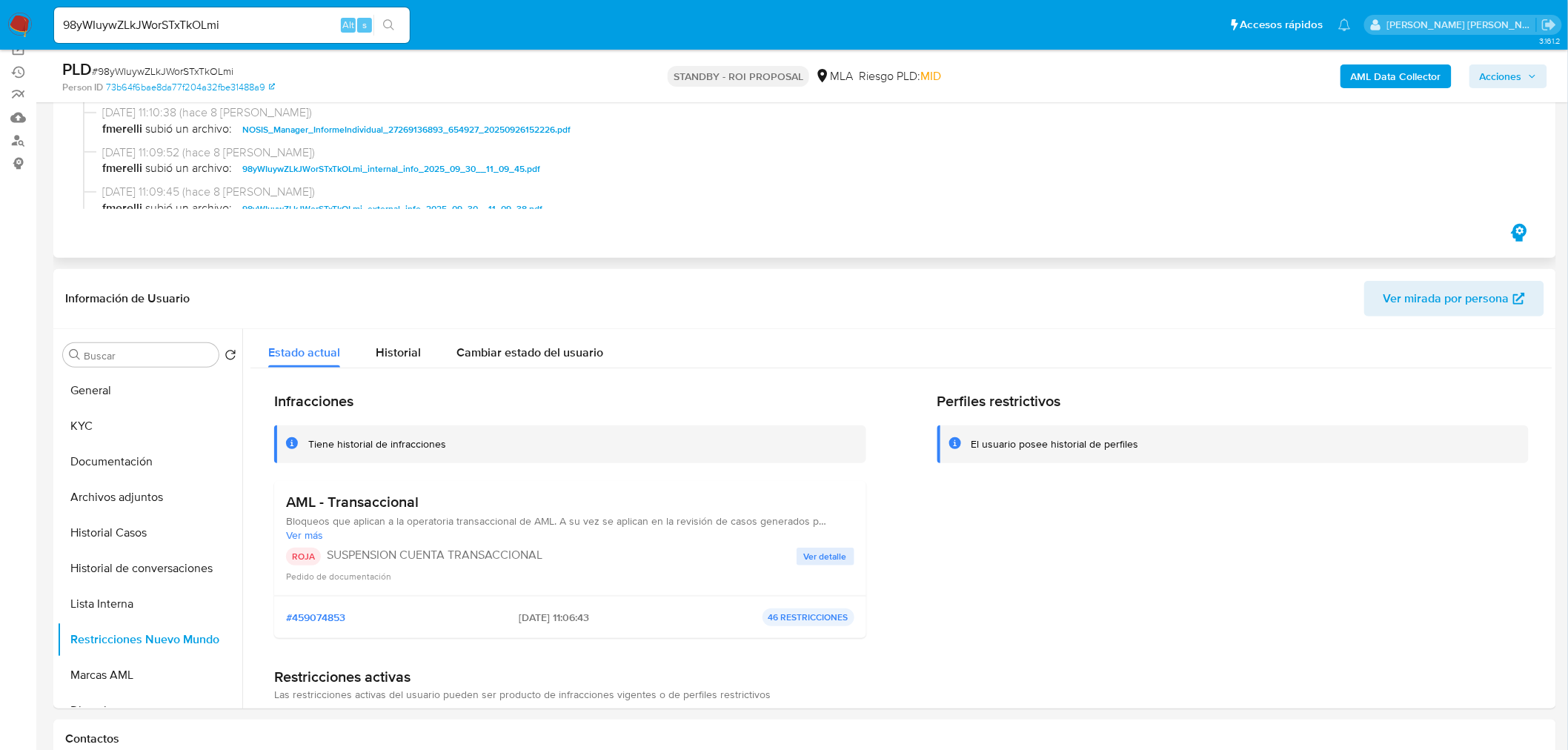
scroll to position [0, 0]
click at [146, 23] on input "98yWIuywZLkJWorSTxTkOLmi" at bounding box center [232, 25] width 356 height 19
paste input "nrTejw56MGDwrQNZhtSkA96q"
type input "nrTejw56MGDwrQNZhtSkA96q"
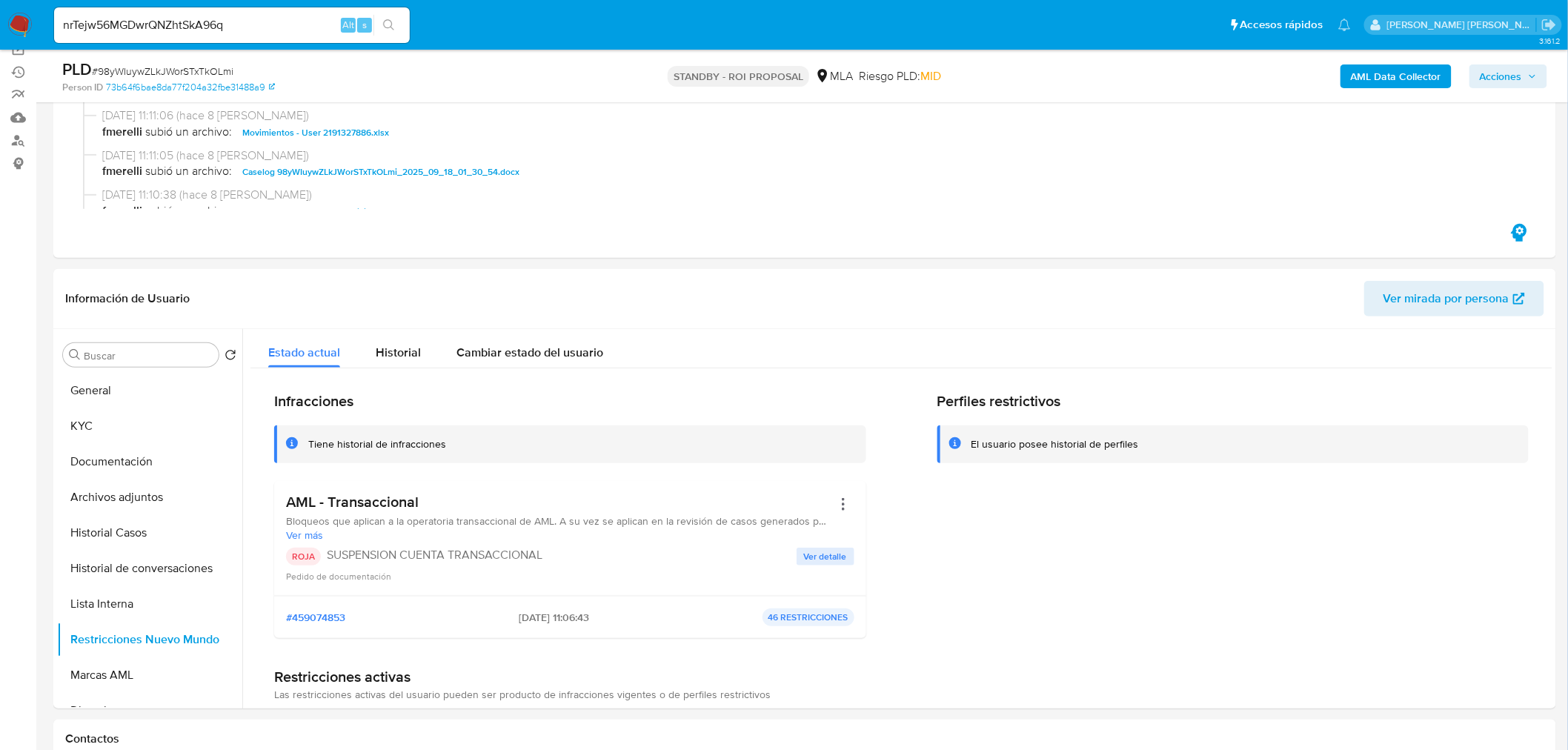
click at [398, 24] on button "search-icon" at bounding box center [388, 25] width 31 height 21
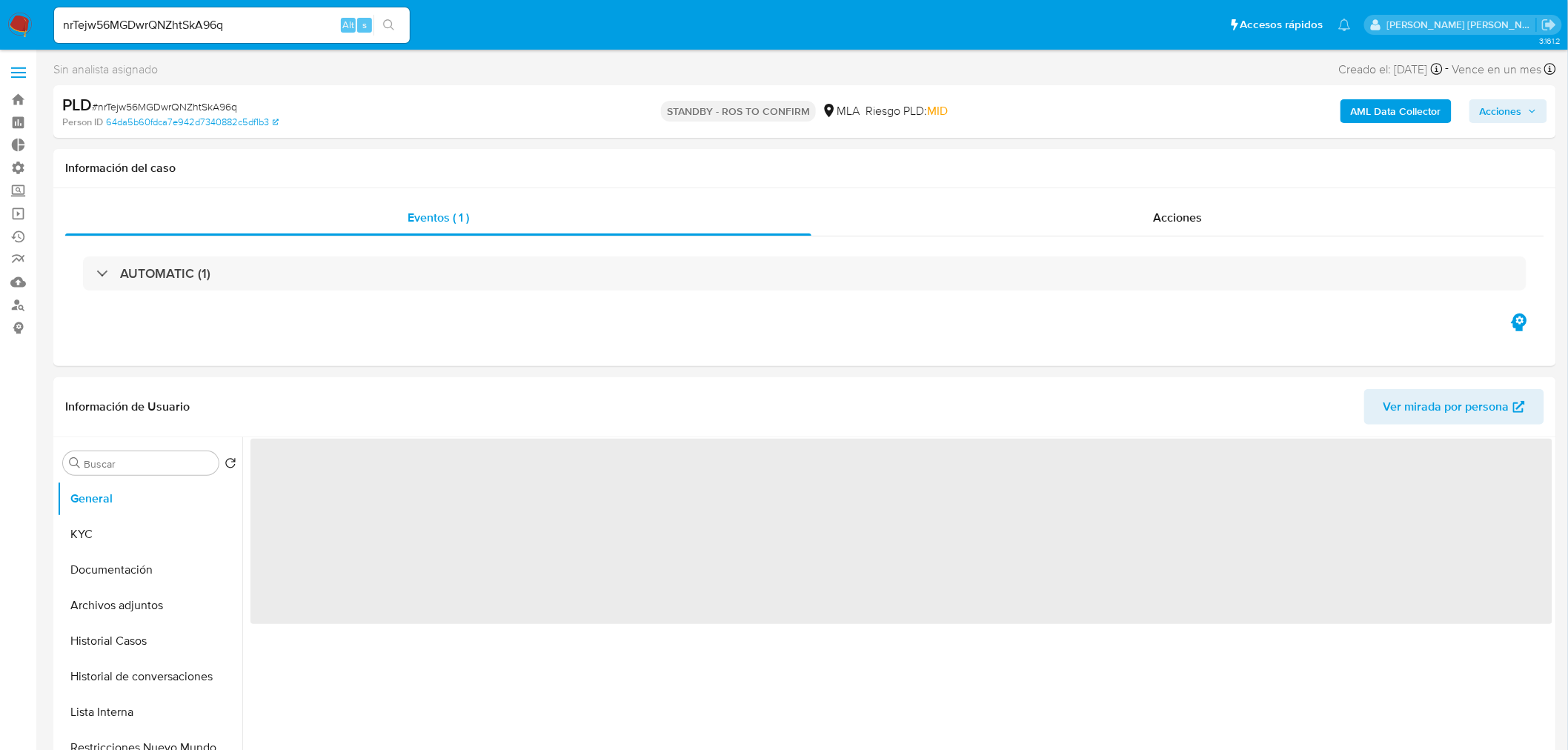
select select "10"
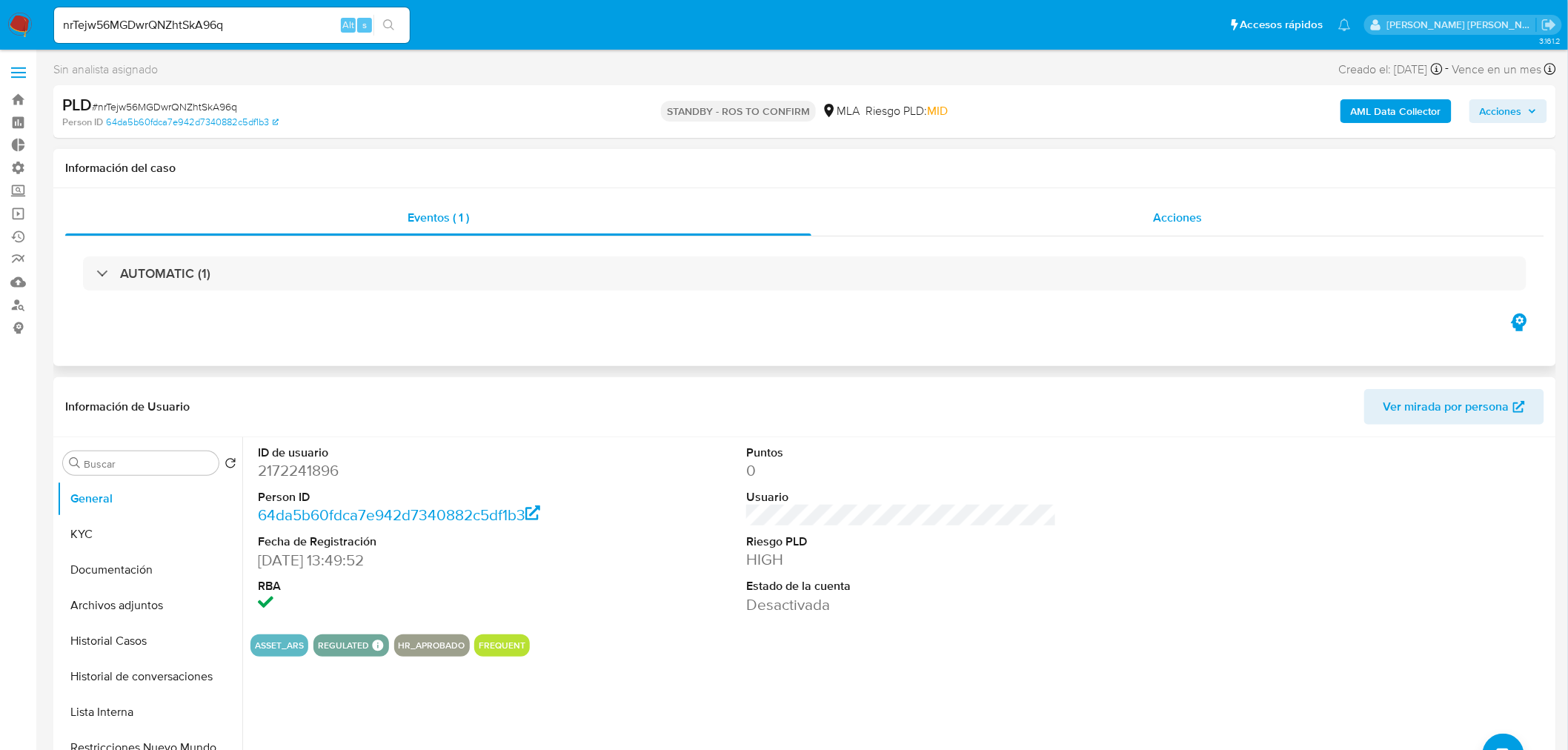
click at [1198, 217] on span "Acciones" at bounding box center [1177, 218] width 49 height 17
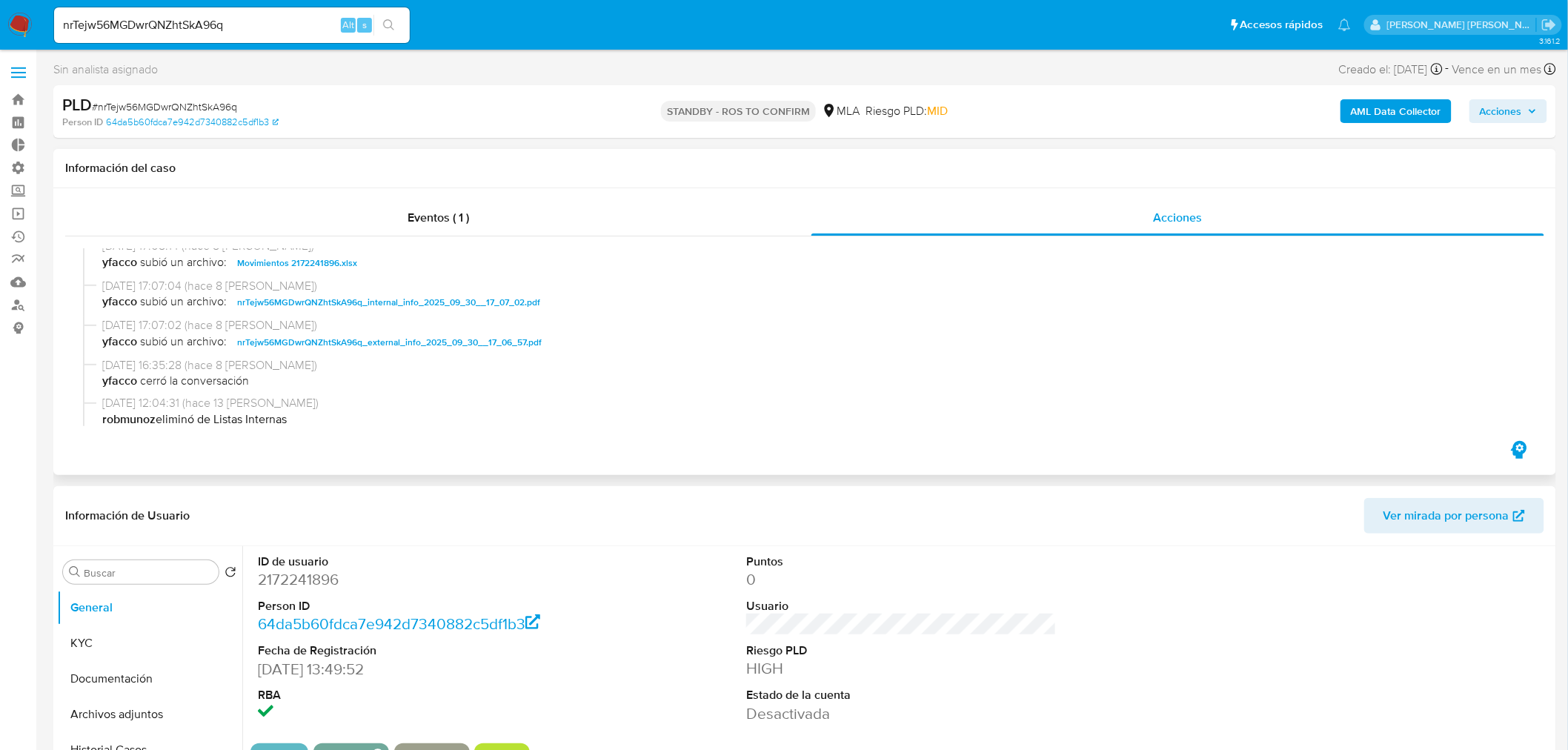
scroll to position [82, 0]
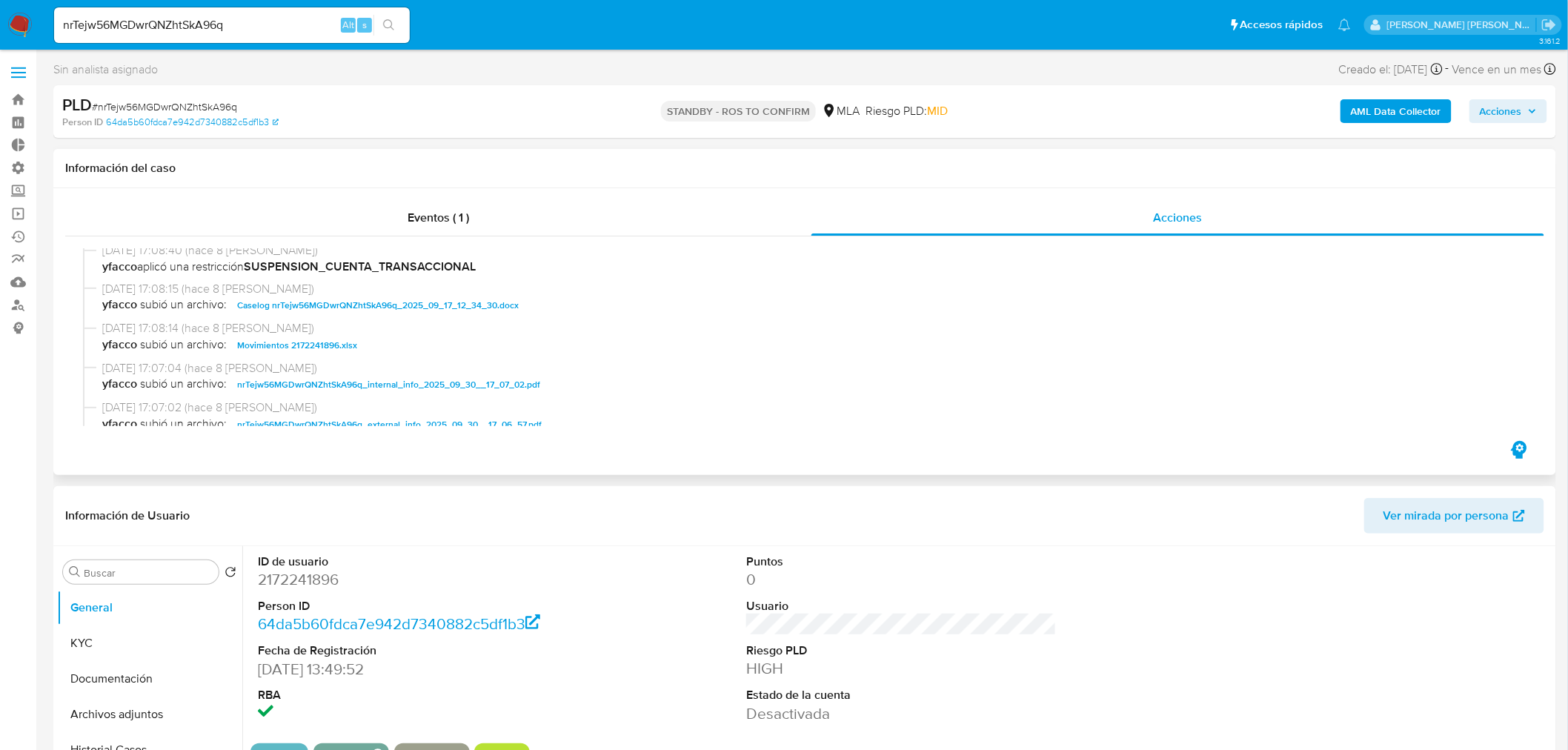
click at [456, 302] on span "Caselog nrTejw56MGDwrQNZhtSkA96q_2025_09_17_12_34_30.docx" at bounding box center [378, 306] width 282 height 18
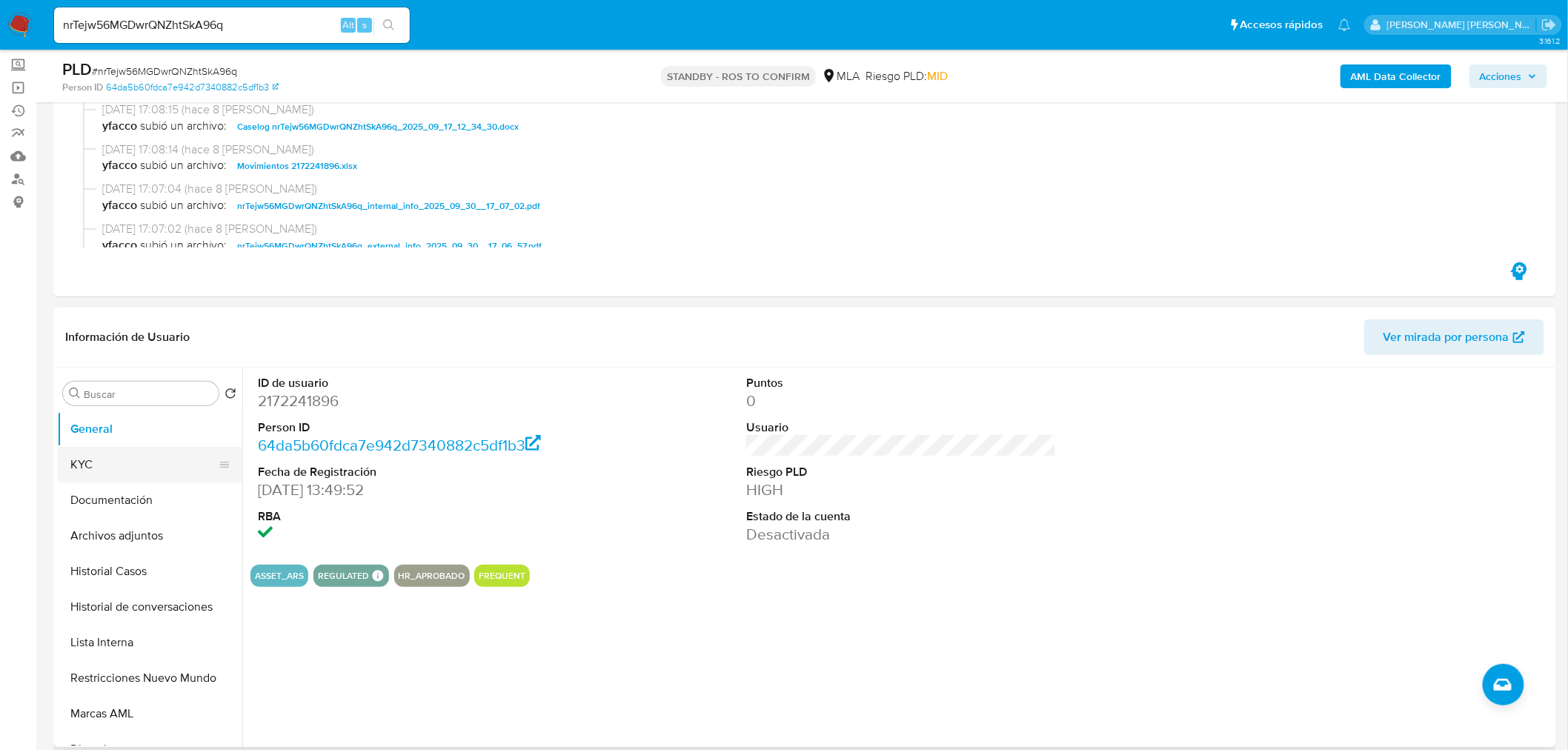
scroll to position [164, 0]
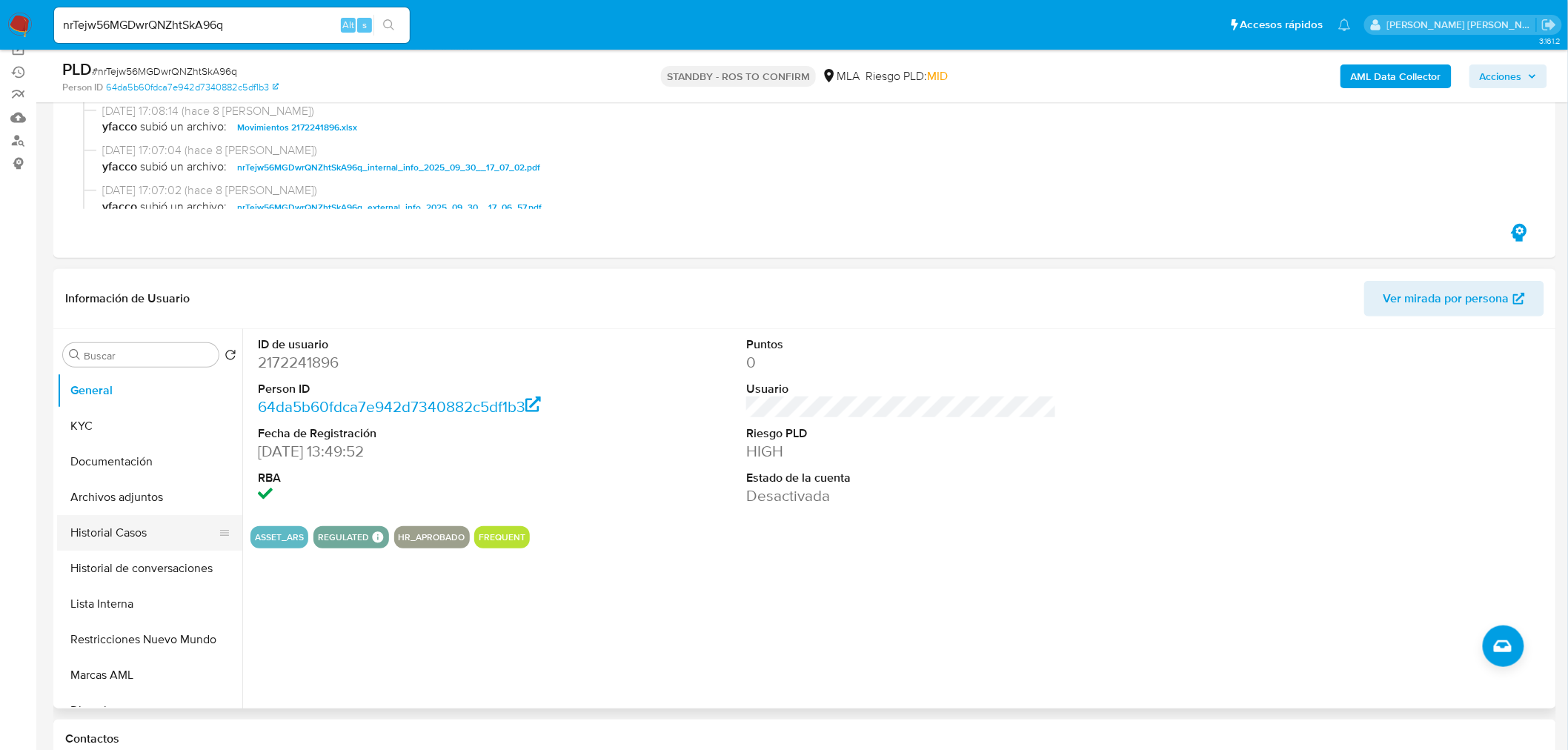
click at [138, 532] on button "Historial Casos" at bounding box center [144, 533] width 174 height 36
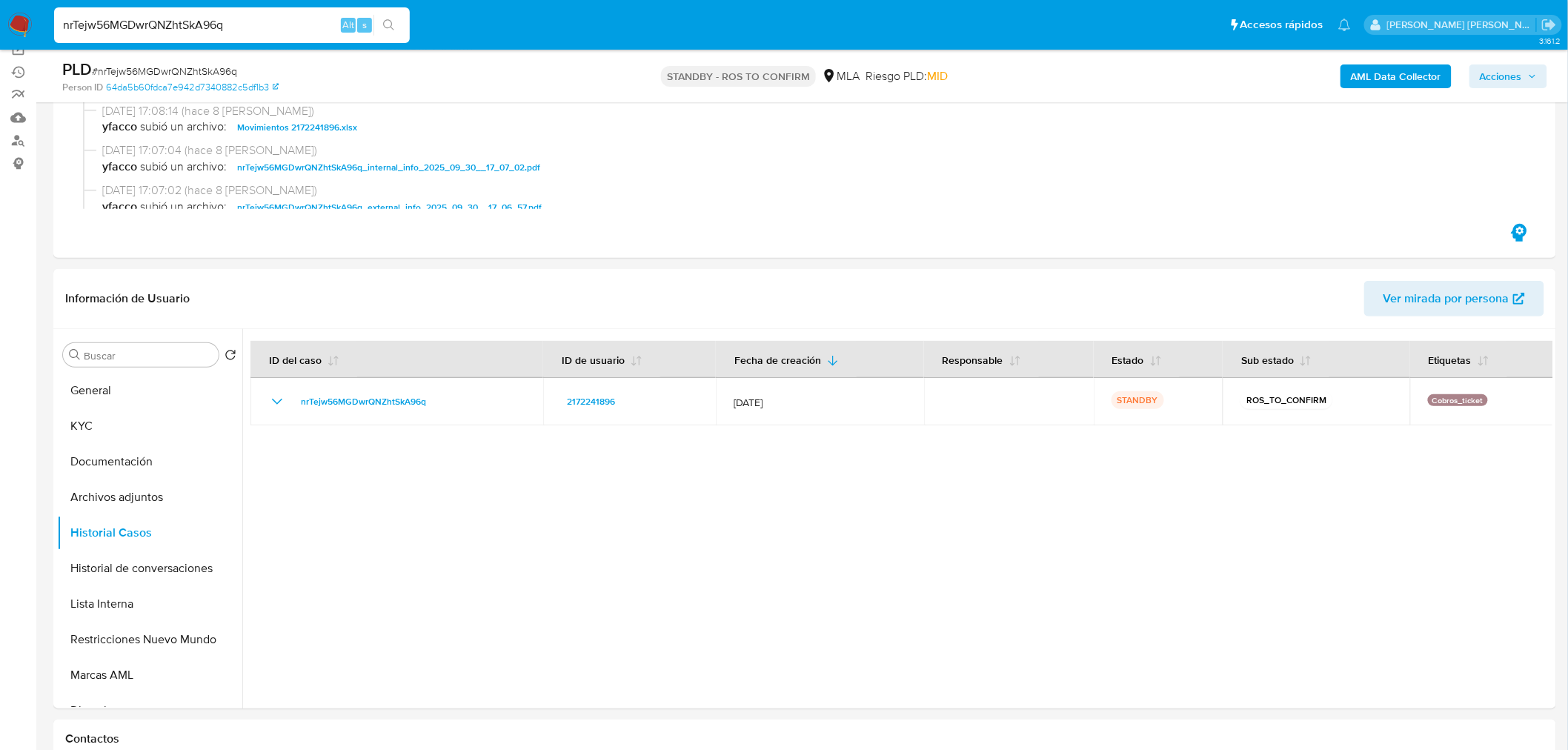
click at [146, 26] on input "nrTejw56MGDwrQNZhtSkA96q" at bounding box center [232, 25] width 356 height 19
paste input "yfS8U58vdiPIOeZDeJy6gq50"
type input "yfS8U58vdiPIOeZDeJy6gq50"
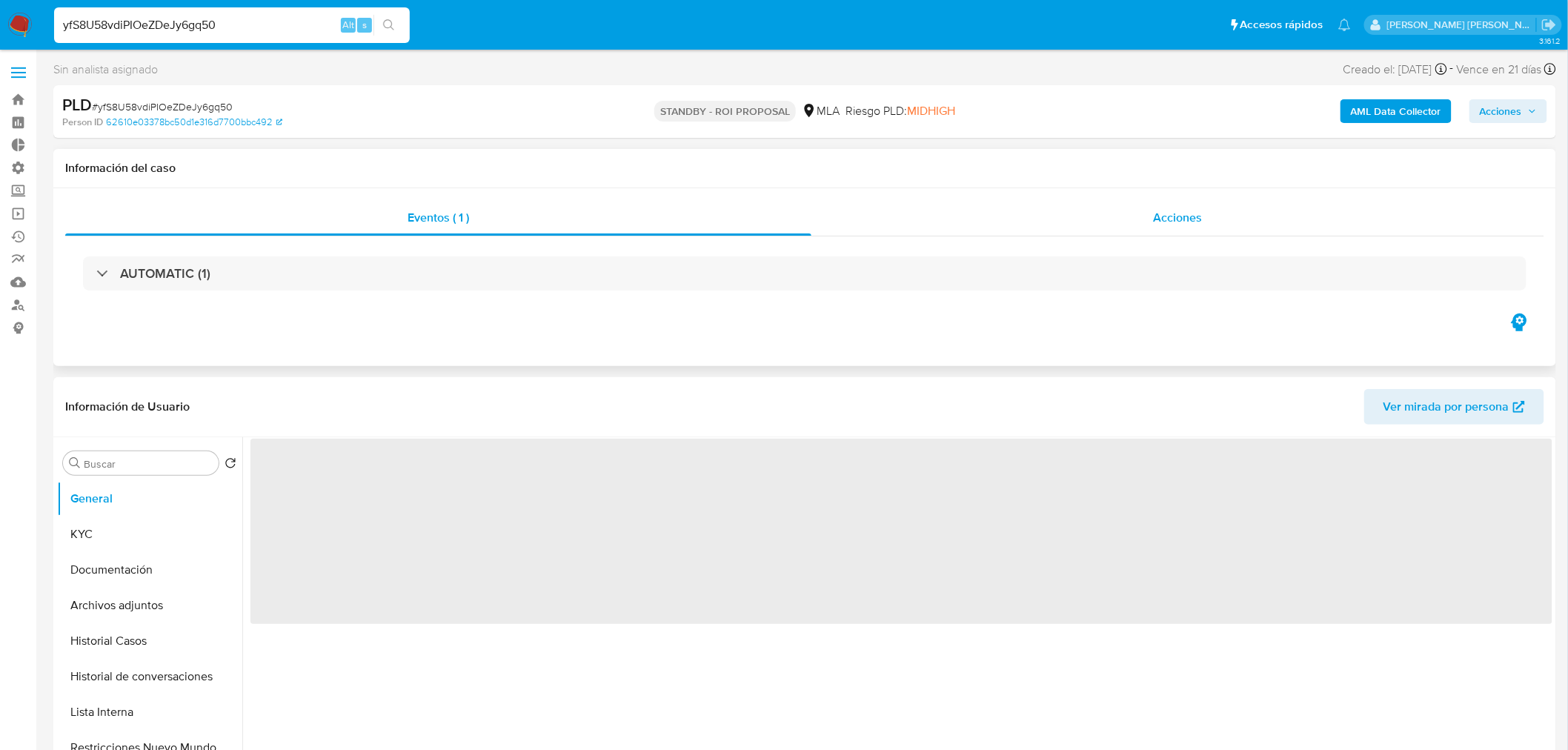
select select "10"
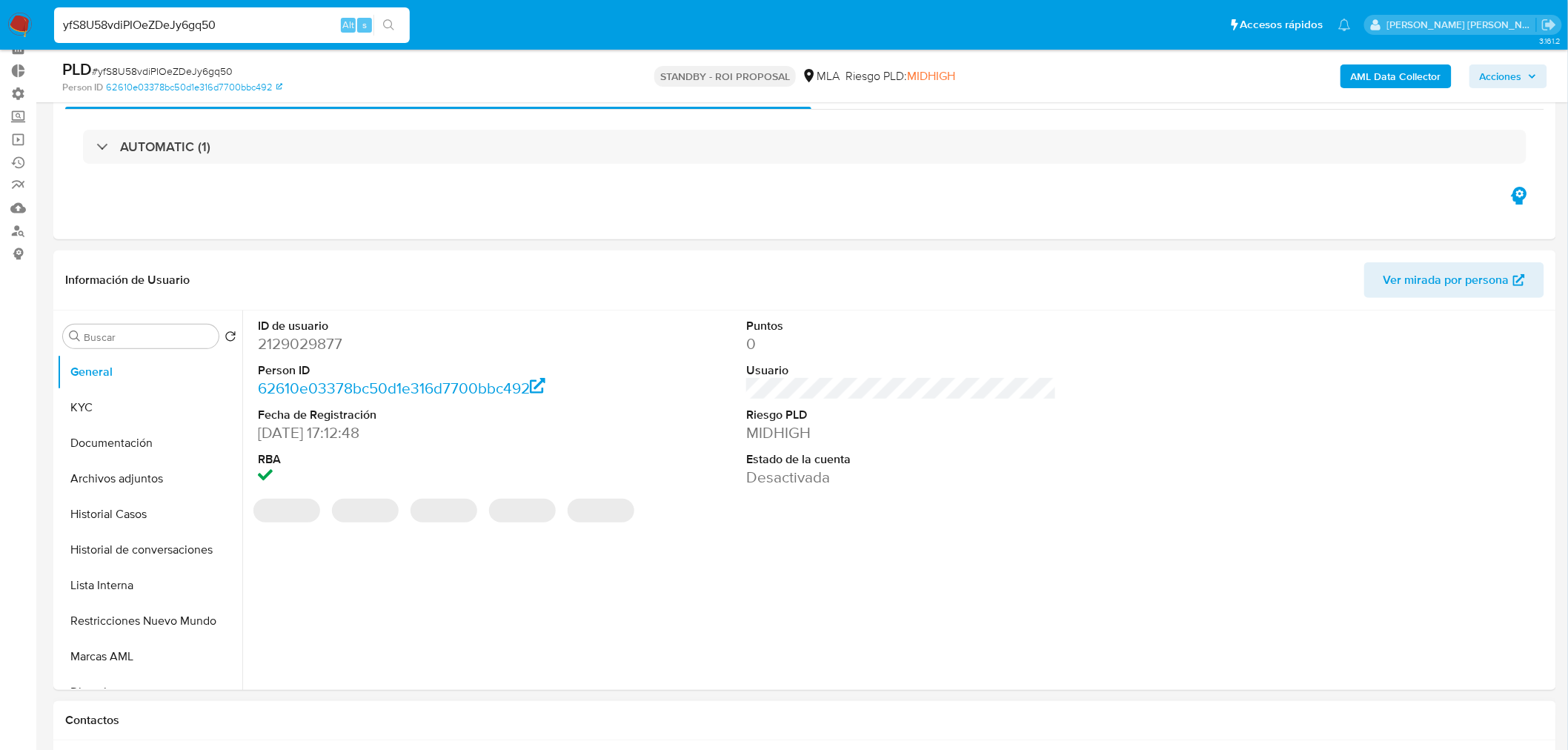
scroll to position [247, 0]
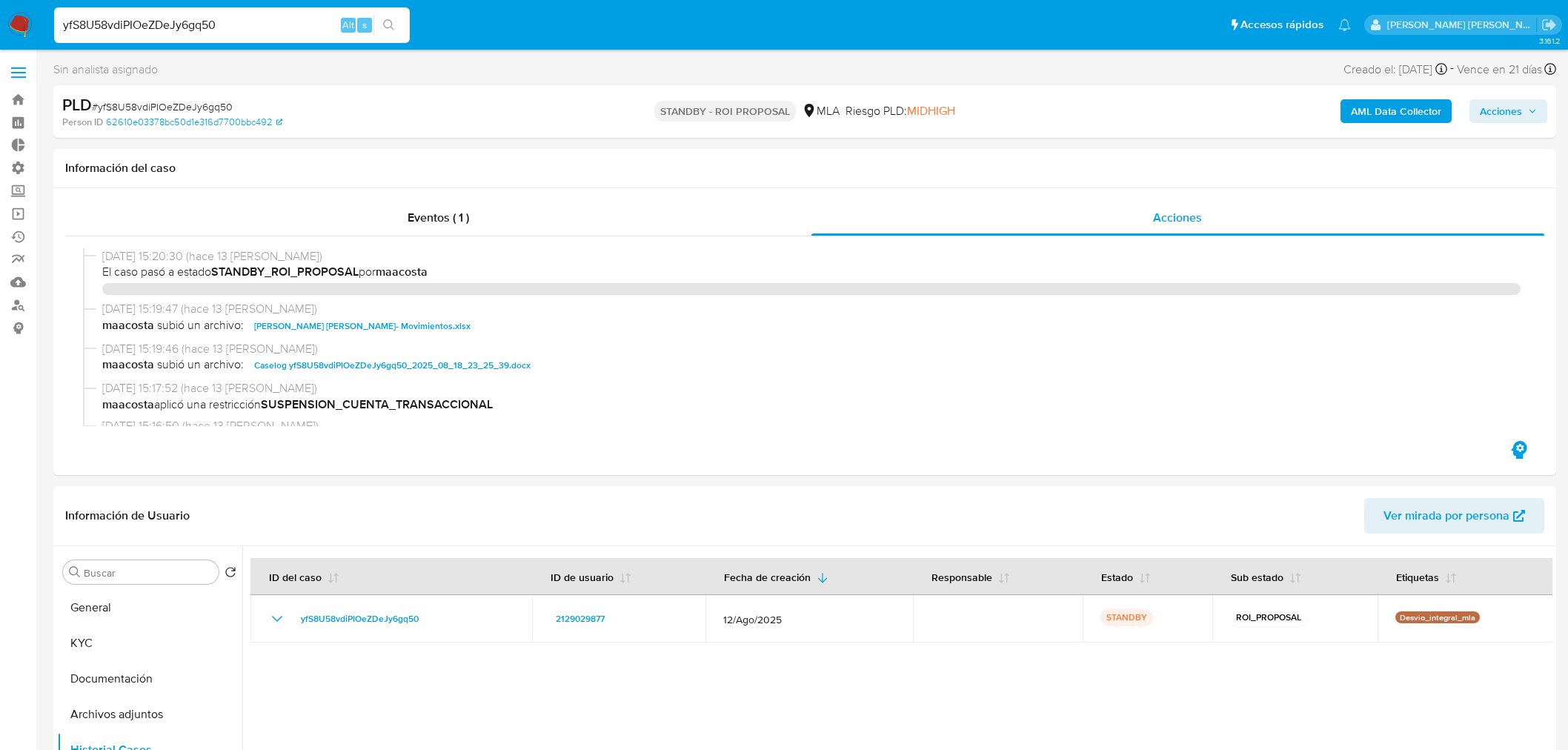
select select "10"
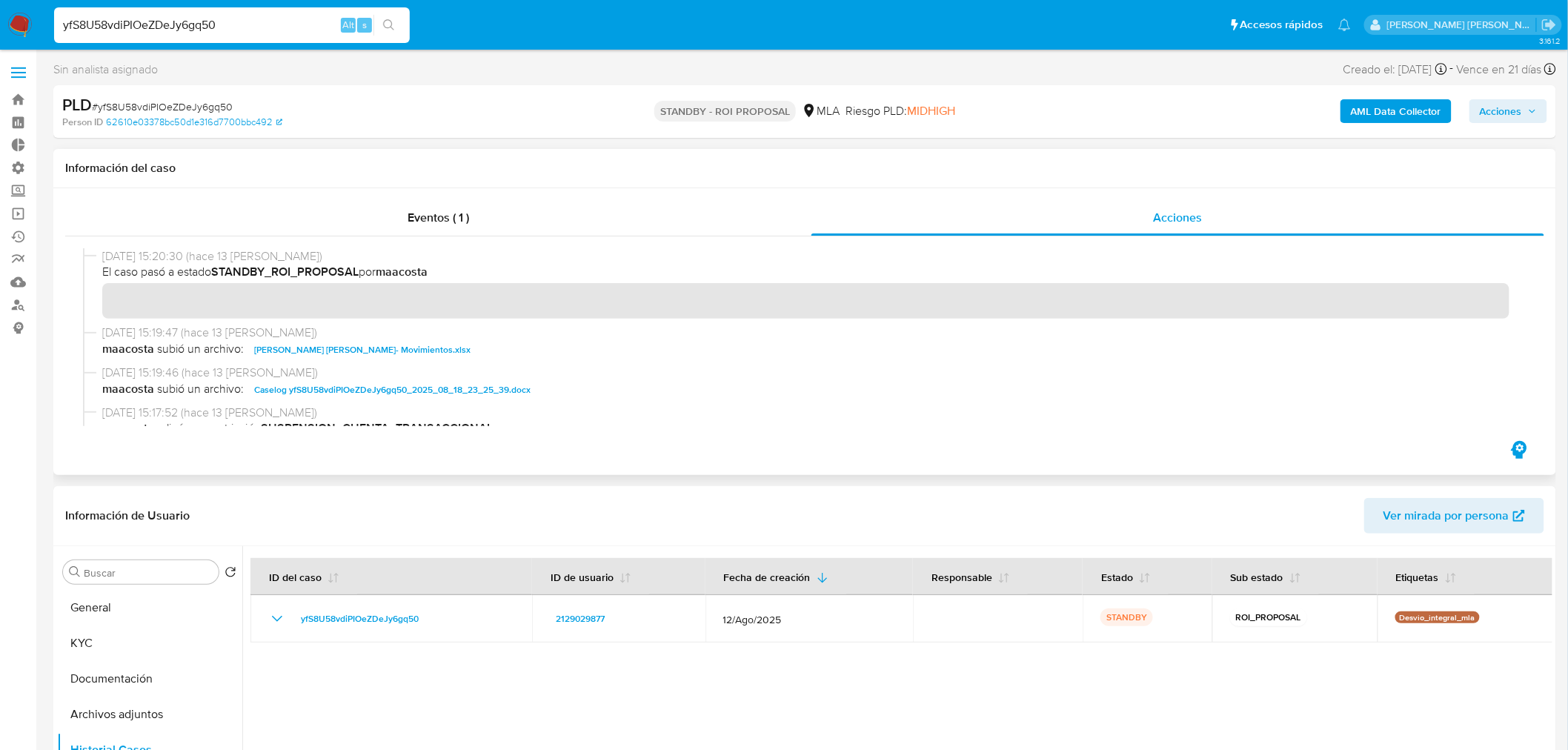
click at [479, 394] on span "Caselog yfS8U58vdiPIOeZDeJy6gq50_2025_08_18_23_25_39.docx" at bounding box center [392, 390] width 276 height 18
click at [292, 18] on input "yfS8U58vdiPIOeZDeJy6gq50" at bounding box center [232, 25] width 356 height 19
paste input "nrTejw56MGDwrQNZhtSkA96q"
click at [405, 26] on input "nrTejw56MGDwrQNZhtSkA96q" at bounding box center [232, 25] width 356 height 19
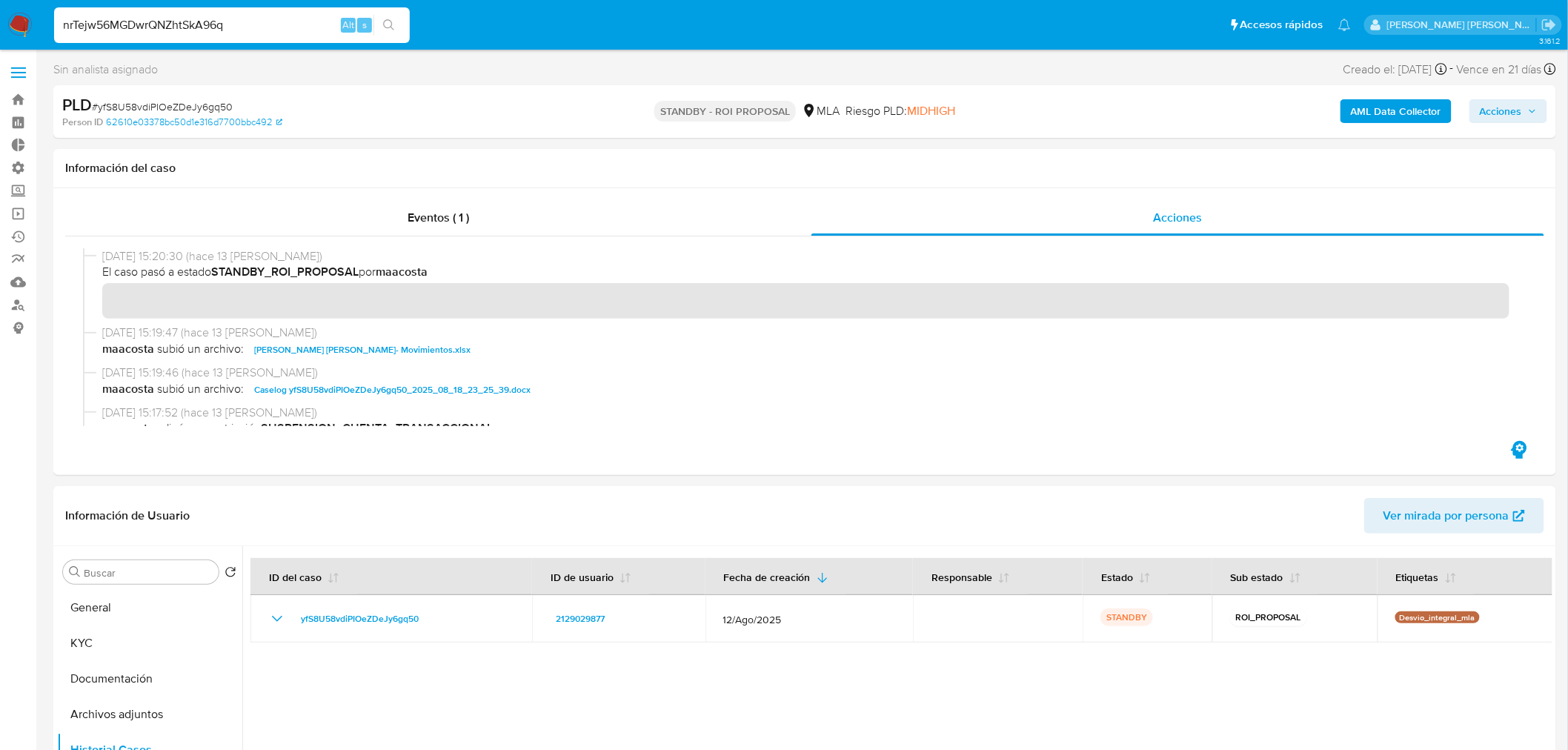
type input "nrTejw56MGDwrQNZhtSkA96q"
click at [394, 17] on button "search-icon" at bounding box center [388, 25] width 31 height 21
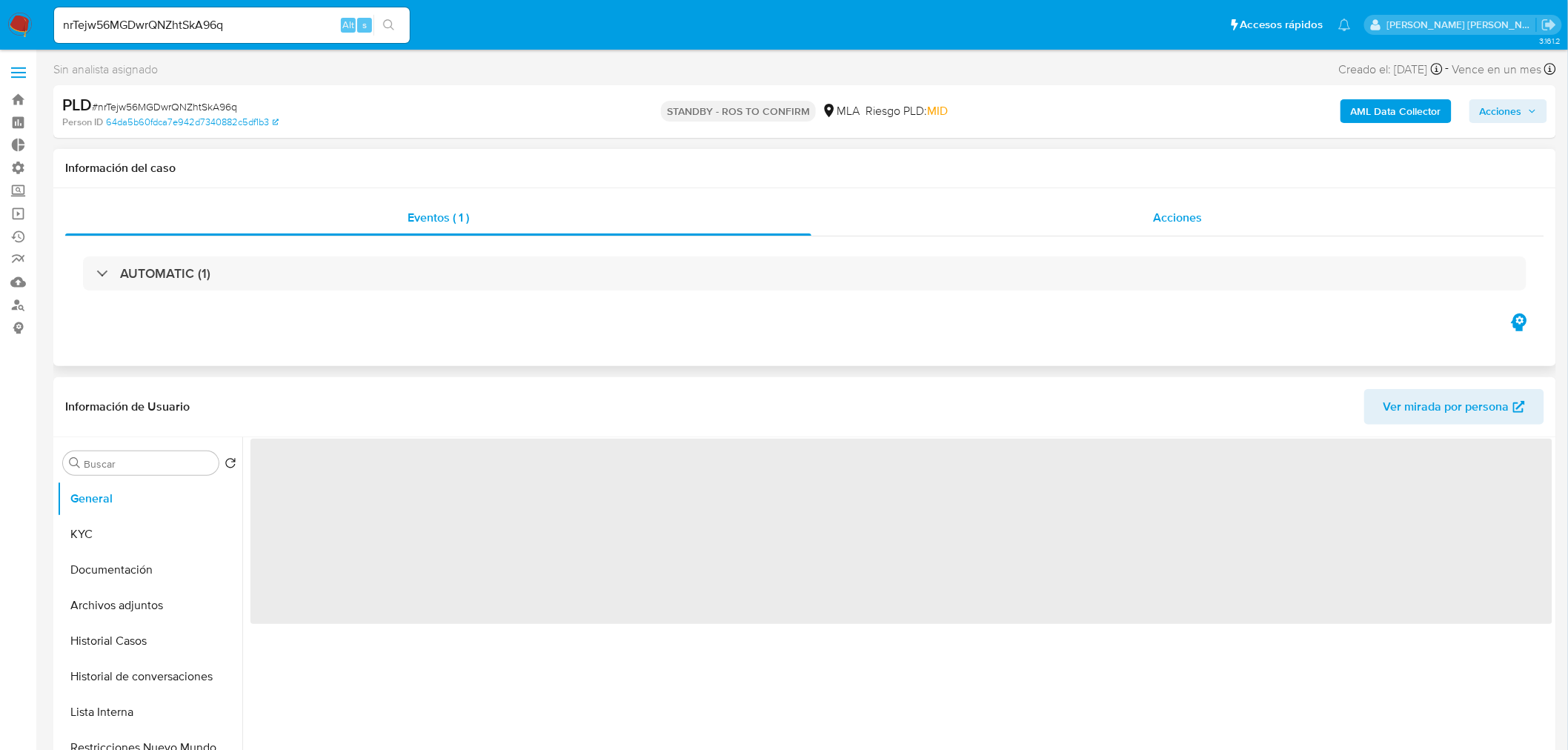
click at [1114, 219] on div "Acciones" at bounding box center [1178, 218] width 734 height 36
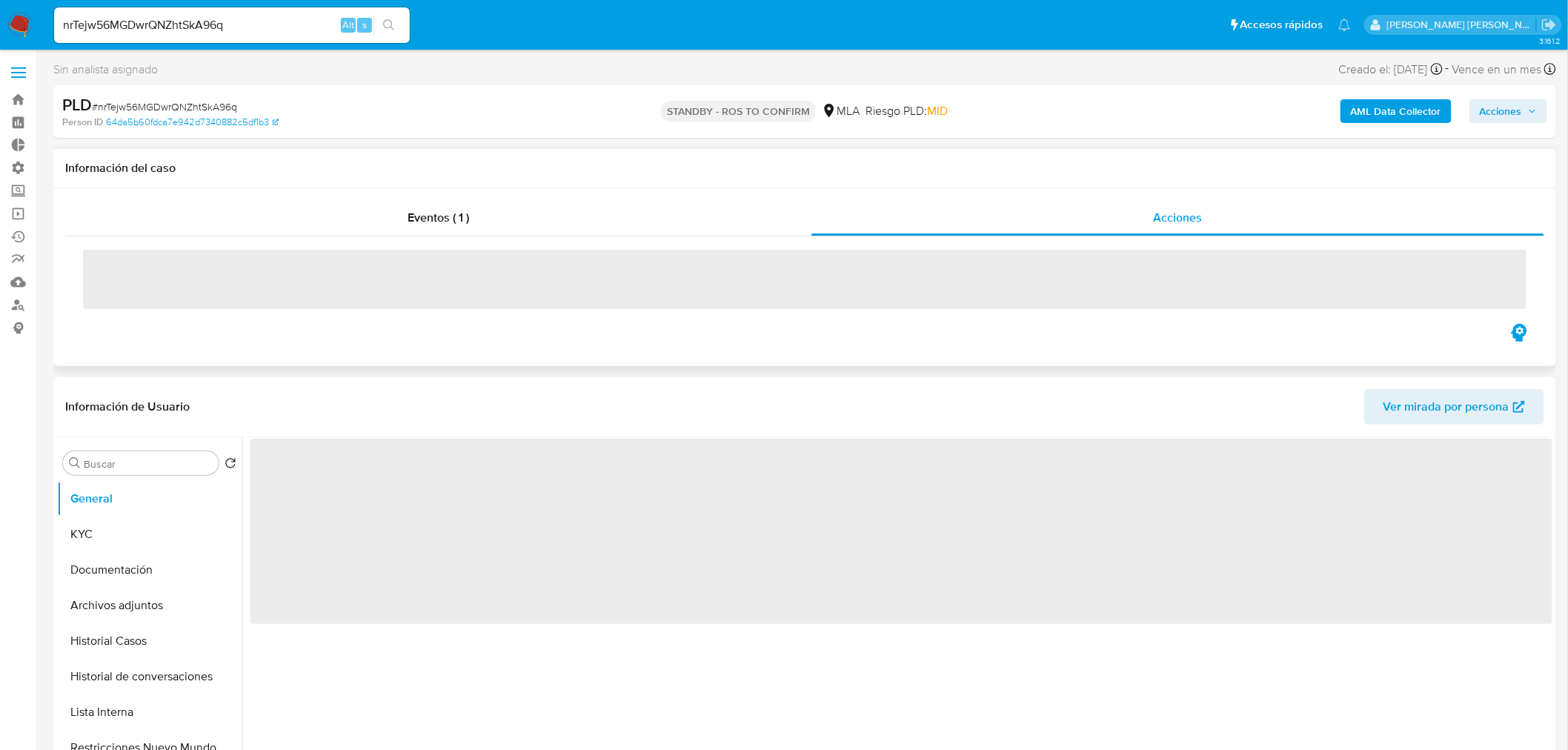
select select "10"
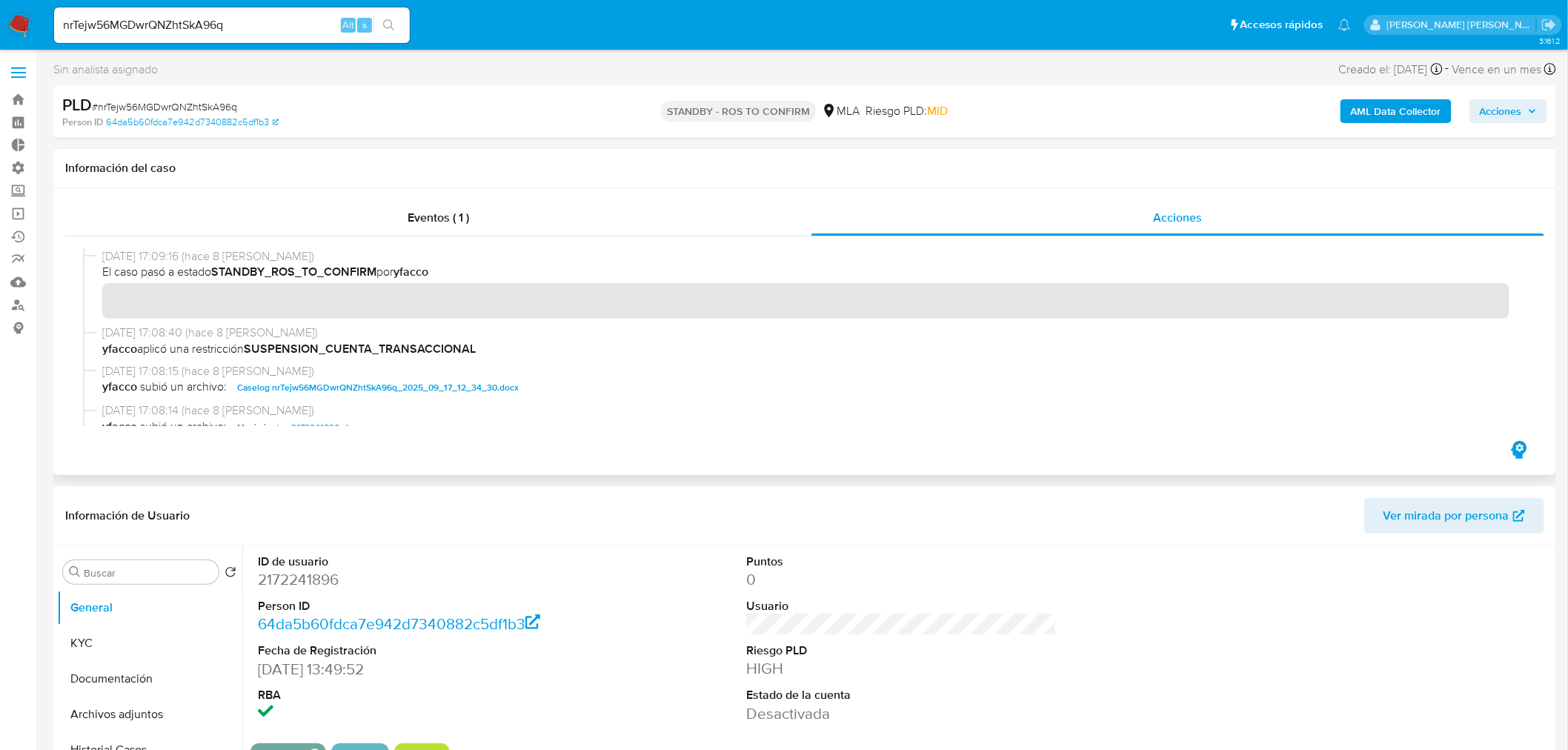
click at [369, 388] on span "Caselog nrTejw56MGDwrQNZhtSkA96q_2025_09_17_12_34_30.docx" at bounding box center [378, 388] width 282 height 18
click at [252, 26] on input "nrTejw56MGDwrQNZhtSkA96q" at bounding box center [232, 25] width 356 height 19
paste input "98yWIuywZLkJWorSTxTkOLmi"
type input "98yWIuywZLkJWorSTxTkOLmi"
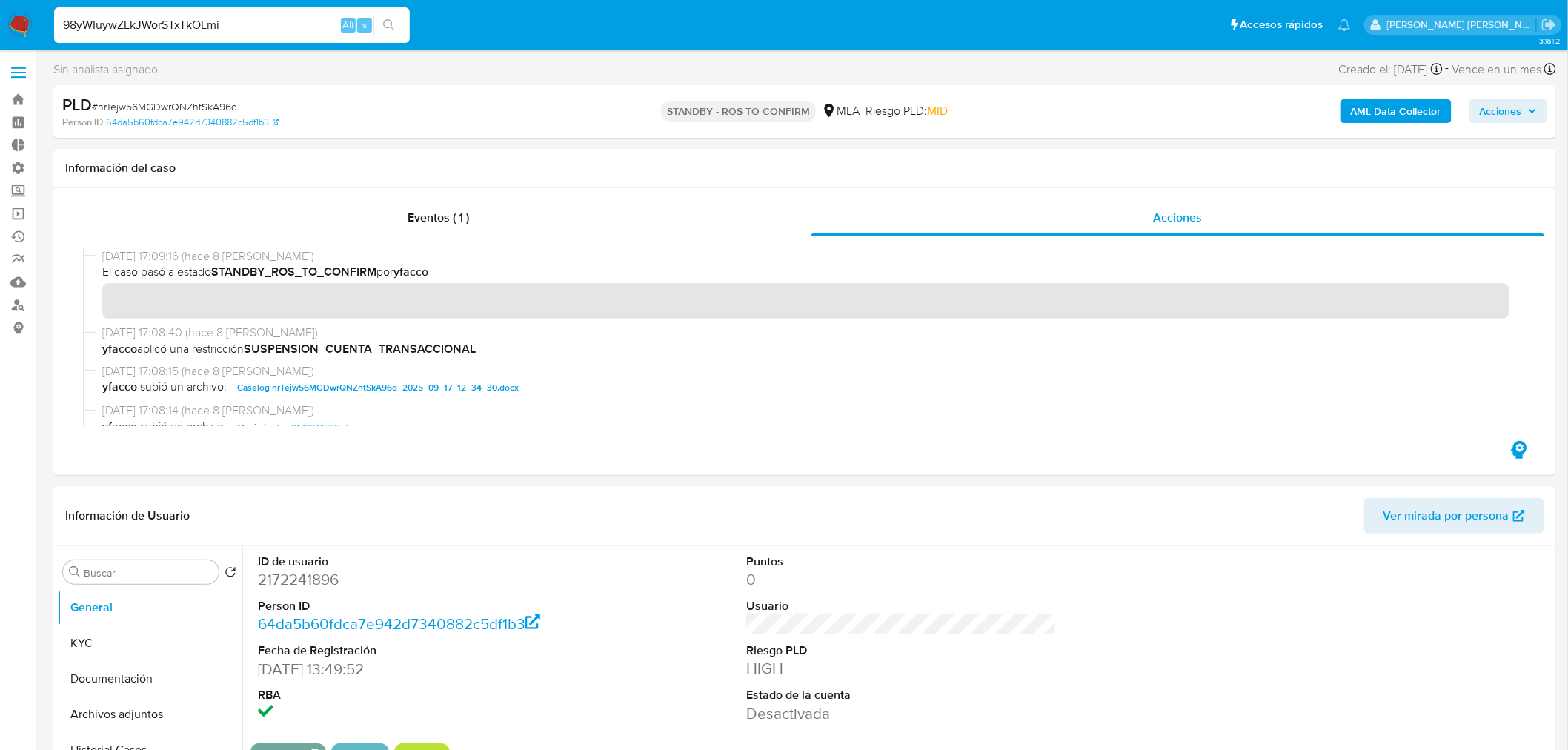
click at [394, 24] on icon "search-icon" at bounding box center [388, 24] width 12 height 12
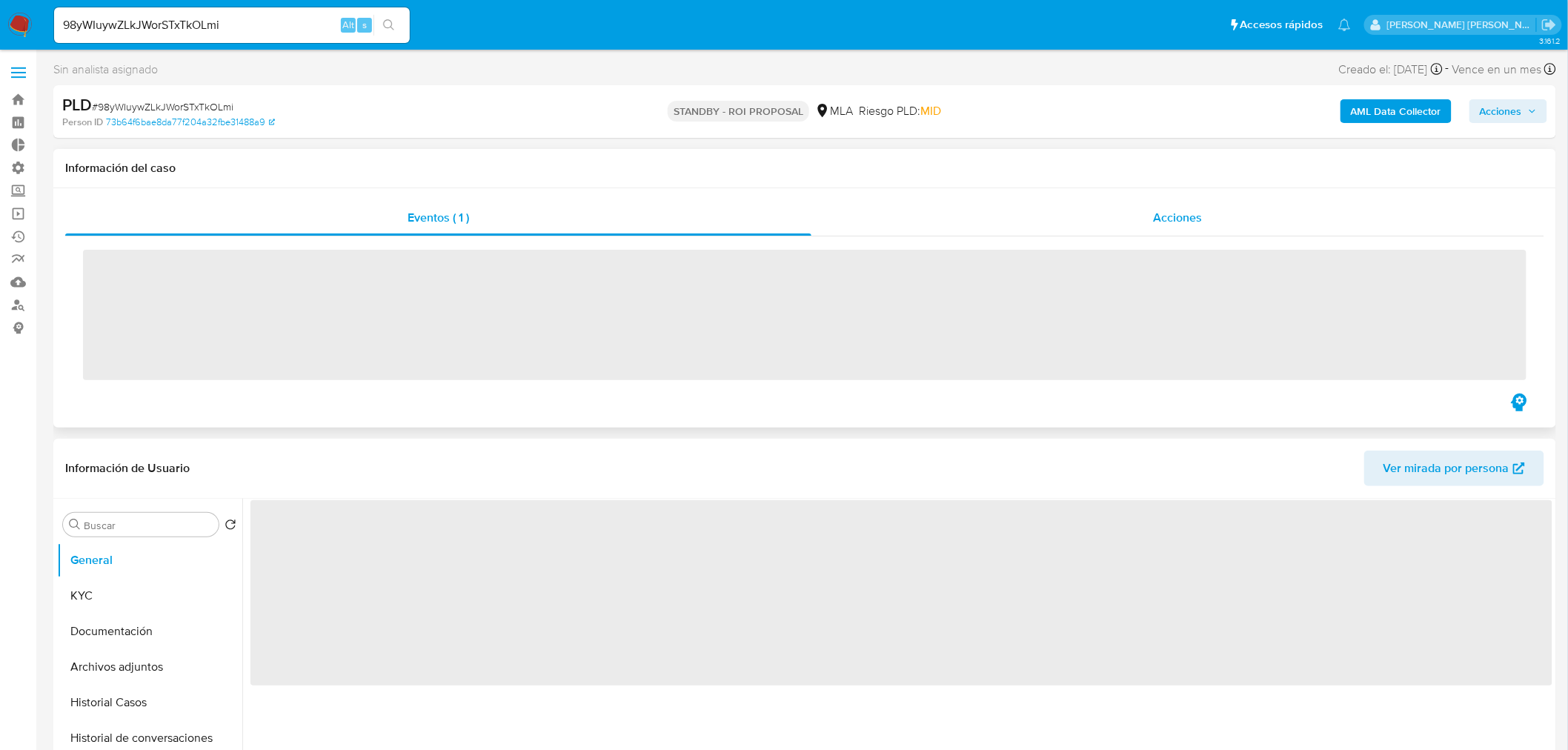
click at [1228, 218] on div "Acciones" at bounding box center [1178, 218] width 734 height 36
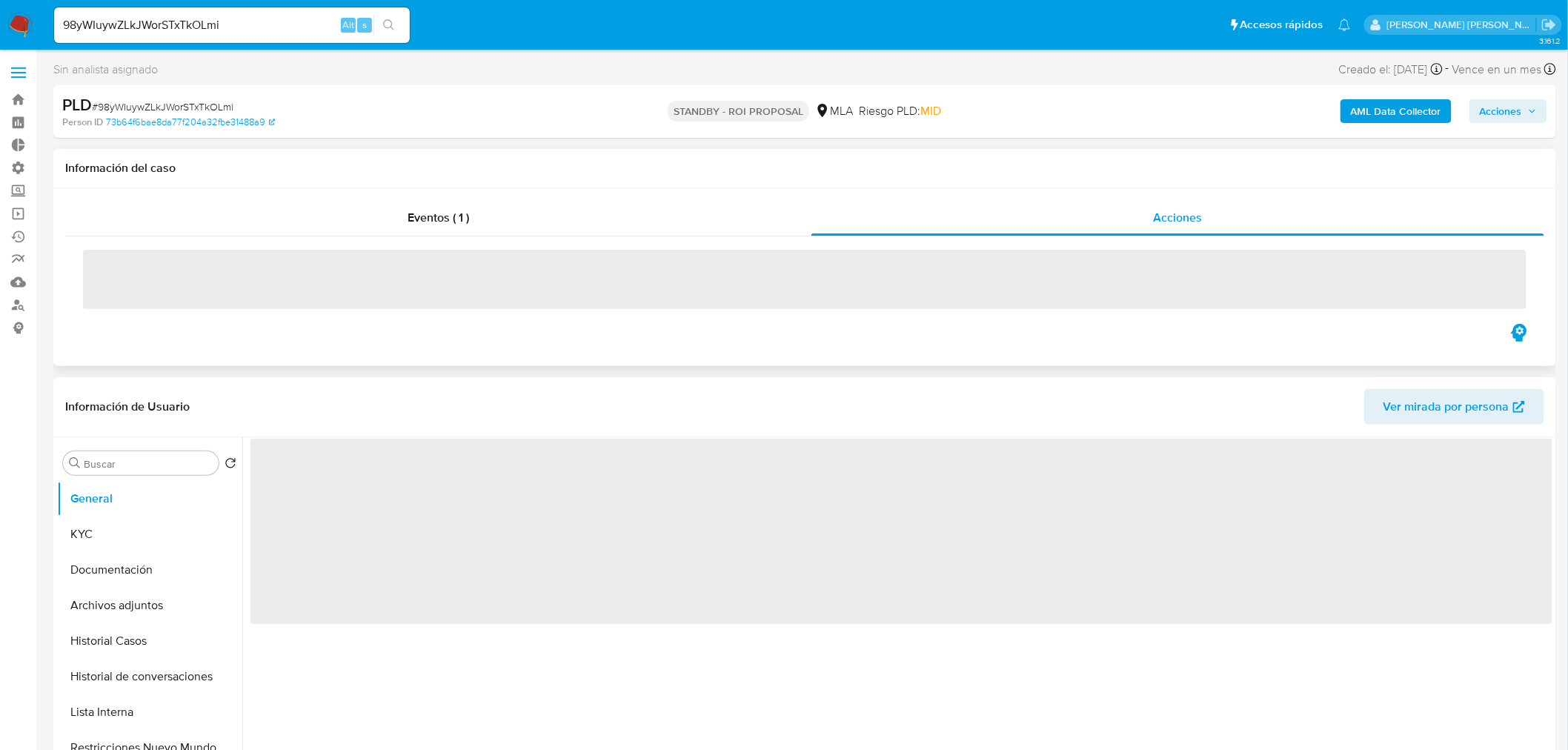
select select "10"
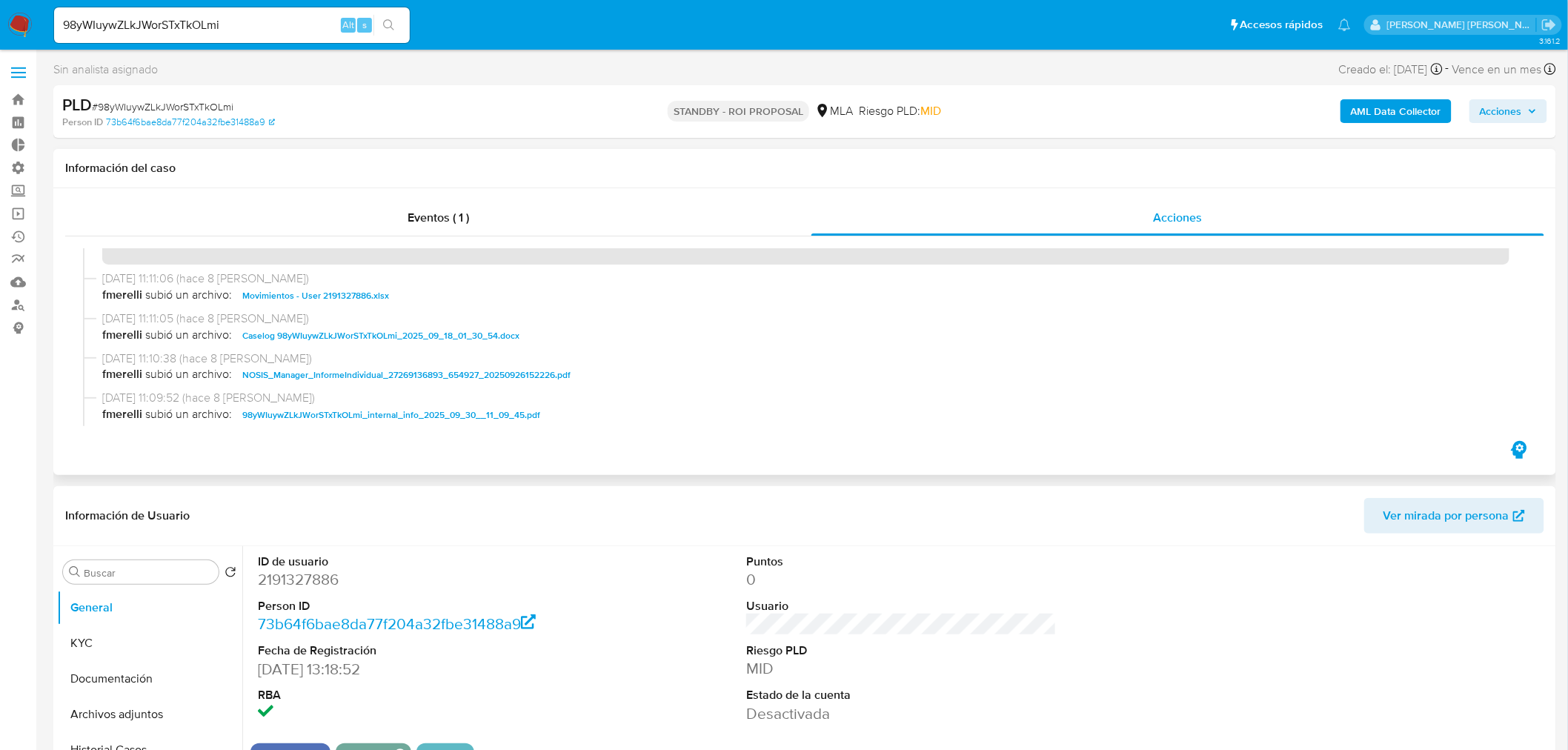
scroll to position [82, 0]
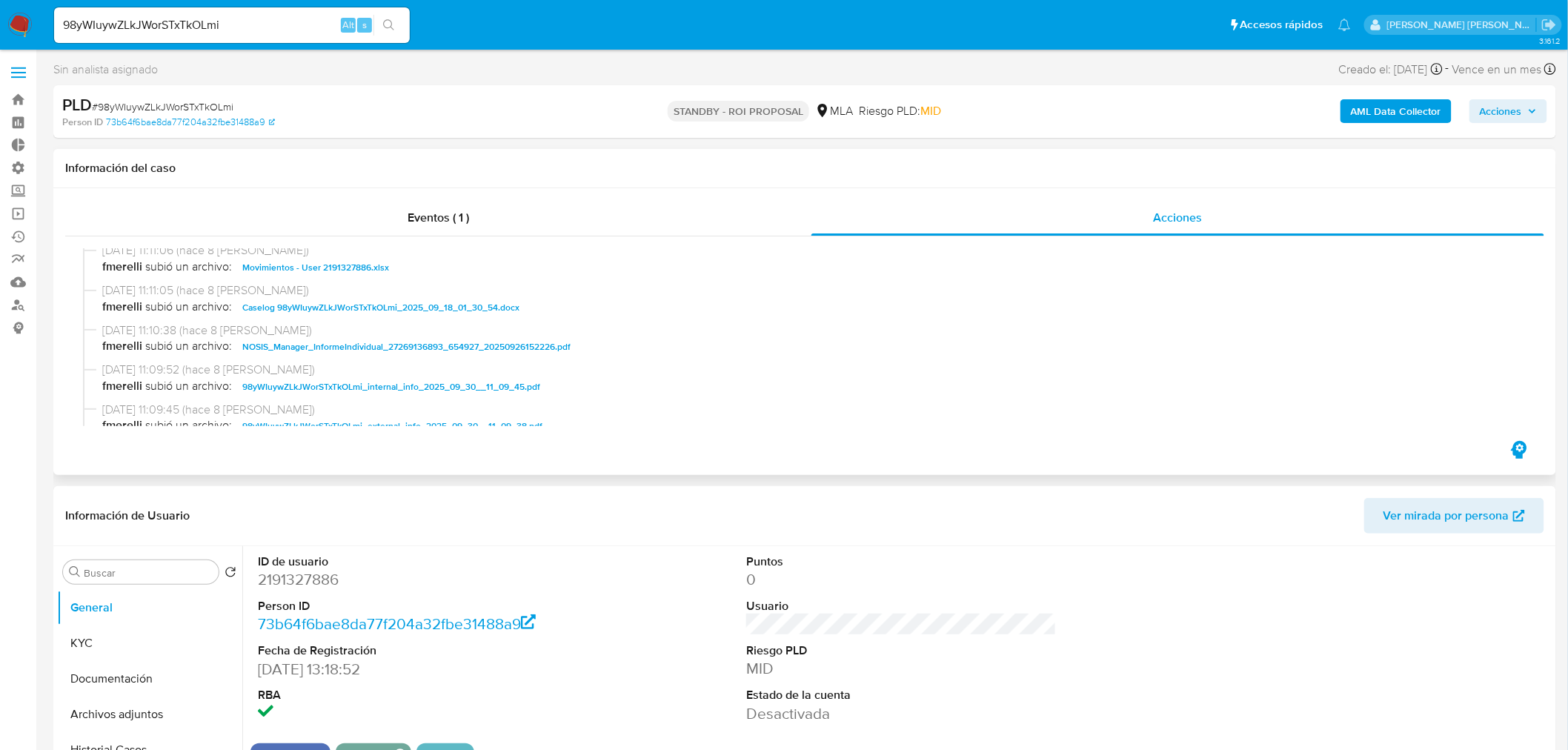
click at [408, 305] on span "Caselog 98yWIuywZLkJWorSTxTkOLmi_2025_09_18_01_30_54.docx" at bounding box center [380, 307] width 277 height 18
click at [231, 26] on input "98yWIuywZLkJWorSTxTkOLmi" at bounding box center [232, 25] width 356 height 19
paste input "8LPVbyLzBLyMh1UvFxIOccvD"
type input "8LPVbyLzBLyMh1UvFxIOccvD"
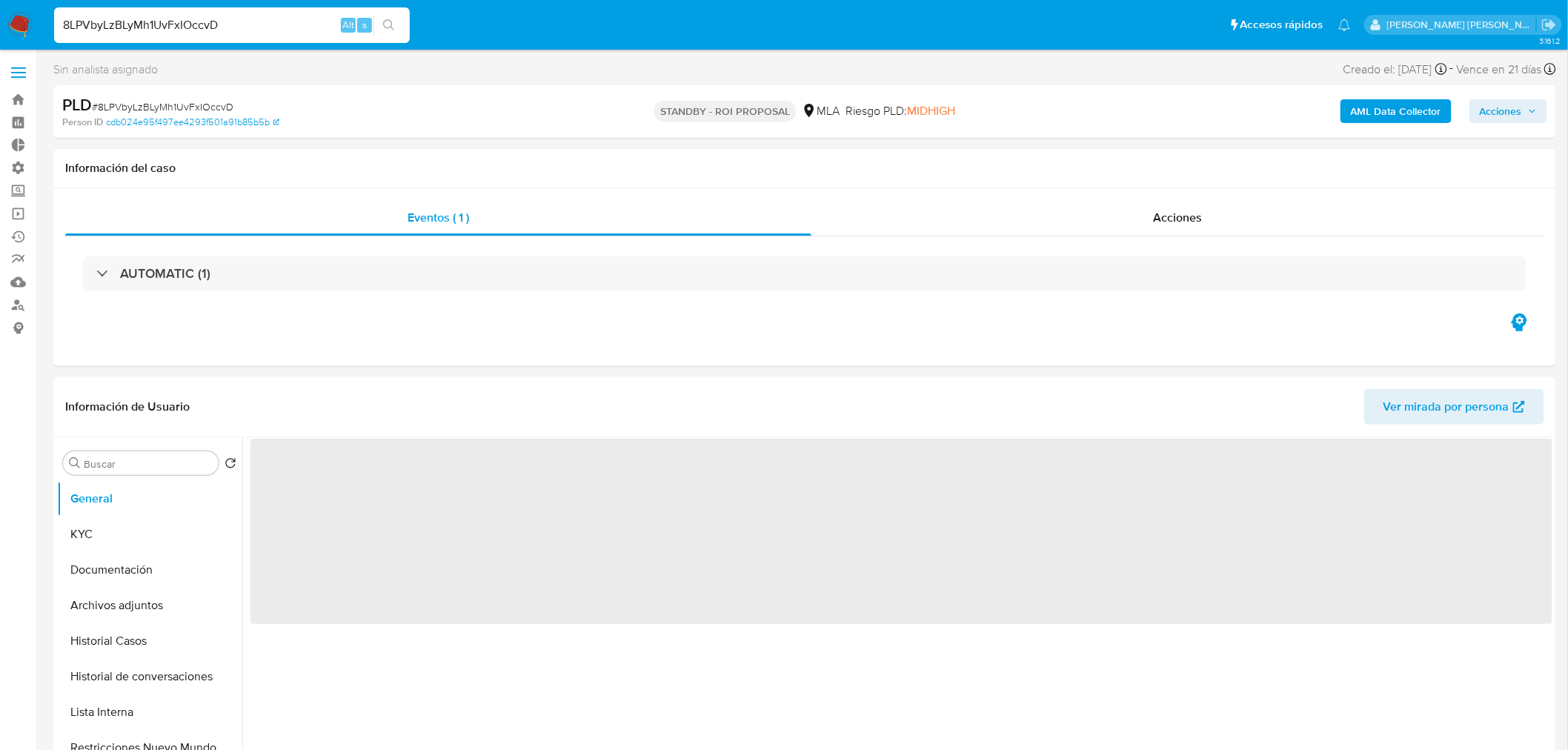
select select "10"
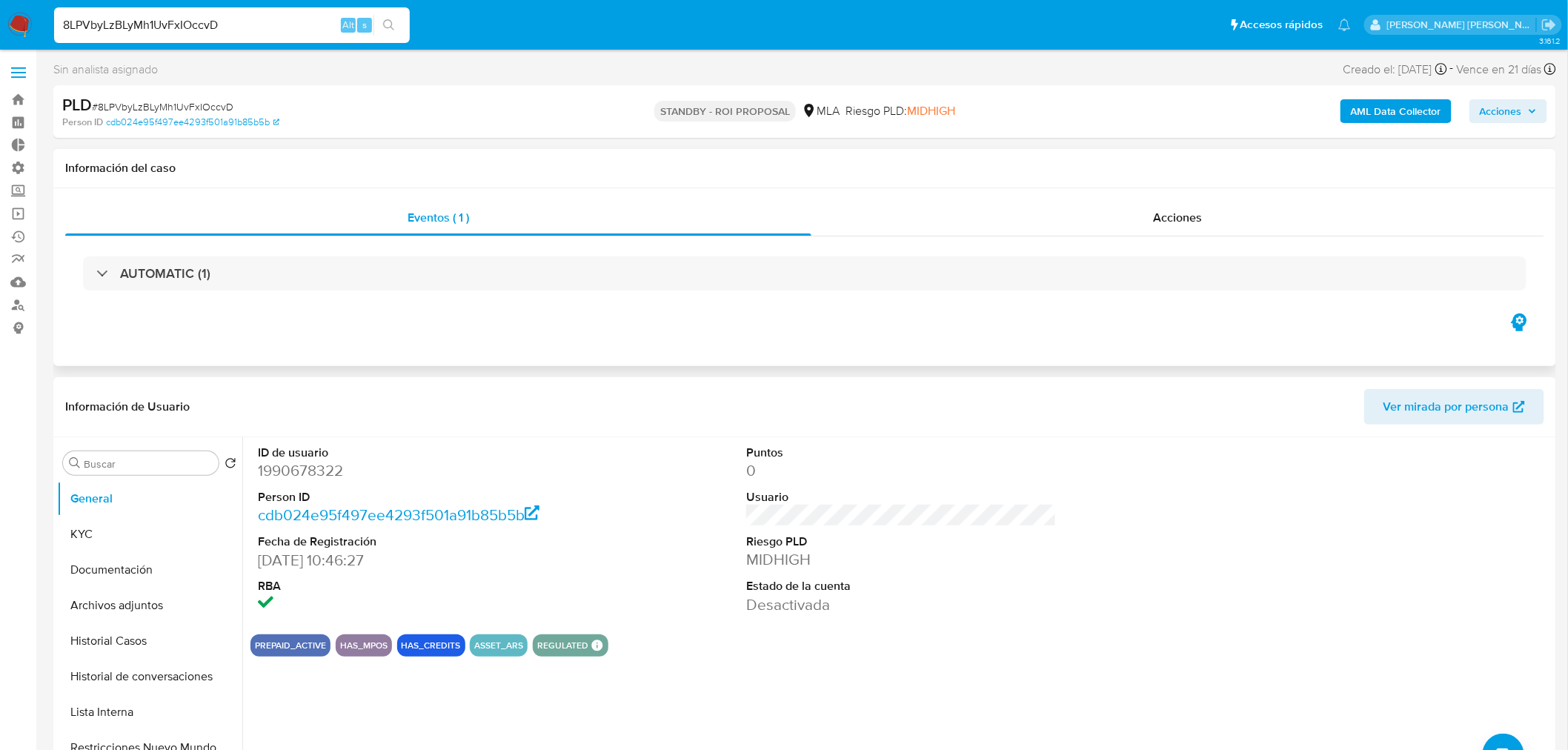
click at [1186, 240] on div "AUTOMATIC (1)" at bounding box center [805, 274] width 1479 height 74
click at [1181, 217] on span "Acciones" at bounding box center [1177, 218] width 49 height 17
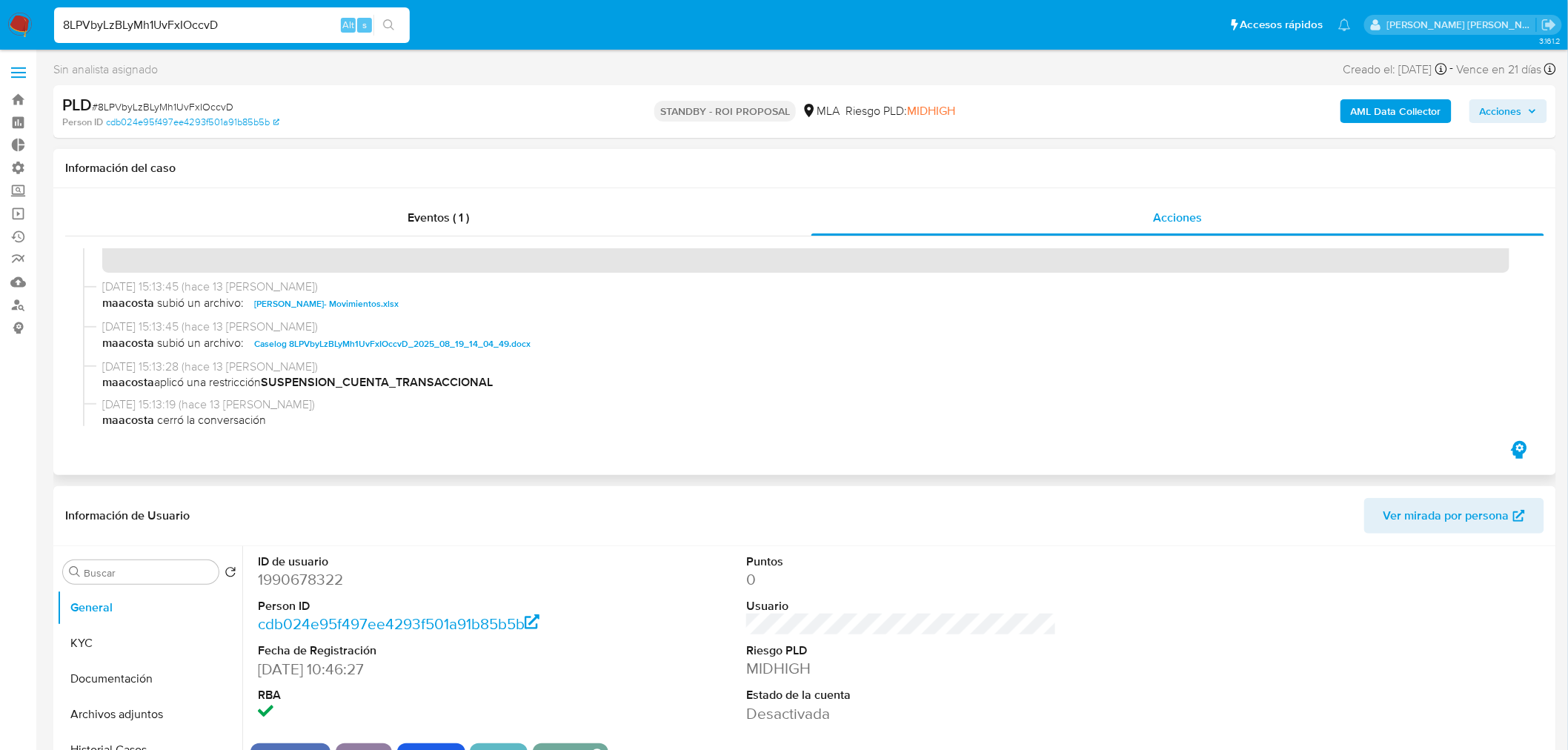
scroll to position [82, 0]
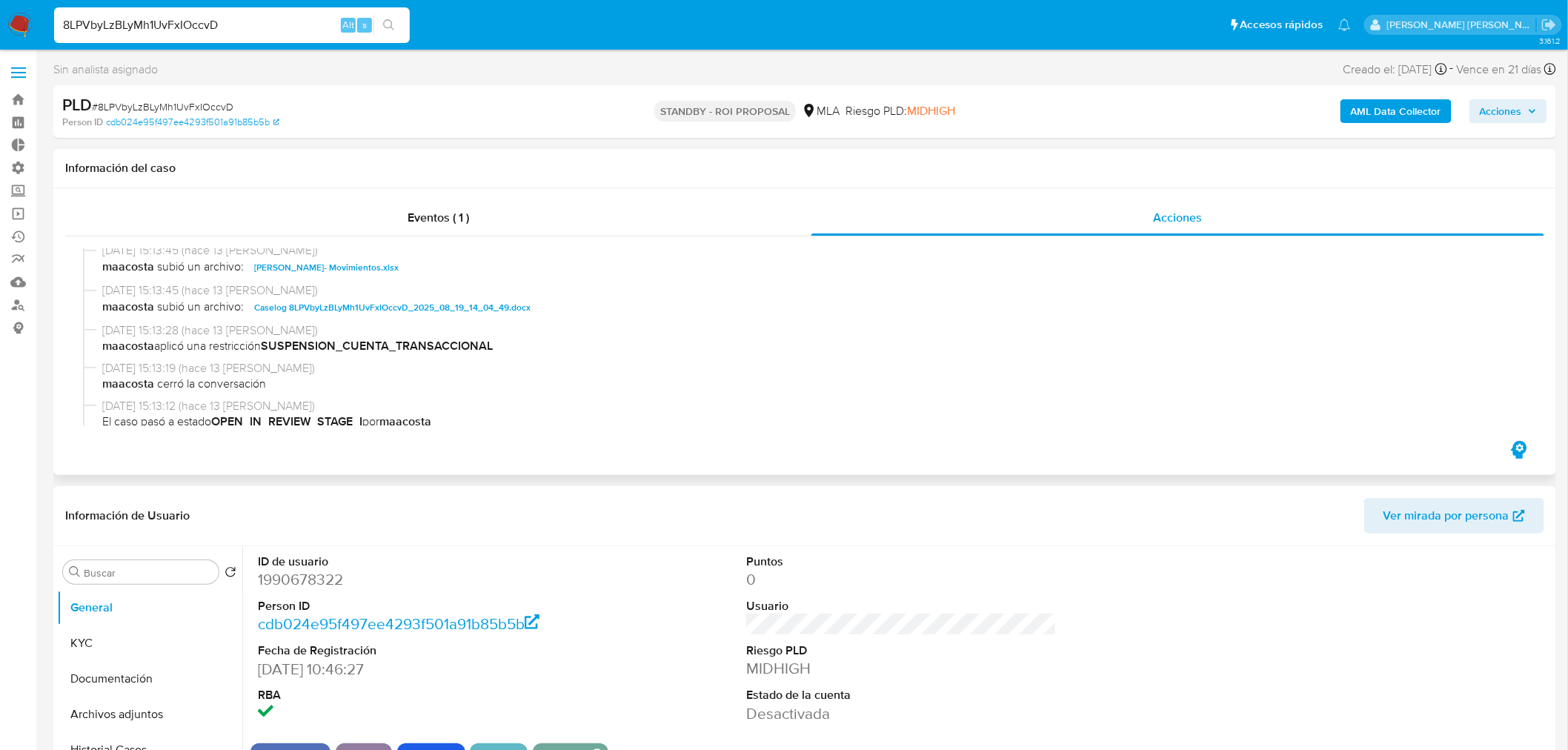
click at [462, 307] on span "Caselog 8LPVbyLzBLyMh1UvFxIOccvD_2025_08_19_14_04_49.docx" at bounding box center [392, 307] width 276 height 18
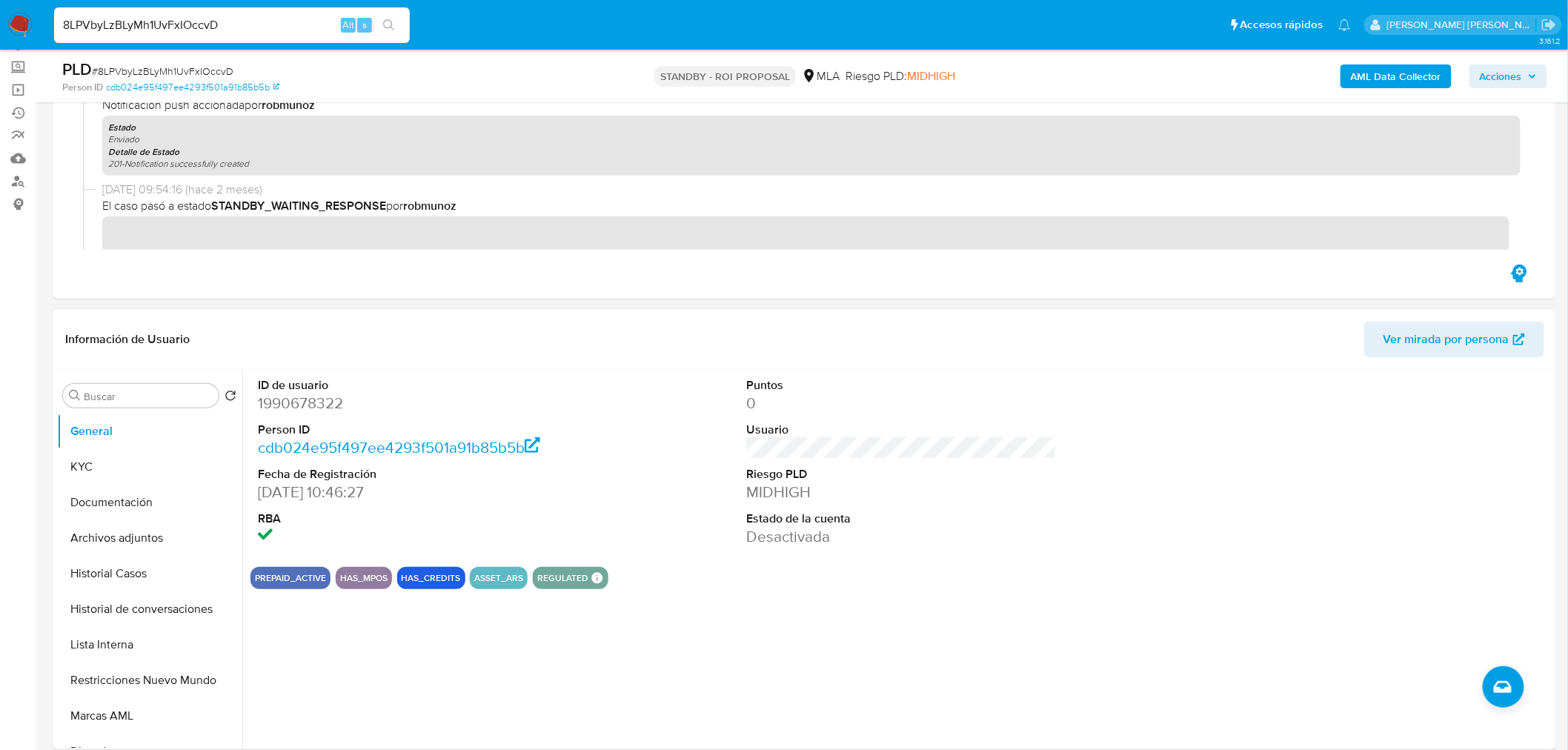
scroll to position [164, 0]
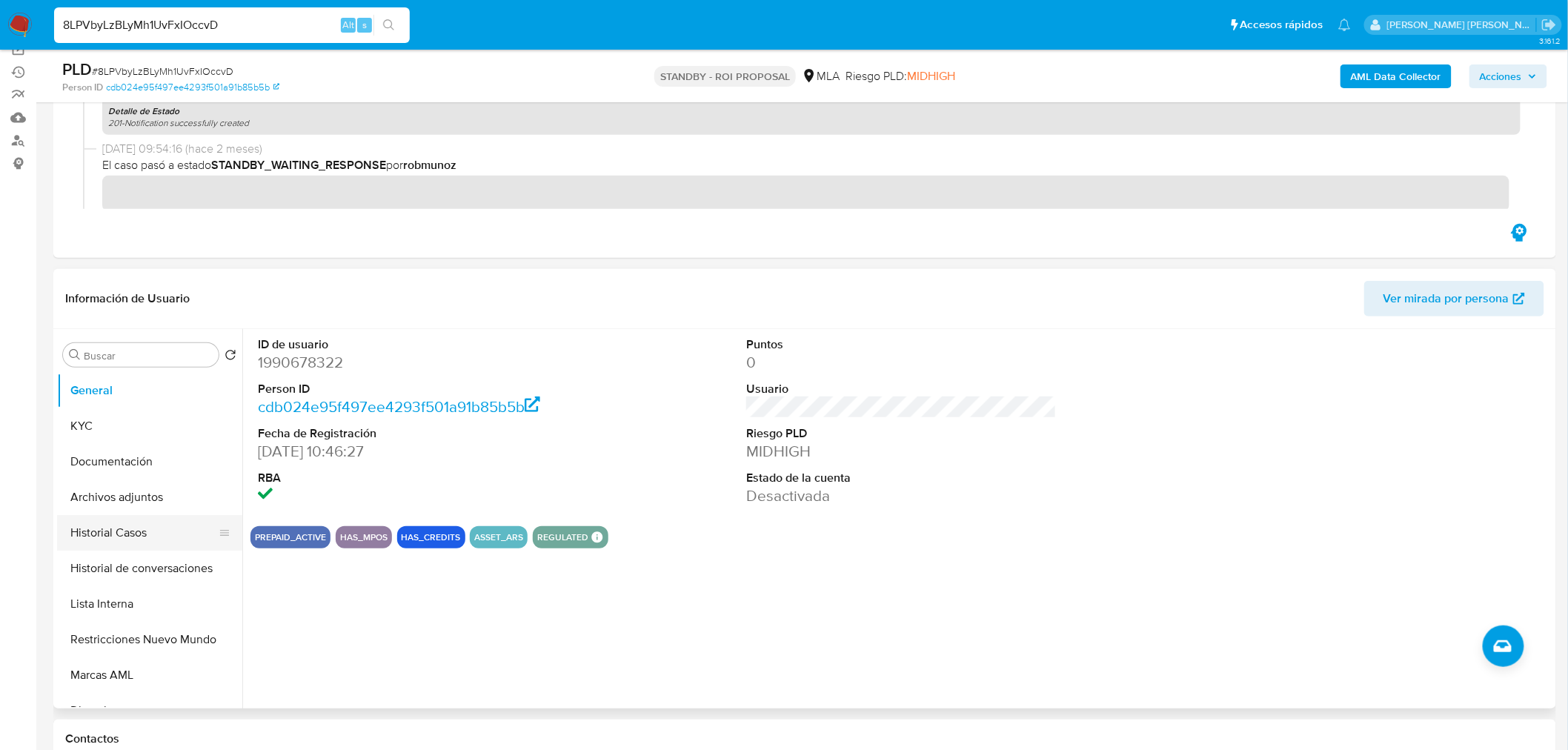
click at [87, 546] on button "Historial Casos" at bounding box center [144, 533] width 174 height 36
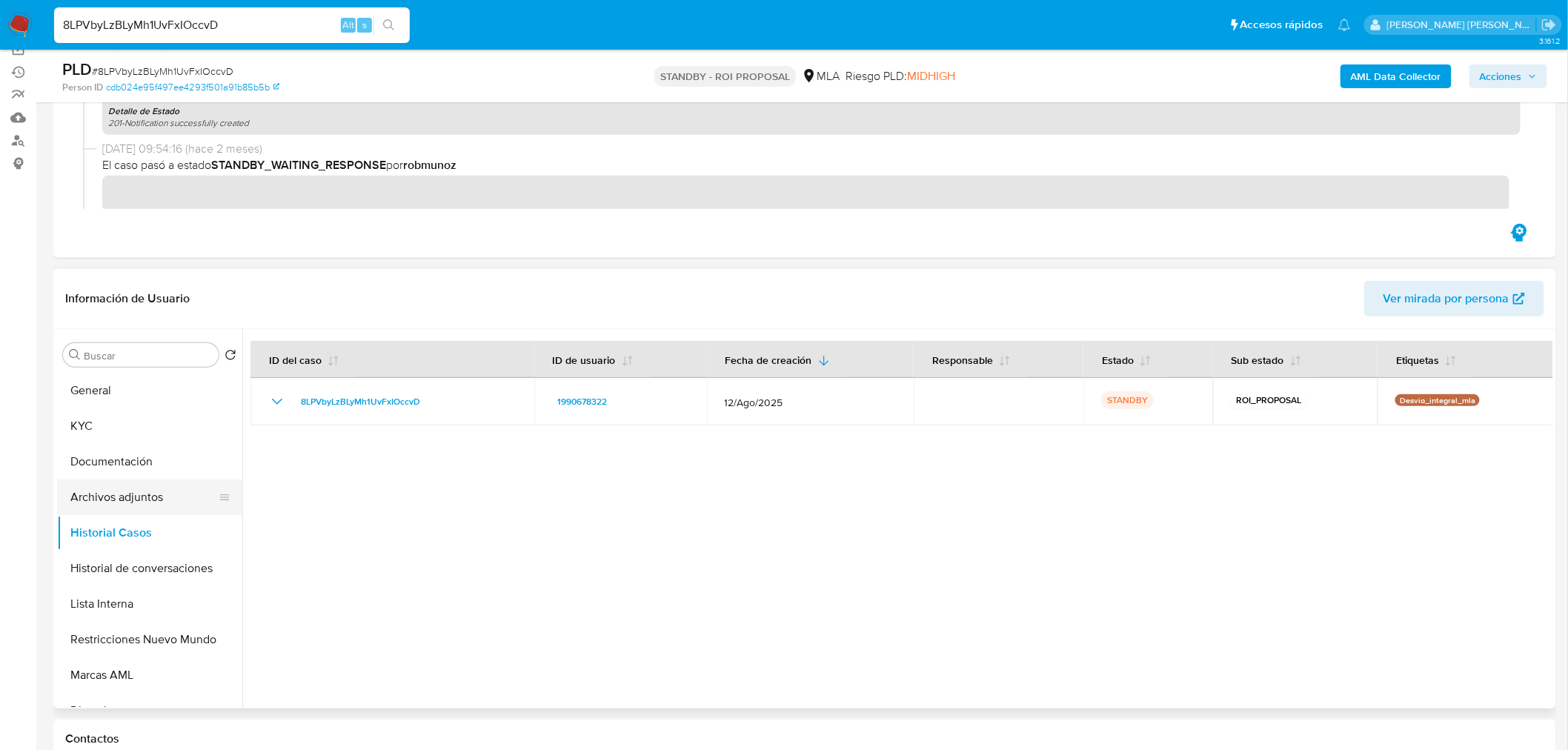
click at [124, 488] on button "Archivos adjuntos" at bounding box center [144, 497] width 174 height 36
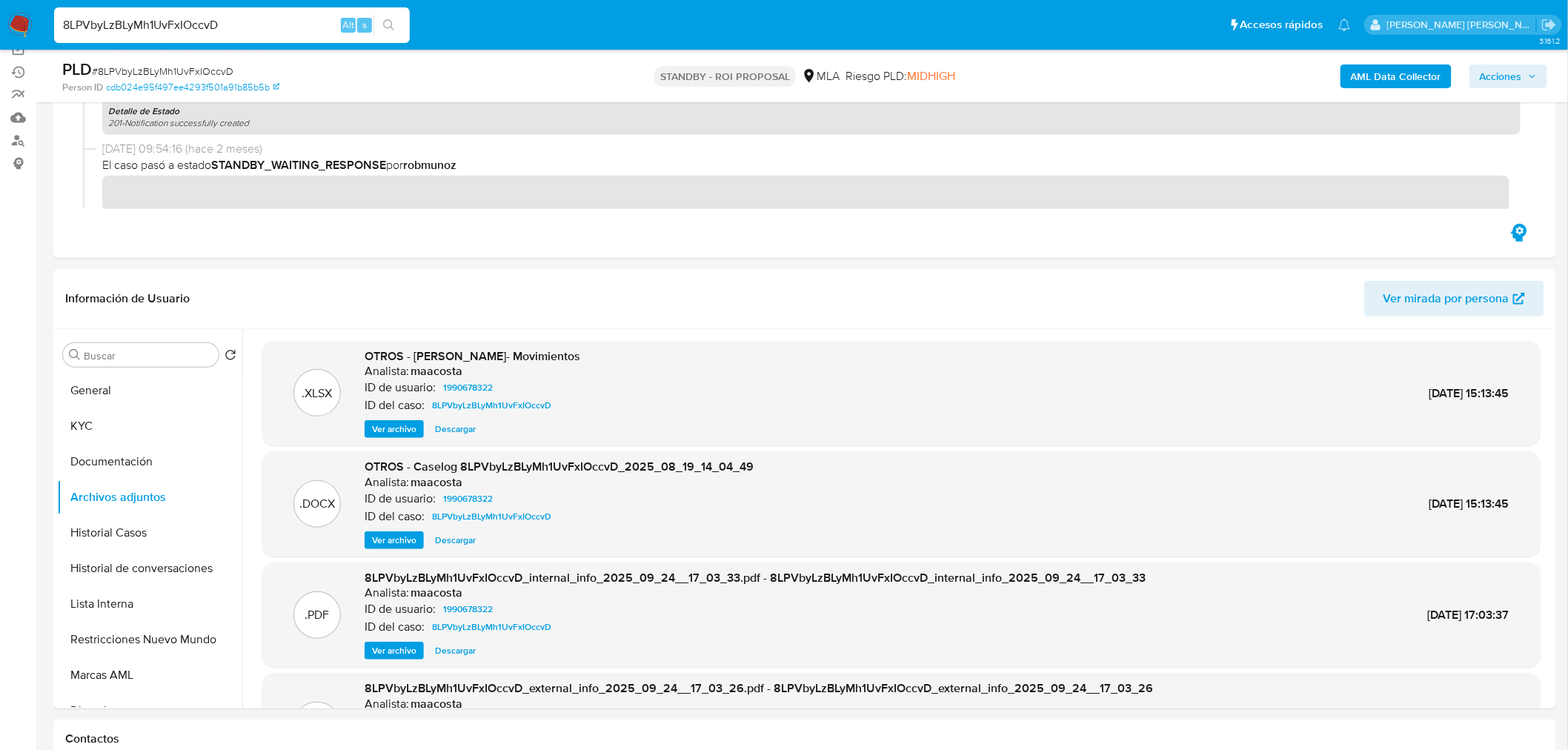
click at [268, 21] on input "8LPVbyLzBLyMh1UvFxIOccvD" at bounding box center [232, 25] width 356 height 19
paste input "gAU4HhtBPqoqxvHxDNXawvSH"
type input "gAU4HhtBPqoqxvHxDNXawvSH"
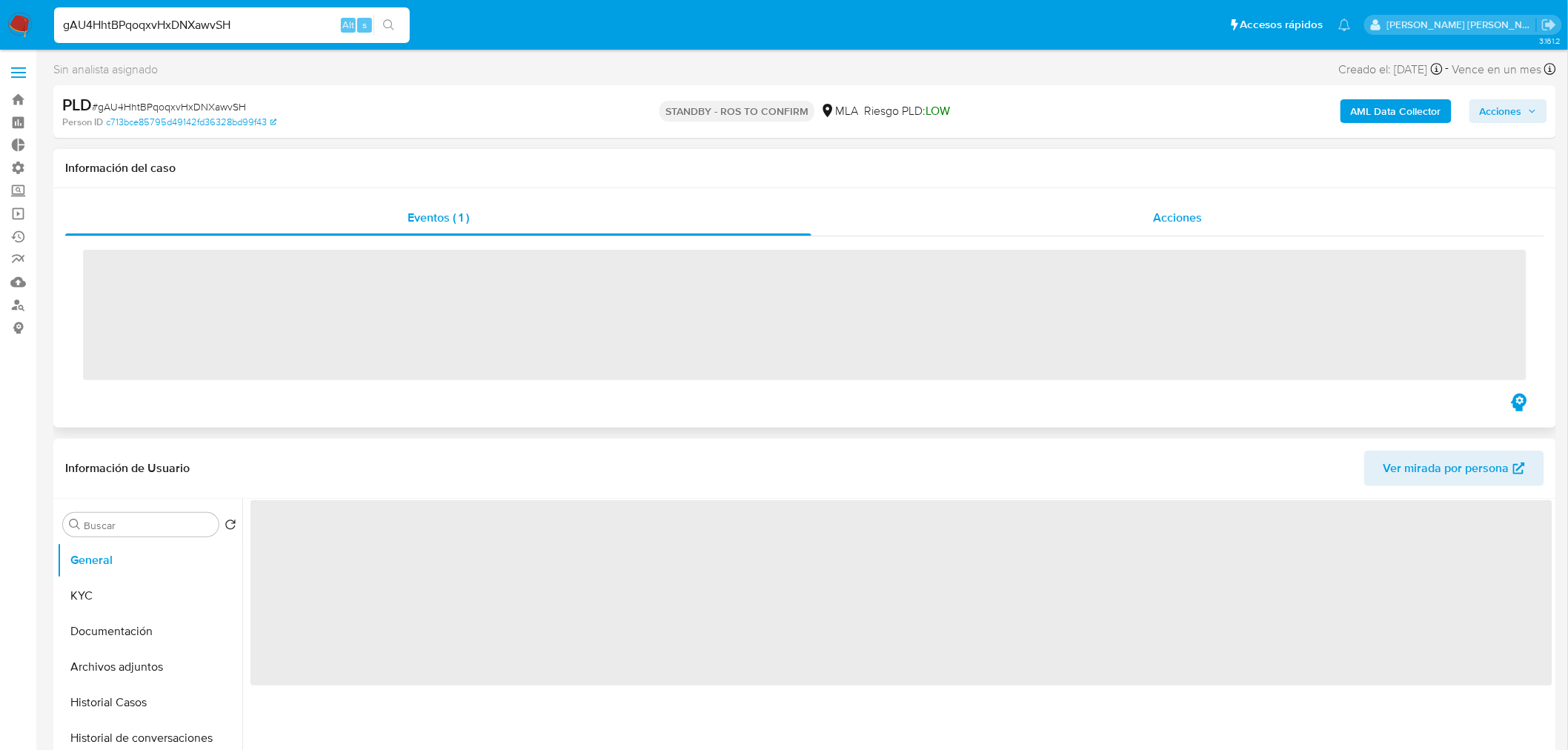
click at [1237, 227] on div "Acciones" at bounding box center [1178, 218] width 734 height 36
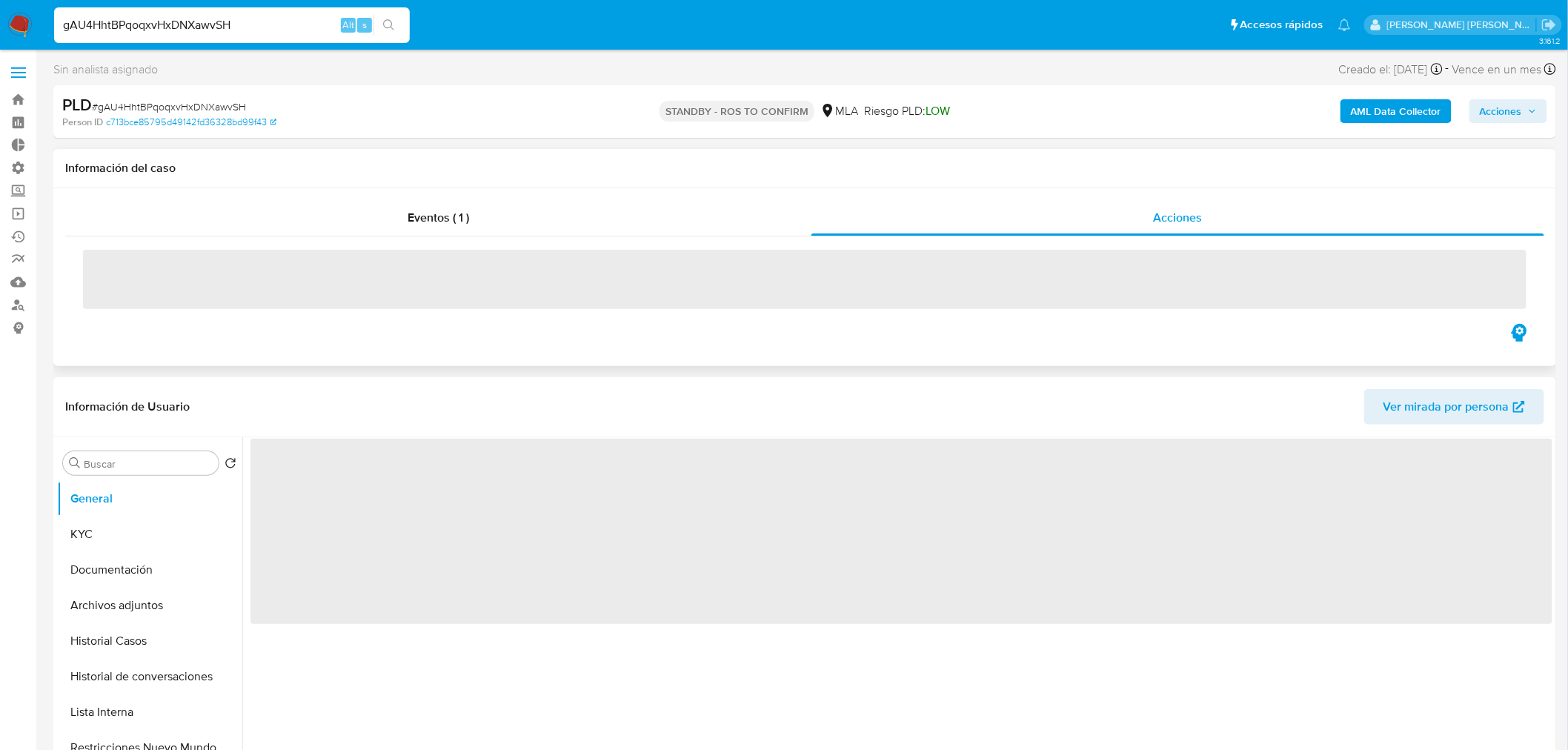
select select "10"
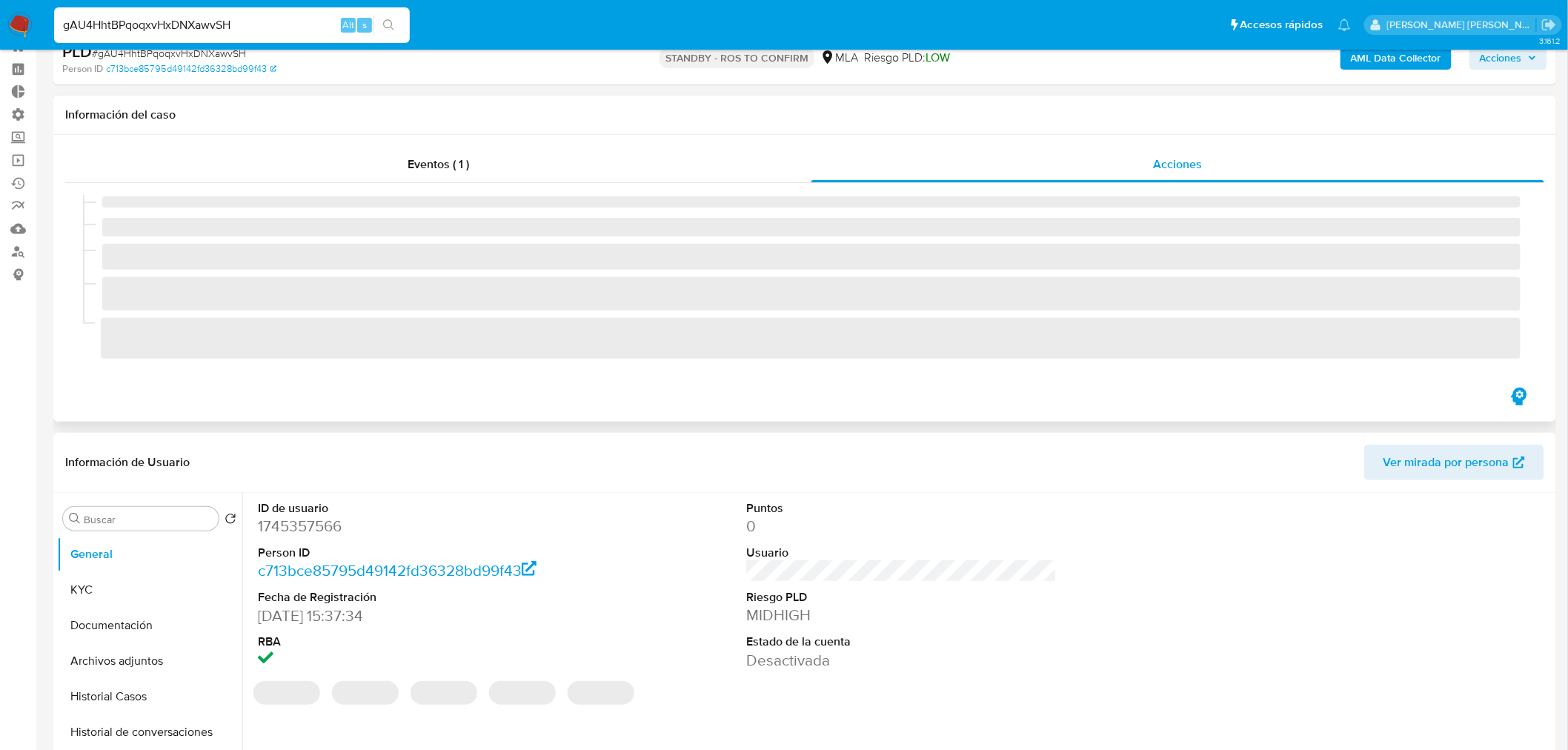
scroll to position [82, 0]
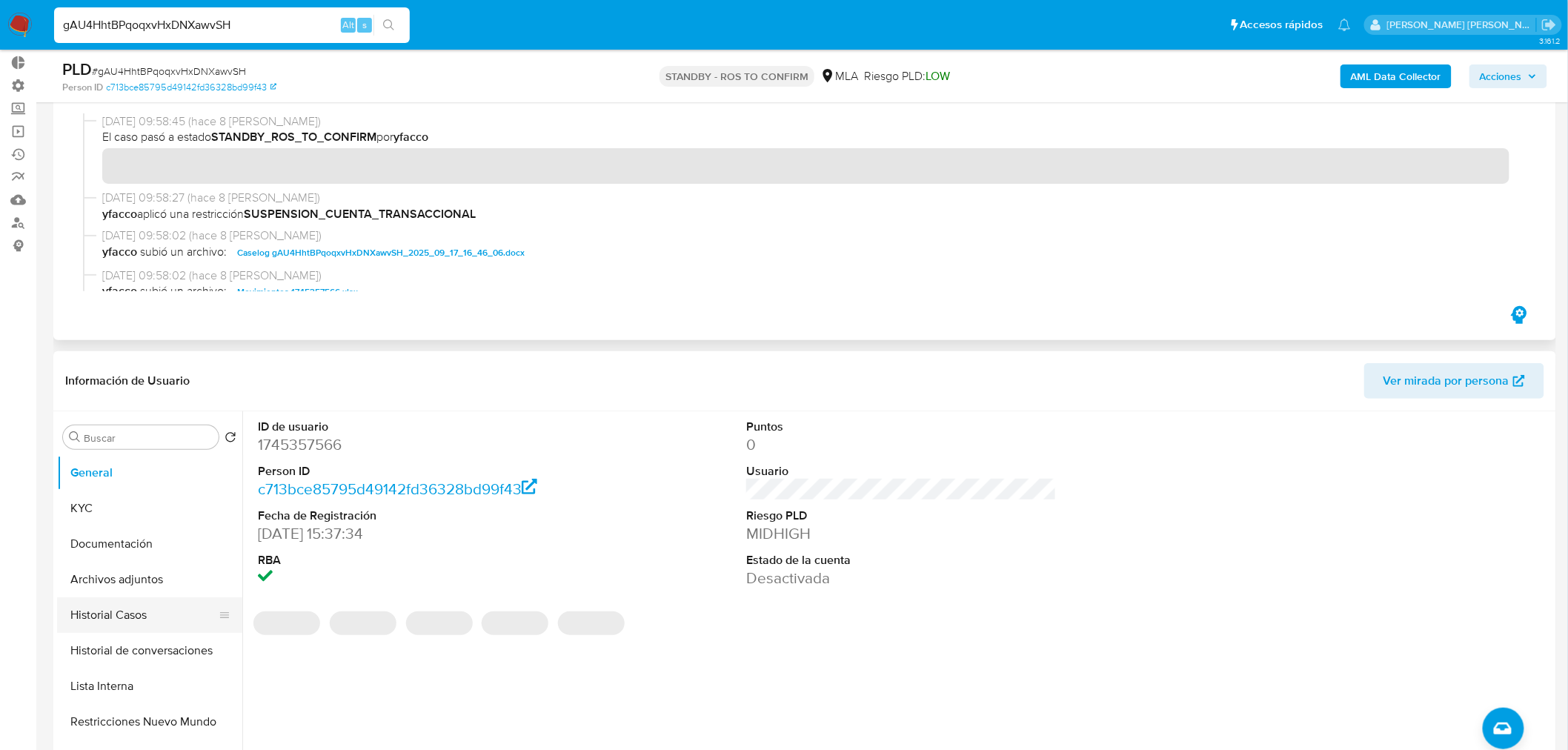
click at [132, 611] on button "Historial Casos" at bounding box center [144, 615] width 174 height 36
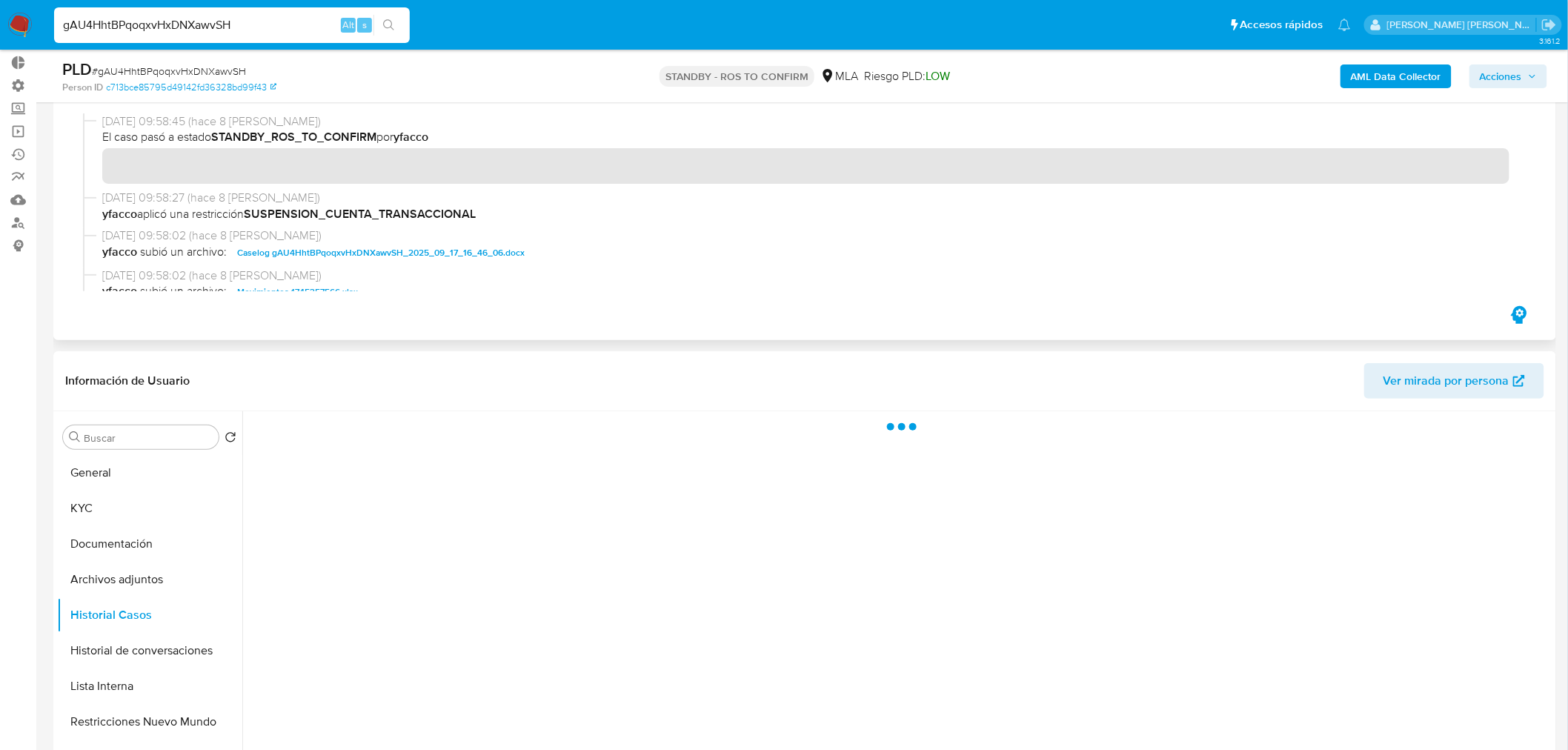
click at [499, 258] on span "Caselog gAU4HhtBPqoqxvHxDNXawvSH_2025_09_17_16_46_06.docx" at bounding box center [381, 253] width 287 height 18
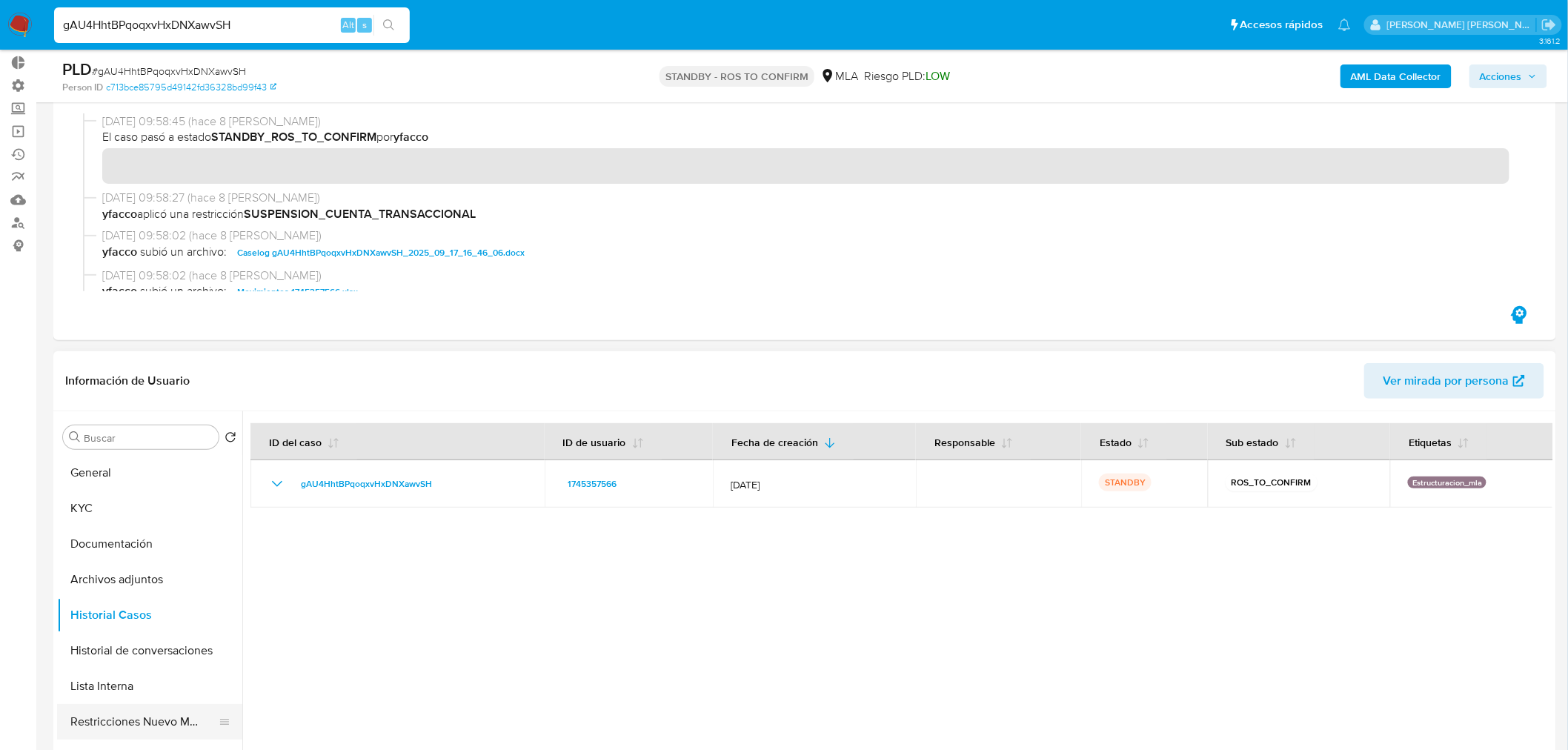
click at [113, 714] on button "Restricciones Nuevo Mundo" at bounding box center [144, 722] width 174 height 36
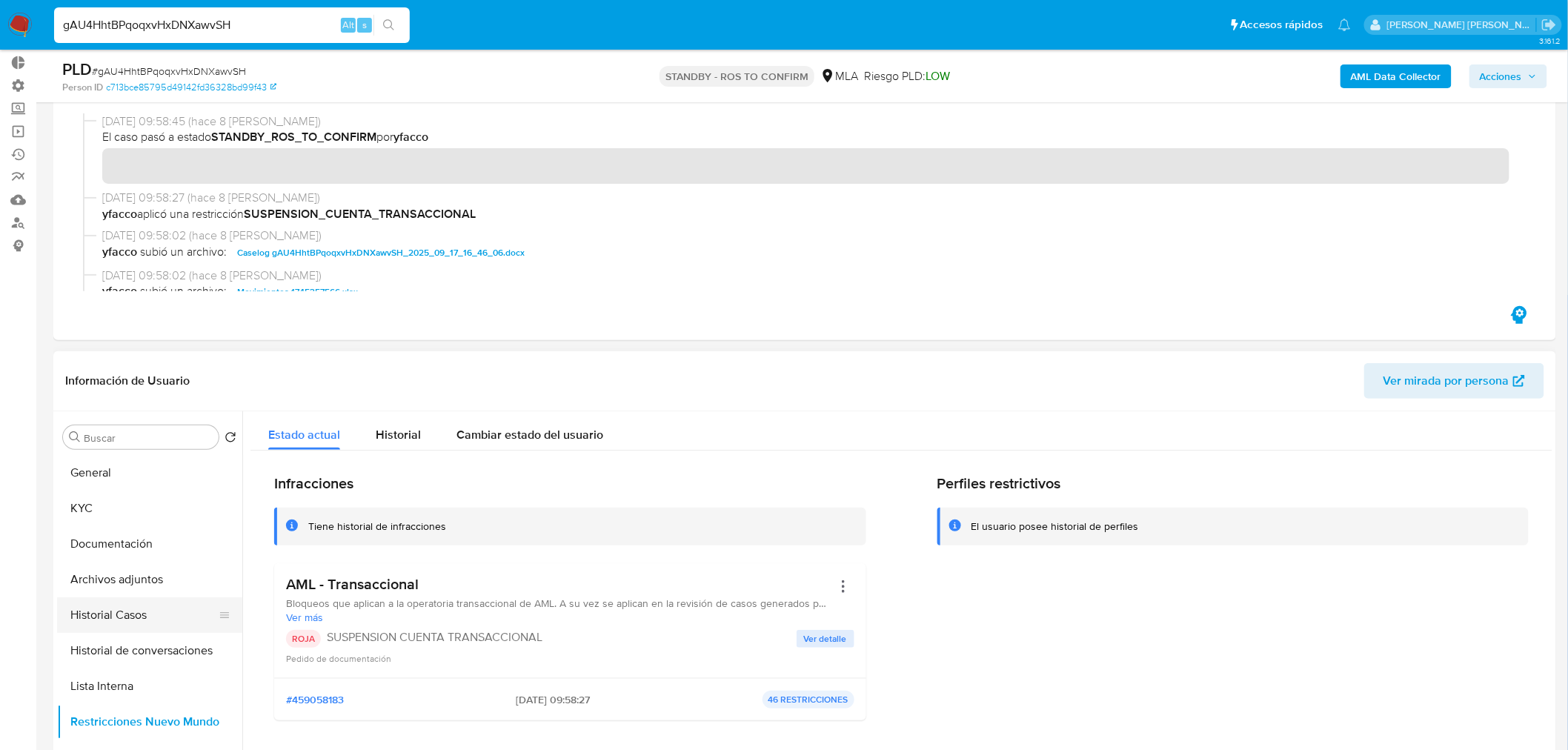
click at [122, 624] on button "Historial Casos" at bounding box center [144, 615] width 174 height 36
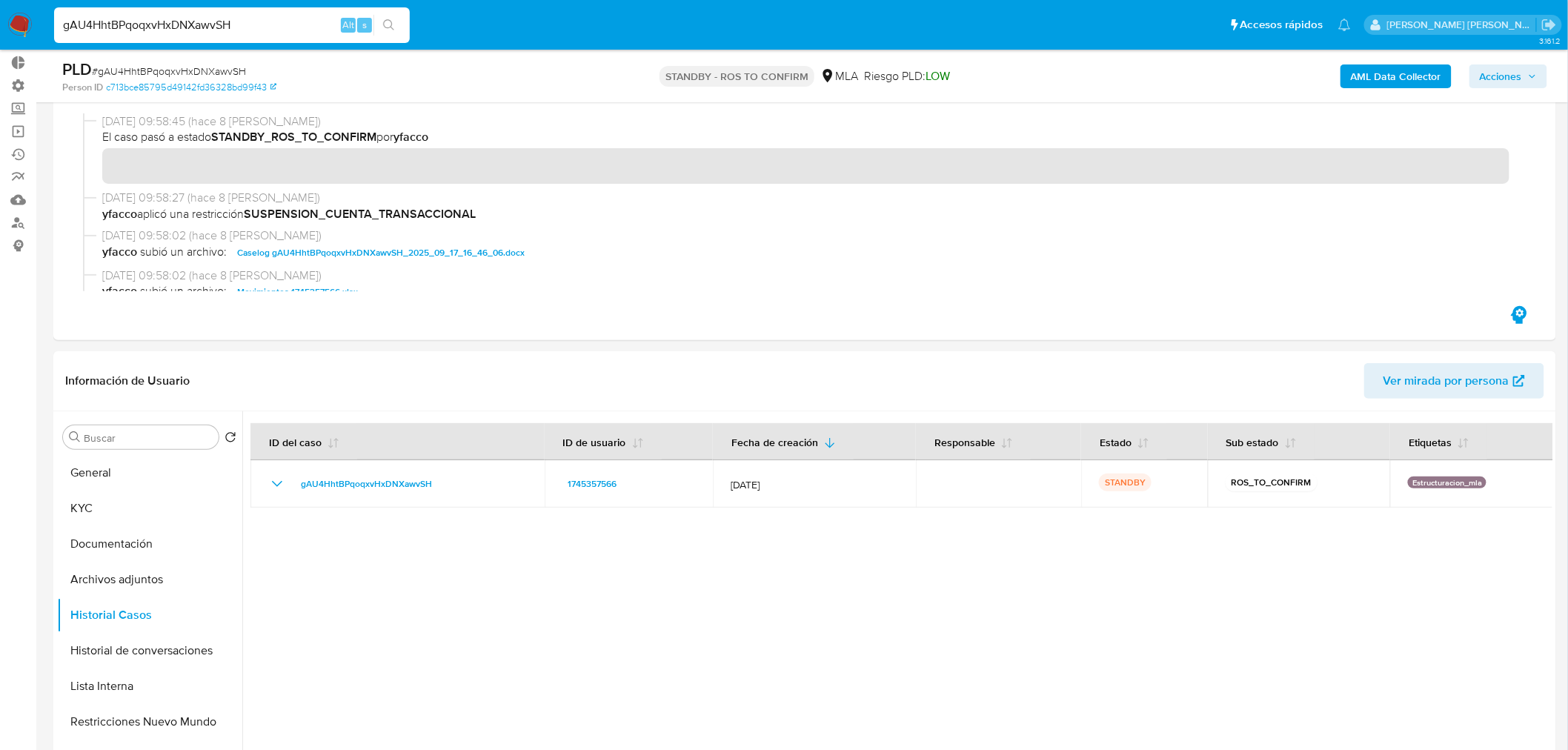
click at [226, 17] on input "gAU4HhtBPqoqxvHxDNXawvSH" at bounding box center [232, 25] width 356 height 19
click at [223, 24] on input "gAU4HhtBPqoqxvHxDNXawvSH" at bounding box center [232, 25] width 356 height 19
paste input "ViIH1uTkOLVKUbgw431Go1F4"
type input "ViIH1uTkOLVKUbgw431Go1F4"
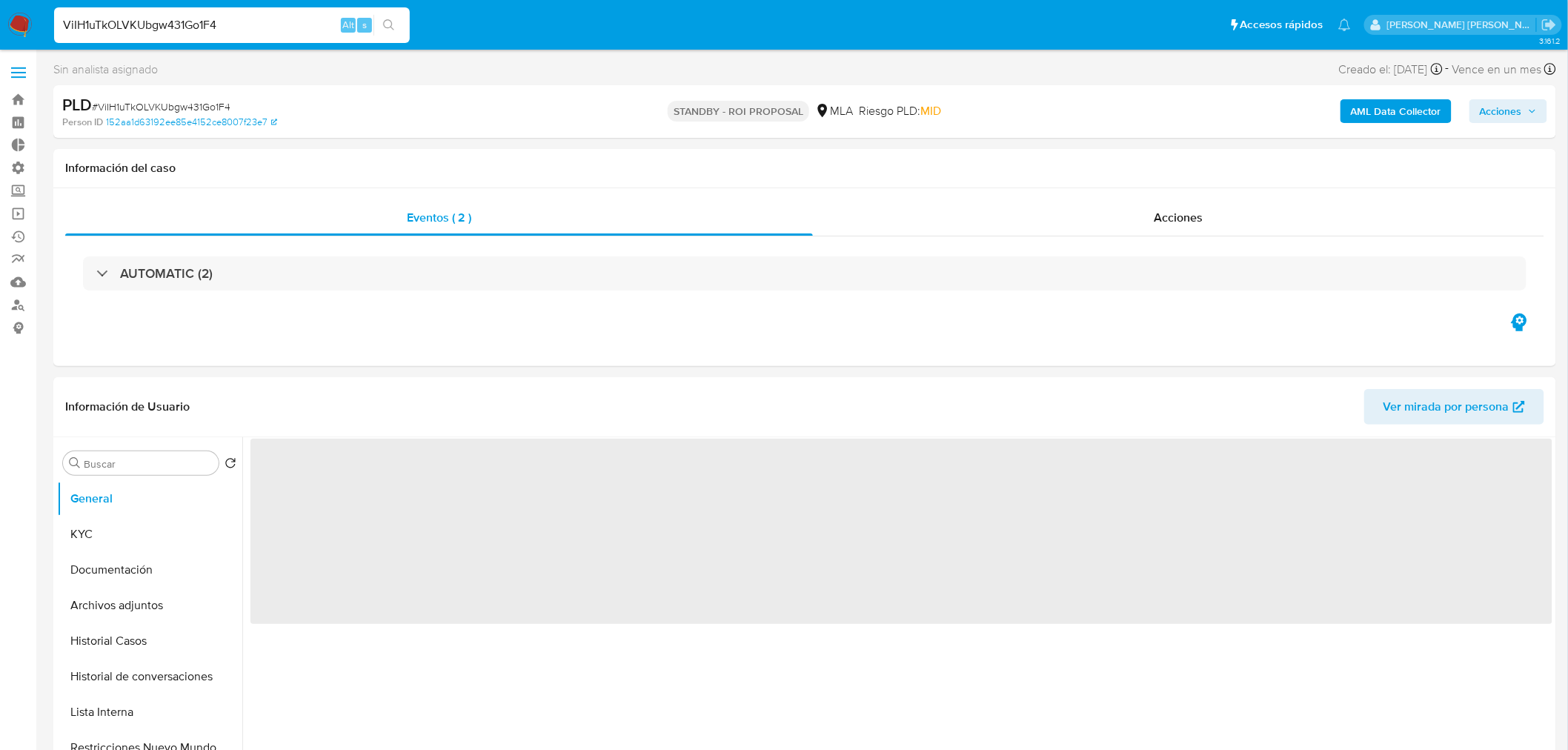
select select "10"
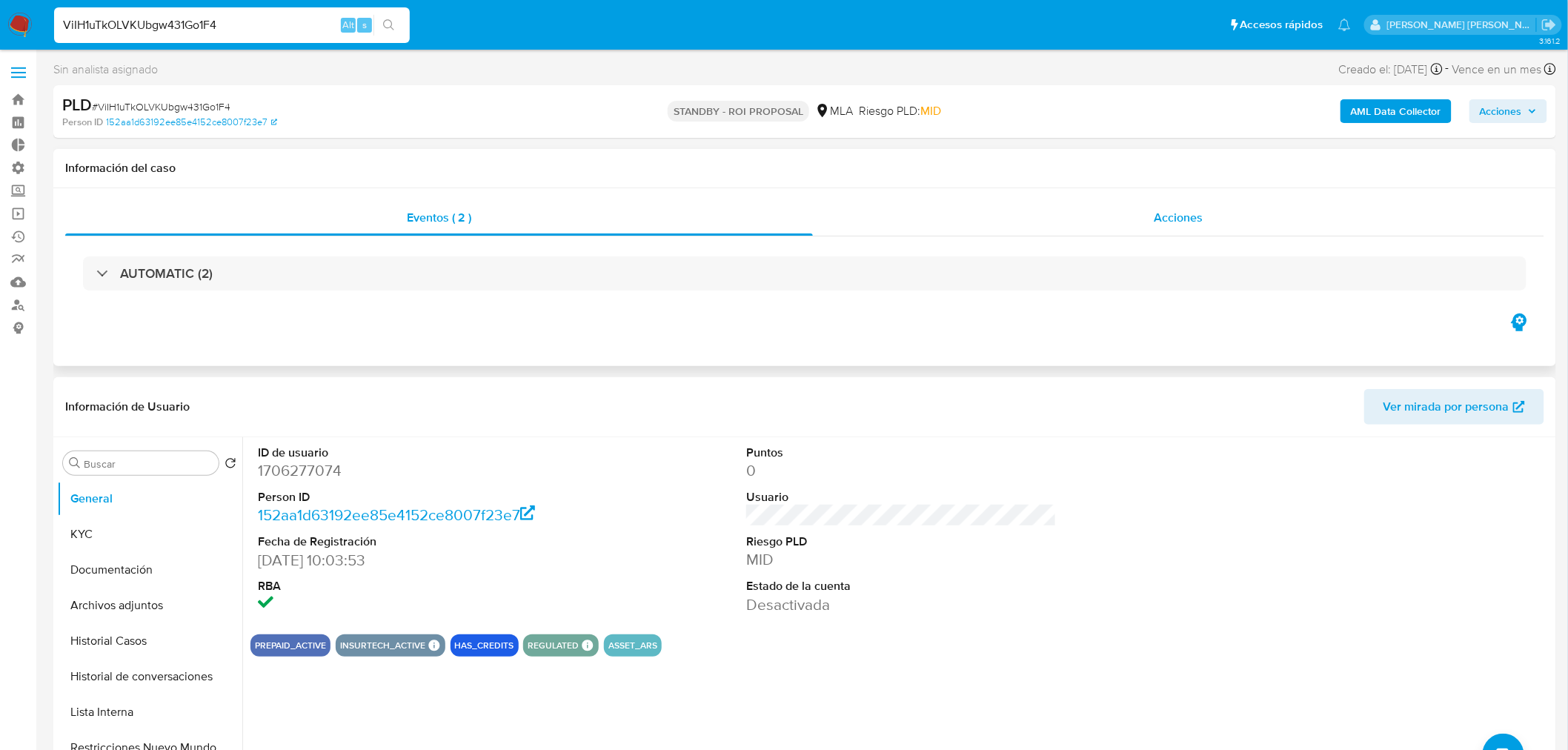
click at [1274, 213] on div "Acciones" at bounding box center [1179, 218] width 732 height 36
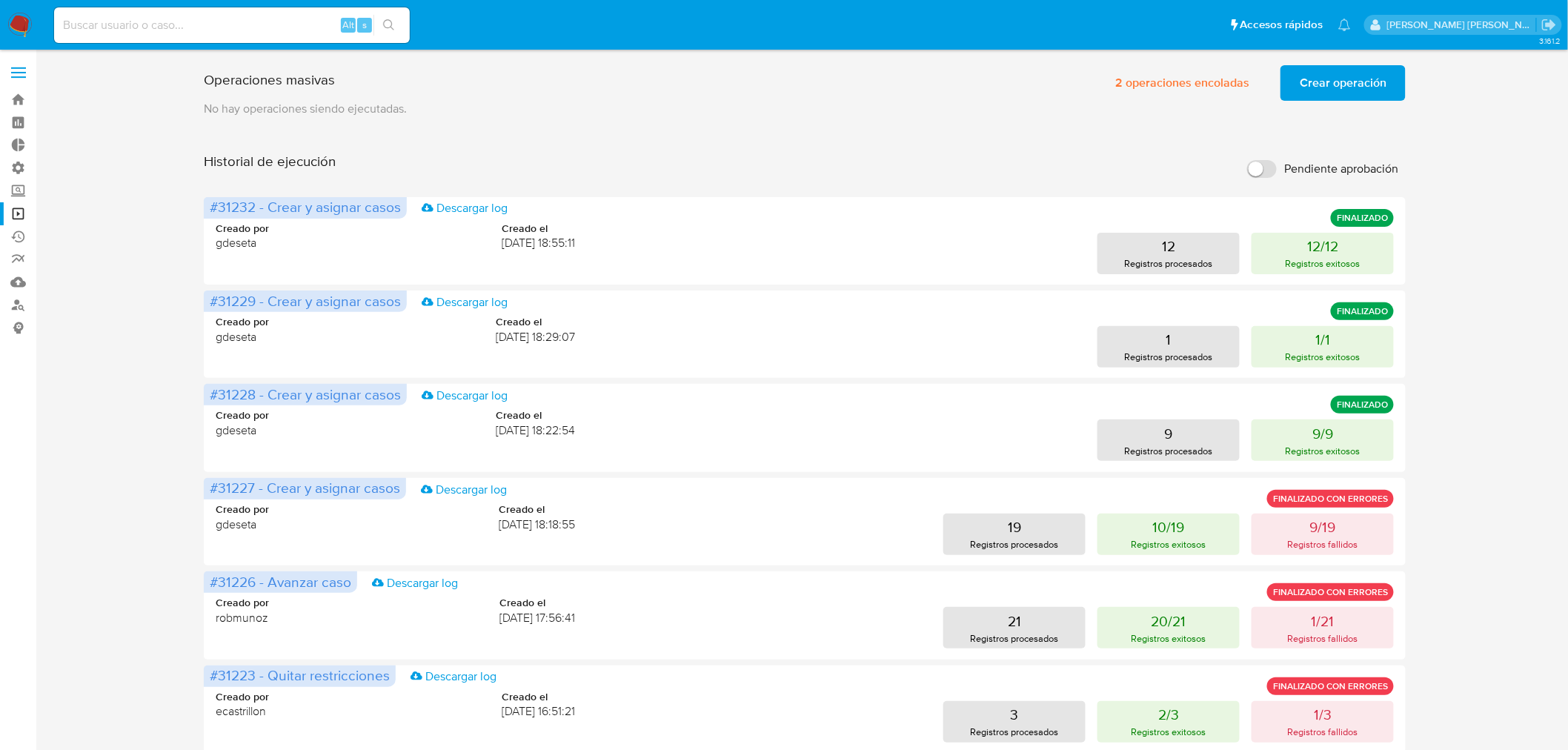
click at [261, 26] on input at bounding box center [232, 25] width 356 height 19
paste input "Yud6HncNmVYGj0C6ifPwy3w8"
type input "Yud6HncNmVYGj0C6ifPwy3w8"
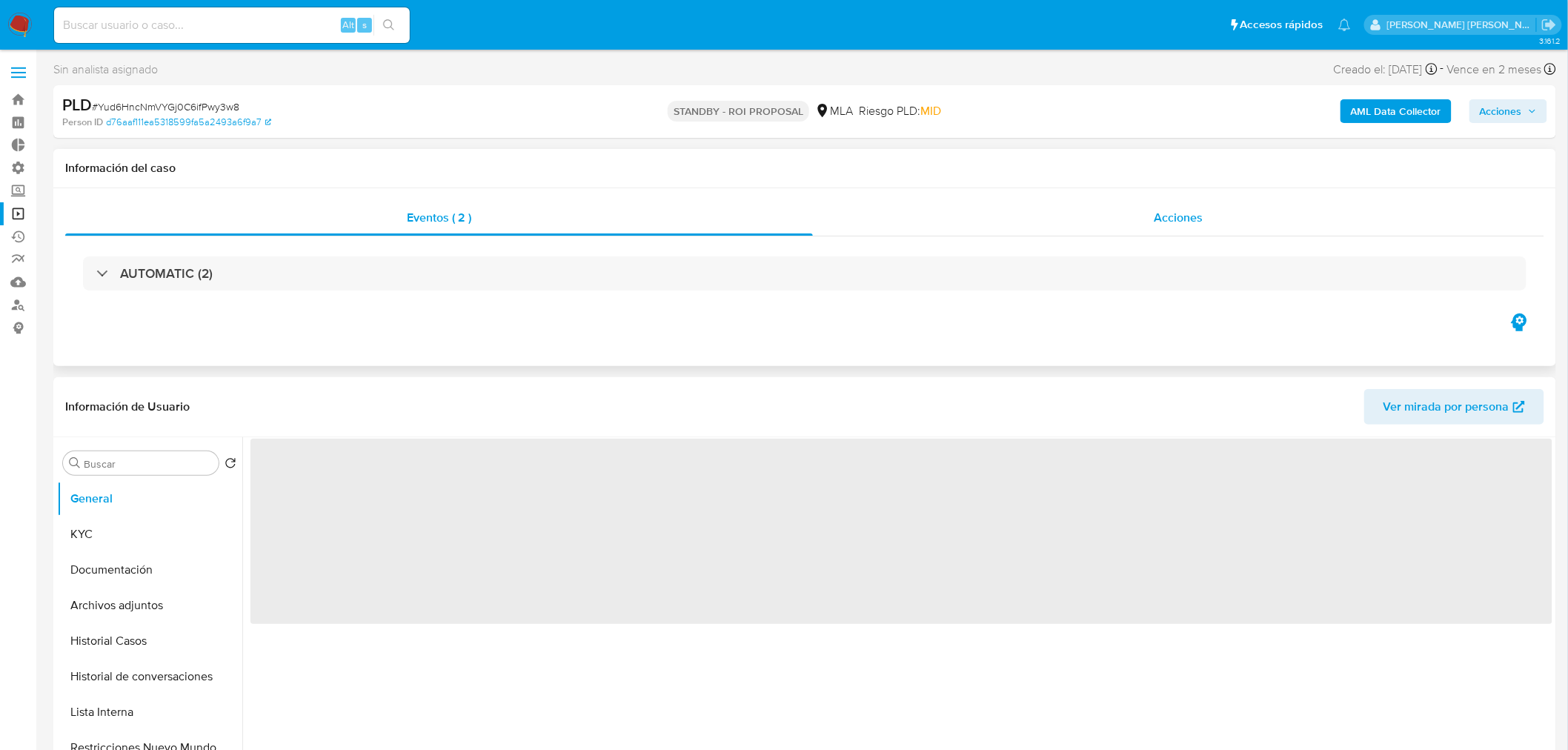
click at [1294, 213] on div "Acciones" at bounding box center [1179, 218] width 732 height 36
select select "10"
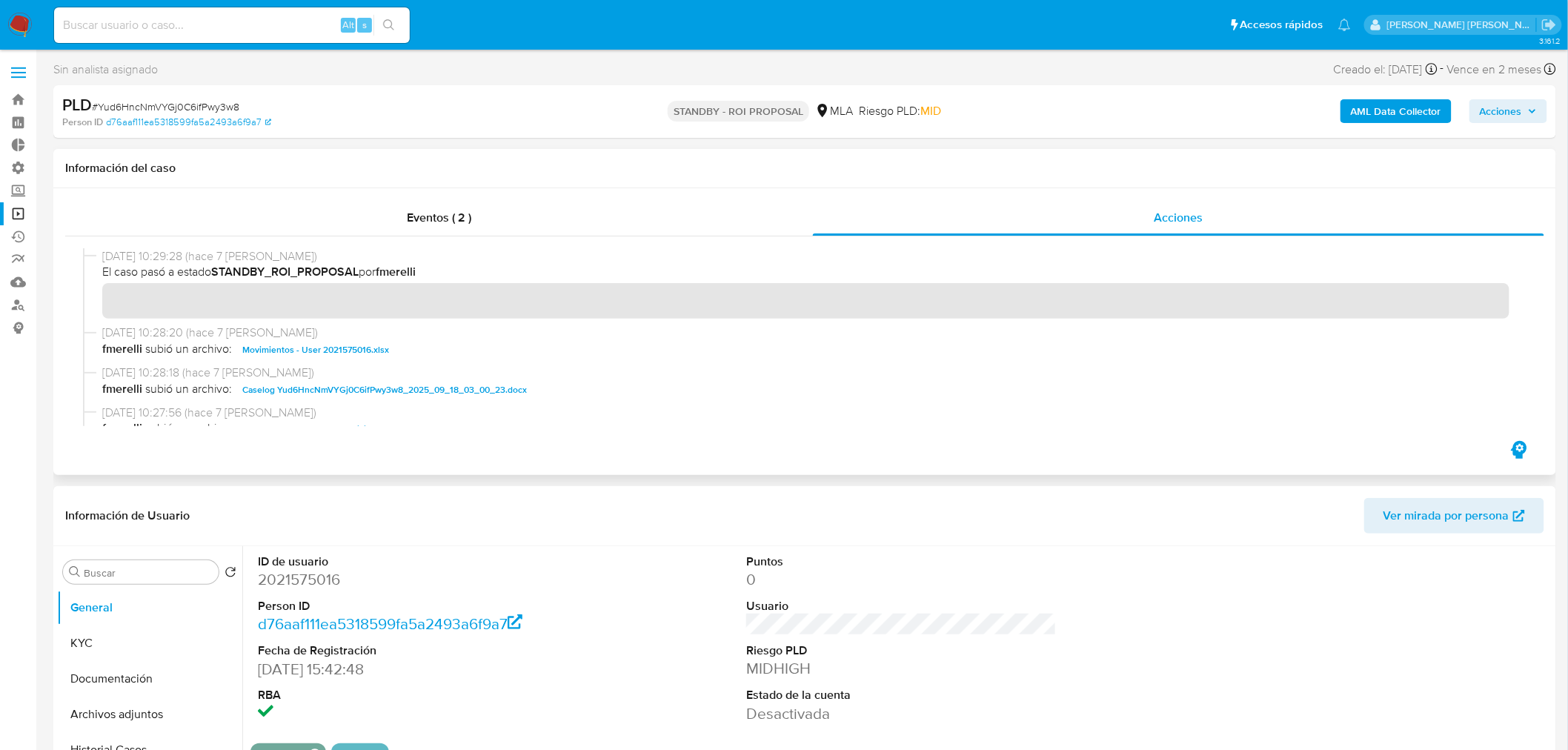
scroll to position [82, 0]
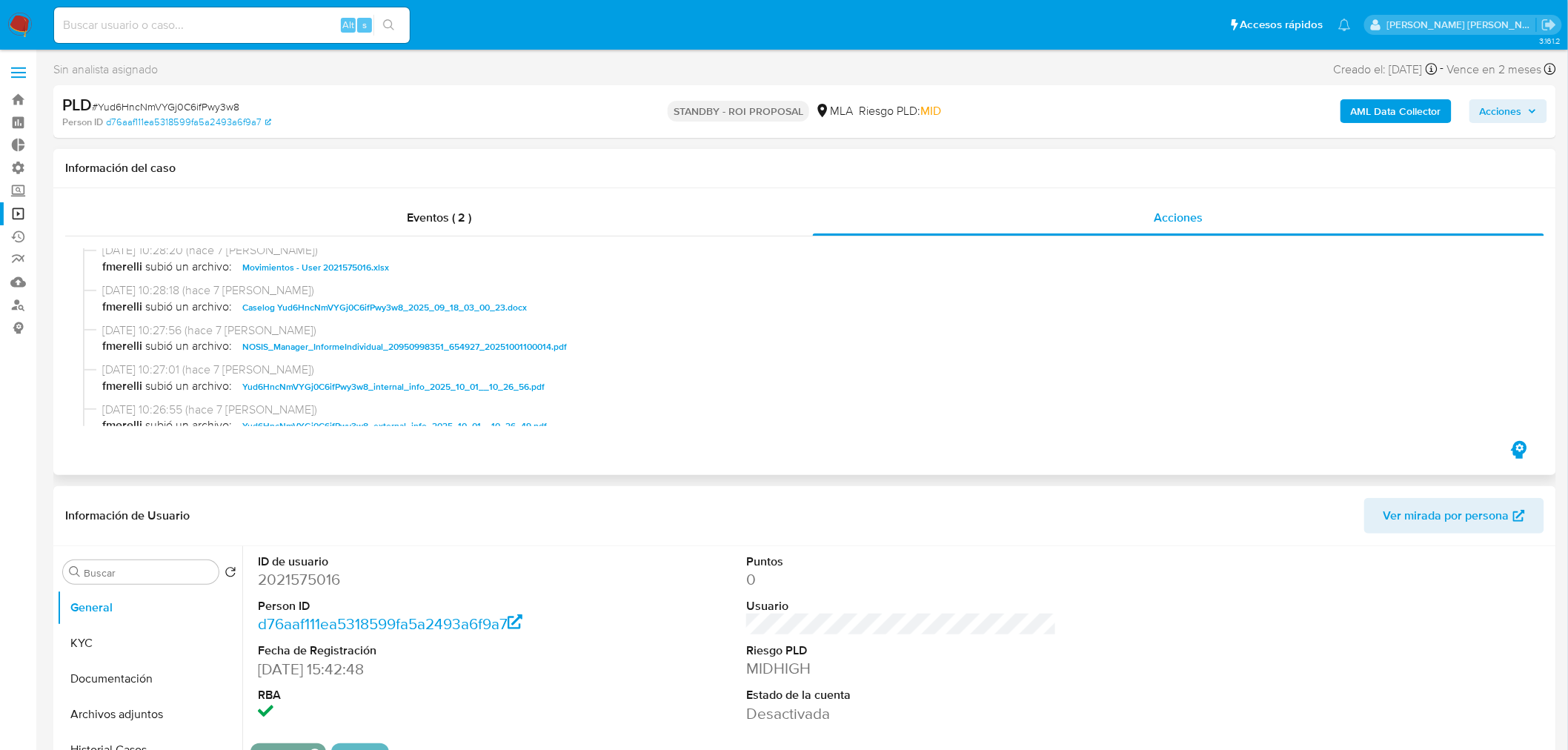
click at [514, 306] on span "Caselog Yud6HncNmVYGj0C6ifPwy3w8_2025_09_18_03_00_23.docx" at bounding box center [384, 307] width 285 height 18
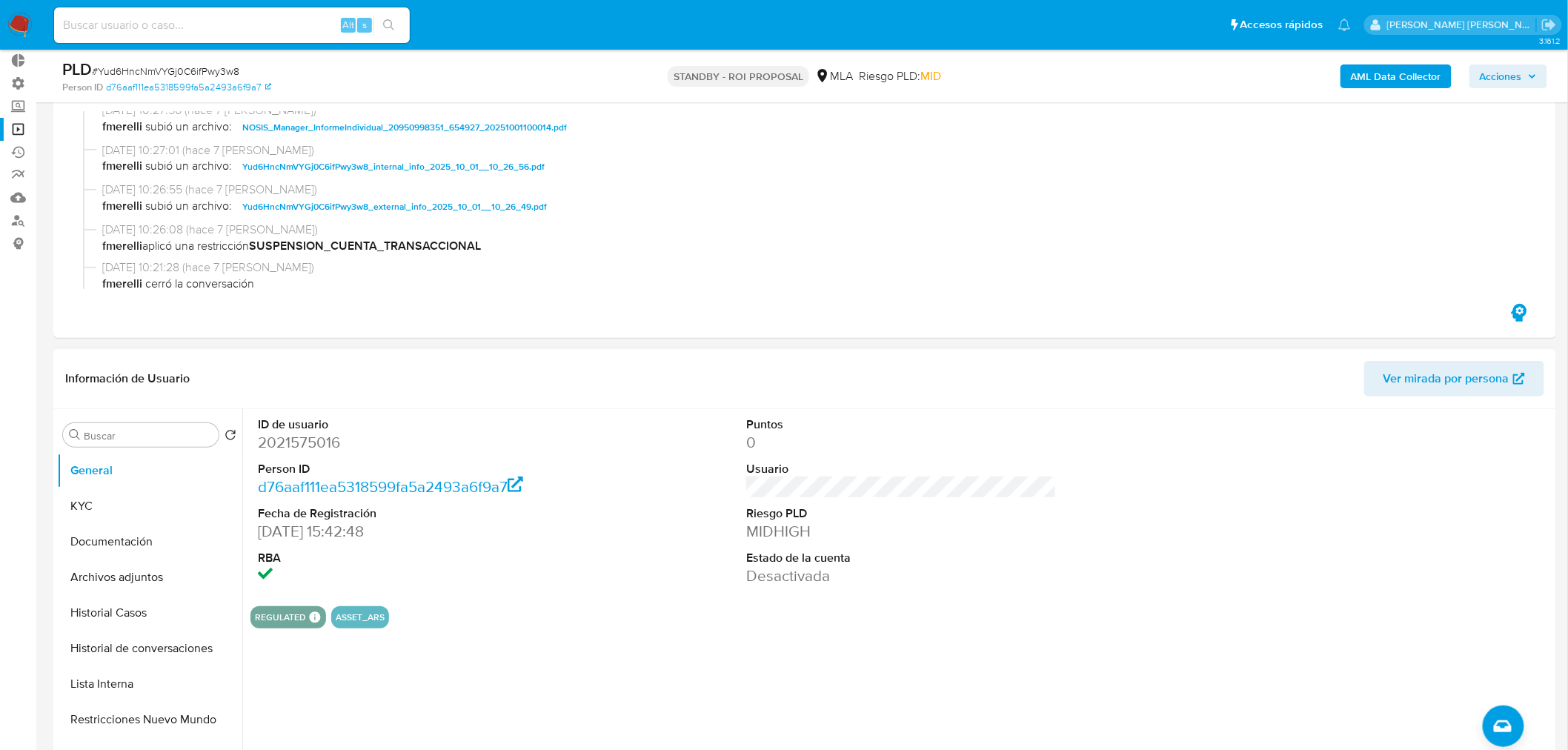
scroll to position [164, 0]
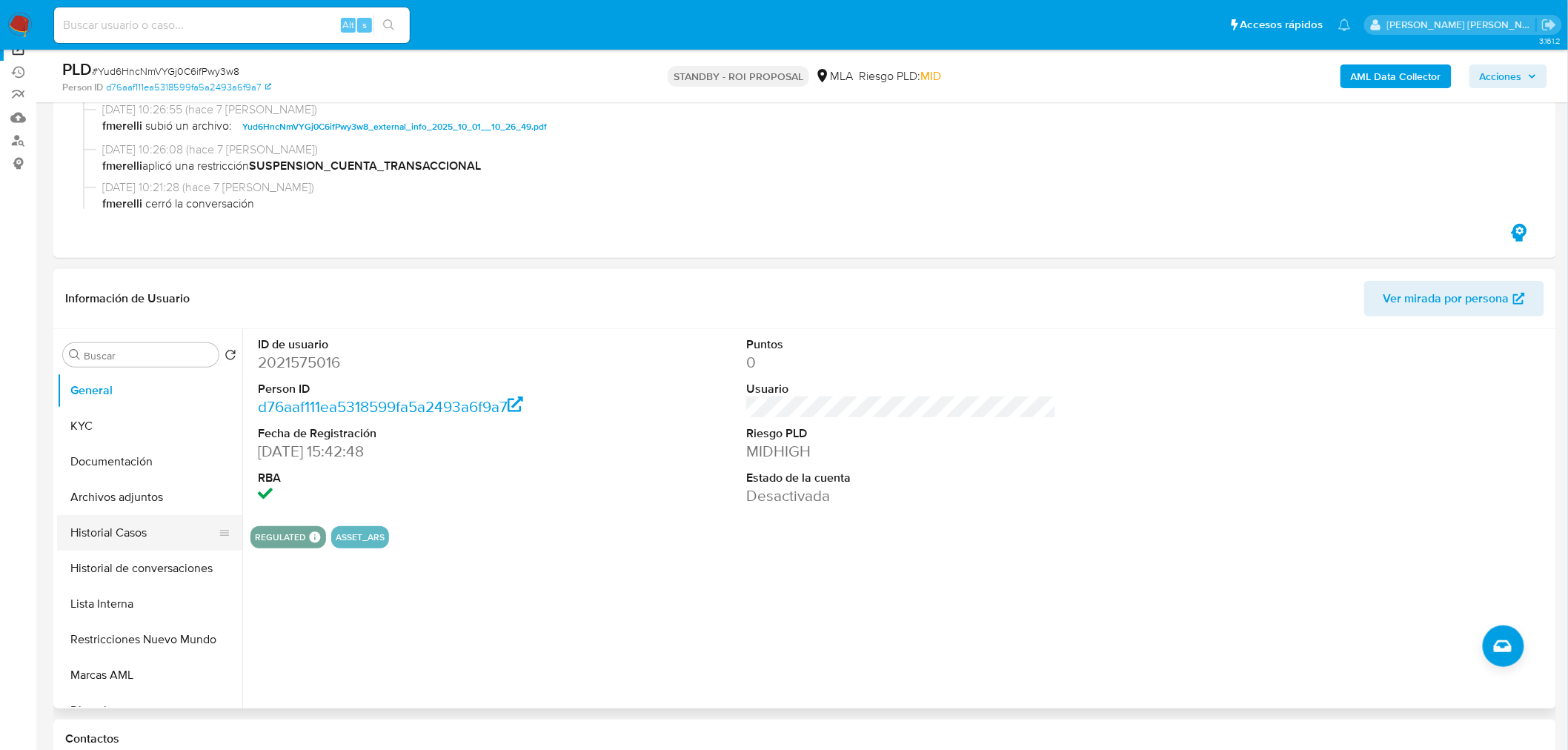
click at [129, 523] on button "Historial Casos" at bounding box center [144, 533] width 174 height 36
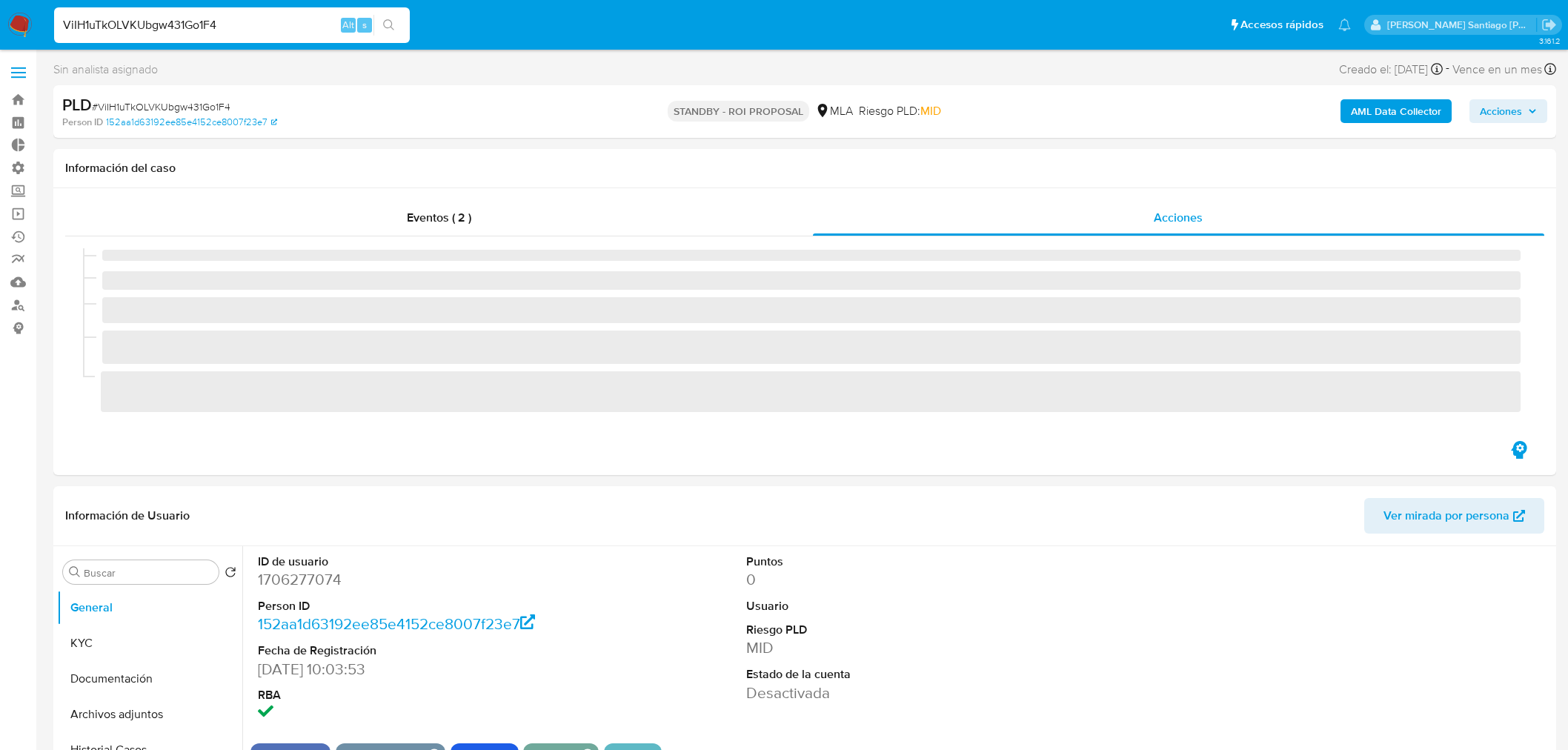
select select "10"
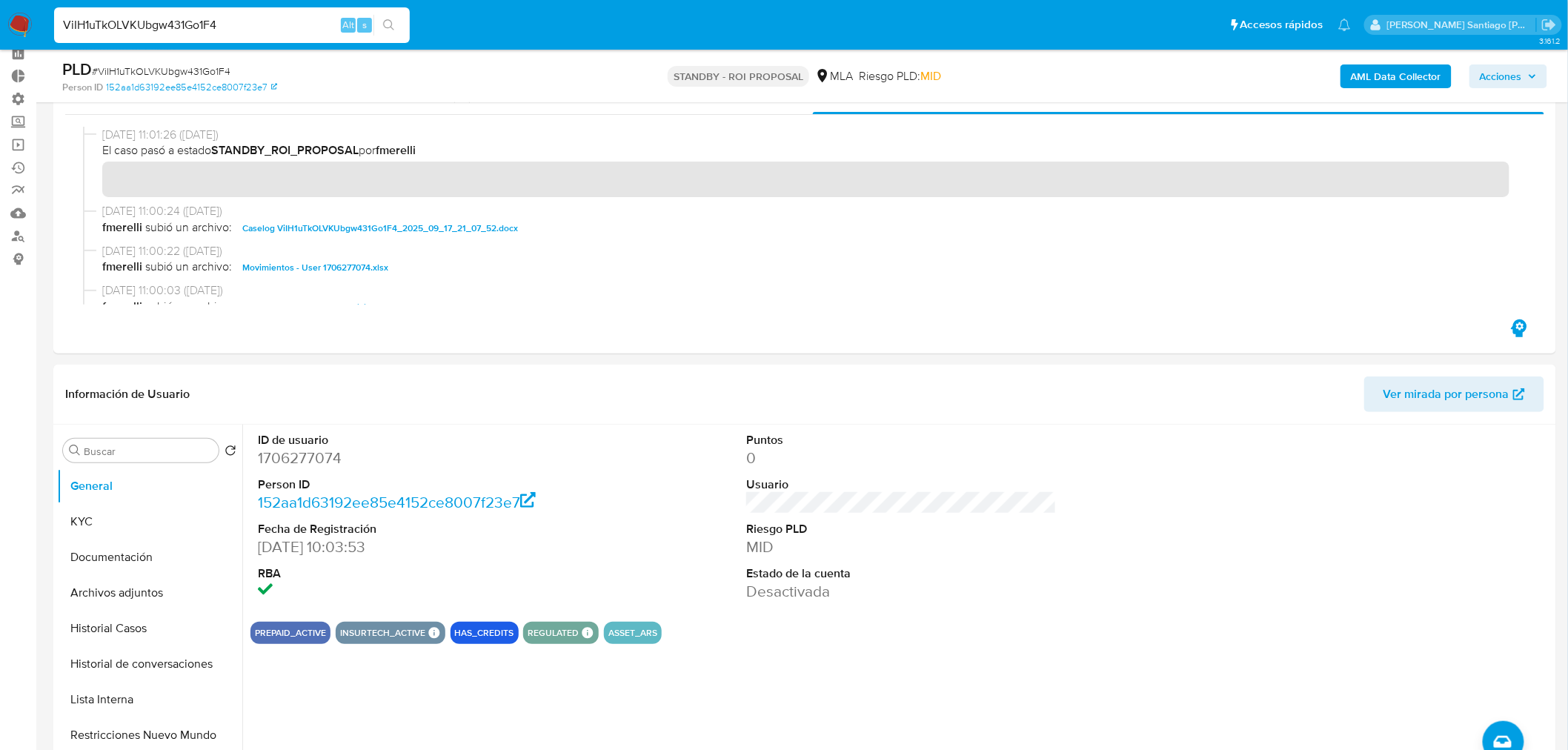
scroll to position [164, 0]
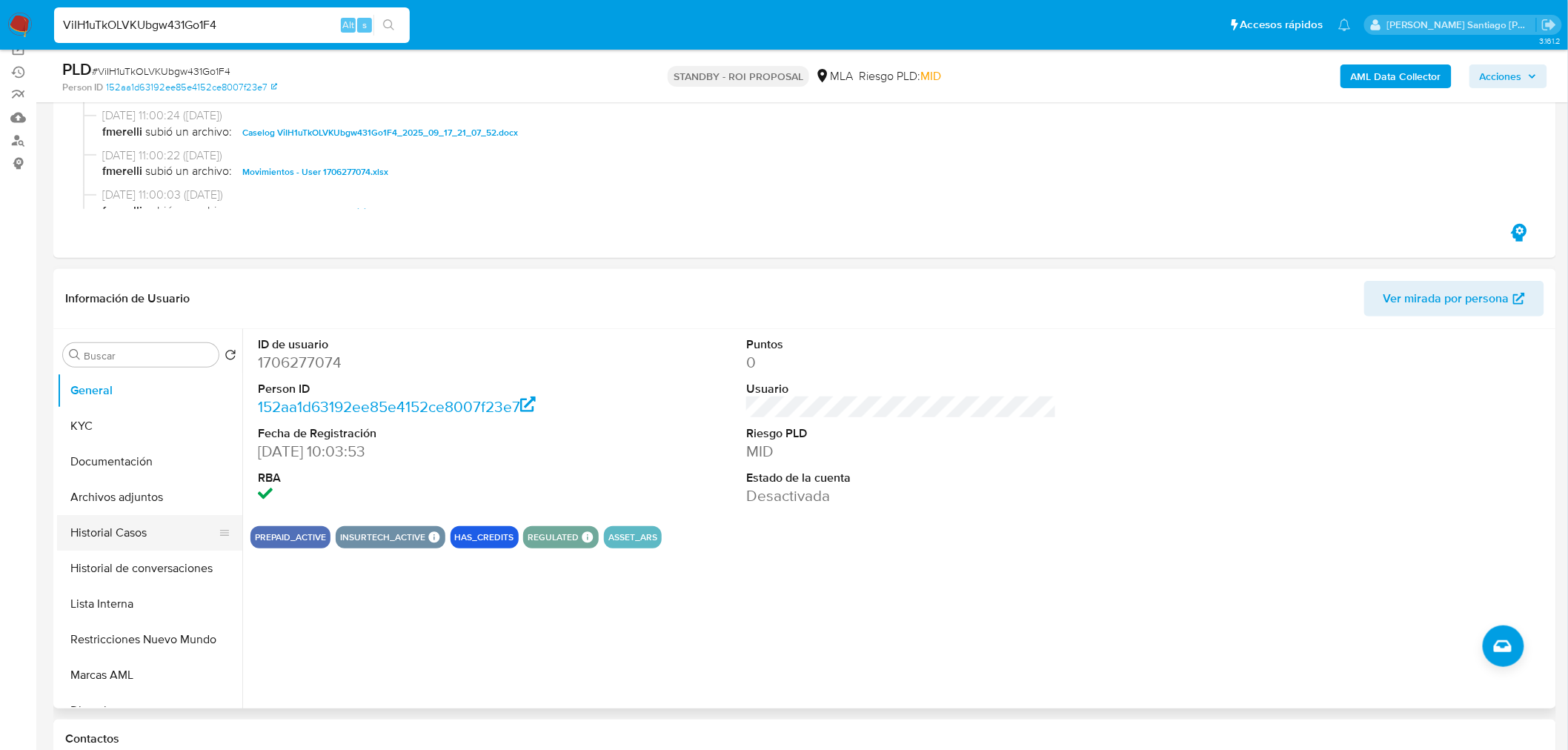
click at [140, 531] on button "Historial Casos" at bounding box center [144, 533] width 174 height 36
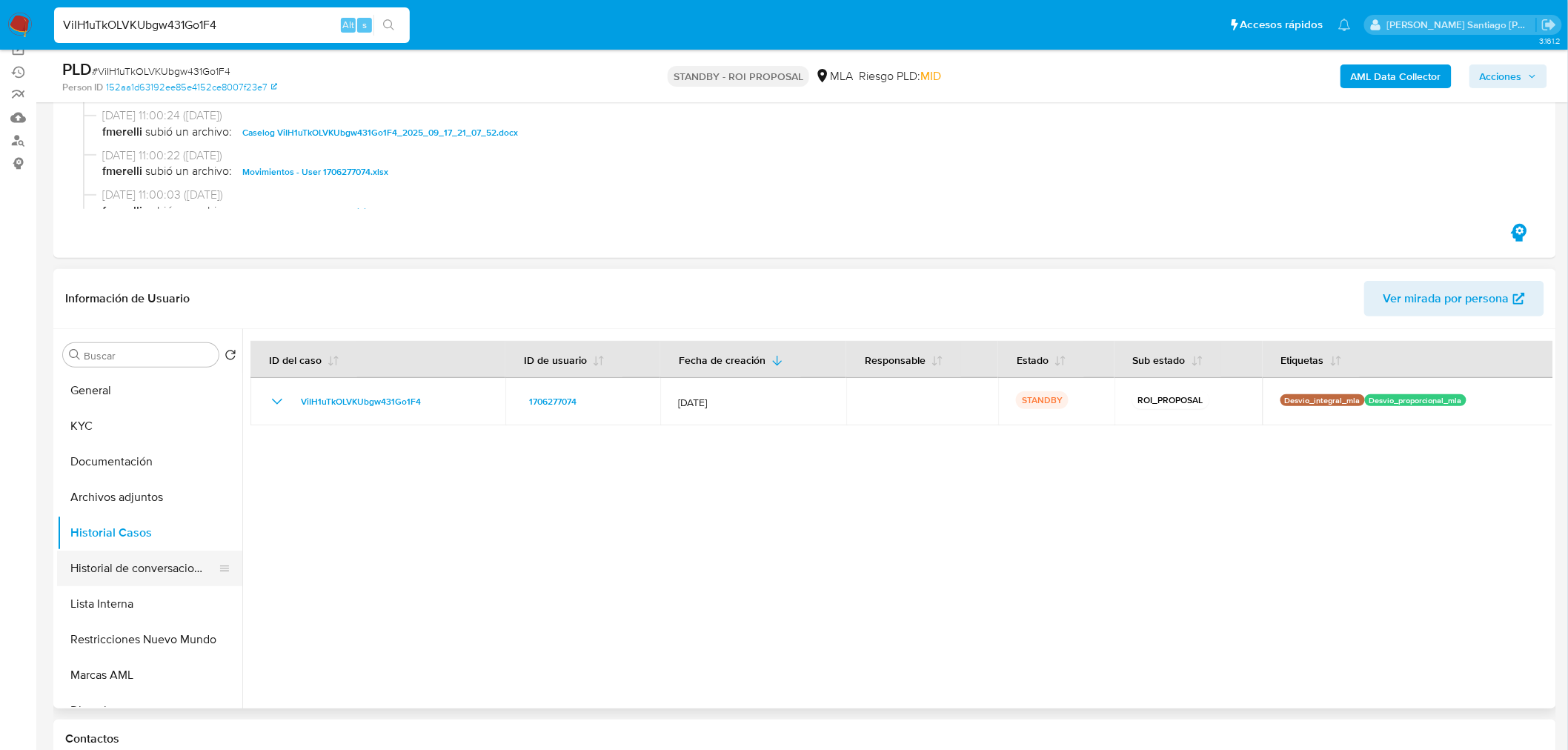
click at [147, 573] on button "Historial de conversaciones" at bounding box center [144, 568] width 174 height 36
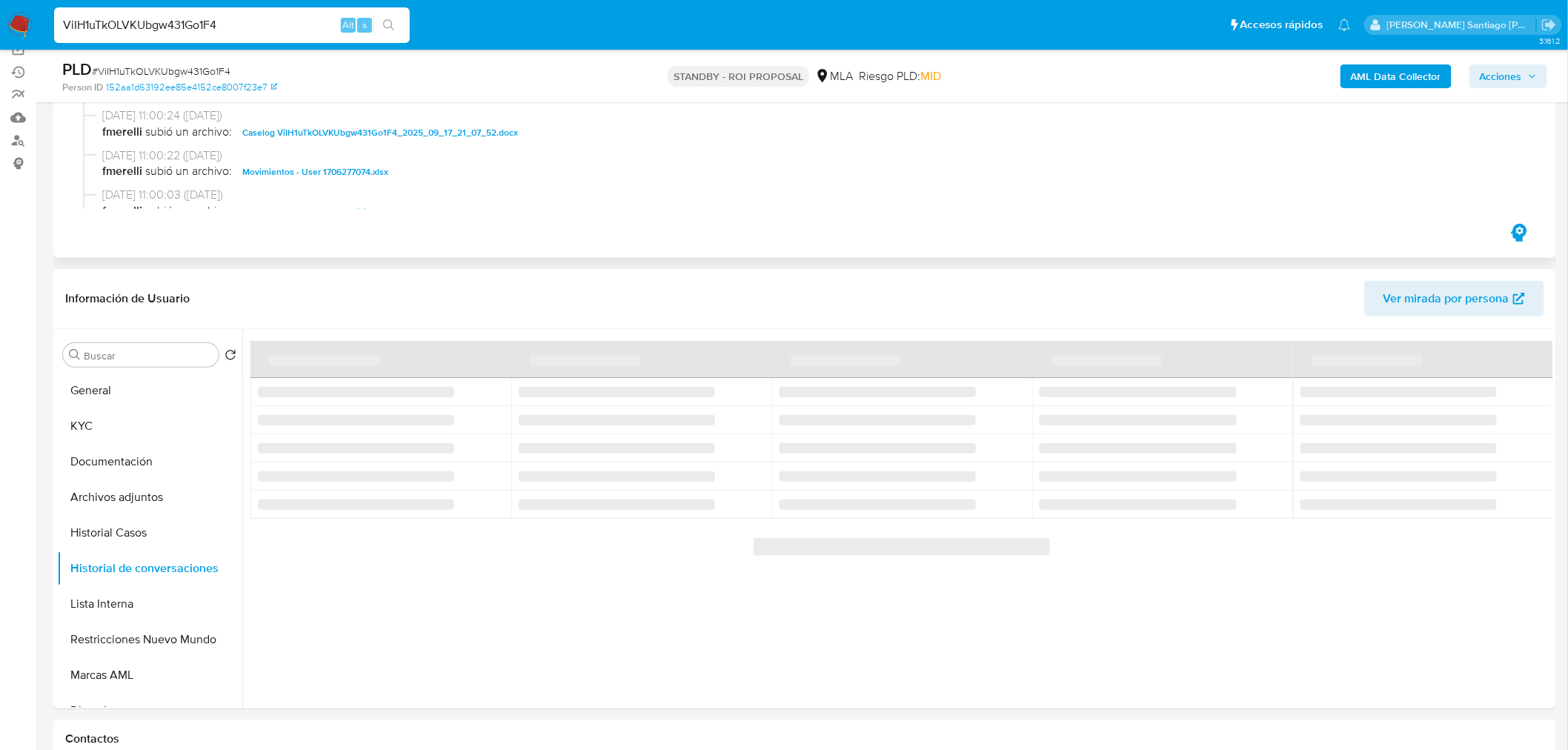
click at [381, 131] on span "Caselog ViIH1uTkOLVKUbgw431Go1F4_2025_09_17_21_07_52.docx" at bounding box center [380, 133] width 275 height 18
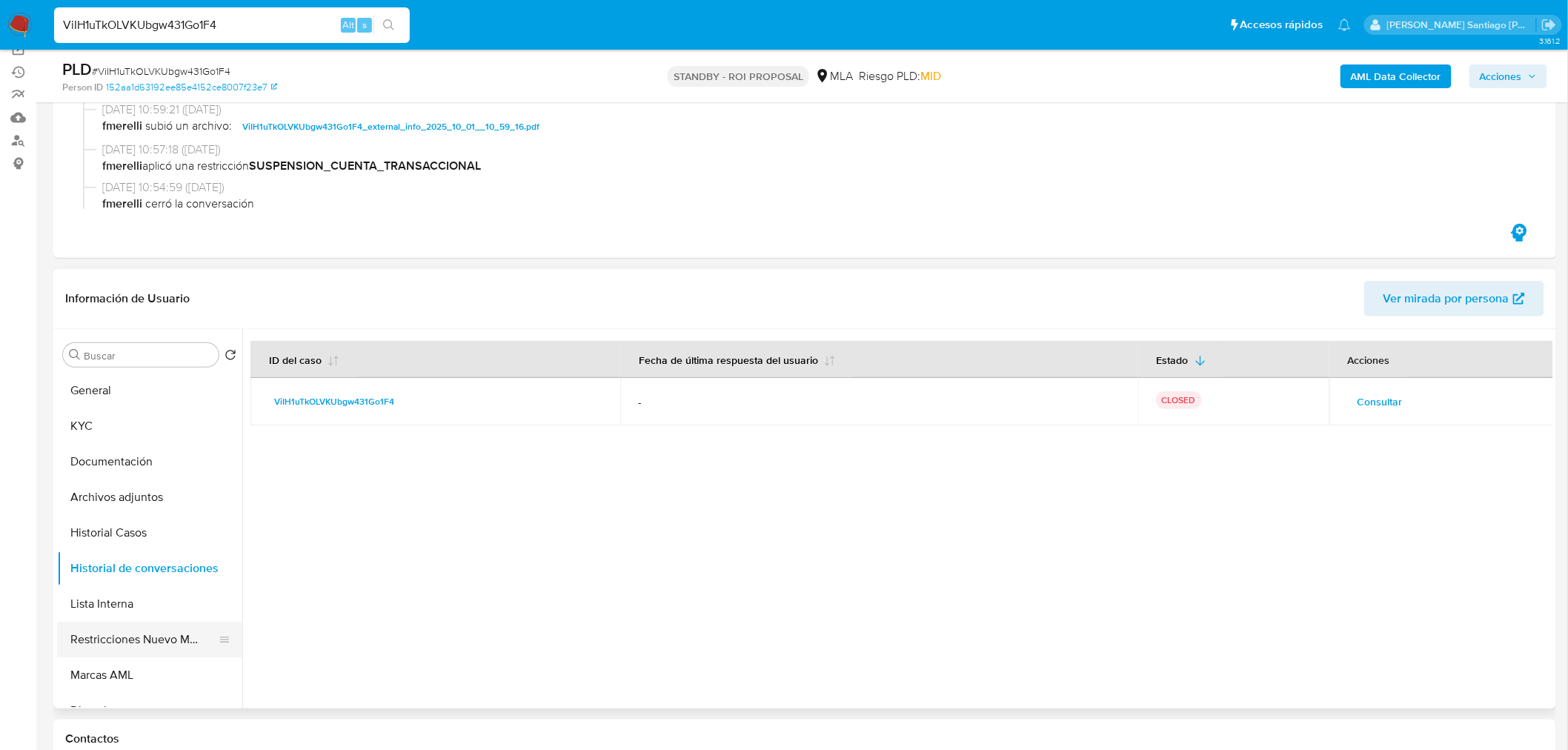
click at [114, 645] on button "Restricciones Nuevo Mundo" at bounding box center [144, 639] width 174 height 36
